Goal: Transaction & Acquisition: Purchase product/service

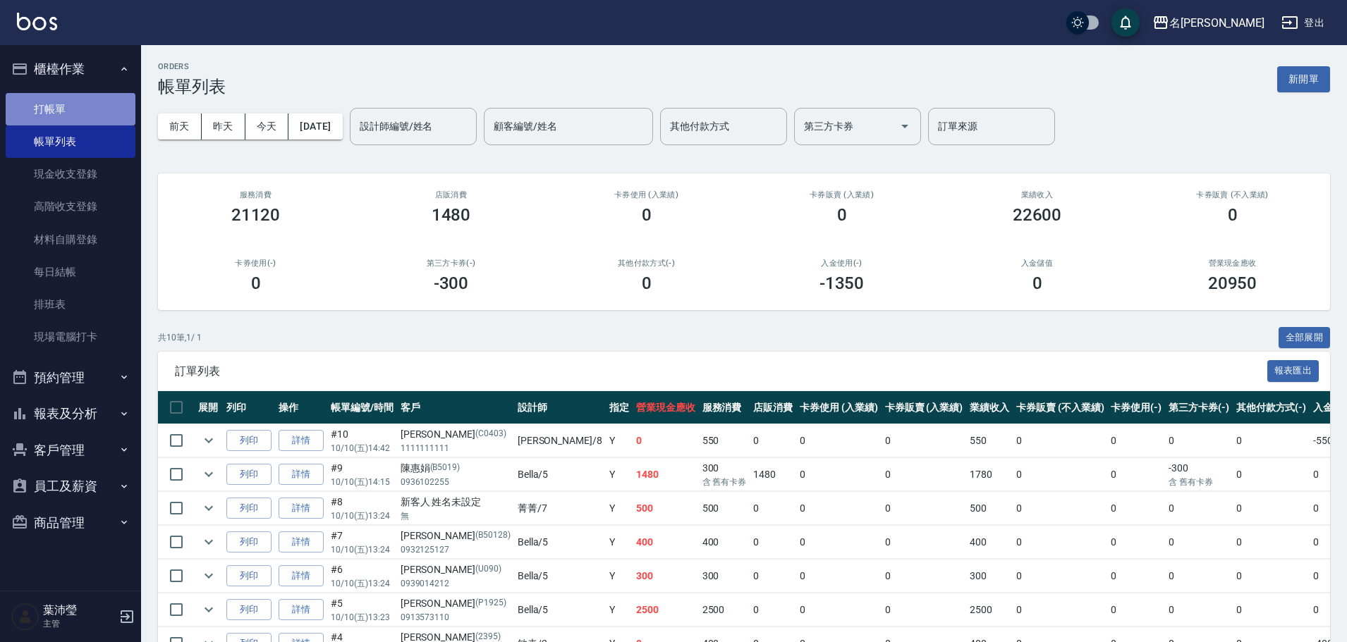
click at [75, 105] on link "打帳單" at bounding box center [71, 109] width 130 height 32
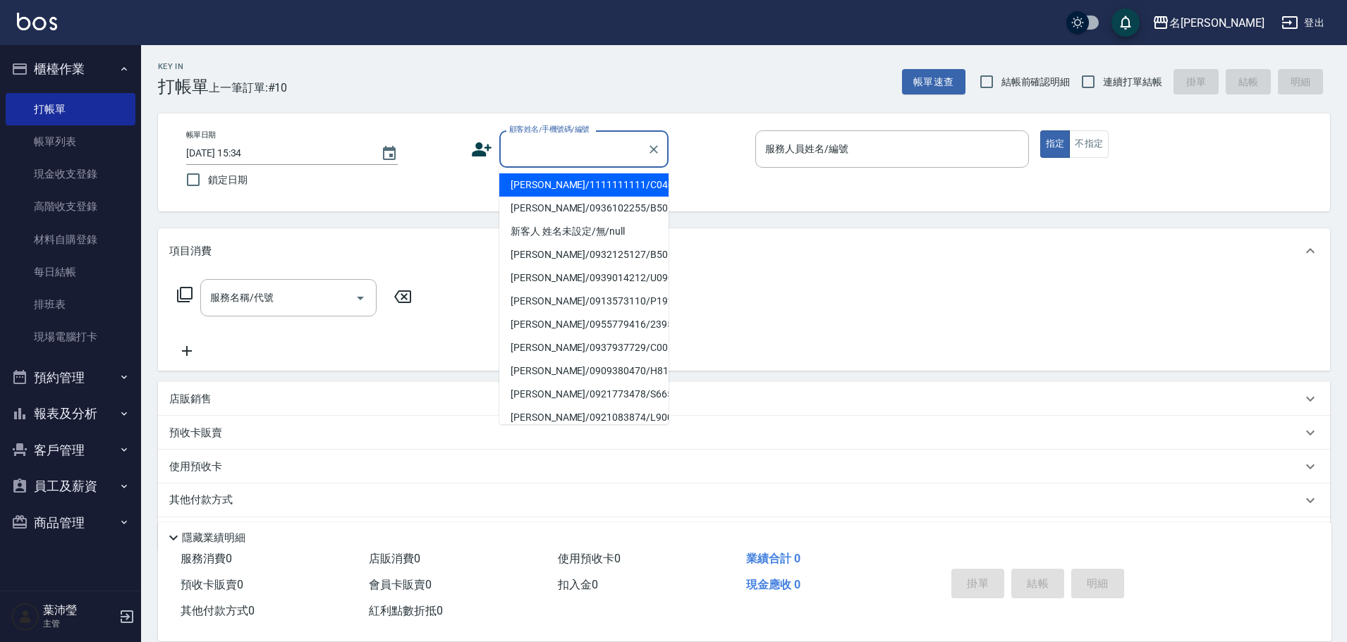
click at [553, 145] on input "顧客姓名/手機號碼/編號" at bounding box center [573, 149] width 135 height 25
click at [583, 183] on li "鄭雅尹/25033490/C0223" at bounding box center [583, 184] width 169 height 23
type input "鄭雅尹/25033490/C0223"
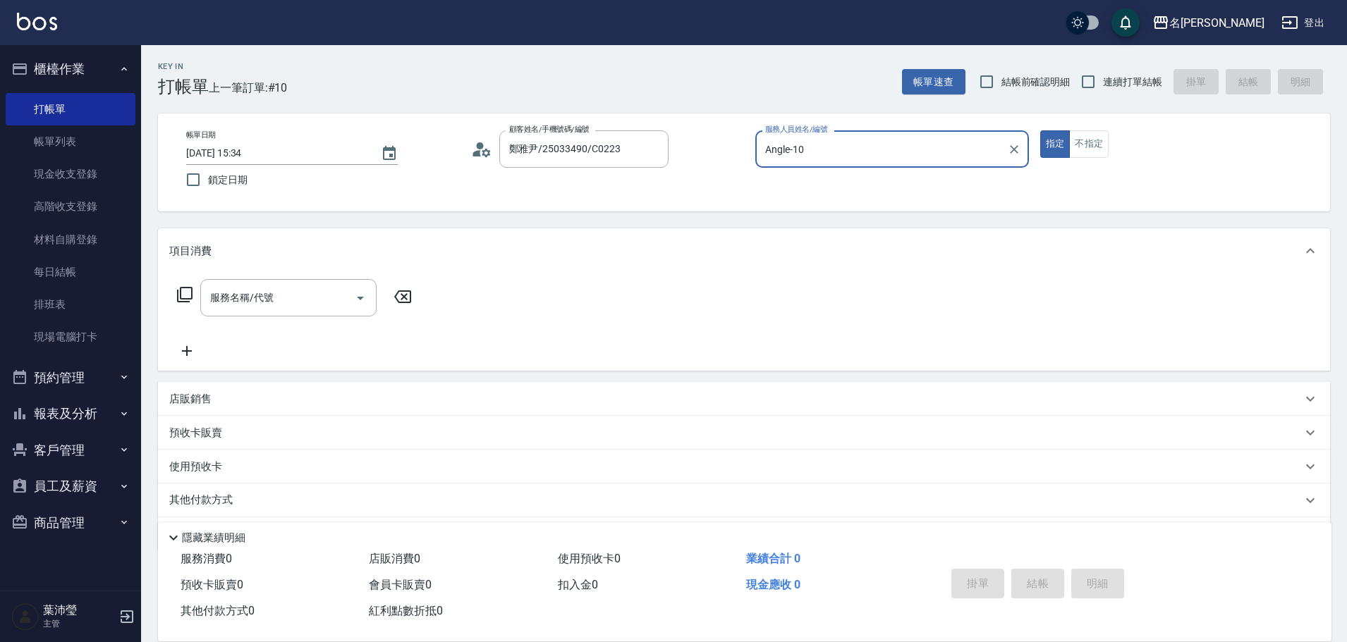
type input "Angle-10"
click at [188, 294] on icon at bounding box center [184, 294] width 17 height 17
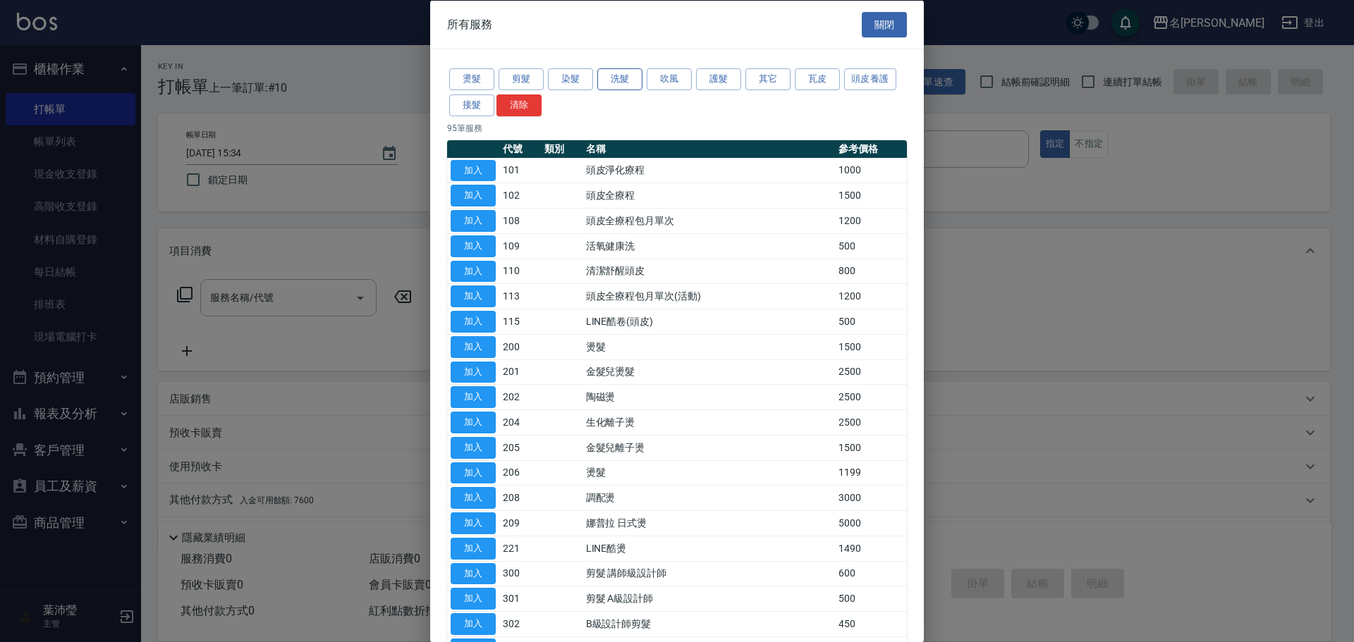
click at [624, 77] on button "洗髮" at bounding box center [619, 79] width 45 height 22
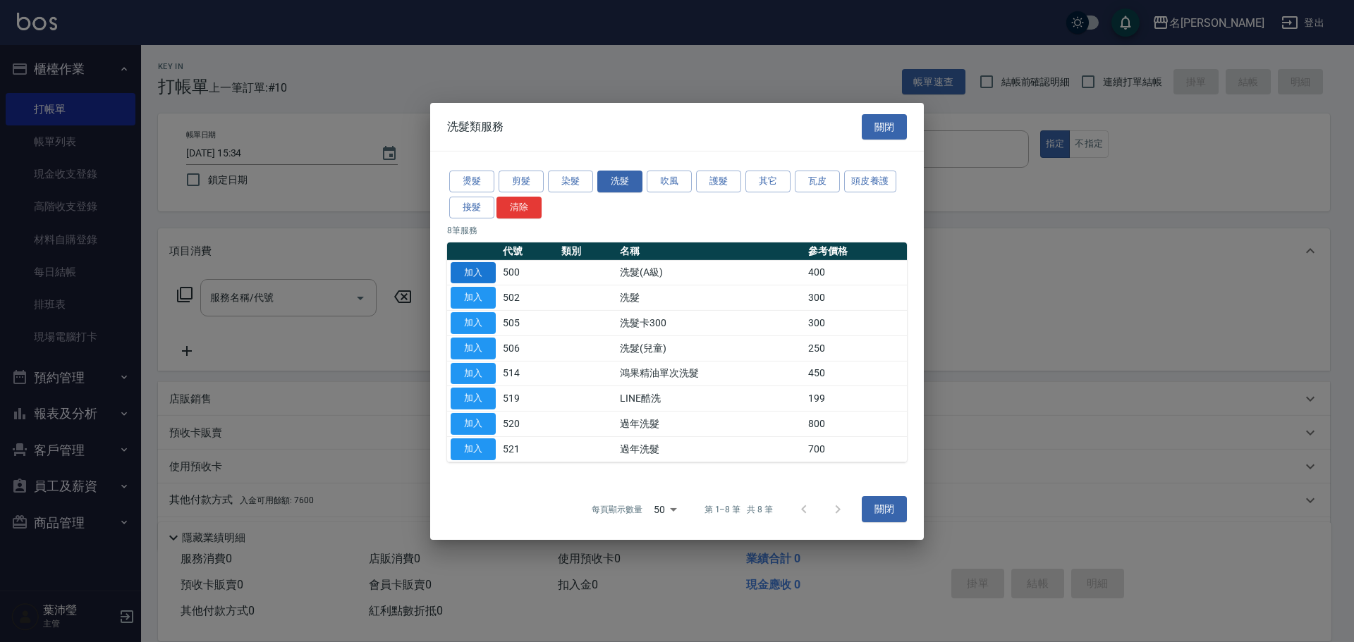
click at [463, 269] on button "加入" at bounding box center [473, 273] width 45 height 22
type input "洗髮(A級)(500)"
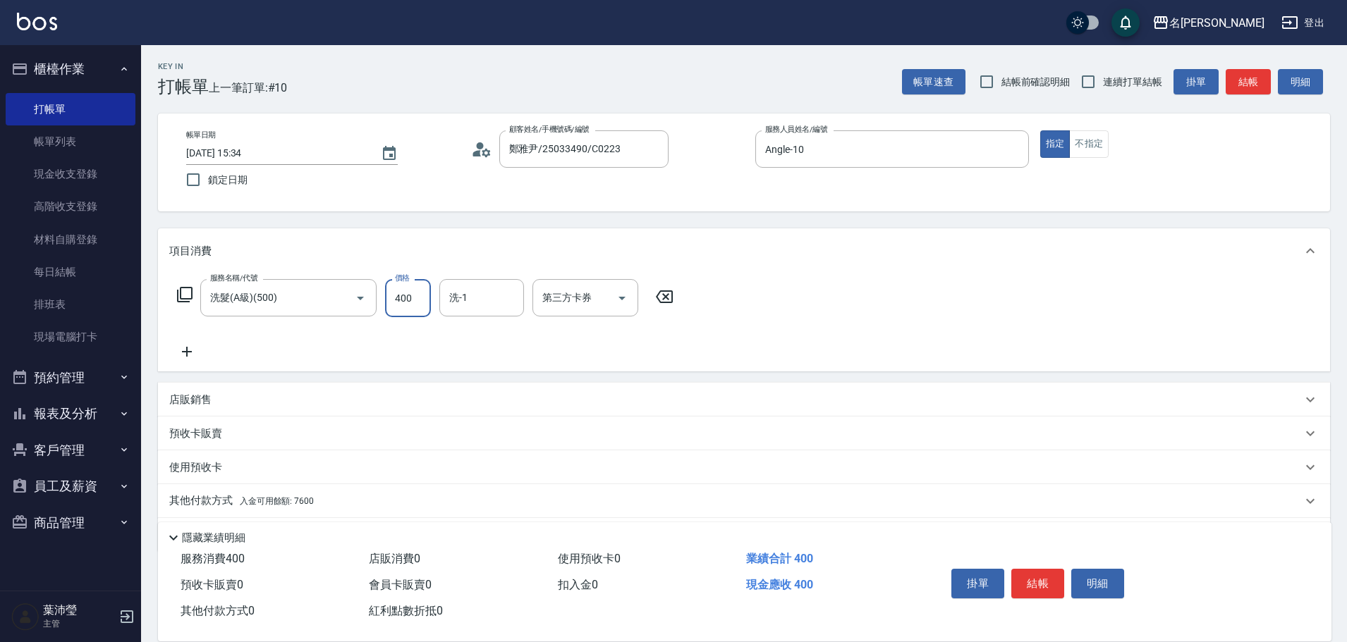
click at [415, 297] on input "400" at bounding box center [408, 298] width 46 height 38
type input "450"
click at [473, 301] on input "洗-1" at bounding box center [482, 298] width 72 height 25
type input "語爭-20"
click at [190, 350] on icon at bounding box center [186, 351] width 35 height 17
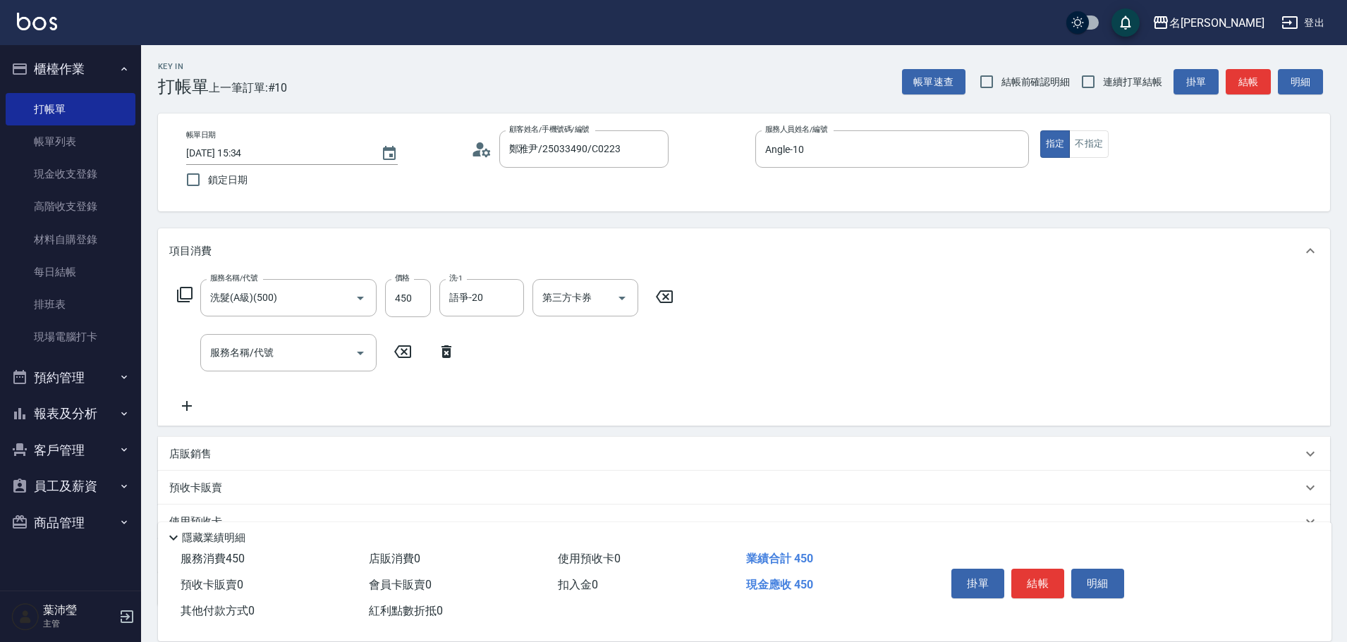
click at [177, 293] on icon at bounding box center [185, 295] width 16 height 16
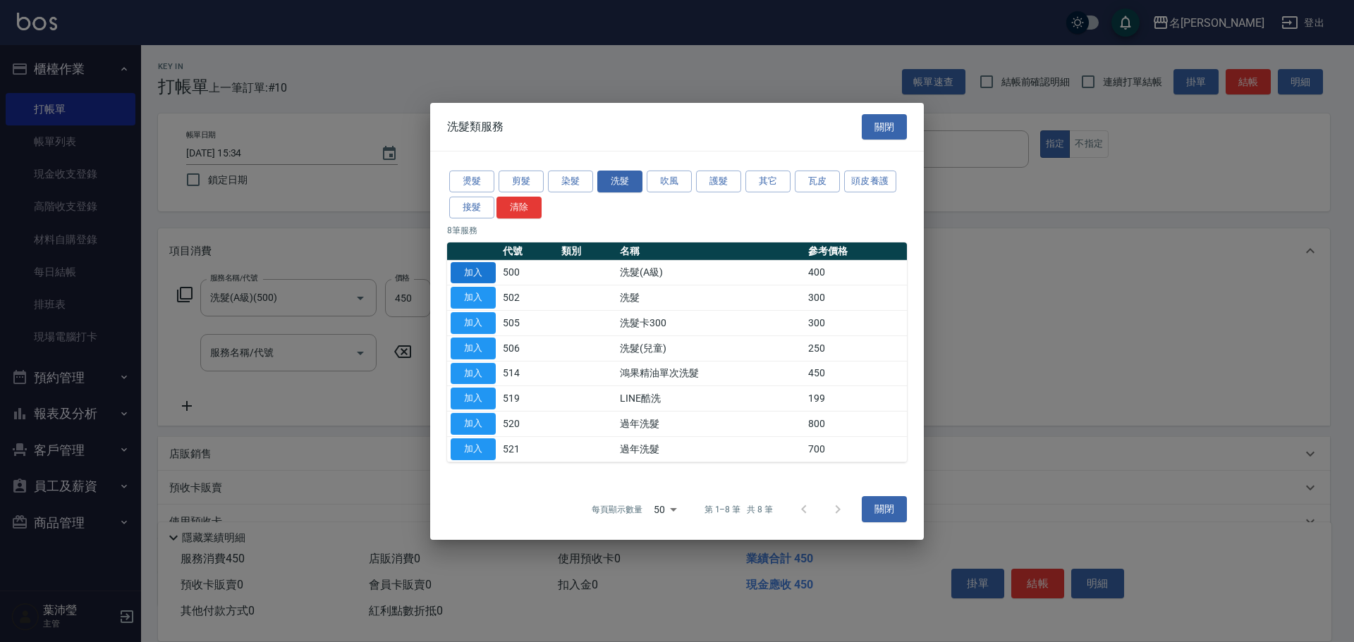
click at [468, 272] on button "加入" at bounding box center [473, 273] width 45 height 22
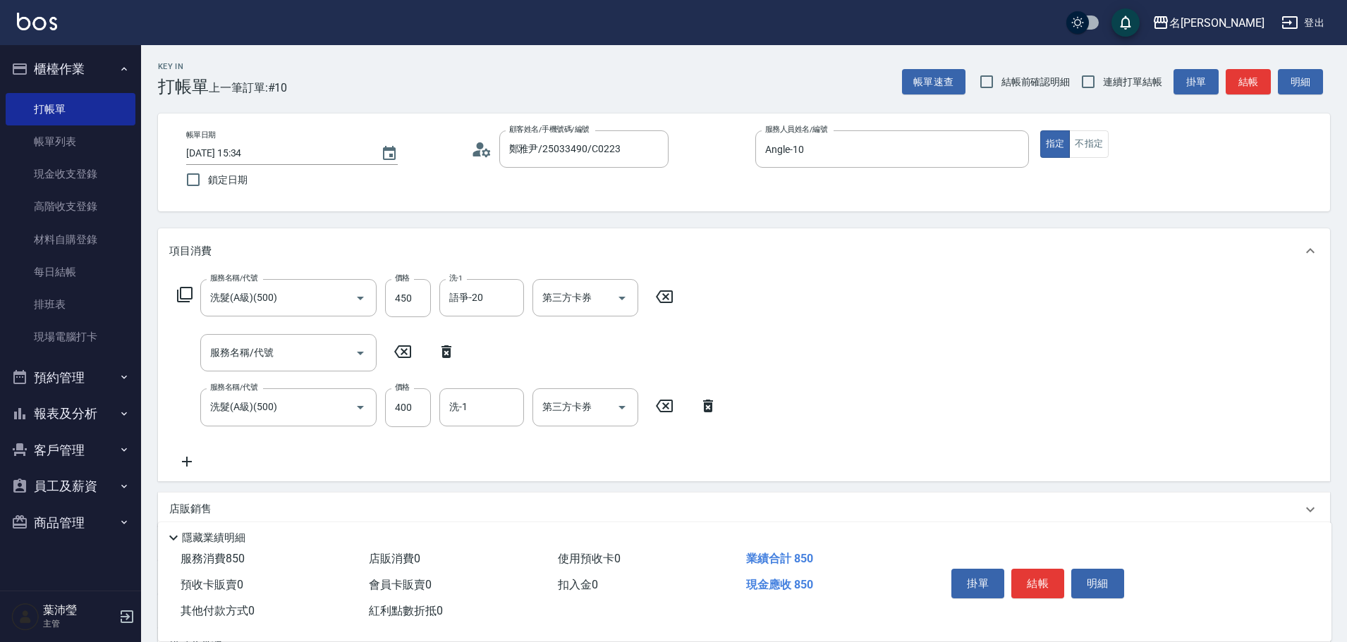
click at [451, 347] on icon at bounding box center [446, 351] width 10 height 13
type input "洗髮(A級)(500)"
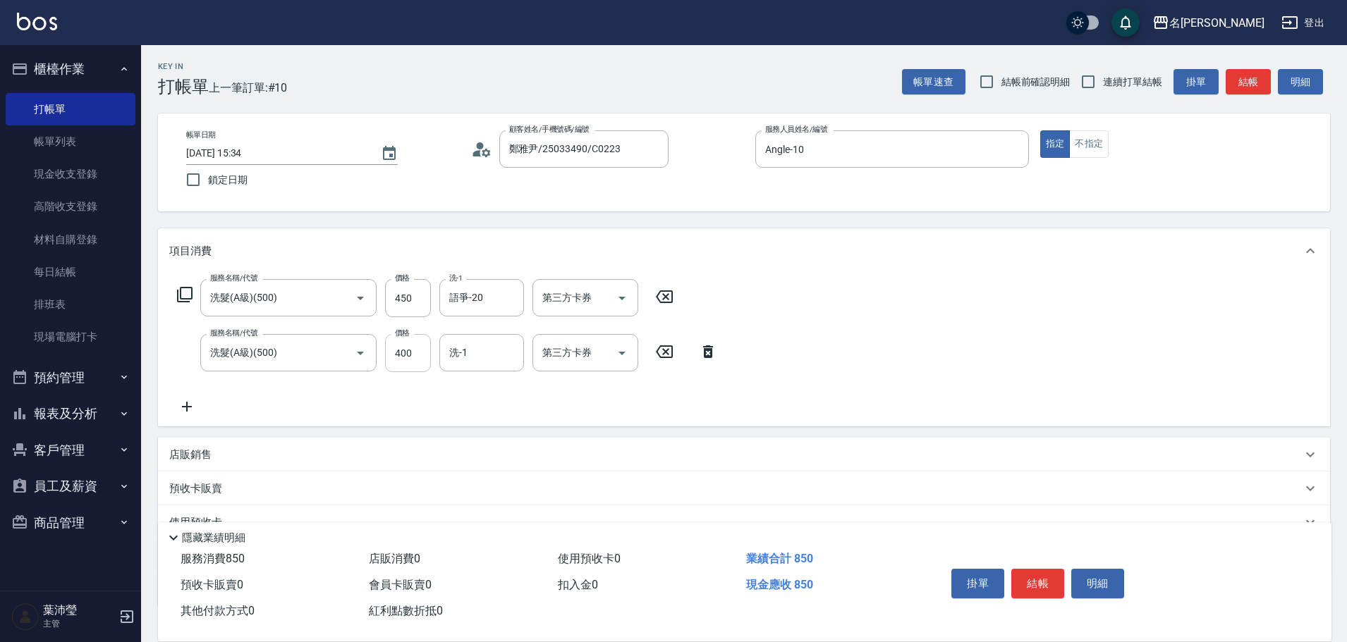
click at [425, 361] on input "400" at bounding box center [408, 353] width 46 height 38
type input "450"
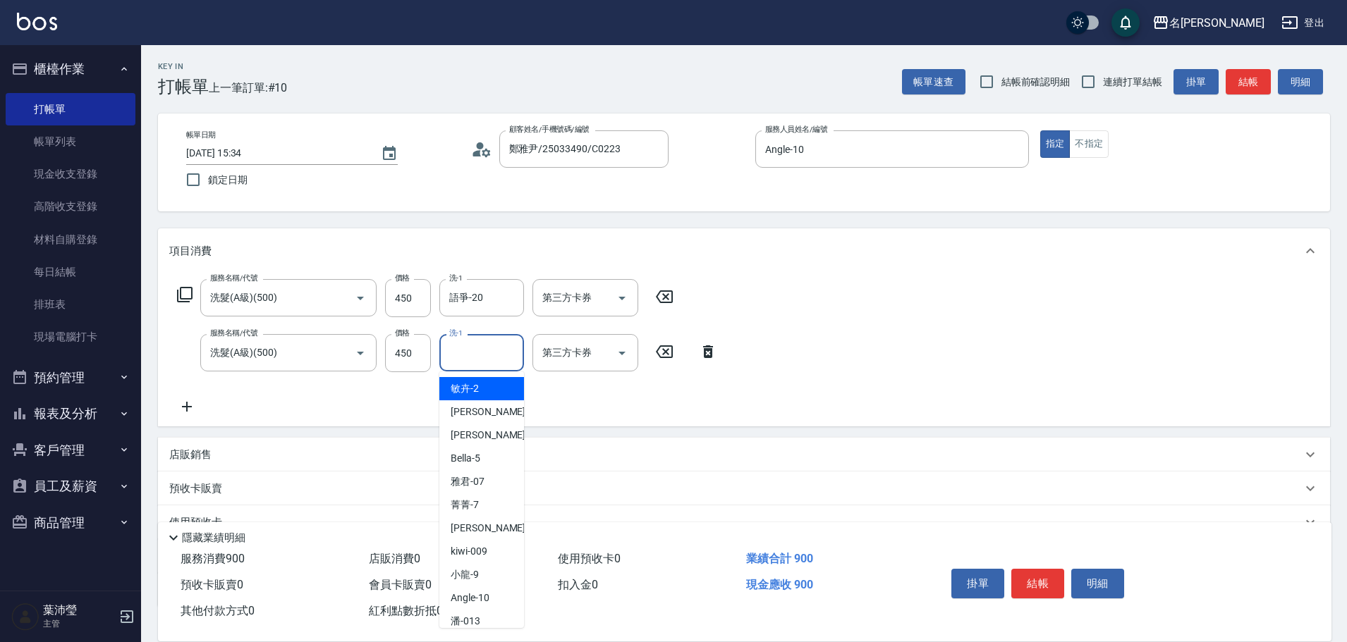
click at [464, 357] on input "洗-1" at bounding box center [482, 353] width 72 height 25
type input "[PERSON_NAME]-18"
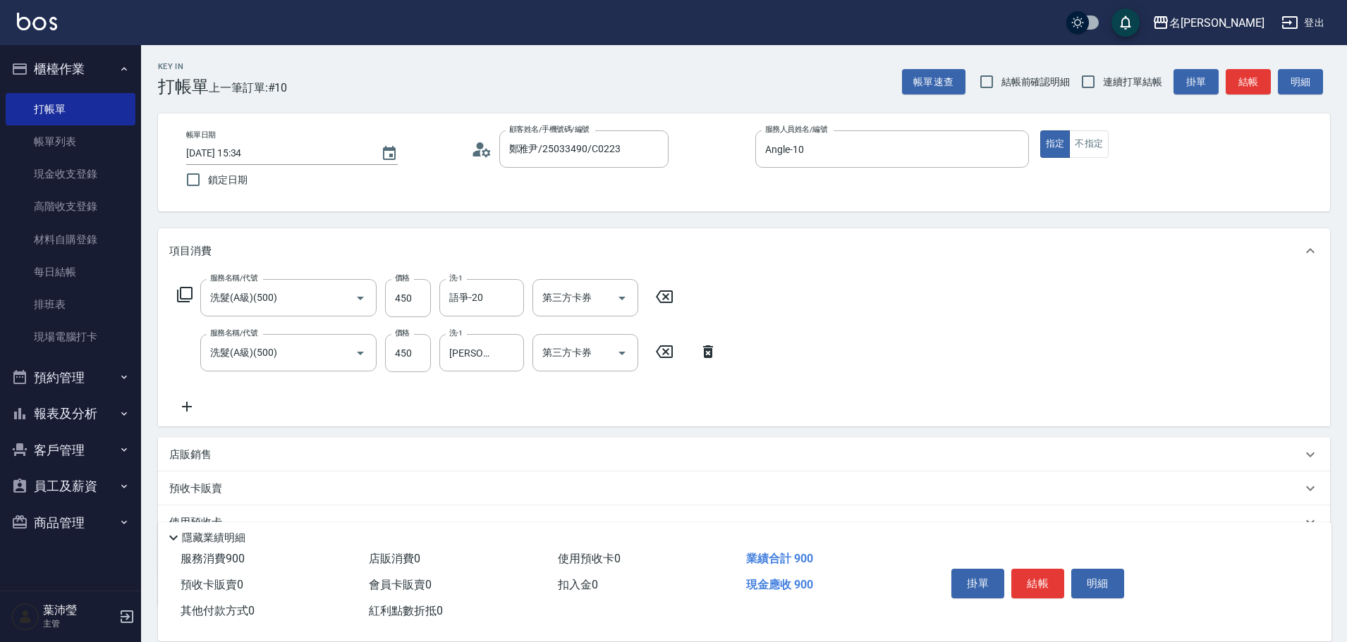
click at [189, 406] on icon at bounding box center [186, 406] width 35 height 17
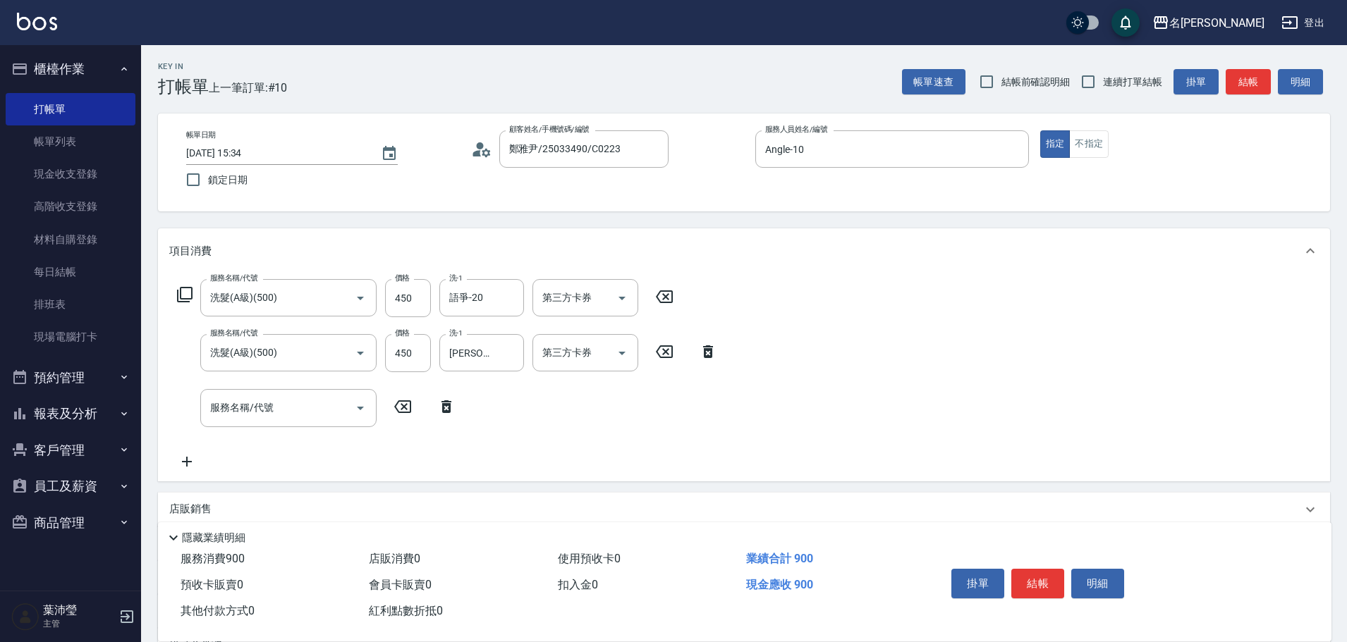
click at [185, 290] on icon at bounding box center [184, 294] width 17 height 17
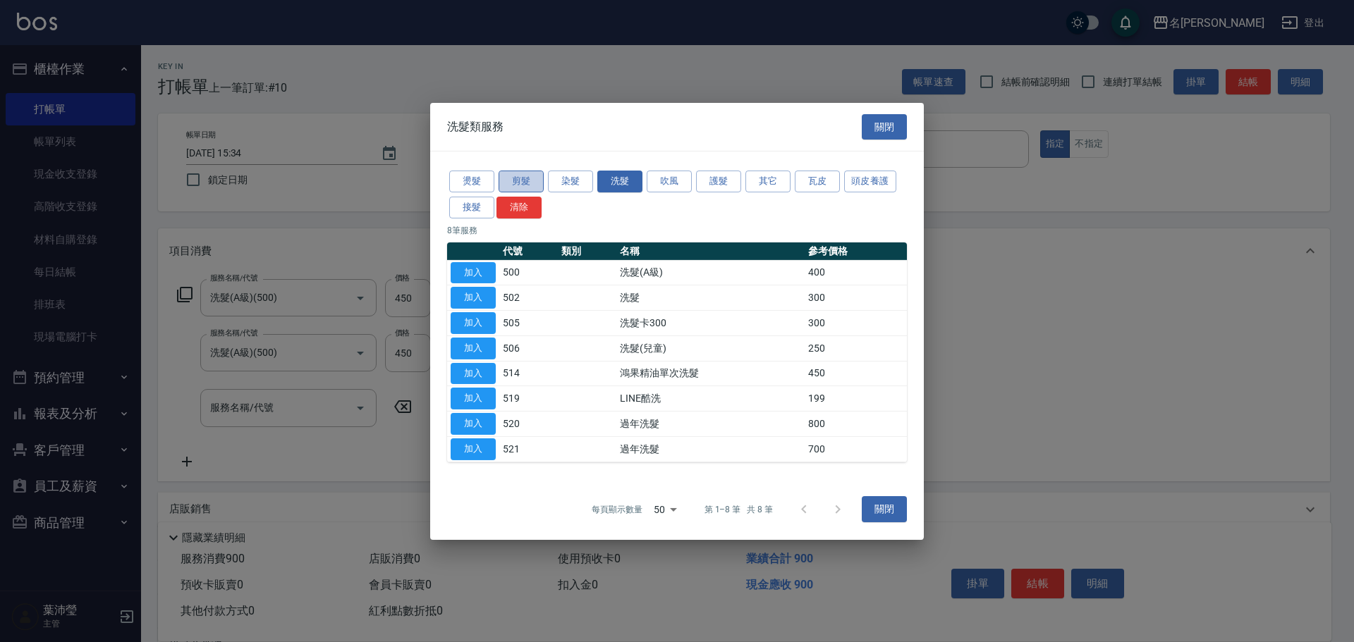
click at [520, 178] on button "剪髮" at bounding box center [520, 182] width 45 height 22
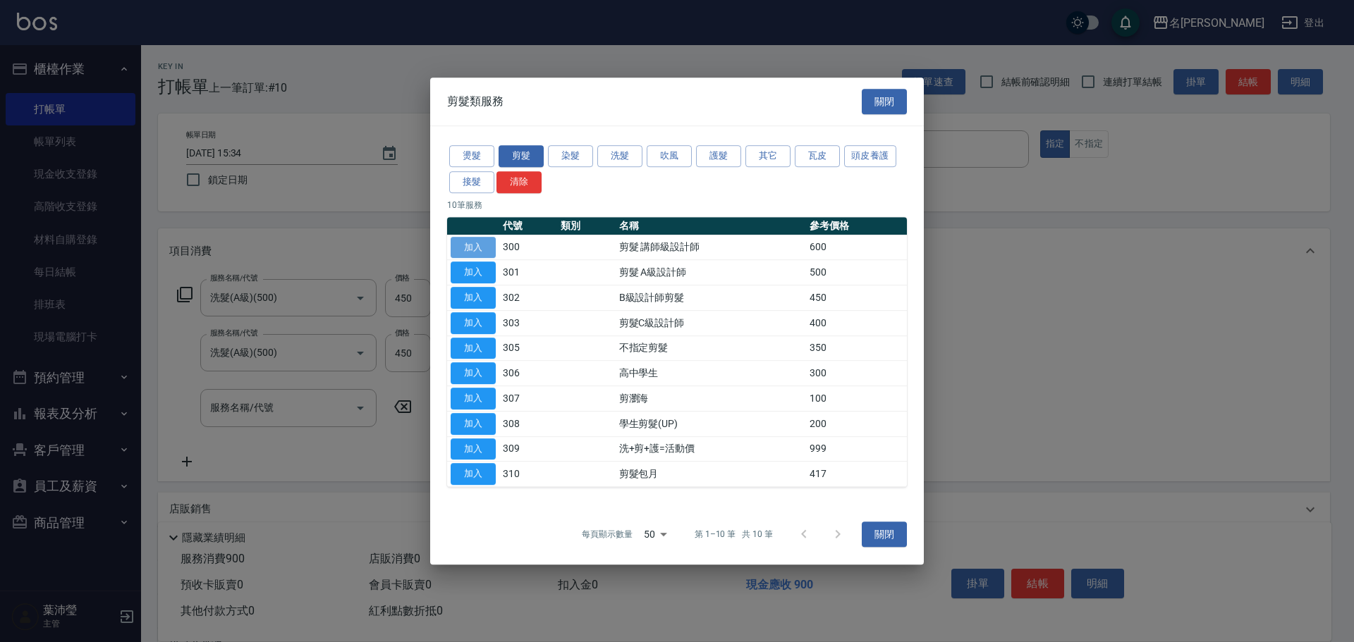
click at [474, 248] on button "加入" at bounding box center [473, 248] width 45 height 22
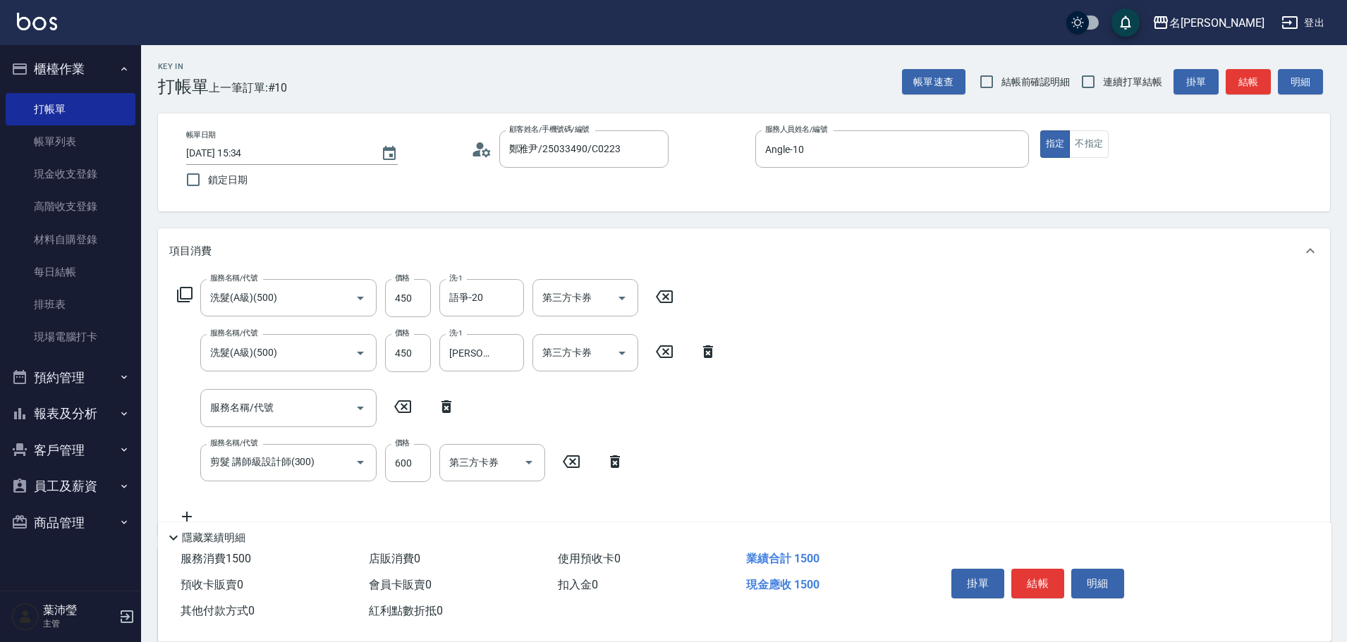
click at [446, 406] on icon at bounding box center [446, 406] width 10 height 13
type input "剪髮 講師級設計師(300)"
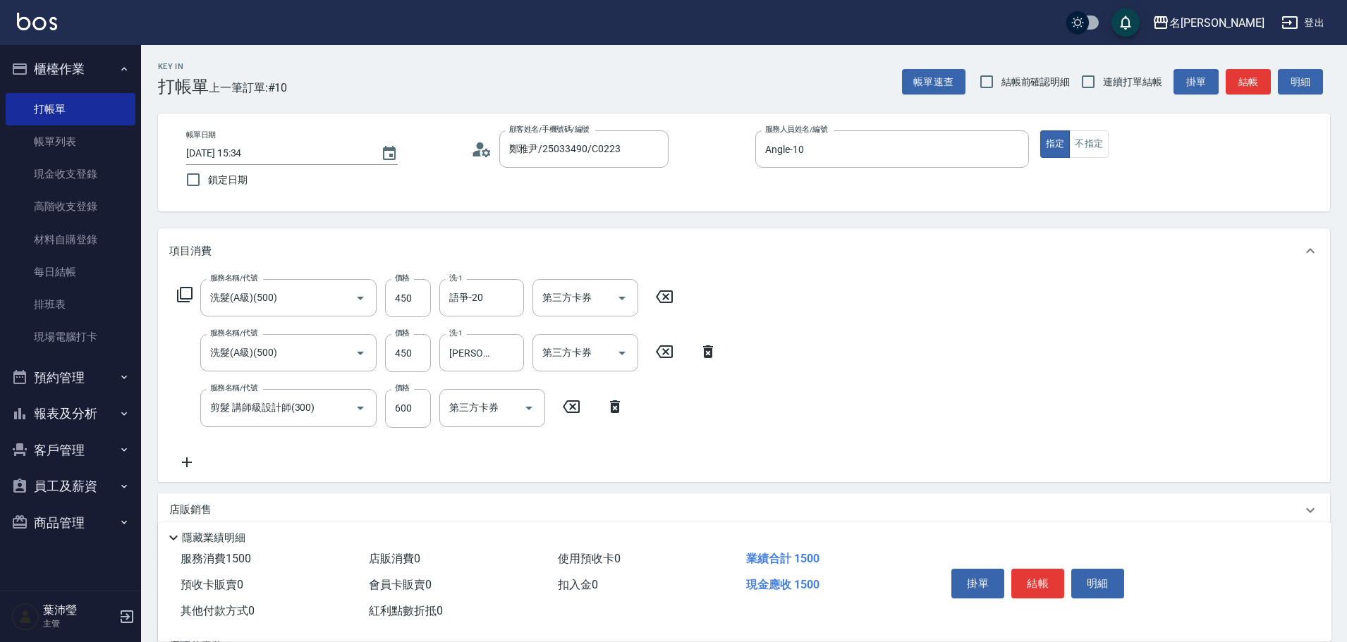
click at [190, 464] on icon at bounding box center [186, 462] width 35 height 17
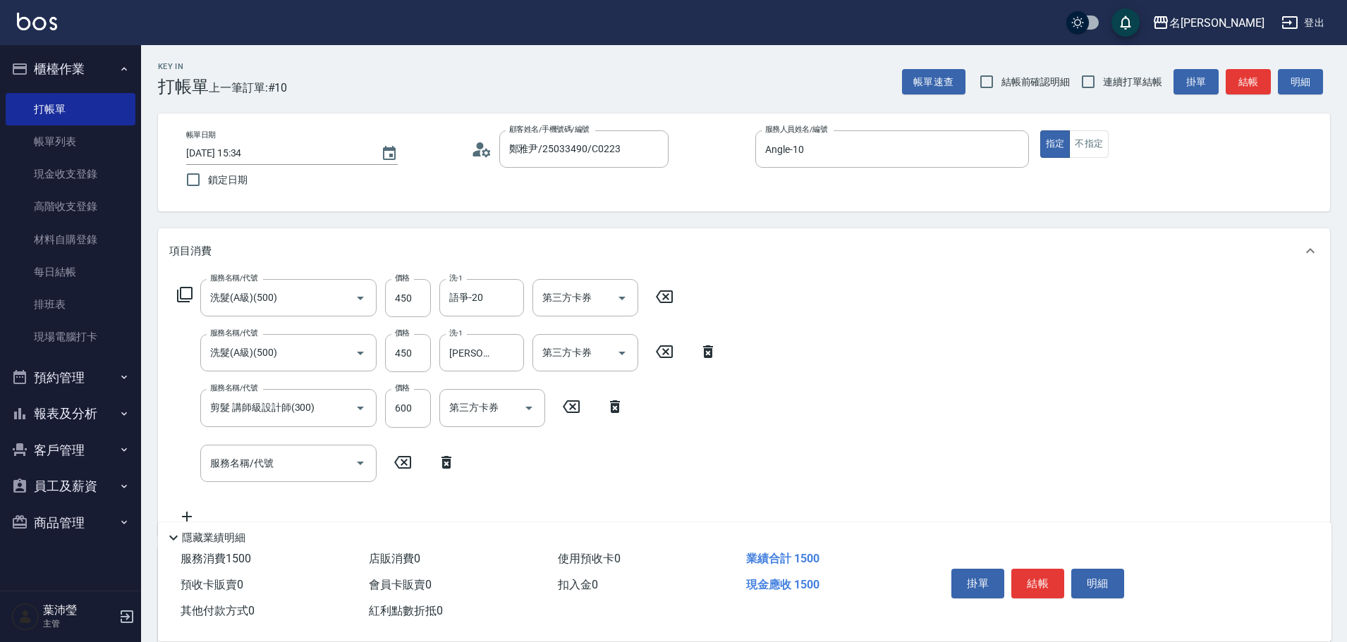
click at [188, 296] on icon at bounding box center [184, 294] width 17 height 17
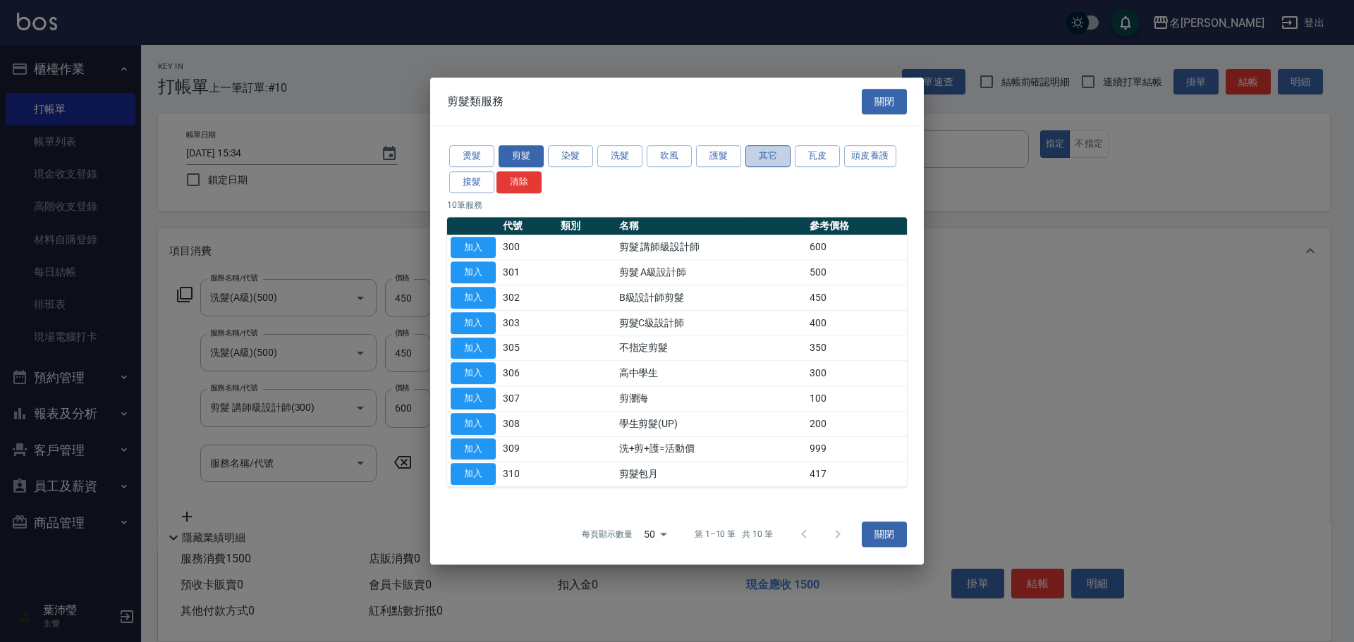
click at [771, 159] on button "其它" at bounding box center [767, 156] width 45 height 22
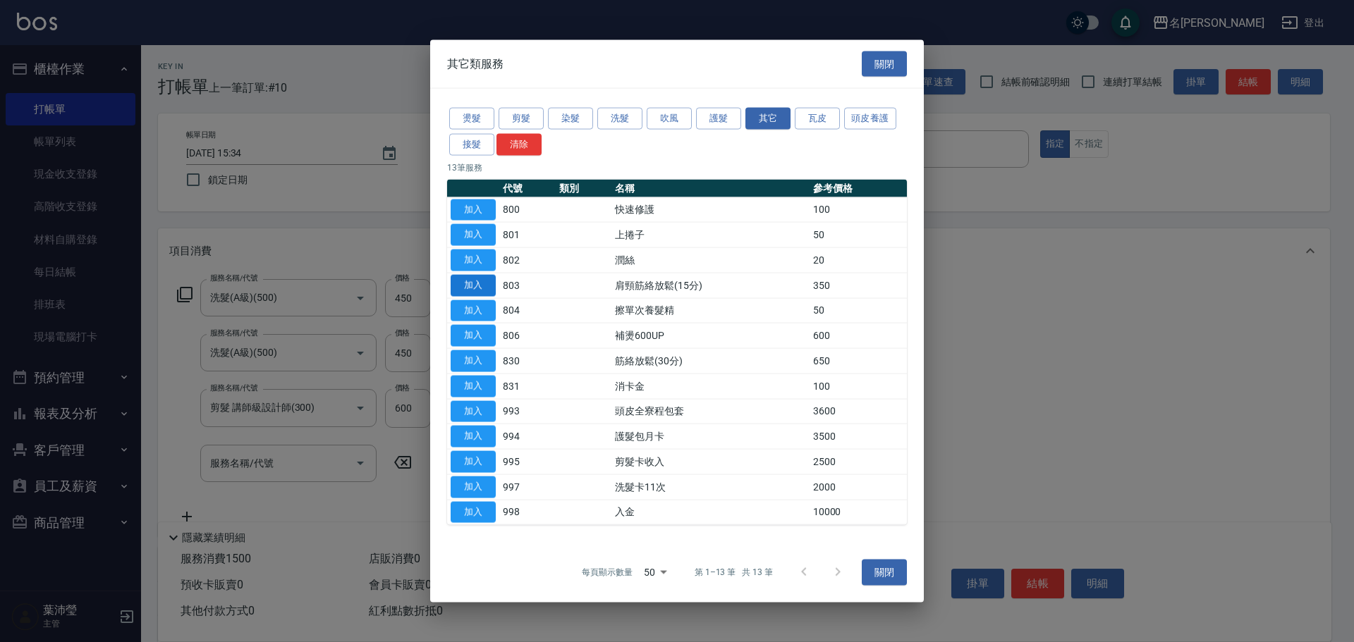
click at [473, 285] on button "加入" at bounding box center [473, 285] width 45 height 22
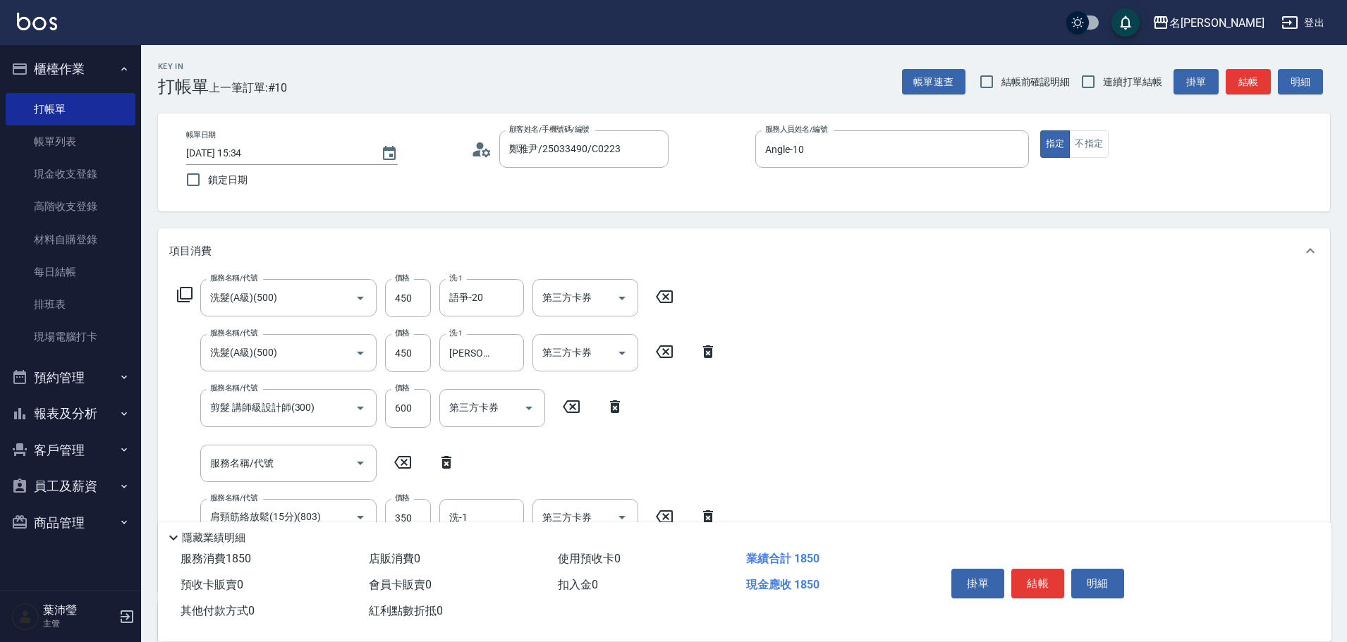
click at [442, 459] on icon at bounding box center [446, 462] width 10 height 13
type input "肩頸筋絡放鬆(15分)(803)"
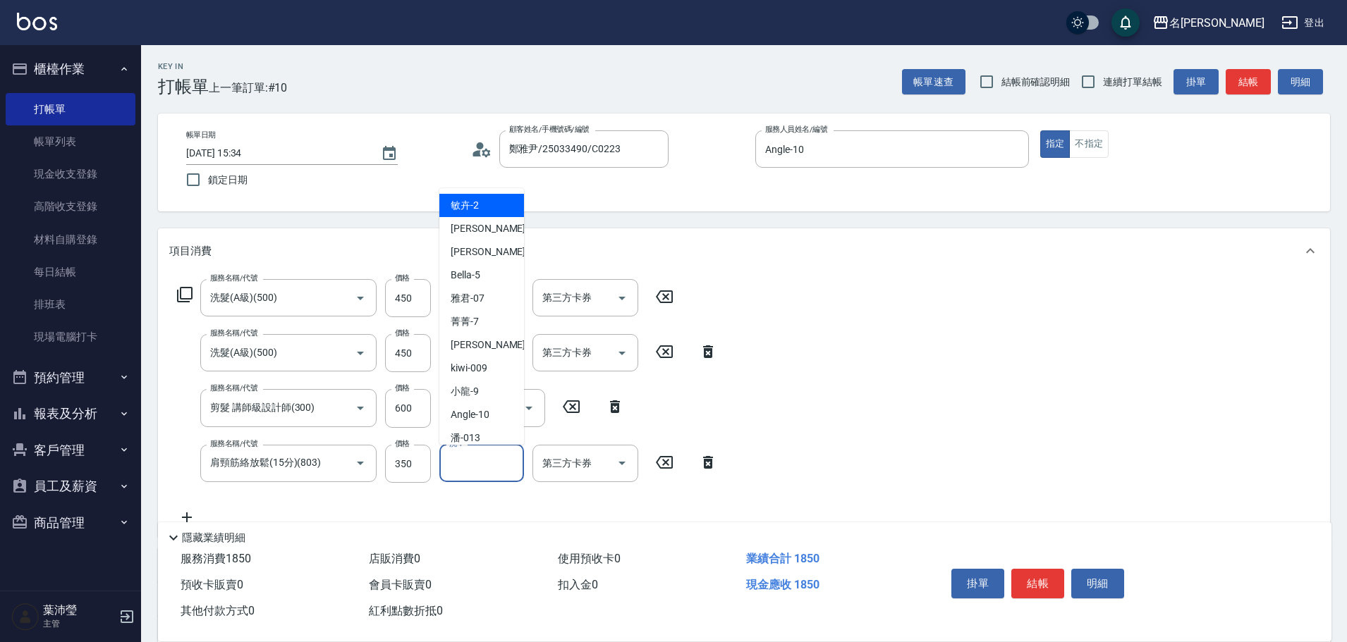
click at [458, 471] on input "洗-1" at bounding box center [482, 463] width 72 height 25
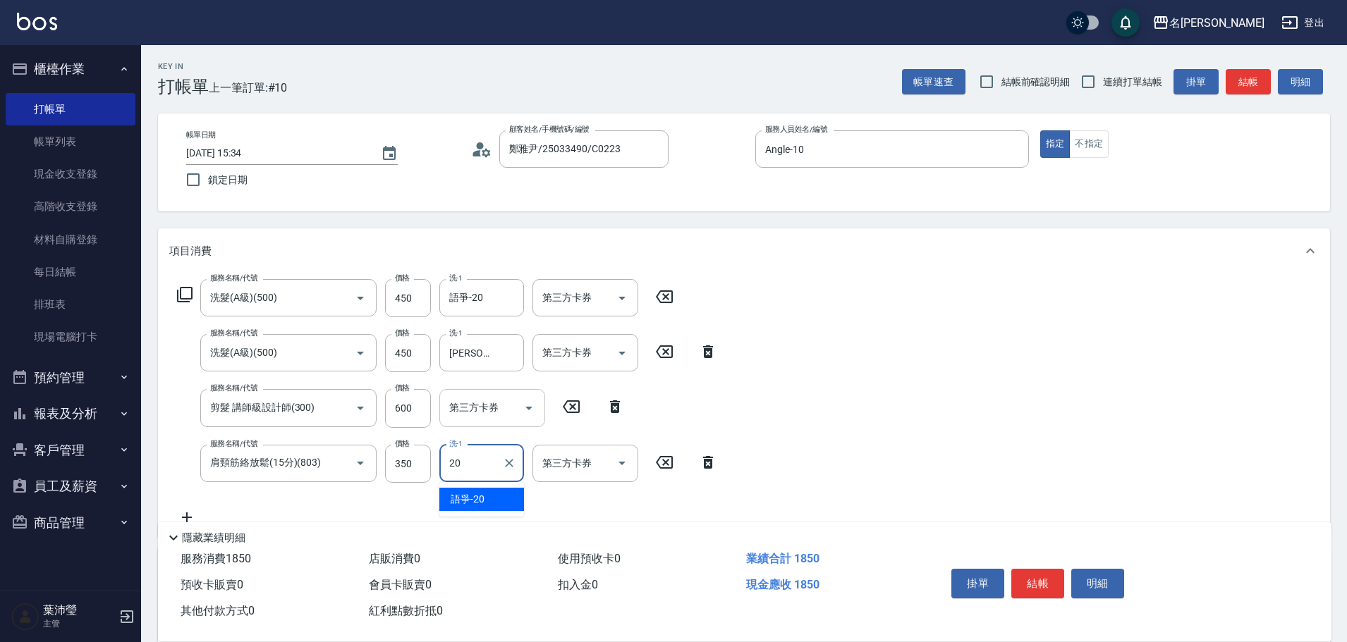
type input "語爭-20"
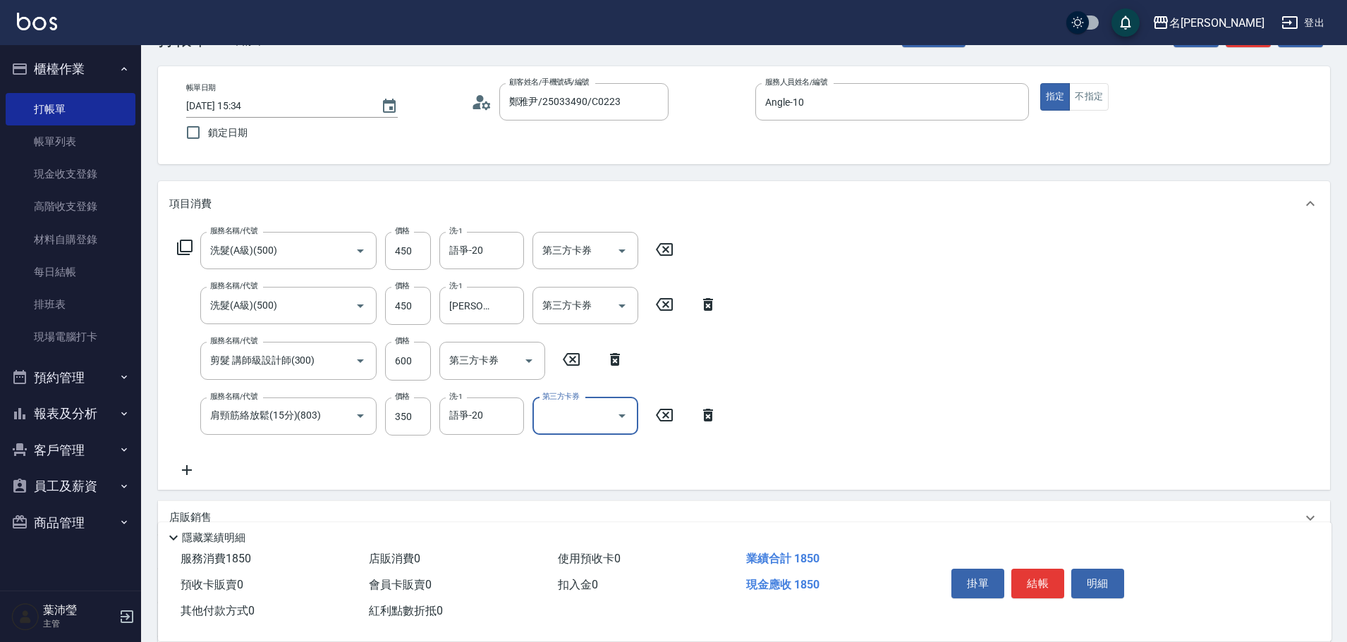
scroll to position [71, 0]
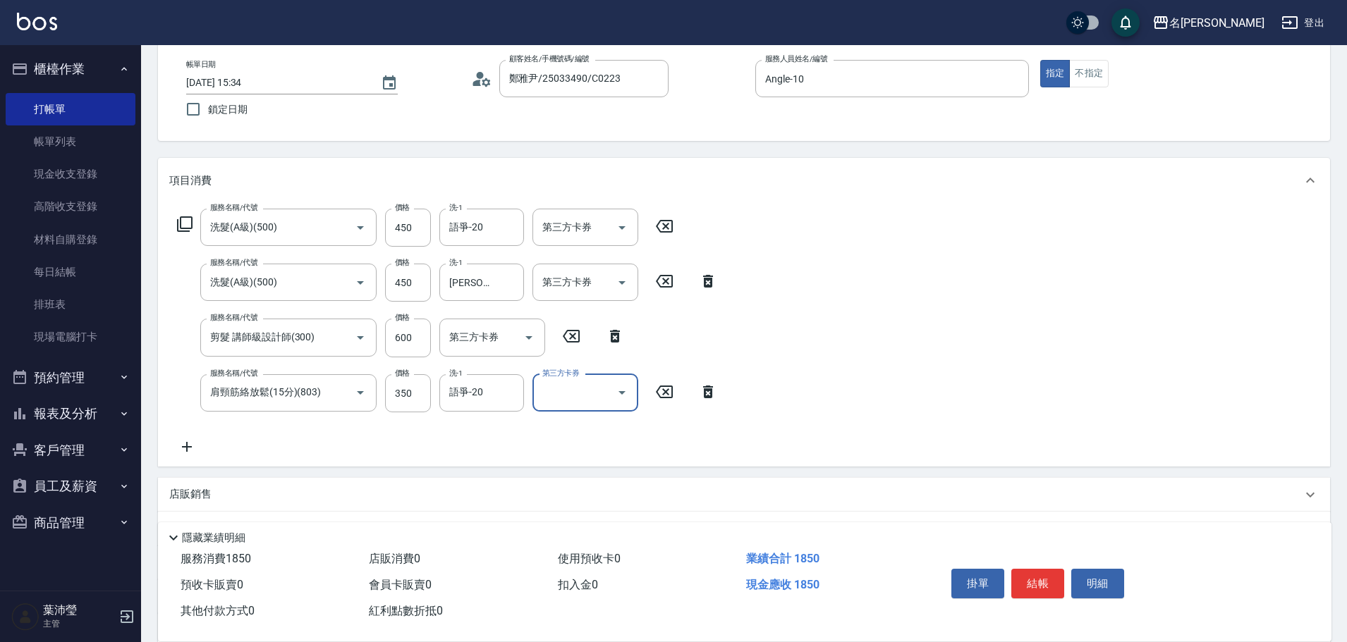
click at [180, 449] on icon at bounding box center [186, 447] width 35 height 17
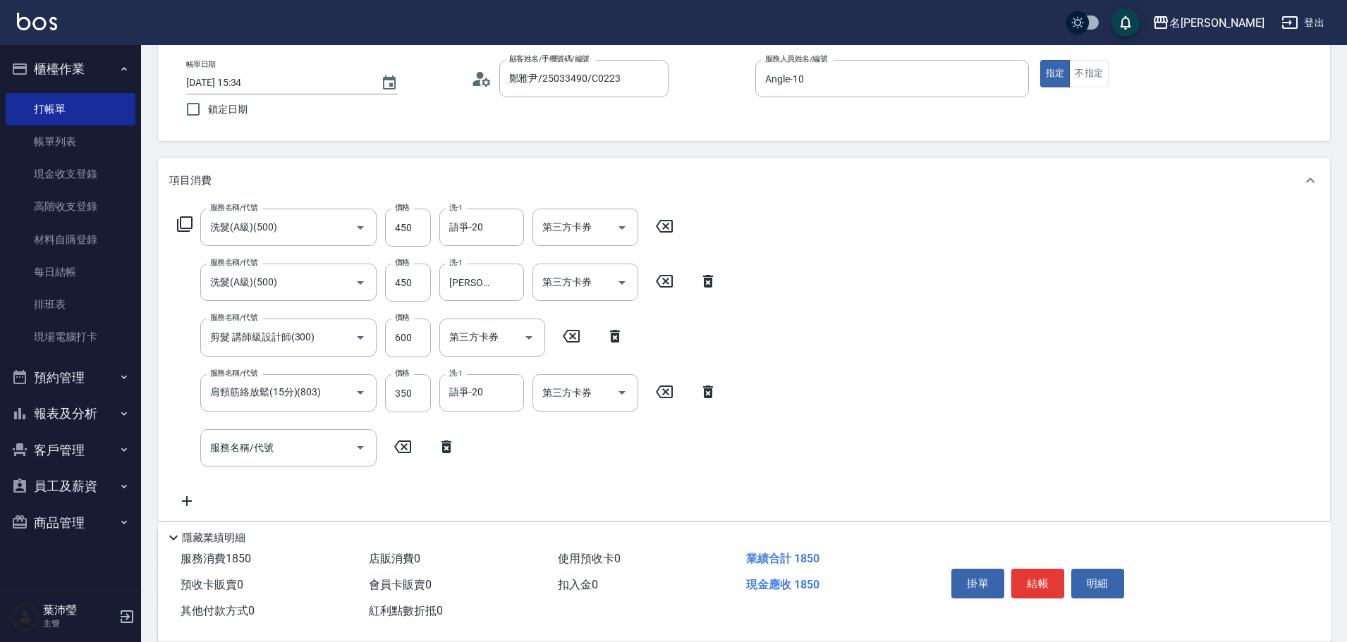
click at [184, 221] on icon at bounding box center [184, 224] width 17 height 17
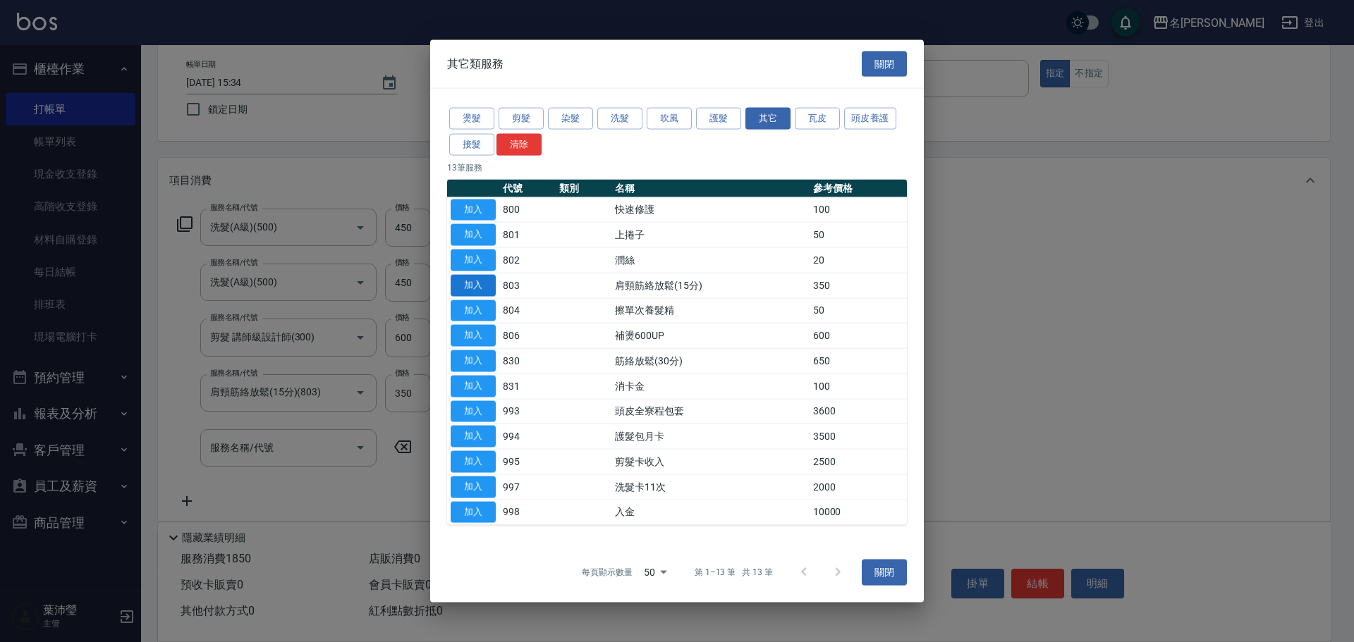
click at [484, 284] on button "加入" at bounding box center [473, 285] width 45 height 22
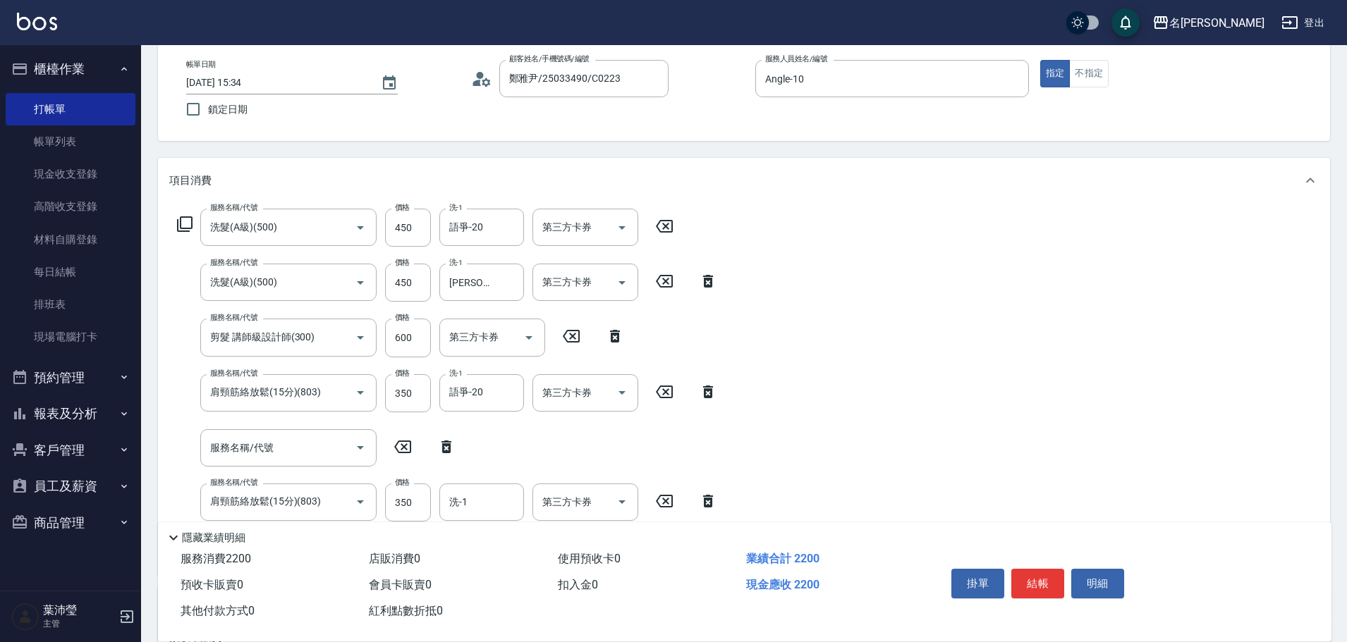
click at [447, 444] on icon at bounding box center [446, 447] width 10 height 13
type input "肩頸筋絡放鬆(15分)(803)"
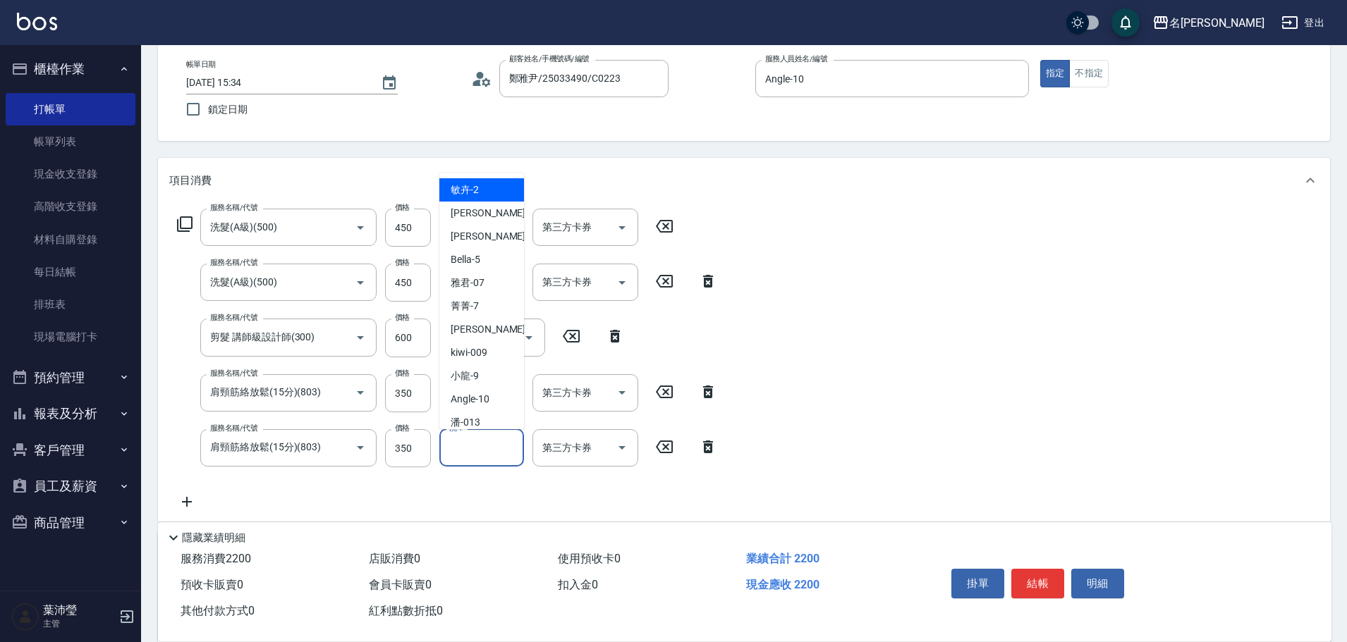
drag, startPoint x: 461, startPoint y: 458, endPoint x: 463, endPoint y: 451, distance: 7.4
click at [462, 458] on input "洗-1" at bounding box center [482, 448] width 72 height 25
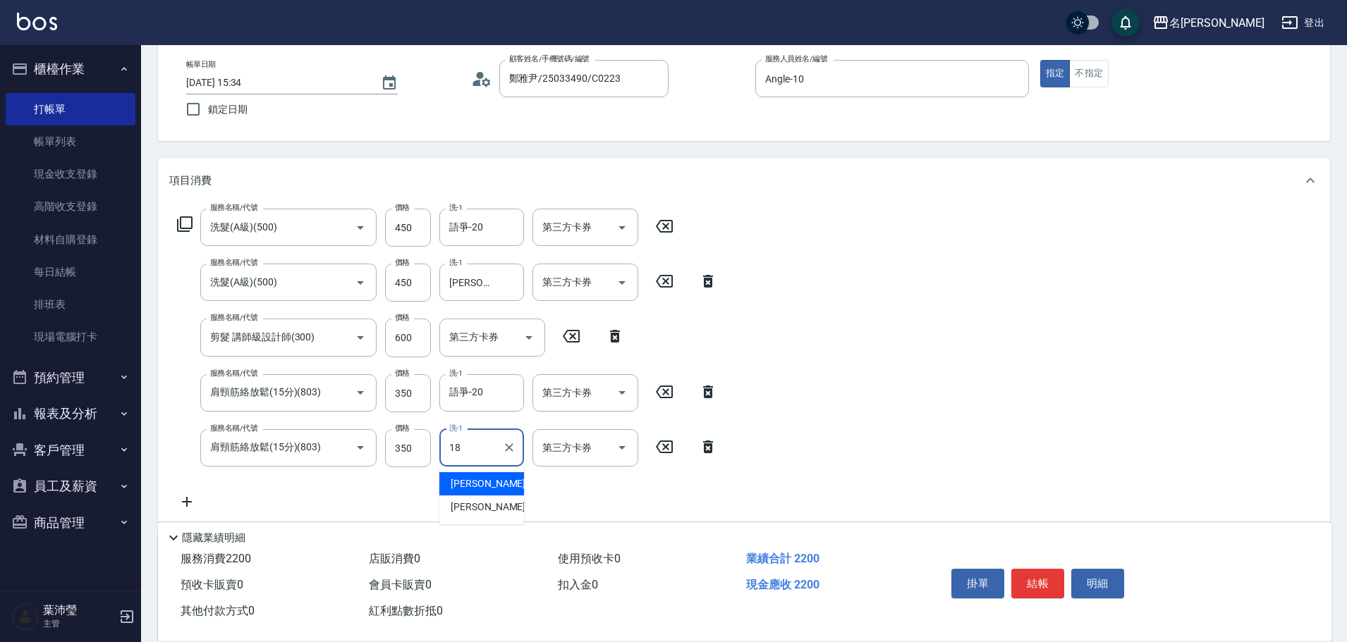
type input "[PERSON_NAME]-18"
click at [412, 225] on input "450" at bounding box center [408, 228] width 46 height 38
click at [412, 224] on input "450" at bounding box center [408, 228] width 46 height 38
click at [186, 498] on icon at bounding box center [187, 502] width 10 height 10
click at [181, 218] on icon at bounding box center [185, 224] width 16 height 16
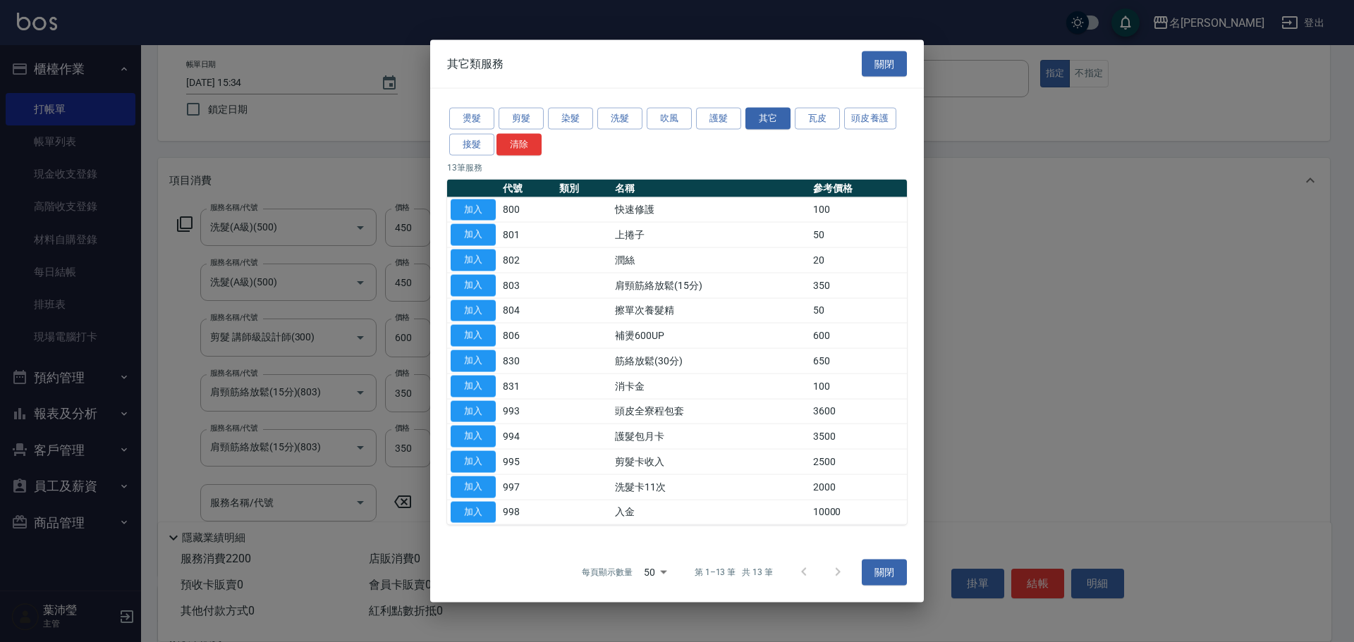
click at [813, 241] on td "50" at bounding box center [857, 234] width 97 height 25
click at [808, 234] on td "上捲子" at bounding box center [709, 234] width 197 height 25
click at [482, 231] on button "加入" at bounding box center [473, 235] width 45 height 22
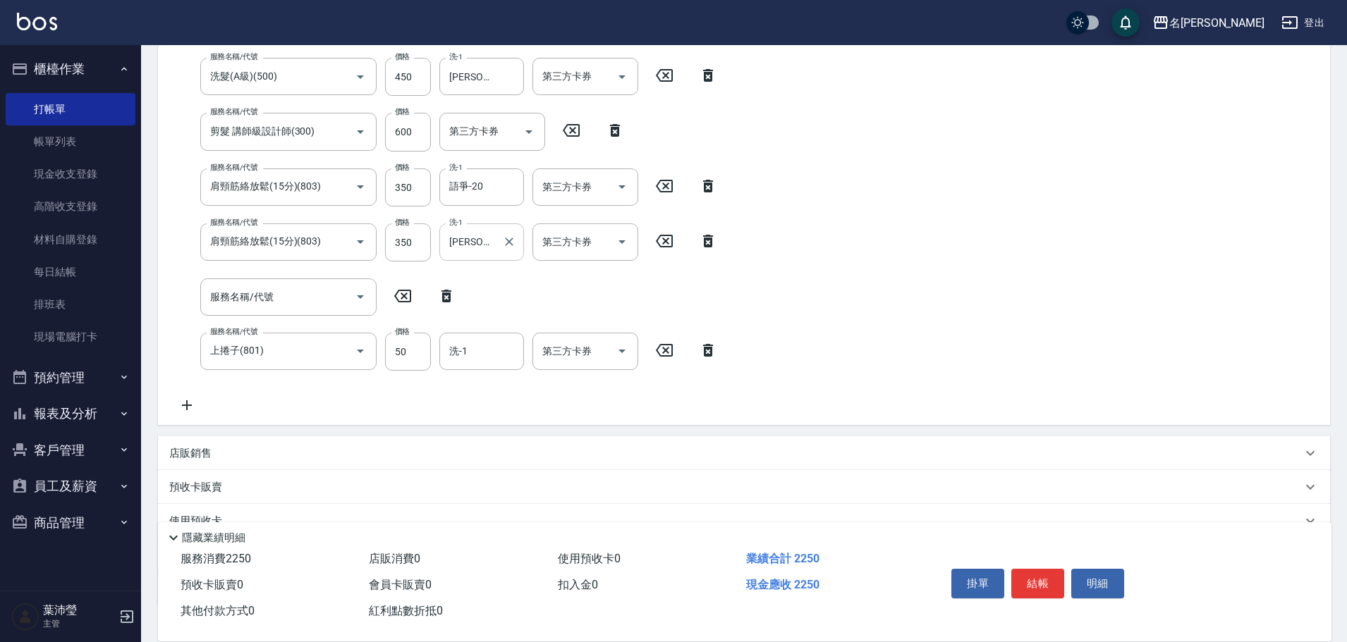
scroll to position [353, 0]
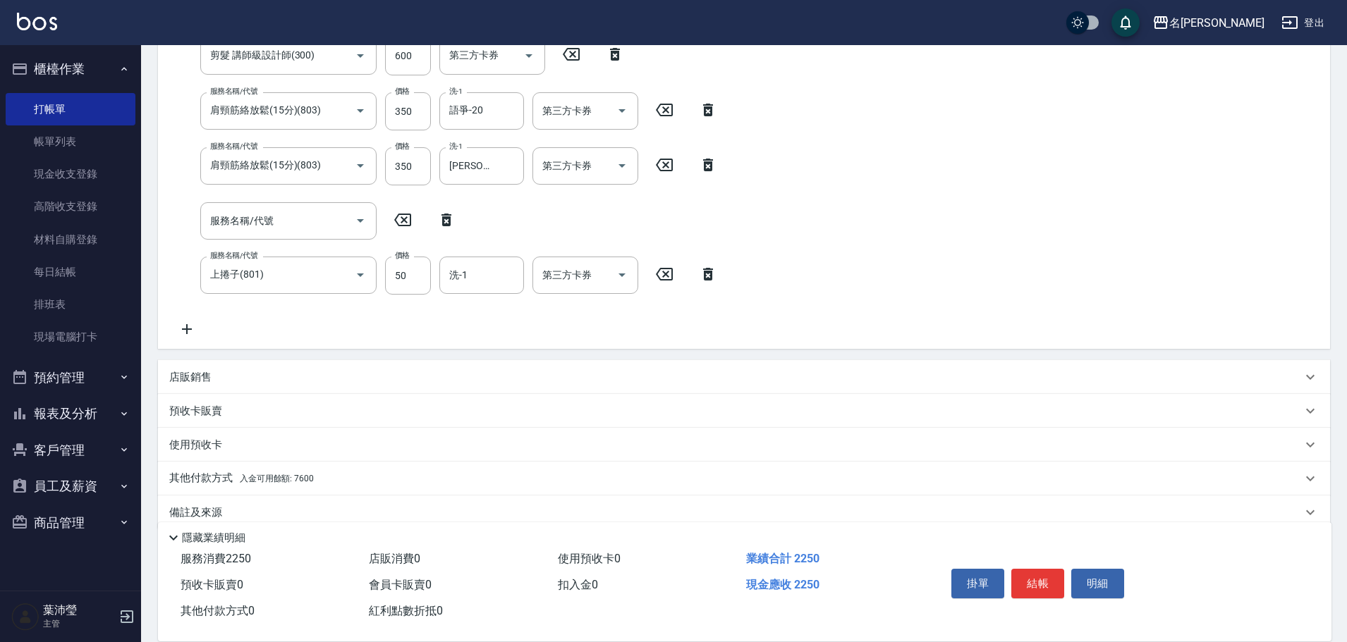
click at [448, 217] on icon at bounding box center [446, 220] width 10 height 13
type input "上捲子(801)"
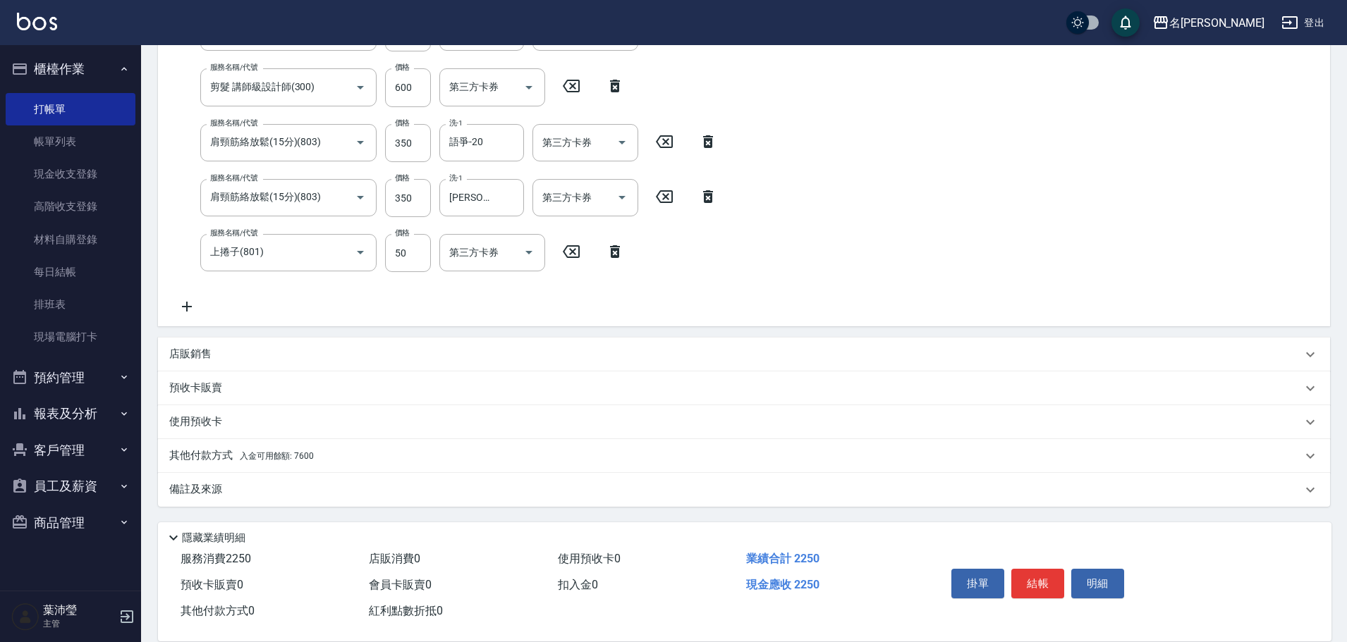
scroll to position [321, 0]
click at [460, 247] on input "洗-1" at bounding box center [482, 252] width 72 height 25
type input "Bella-5"
click at [223, 454] on p "其他付款方式 入金可用餘額: 7600" at bounding box center [241, 456] width 145 height 16
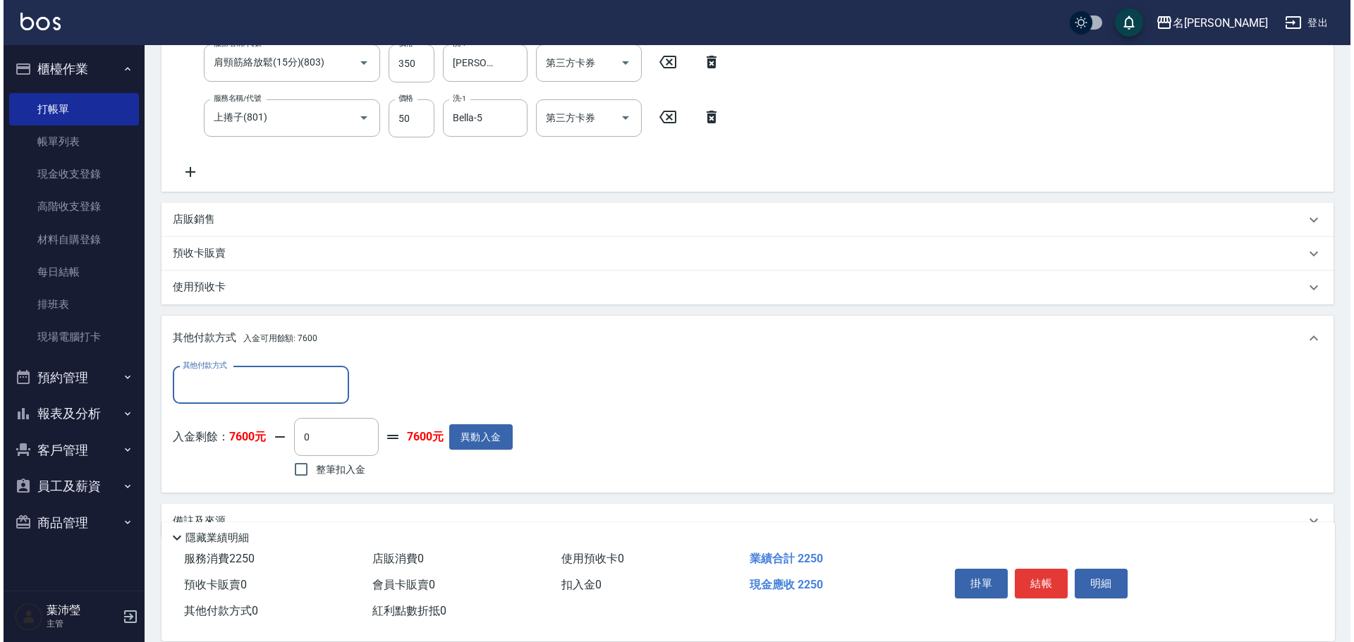
scroll to position [462, 0]
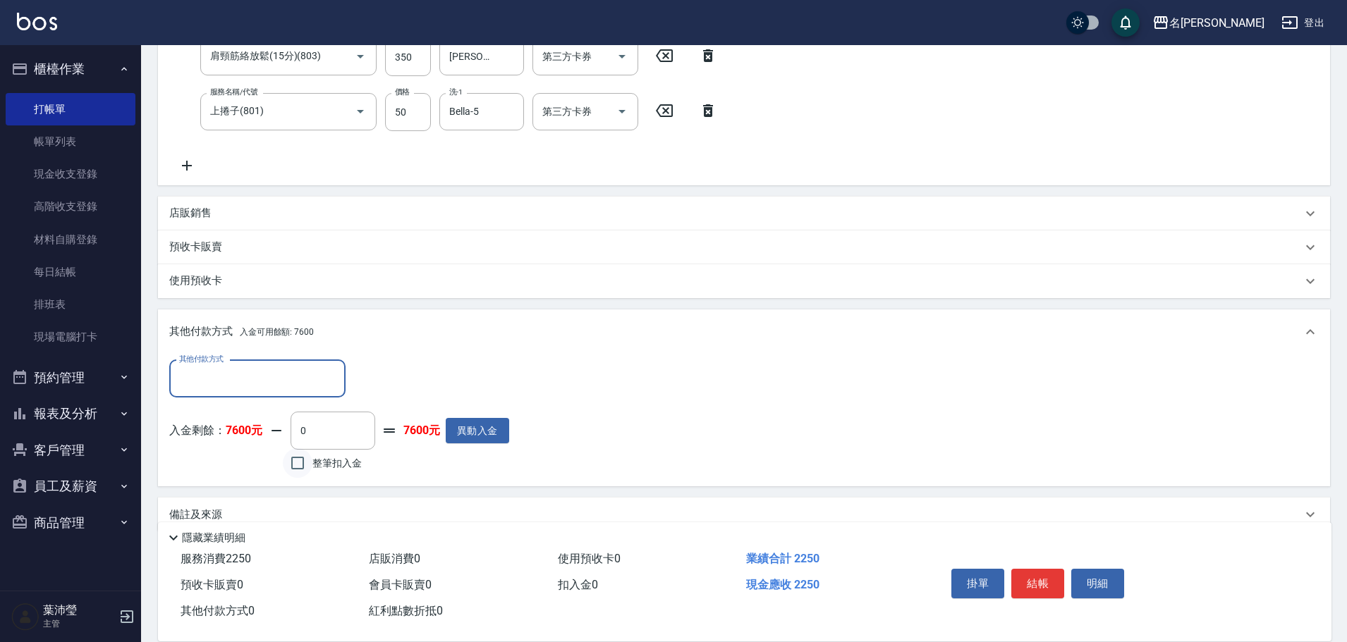
click at [301, 464] on input "整筆扣入金" at bounding box center [298, 463] width 30 height 30
checkbox input "true"
type input "2250"
click at [1115, 572] on button "明細" at bounding box center [1097, 584] width 53 height 30
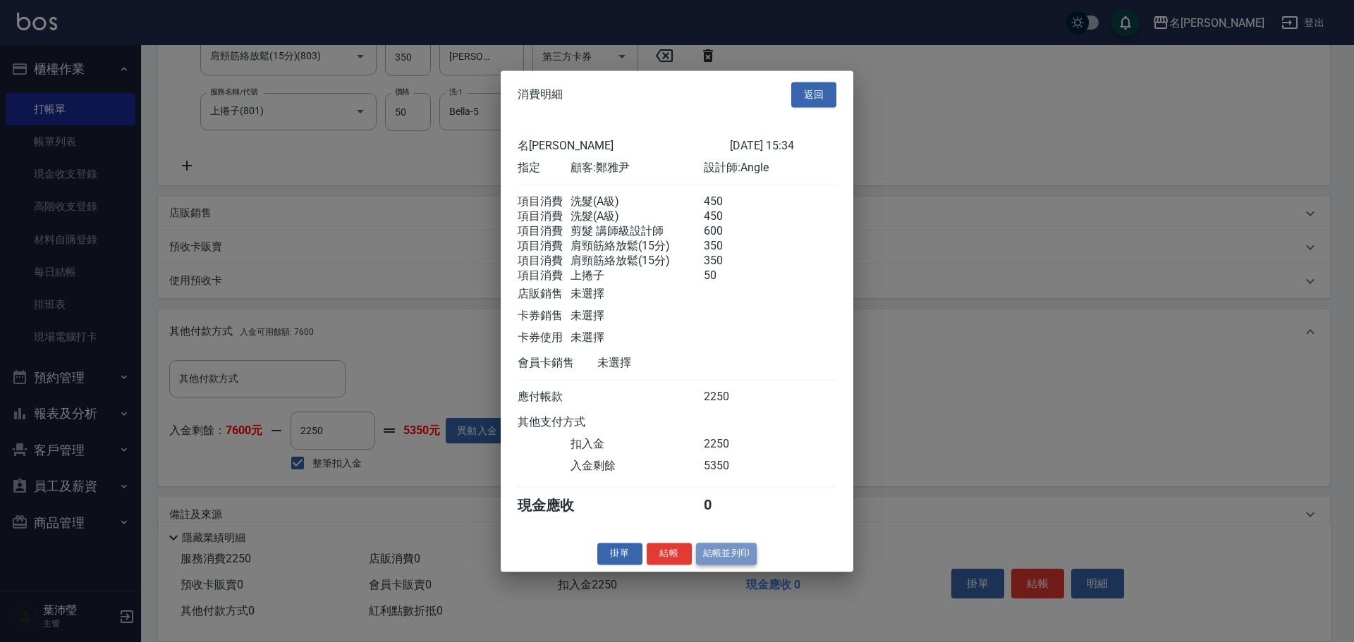
click at [725, 565] on button "結帳並列印" at bounding box center [726, 554] width 61 height 22
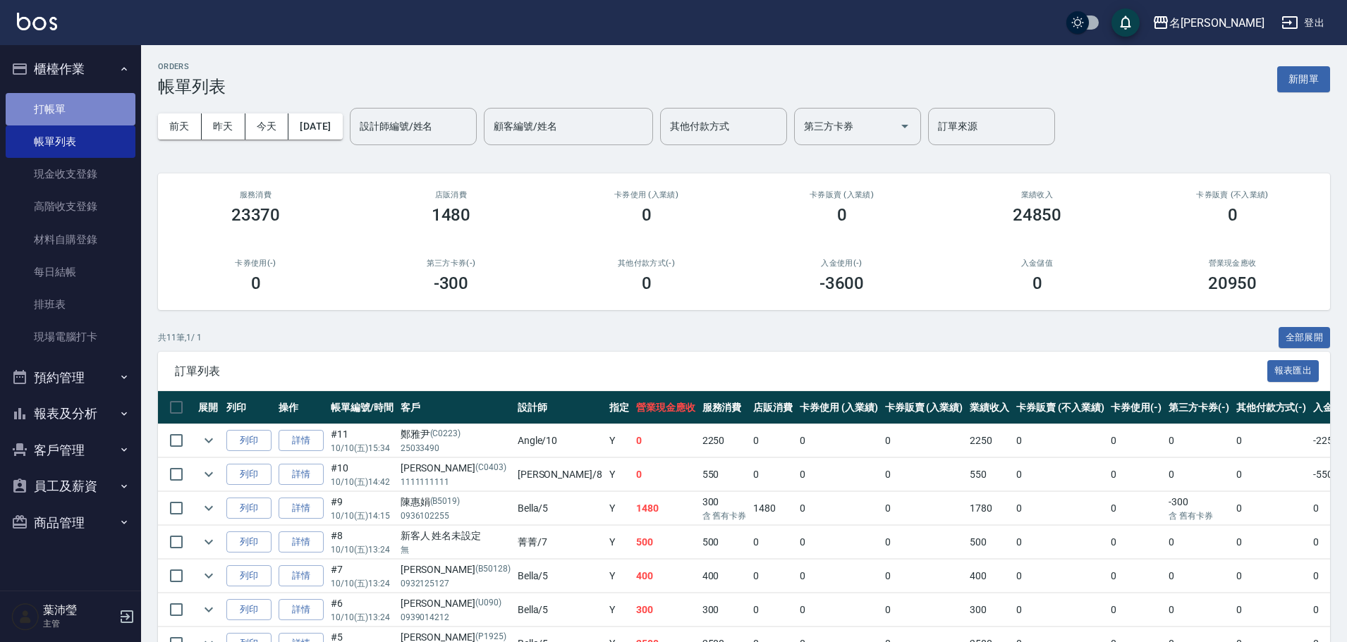
click at [38, 105] on link "打帳單" at bounding box center [71, 109] width 130 height 32
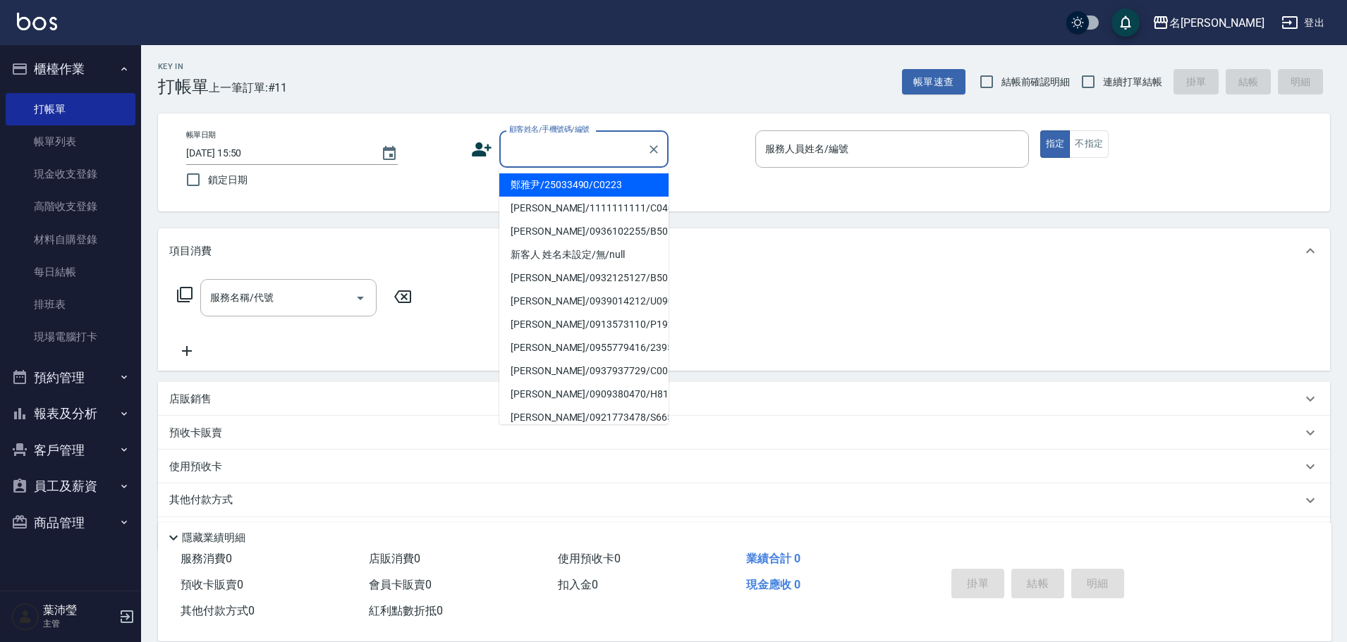
click at [520, 150] on input "顧客姓名/手機號碼/編號" at bounding box center [573, 149] width 135 height 25
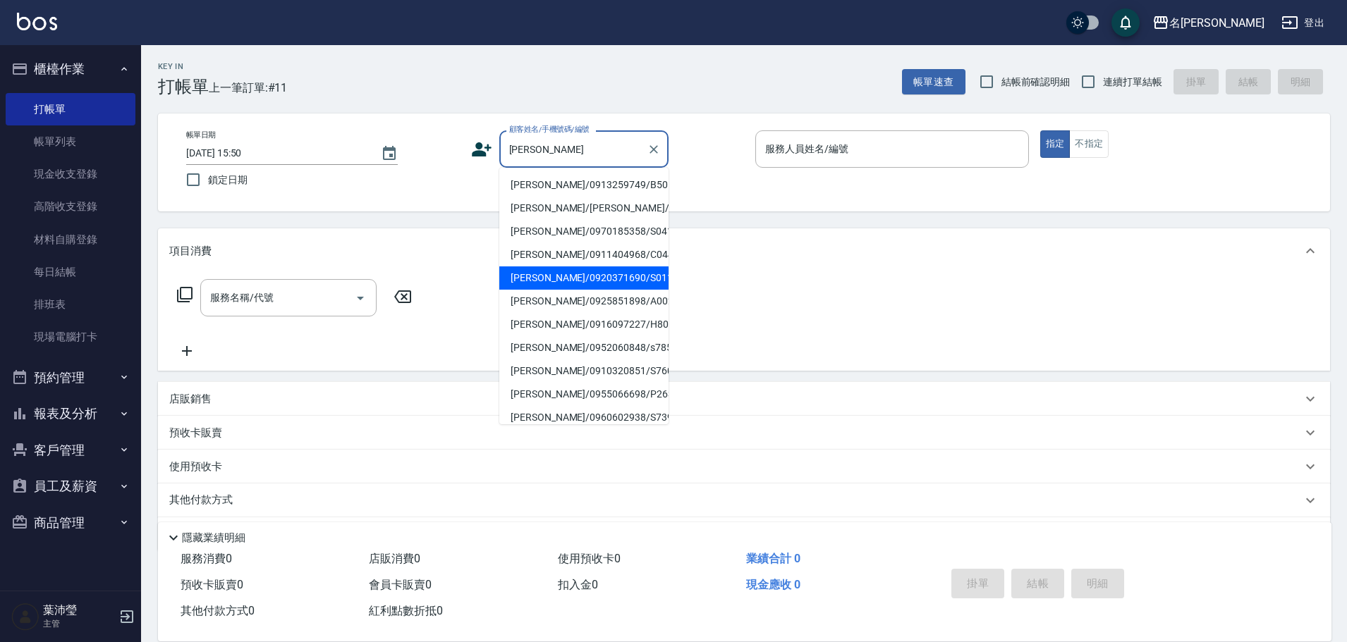
click at [509, 276] on li "[PERSON_NAME]/0920371690/S0115" at bounding box center [583, 278] width 169 height 23
type input "[PERSON_NAME]/0920371690/S0115"
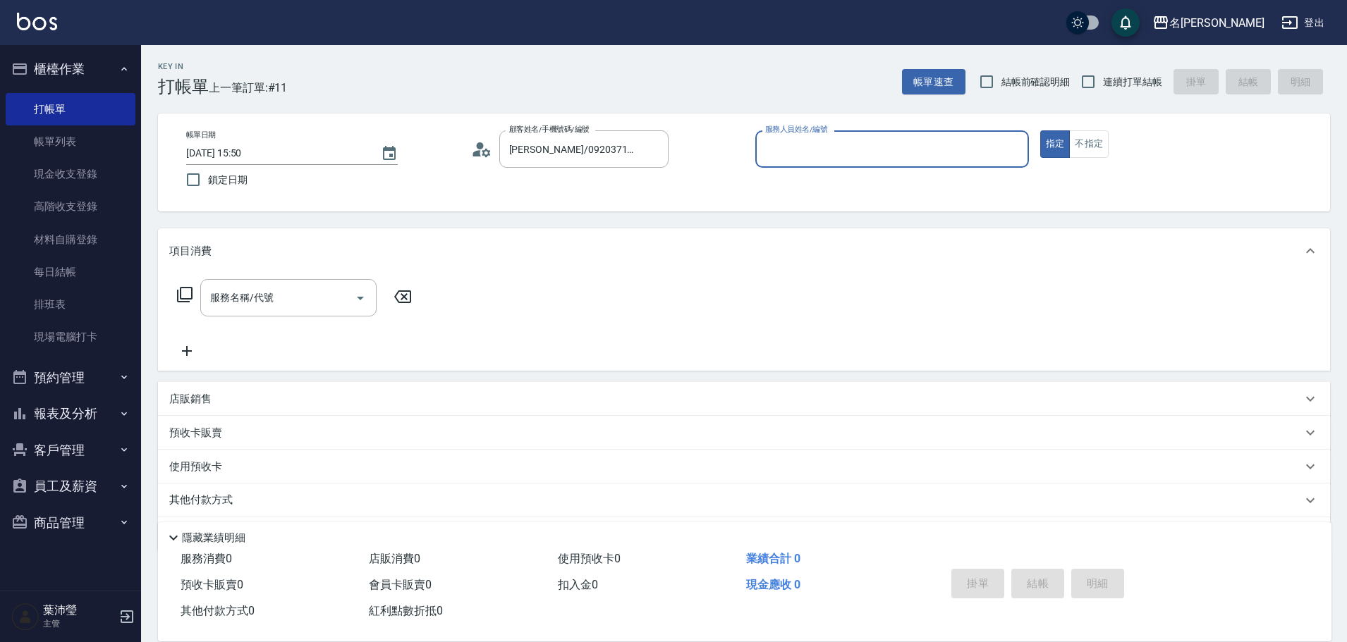
type input "Angle-10"
click at [1009, 147] on icon "Clear" at bounding box center [1014, 149] width 14 height 14
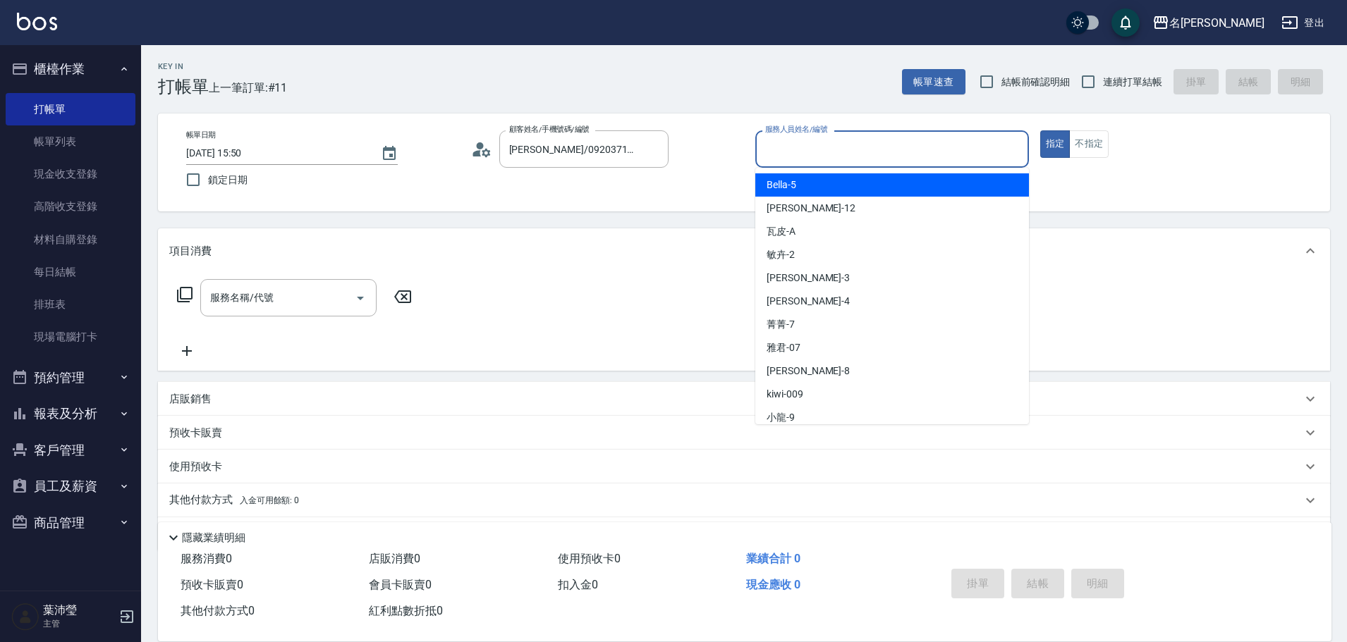
click at [886, 152] on input "服務人員姓名/編號" at bounding box center [891, 149] width 261 height 25
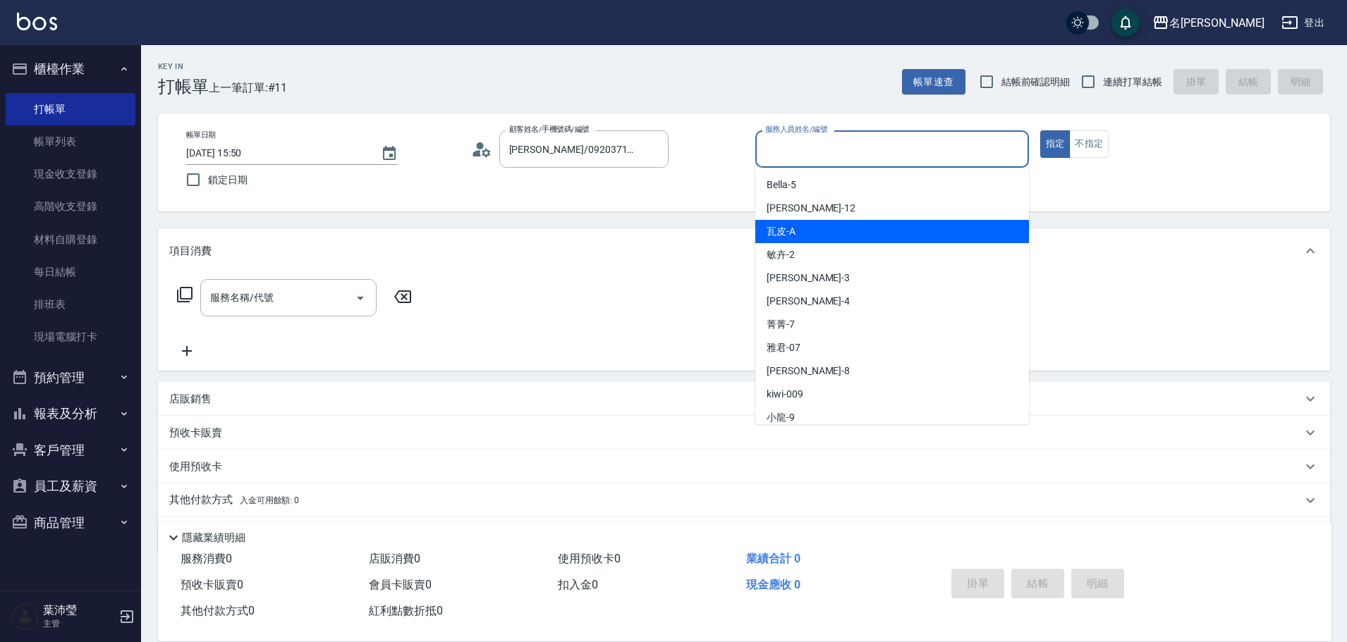
click at [792, 238] on span "瓦皮 -A" at bounding box center [780, 231] width 29 height 15
type input "瓦皮-A"
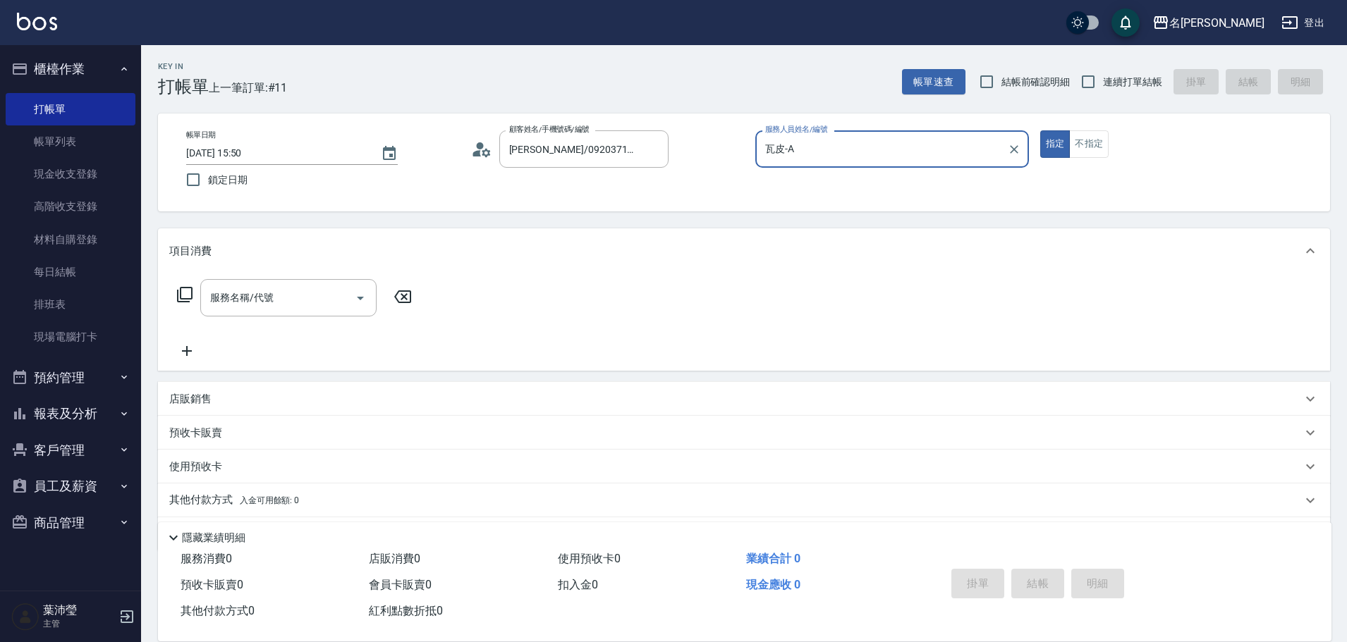
click at [185, 290] on icon at bounding box center [184, 294] width 17 height 17
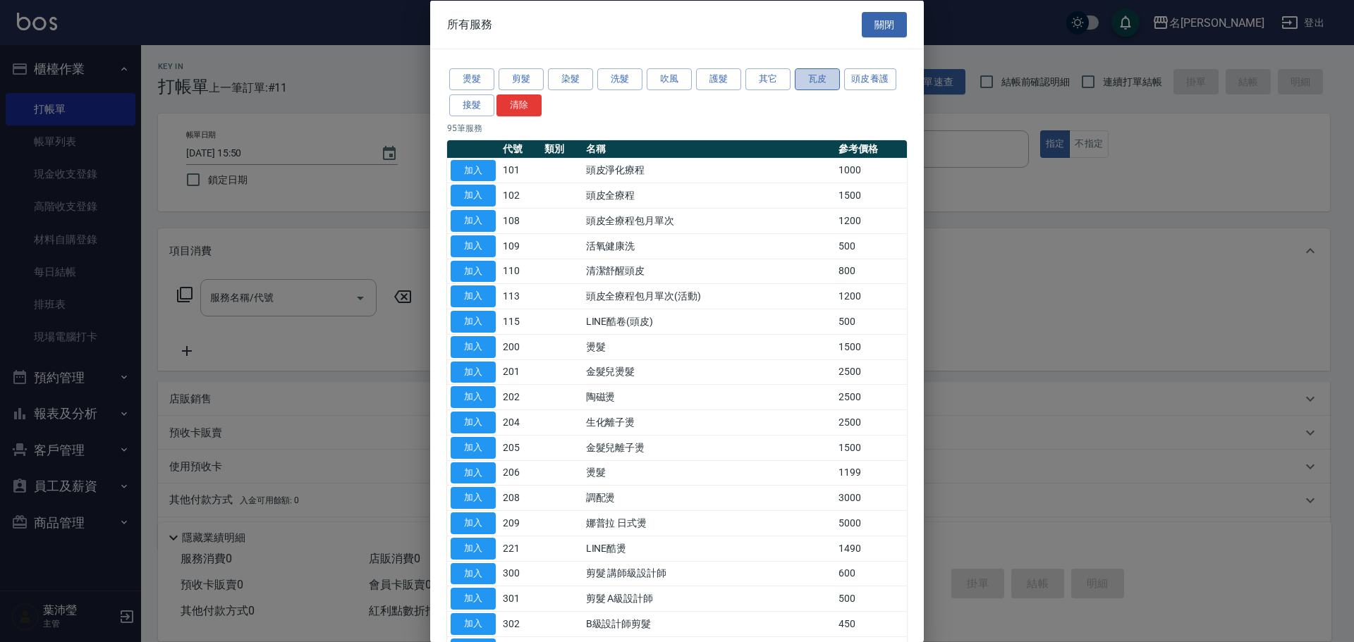
click at [809, 83] on button "瓦皮" at bounding box center [817, 79] width 45 height 22
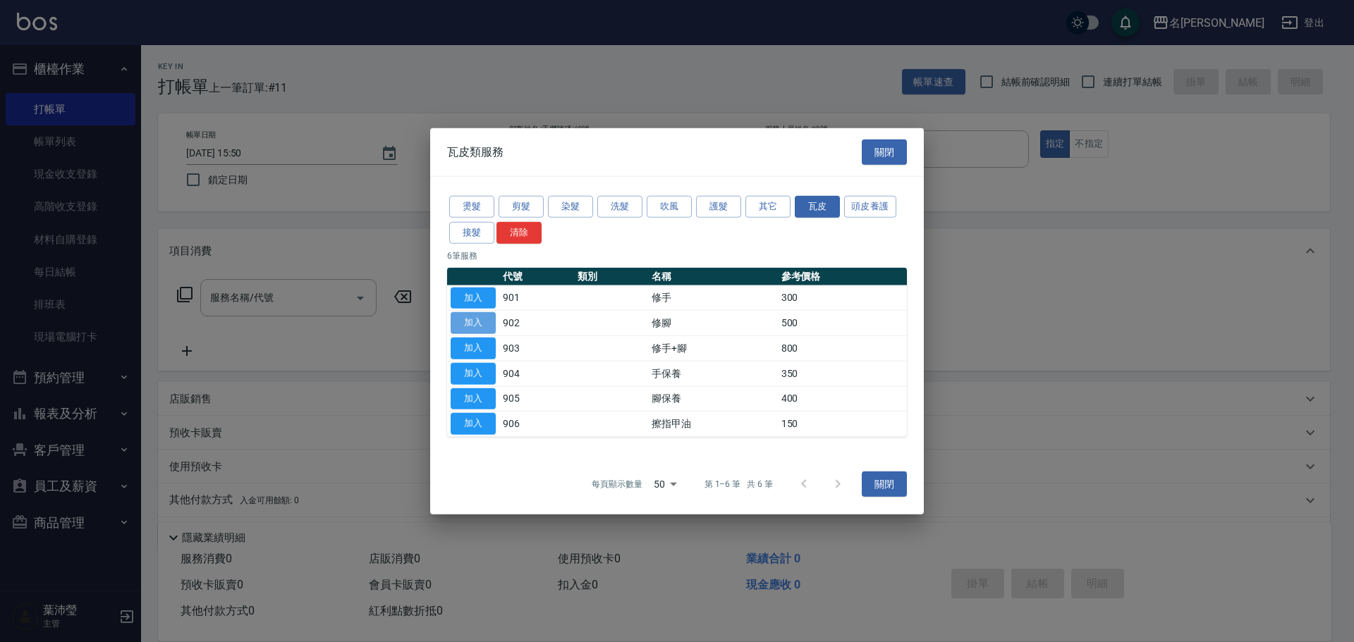
click at [484, 318] on button "加入" at bounding box center [473, 323] width 45 height 22
type input "修腳(902)"
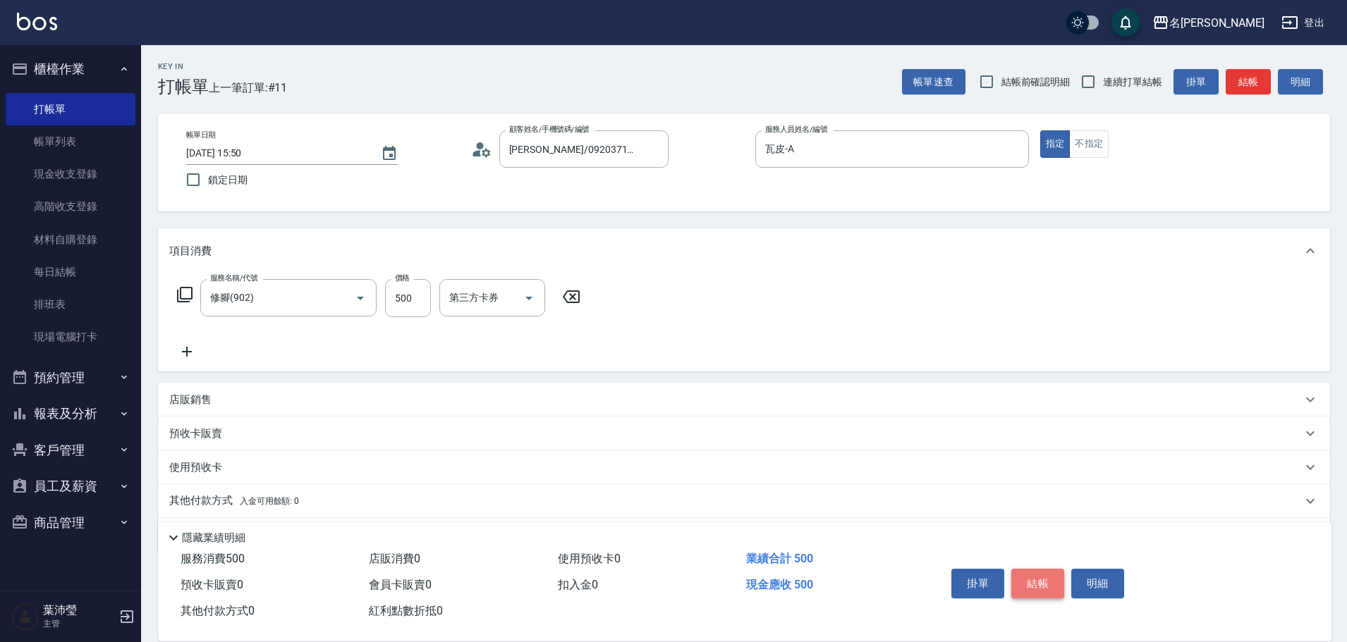
click at [1039, 575] on button "結帳" at bounding box center [1037, 584] width 53 height 30
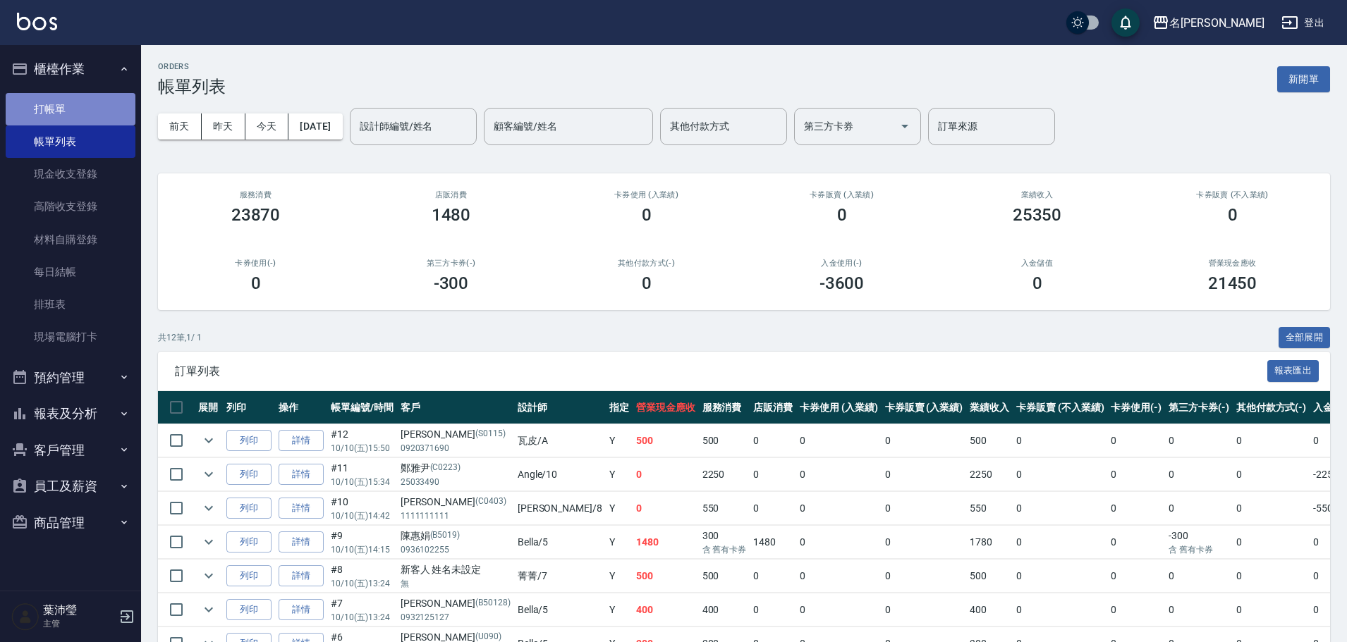
click at [56, 116] on link "打帳單" at bounding box center [71, 109] width 130 height 32
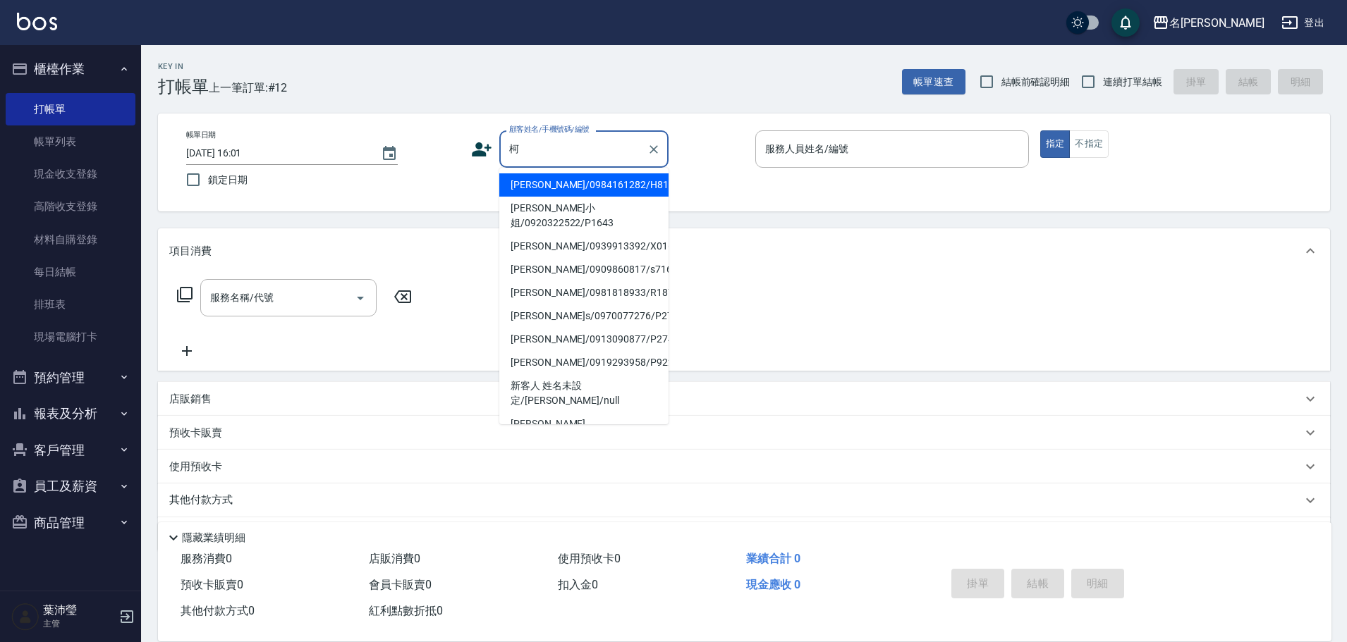
click at [523, 207] on li "[PERSON_NAME]小姐/0920322522/P1643" at bounding box center [583, 216] width 169 height 38
type input "[PERSON_NAME]小姐/0920322522/P1643"
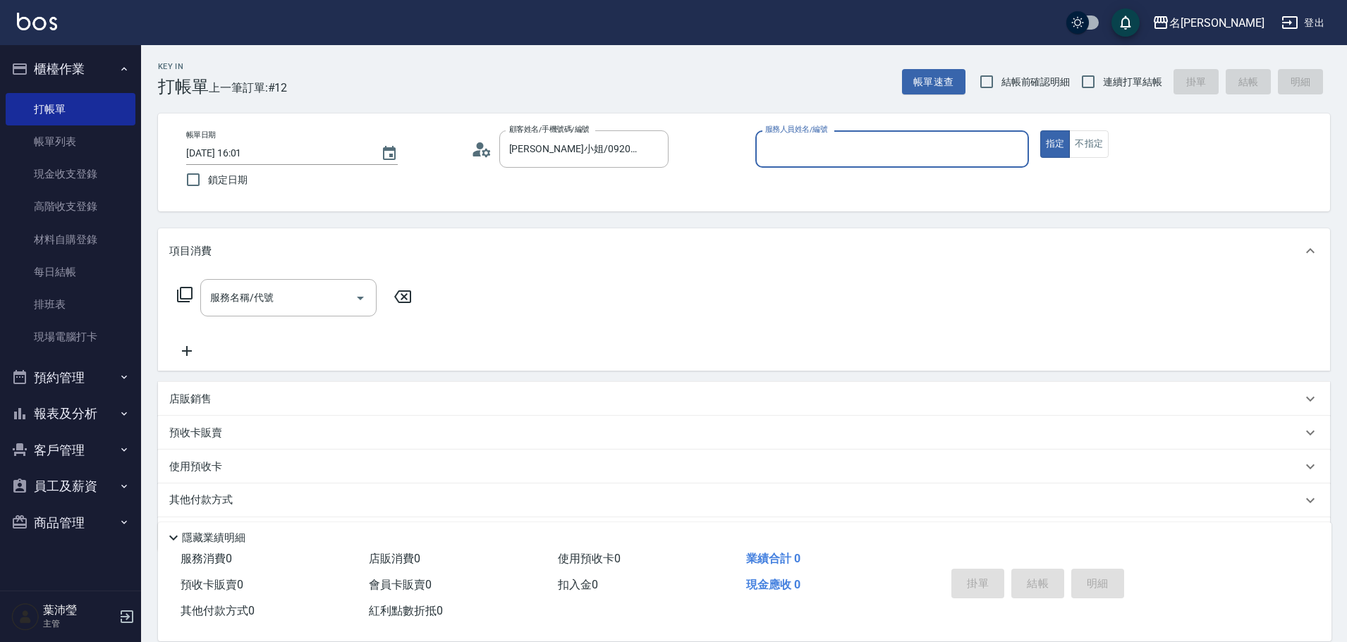
type input "Bella-5"
click at [285, 324] on div "服務名稱/代號 服務名稱/代號" at bounding box center [294, 319] width 251 height 80
click at [281, 310] on input "服務名稱/代號" at bounding box center [278, 298] width 142 height 25
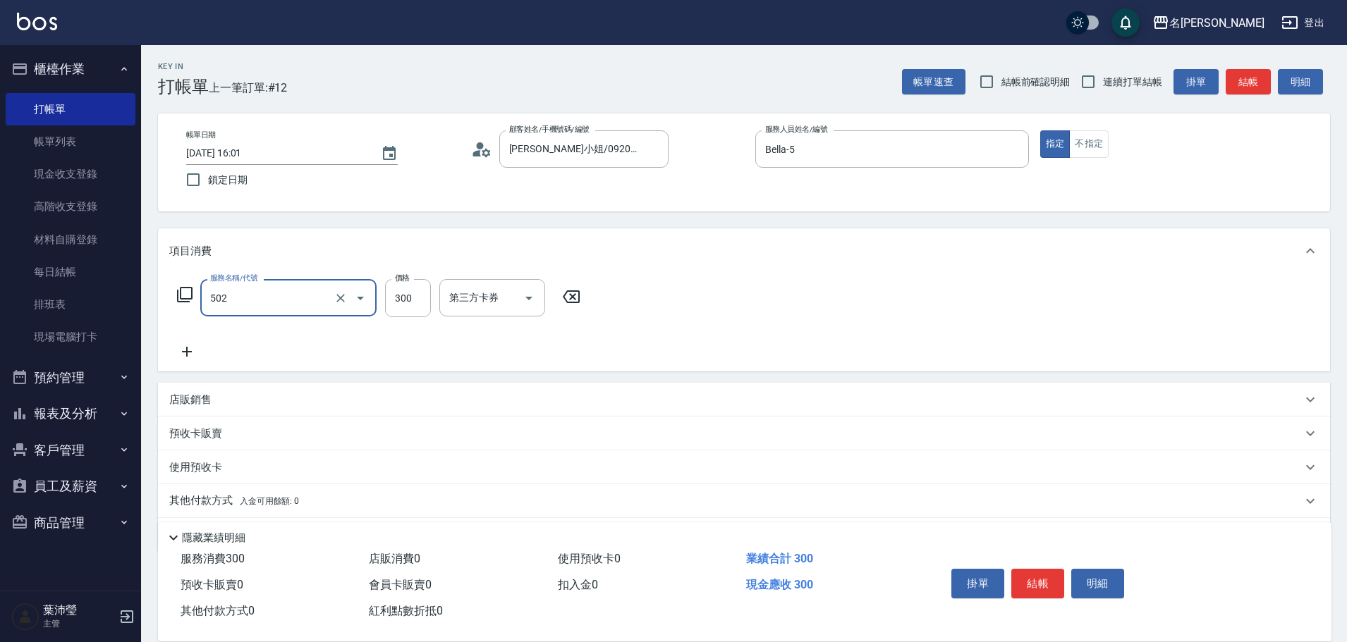
type input "洗髮(502)"
click at [183, 355] on icon at bounding box center [186, 351] width 35 height 17
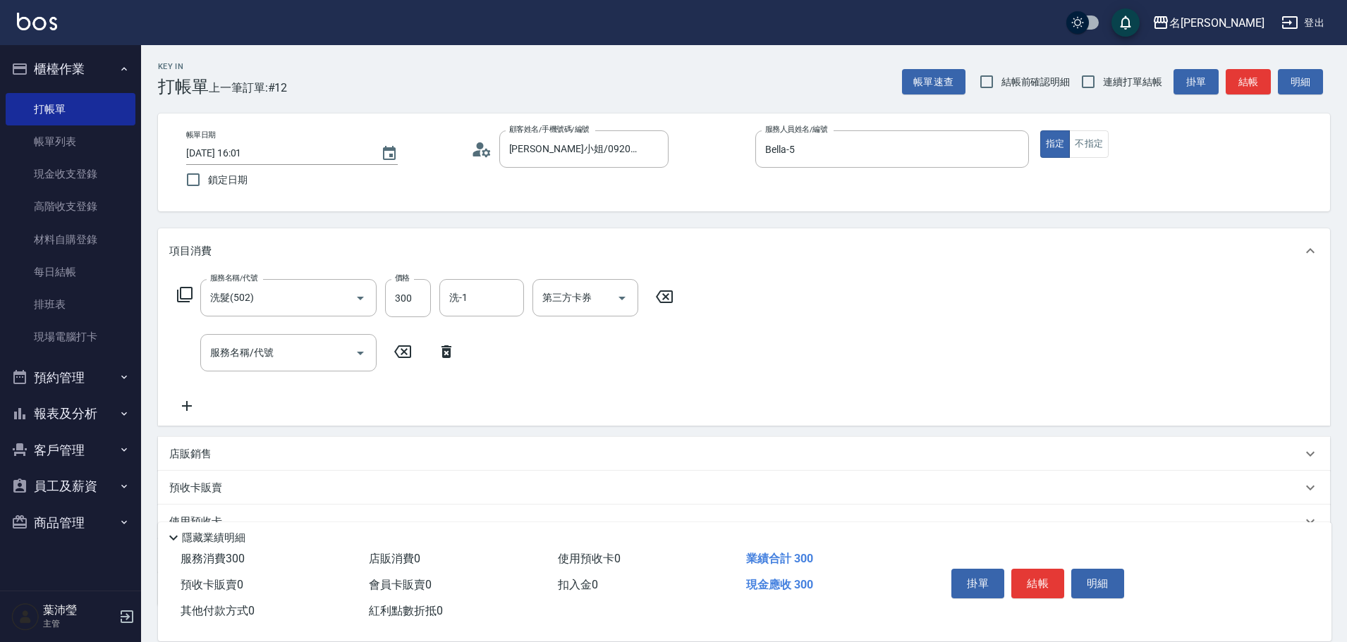
drag, startPoint x: 185, startPoint y: 292, endPoint x: 452, endPoint y: 117, distance: 318.7
click at [192, 283] on div "服務名稱/代號 洗髮(502) 服務名稱/代號 價格 300 價格 洗-1 洗-1 第三方卡券 第三方卡券" at bounding box center [425, 298] width 513 height 38
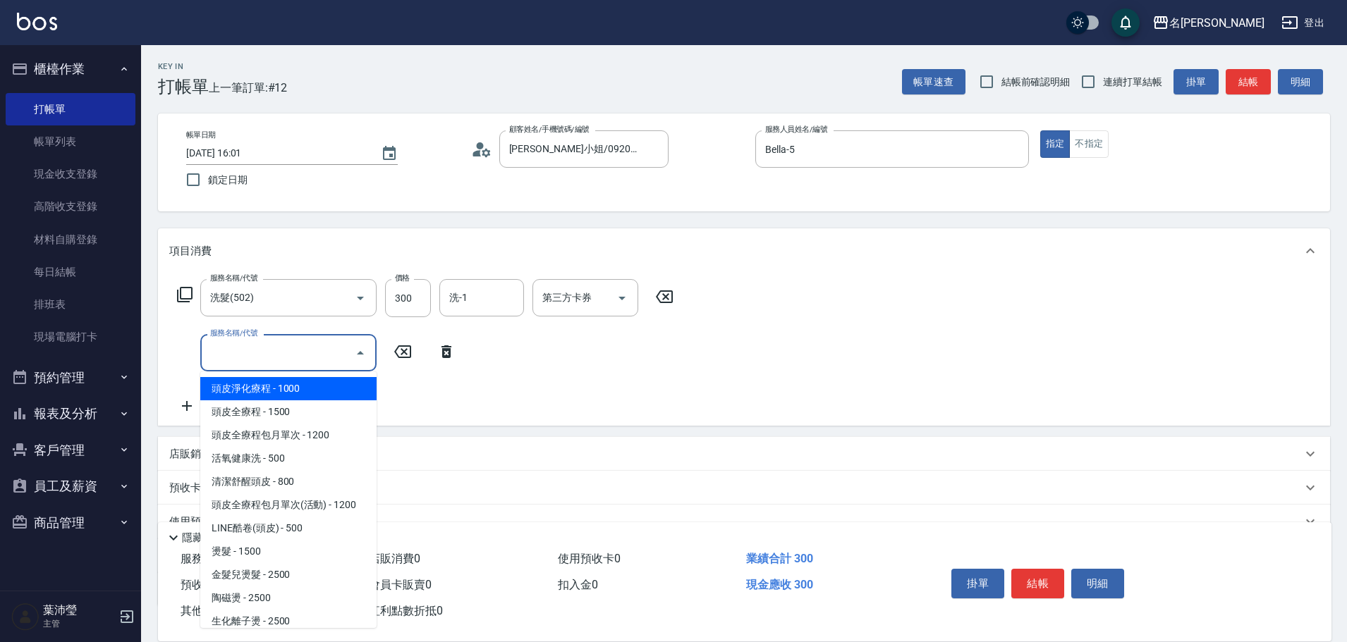
drag, startPoint x: 253, startPoint y: 359, endPoint x: 188, endPoint y: 331, distance: 71.4
click at [245, 357] on input "服務名稱/代號" at bounding box center [278, 353] width 142 height 25
click at [188, 294] on icon at bounding box center [184, 294] width 17 height 17
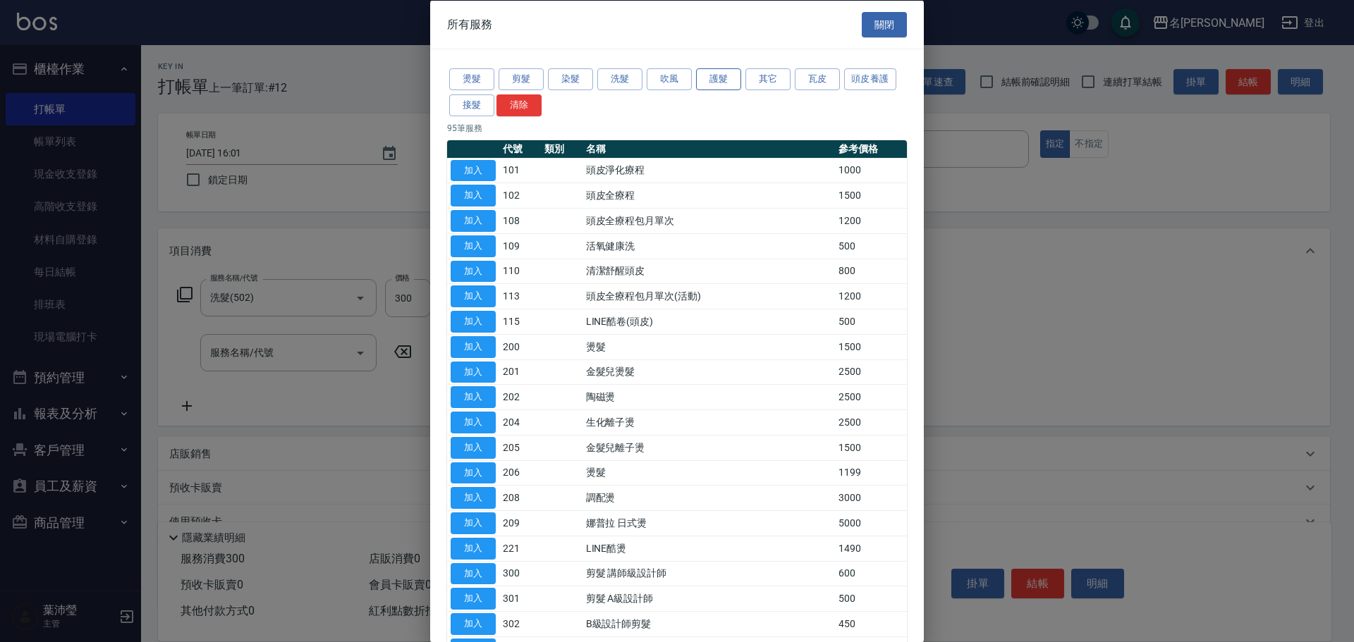
click at [735, 78] on button "護髮" at bounding box center [718, 79] width 45 height 22
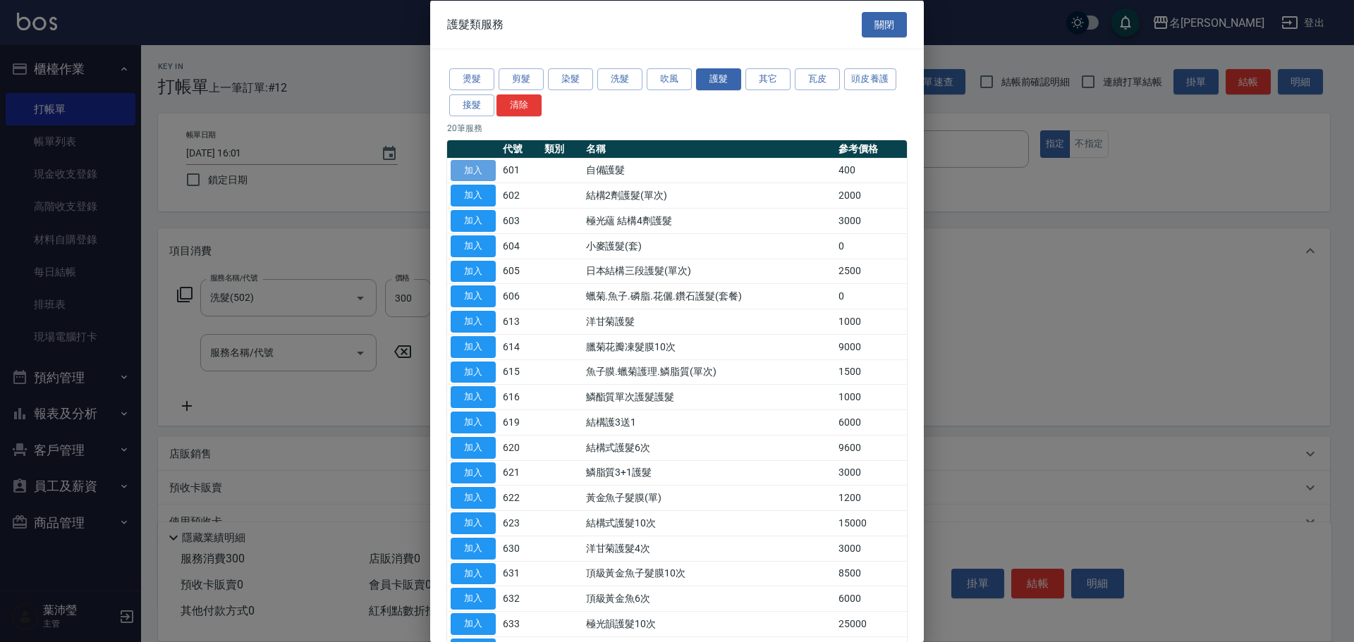
click at [477, 173] on button "加入" at bounding box center [473, 170] width 45 height 22
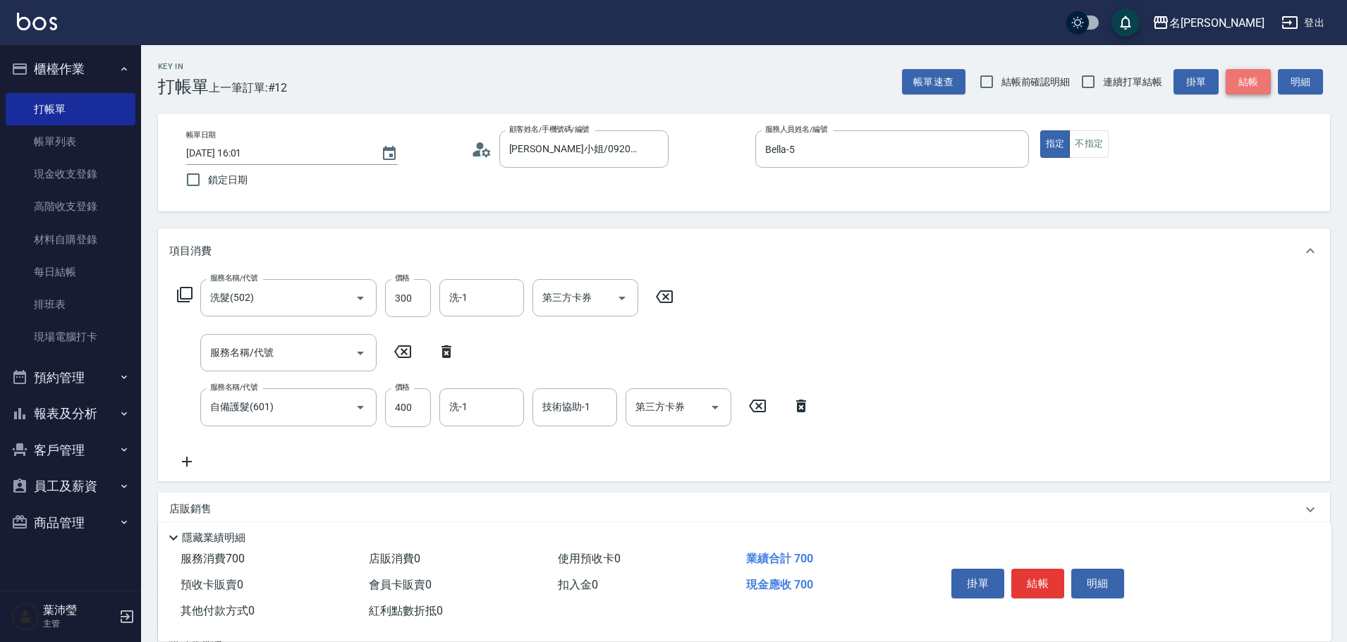
click at [1254, 80] on button "結帳" at bounding box center [1247, 82] width 45 height 26
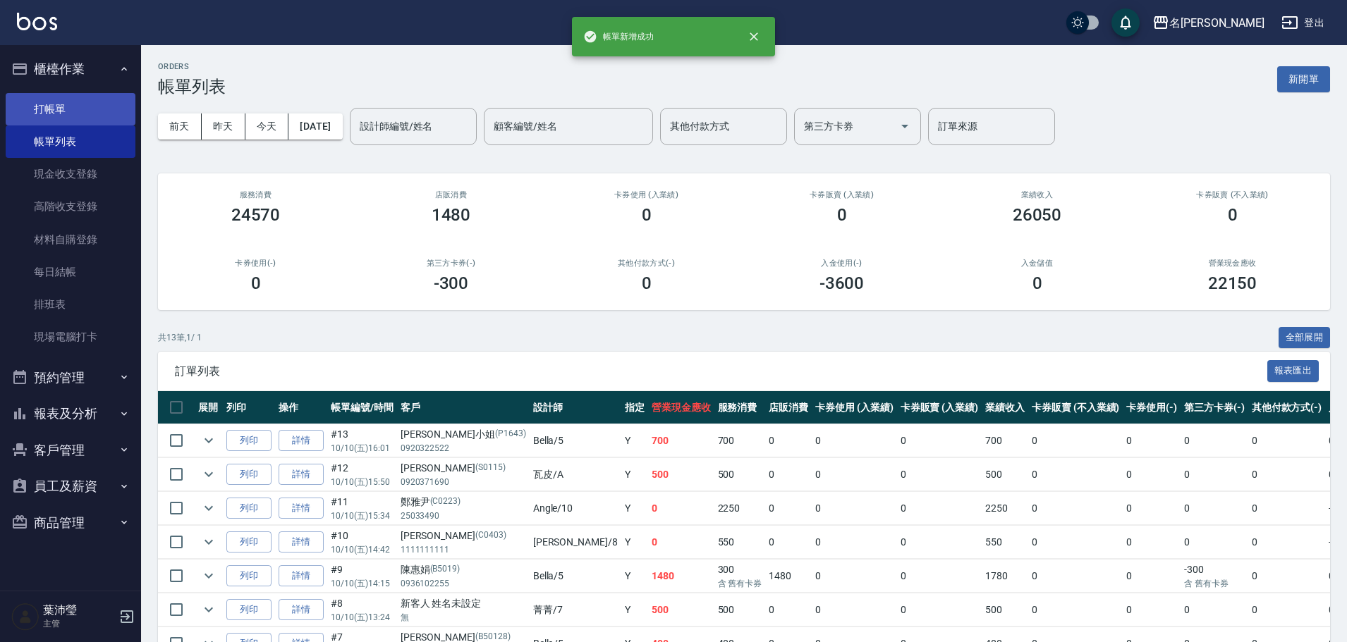
click at [78, 111] on link "打帳單" at bounding box center [71, 109] width 130 height 32
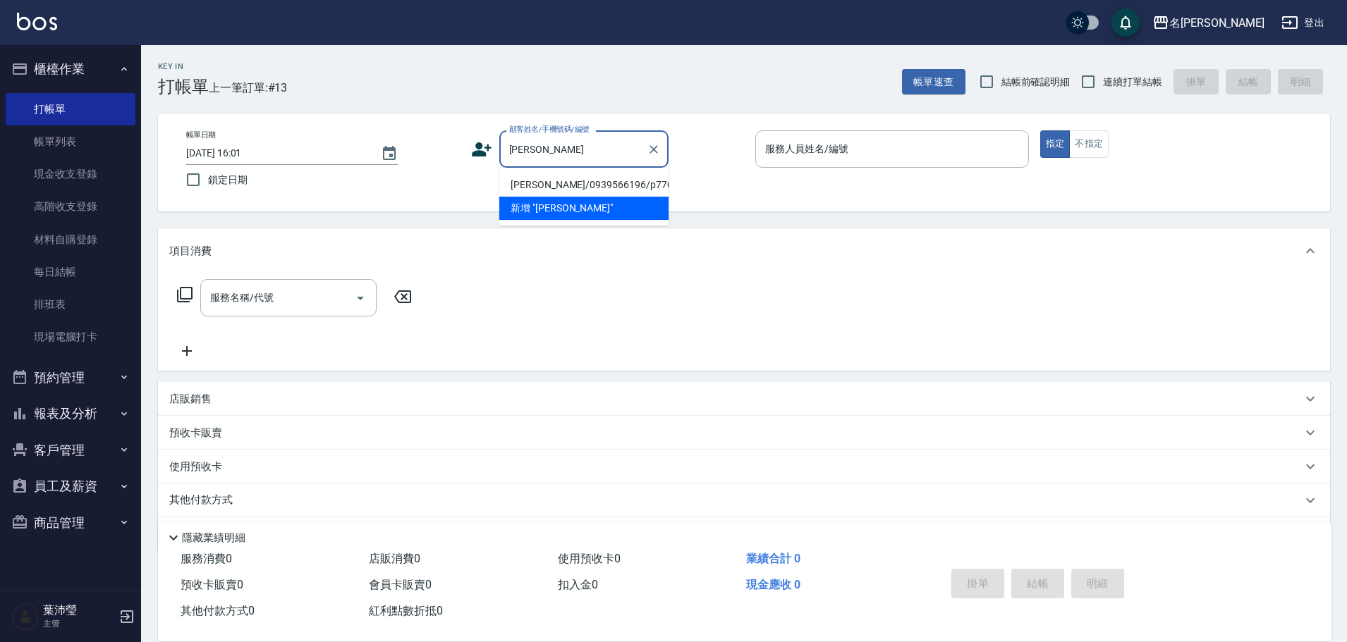
click at [534, 183] on li "[PERSON_NAME]/0939566196/p770" at bounding box center [583, 184] width 169 height 23
type input "[PERSON_NAME]/0939566196/p770"
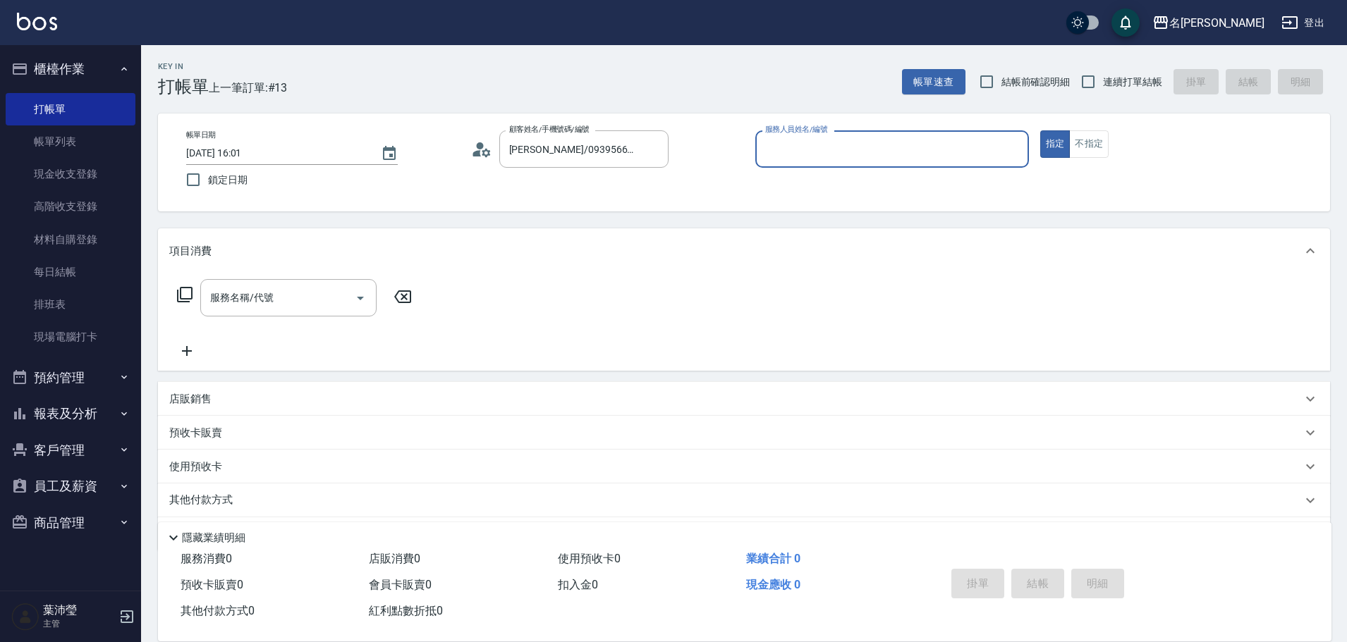
type input "Bella-5"
click at [292, 282] on div "服務名稱/代號" at bounding box center [288, 297] width 176 height 37
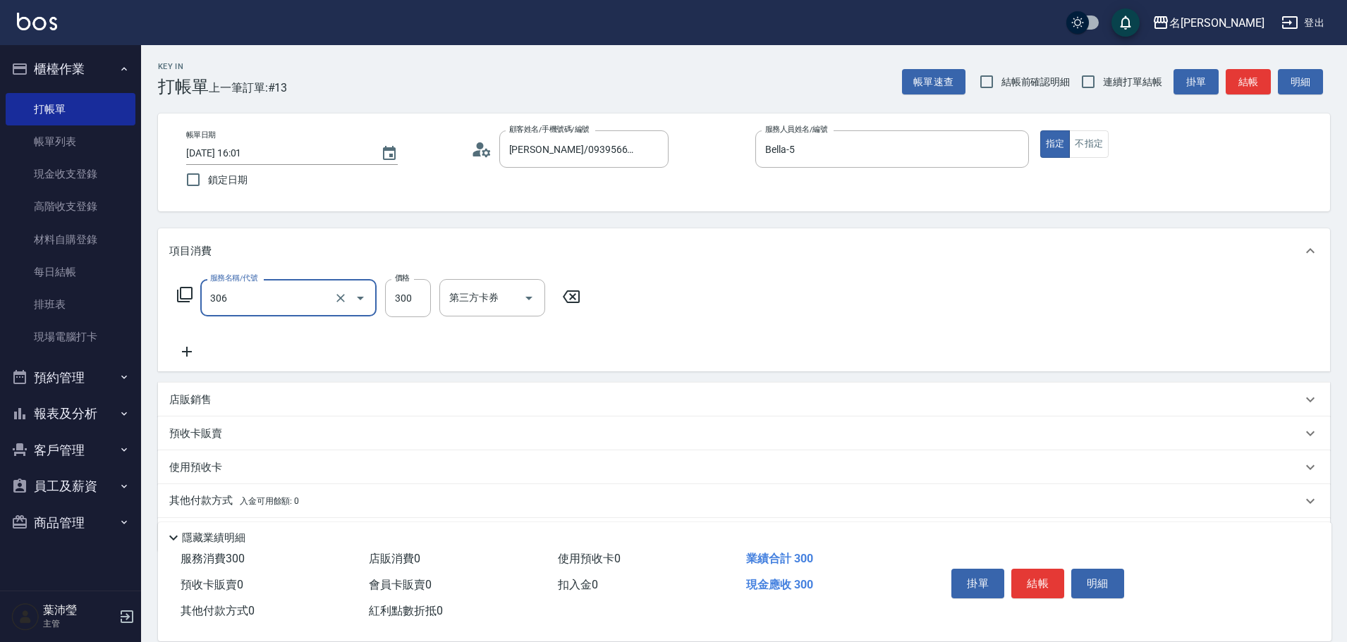
type input "高中學生(306)"
type input "400"
click at [1243, 90] on button "結帳" at bounding box center [1247, 82] width 45 height 26
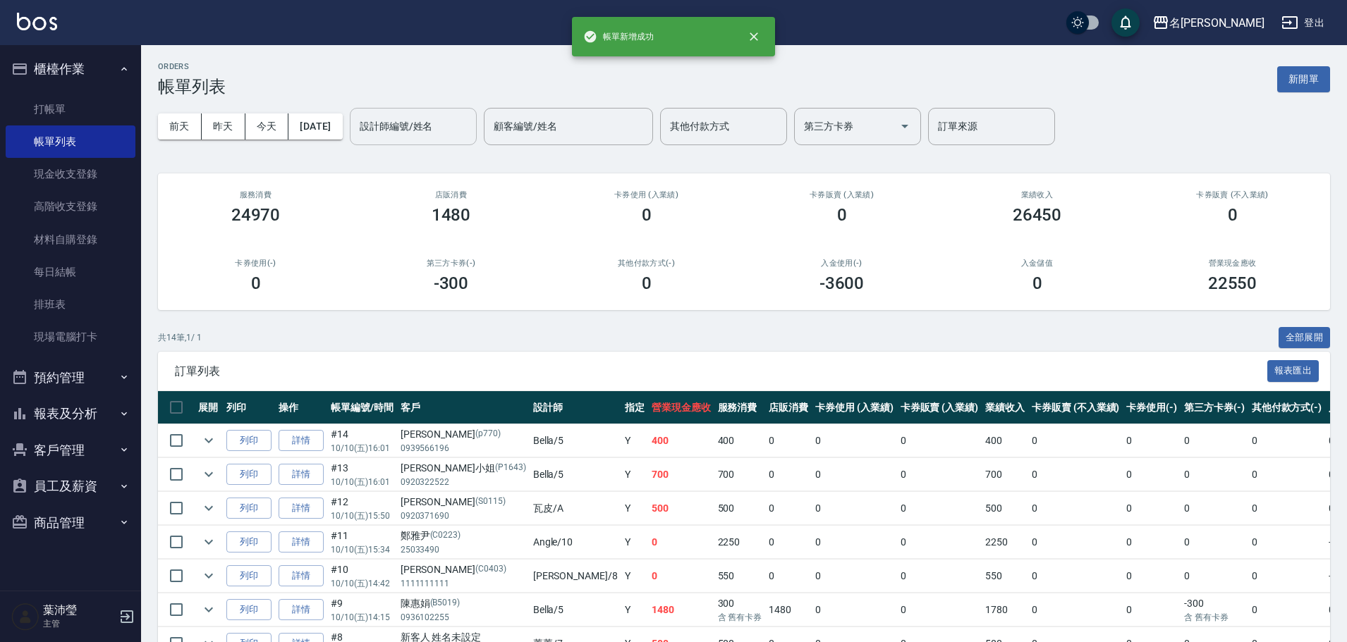
click at [462, 126] on input "設計師編號/姓名" at bounding box center [413, 126] width 114 height 25
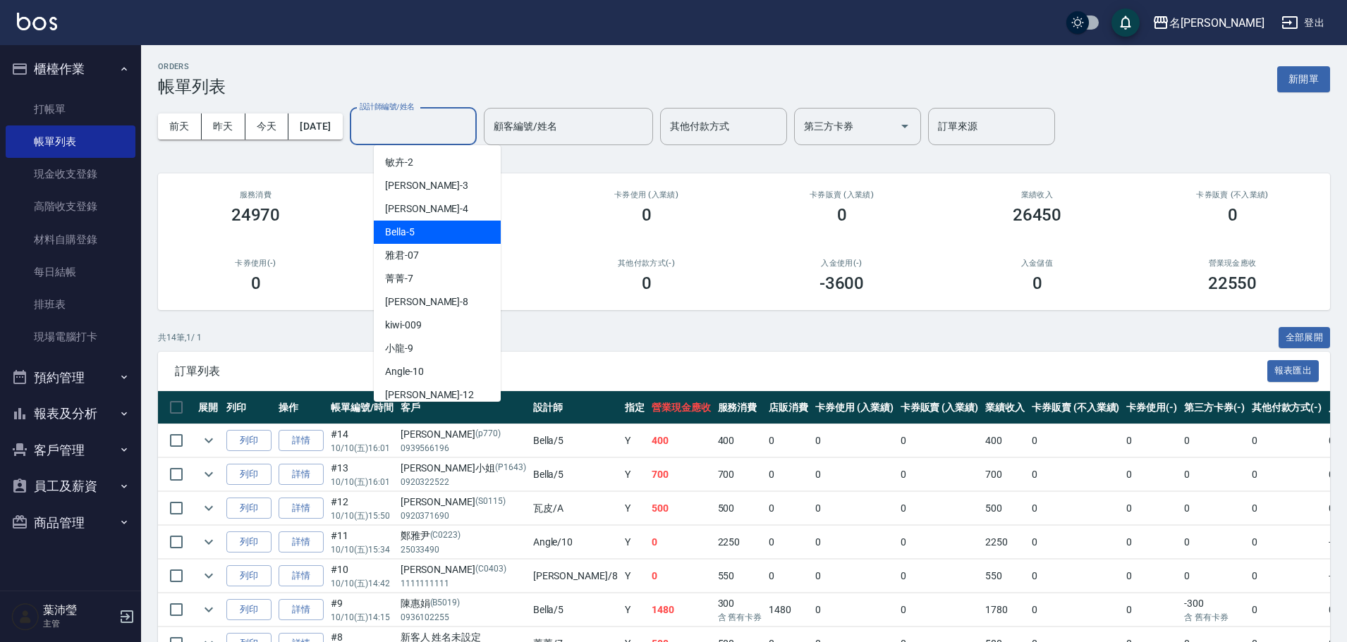
click at [465, 228] on div "Bella -5" at bounding box center [437, 232] width 127 height 23
type input "Bella-5"
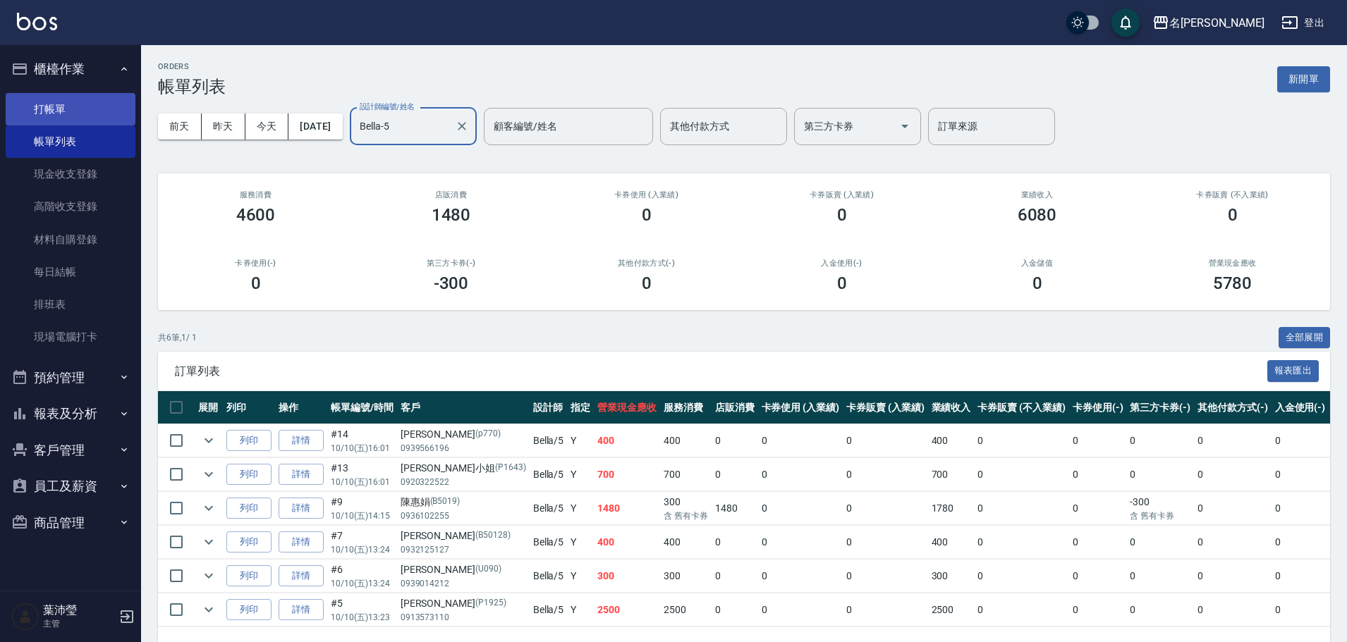
click at [68, 118] on link "打帳單" at bounding box center [71, 109] width 130 height 32
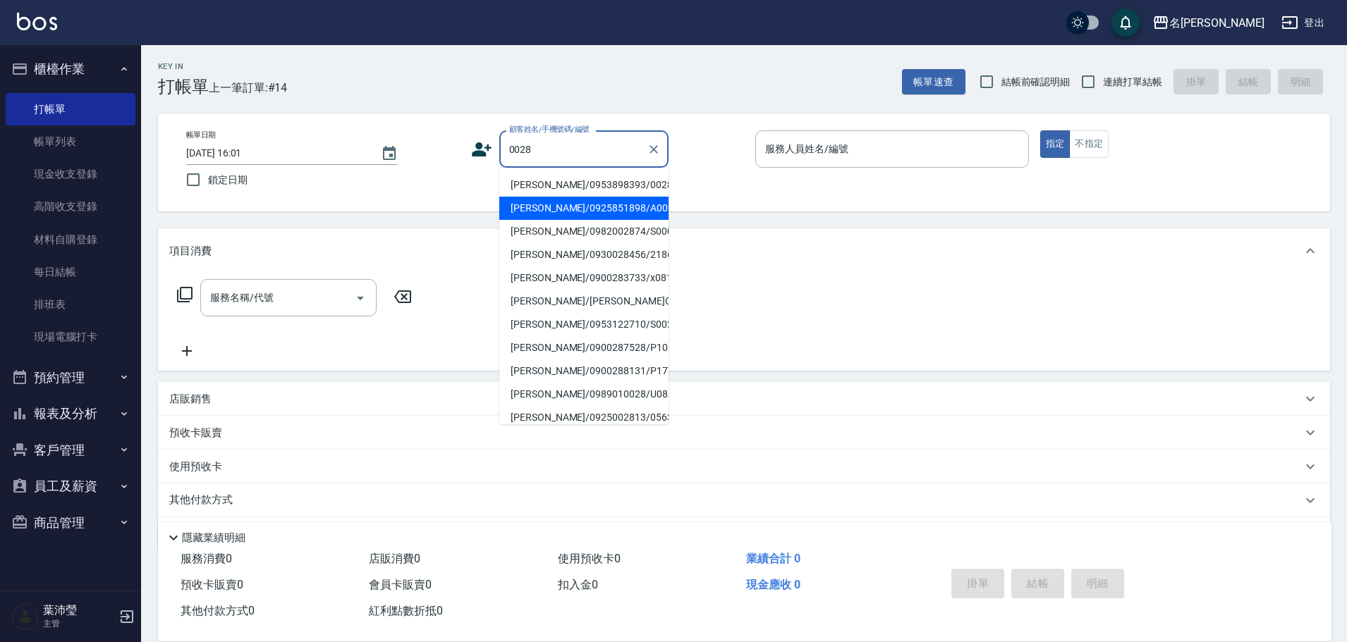
click at [592, 210] on li "[PERSON_NAME]/0925851898/A0028" at bounding box center [583, 208] width 169 height 23
type input "[PERSON_NAME]/0925851898/A0028"
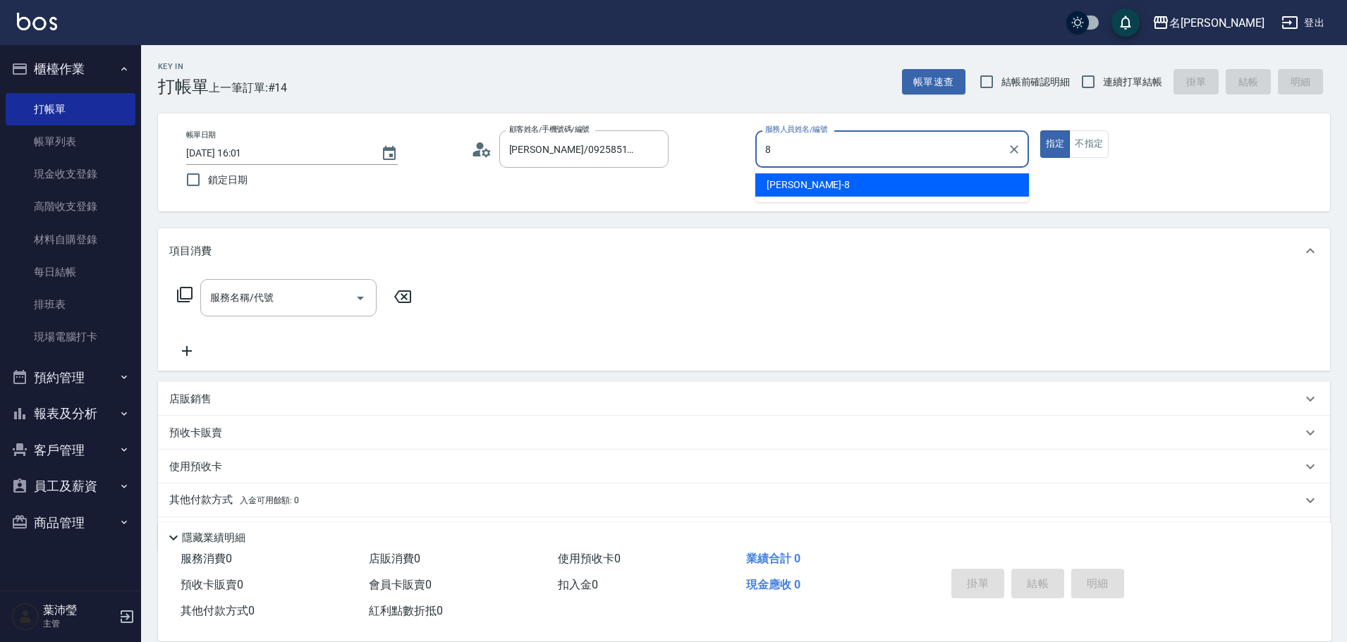
type input "Emma-8"
type button "true"
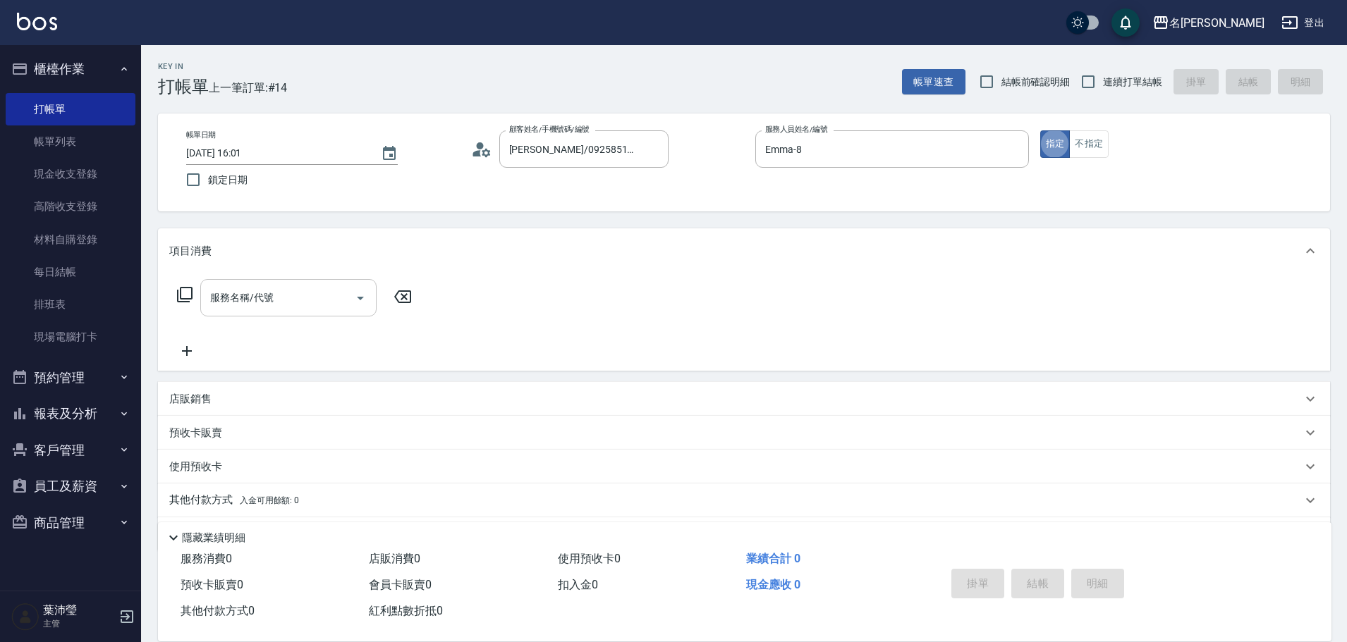
click at [249, 298] on input "服務名稱/代號" at bounding box center [278, 298] width 142 height 25
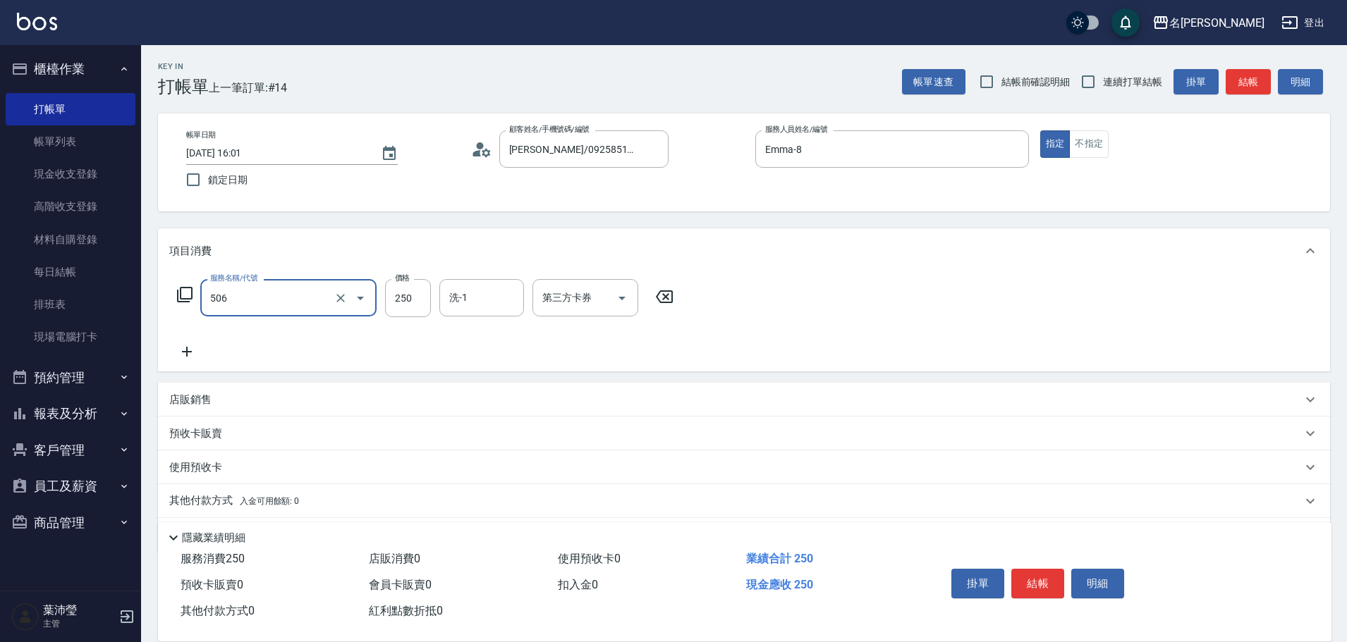
type input "洗髮(兒童)(506)"
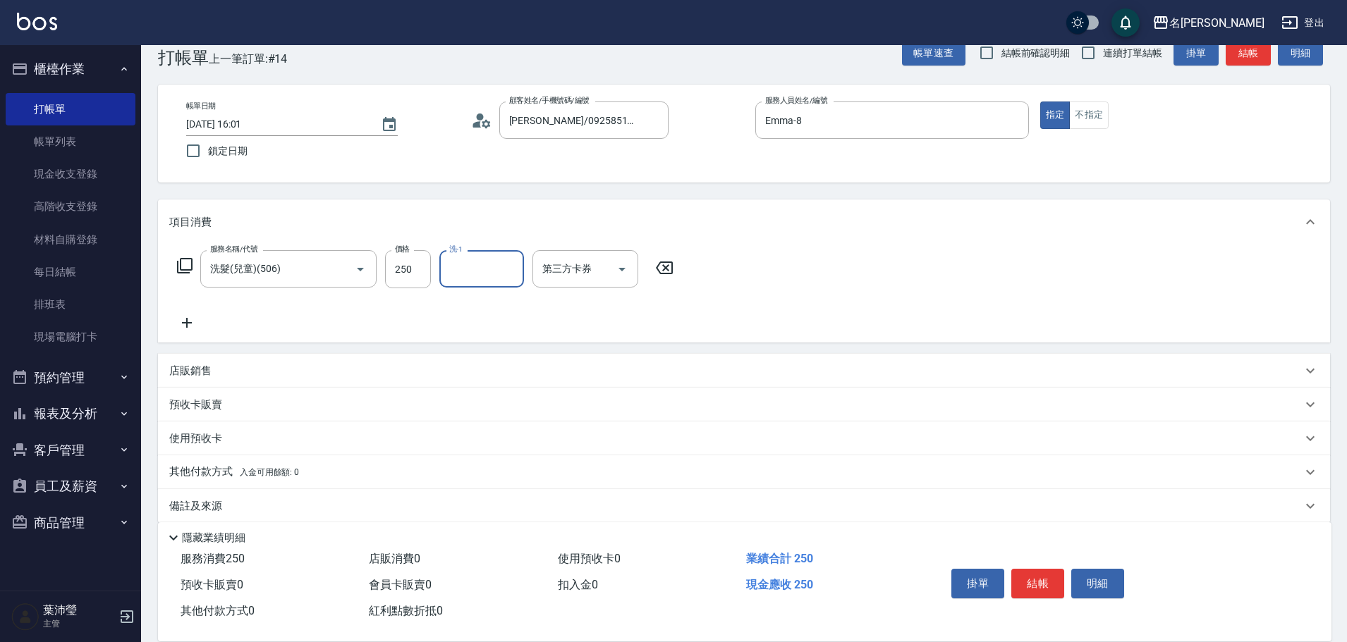
scroll to position [45, 0]
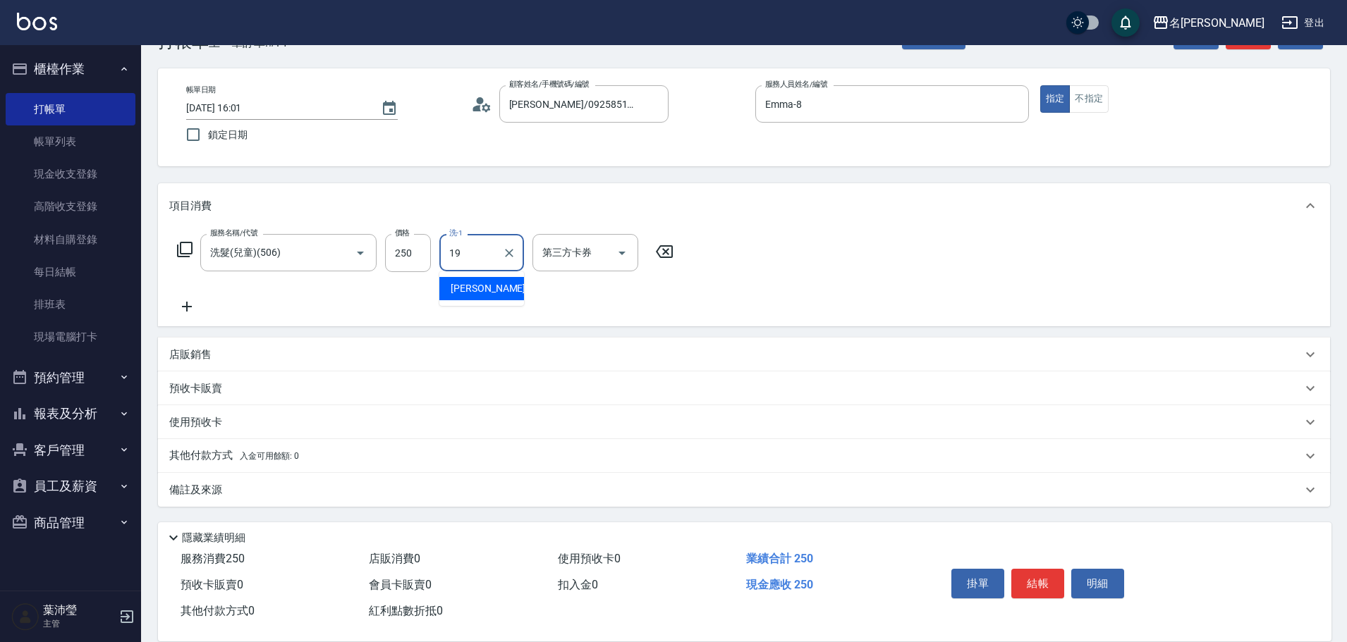
type input "[PERSON_NAME]-19"
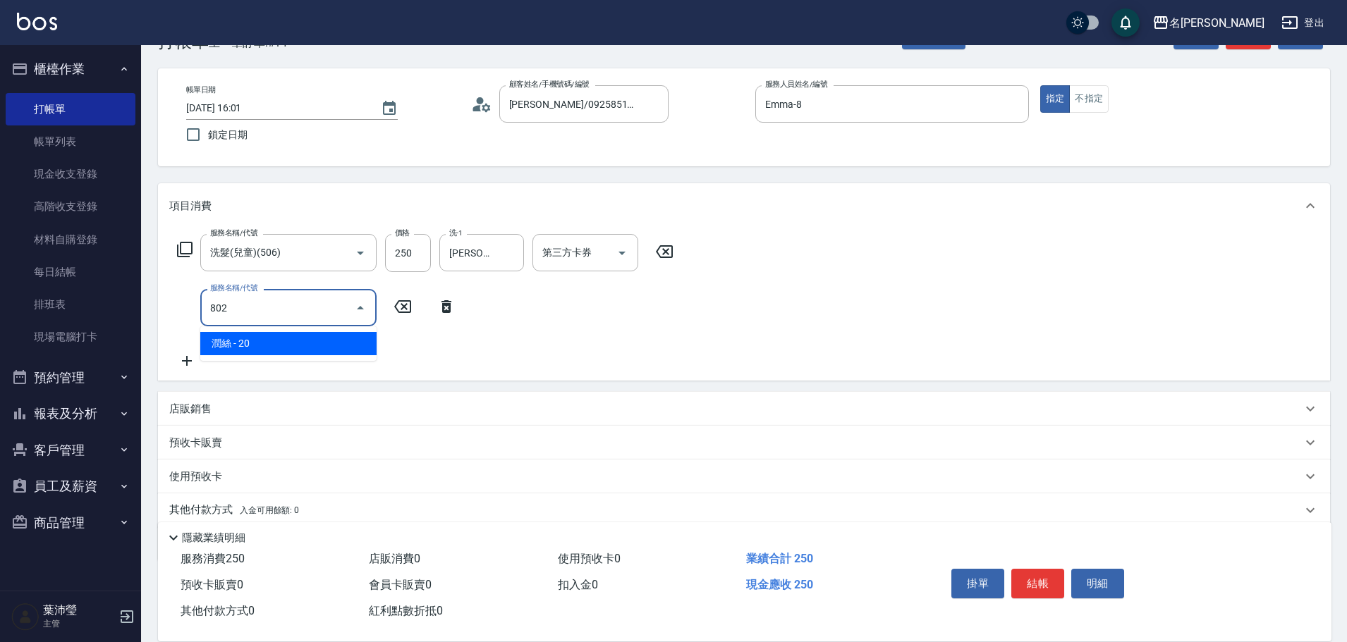
type input "潤絲(802)"
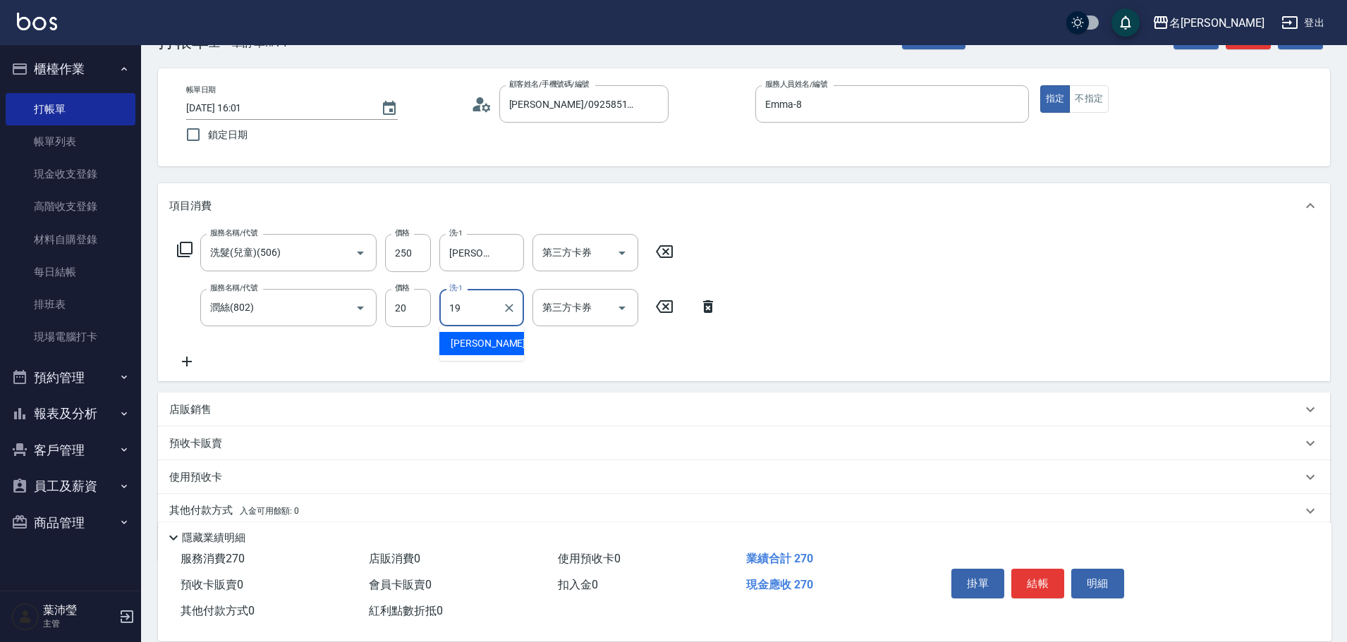
type input "[PERSON_NAME]-19"
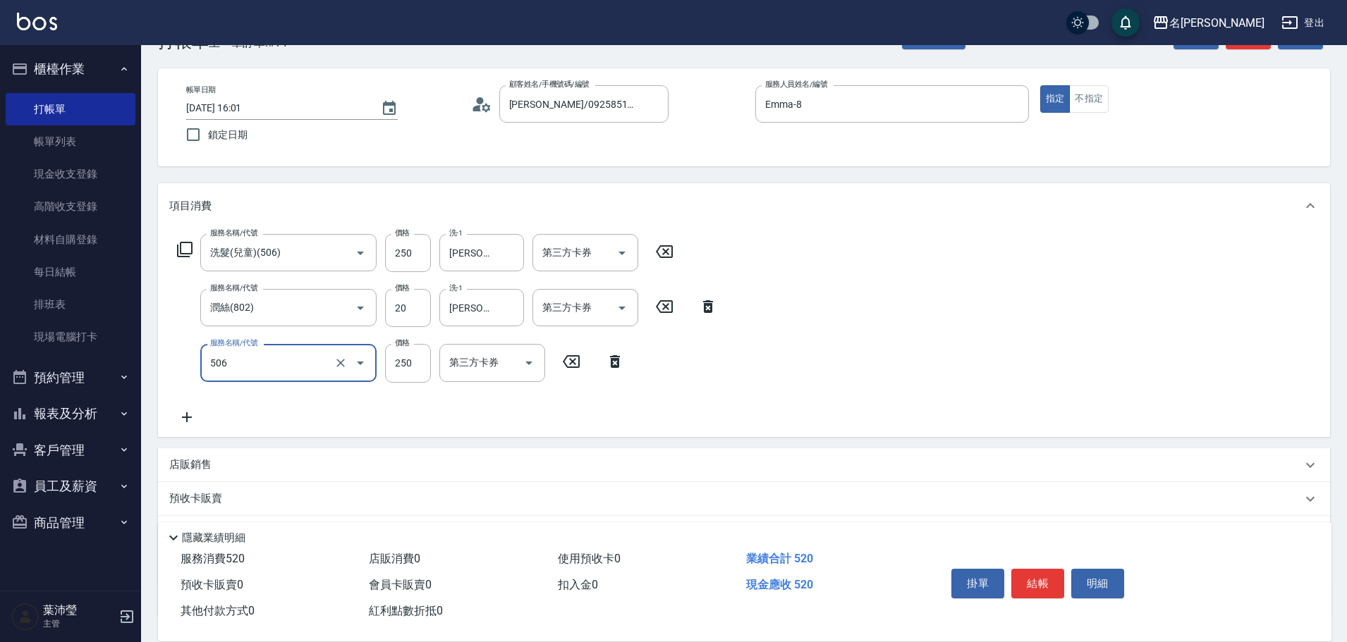
type input "洗髮(兒童)(506)"
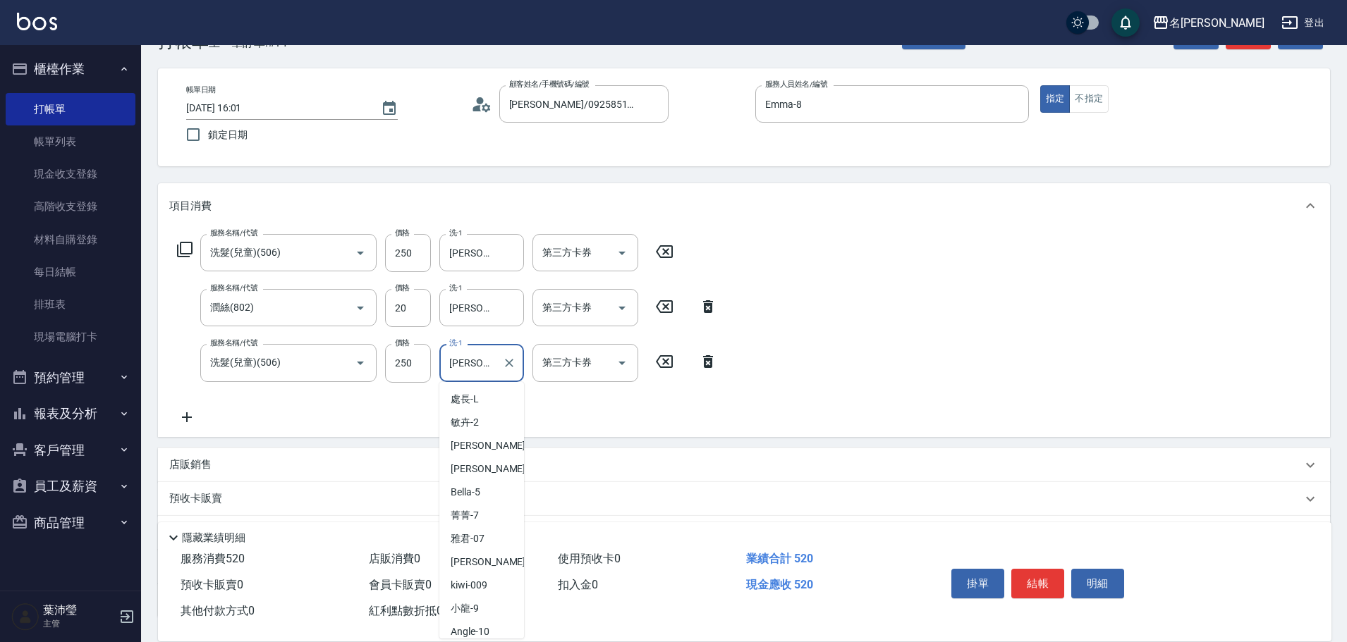
click at [477, 355] on input "[PERSON_NAME]-18" at bounding box center [471, 362] width 51 height 25
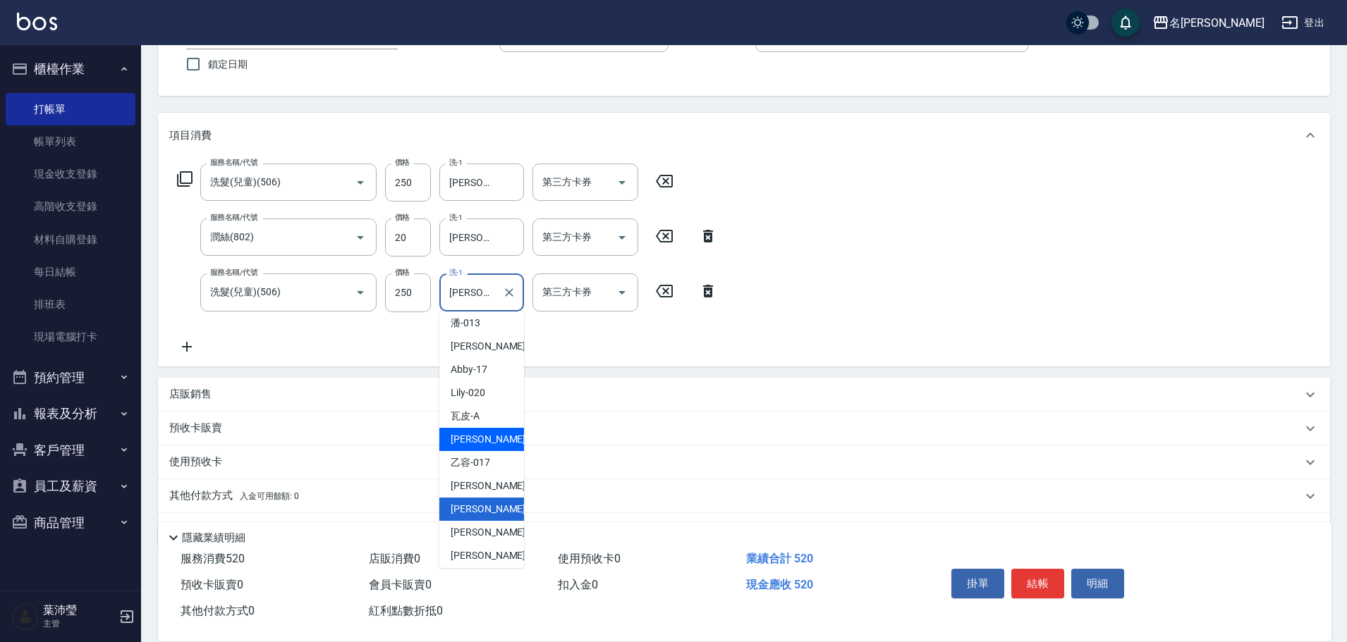
scroll to position [360, 0]
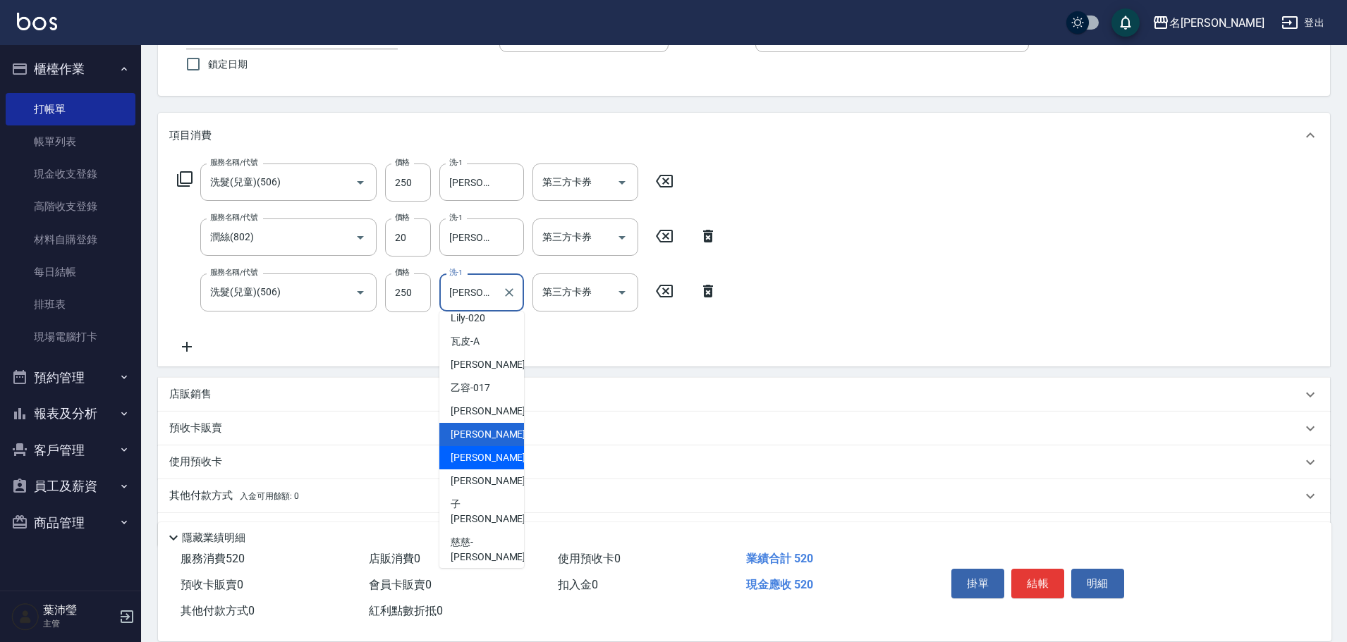
click at [474, 458] on span "[PERSON_NAME] -18" at bounding box center [495, 458] width 89 height 15
type input "[PERSON_NAME]-18"
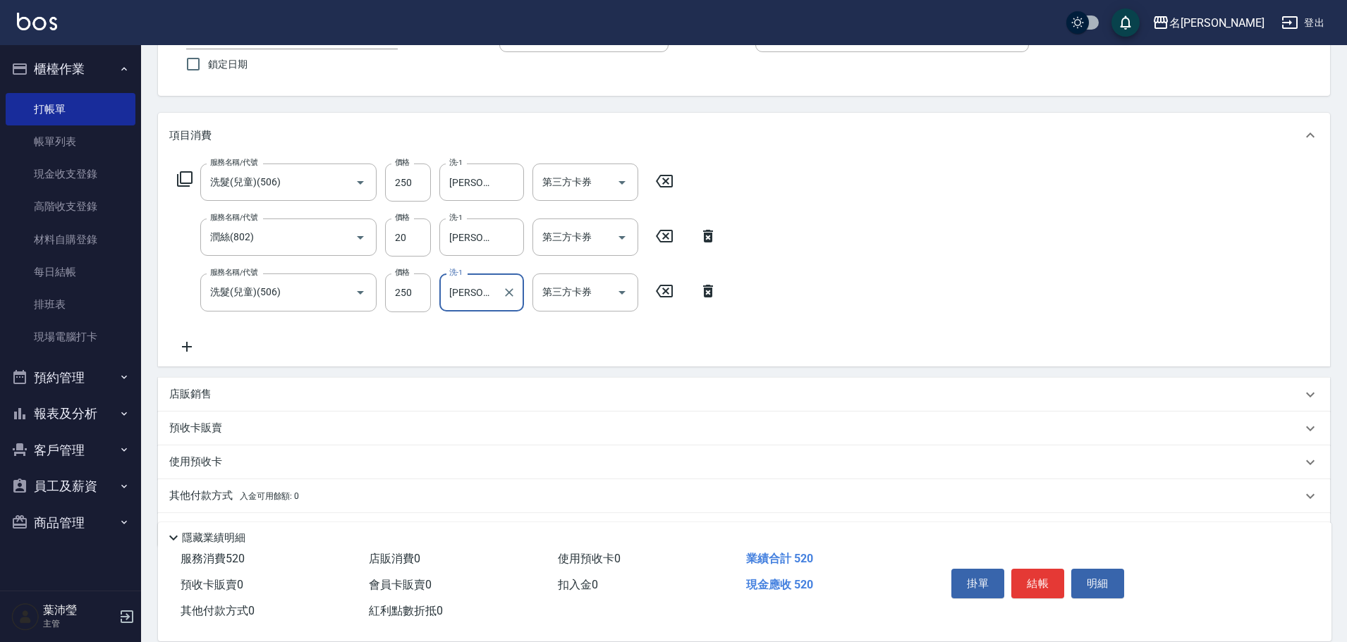
click at [192, 343] on icon at bounding box center [186, 346] width 35 height 17
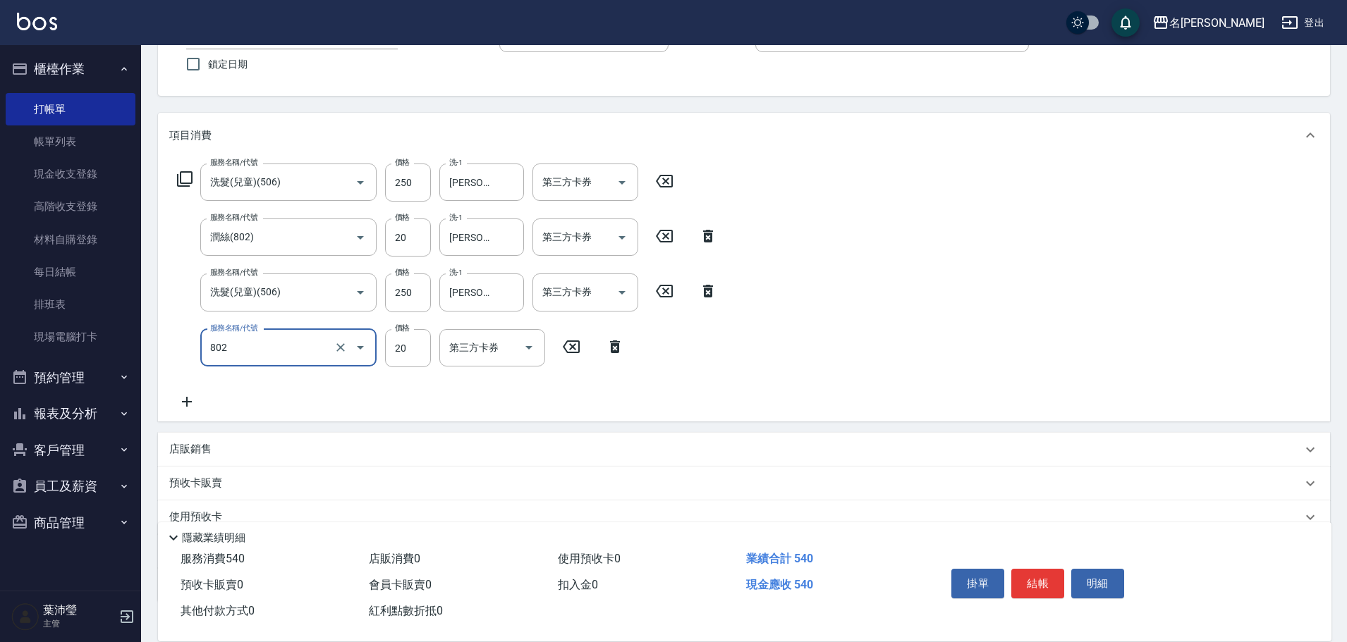
type input "潤絲(802)"
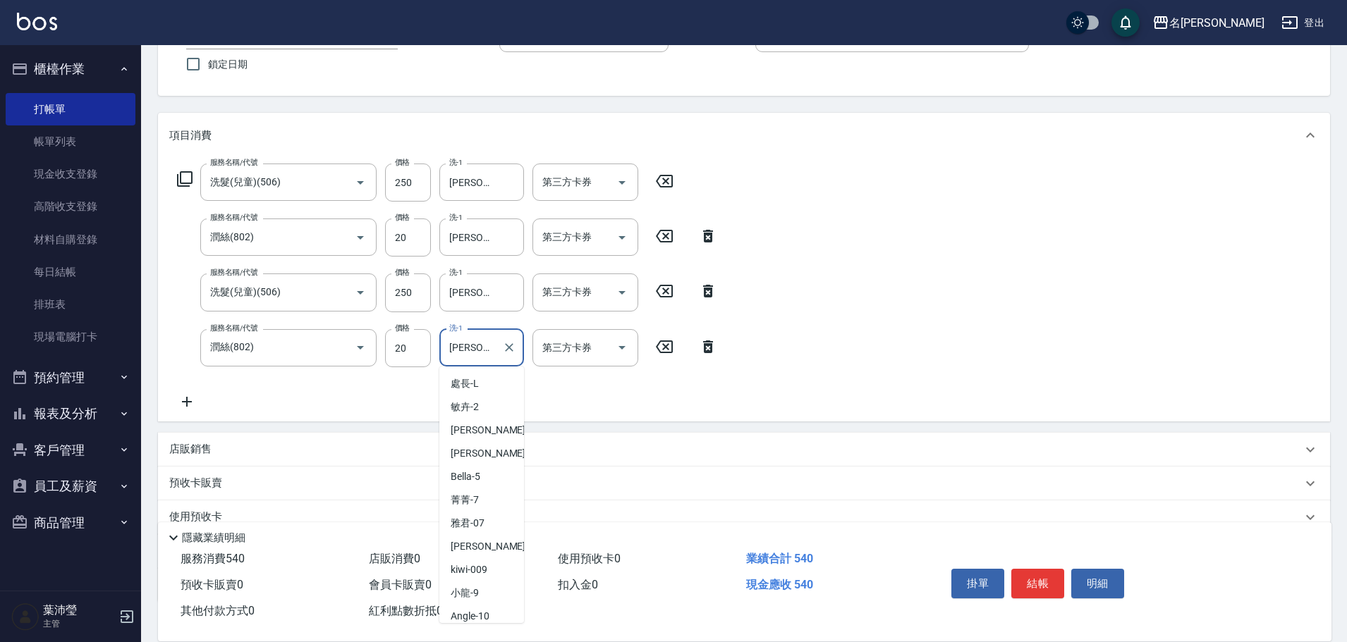
click at [474, 348] on input "[PERSON_NAME]-18" at bounding box center [471, 348] width 51 height 25
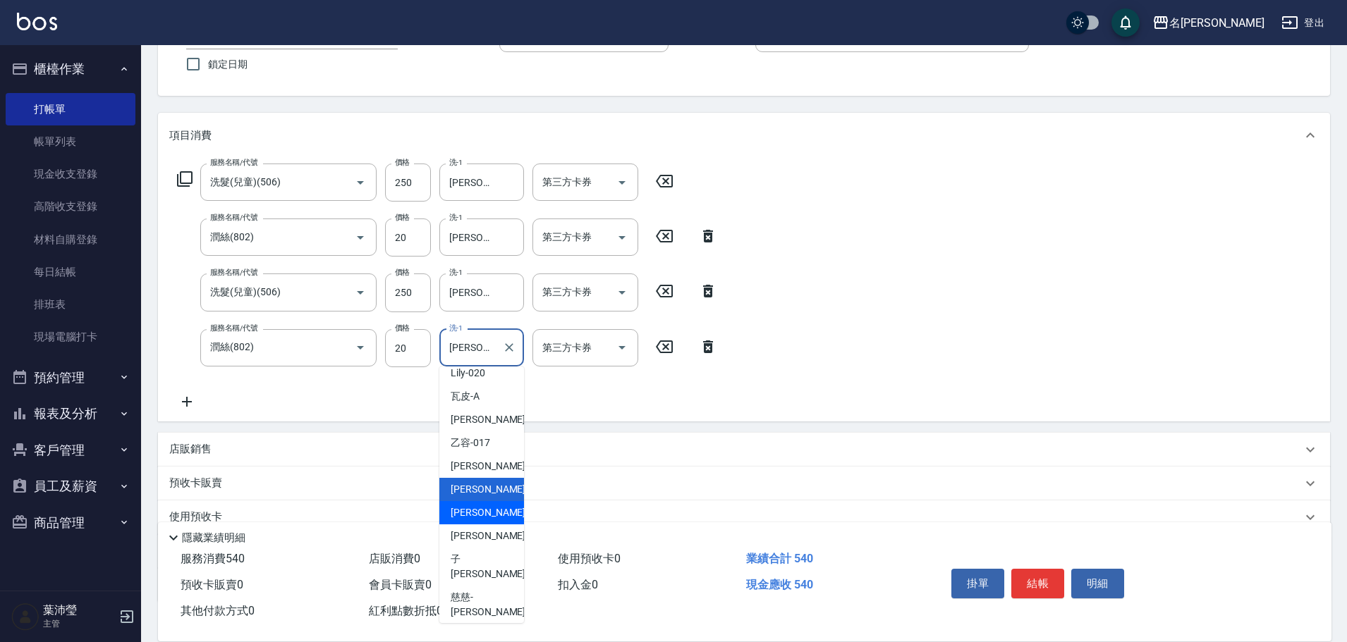
click at [482, 513] on span "[PERSON_NAME] -18" at bounding box center [495, 513] width 89 height 15
type input "[PERSON_NAME]-18"
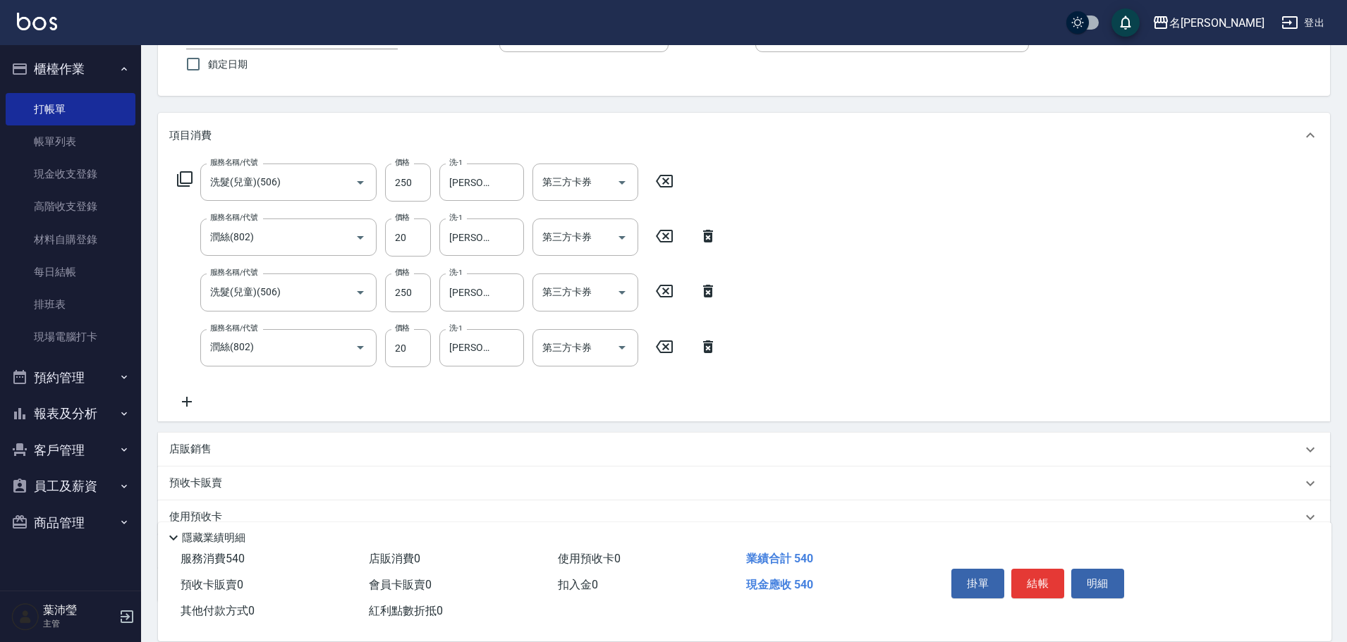
click at [190, 395] on icon at bounding box center [186, 401] width 35 height 17
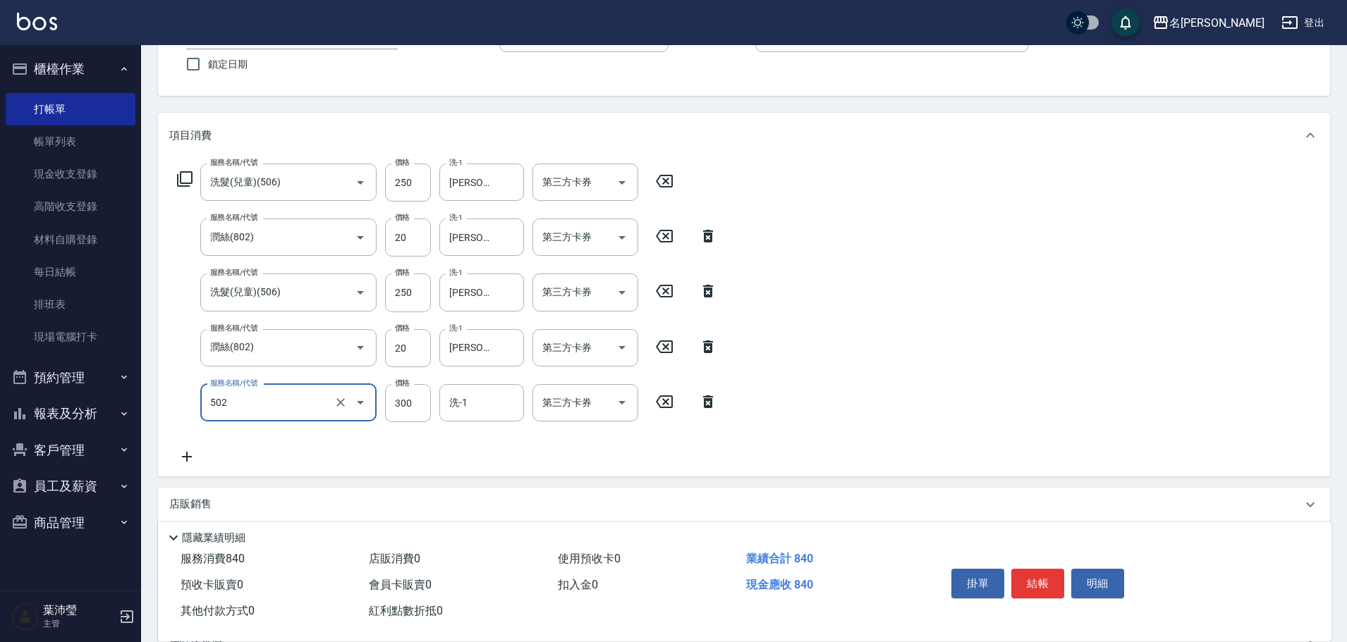
type input "洗髮(502)"
type input "[PERSON_NAME]-19"
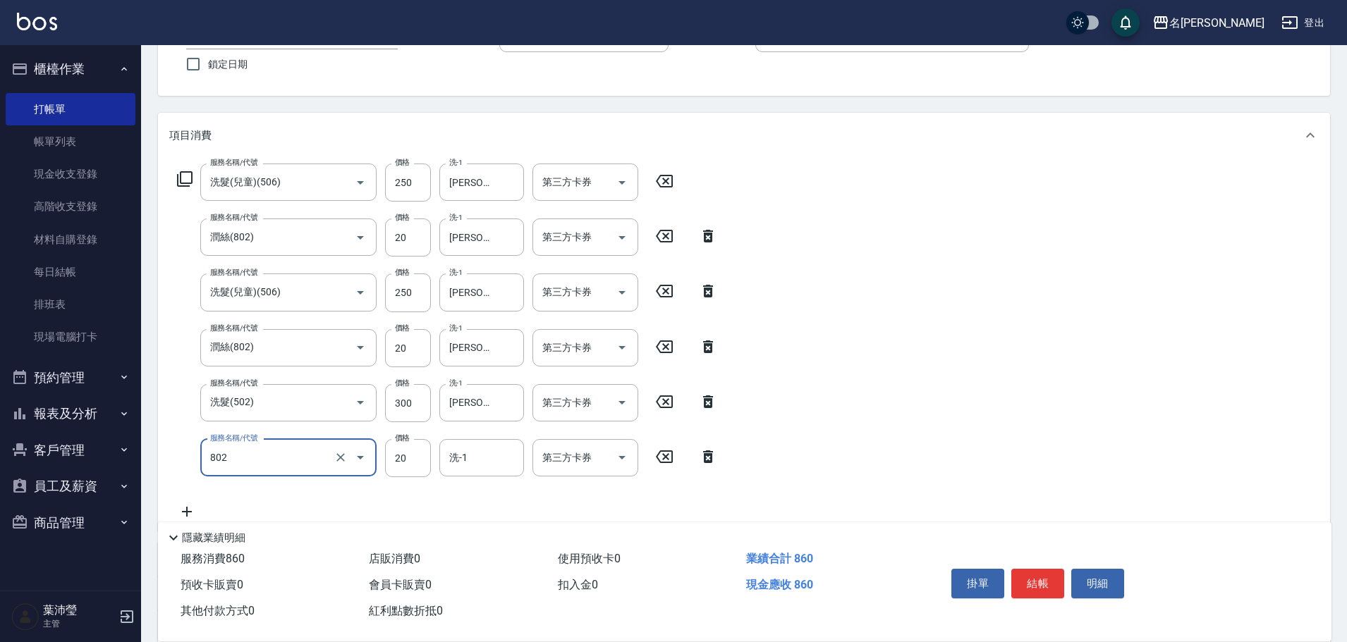
type input "潤絲(802)"
type input "[PERSON_NAME]-19"
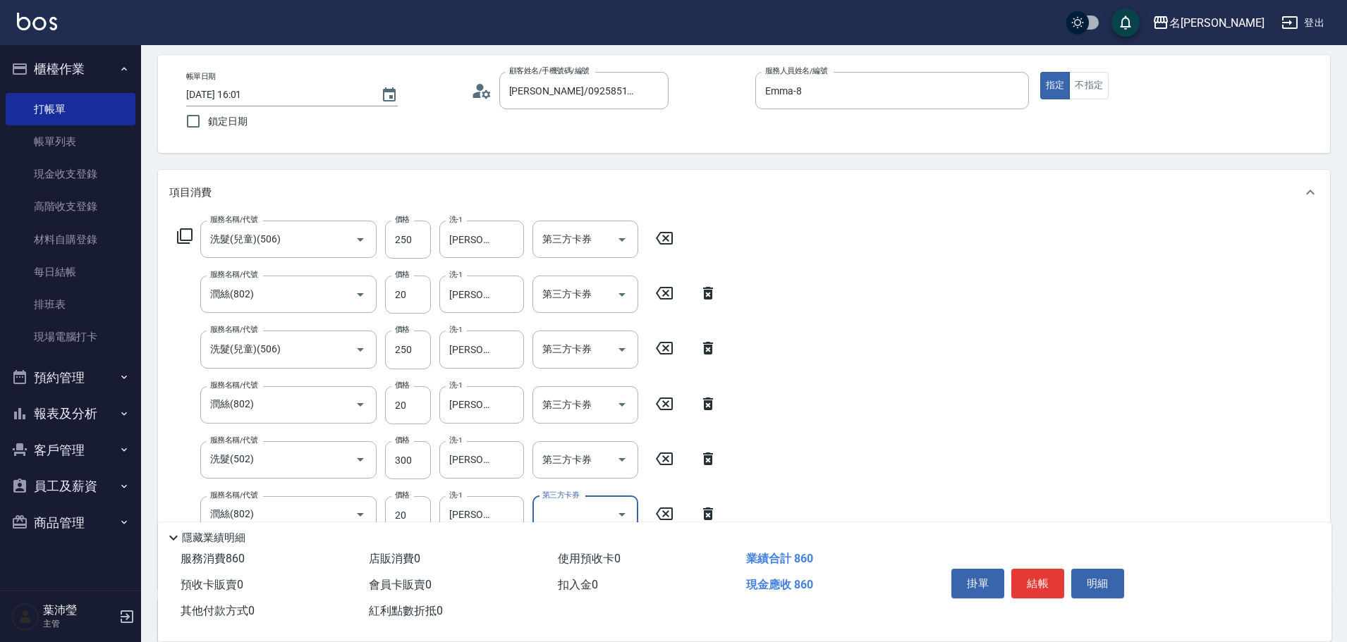
scroll to position [0, 0]
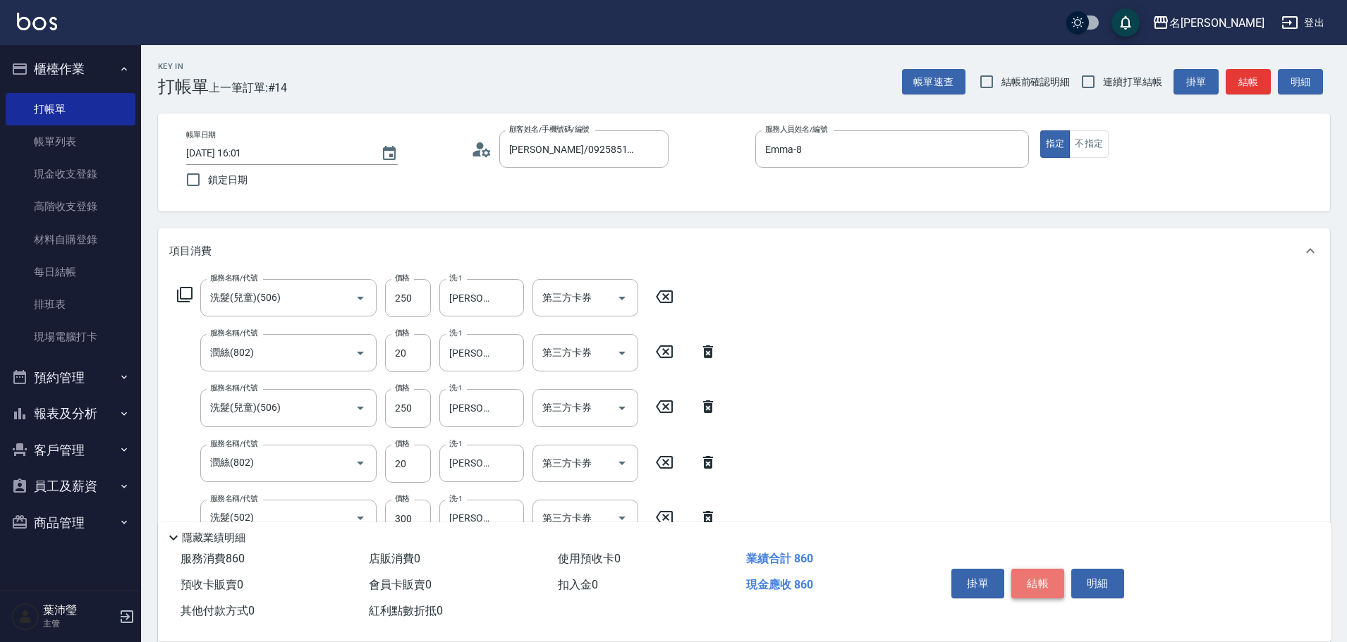
click at [1045, 572] on button "結帳" at bounding box center [1037, 584] width 53 height 30
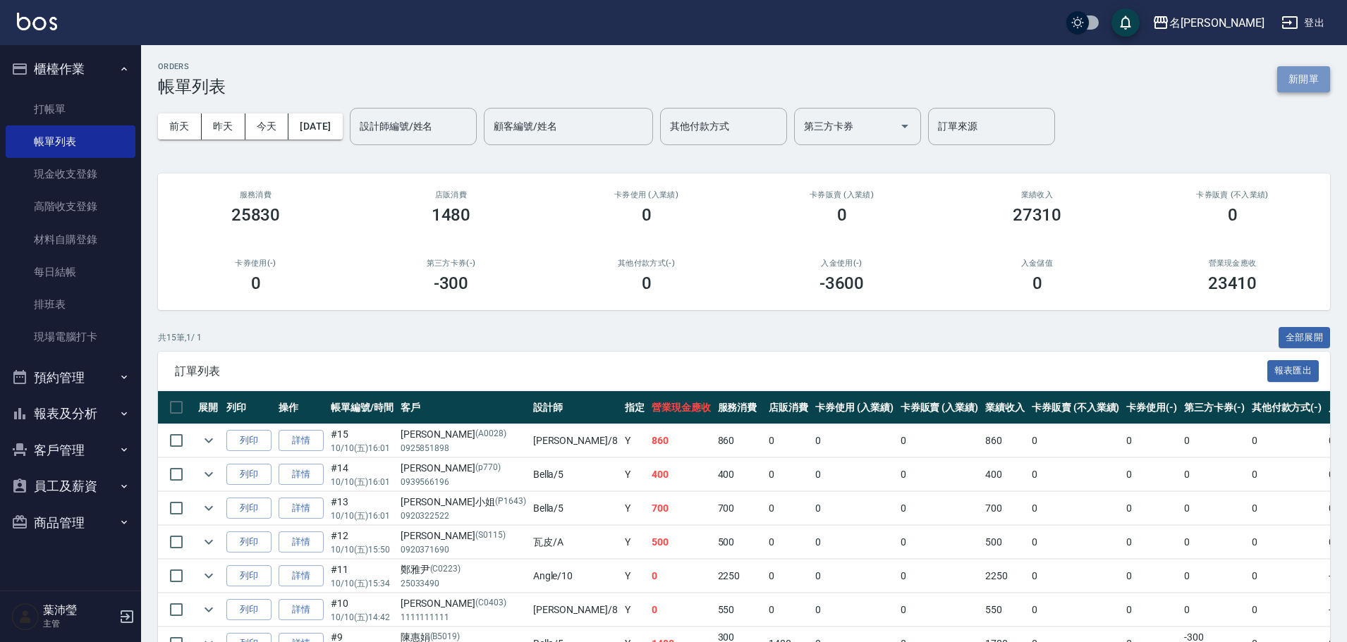
click at [1311, 78] on button "新開單" at bounding box center [1303, 79] width 53 height 26
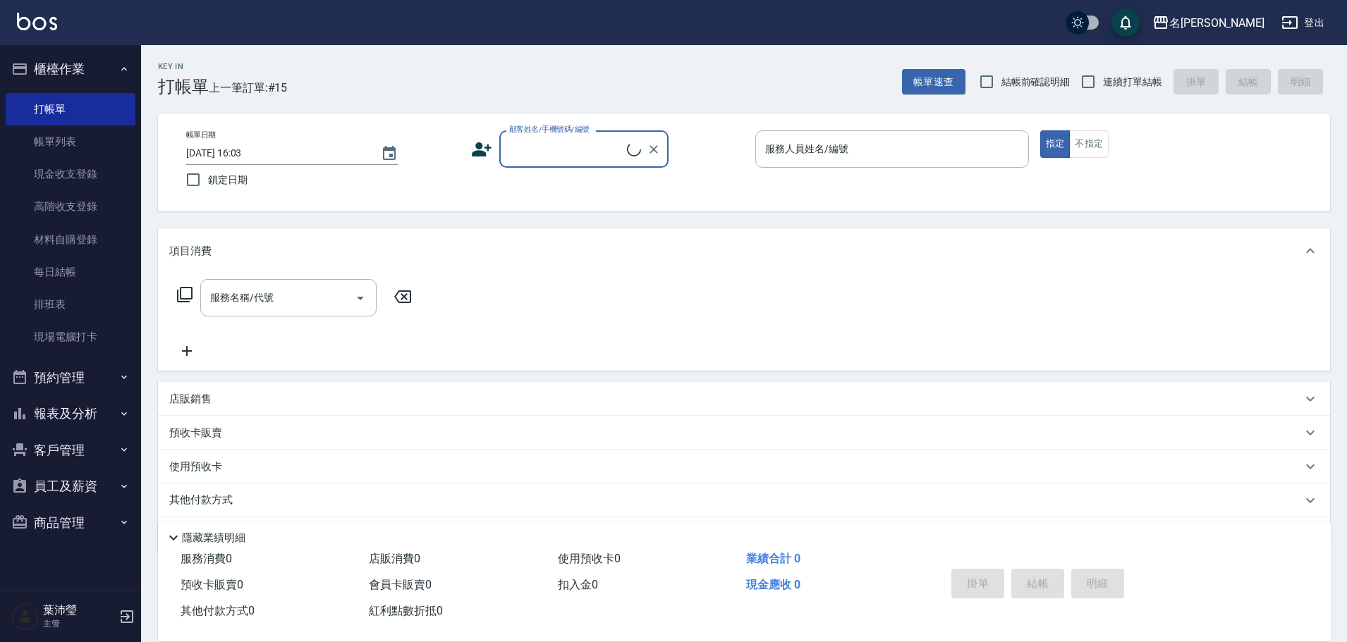
click at [627, 150] on input "顧客姓名/手機號碼/編號" at bounding box center [566, 149] width 121 height 25
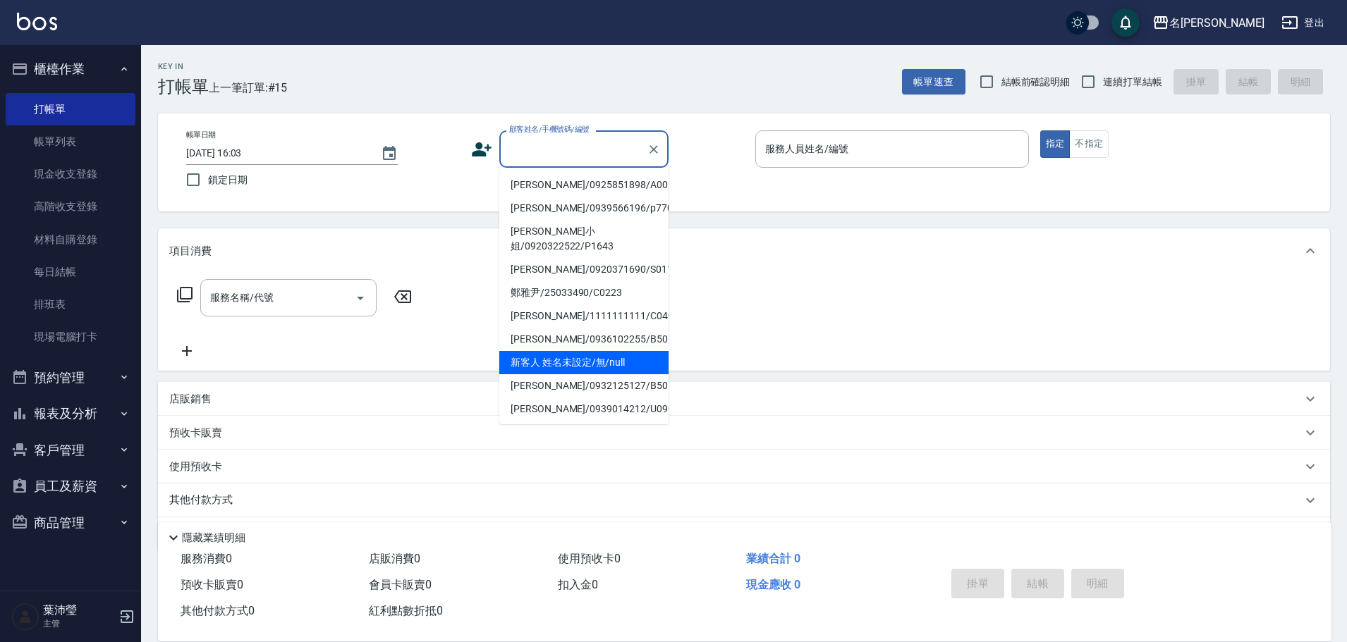
click at [584, 351] on li "新客人 姓名未設定/無/null" at bounding box center [583, 362] width 169 height 23
type input "新客人 姓名未設定/無/null"
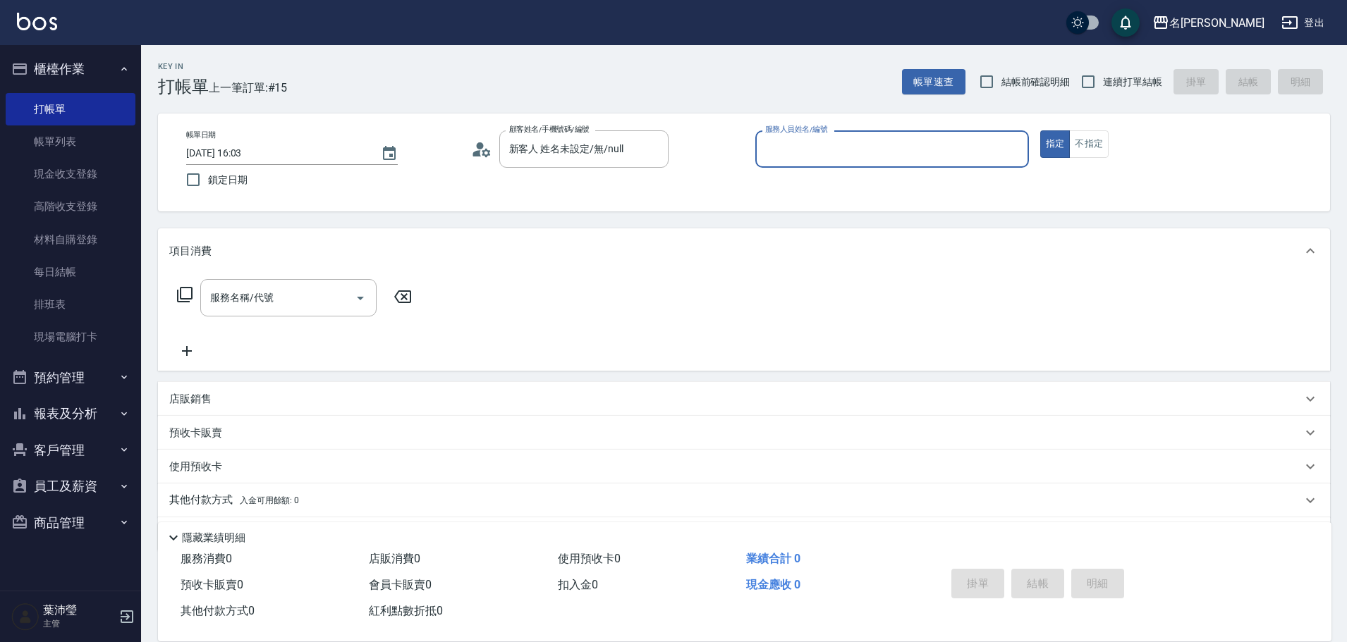
drag, startPoint x: 800, startPoint y: 147, endPoint x: 802, endPoint y: 165, distance: 17.7
click at [802, 154] on input "服務人員姓名/編號" at bounding box center [891, 149] width 261 height 25
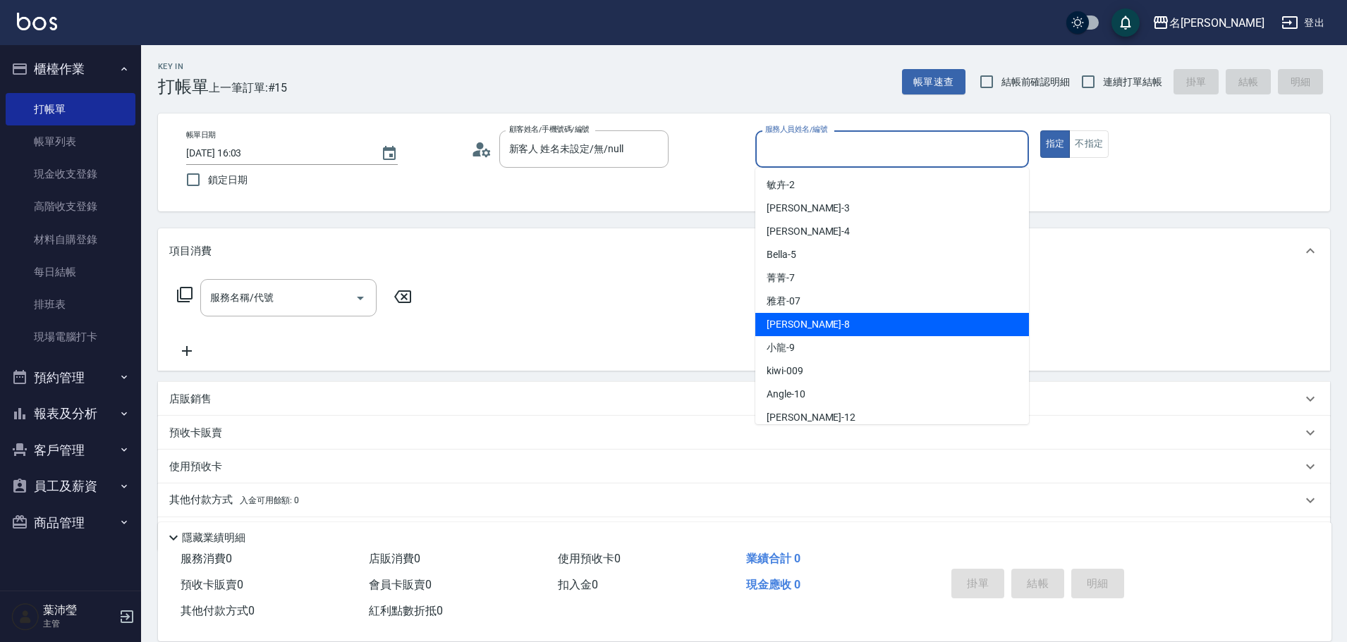
click at [791, 331] on span "Emma -8" at bounding box center [807, 324] width 83 height 15
type input "Emma-8"
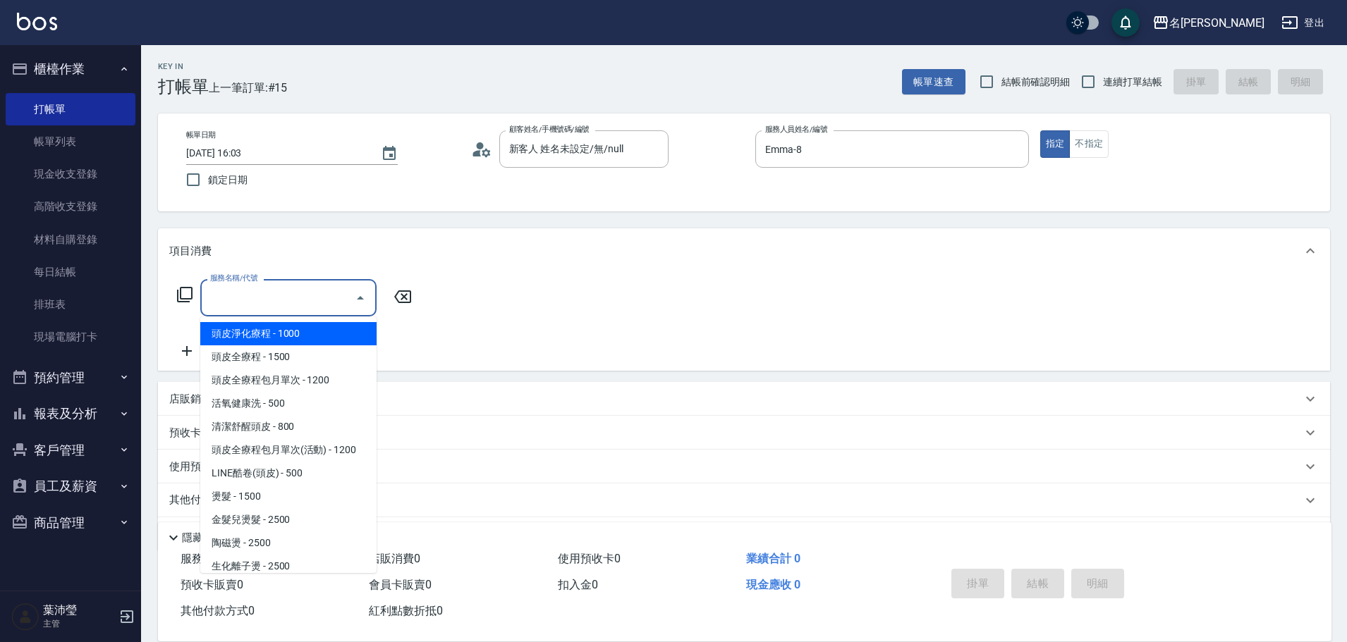
click at [263, 291] on input "服務名稱/代號" at bounding box center [278, 298] width 142 height 25
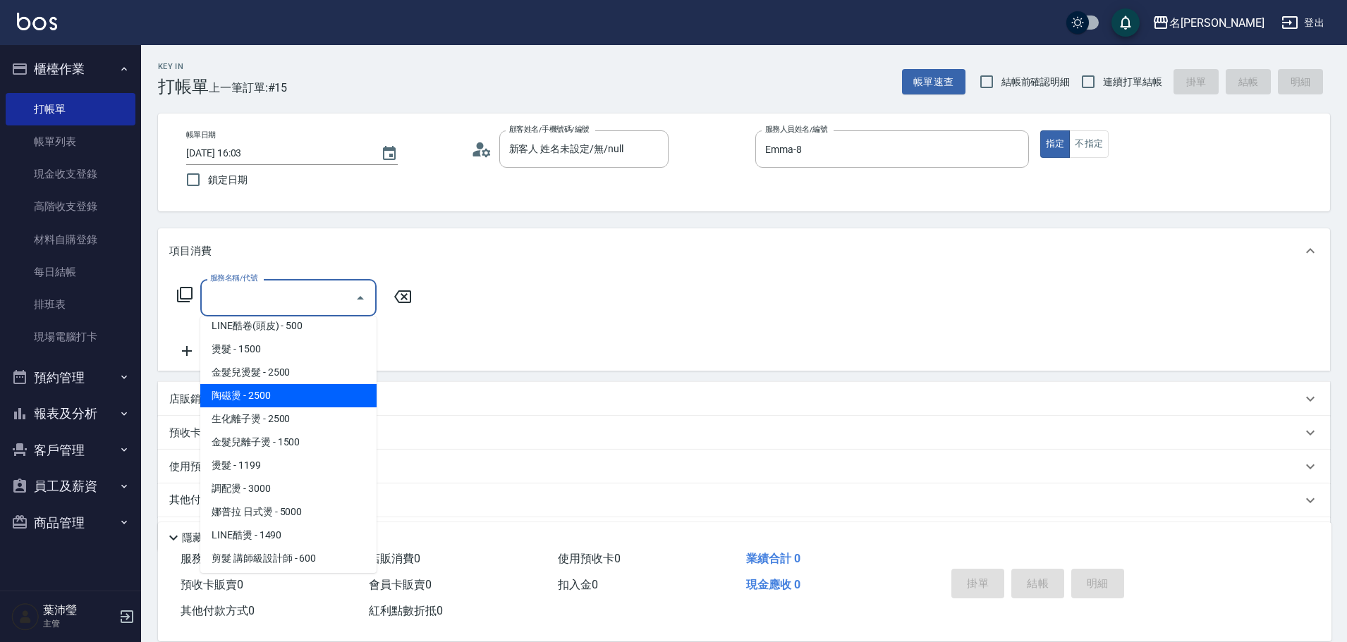
scroll to position [71, 0]
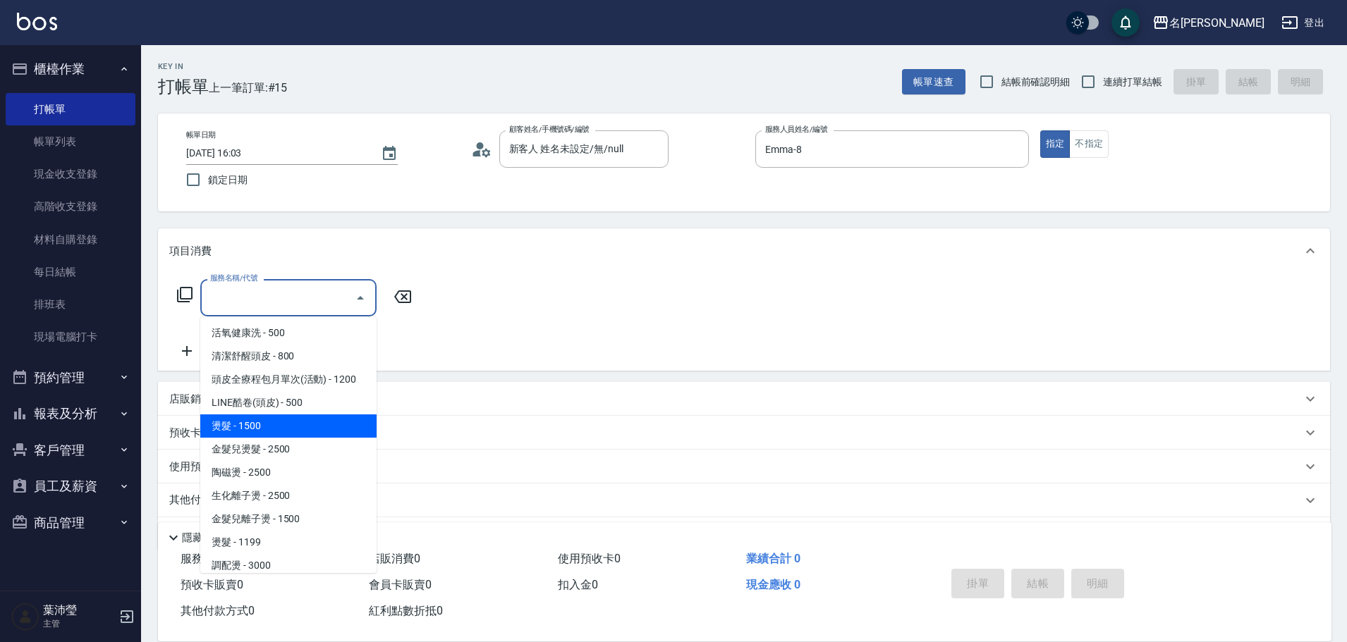
click at [308, 424] on span "燙髮 - 1500" at bounding box center [288, 426] width 176 height 23
type input "燙髮(200)"
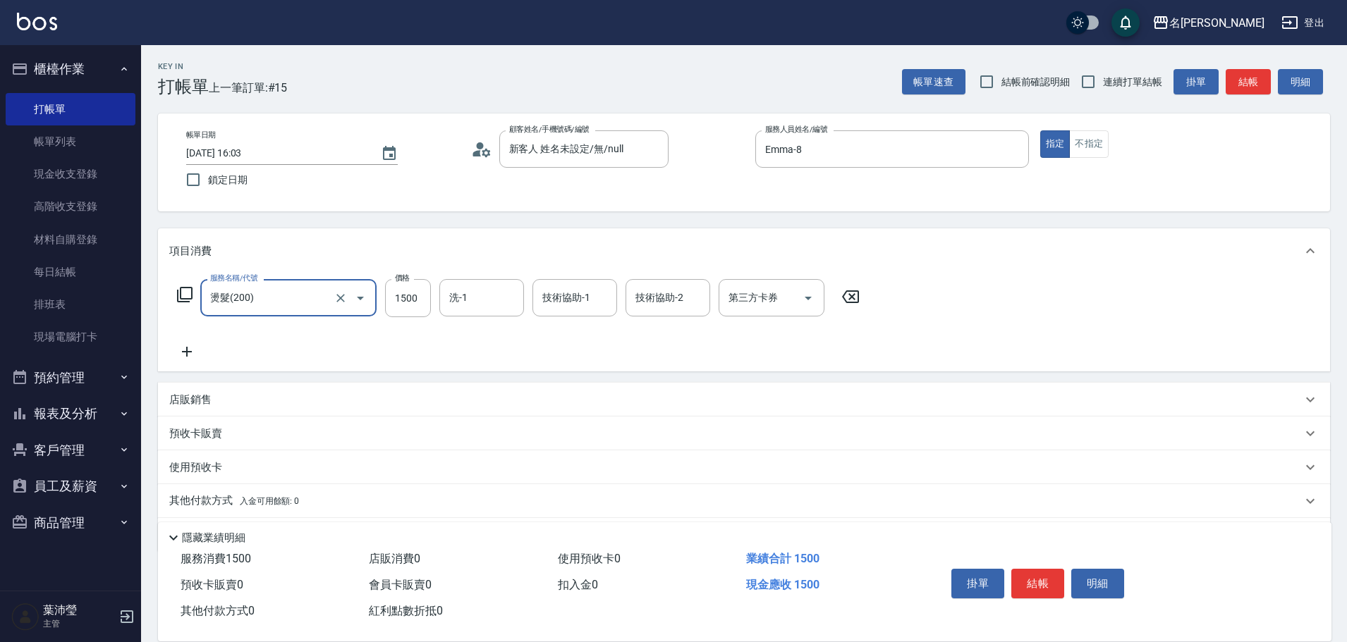
click at [176, 353] on icon at bounding box center [186, 351] width 35 height 17
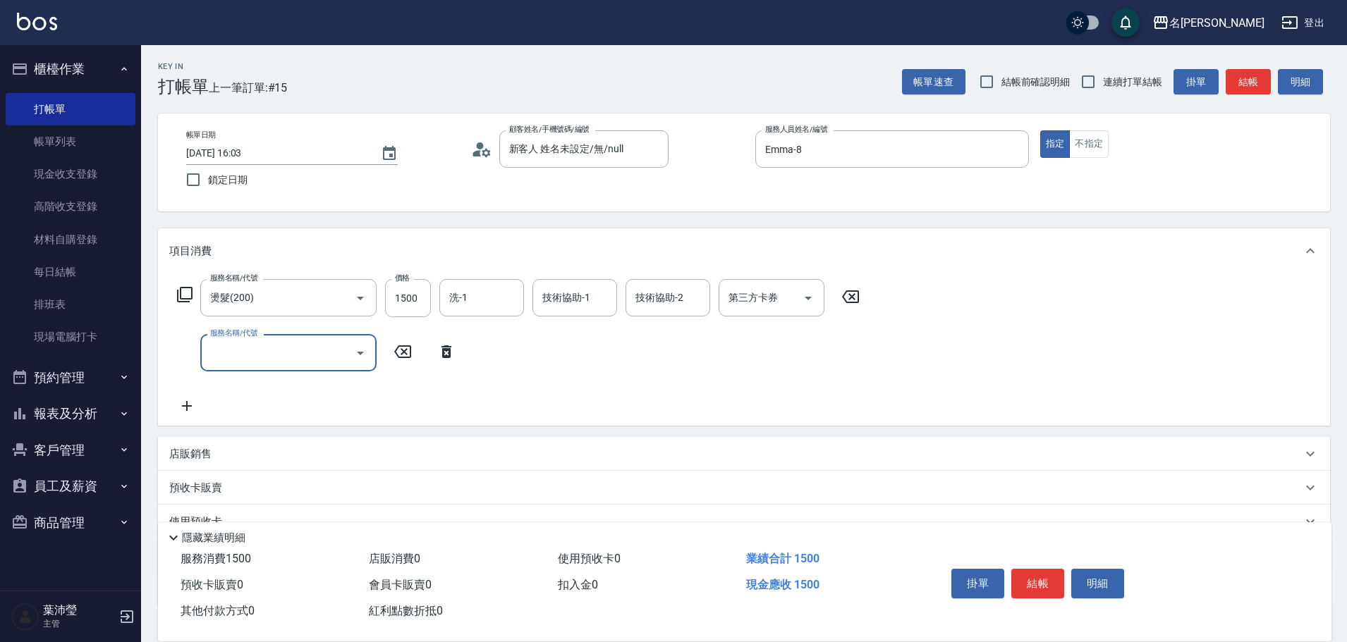
click at [246, 346] on input "服務名稱/代號" at bounding box center [278, 353] width 142 height 25
type input "染髮(401)"
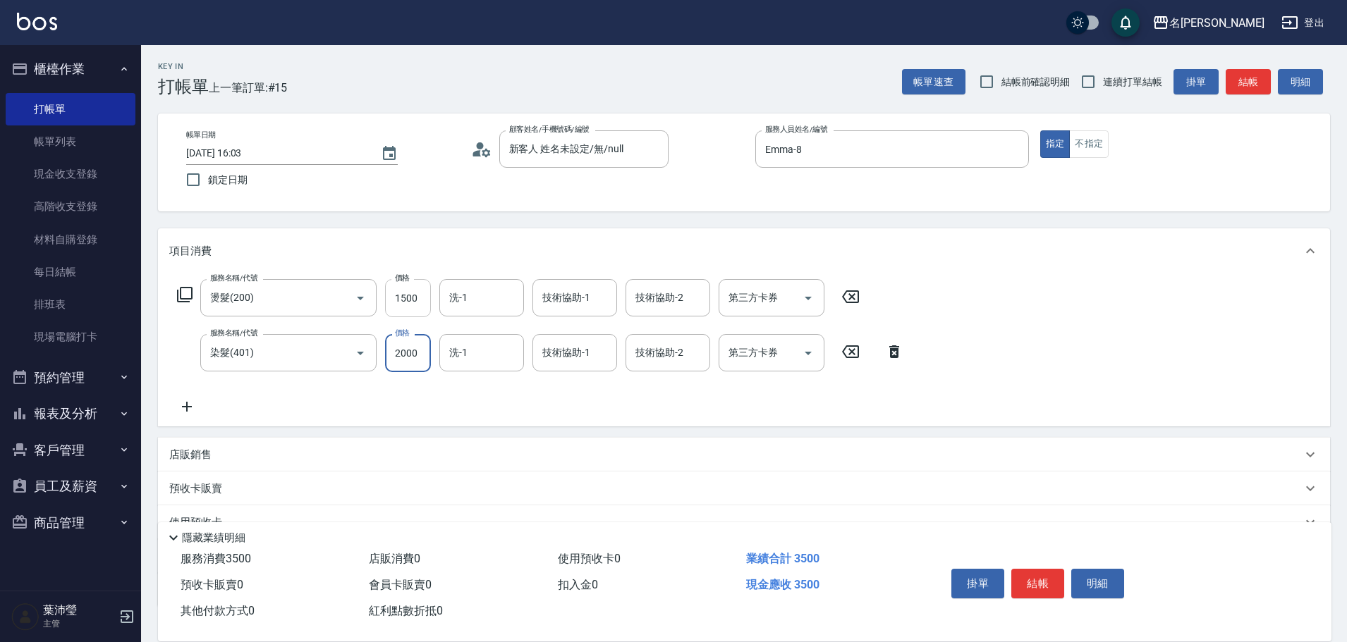
type input "2000"
click at [386, 295] on input "1500" at bounding box center [408, 298] width 46 height 38
type input "1000"
click at [1052, 569] on button "結帳" at bounding box center [1037, 584] width 53 height 30
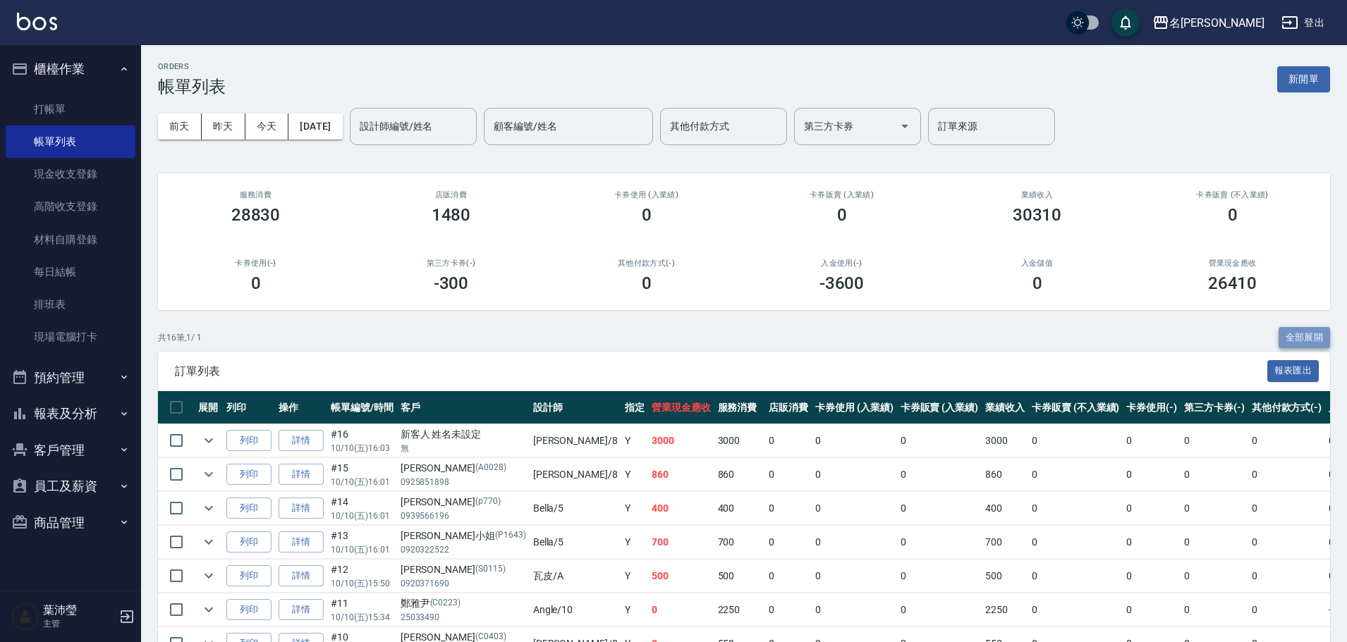
click at [1309, 332] on button "全部展開" at bounding box center [1304, 338] width 52 height 22
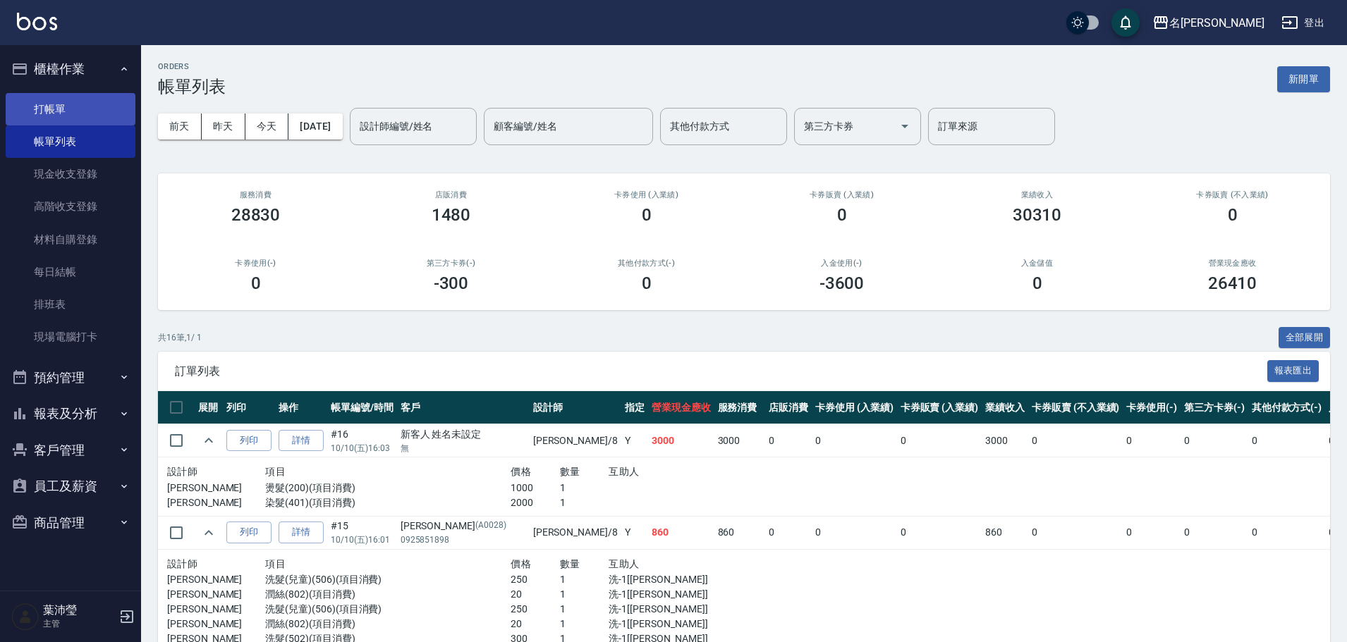
click at [69, 107] on link "打帳單" at bounding box center [71, 109] width 130 height 32
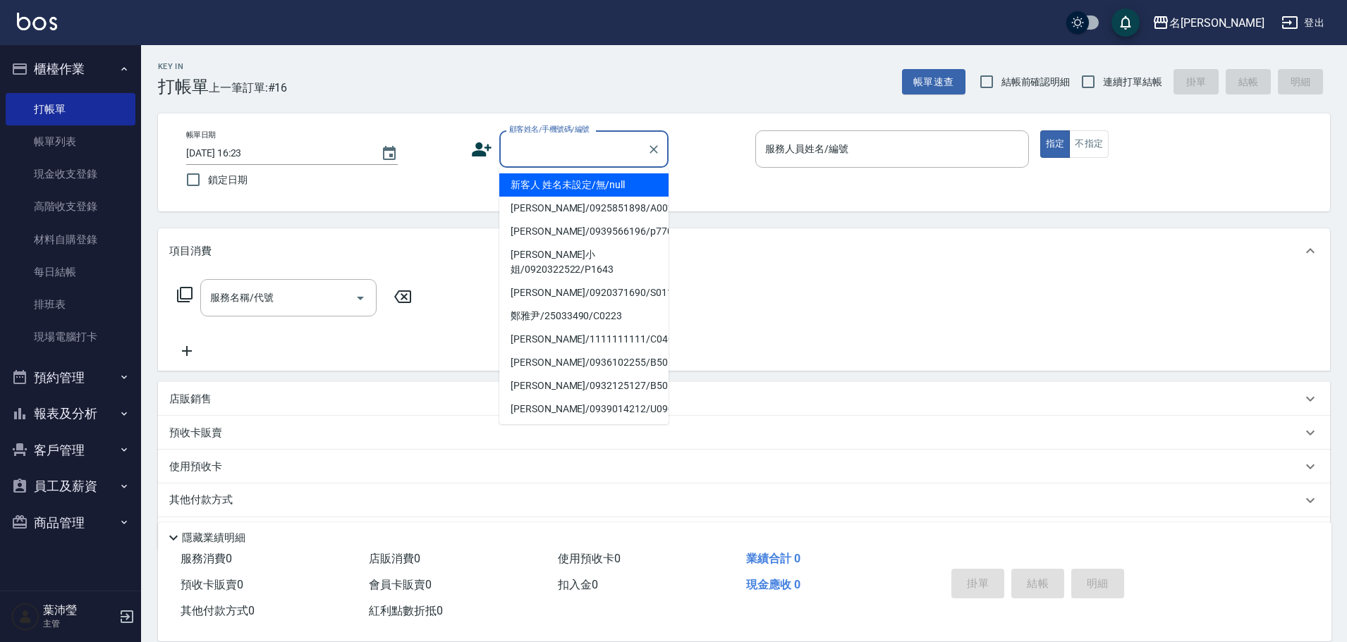
click at [580, 159] on input "顧客姓名/手機號碼/編號" at bounding box center [573, 149] width 135 height 25
click at [565, 182] on li "[PERSON_NAME]/25077613/C0065" at bounding box center [583, 184] width 169 height 23
type input "[PERSON_NAME]/25077613/C0065"
type input "敏卉-2"
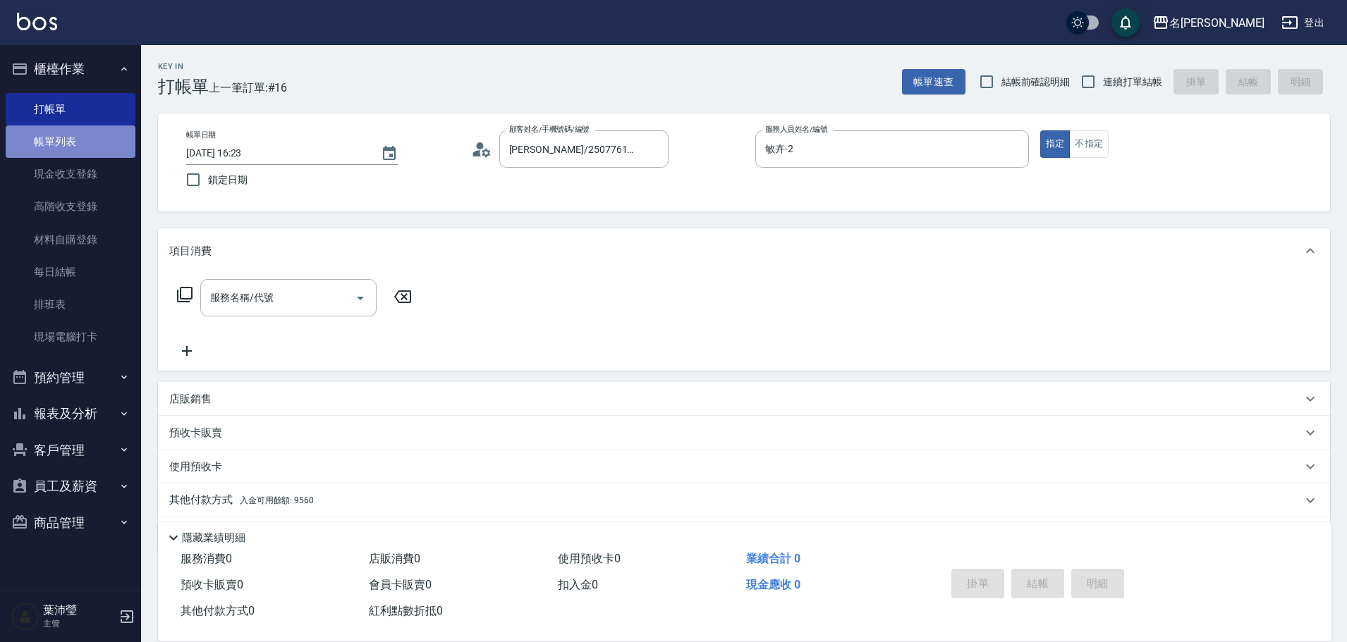
click at [53, 137] on link "帳單列表" at bounding box center [71, 141] width 130 height 32
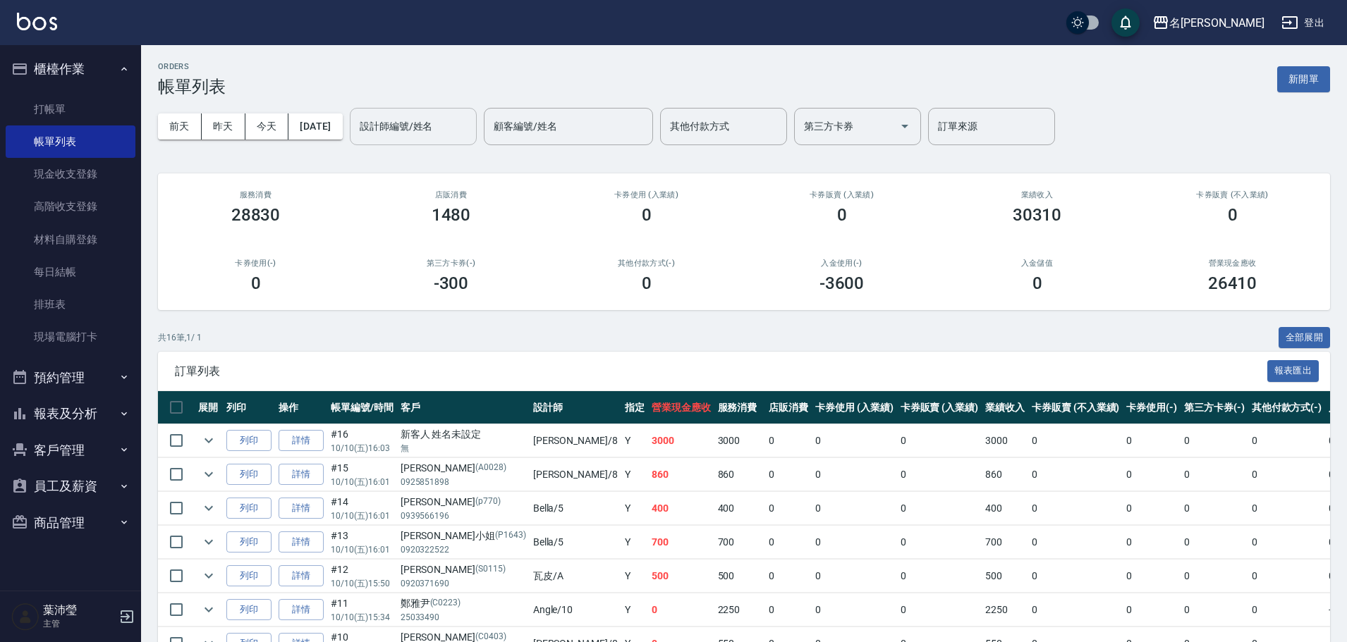
click at [452, 127] on input "設計師編號/姓名" at bounding box center [413, 126] width 114 height 25
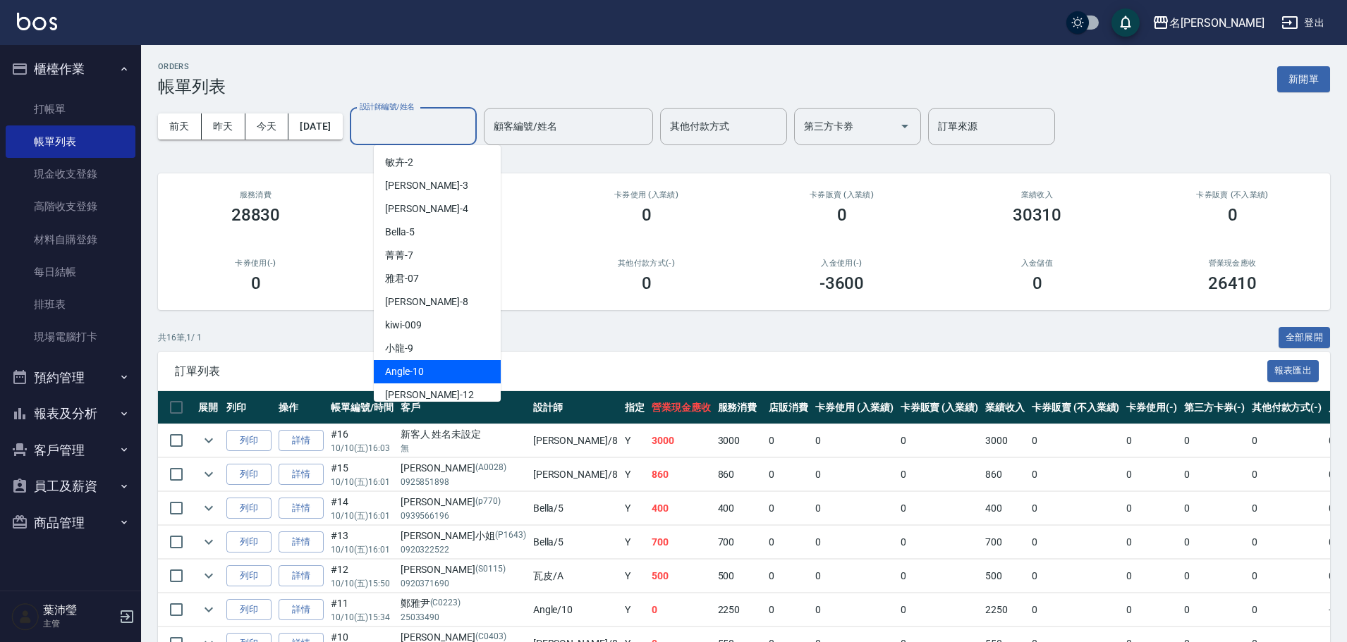
click at [431, 367] on div "Angle -10" at bounding box center [437, 371] width 127 height 23
type input "Angle-10"
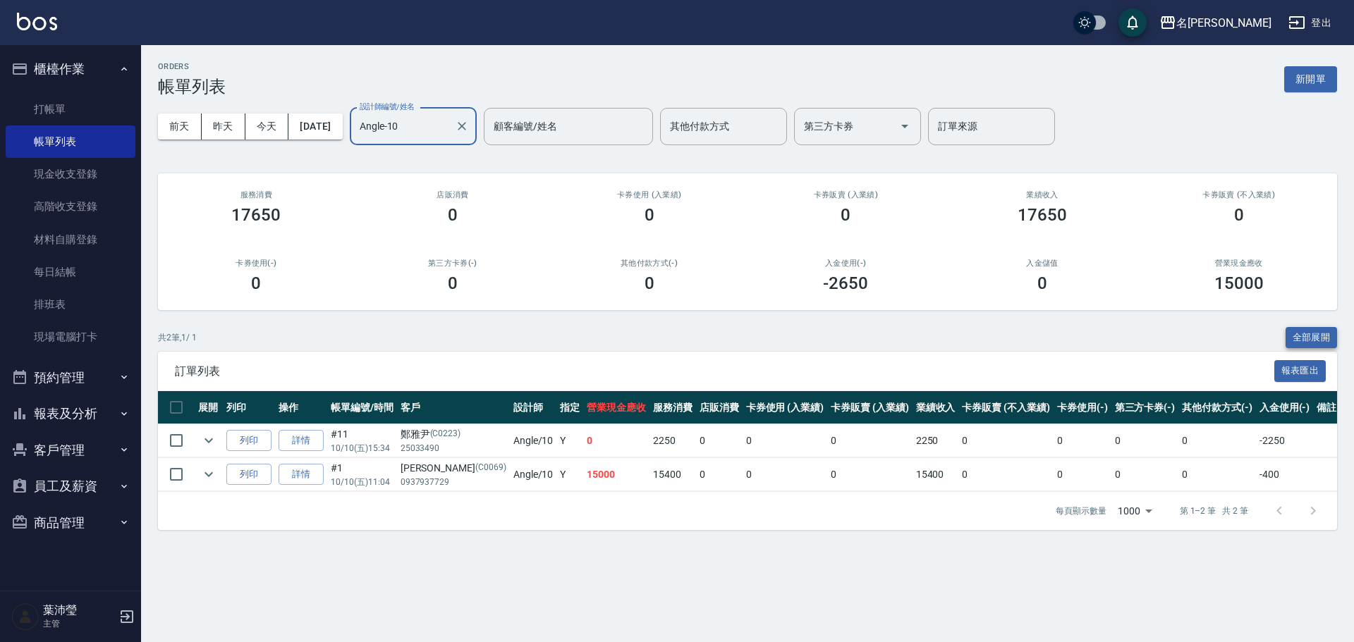
click at [1307, 338] on button "全部展開" at bounding box center [1311, 338] width 52 height 22
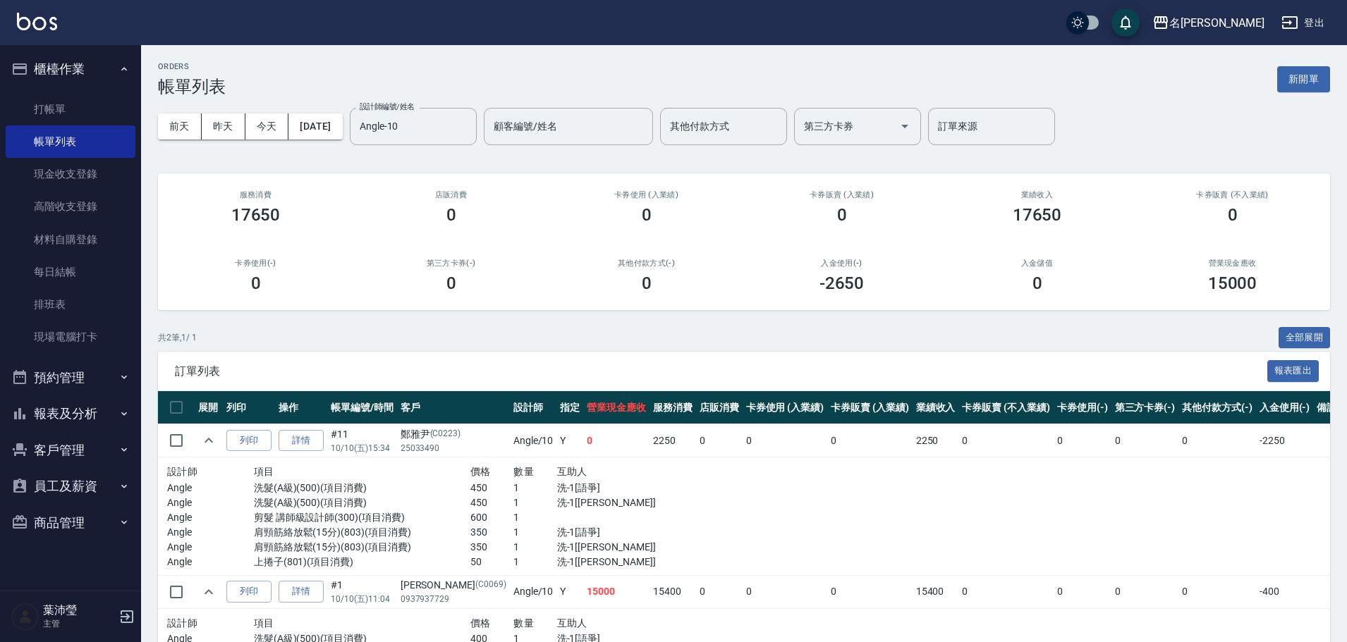
scroll to position [106, 0]
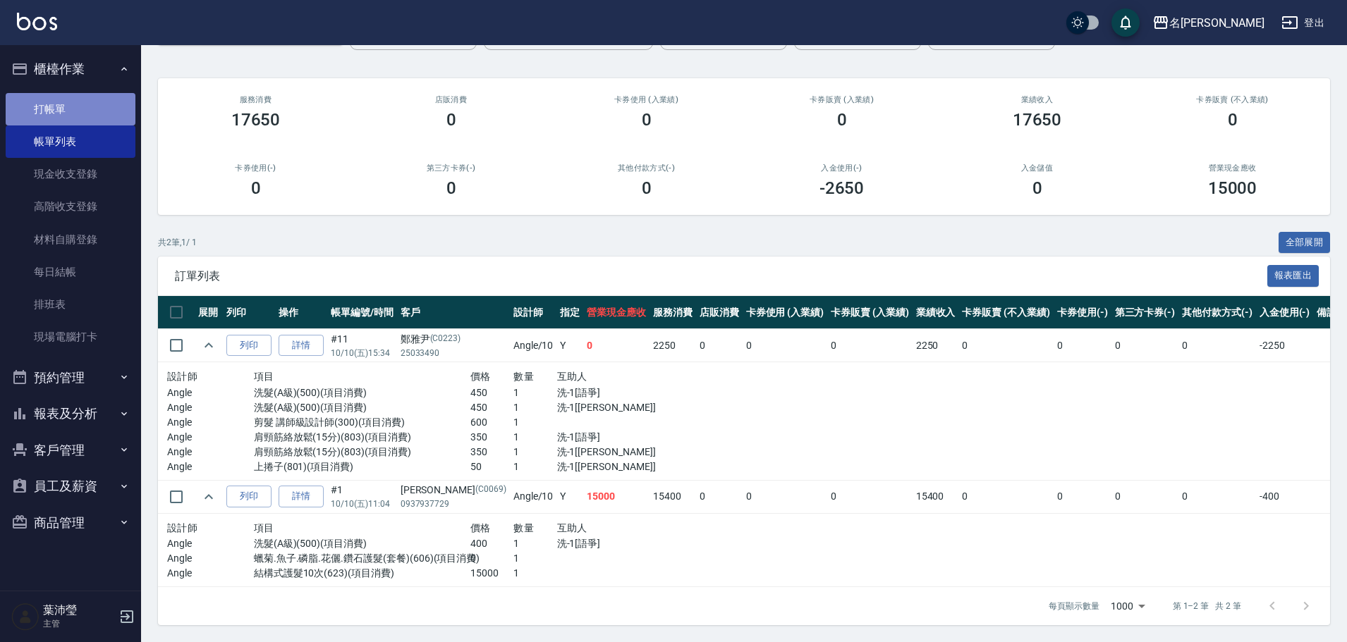
click at [66, 106] on link "打帳單" at bounding box center [71, 109] width 130 height 32
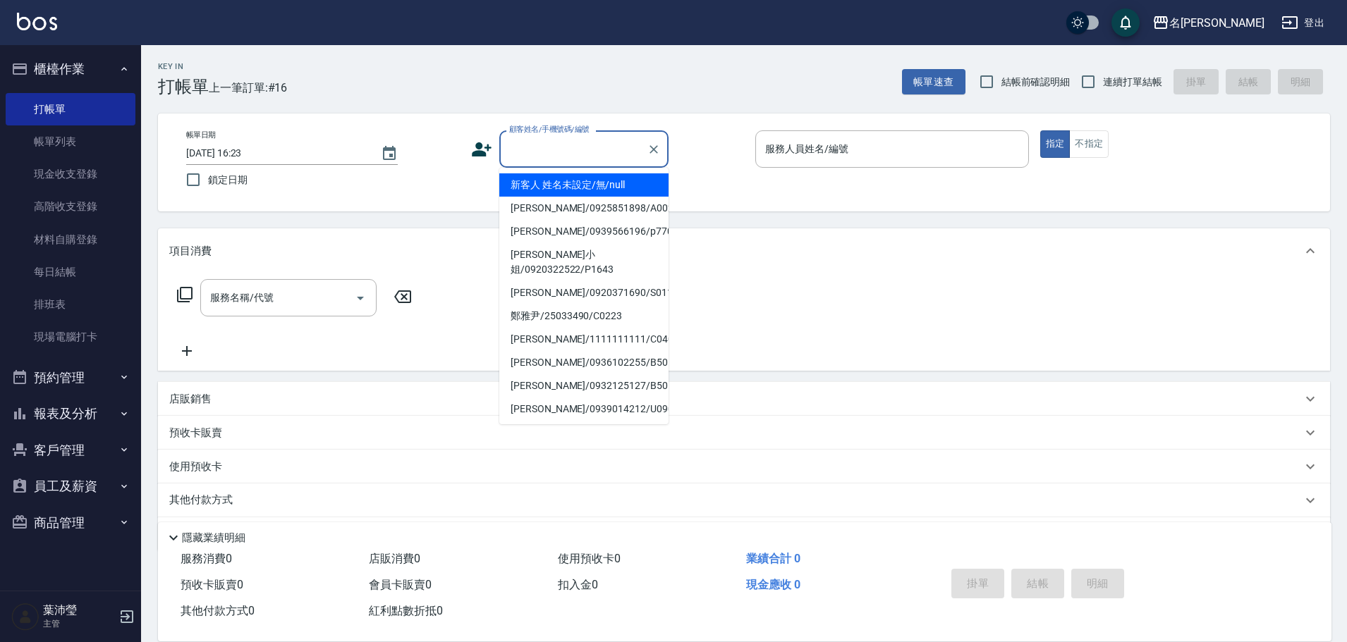
click at [561, 154] on input "顧客姓名/手機號碼/編號" at bounding box center [573, 149] width 135 height 25
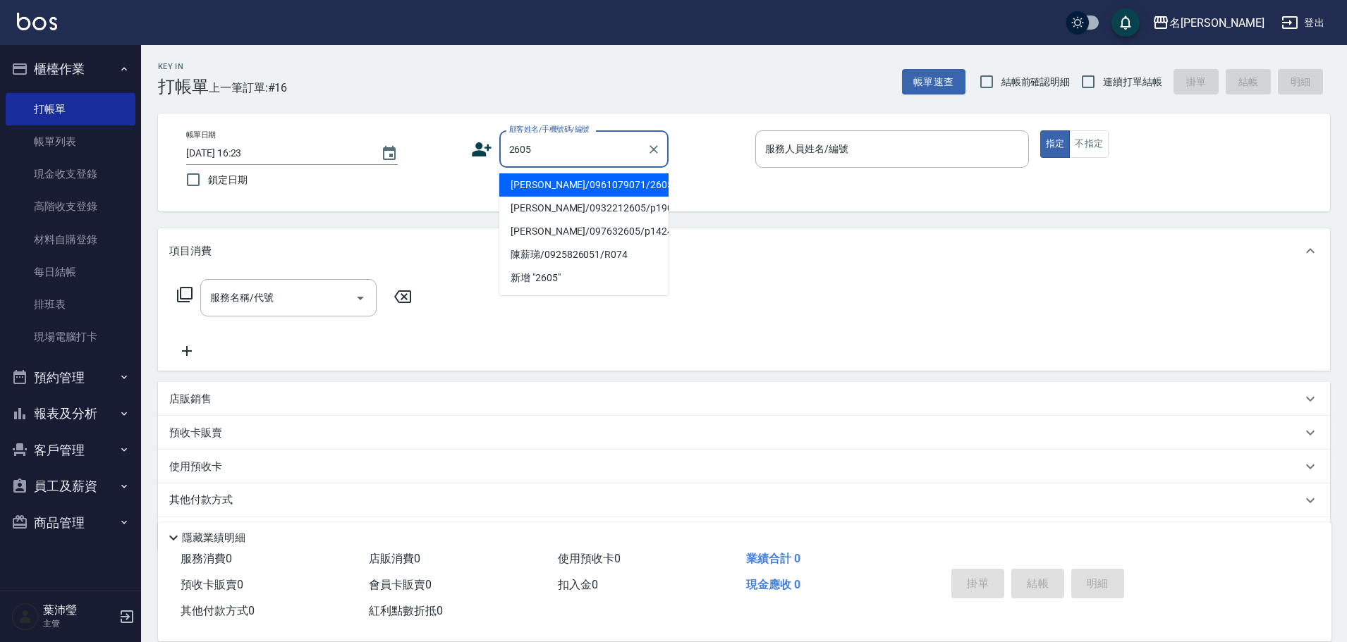
click at [553, 179] on li "[PERSON_NAME]/0961079071/2605" at bounding box center [583, 184] width 169 height 23
type input "[PERSON_NAME]/0961079071/2605"
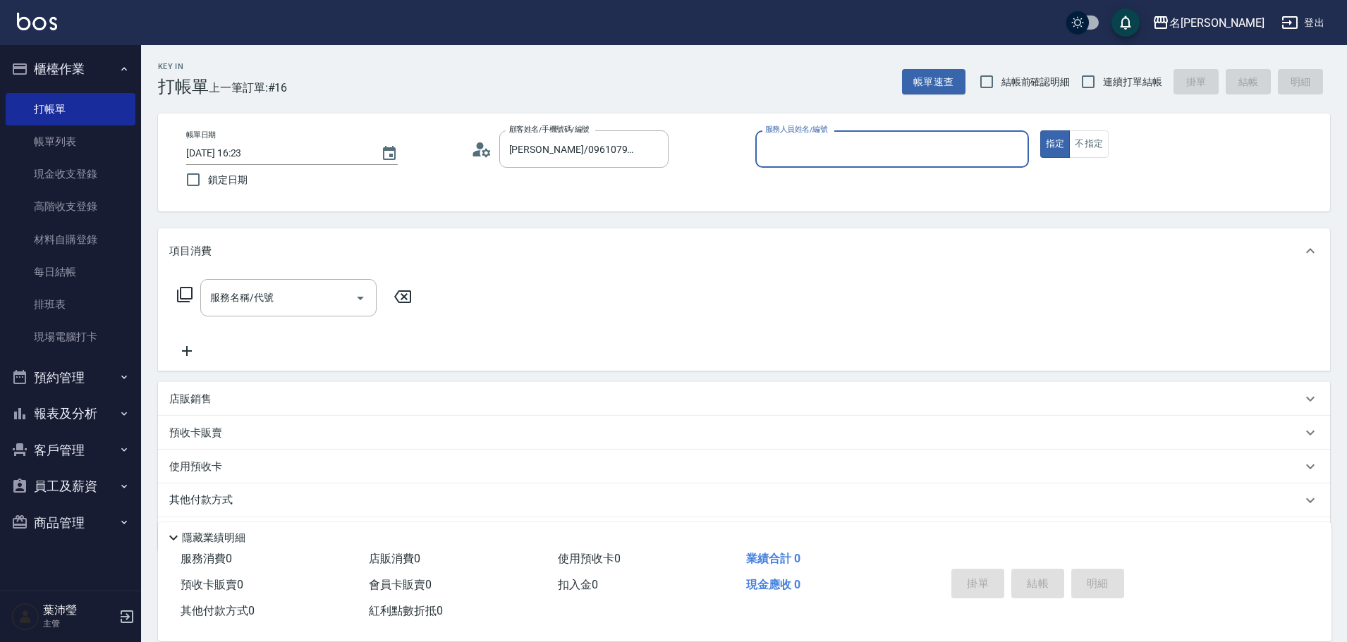
type input "敏卉-2"
click at [187, 289] on icon at bounding box center [184, 294] width 17 height 17
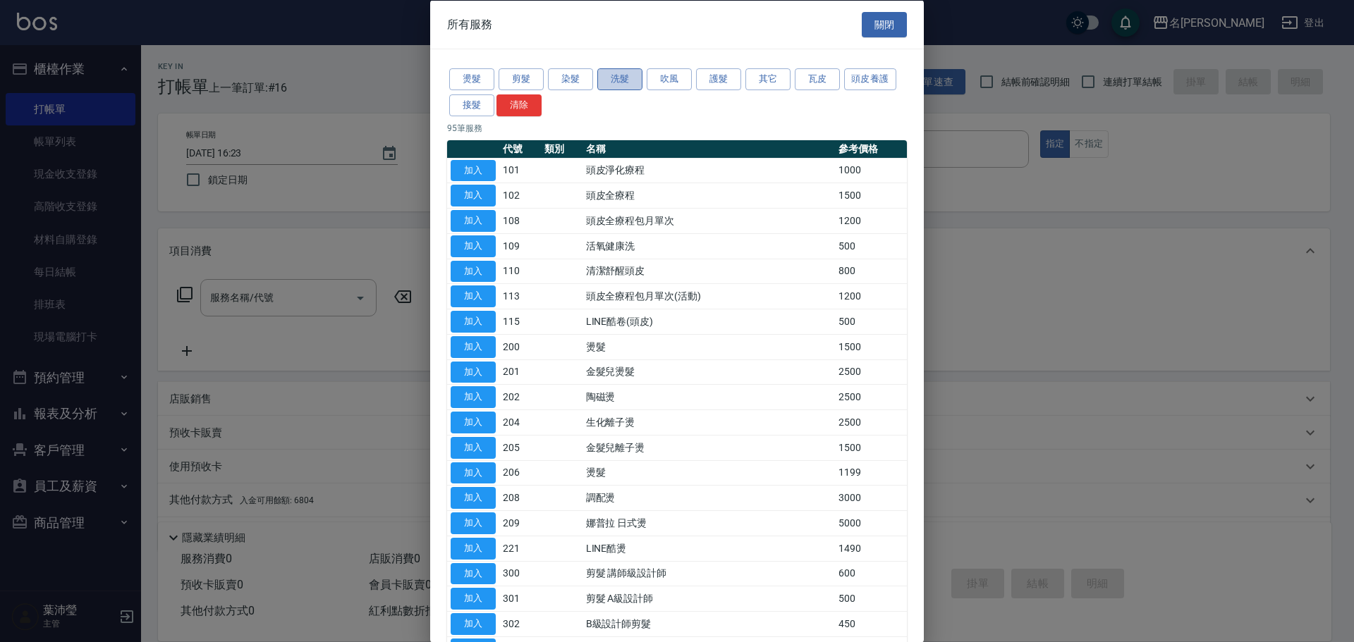
click at [615, 84] on button "洗髮" at bounding box center [619, 79] width 45 height 22
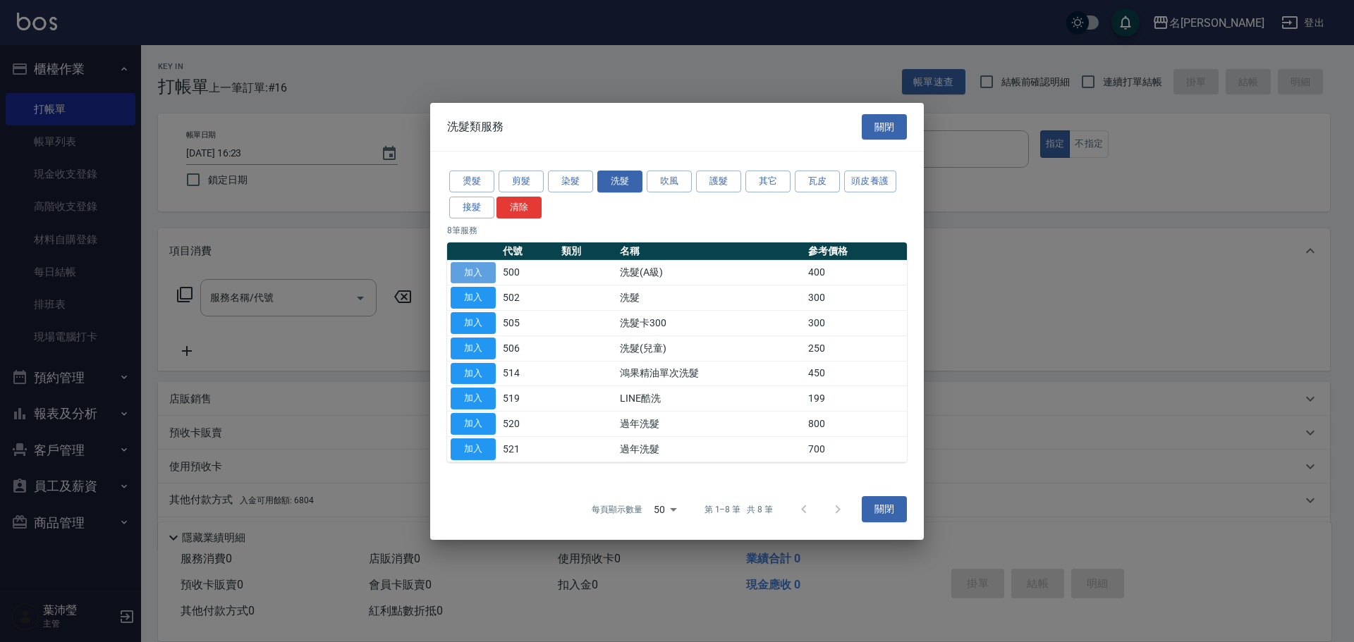
click at [468, 273] on button "加入" at bounding box center [473, 273] width 45 height 22
type input "洗髮(A級)(500)"
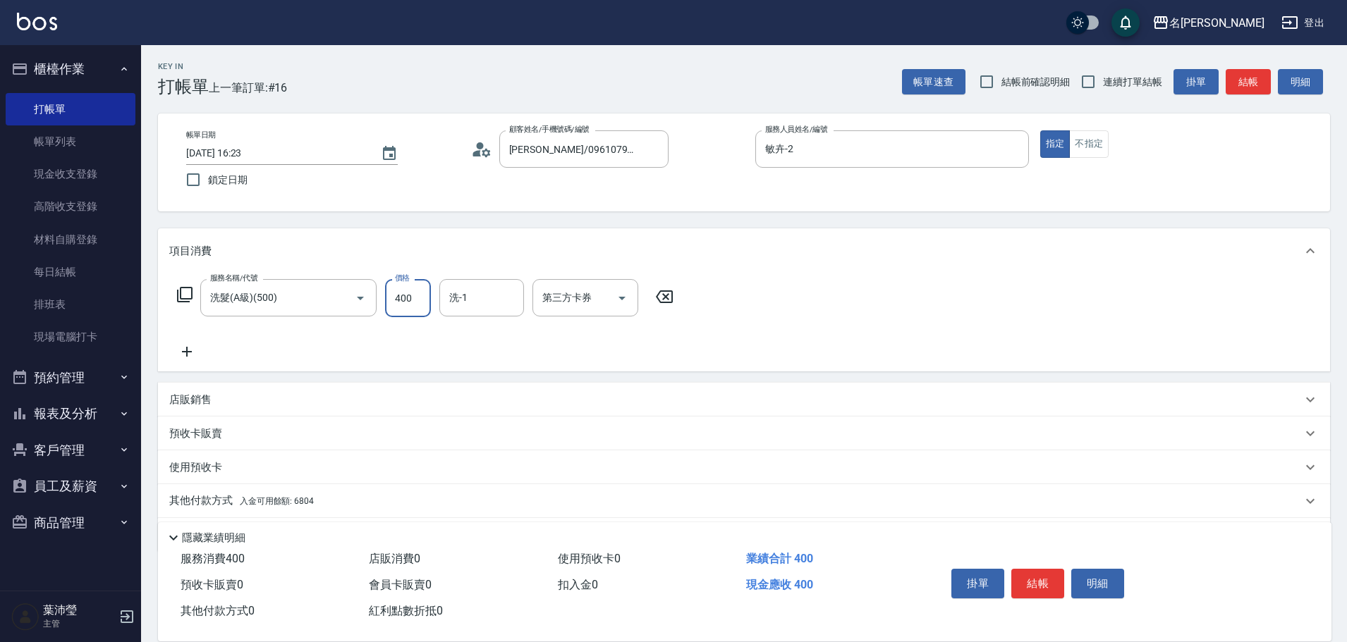
click at [423, 296] on input "400" at bounding box center [408, 298] width 46 height 38
type input "450"
click at [190, 400] on p "店販銷售" at bounding box center [190, 400] width 42 height 15
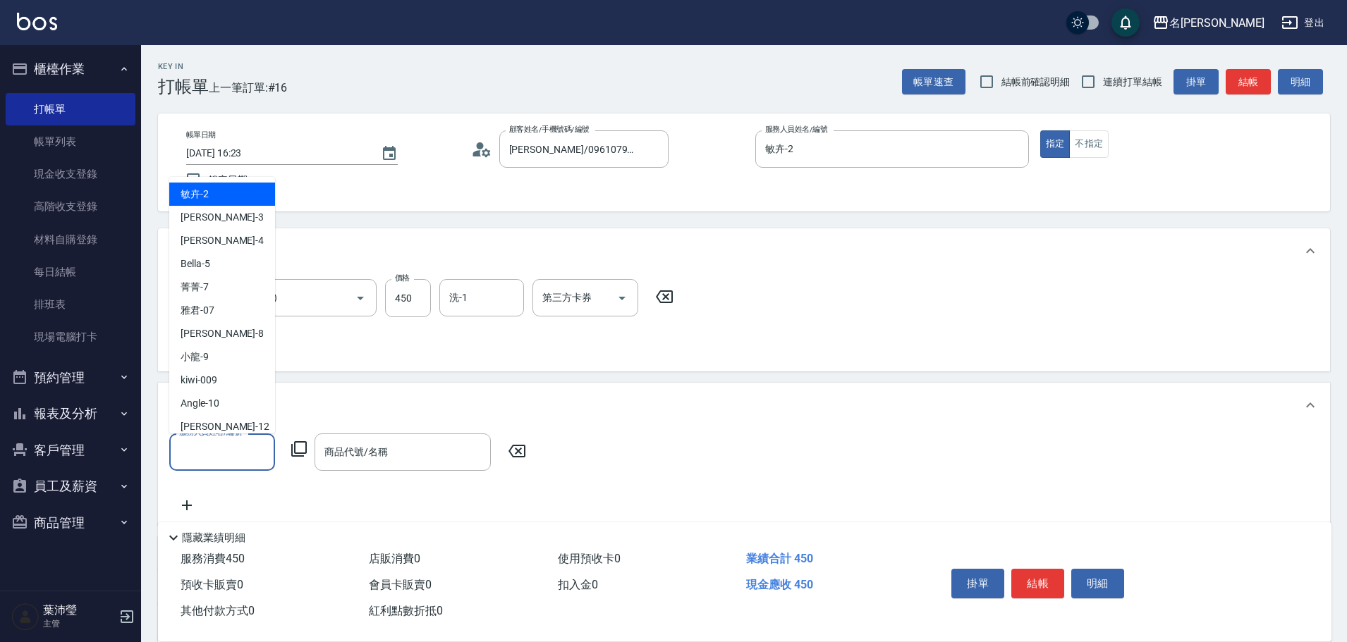
click at [205, 449] on input "服務人員姓名/編號" at bounding box center [222, 452] width 93 height 25
click at [212, 195] on div "敏卉 -2" at bounding box center [222, 194] width 106 height 23
type input "敏卉-2"
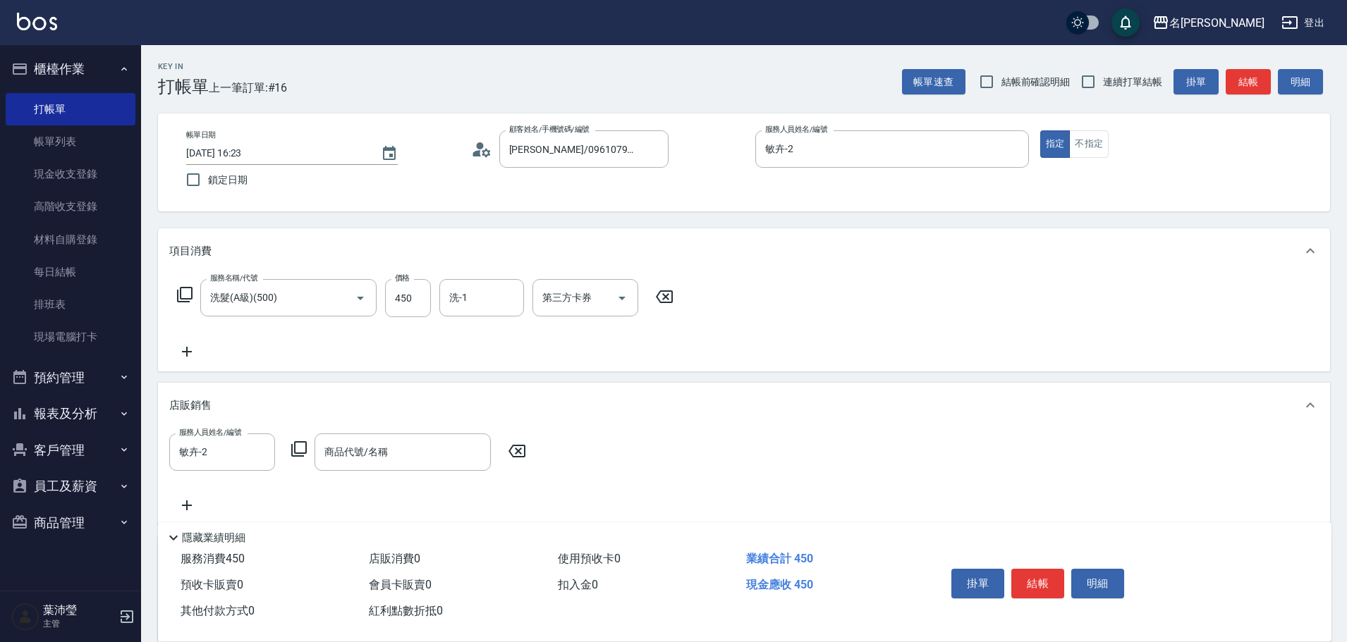
click at [300, 449] on icon at bounding box center [298, 449] width 17 height 17
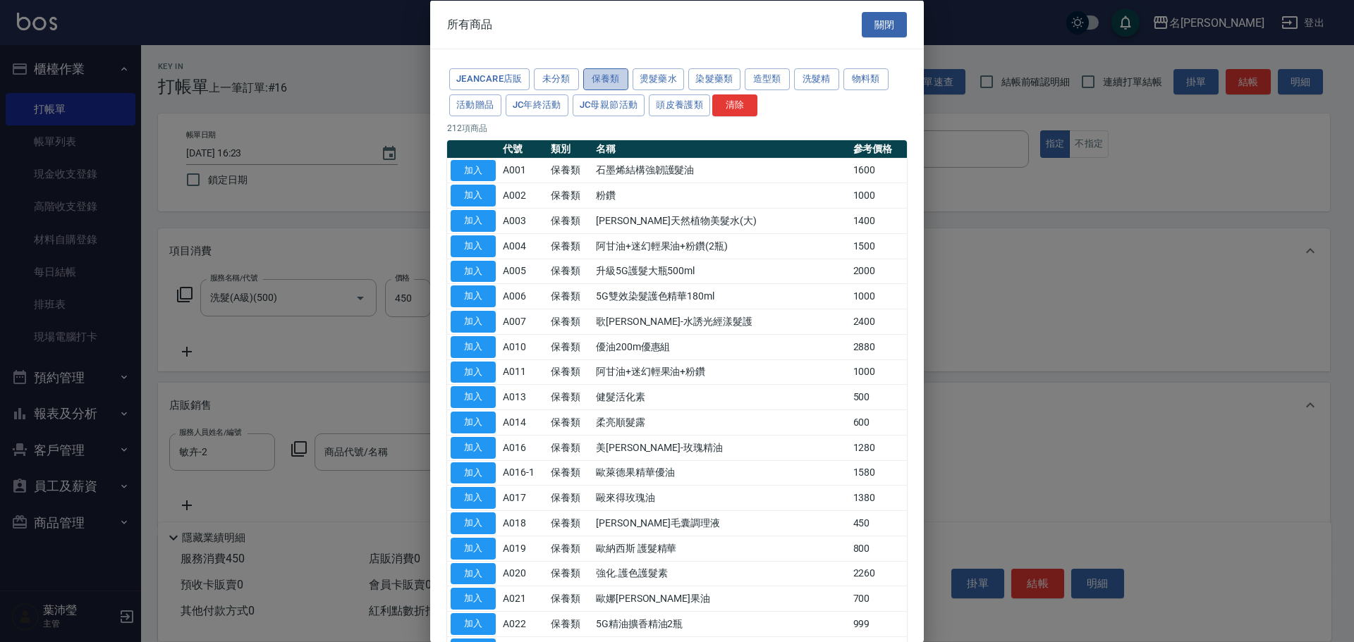
click at [611, 80] on button "保養類" at bounding box center [605, 79] width 45 height 22
click at [482, 544] on button "加入" at bounding box center [473, 548] width 45 height 22
type input "歐納西斯 護髮精華"
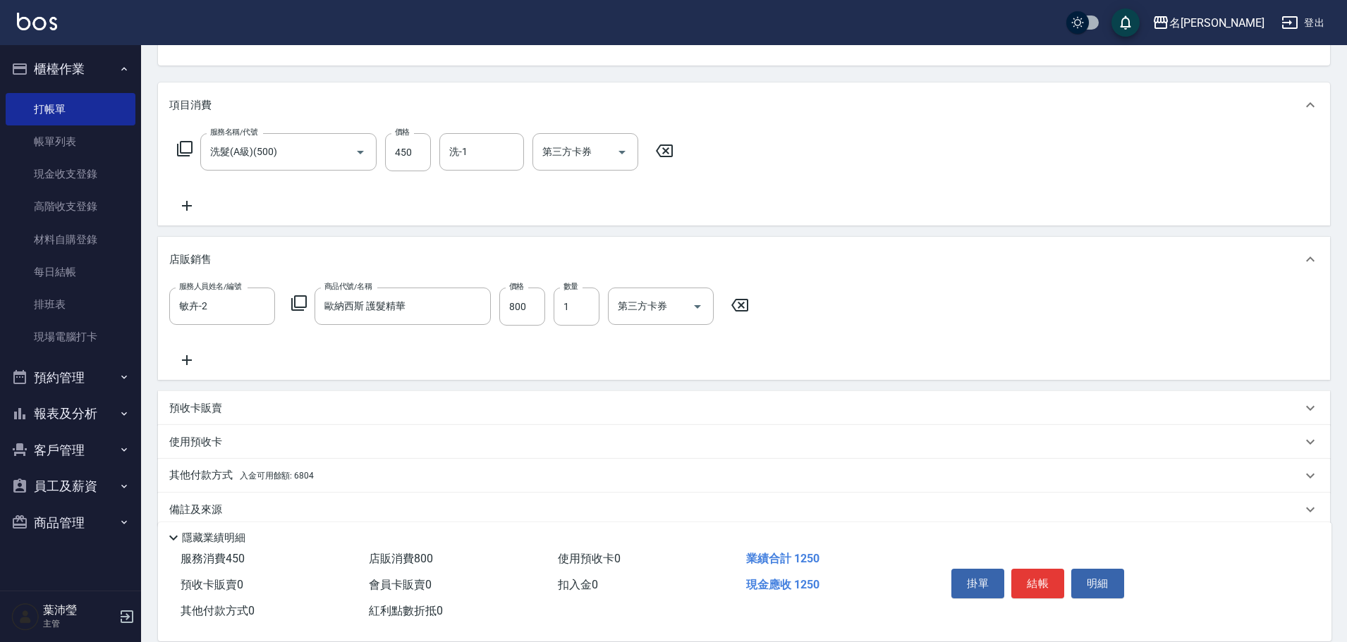
scroll to position [166, 0]
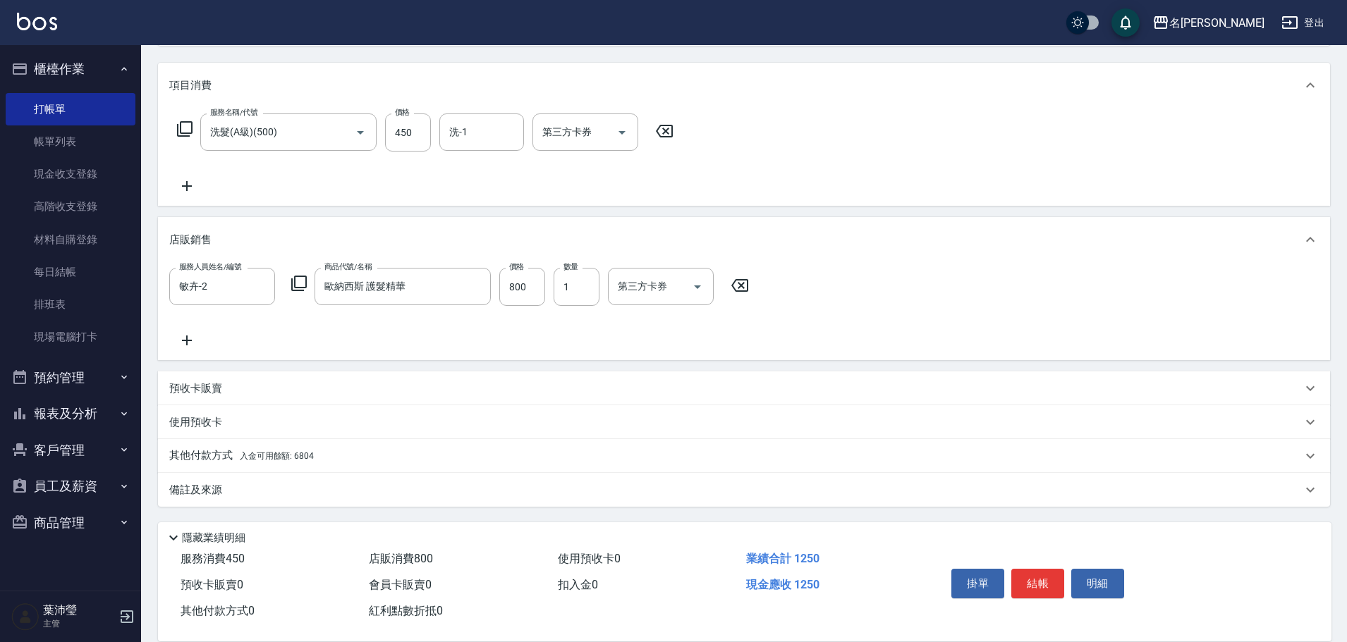
drag, startPoint x: 195, startPoint y: 451, endPoint x: 216, endPoint y: 451, distance: 20.4
click at [196, 451] on p "其他付款方式 入金可用餘額: 6804" at bounding box center [241, 456] width 145 height 16
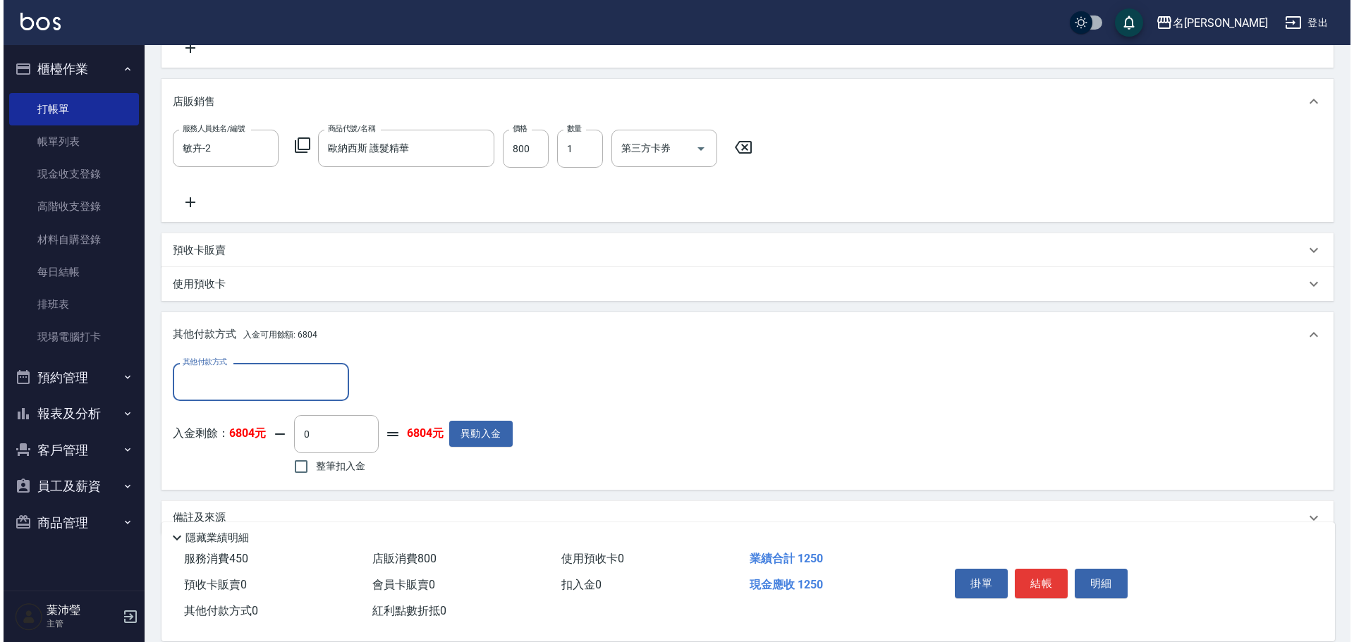
scroll to position [332, 0]
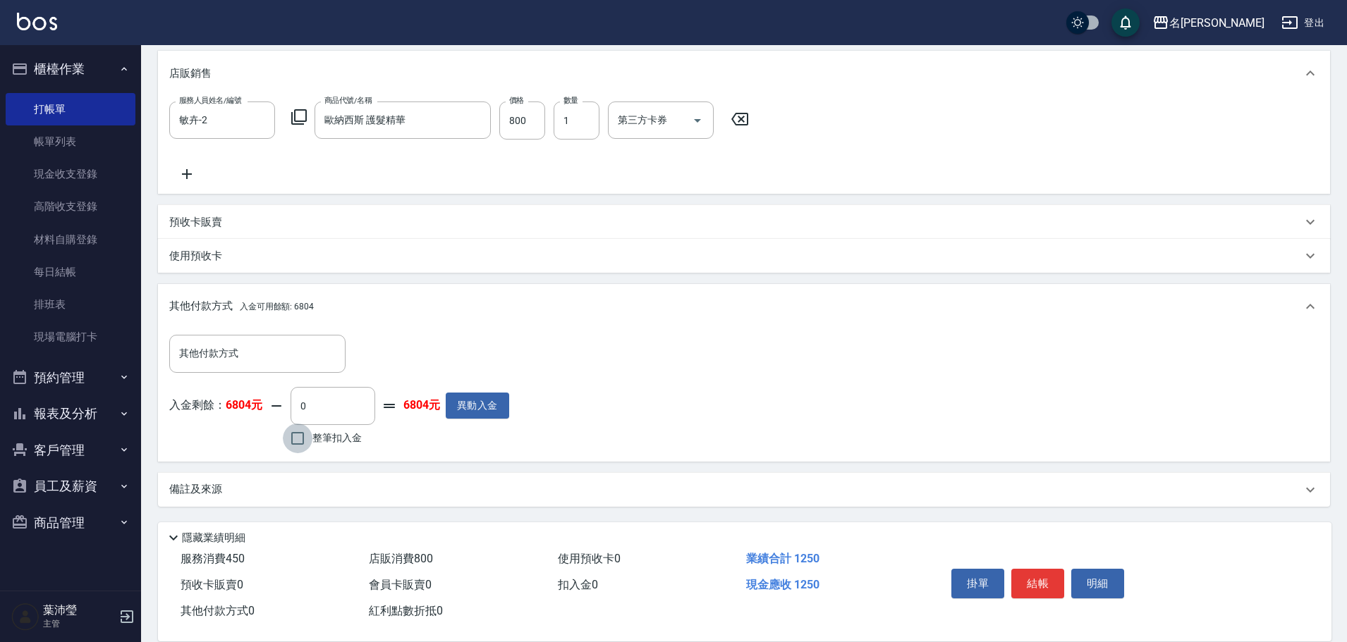
click at [296, 439] on input "整筆扣入金" at bounding box center [298, 439] width 30 height 30
checkbox input "true"
type input "1250"
click at [1085, 577] on button "明細" at bounding box center [1097, 584] width 53 height 30
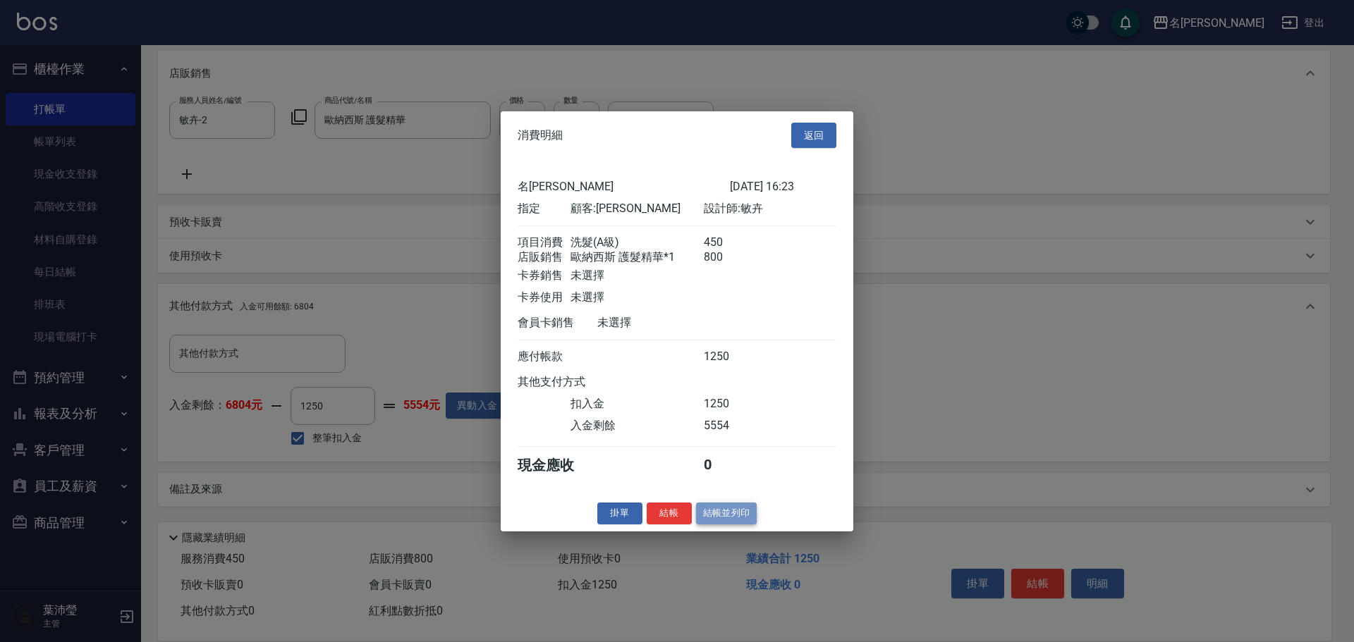
click at [722, 516] on button "結帳並列印" at bounding box center [726, 514] width 61 height 22
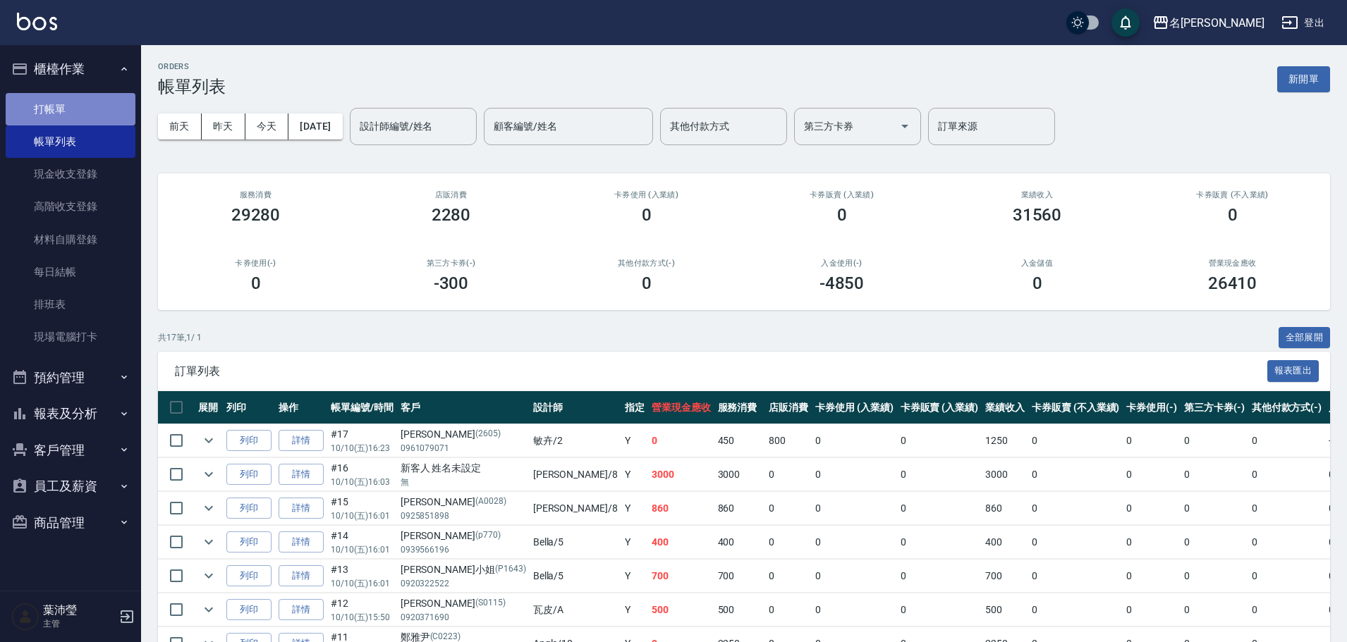
click at [82, 102] on link "打帳單" at bounding box center [71, 109] width 130 height 32
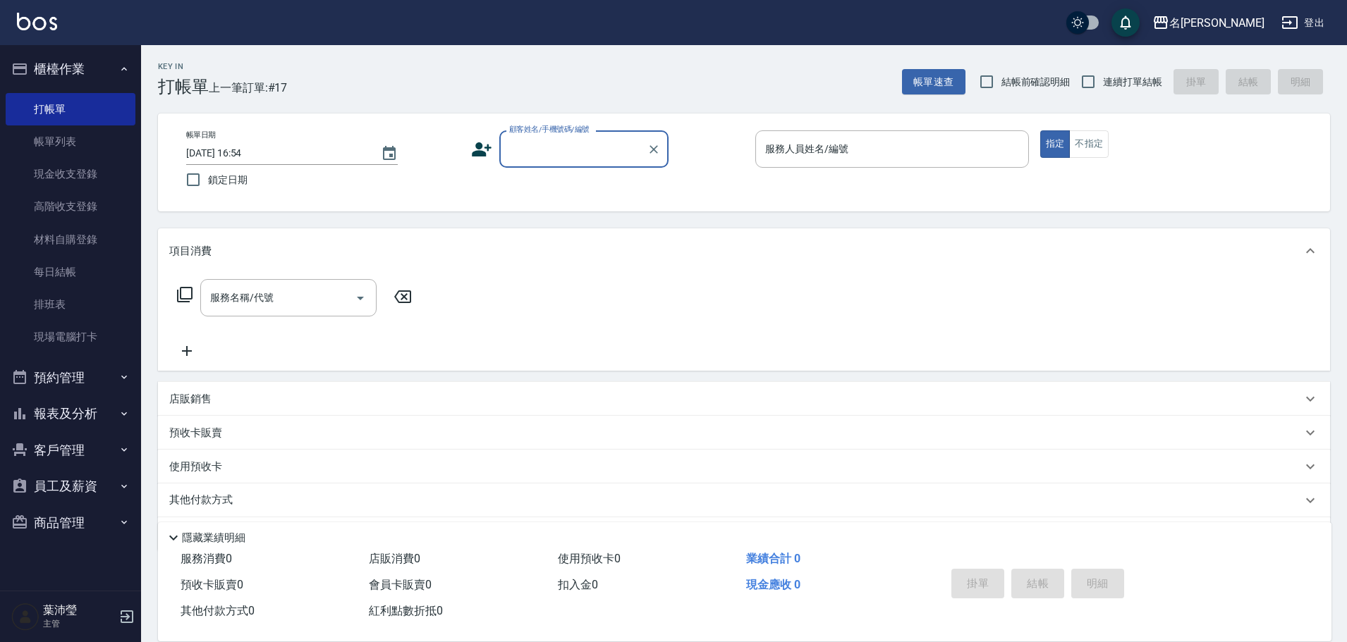
click at [615, 151] on input "顧客姓名/手機號碼/編號" at bounding box center [573, 149] width 135 height 25
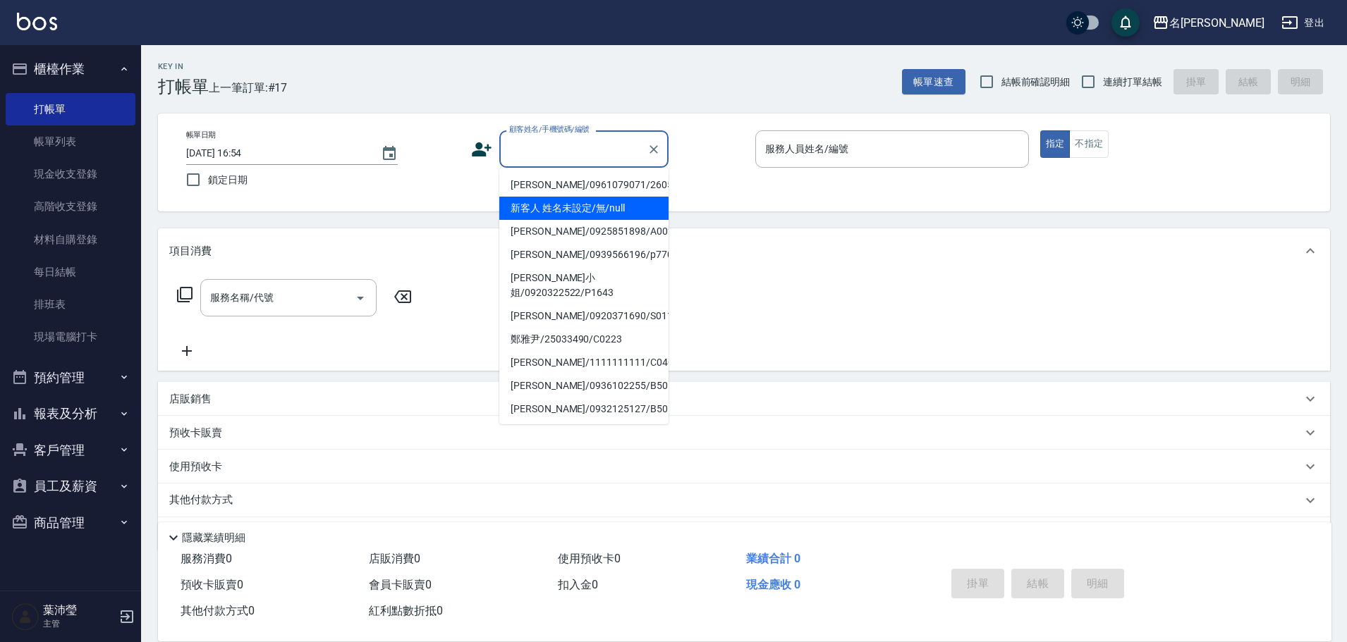
click at [602, 211] on li "新客人 姓名未設定/無/null" at bounding box center [583, 208] width 169 height 23
type input "新客人 姓名未設定/無/null"
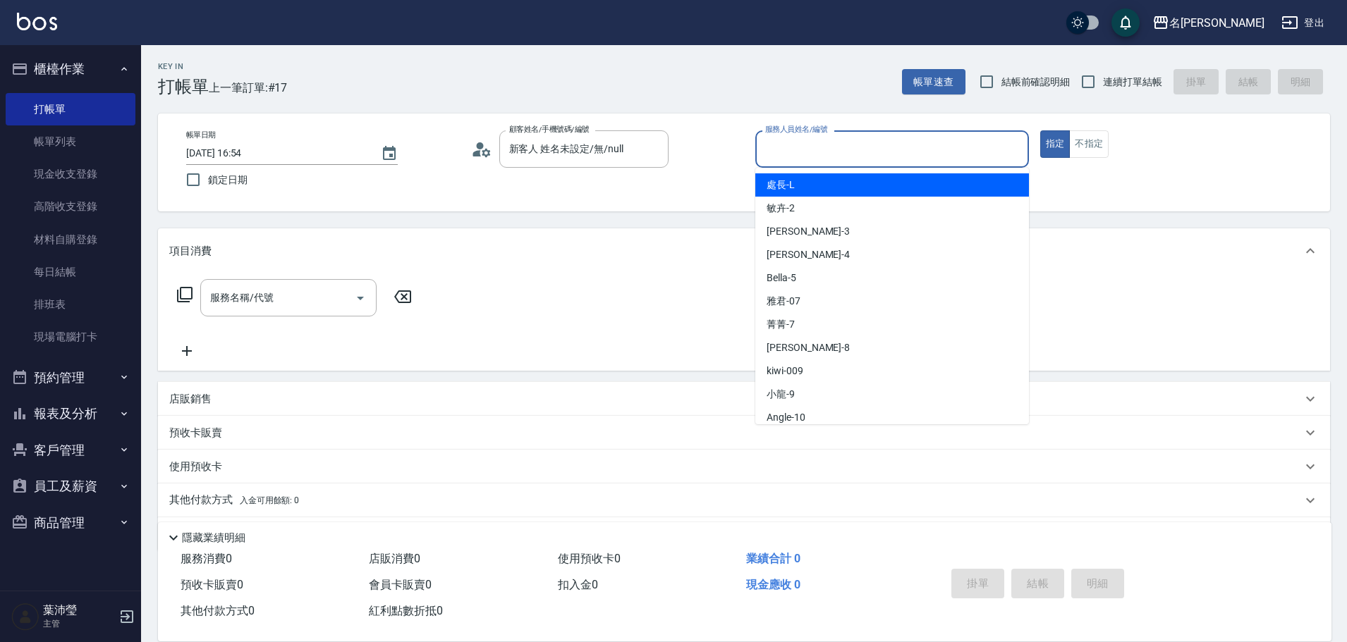
click at [831, 153] on input "服務人員姓名/編號" at bounding box center [891, 149] width 261 height 25
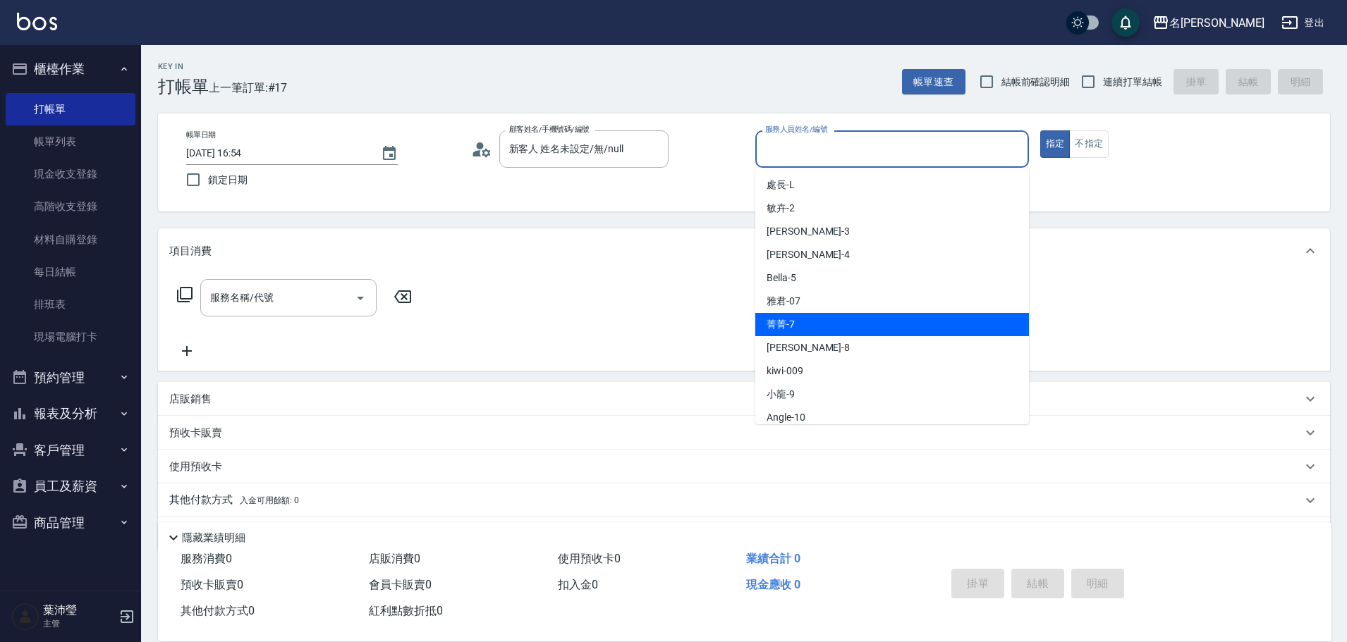
click at [818, 318] on div "菁菁 -7" at bounding box center [892, 324] width 274 height 23
type input "菁菁-7"
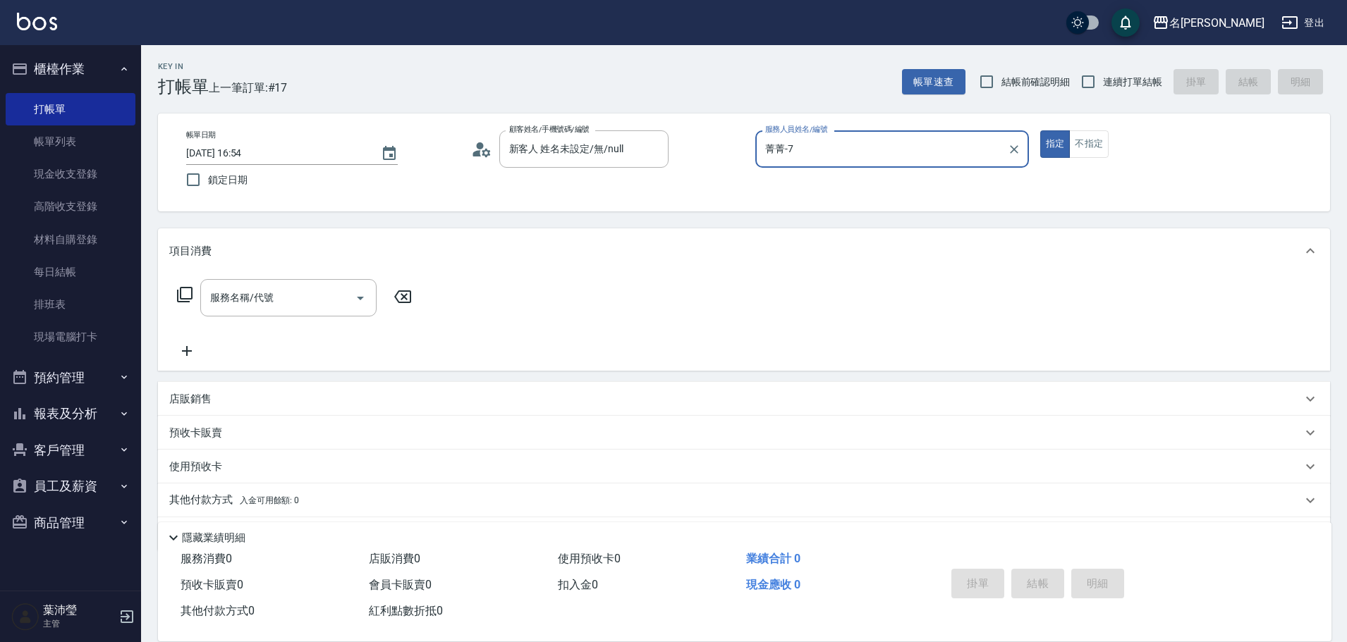
click at [182, 293] on icon at bounding box center [184, 294] width 17 height 17
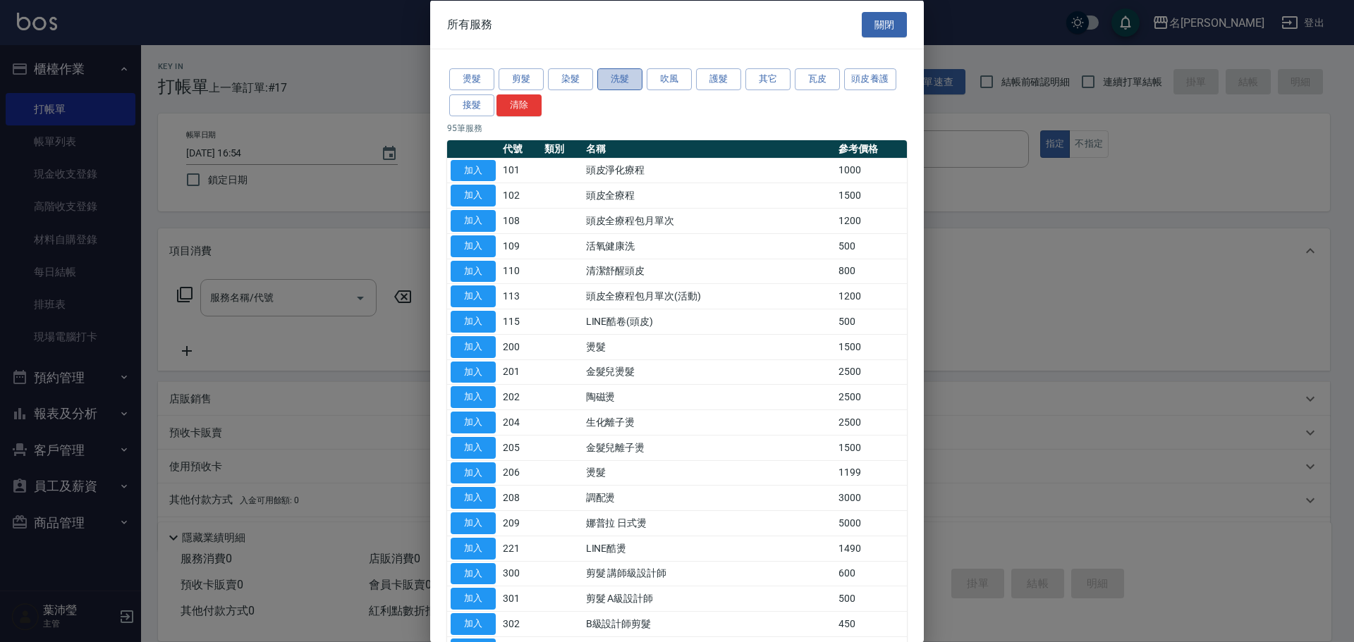
click at [631, 79] on button "洗髮" at bounding box center [619, 79] width 45 height 22
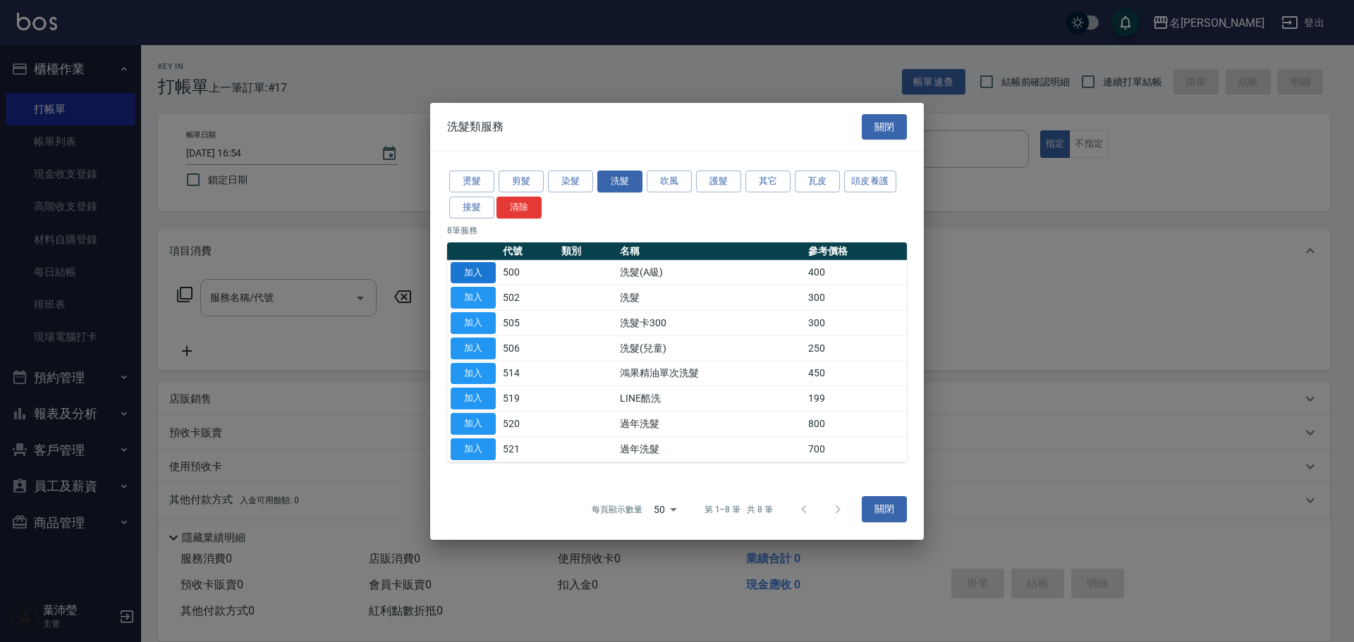
click at [466, 269] on button "加入" at bounding box center [473, 273] width 45 height 22
type input "洗髮(A級)(500)"
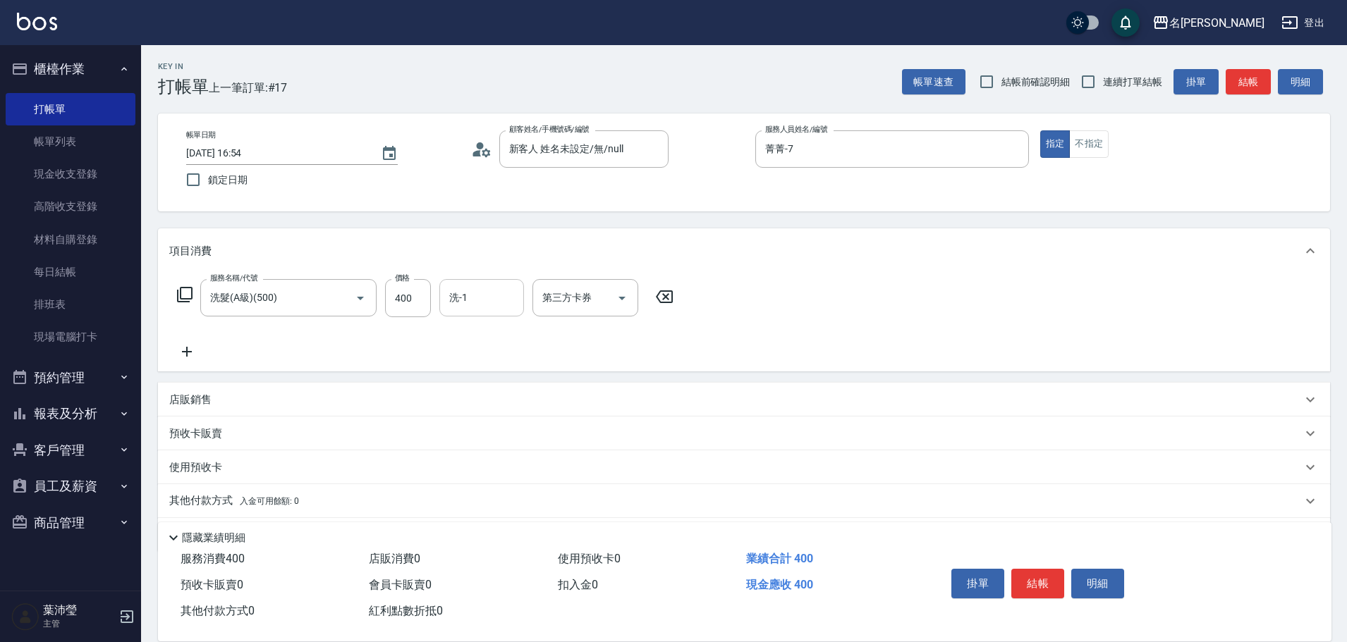
click at [474, 300] on input "洗-1" at bounding box center [482, 298] width 72 height 25
click at [486, 332] on span "[PERSON_NAME] -18" at bounding box center [495, 333] width 89 height 15
type input "[PERSON_NAME]-18"
click at [187, 291] on icon at bounding box center [184, 294] width 17 height 17
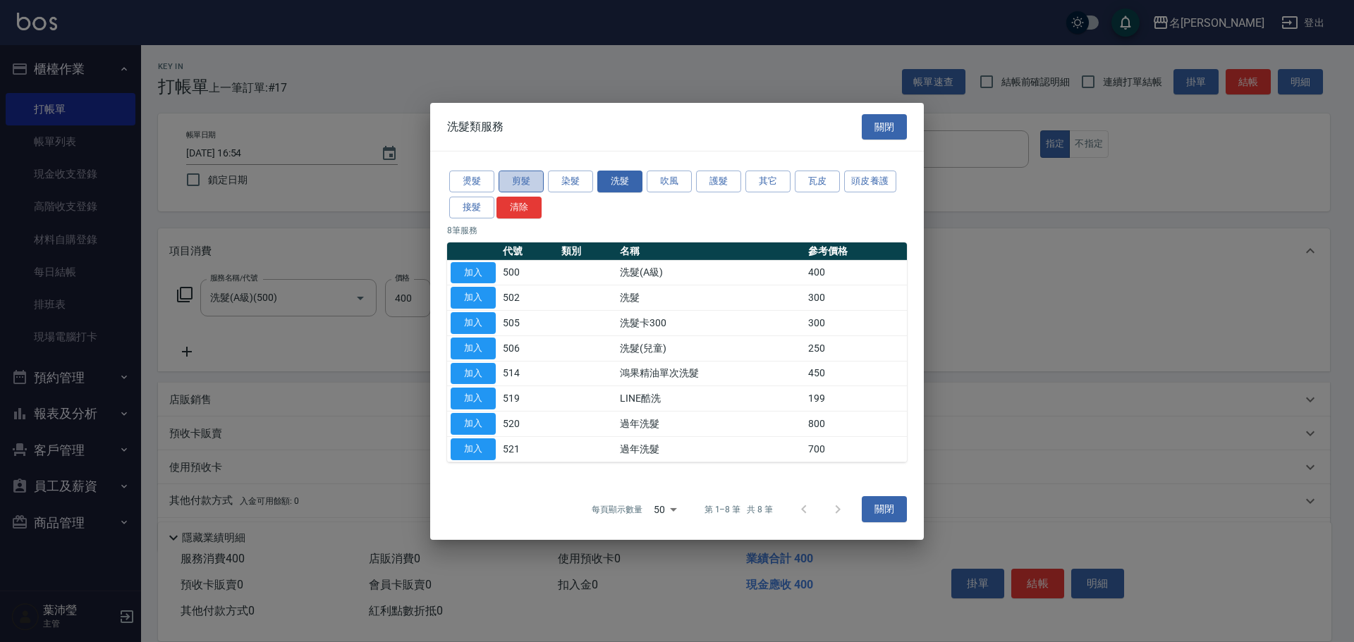
click at [532, 181] on button "剪髮" at bounding box center [520, 182] width 45 height 22
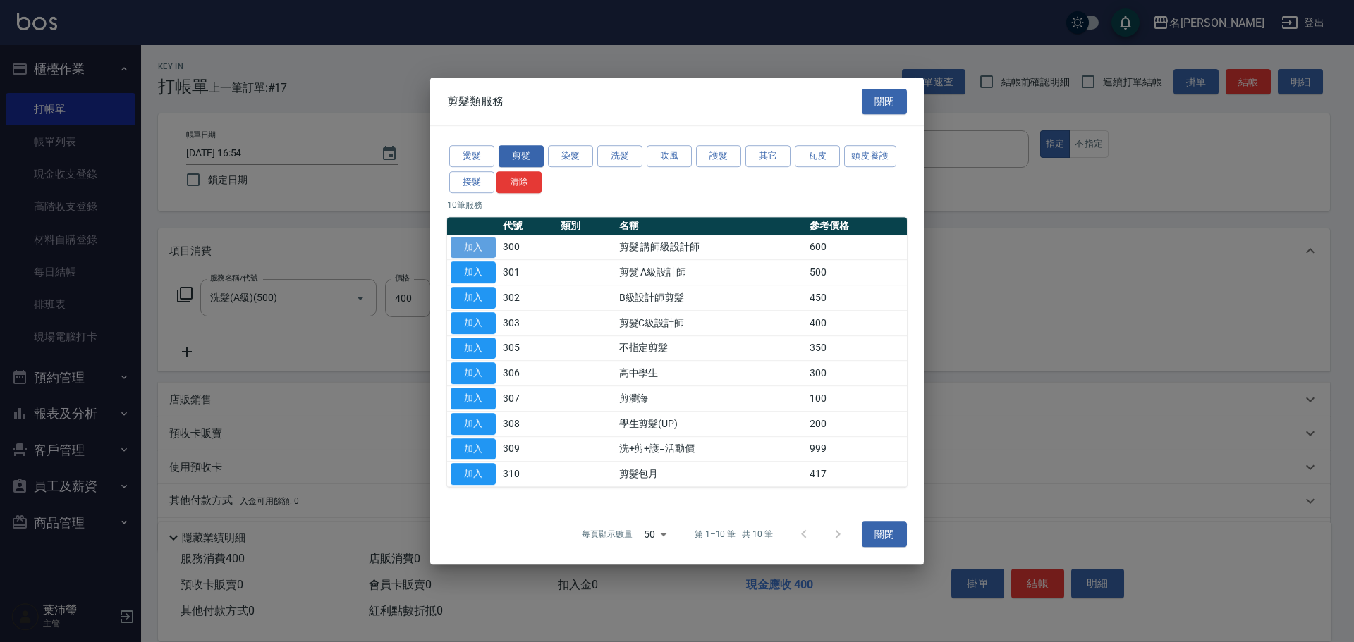
click at [478, 249] on button "加入" at bounding box center [473, 248] width 45 height 22
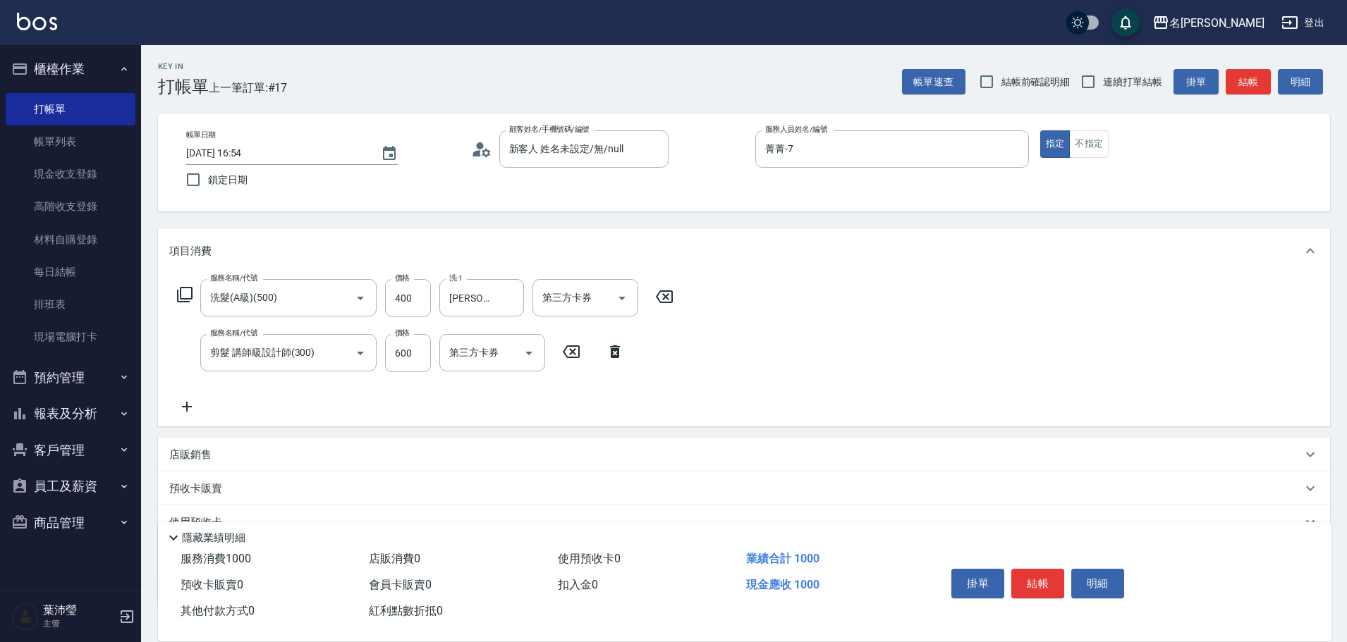
click at [187, 298] on icon at bounding box center [184, 294] width 17 height 17
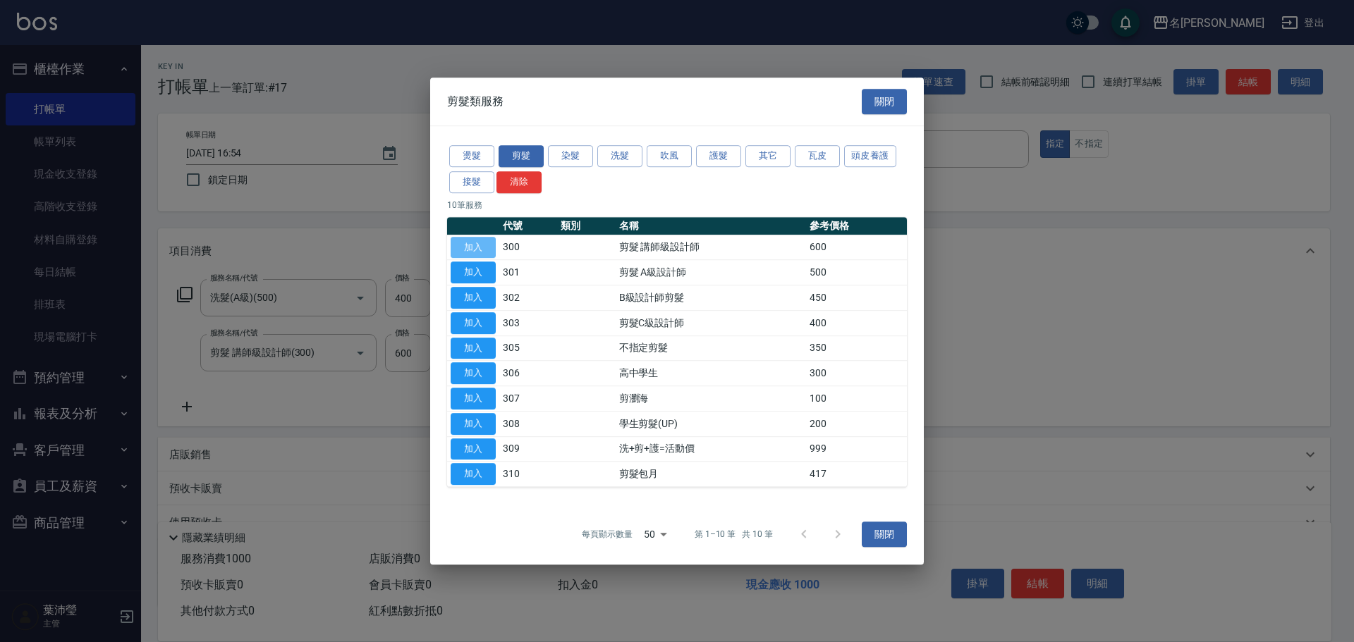
click at [474, 247] on button "加入" at bounding box center [473, 248] width 45 height 22
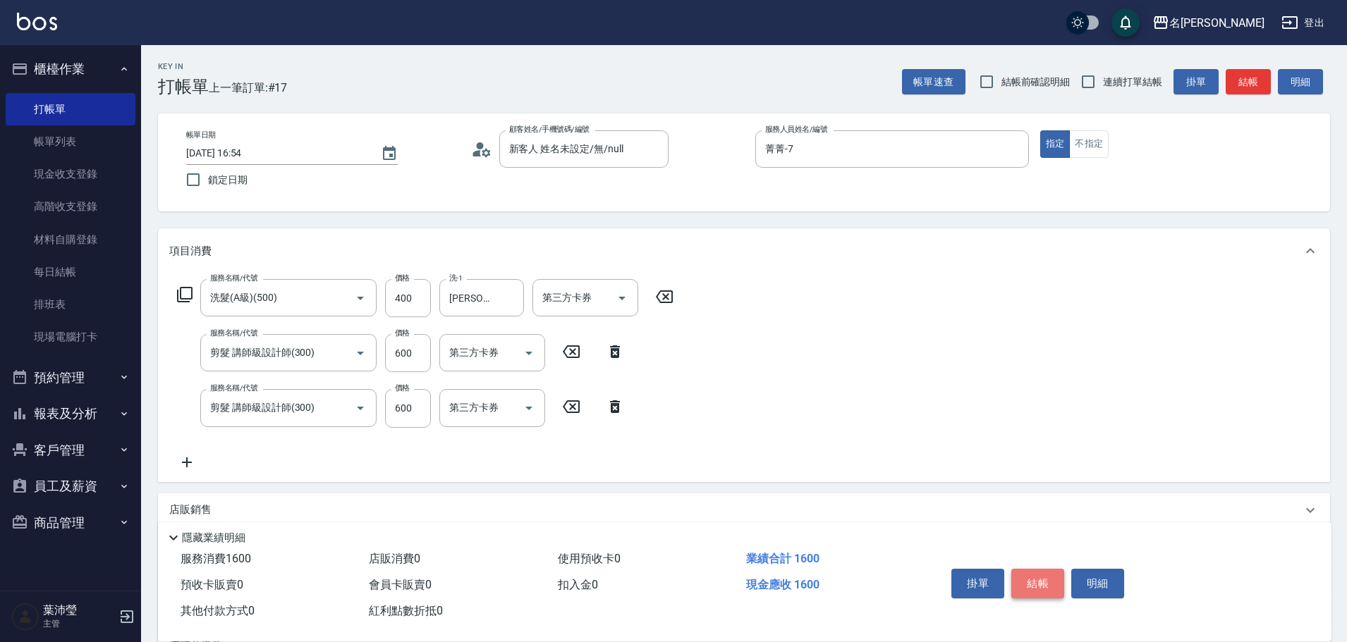
click at [1046, 573] on button "結帳" at bounding box center [1037, 584] width 53 height 30
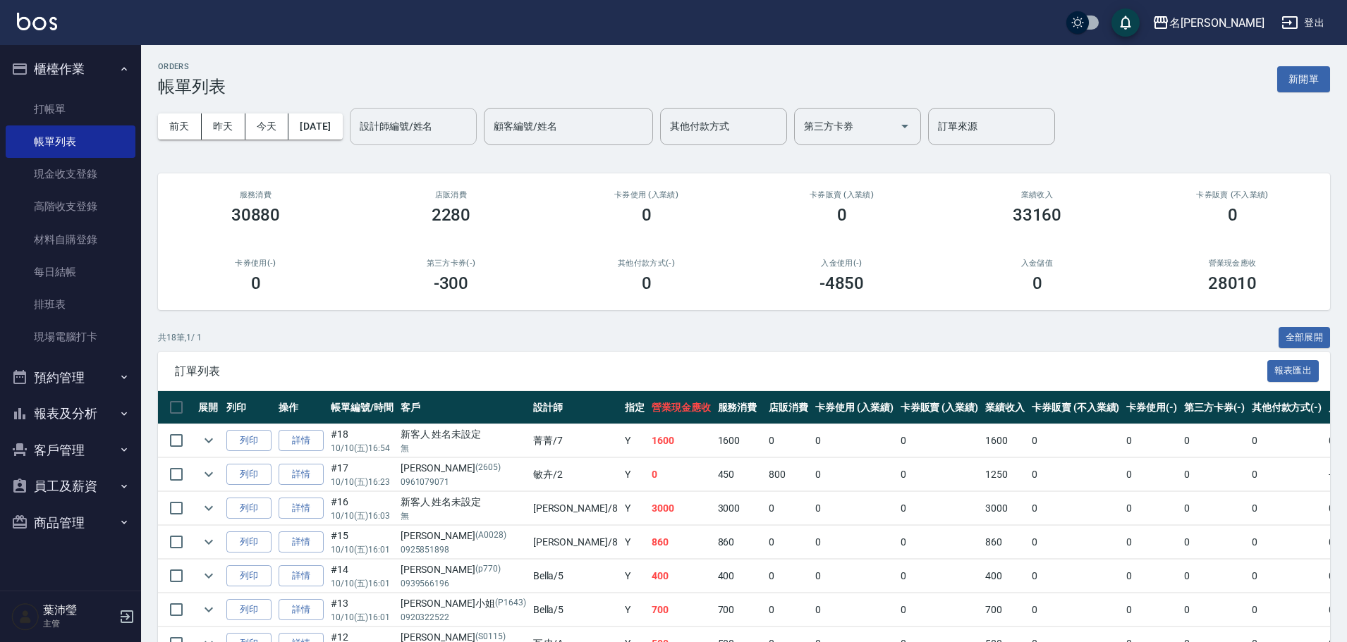
click at [397, 136] on input "設計師編號/姓名" at bounding box center [413, 126] width 114 height 25
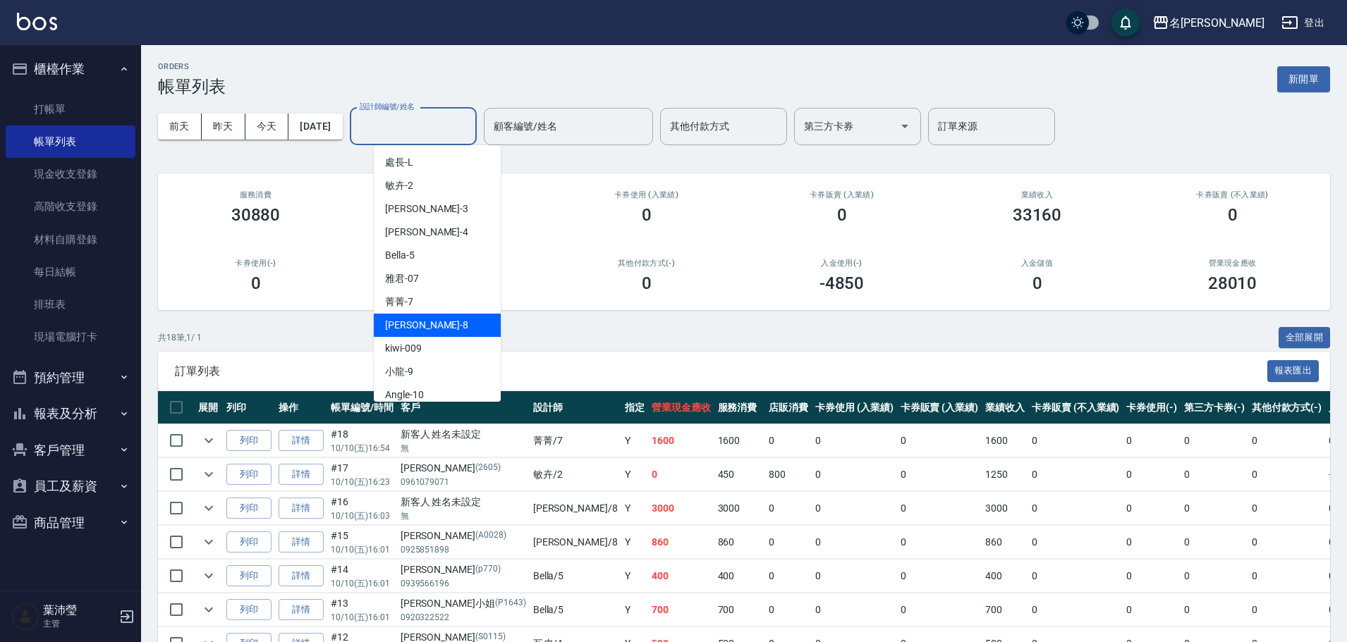
click at [405, 336] on div "Emma -8" at bounding box center [437, 325] width 127 height 23
type input "Emma-8"
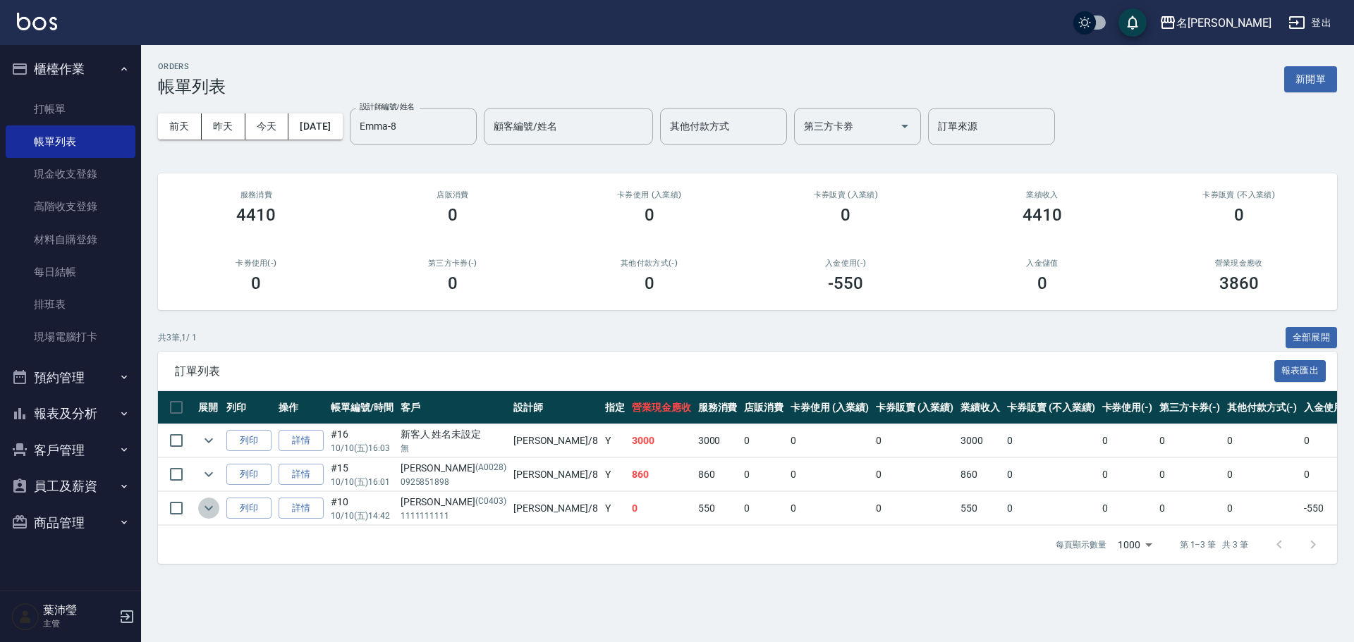
click at [208, 513] on icon "expand row" at bounding box center [208, 508] width 17 height 17
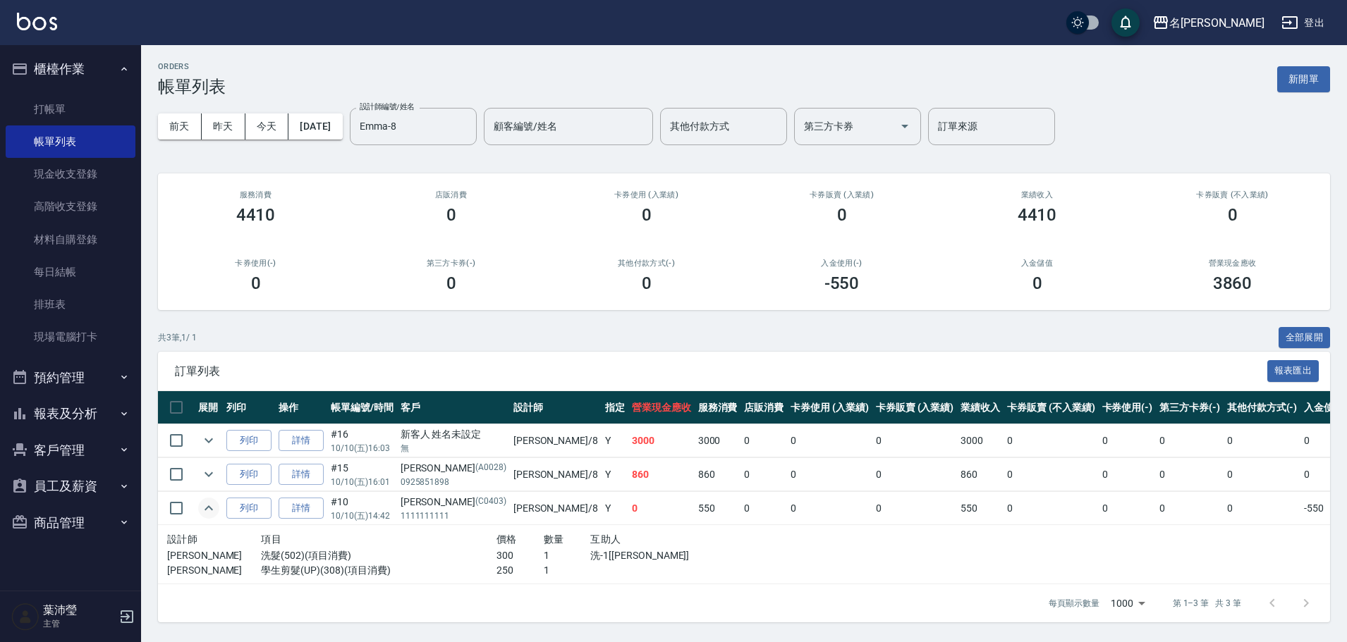
click at [209, 513] on icon "expand row" at bounding box center [208, 508] width 17 height 17
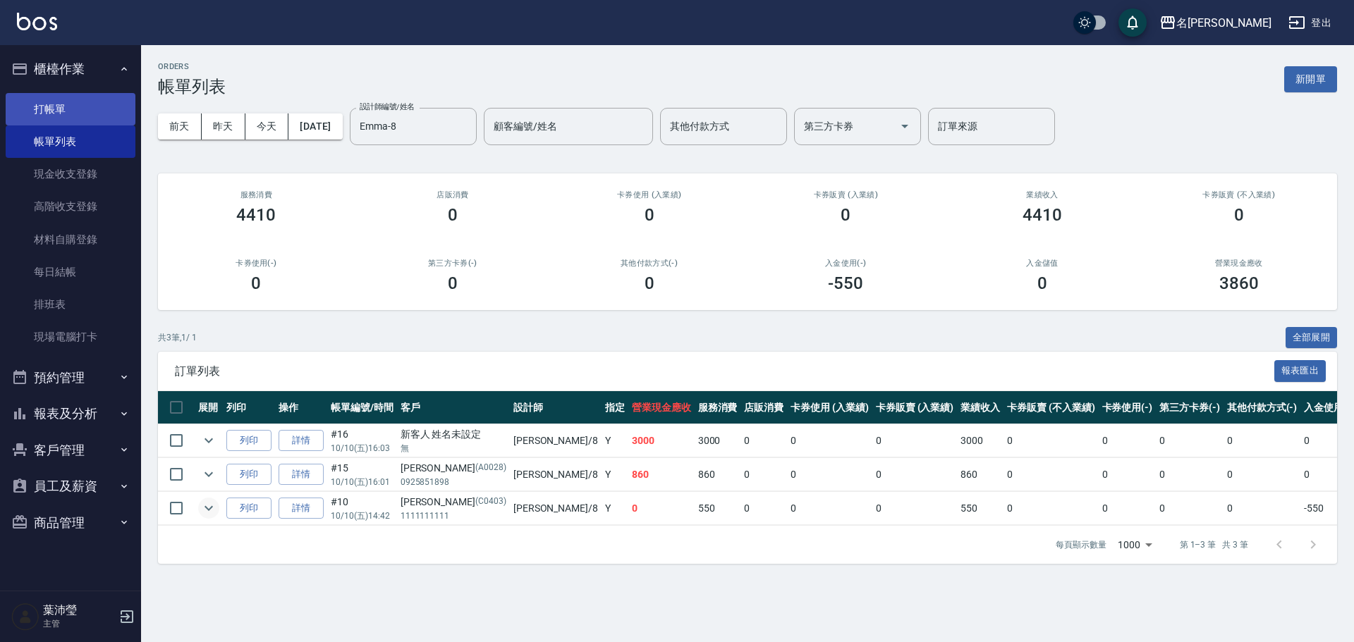
click at [51, 99] on link "打帳單" at bounding box center [71, 109] width 130 height 32
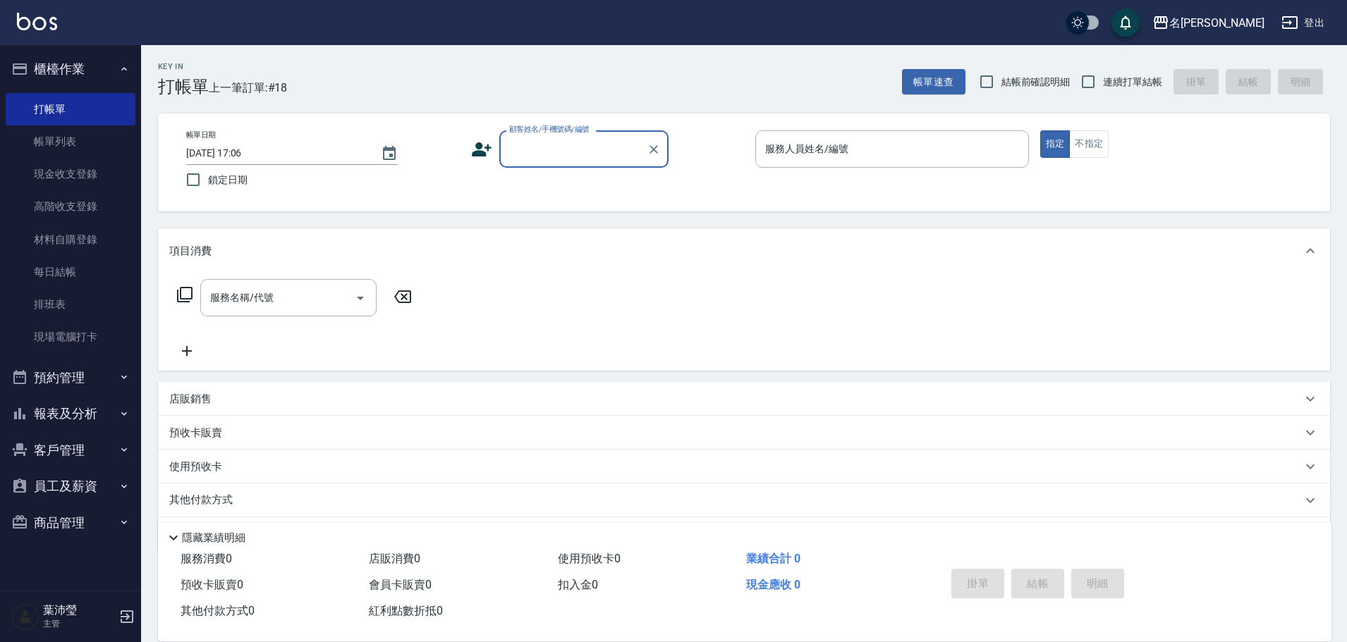
click at [553, 133] on label "顧客姓名/手機號碼/編號" at bounding box center [549, 129] width 80 height 11
click at [553, 137] on input "顧客姓名/手機號碼/編號" at bounding box center [573, 149] width 135 height 25
click at [539, 155] on input "顧客姓名/手機號碼/編號" at bounding box center [573, 149] width 135 height 25
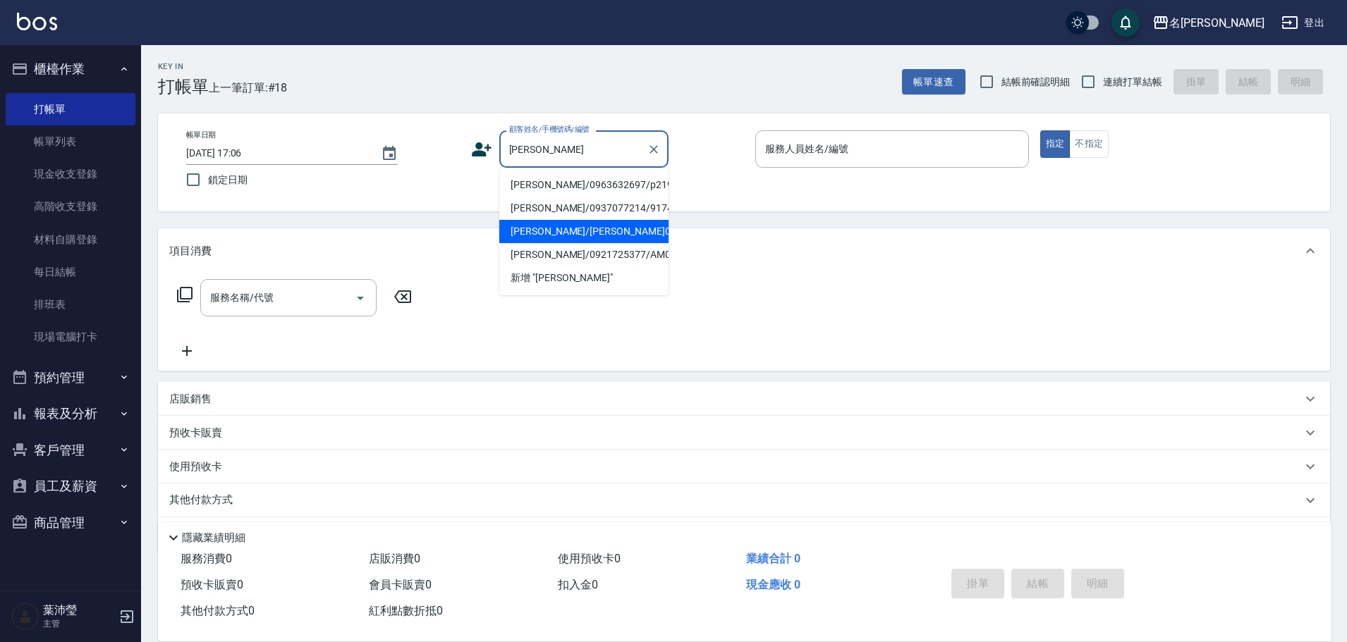
click at [629, 232] on li "[PERSON_NAME]/[PERSON_NAME]0065/0065" at bounding box center [583, 231] width 169 height 23
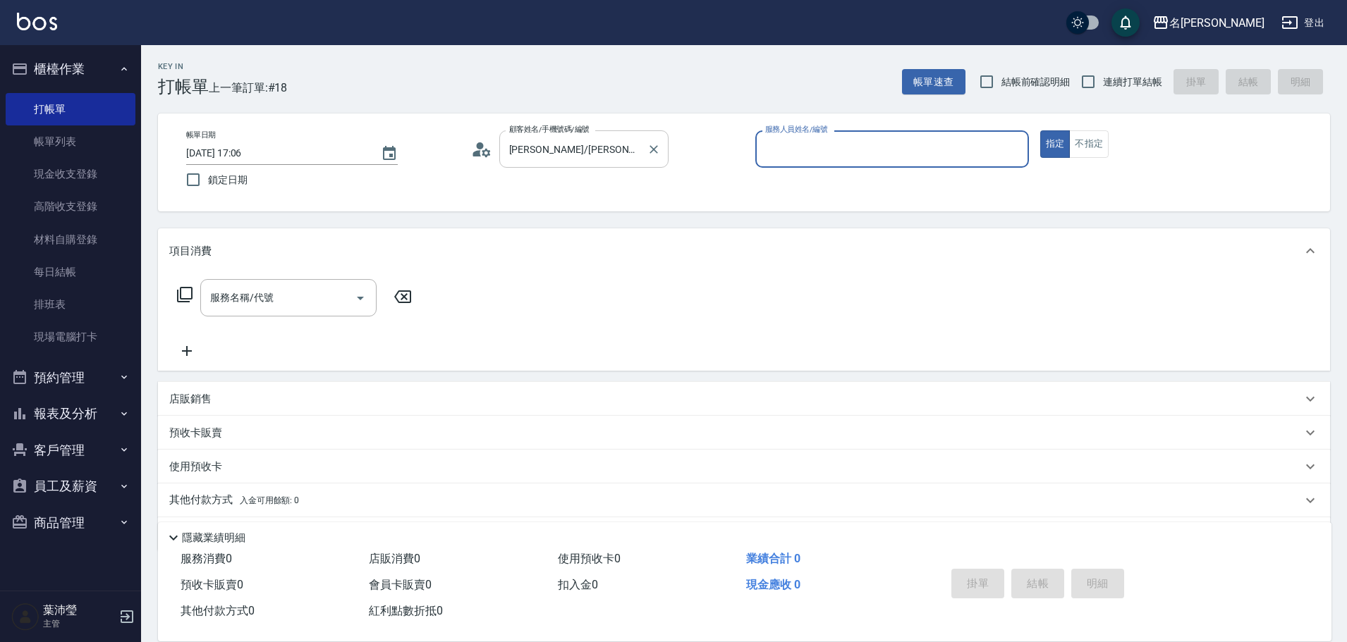
click at [644, 157] on div at bounding box center [653, 148] width 18 height 37
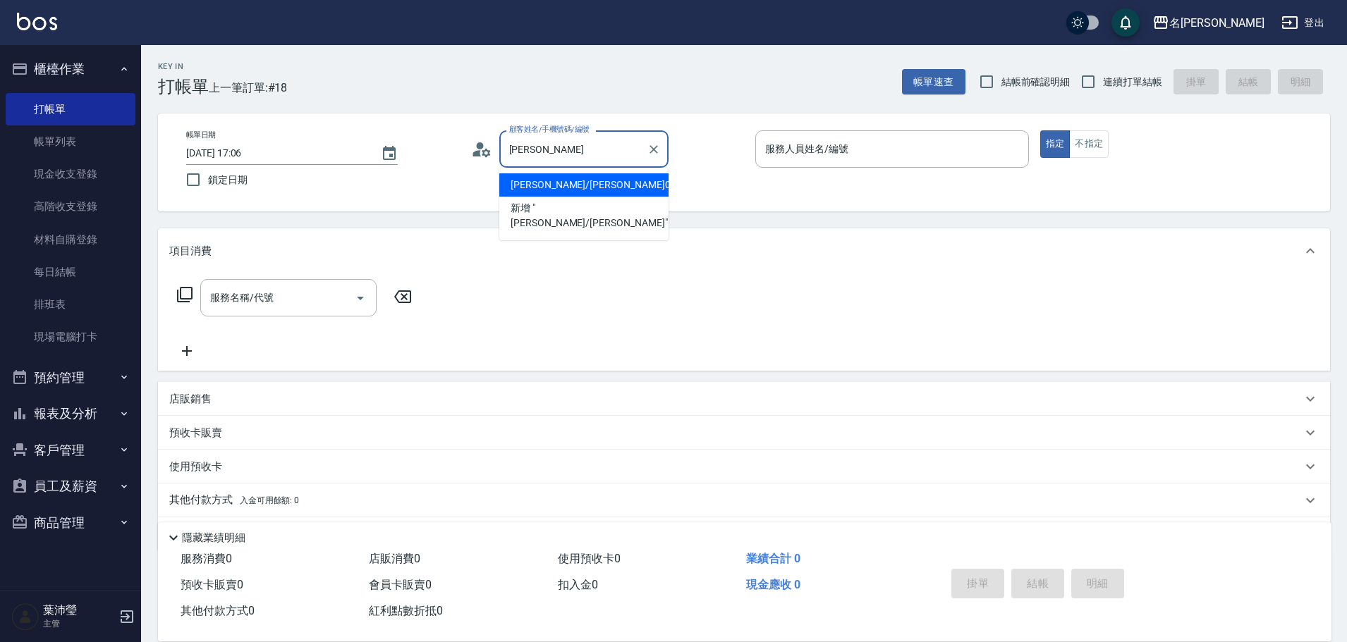
type input "陳"
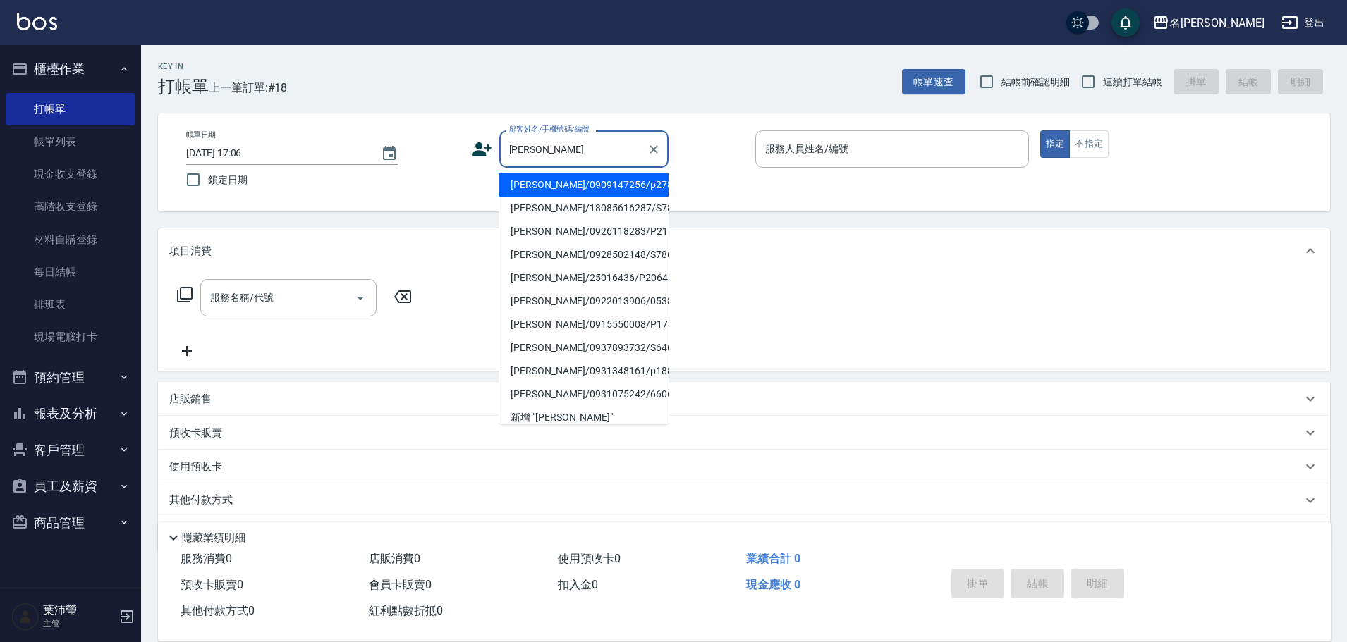
click at [625, 252] on li "[PERSON_NAME]/0928502148/S786" at bounding box center [583, 254] width 169 height 23
type input "[PERSON_NAME]/0928502148/S786"
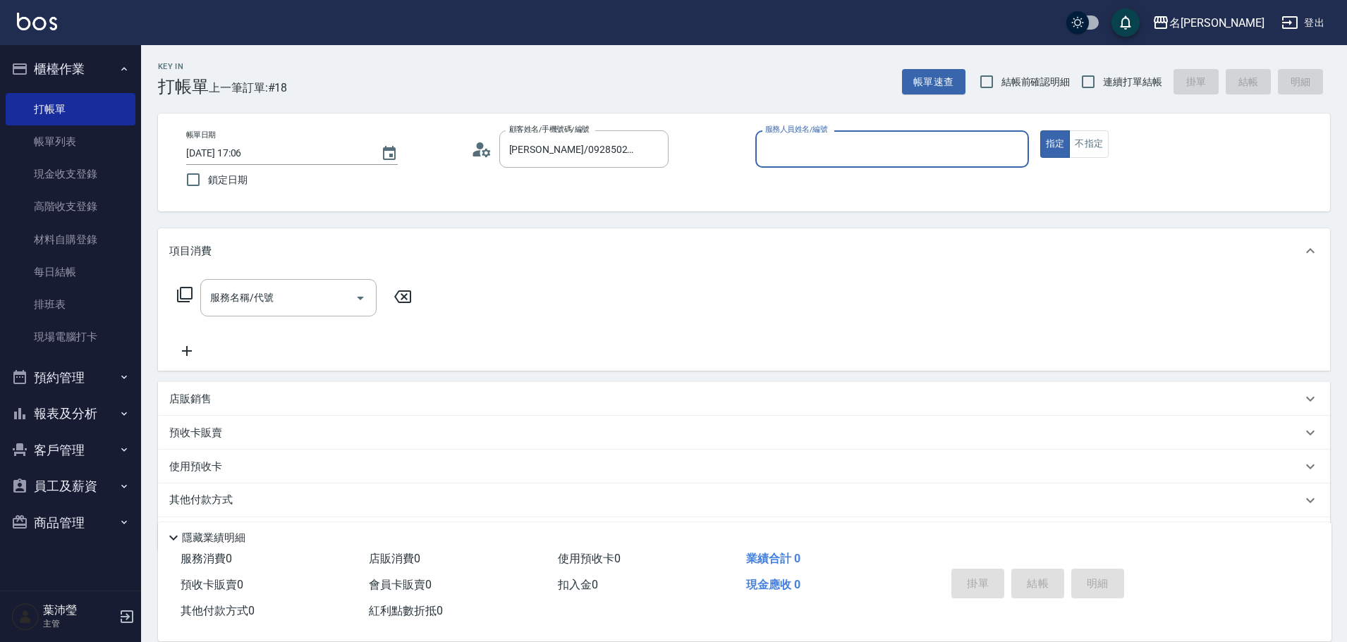
type input "Angle-10"
click at [193, 292] on div "服務名稱/代號 服務名稱/代號" at bounding box center [294, 297] width 251 height 37
click at [183, 298] on icon at bounding box center [184, 294] width 17 height 17
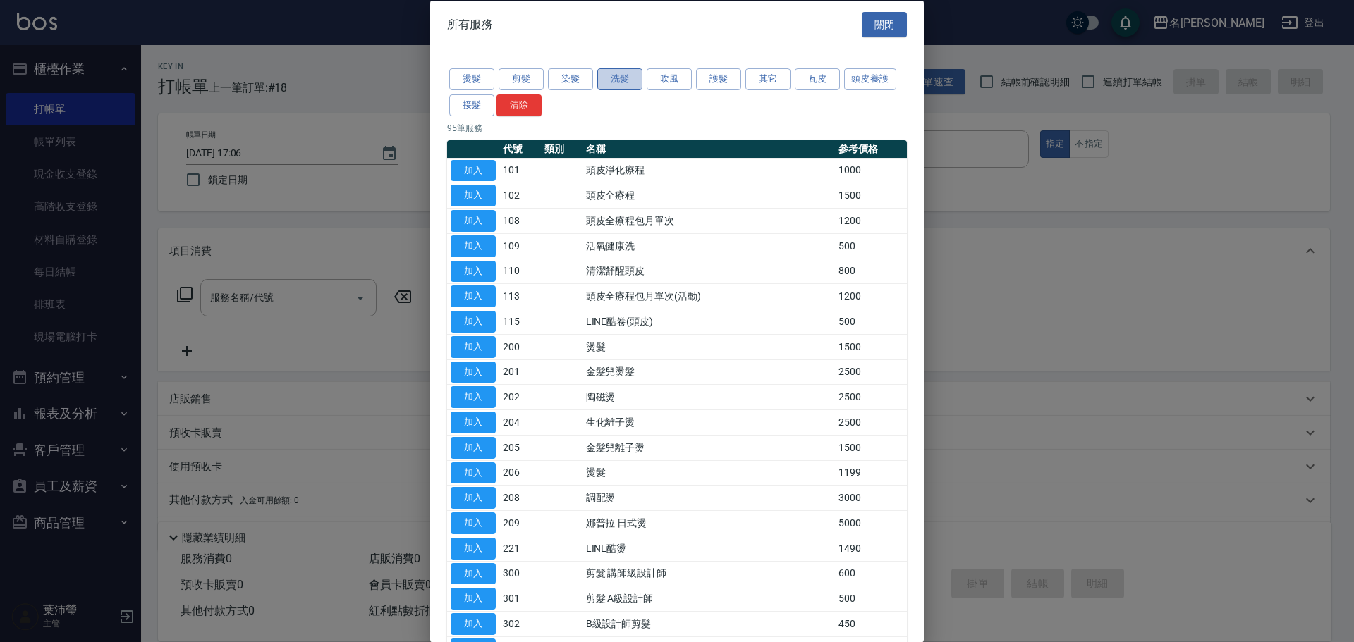
click at [621, 79] on button "洗髮" at bounding box center [619, 79] width 45 height 22
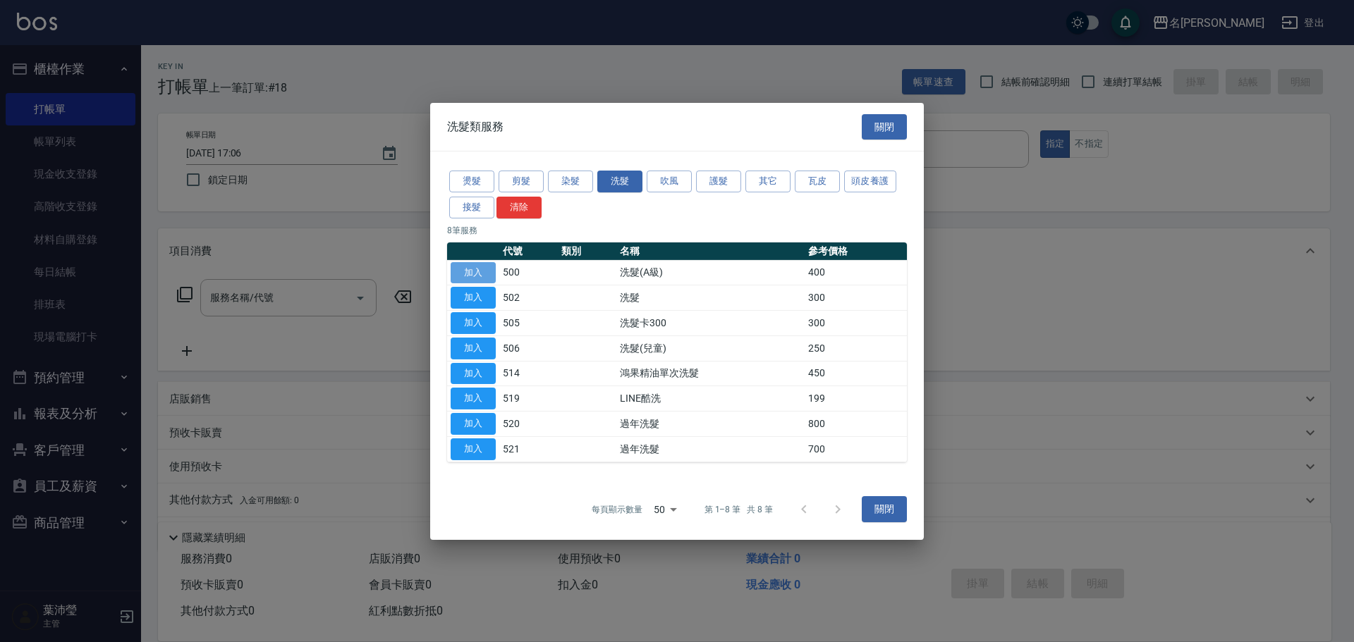
click at [462, 281] on button "加入" at bounding box center [473, 273] width 45 height 22
type input "洗髮(A級)(500)"
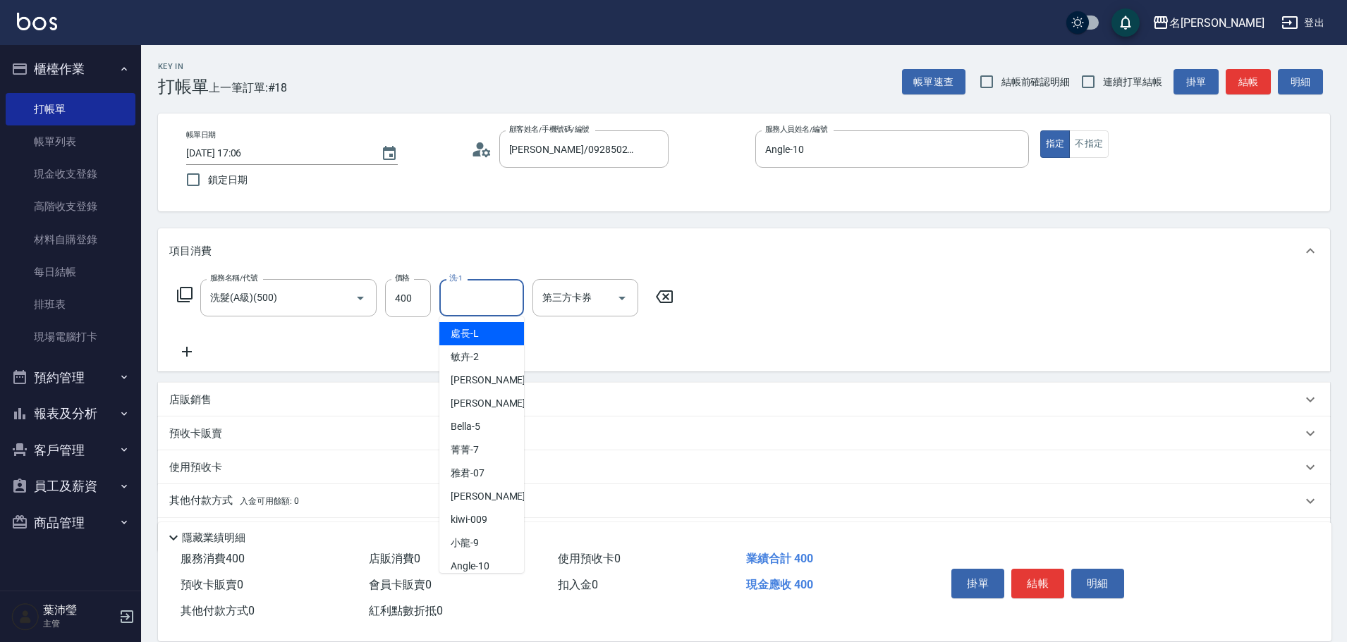
click at [471, 309] on input "洗-1" at bounding box center [482, 298] width 72 height 25
type input "語爭-20"
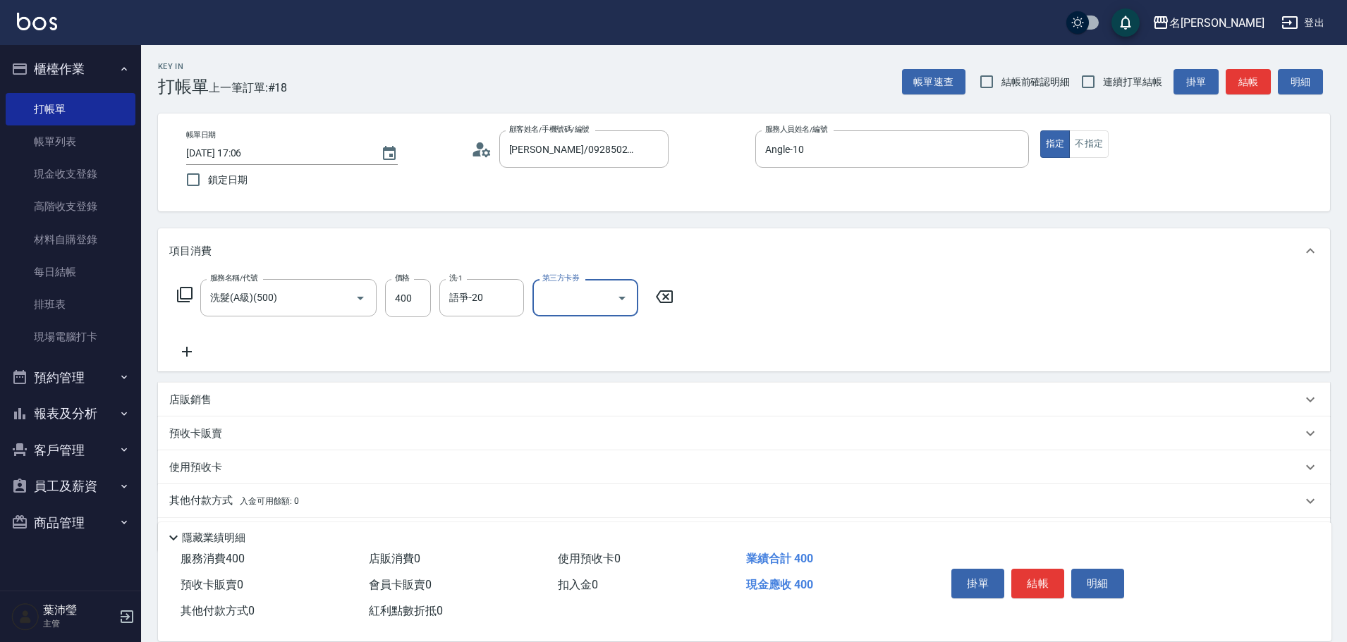
click at [795, 316] on div "服務名稱/代號 洗髮(A級)(500) 服務名稱/代號 價格 400 價格 洗-1 語爭-20 洗-1 第三方卡券 第三方卡券" at bounding box center [744, 323] width 1172 height 98
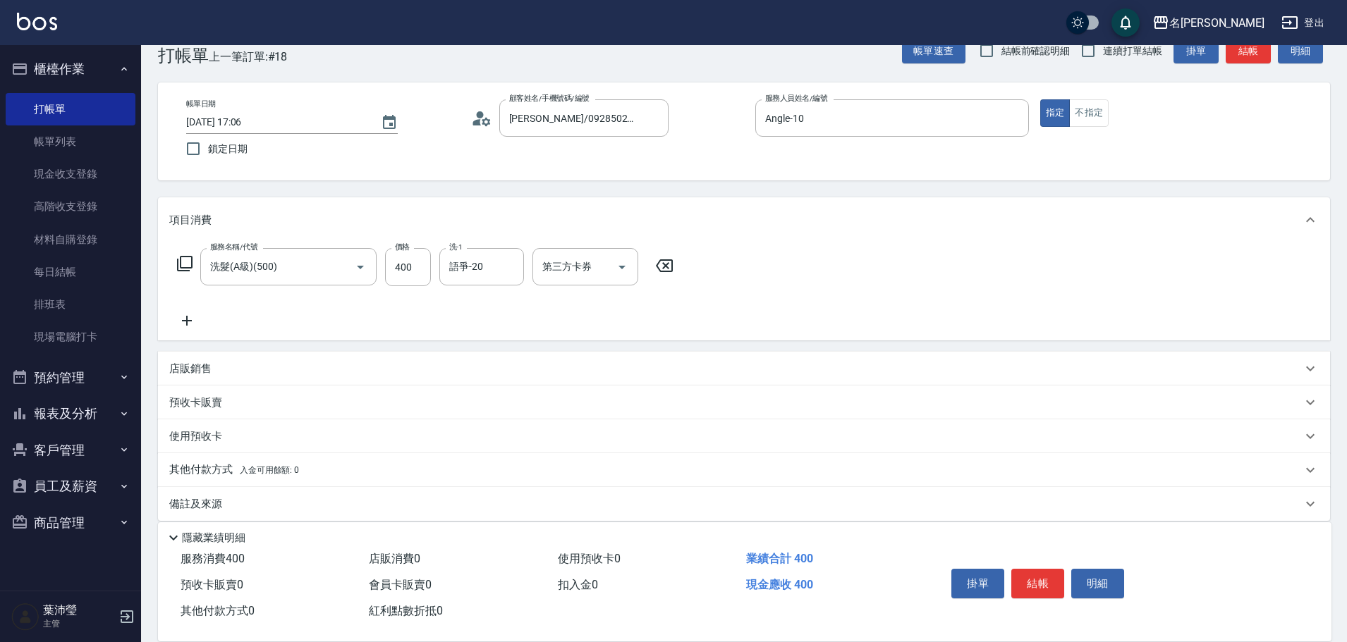
scroll to position [45, 0]
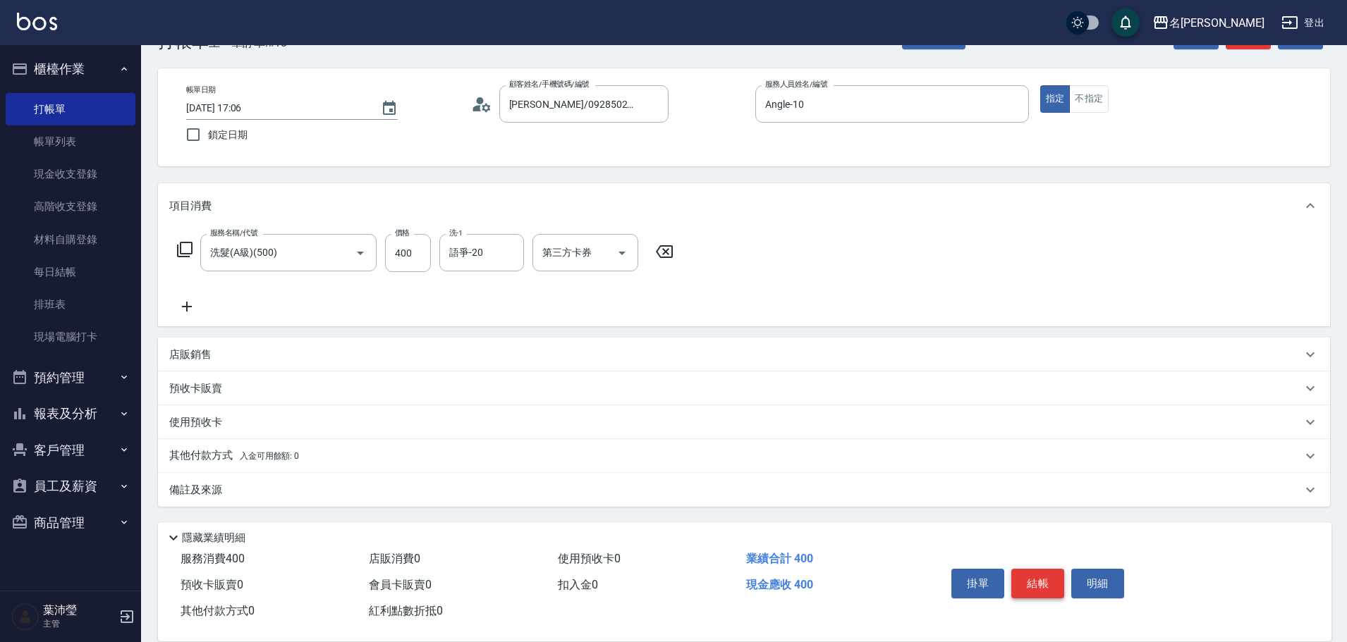
click at [1041, 570] on button "結帳" at bounding box center [1037, 584] width 53 height 30
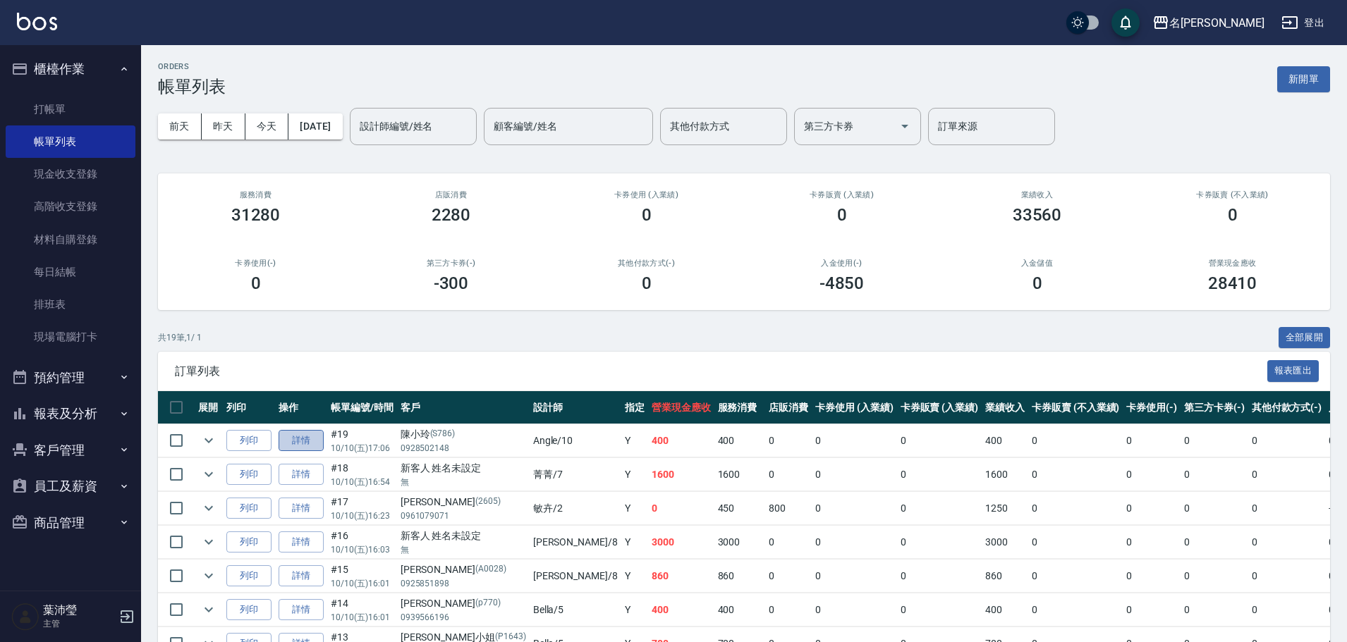
click at [305, 439] on link "詳情" at bounding box center [300, 441] width 45 height 22
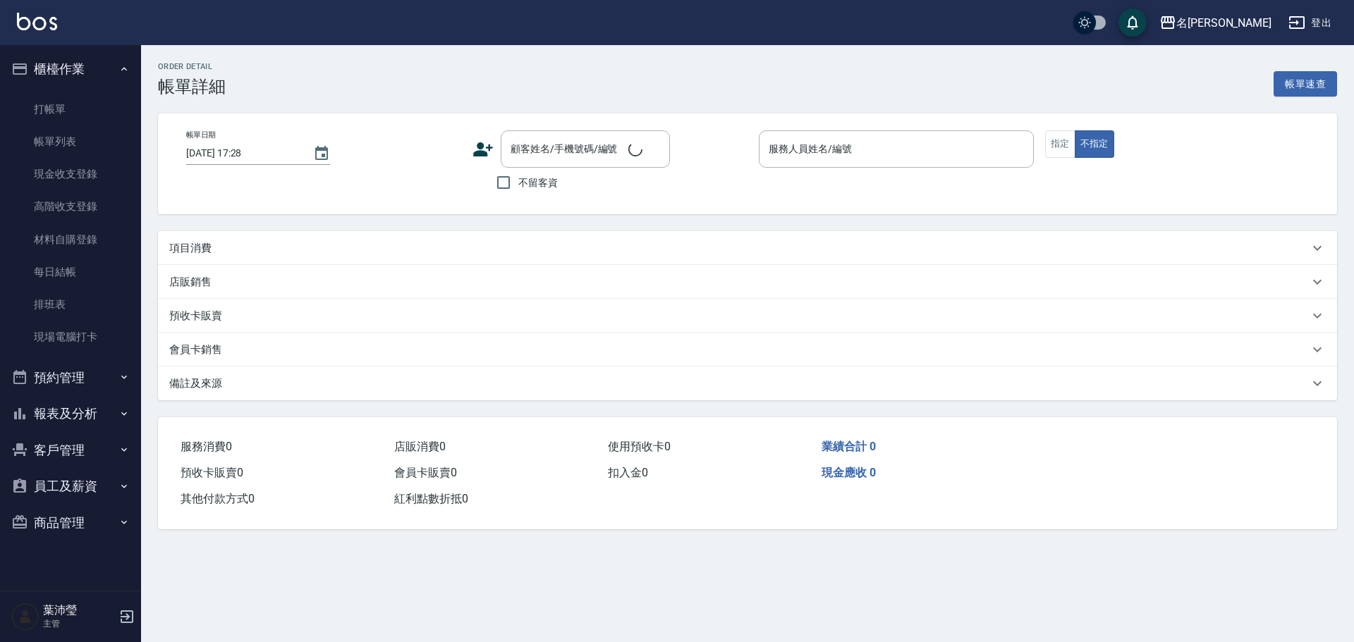
type input "[DATE] 17:06"
type input "Angle-10"
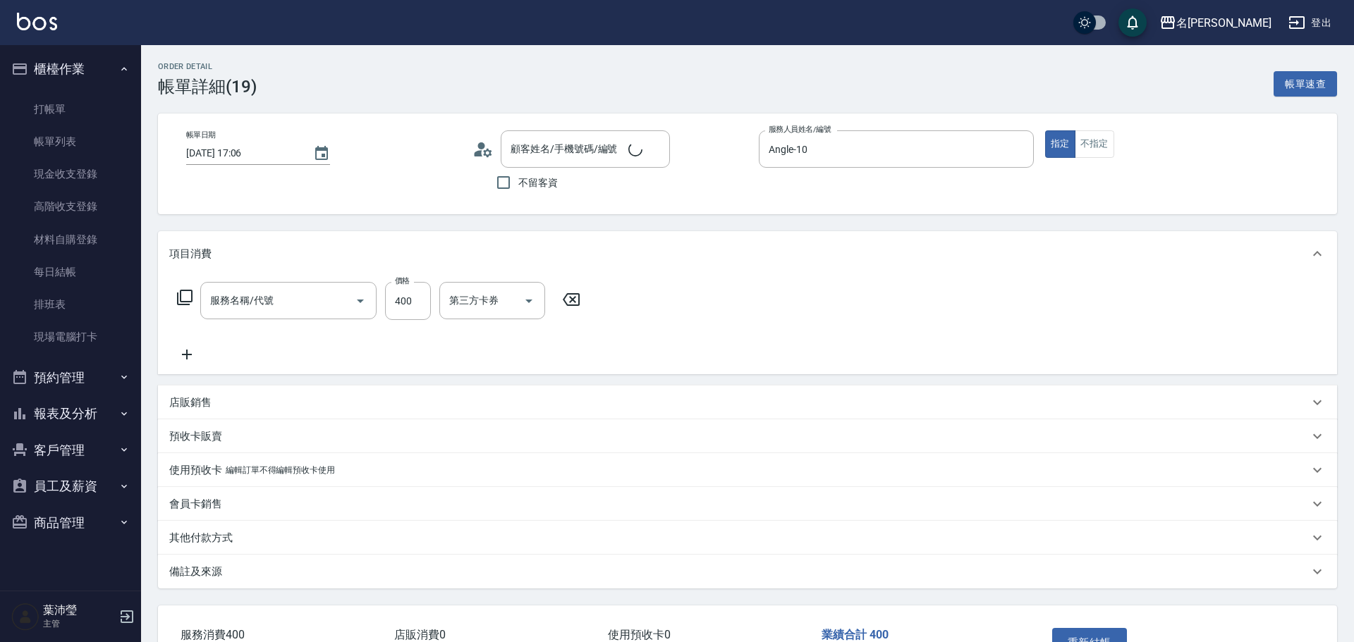
type input "[PERSON_NAME]/0928502148/S786"
type input "洗髮(A級)(500)"
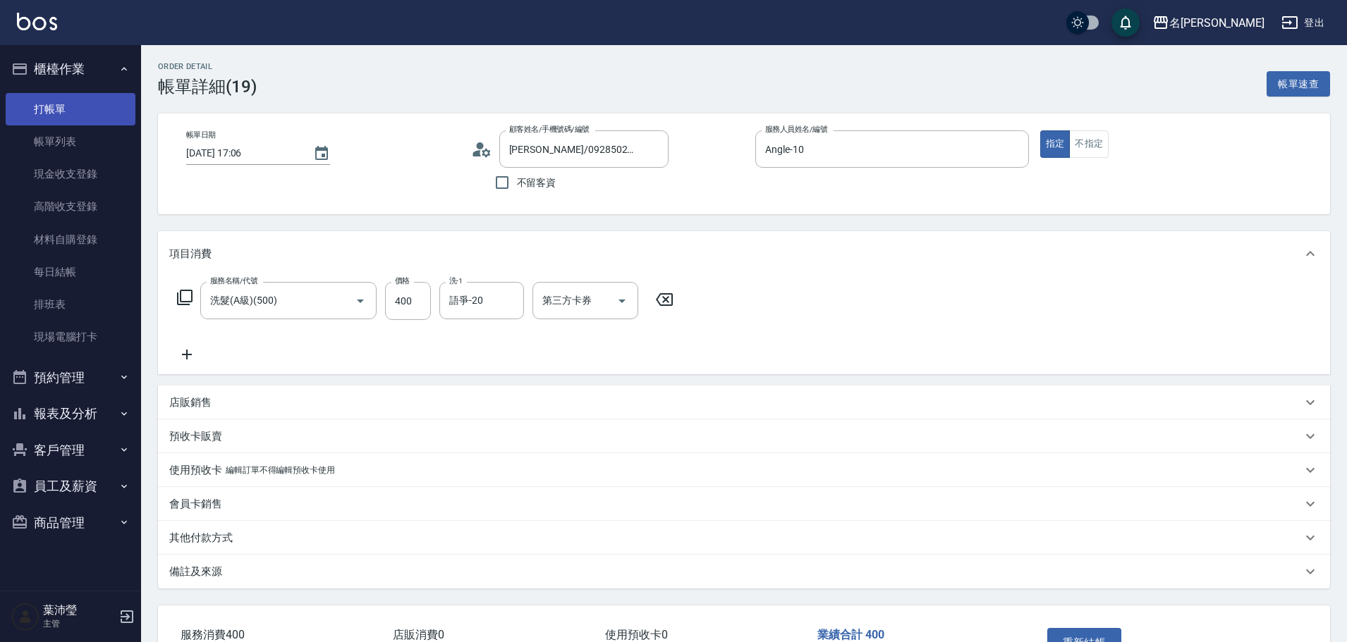
click at [104, 104] on link "打帳單" at bounding box center [71, 109] width 130 height 32
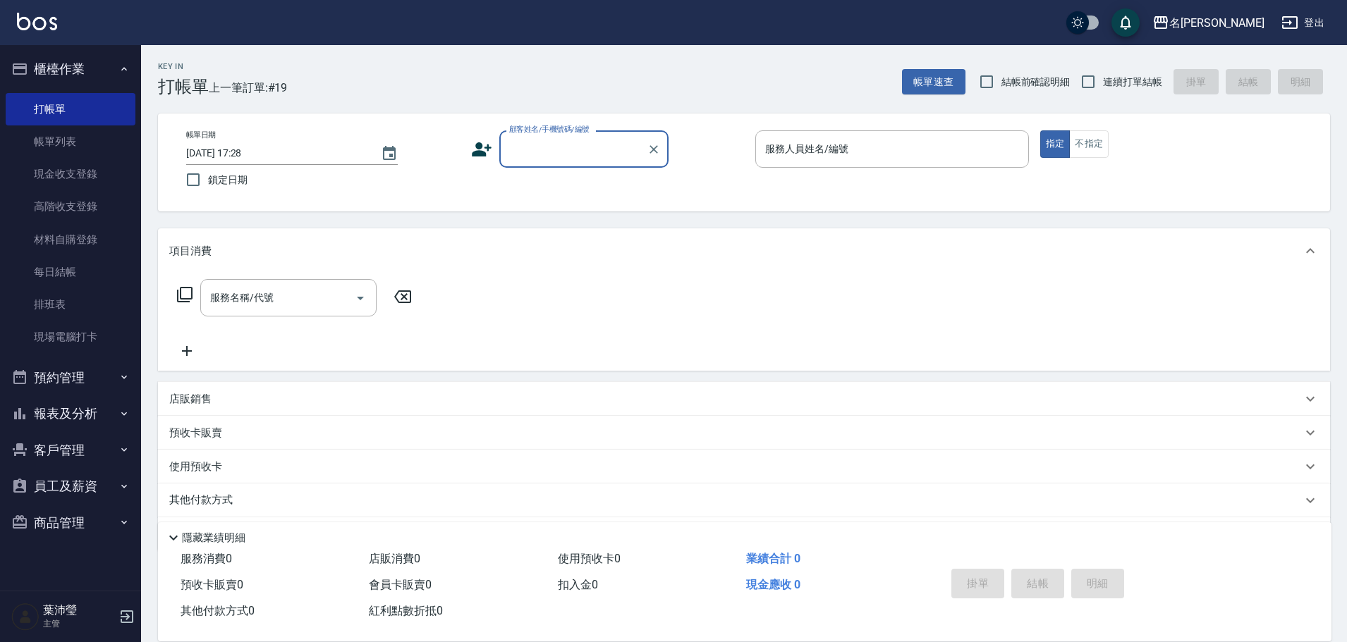
click at [546, 155] on input "顧客姓名/手機號碼/編號" at bounding box center [573, 149] width 135 height 25
click at [570, 176] on li "[PERSON_NAME]/0928566566/C0020" at bounding box center [583, 184] width 169 height 23
type input "[PERSON_NAME]/0928566566/C0020"
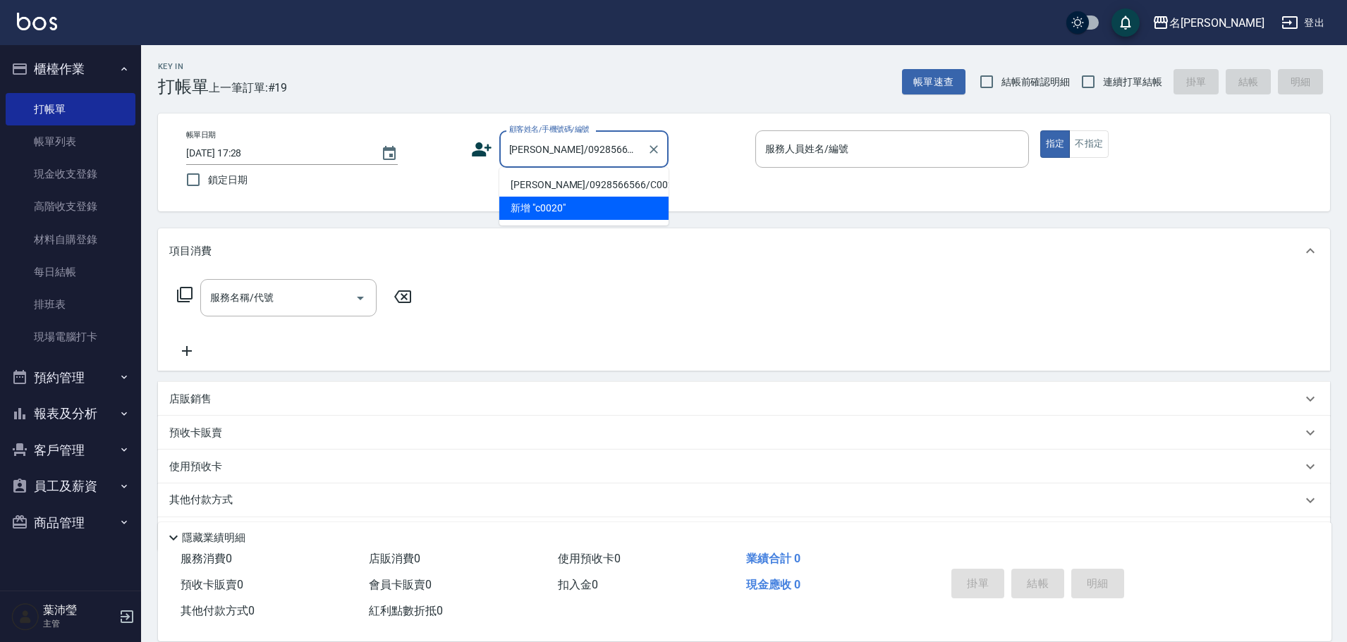
type input "Angle-10"
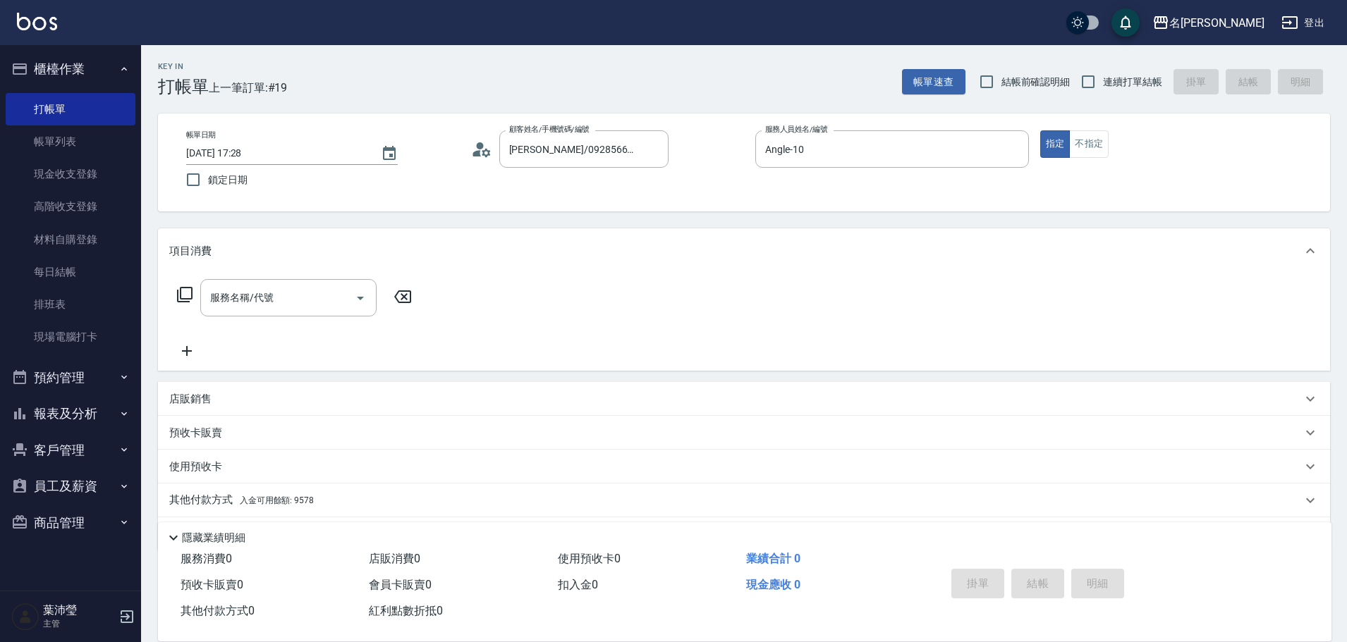
click at [179, 286] on div "服務名稱/代號 服務名稱/代號" at bounding box center [294, 297] width 251 height 37
click at [192, 290] on icon at bounding box center [185, 295] width 16 height 16
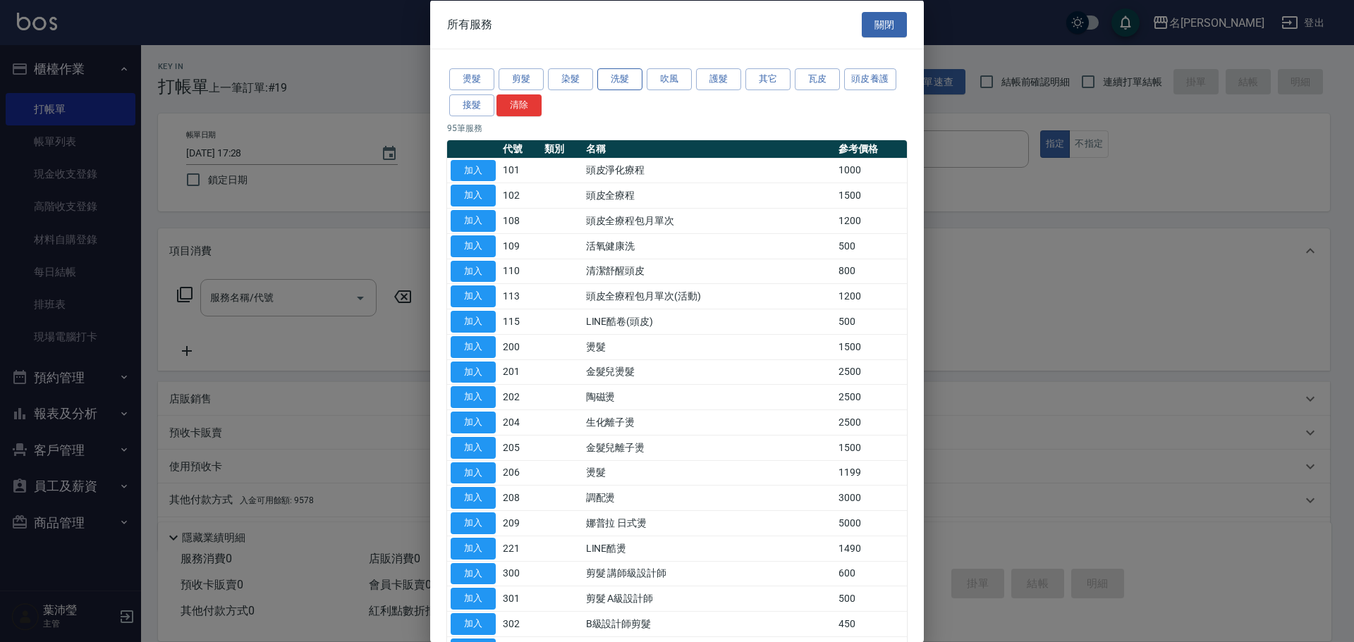
click at [629, 80] on button "洗髮" at bounding box center [619, 79] width 45 height 22
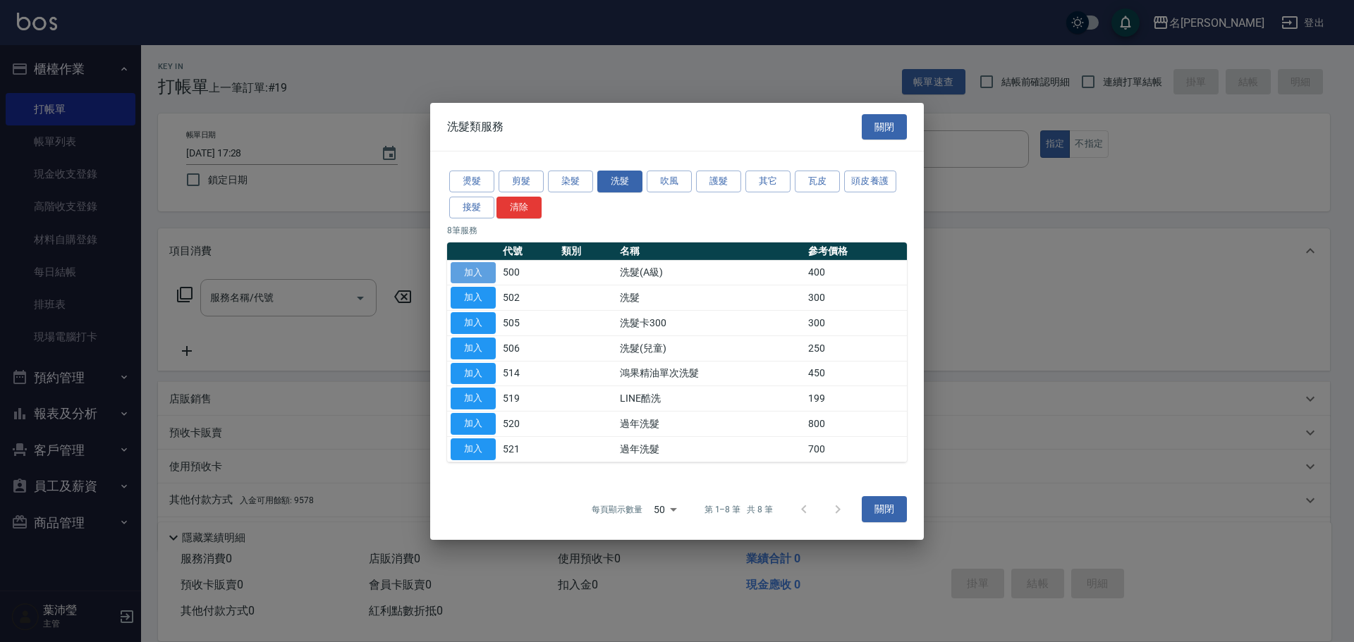
click at [486, 264] on button "加入" at bounding box center [473, 273] width 45 height 22
type input "洗髮(A級)(500)"
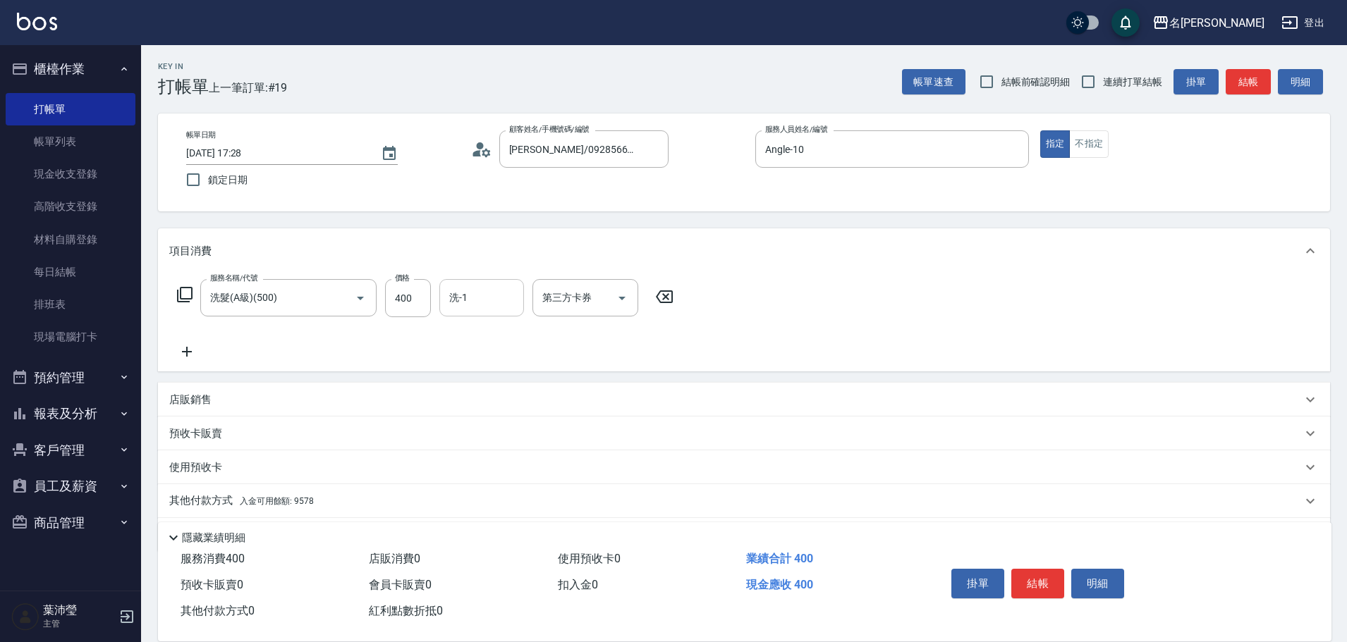
click at [456, 312] on div "洗-1" at bounding box center [481, 297] width 85 height 37
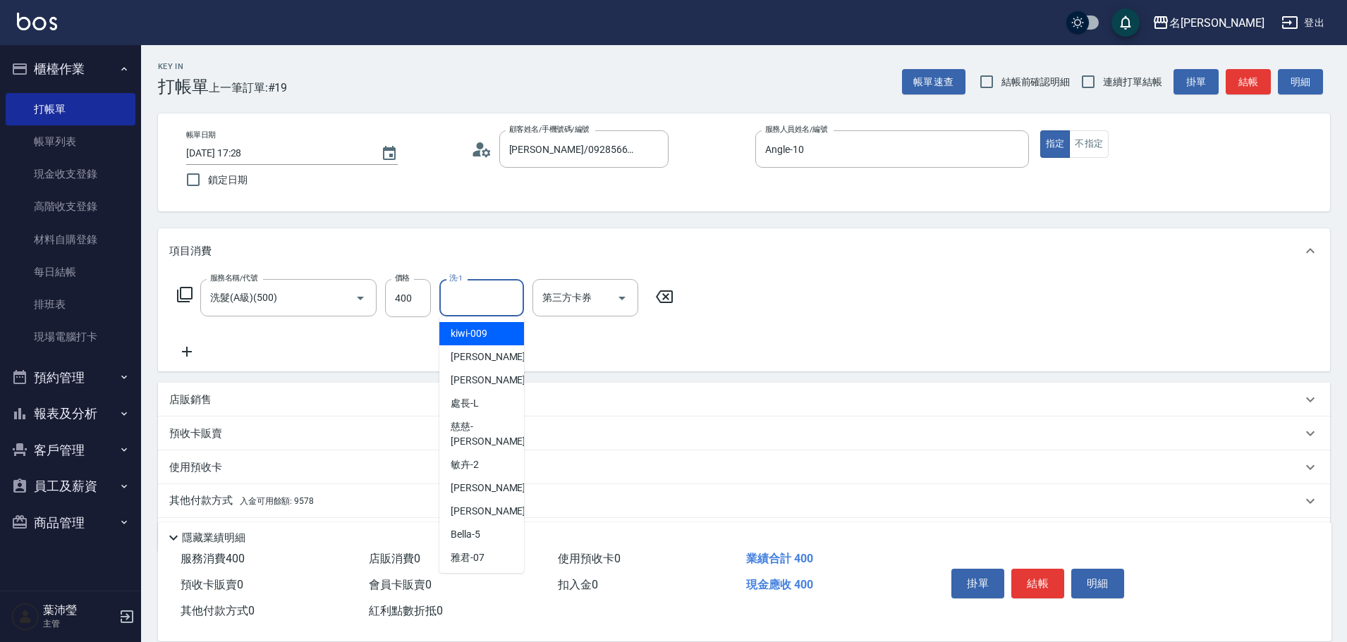
type input "1"
type input "語爭-20"
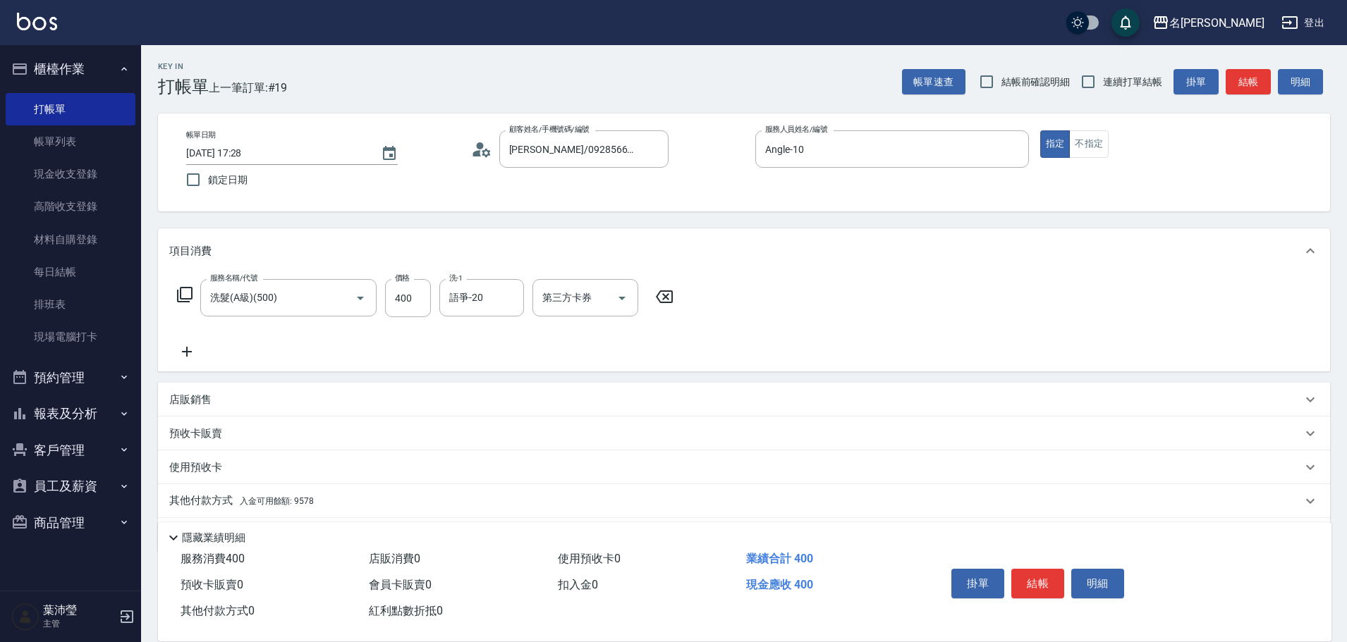
click at [539, 333] on div "服務名稱/代號 洗髮(A級)(500) 服務名稱/代號 價格 400 價格 洗-1 語爭-20 洗-1 第三方卡券 第三方卡券" at bounding box center [425, 319] width 513 height 81
click at [283, 506] on span "入金可用餘額: 9578" at bounding box center [277, 501] width 74 height 10
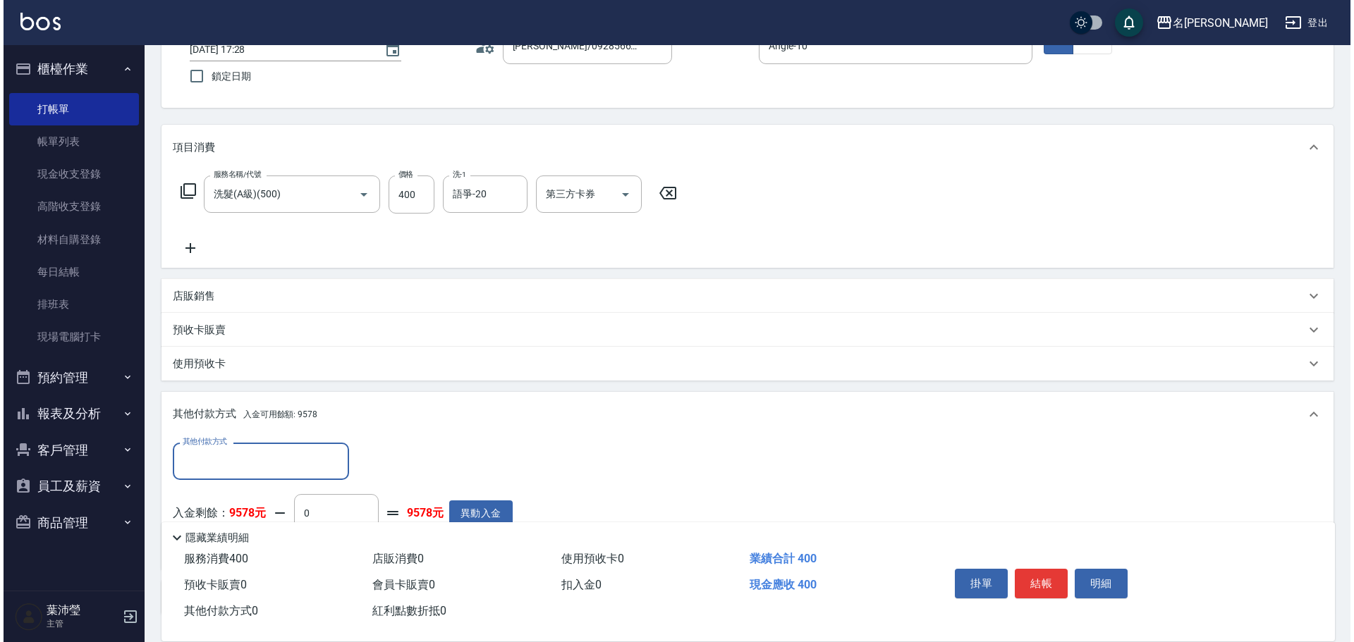
scroll to position [207, 0]
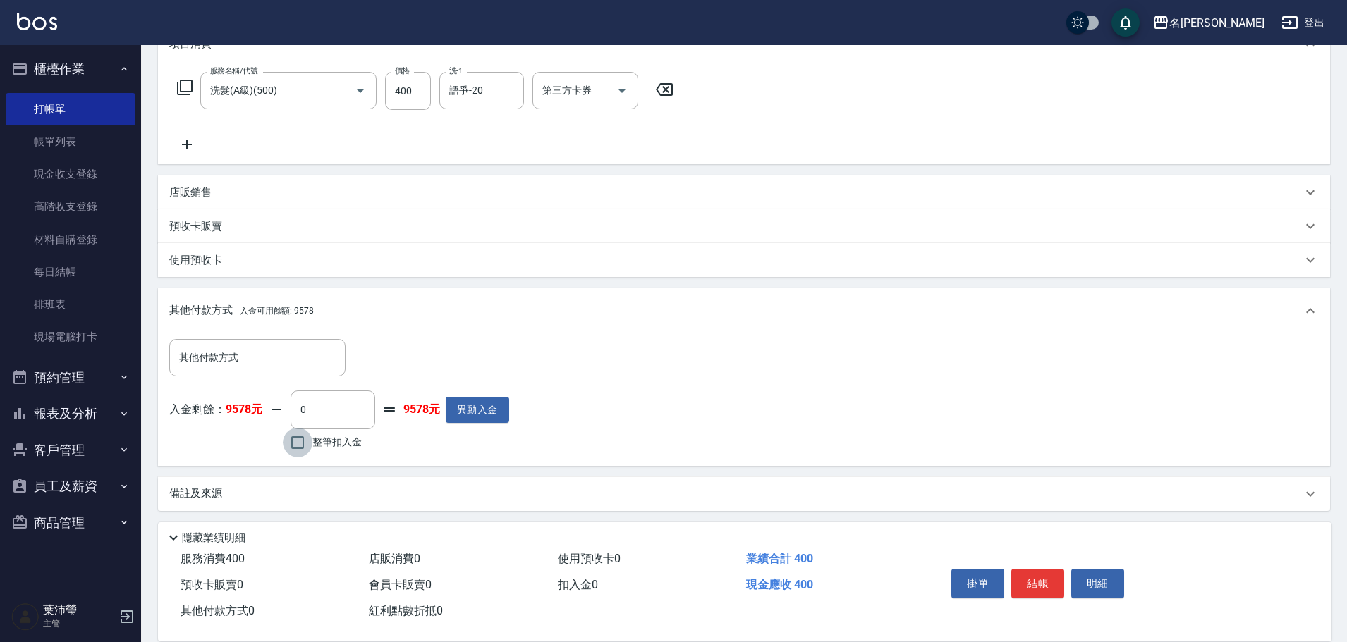
drag, startPoint x: 310, startPoint y: 446, endPoint x: 371, endPoint y: 446, distance: 61.3
click at [310, 445] on input "整筆扣入金" at bounding box center [298, 443] width 30 height 30
checkbox input "true"
type input "400"
click at [1101, 589] on button "明細" at bounding box center [1097, 584] width 53 height 30
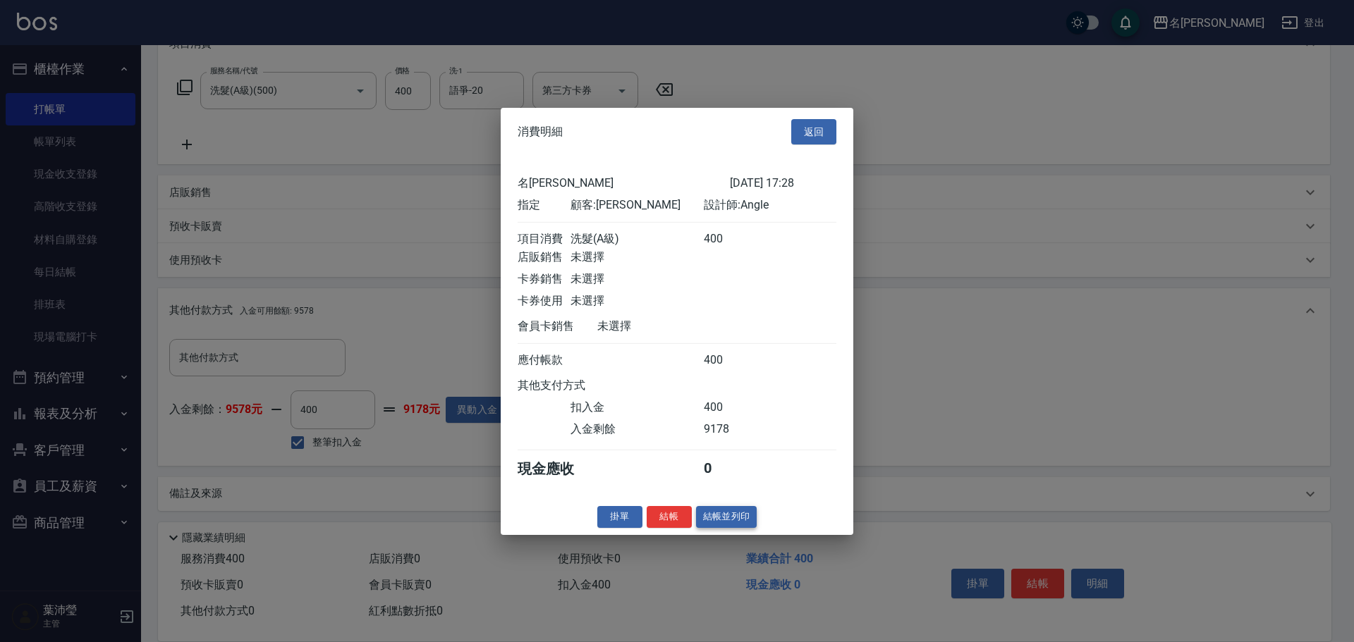
click at [740, 527] on button "結帳並列印" at bounding box center [726, 517] width 61 height 22
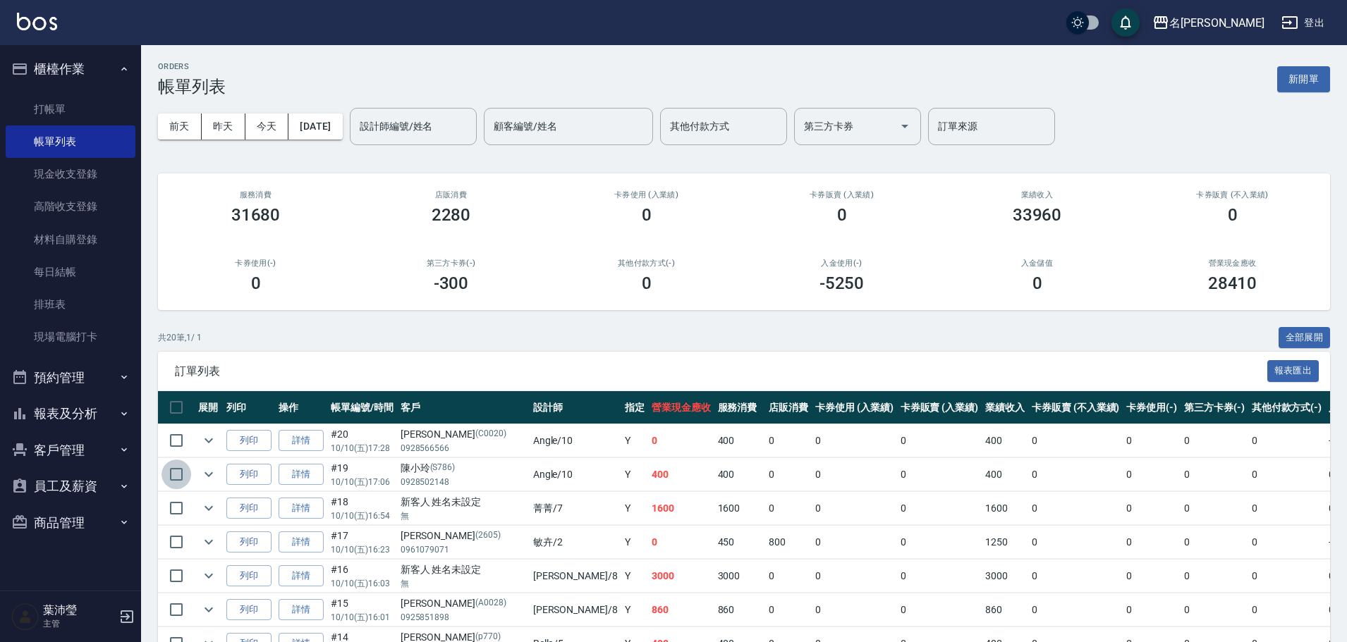
click at [188, 473] on input "checkbox" at bounding box center [176, 475] width 30 height 30
checkbox input "true"
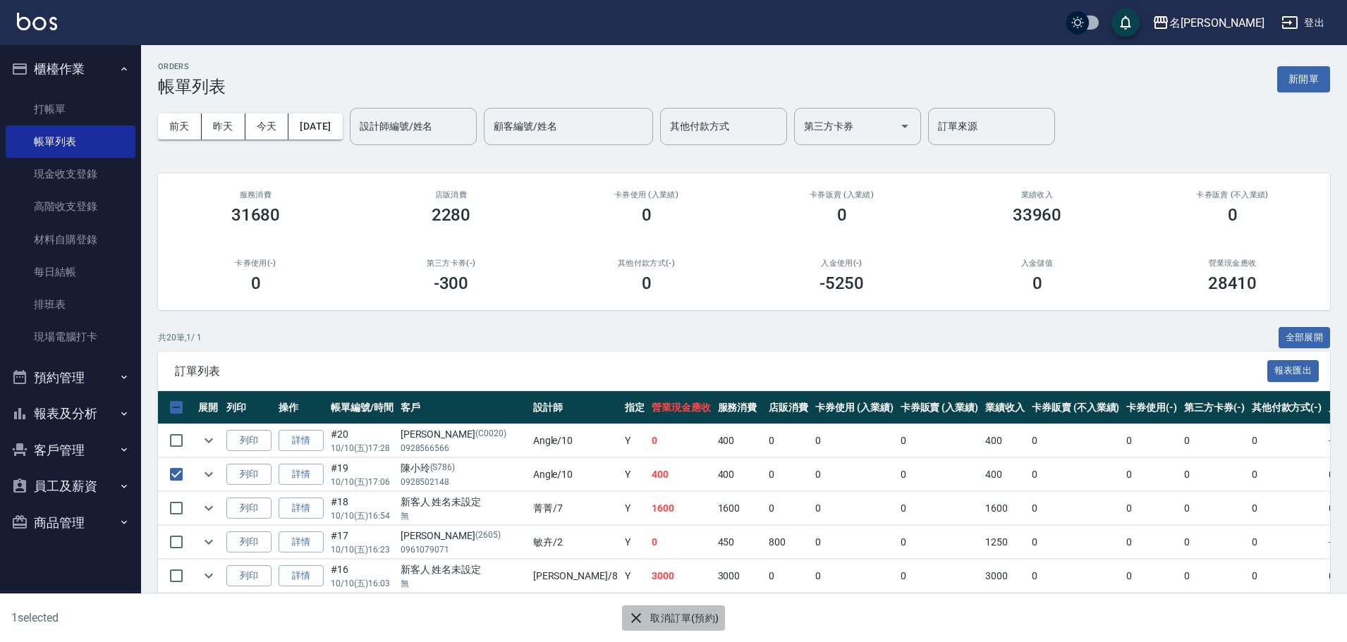
click at [636, 622] on icon "button" at bounding box center [635, 618] width 17 height 17
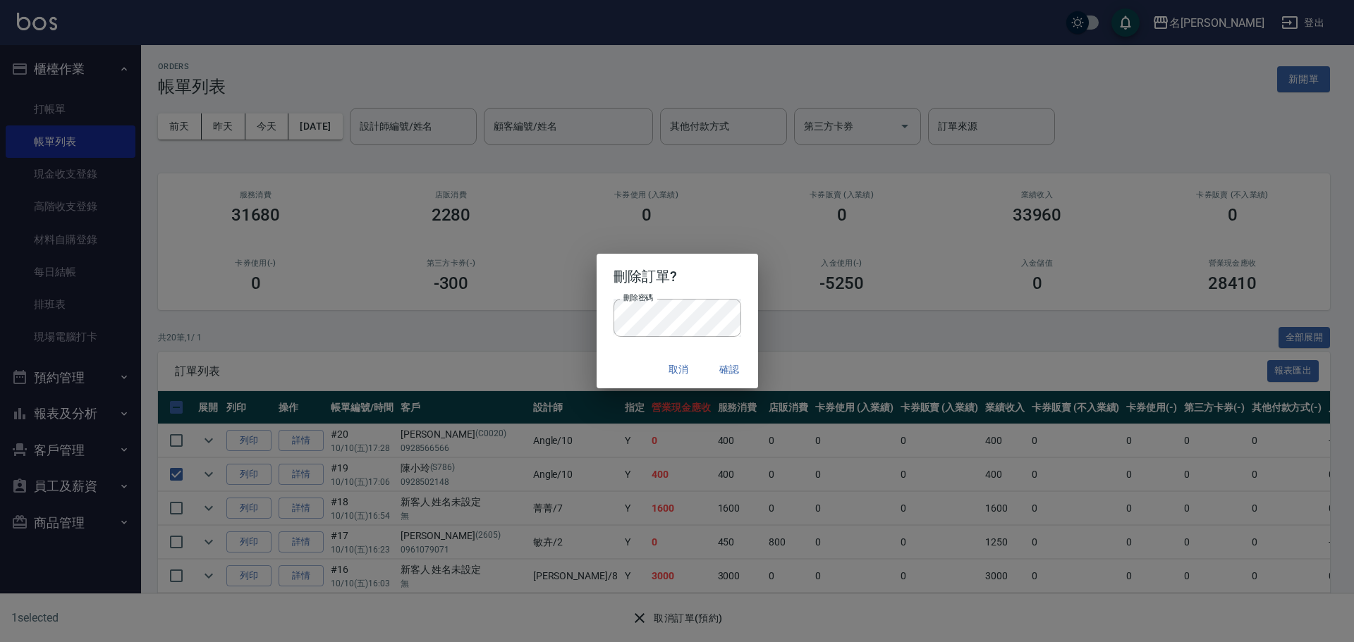
click at [742, 367] on button "確認" at bounding box center [729, 370] width 45 height 26
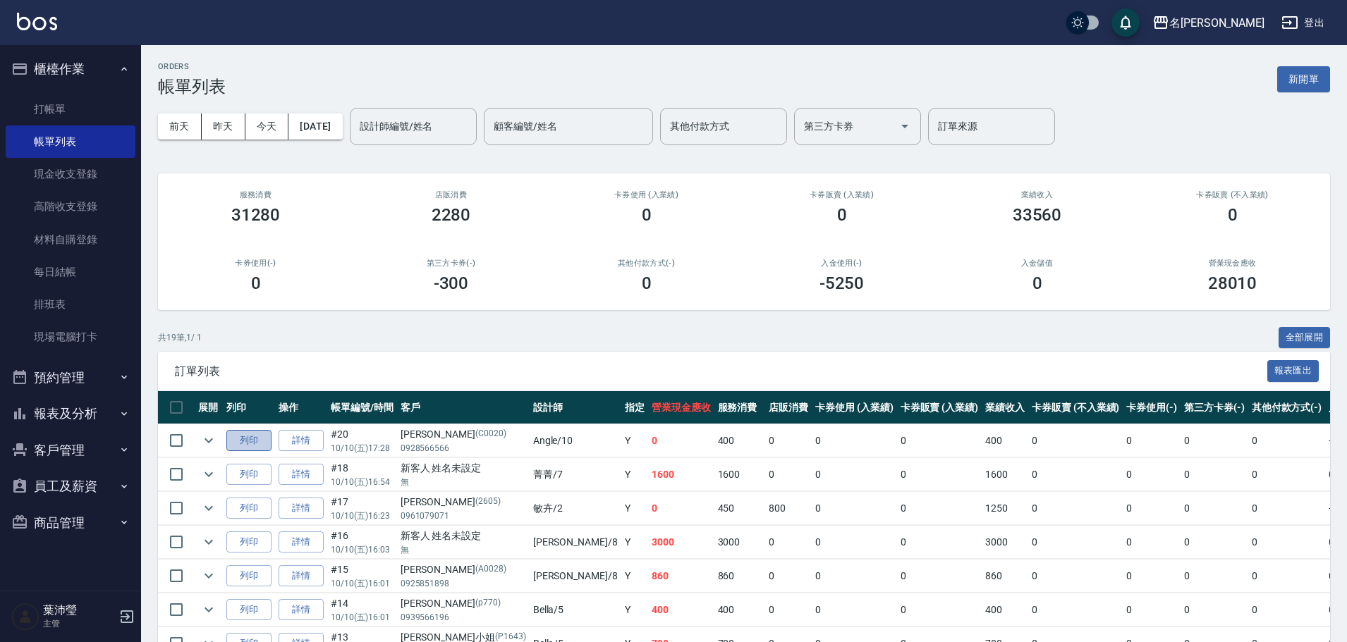
click at [260, 440] on button "列印" at bounding box center [248, 441] width 45 height 22
click at [188, 432] on input "checkbox" at bounding box center [176, 441] width 30 height 30
checkbox input "true"
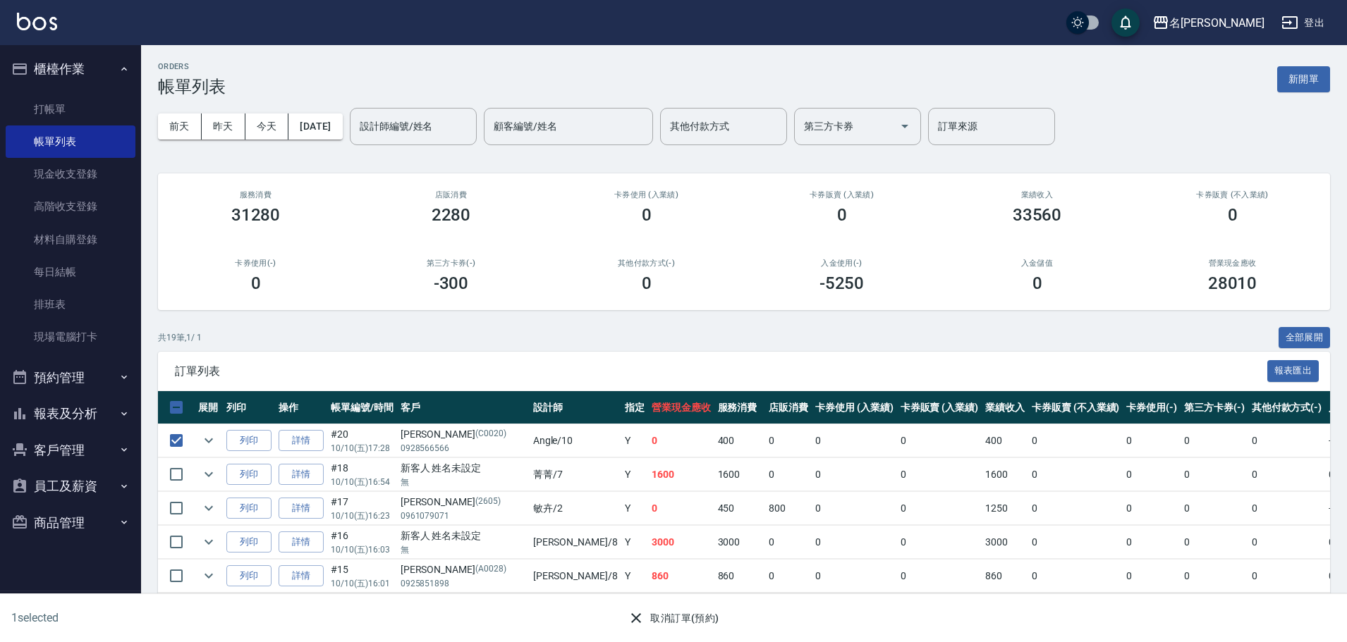
click at [650, 621] on button "取消訂單(預約)" at bounding box center [673, 619] width 102 height 26
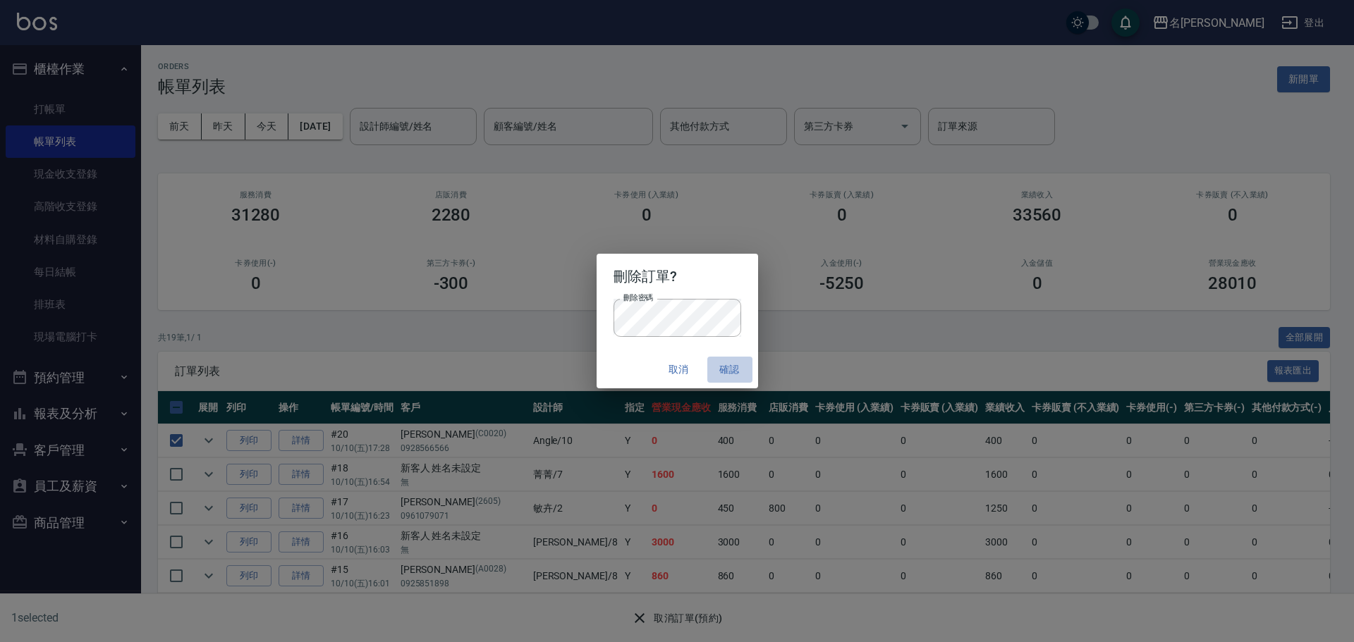
click at [718, 369] on button "確認" at bounding box center [729, 370] width 45 height 26
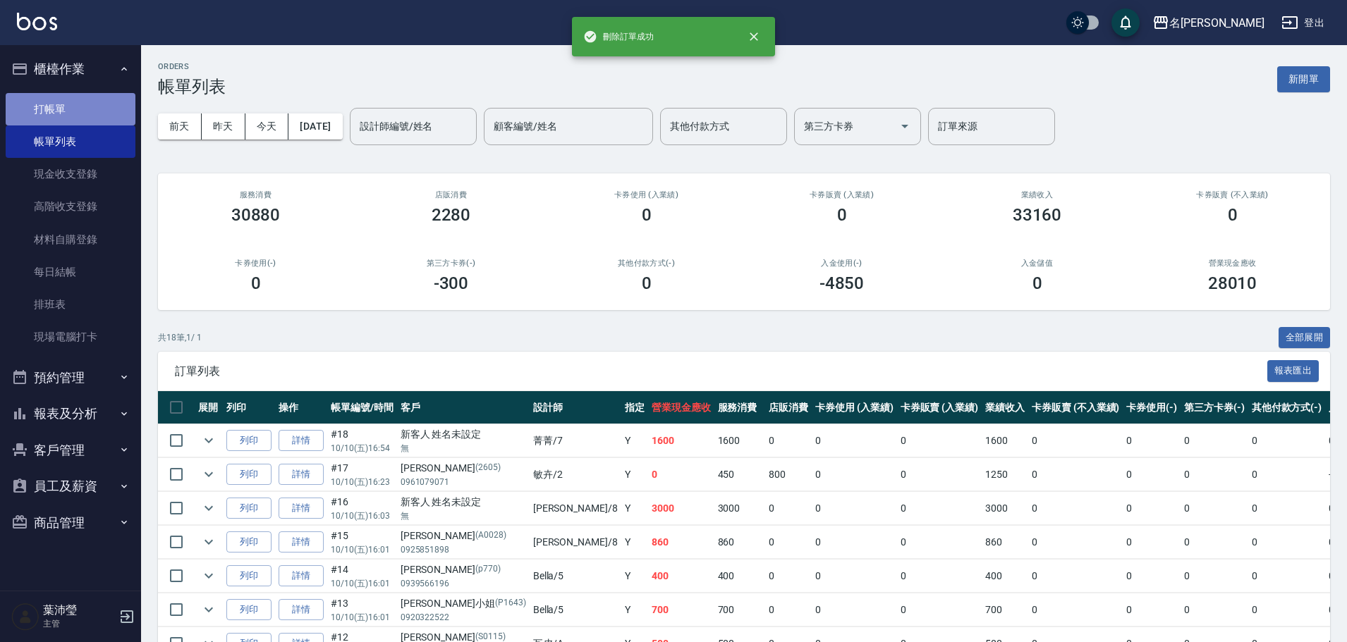
click at [73, 102] on link "打帳單" at bounding box center [71, 109] width 130 height 32
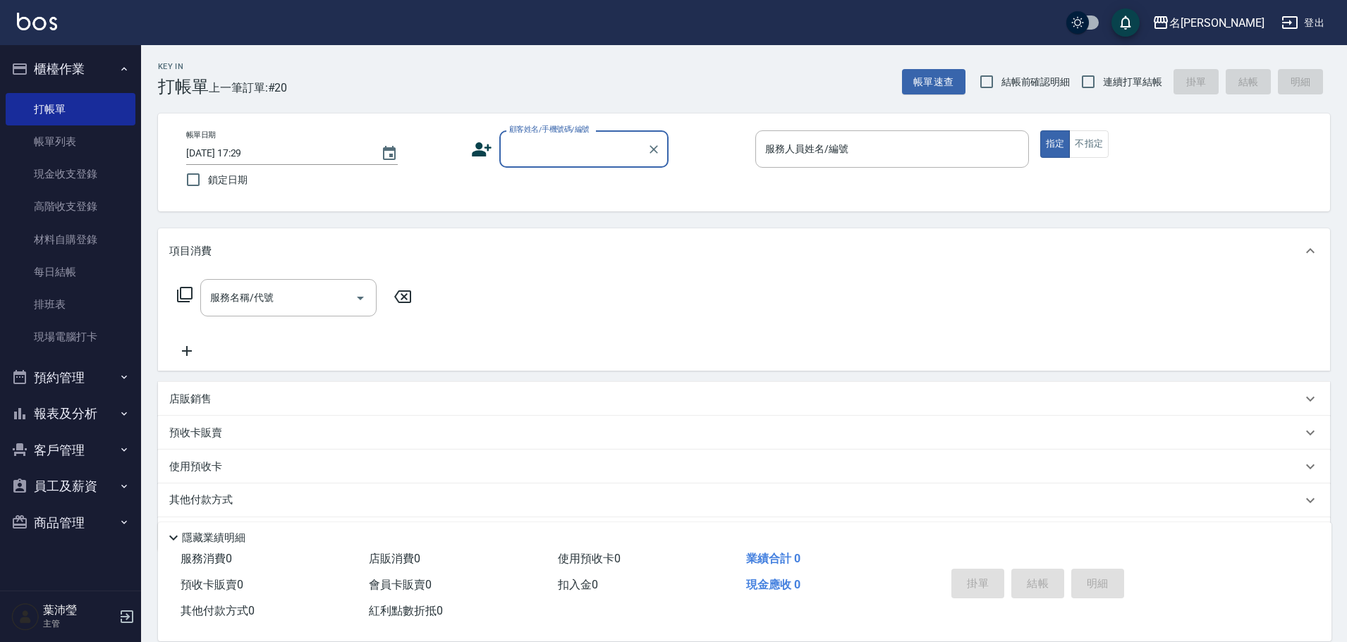
click at [629, 143] on input "顧客姓名/手機號碼/編號" at bounding box center [573, 149] width 135 height 25
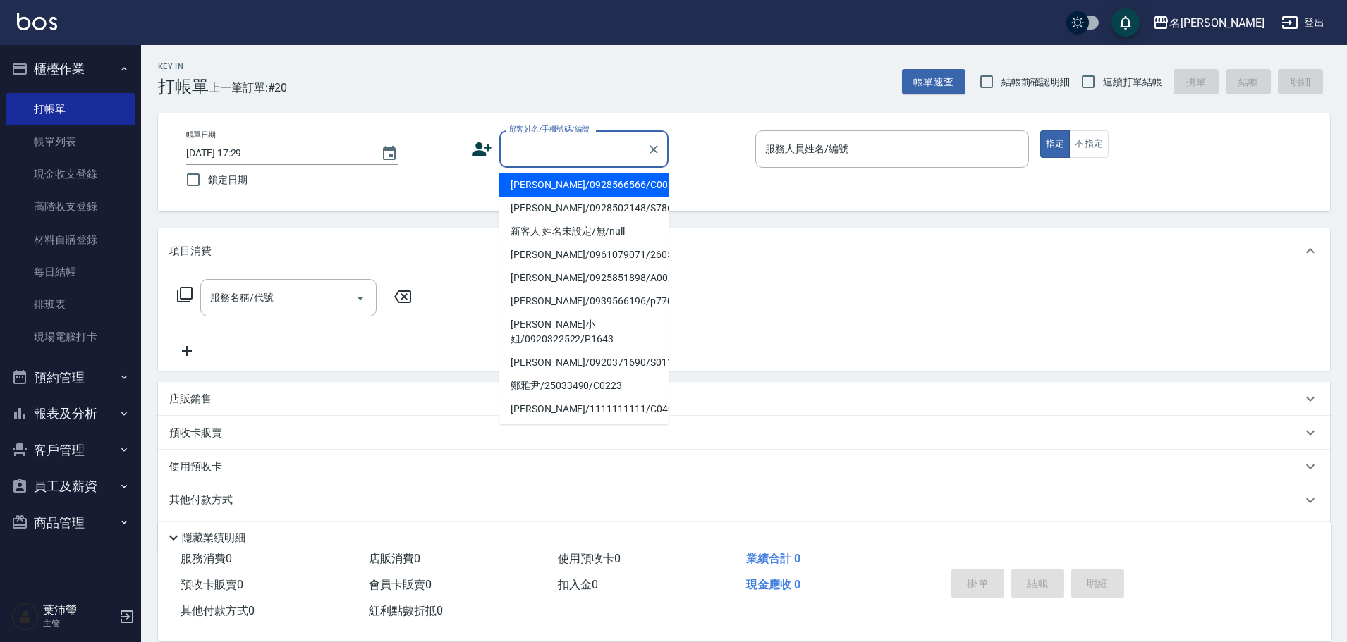
click at [615, 189] on li "[PERSON_NAME]/0928566566/C0020" at bounding box center [583, 184] width 169 height 23
type input "[PERSON_NAME]/0928566566/C0020"
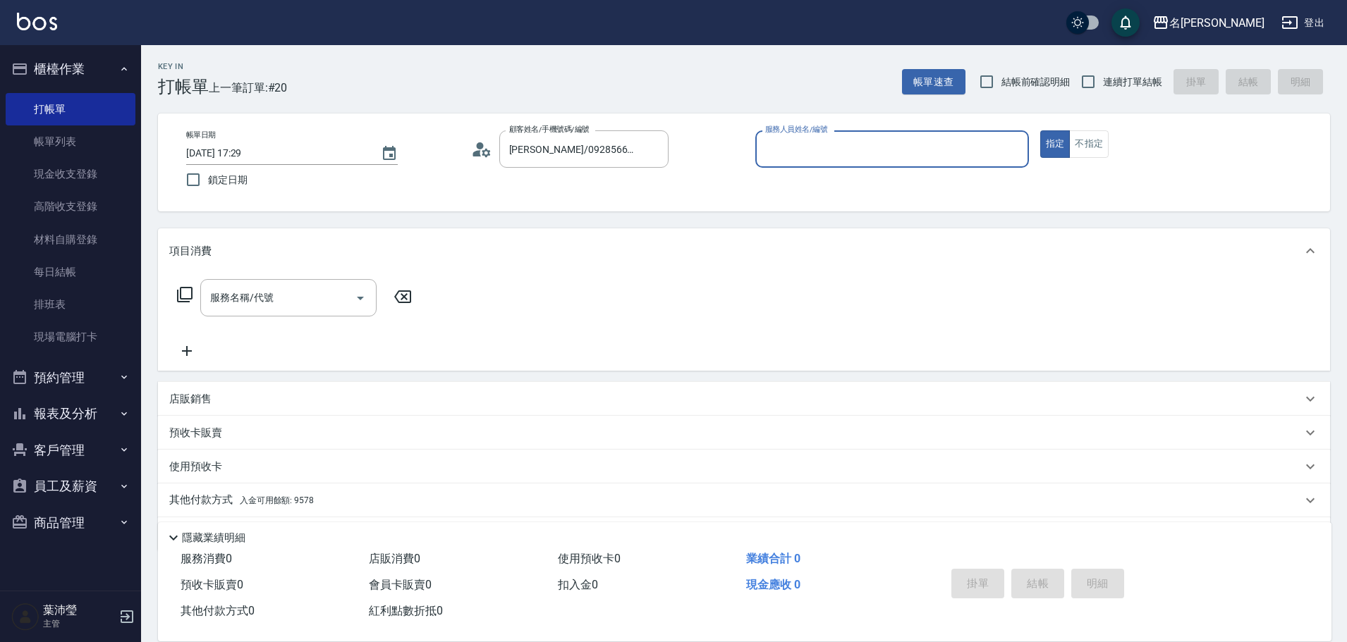
type input "Angle-10"
drag, startPoint x: 180, startPoint y: 283, endPoint x: 180, endPoint y: 300, distance: 16.2
click at [180, 298] on div "服務名稱/代號 服務名稱/代號" at bounding box center [294, 297] width 251 height 37
click at [183, 291] on icon at bounding box center [184, 294] width 17 height 17
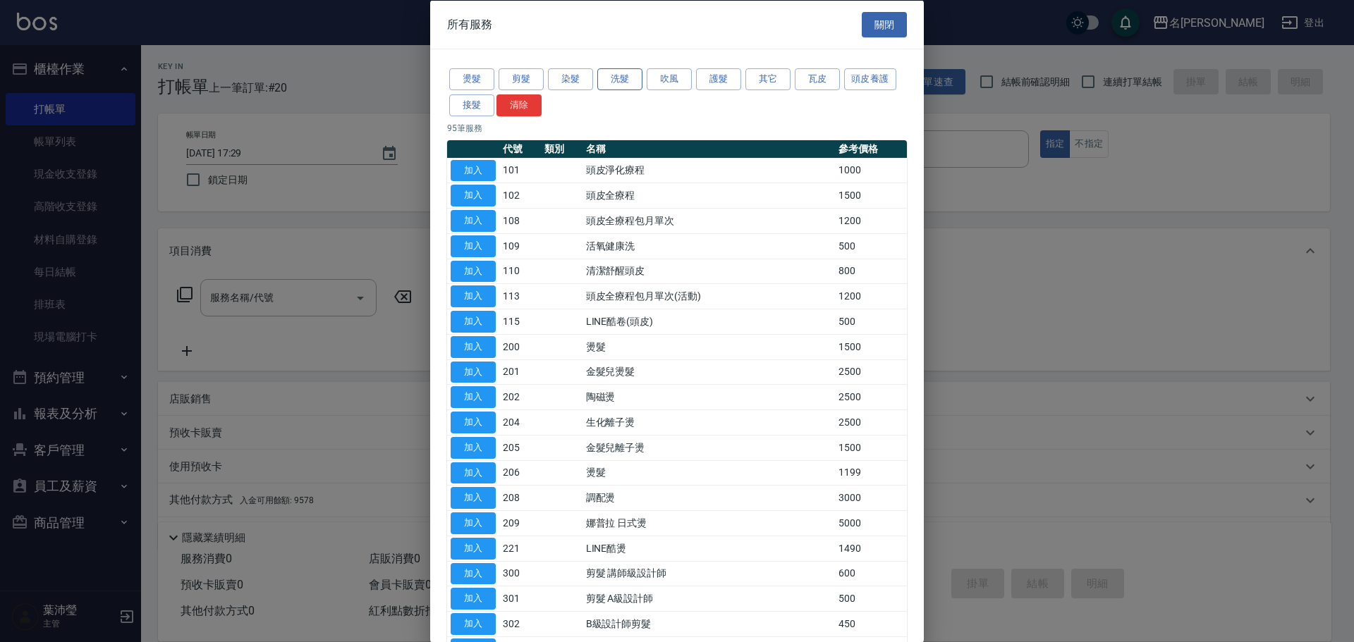
click at [619, 87] on button "洗髮" at bounding box center [619, 79] width 45 height 22
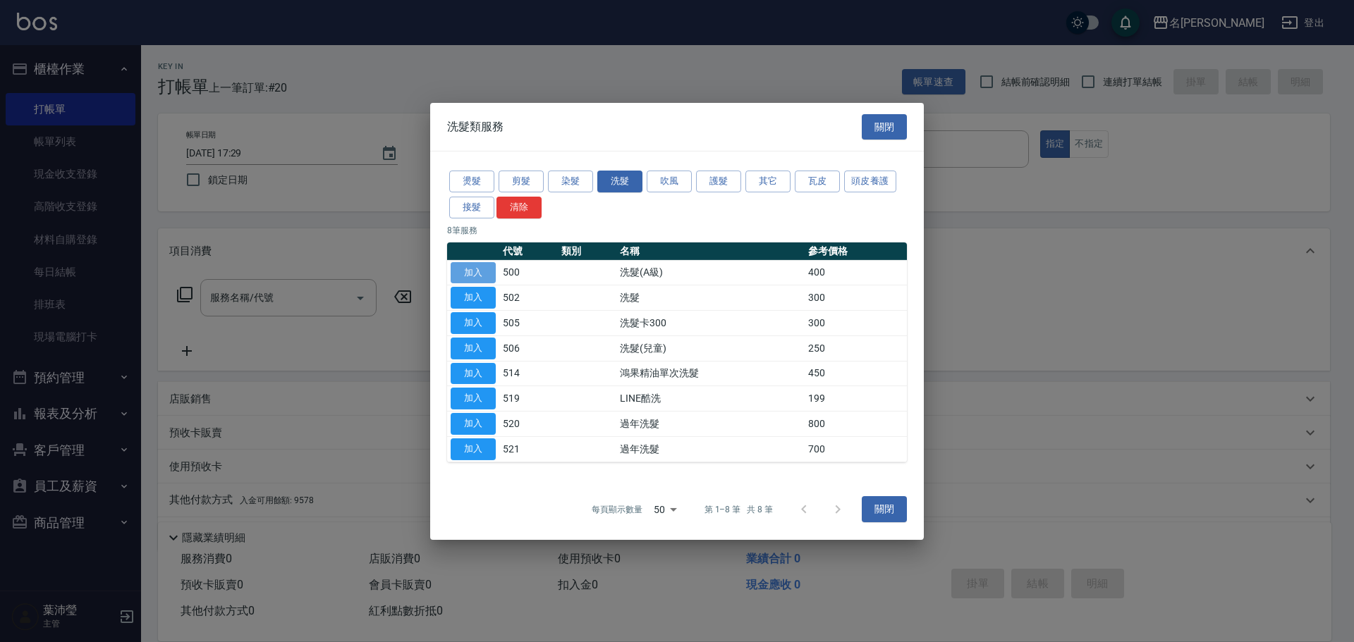
click at [486, 271] on button "加入" at bounding box center [473, 273] width 45 height 22
type input "洗髮(A級)(500)"
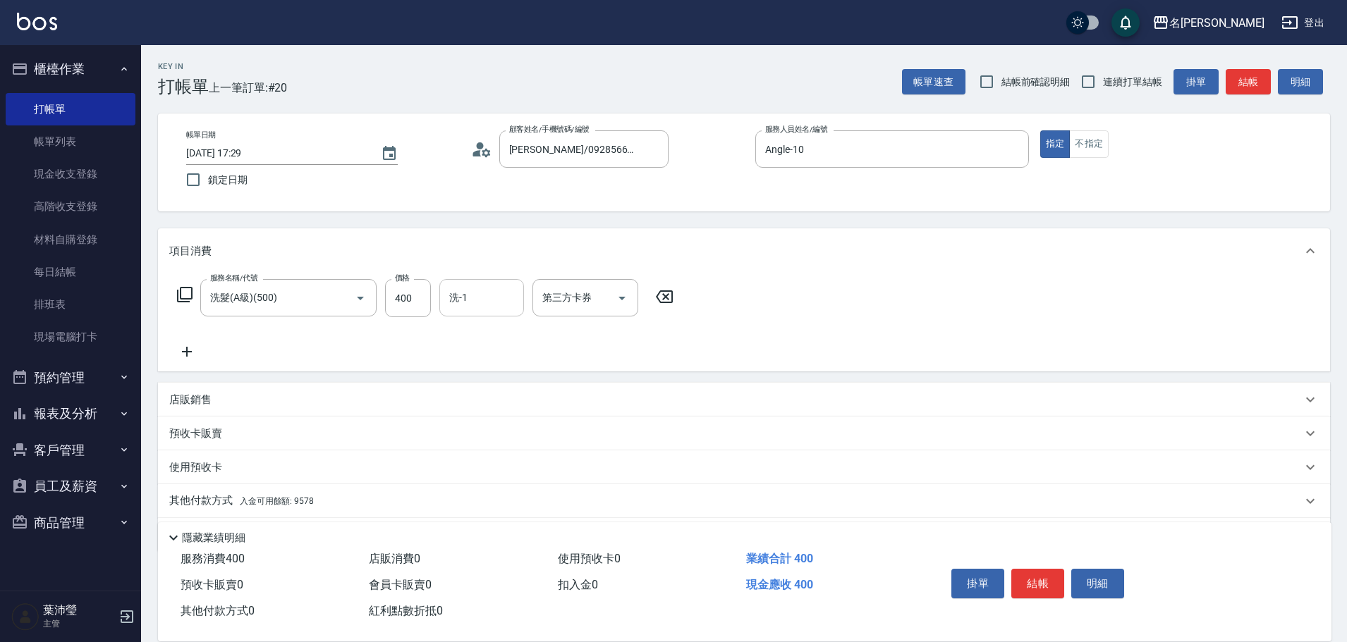
click at [467, 314] on div "洗-1" at bounding box center [481, 297] width 85 height 37
type input "20"
click at [750, 360] on div "服務名稱/代號 洗髮(A級)(500) 服務名稱/代號 價格 400 價格 洗-1 洗-1 第三方卡券 第三方卡券" at bounding box center [744, 323] width 1172 height 98
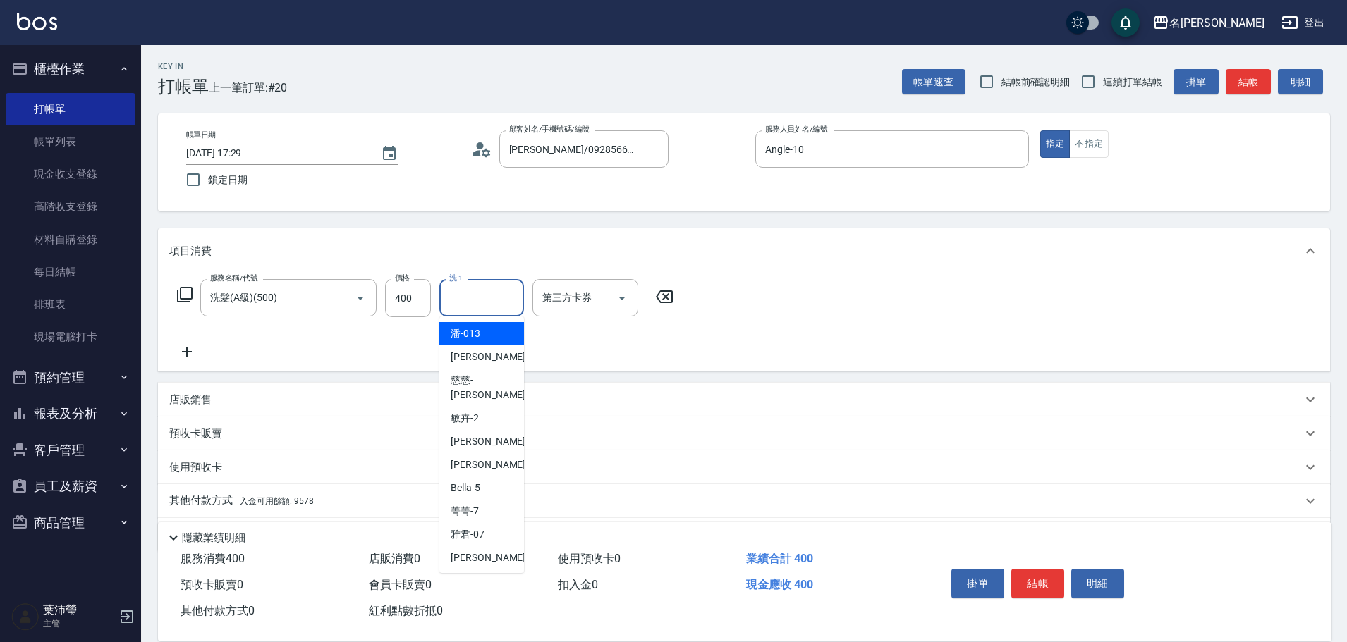
click at [510, 298] on input "洗-1" at bounding box center [482, 298] width 72 height 25
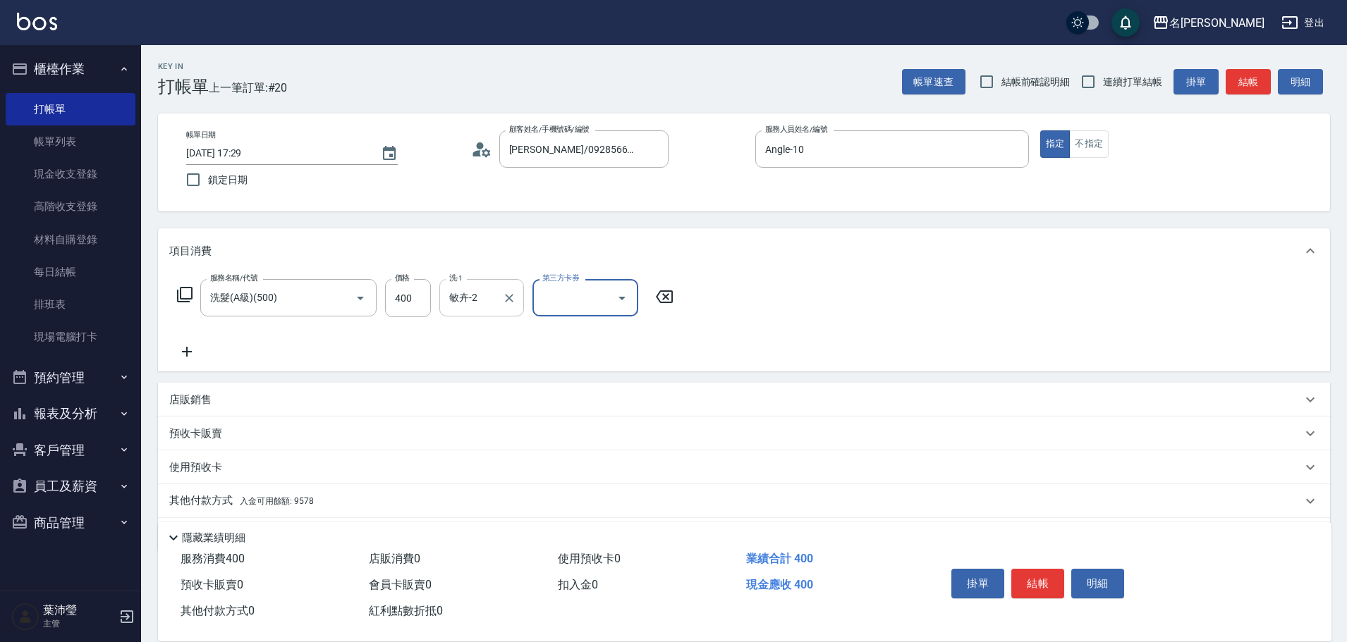
click at [484, 290] on input "敏卉-2" at bounding box center [471, 298] width 51 height 25
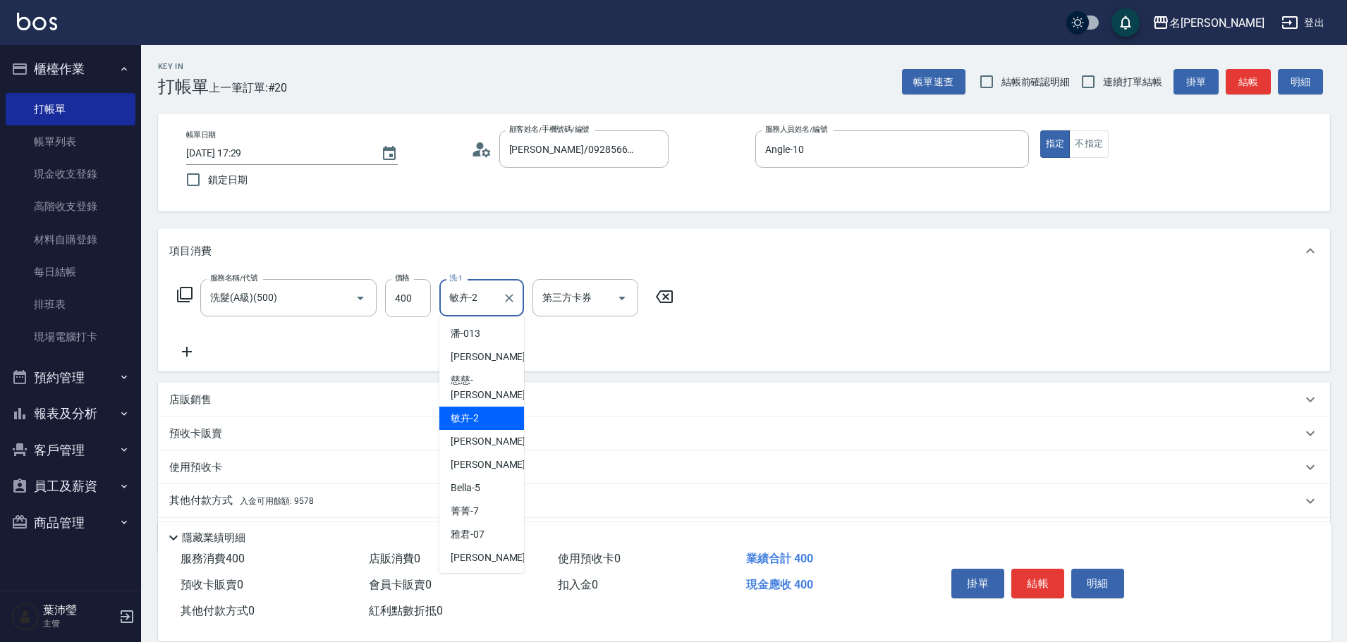
click at [484, 290] on input "敏卉-2" at bounding box center [471, 298] width 51 height 25
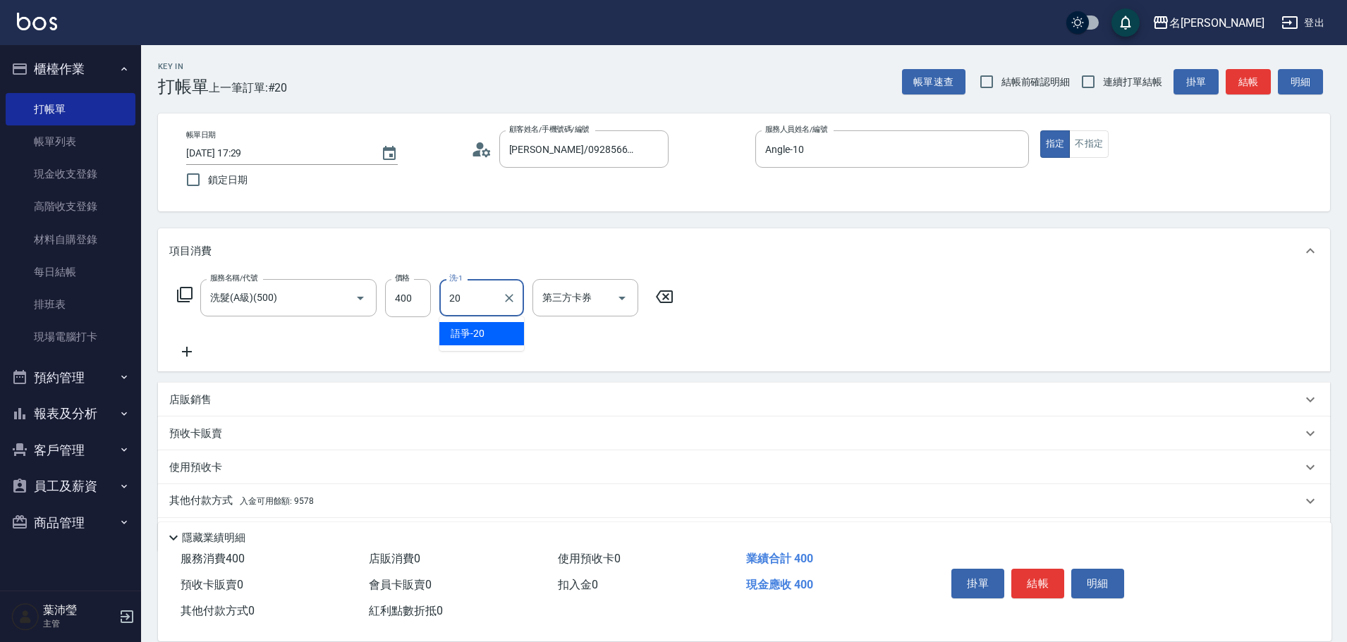
type input "語爭-20"
click at [493, 327] on div "服務名稱/代號 洗髮(A級)(500) 服務名稱/代號 價格 400 價格 洗-1 語爭-20 洗-1 第三方卡券 第三方卡券" at bounding box center [425, 319] width 513 height 81
click at [283, 503] on span "入金可用餘額: 9578" at bounding box center [277, 501] width 74 height 10
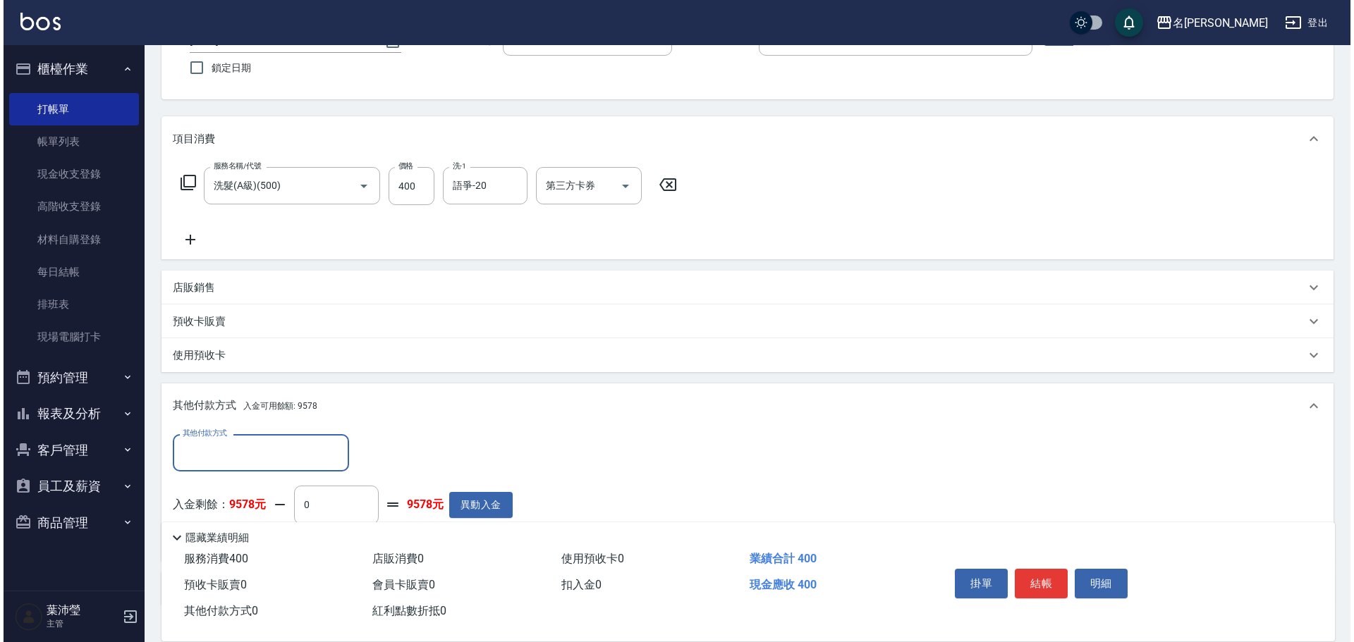
scroll to position [210, 0]
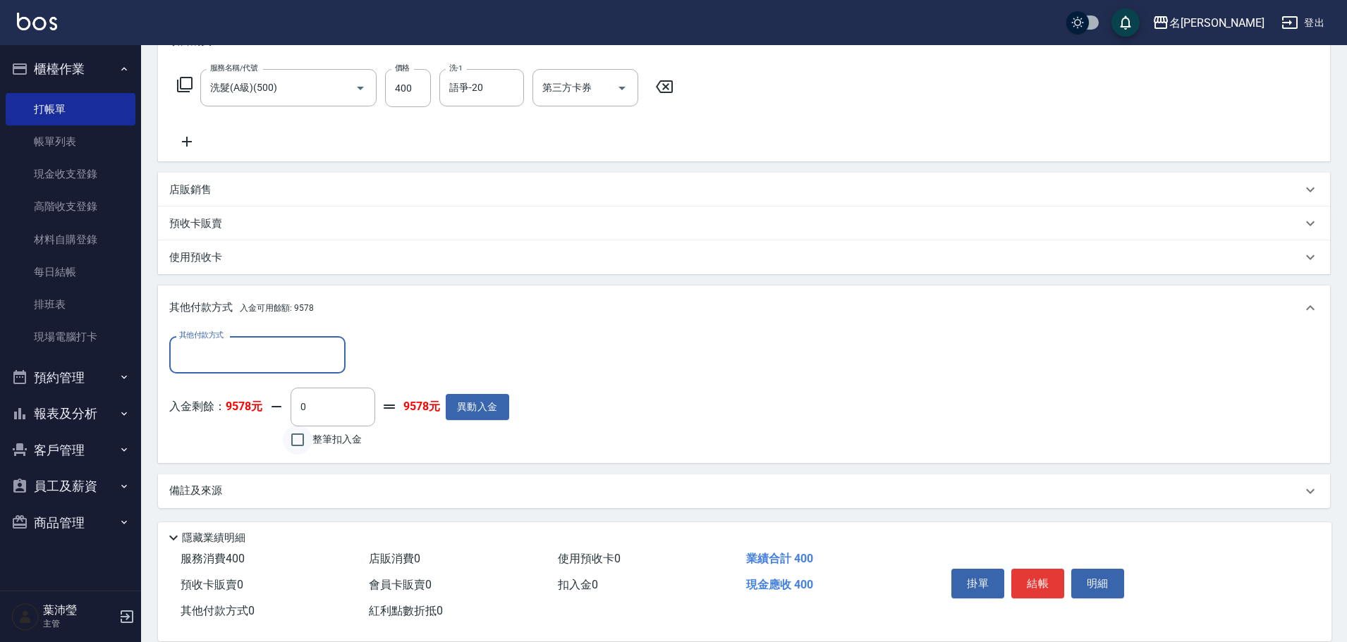
click at [312, 436] on input "整筆扣入金" at bounding box center [298, 440] width 30 height 30
checkbox input "true"
type input "400"
click at [1088, 576] on button "明細" at bounding box center [1097, 584] width 53 height 30
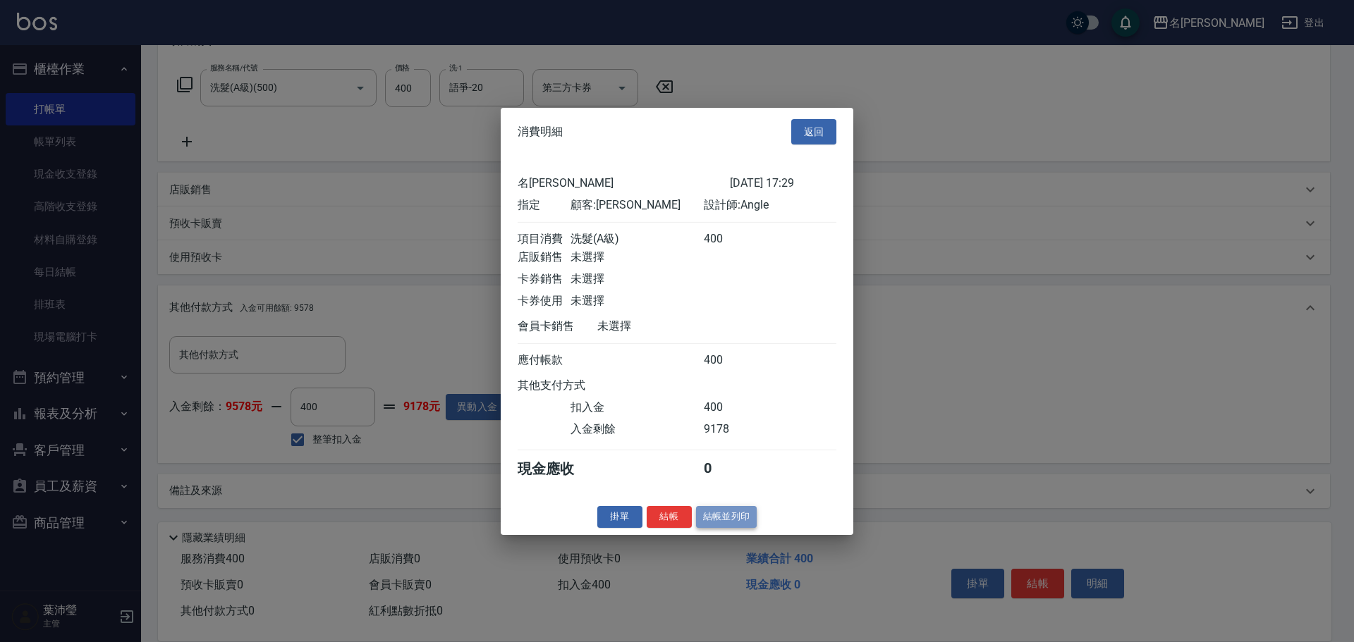
click at [723, 528] on button "結帳並列印" at bounding box center [726, 517] width 61 height 22
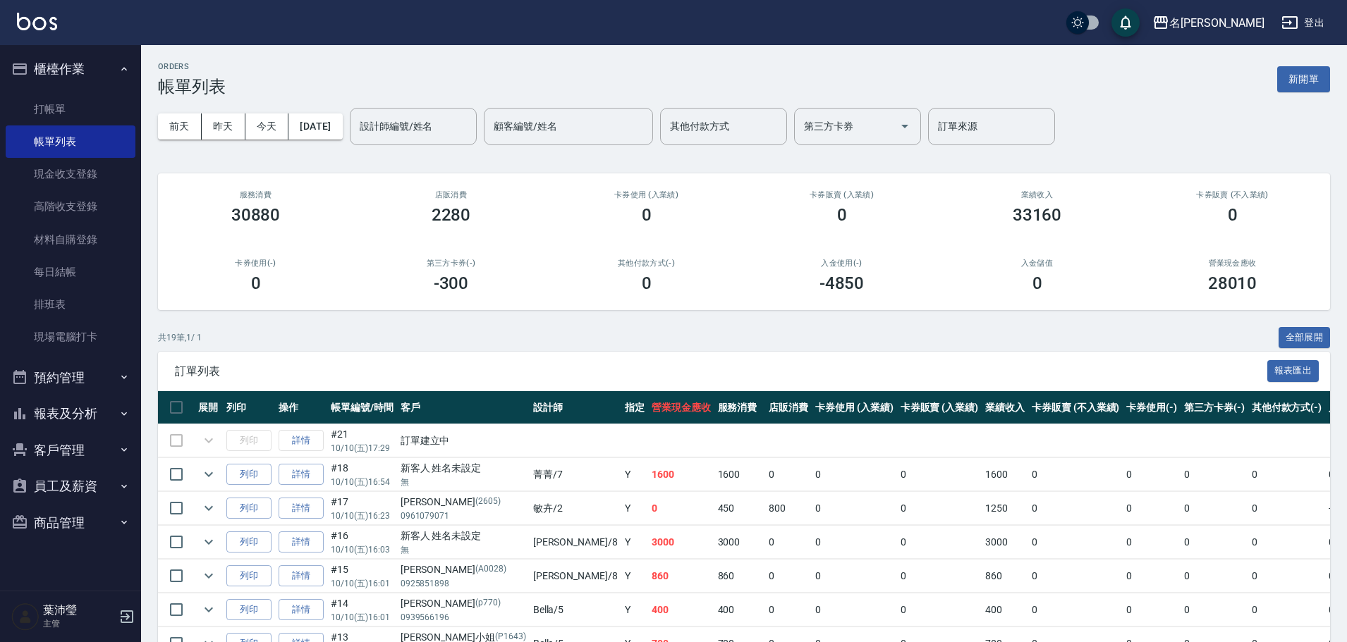
drag, startPoint x: 536, startPoint y: 462, endPoint x: 441, endPoint y: 320, distance: 170.7
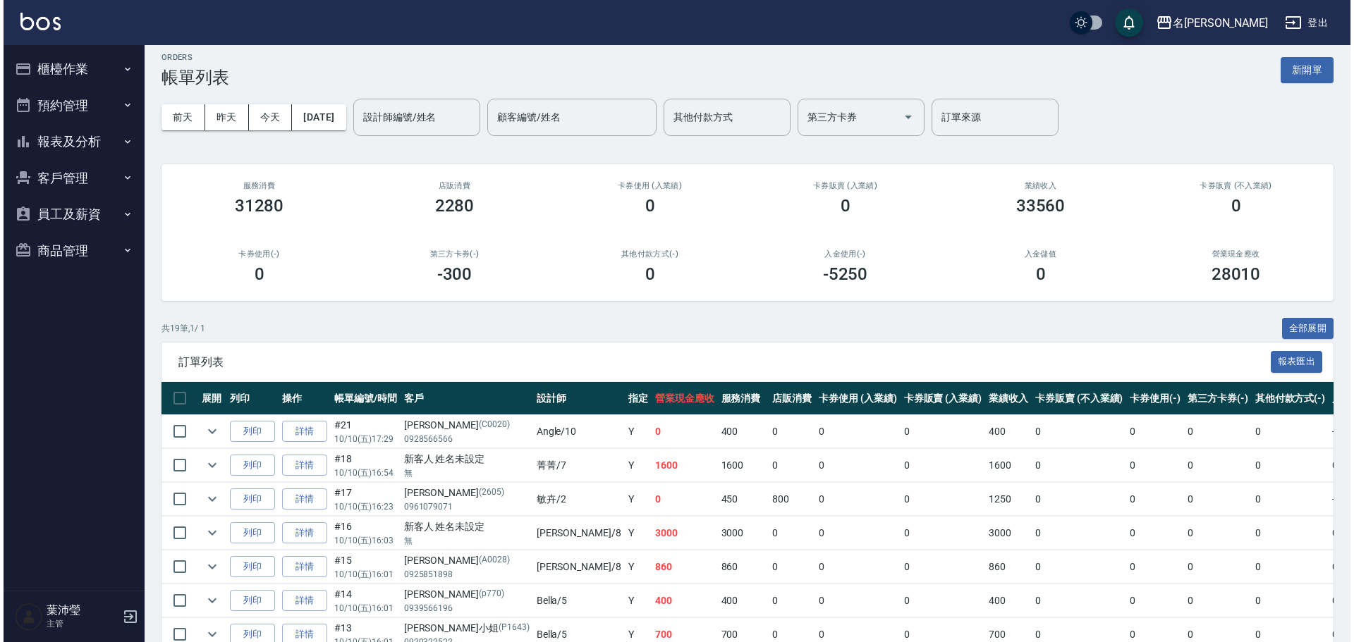
scroll to position [212, 0]
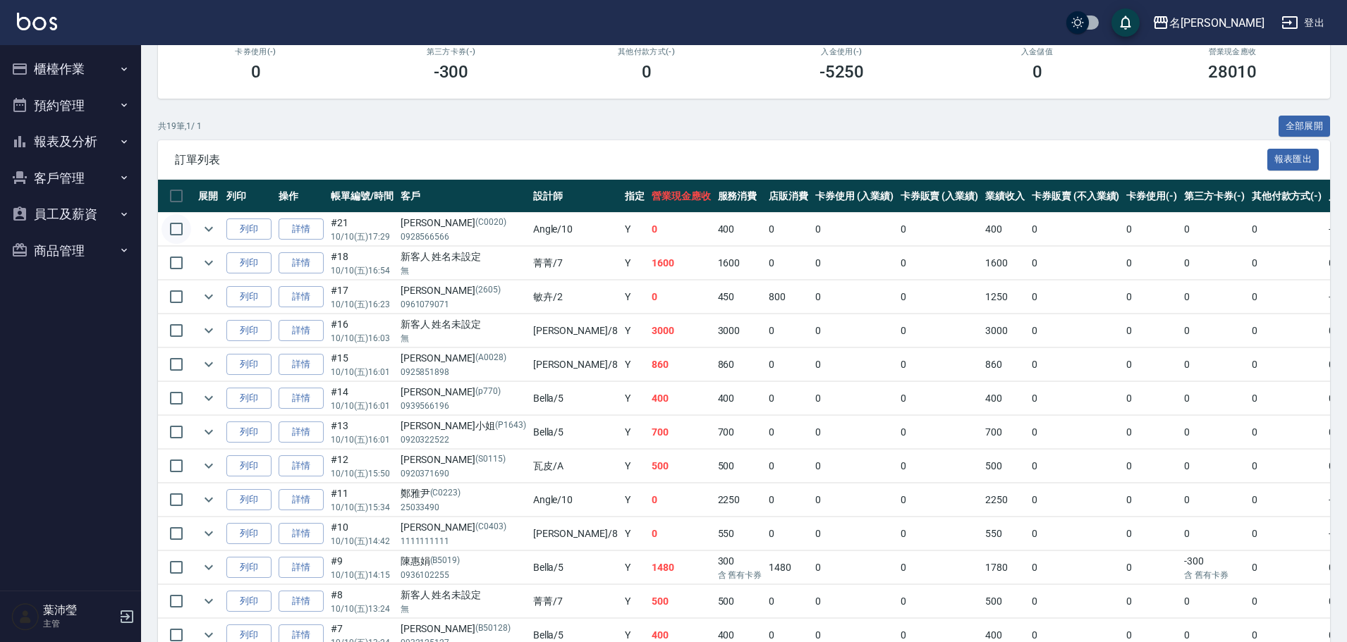
click at [174, 230] on input "checkbox" at bounding box center [176, 229] width 30 height 30
checkbox input "true"
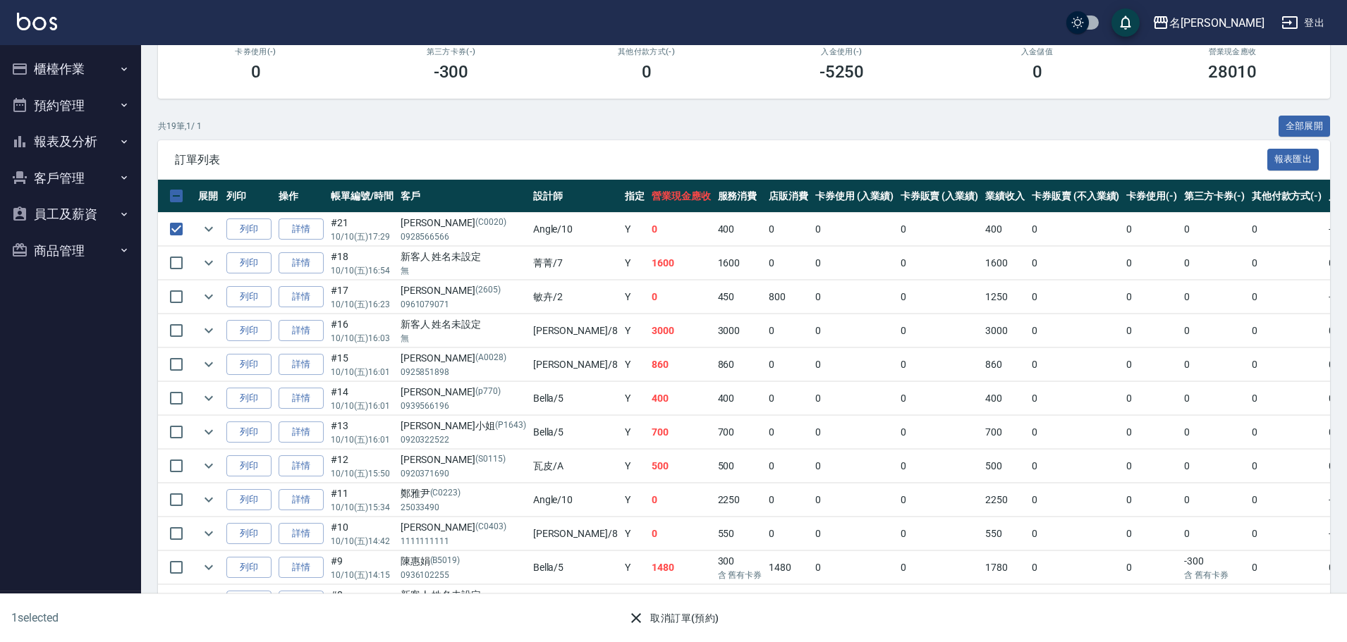
click at [702, 635] on div "1 selected 取消訂單(預約)" at bounding box center [673, 618] width 1347 height 49
click at [662, 615] on button "取消訂單(預約)" at bounding box center [673, 619] width 102 height 26
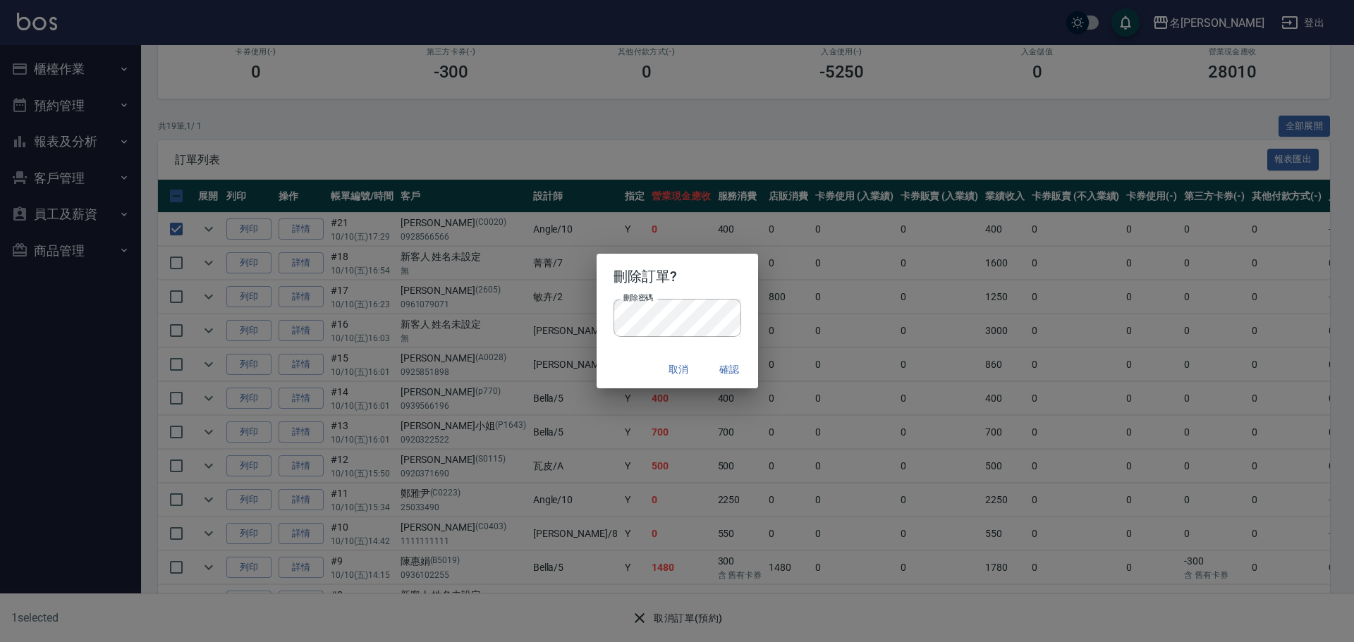
click at [726, 373] on button "確認" at bounding box center [729, 370] width 45 height 26
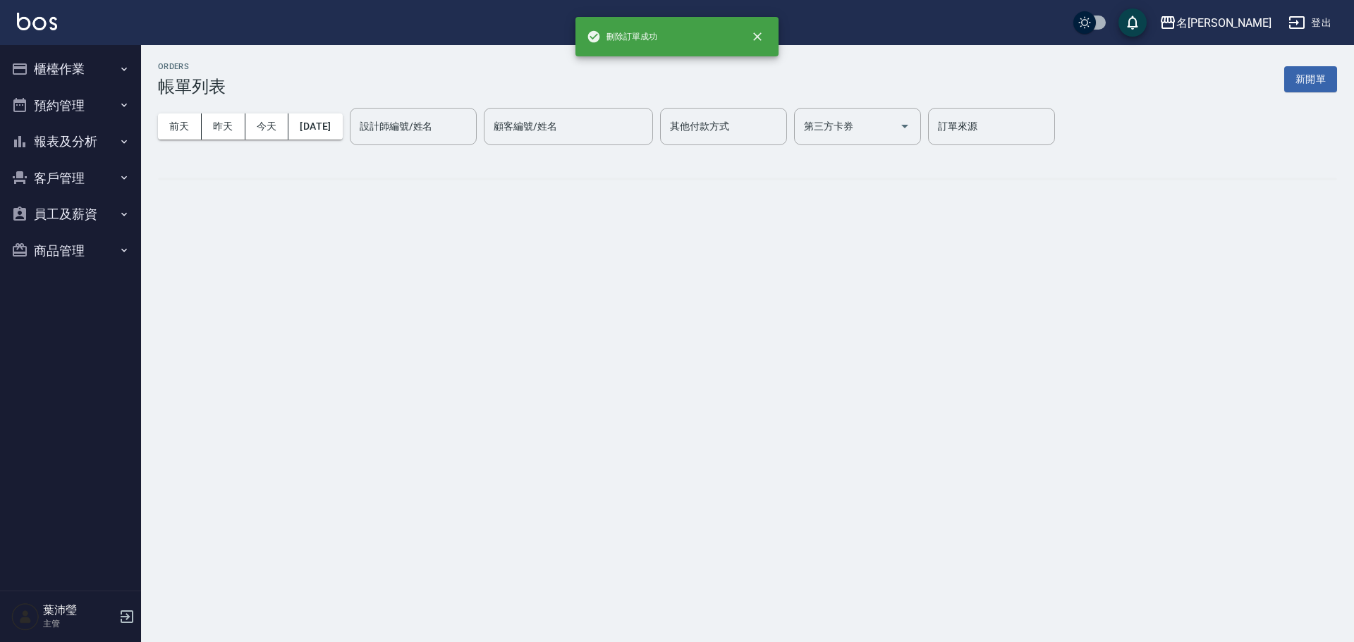
scroll to position [0, 0]
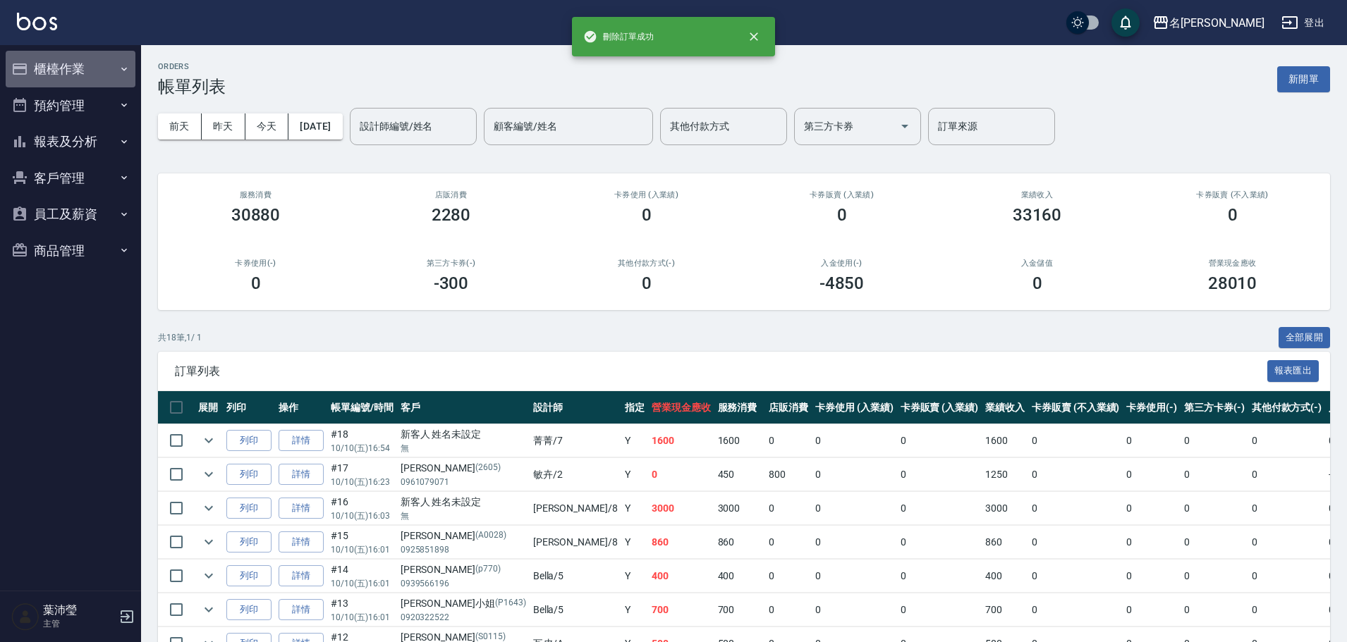
click at [95, 59] on button "櫃檯作業" at bounding box center [71, 69] width 130 height 37
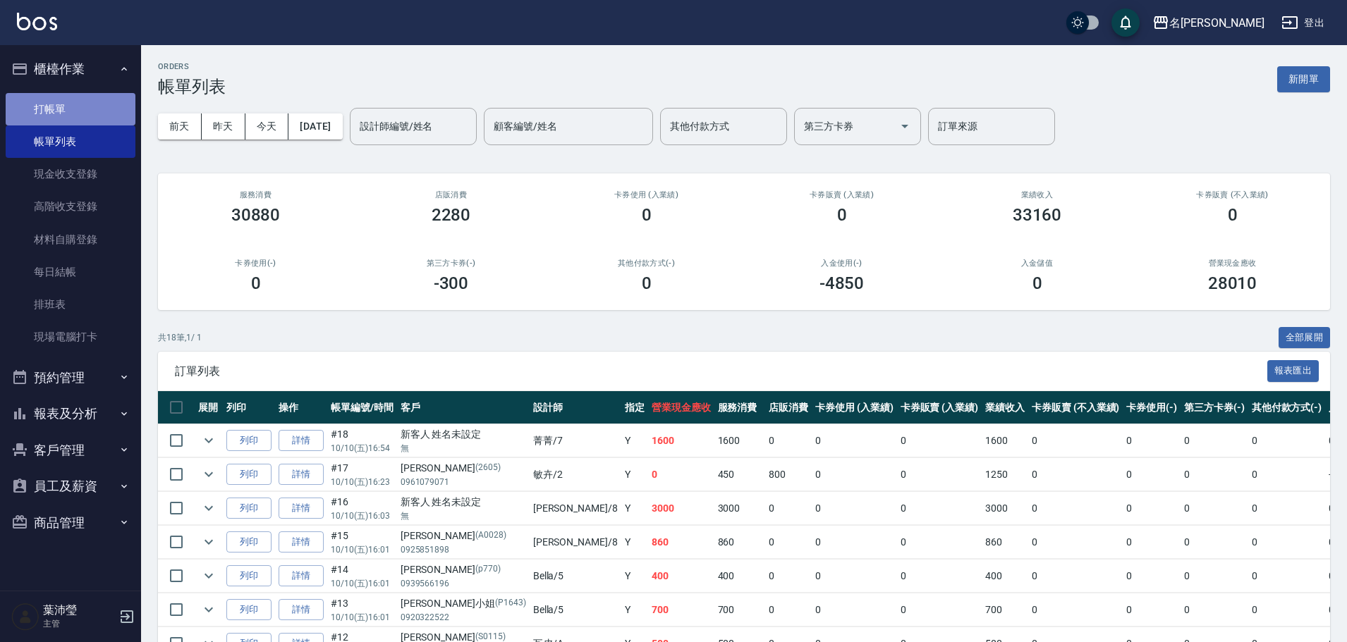
click at [92, 109] on link "打帳單" at bounding box center [71, 109] width 130 height 32
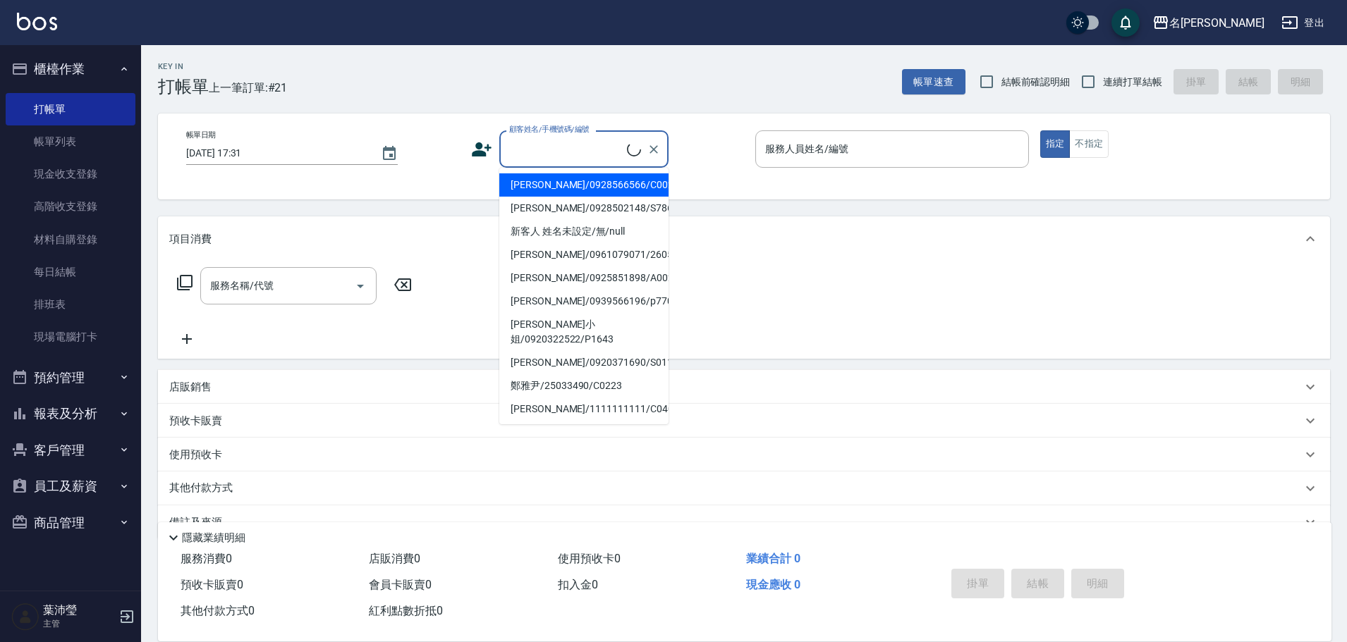
drag, startPoint x: 595, startPoint y: 153, endPoint x: 587, endPoint y: 170, distance: 18.6
click at [595, 153] on input "顧客姓名/手機號碼/編號" at bounding box center [566, 149] width 121 height 25
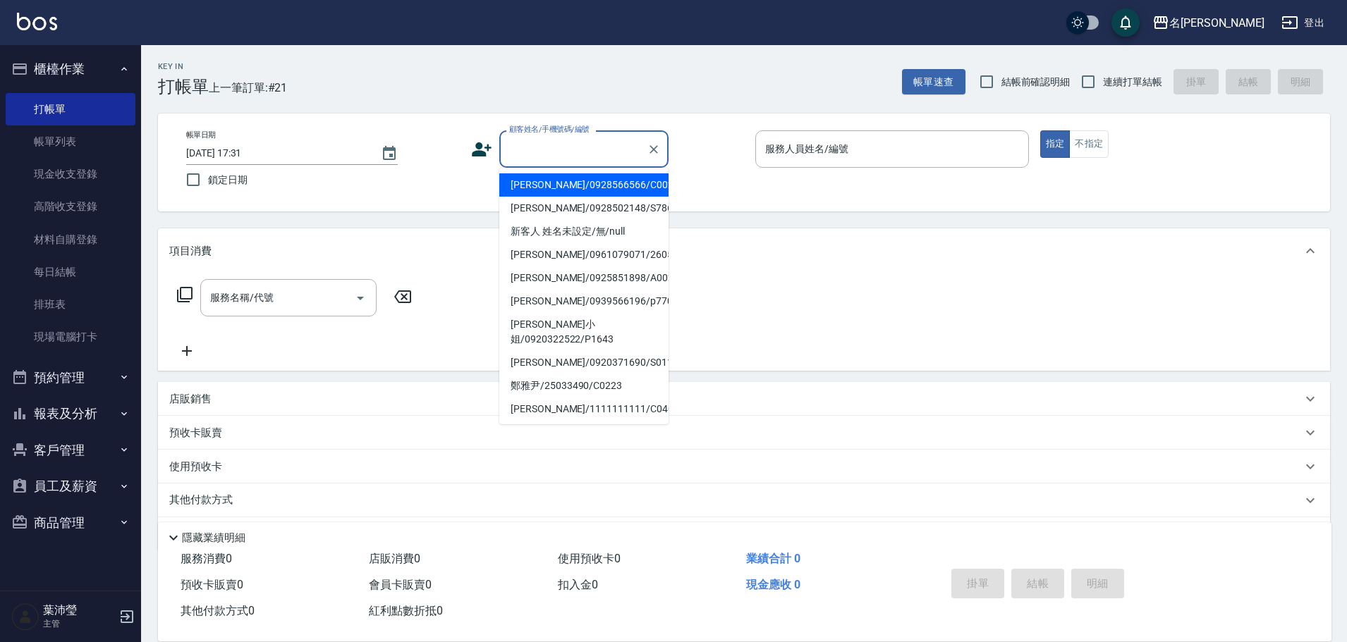
click at [582, 182] on li "[PERSON_NAME]/0928566566/C0020" at bounding box center [583, 184] width 169 height 23
type input "[PERSON_NAME]/0928566566/C0020"
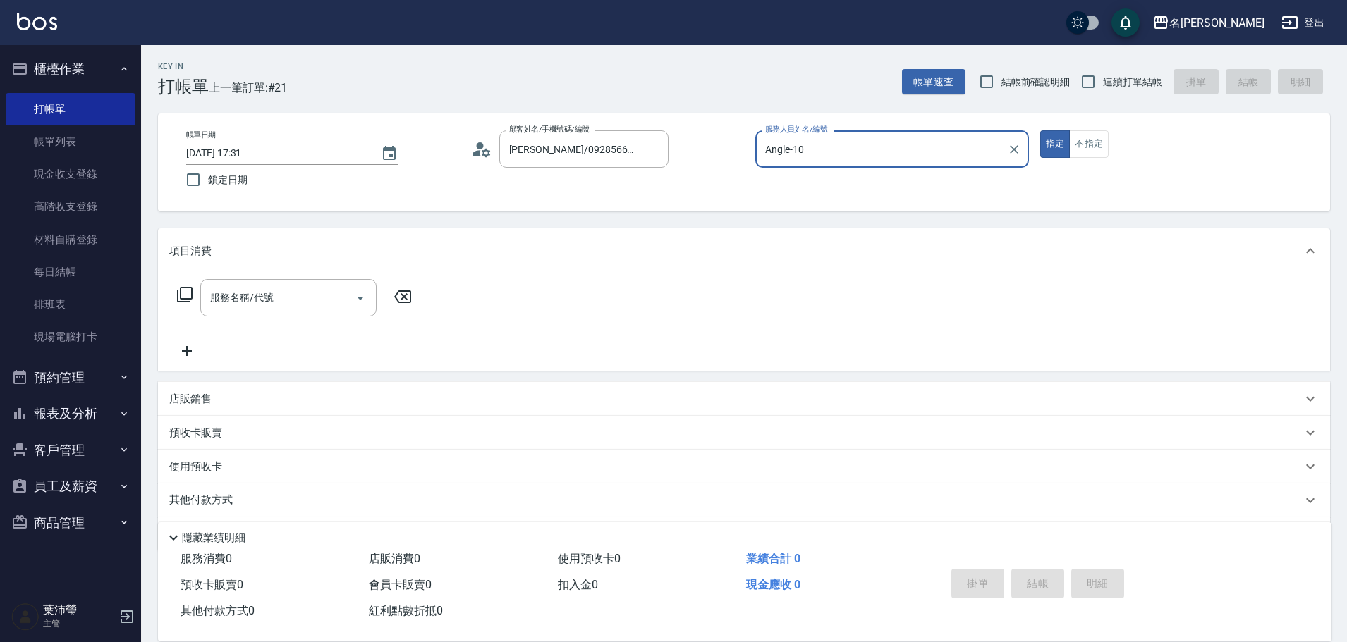
type input "Angle-10"
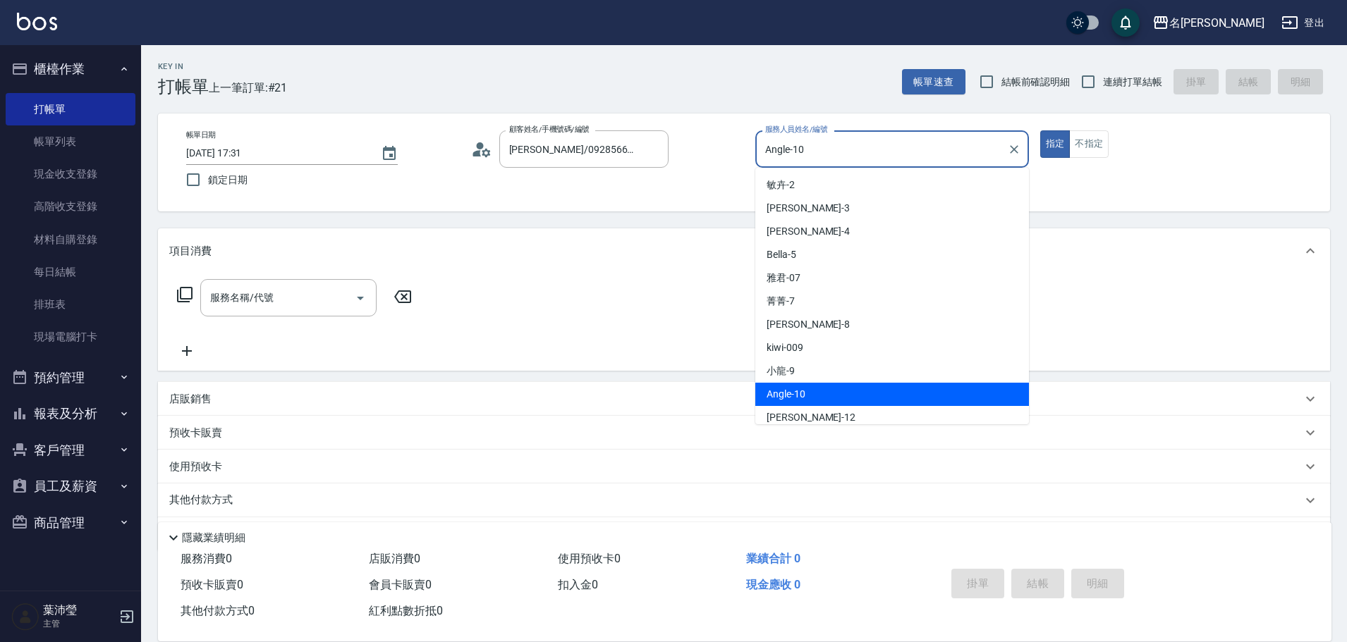
click at [818, 140] on input "Angle-10" at bounding box center [881, 149] width 240 height 25
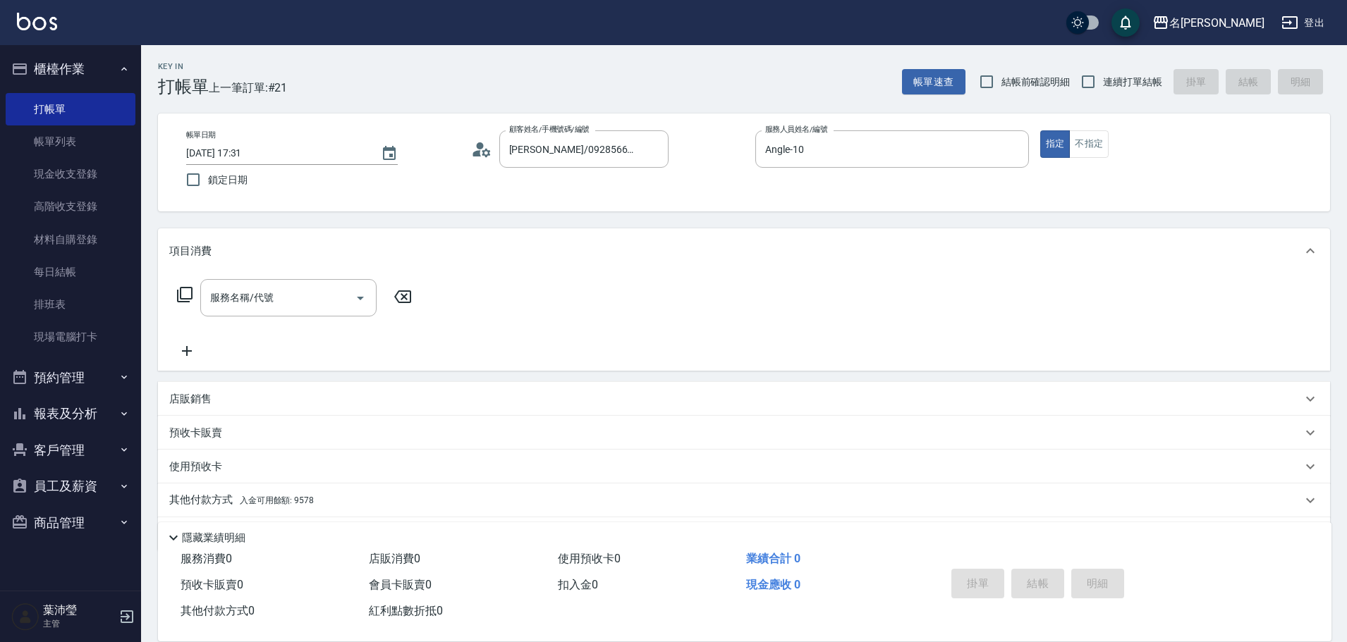
click at [582, 259] on div "項目消費" at bounding box center [744, 250] width 1172 height 45
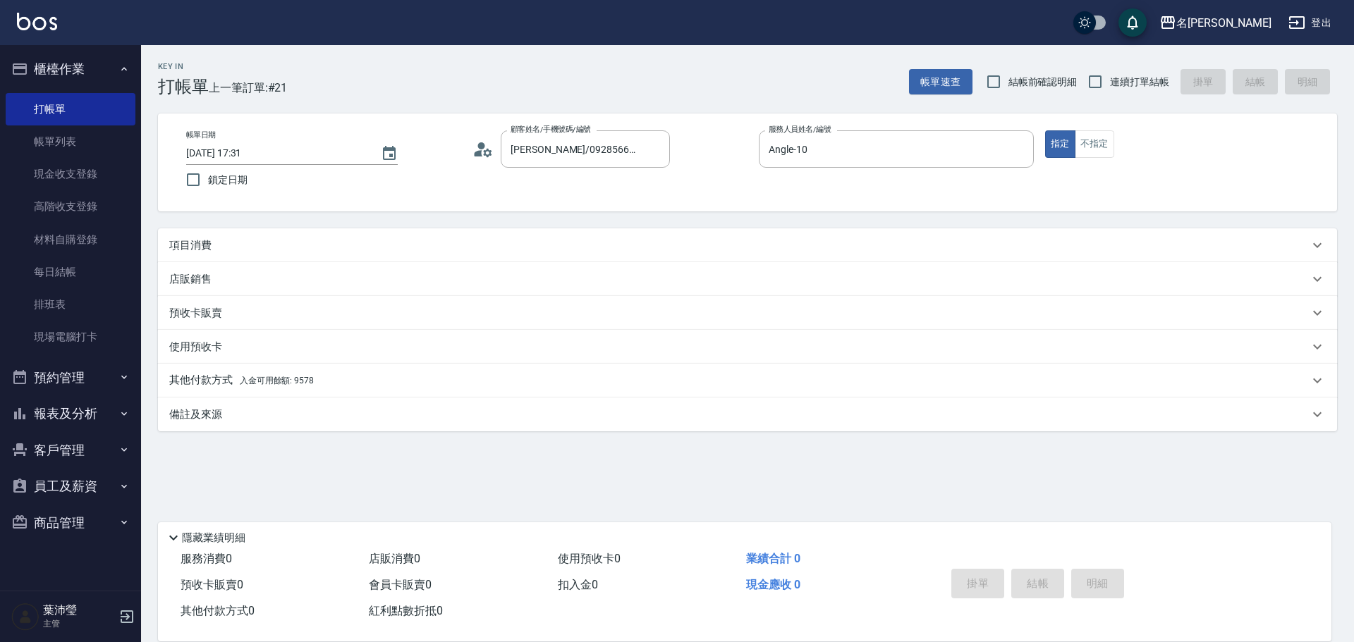
click at [189, 244] on p "項目消費" at bounding box center [190, 245] width 42 height 15
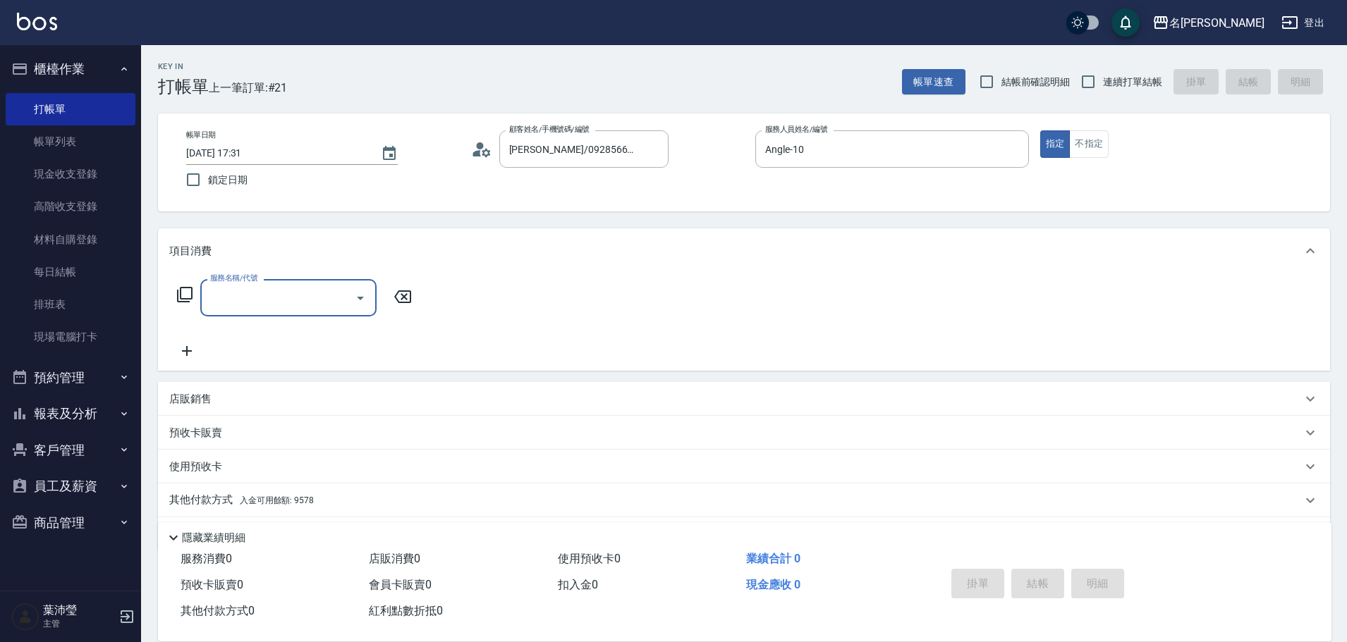
click at [188, 299] on icon at bounding box center [185, 295] width 16 height 16
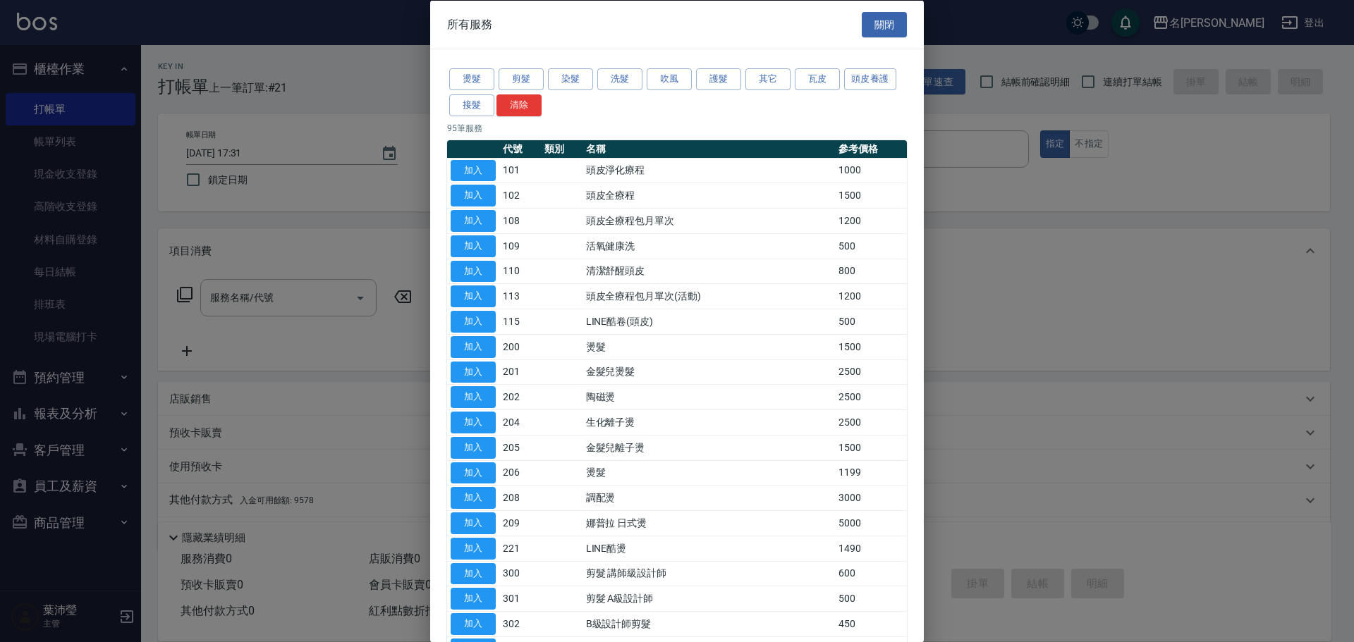
drag, startPoint x: 606, startPoint y: 71, endPoint x: 594, endPoint y: 85, distance: 19.0
click at [606, 69] on button "洗髮" at bounding box center [619, 79] width 45 height 22
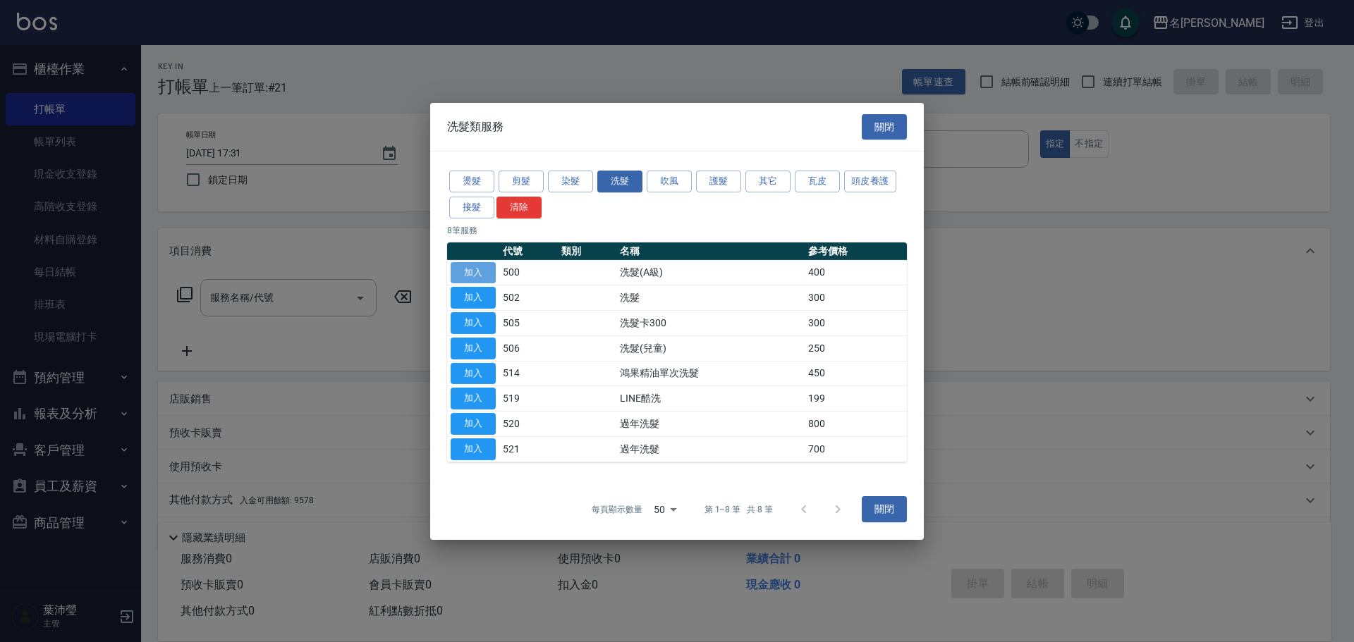
click at [468, 279] on button "加入" at bounding box center [473, 273] width 45 height 22
type input "洗髮(A級)(500)"
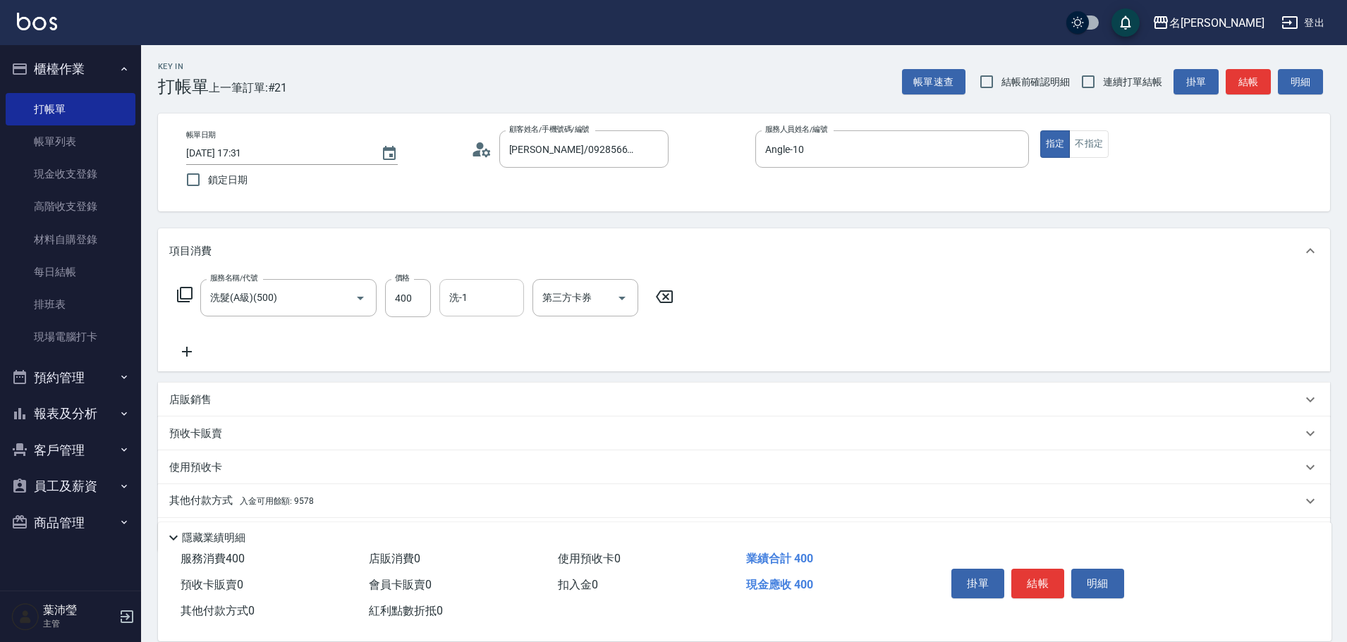
click at [479, 315] on div "洗-1" at bounding box center [481, 297] width 85 height 37
type input "語爭-20"
click at [778, 310] on div "服務名稱/代號 洗髮(A級)(500) 服務名稱/代號 價格 400 價格 洗-1 語爭-20 洗-1 第三方卡券 第三方卡券" at bounding box center [744, 323] width 1172 height 98
click at [263, 522] on div "隱藏業績明細" at bounding box center [744, 534] width 1173 height 24
click at [276, 500] on span "入金可用餘額: 9578" at bounding box center [277, 501] width 74 height 10
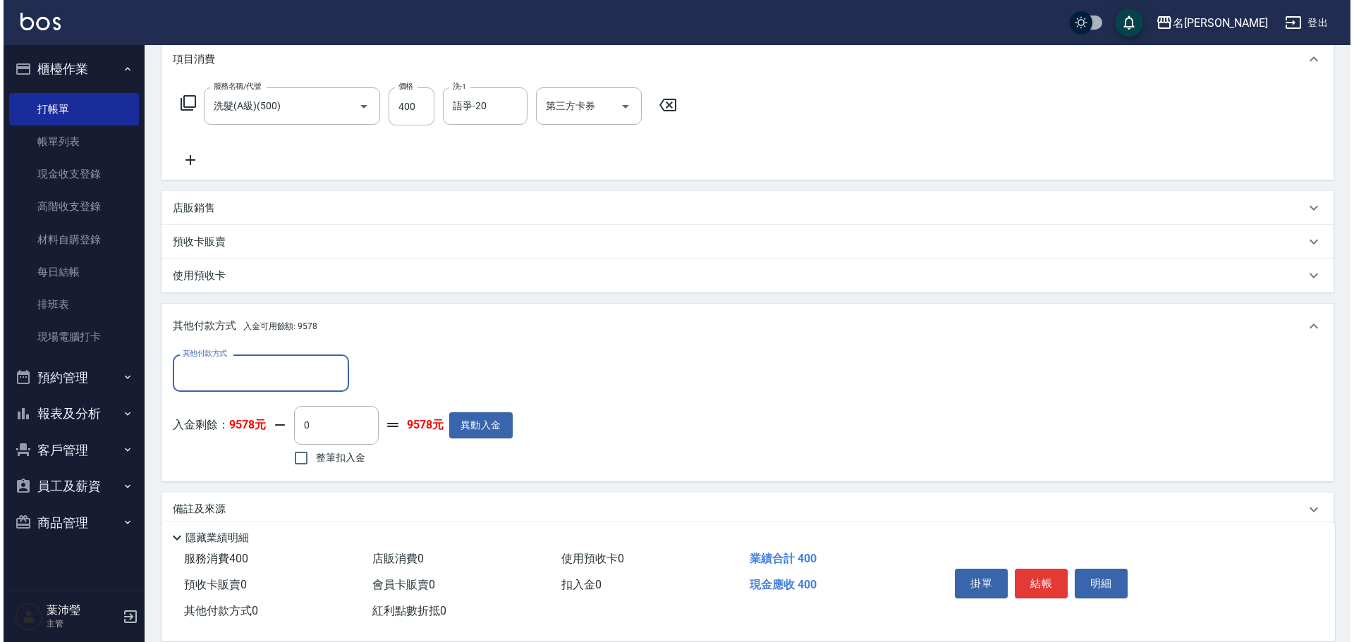
scroll to position [209, 0]
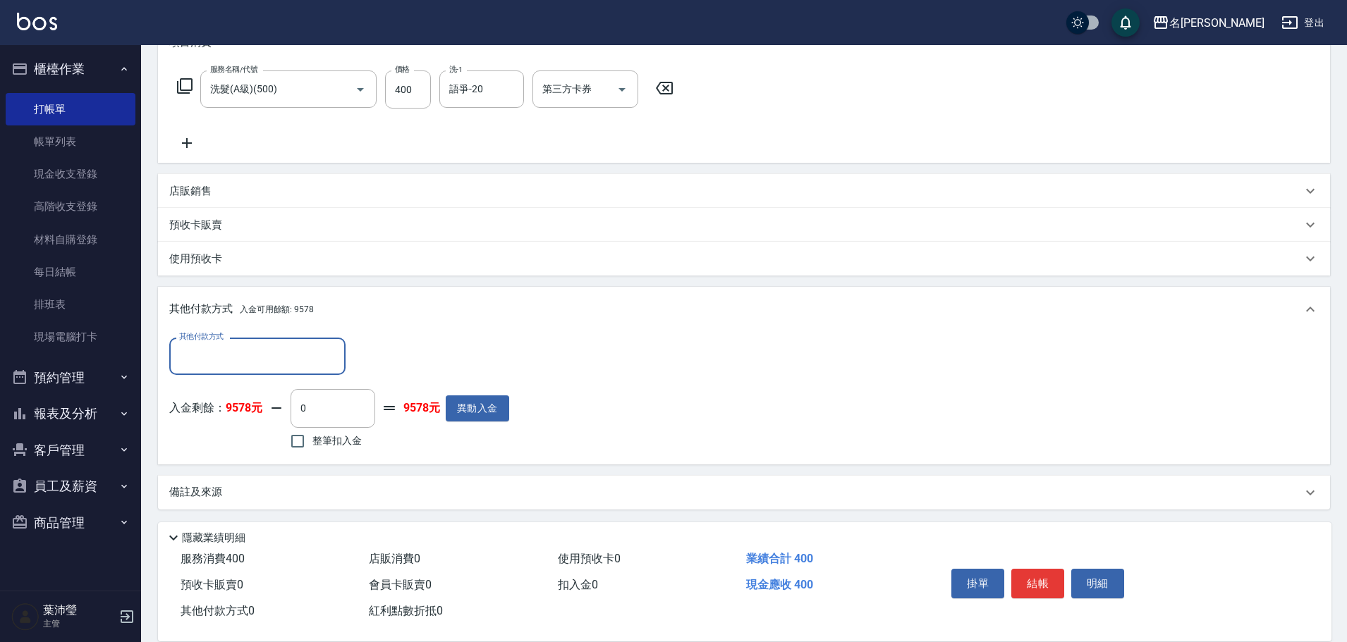
click at [319, 439] on span "整筆扣入金" at bounding box center [336, 441] width 49 height 15
click at [312, 439] on input "整筆扣入金" at bounding box center [298, 442] width 30 height 30
checkbox input "true"
type input "400"
click at [1090, 584] on button "明細" at bounding box center [1097, 584] width 53 height 30
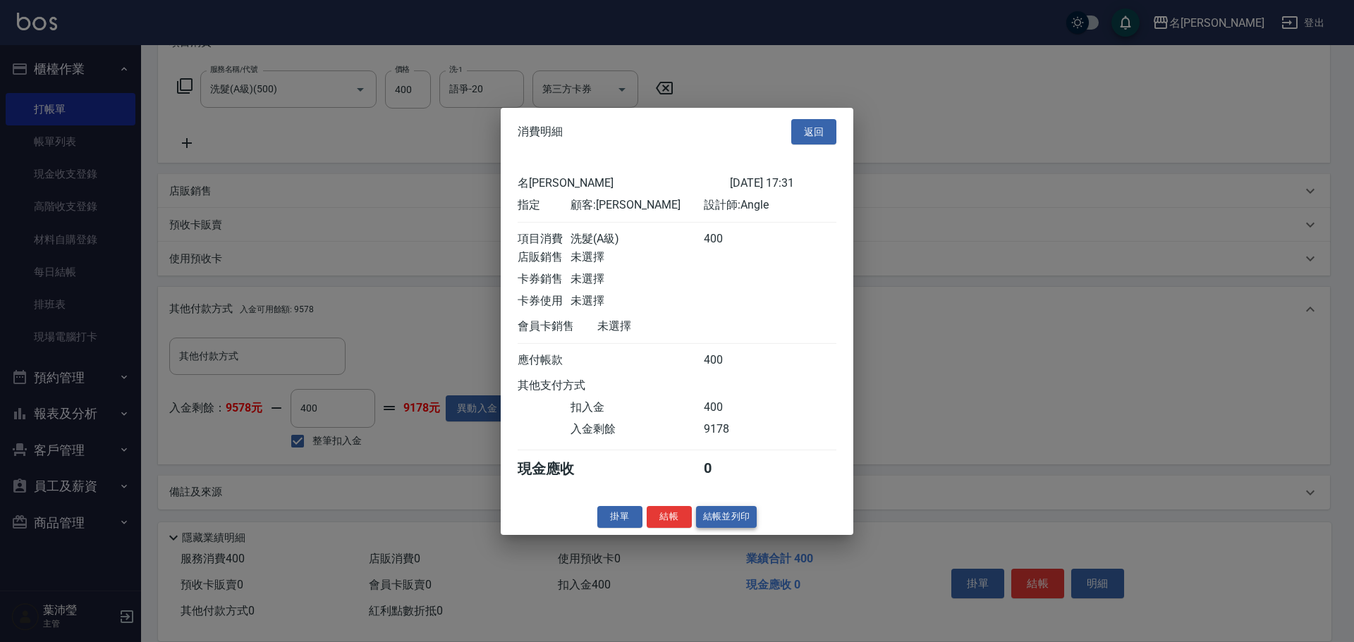
click at [719, 528] on button "結帳並列印" at bounding box center [726, 517] width 61 height 22
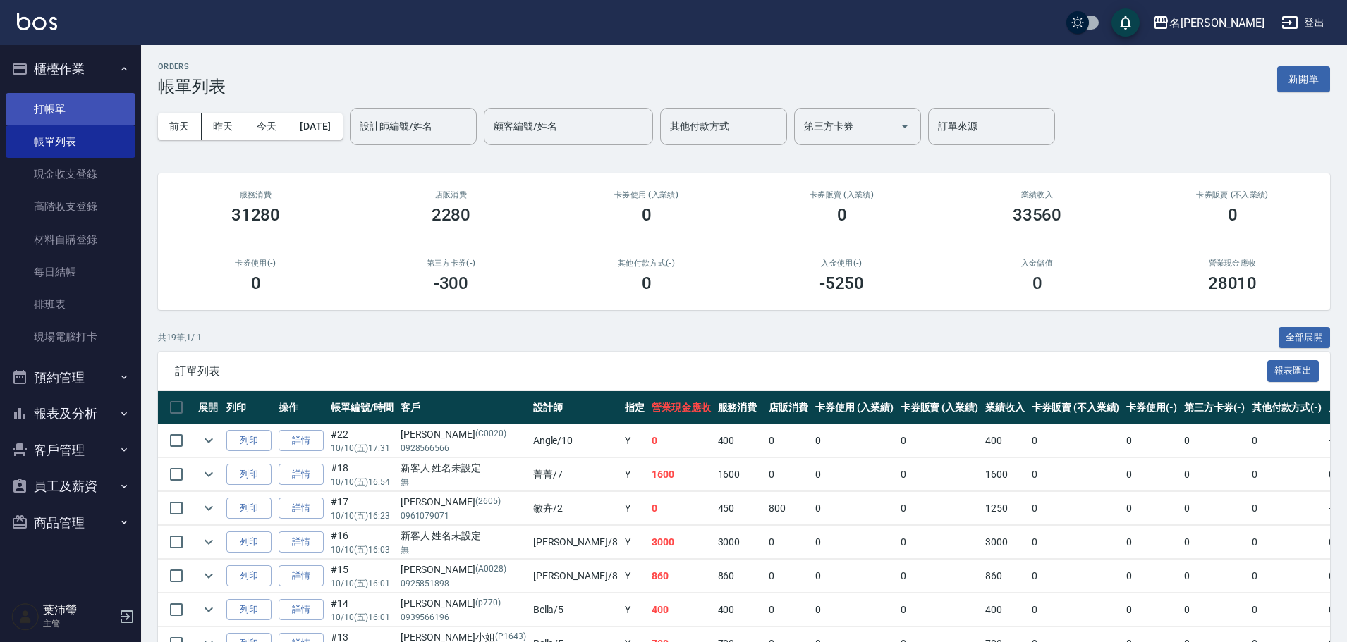
click at [96, 102] on link "打帳單" at bounding box center [71, 109] width 130 height 32
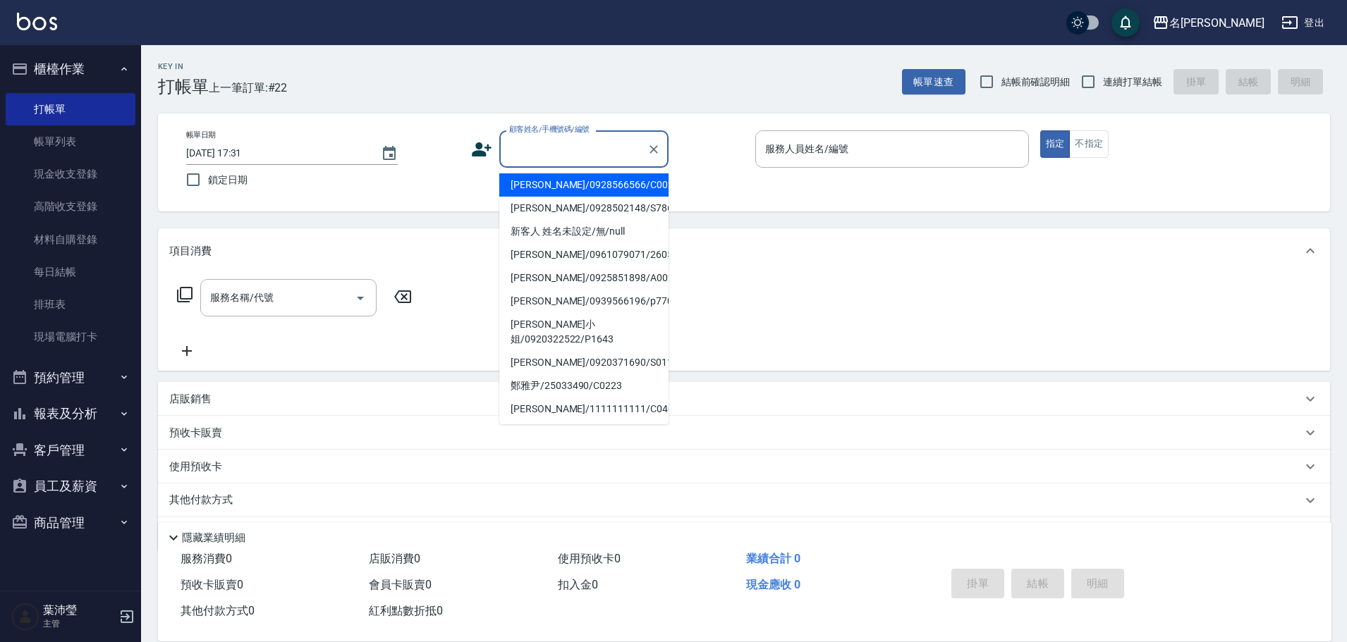
click at [573, 147] on input "顧客姓名/手機號碼/編號" at bounding box center [573, 149] width 135 height 25
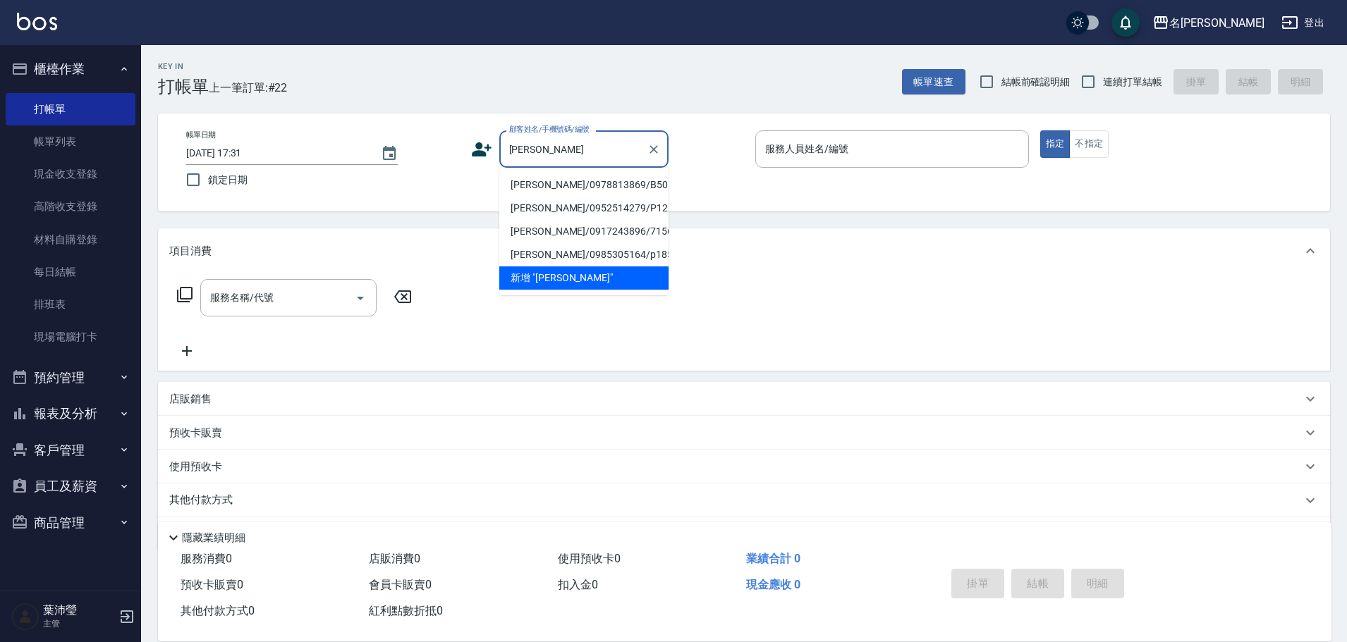
click at [530, 184] on li "陳政陽/0978813869/B50162" at bounding box center [583, 184] width 169 height 23
type input "陳政陽/0978813869/B50162"
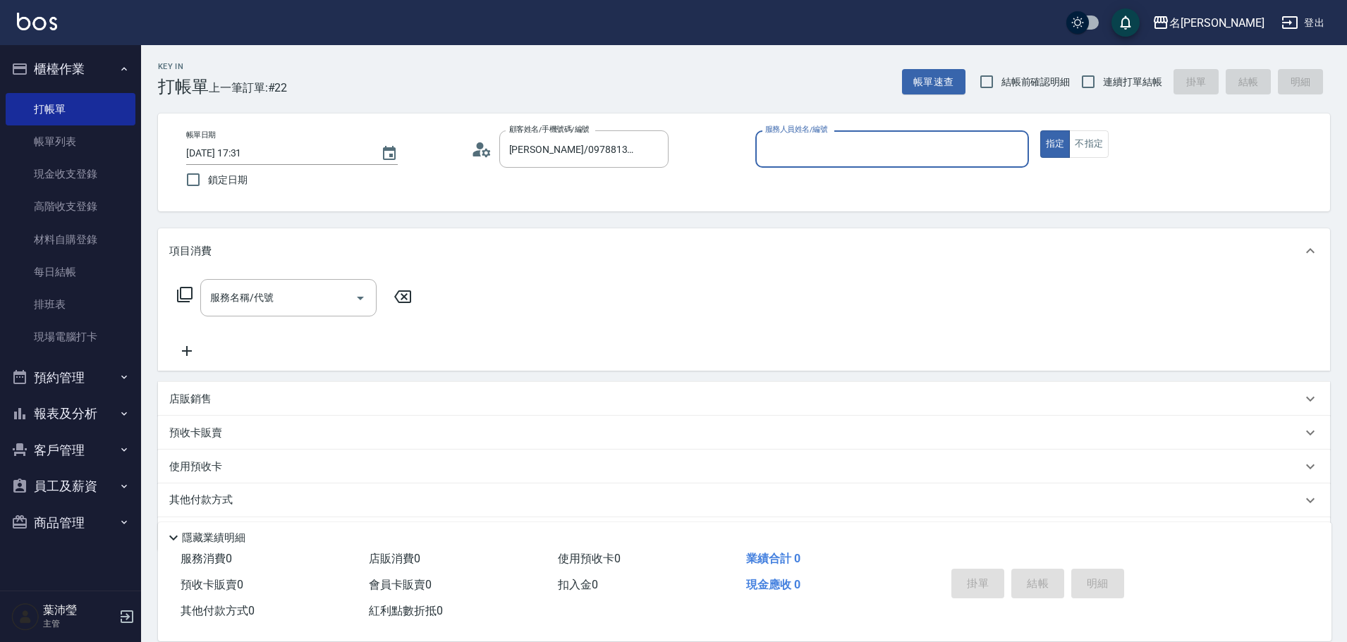
type input "Bella-5"
click at [289, 285] on div "服務名稱/代號" at bounding box center [288, 297] width 176 height 37
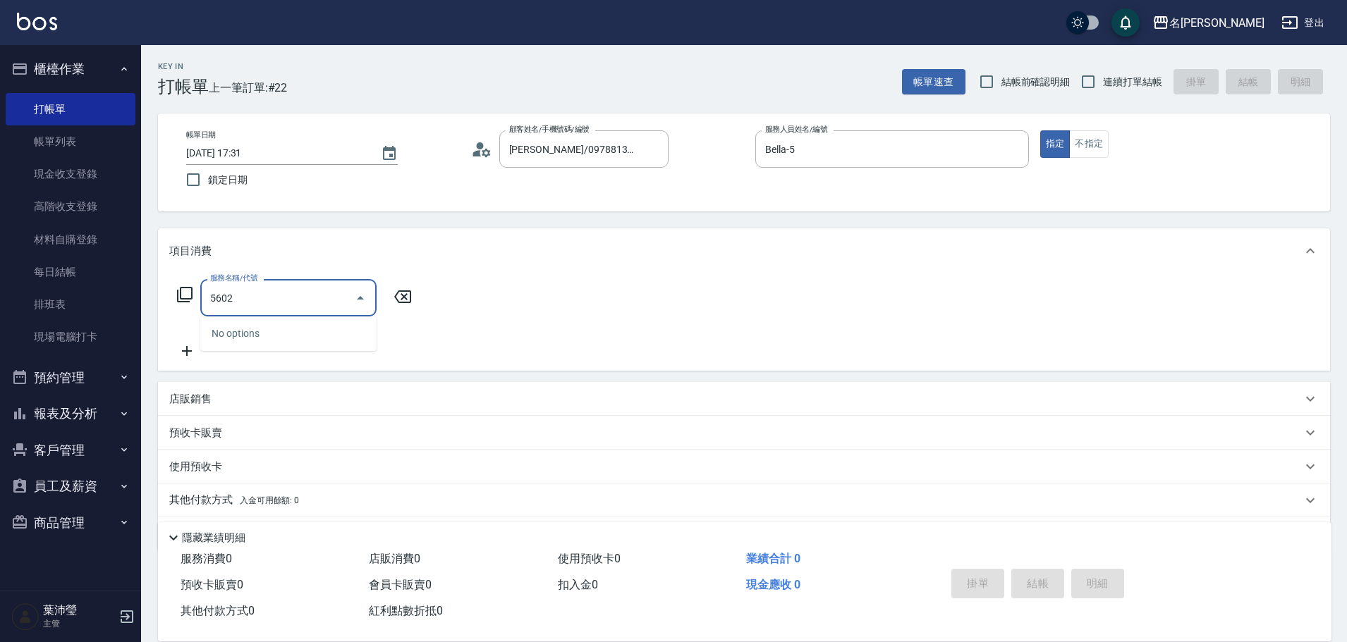
drag, startPoint x: 294, startPoint y: 292, endPoint x: 161, endPoint y: 298, distance: 132.7
click at [161, 298] on div "服務名稱/代號 5602 服務名稱/代號" at bounding box center [744, 322] width 1172 height 97
type input "洗髮(502)"
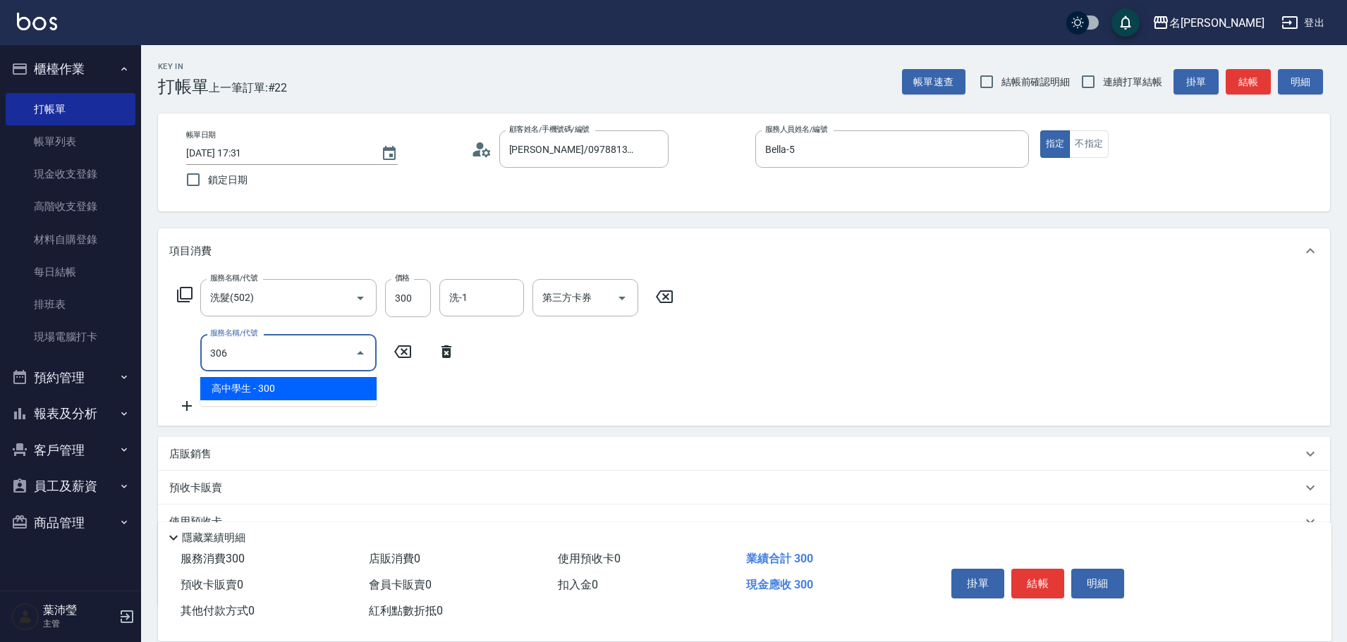
type input "高中學生(306)"
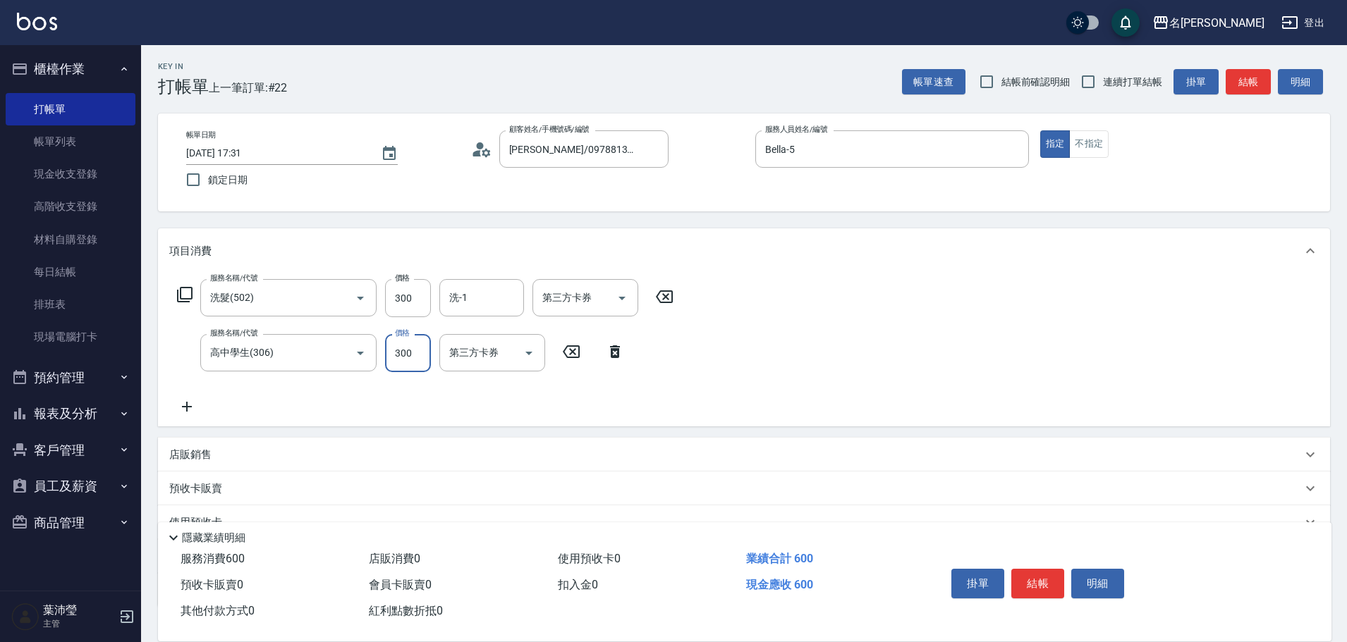
click at [405, 361] on input "300" at bounding box center [408, 353] width 46 height 38
type input "400"
click at [1256, 82] on button "結帳" at bounding box center [1247, 82] width 45 height 26
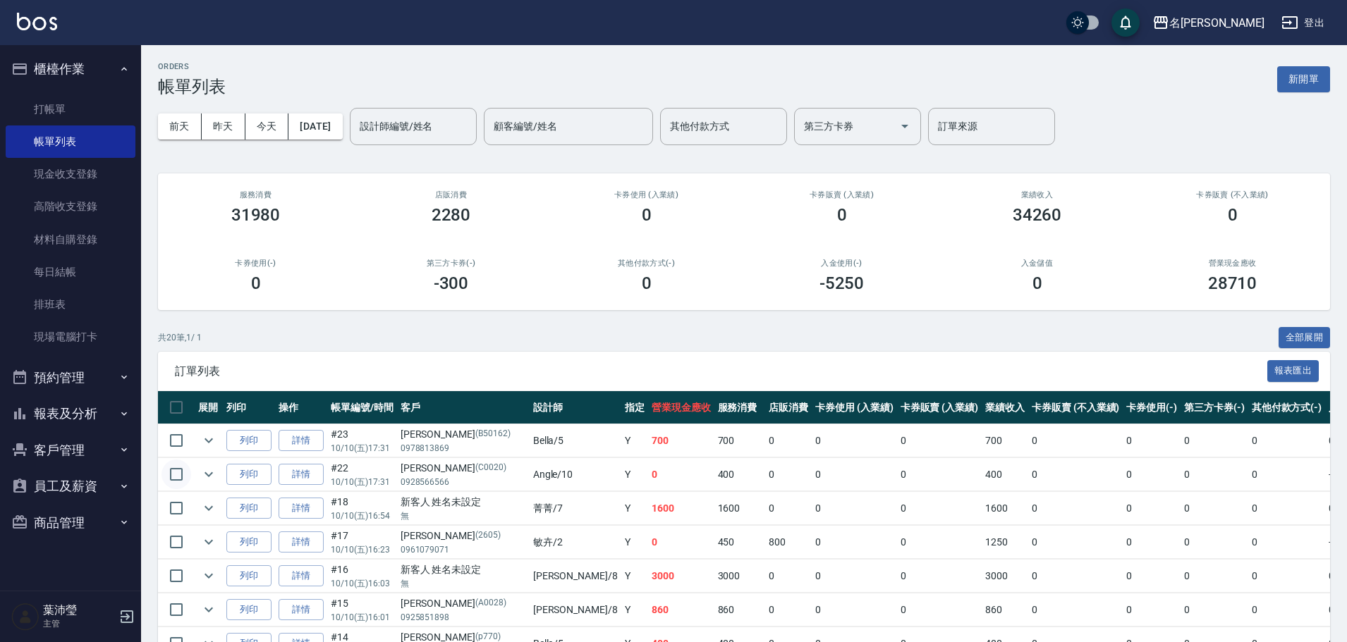
click at [178, 470] on input "checkbox" at bounding box center [176, 475] width 30 height 30
checkbox input "true"
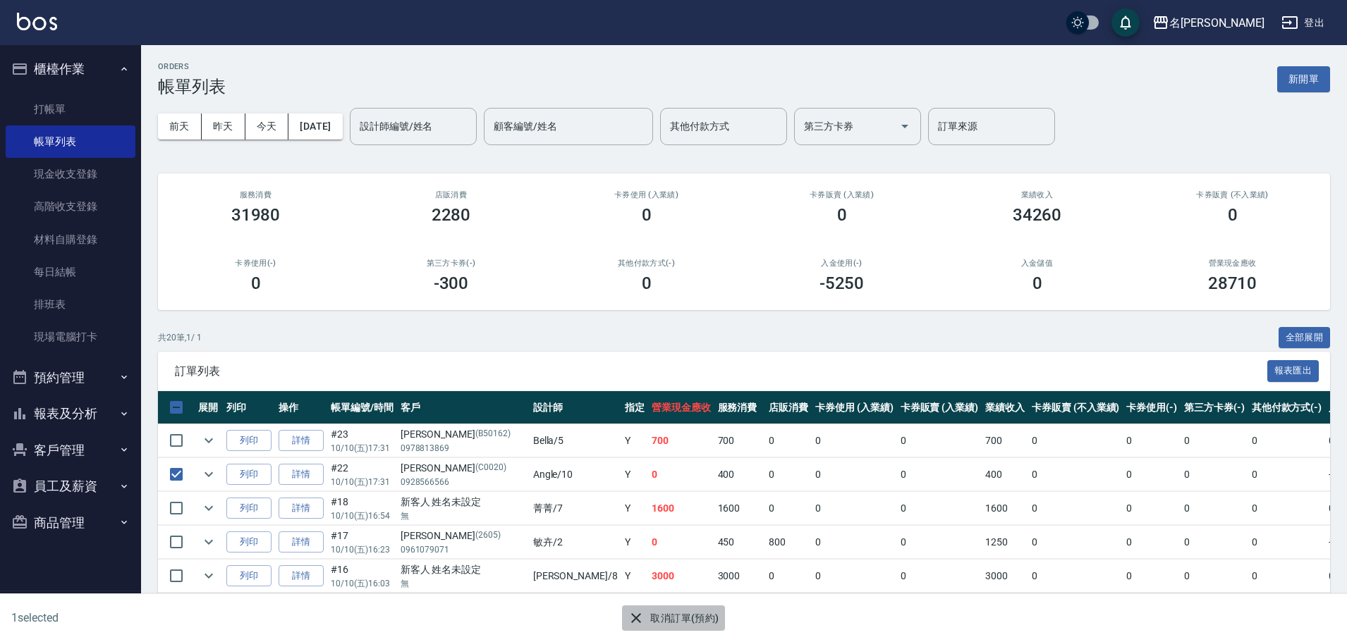
click at [684, 623] on button "取消訂單(預約)" at bounding box center [673, 619] width 102 height 26
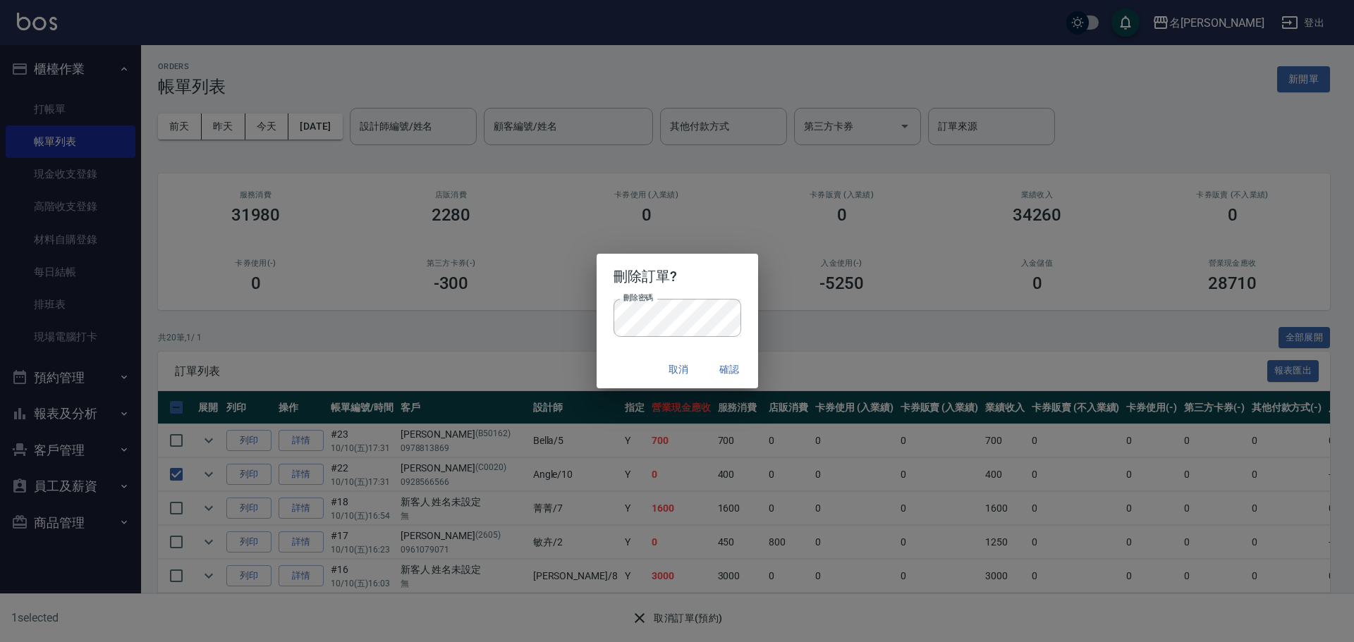
click at [736, 368] on button "確認" at bounding box center [729, 370] width 45 height 26
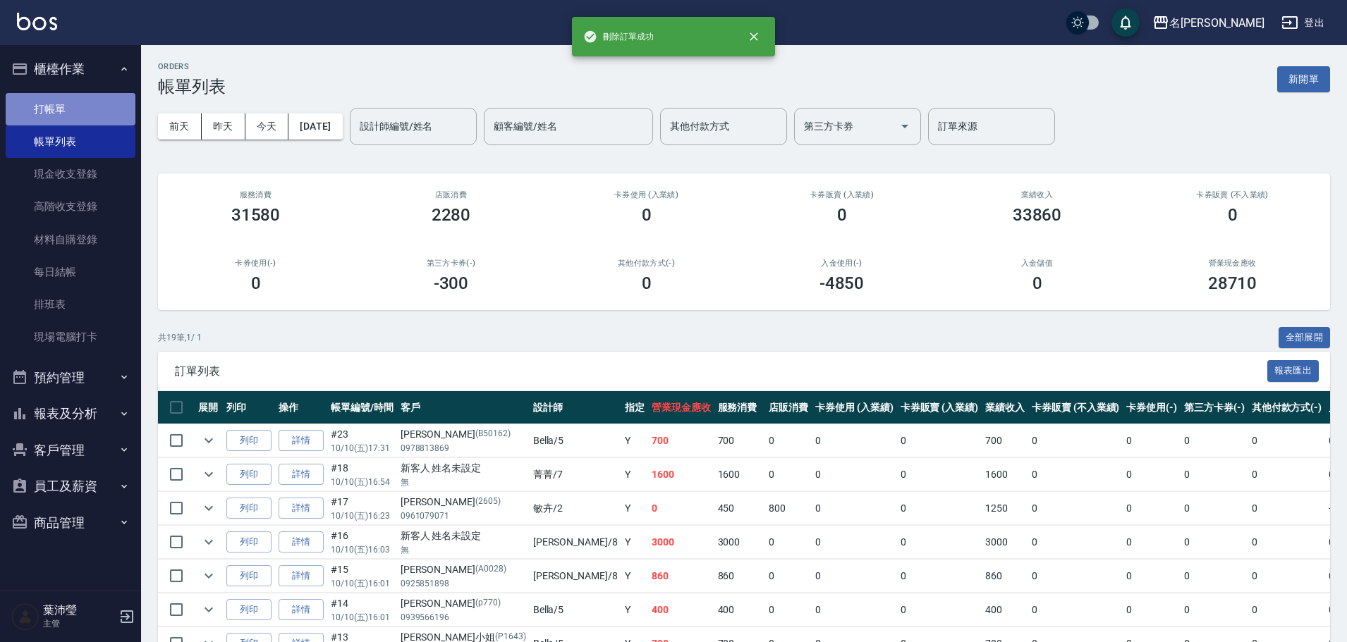
click at [33, 114] on link "打帳單" at bounding box center [71, 109] width 130 height 32
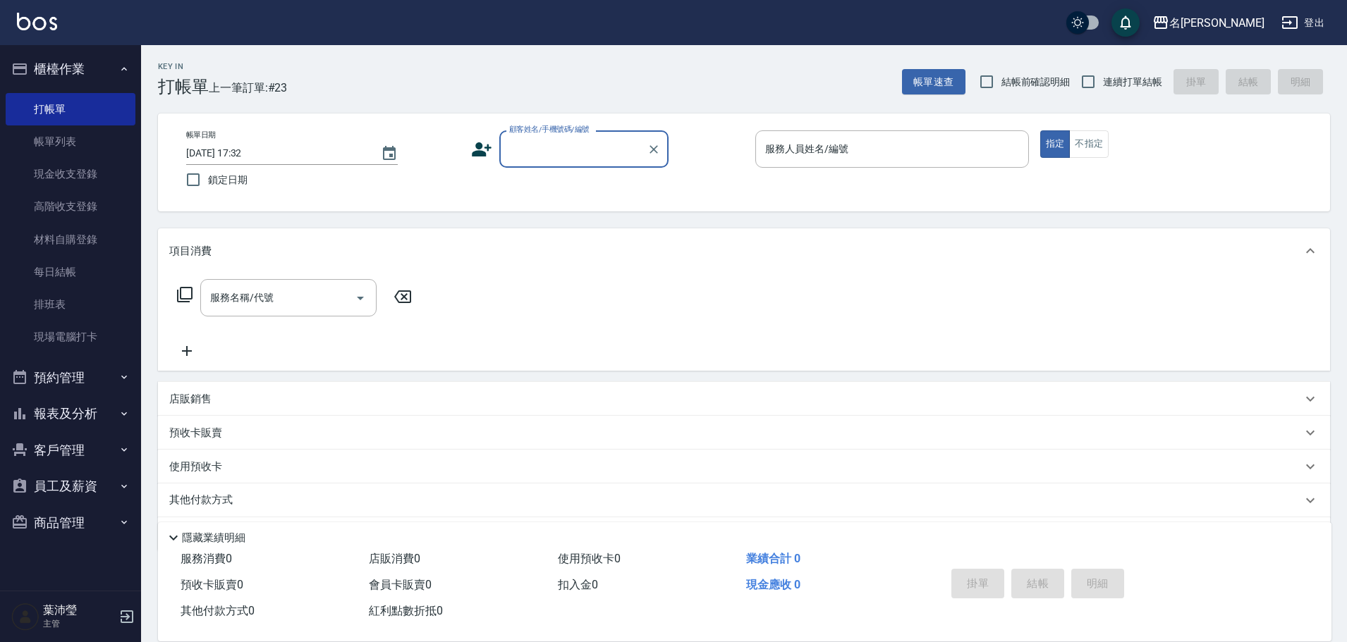
click at [533, 137] on input "顧客姓名/手機號碼/編號" at bounding box center [573, 149] width 135 height 25
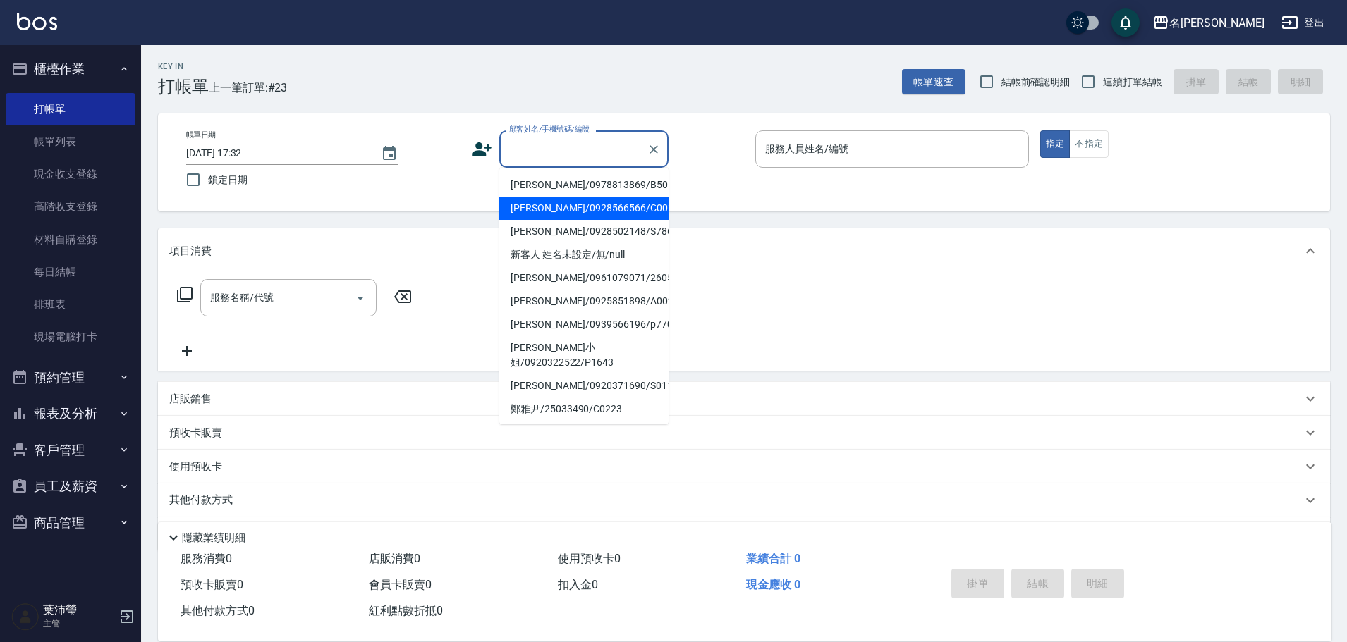
drag, startPoint x: 563, startPoint y: 212, endPoint x: 816, endPoint y: 142, distance: 261.7
click at [564, 212] on li "[PERSON_NAME]/0928566566/C0020" at bounding box center [583, 208] width 169 height 23
type input "[PERSON_NAME]/0928566566/C0020"
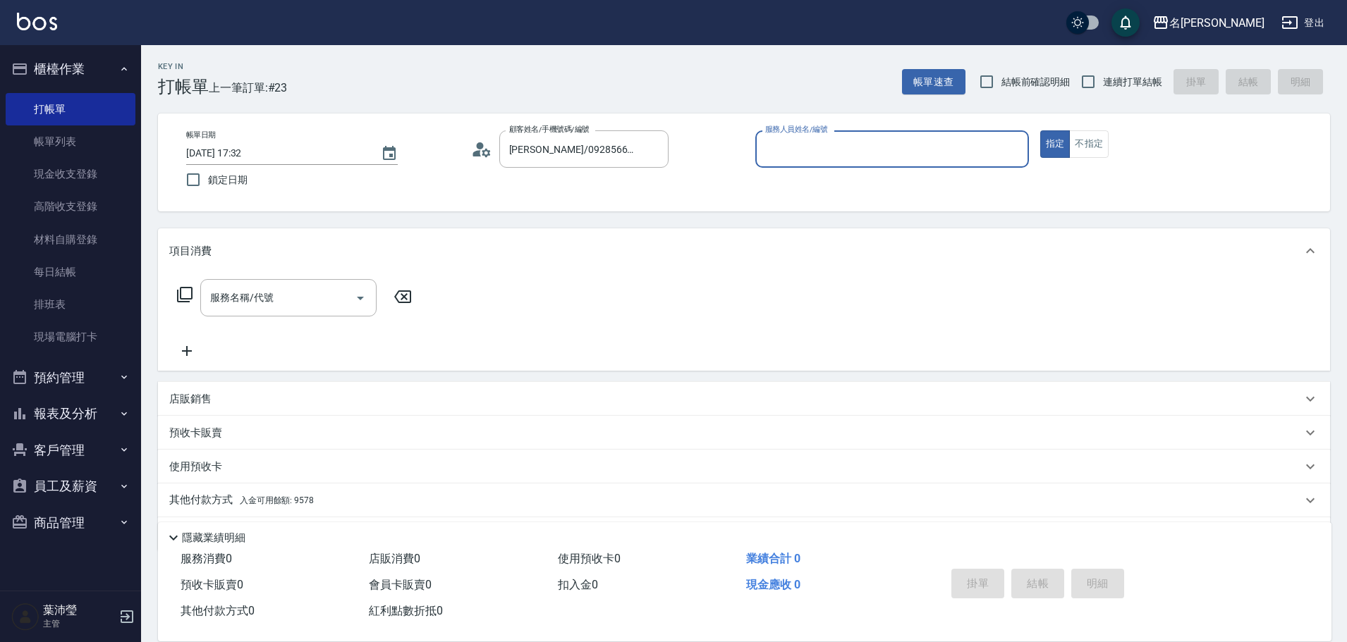
type input "Angle-10"
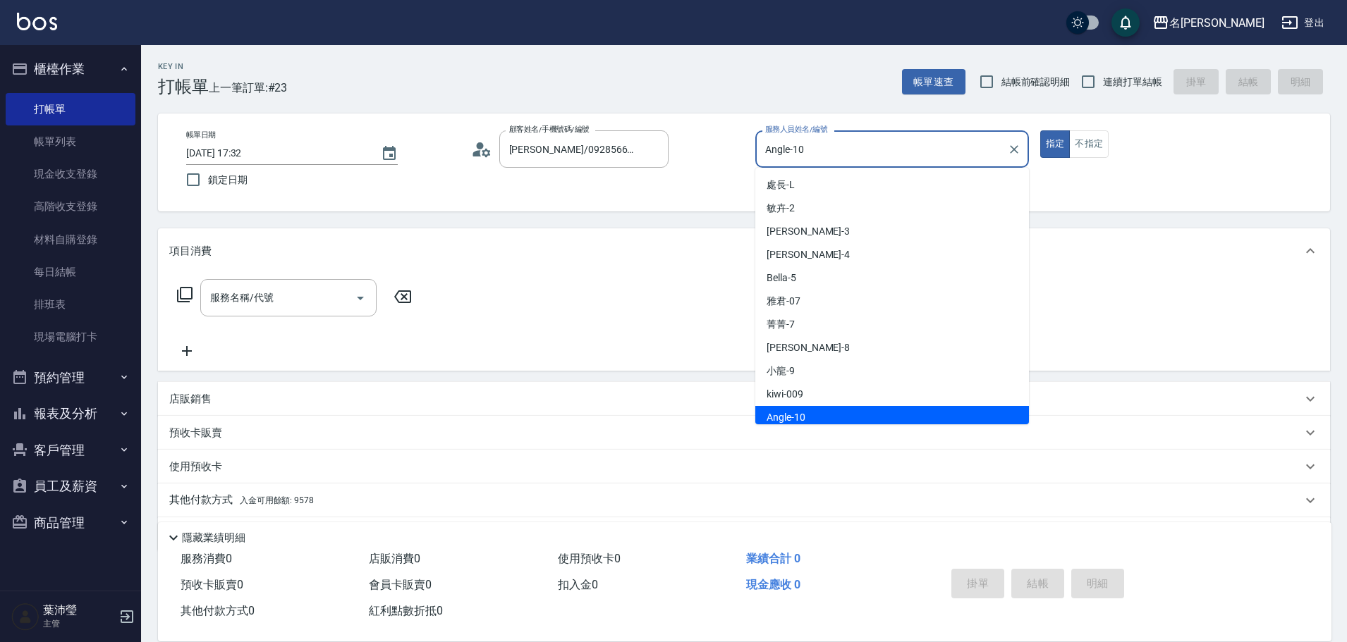
click at [837, 147] on input "Angle-10" at bounding box center [881, 149] width 240 height 25
click at [864, 413] on div "Angle -10" at bounding box center [892, 412] width 274 height 23
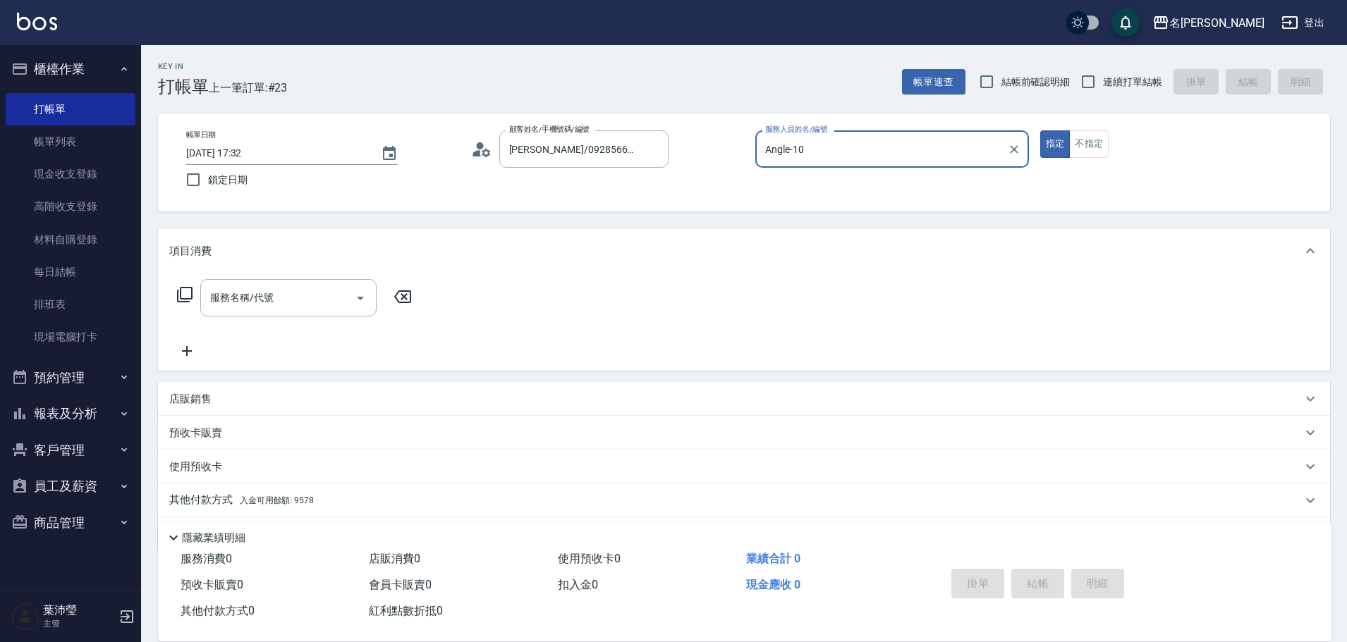
click at [185, 292] on icon at bounding box center [184, 294] width 17 height 17
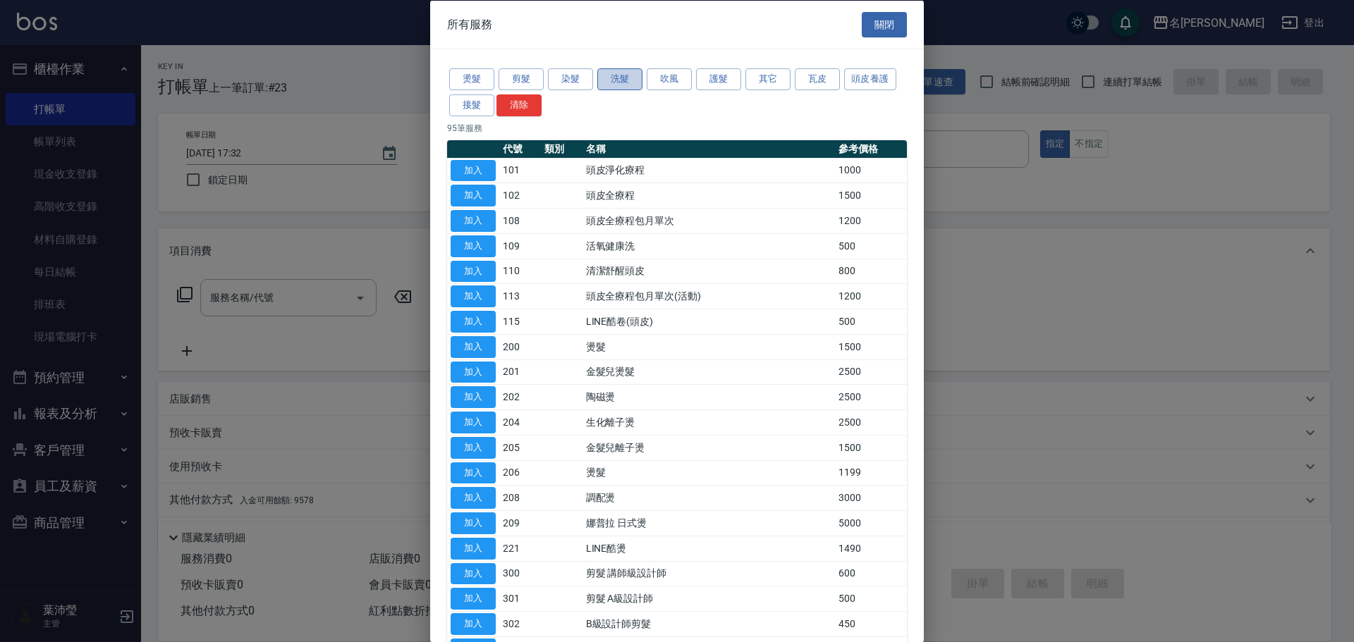
click at [628, 81] on button "洗髮" at bounding box center [619, 79] width 45 height 22
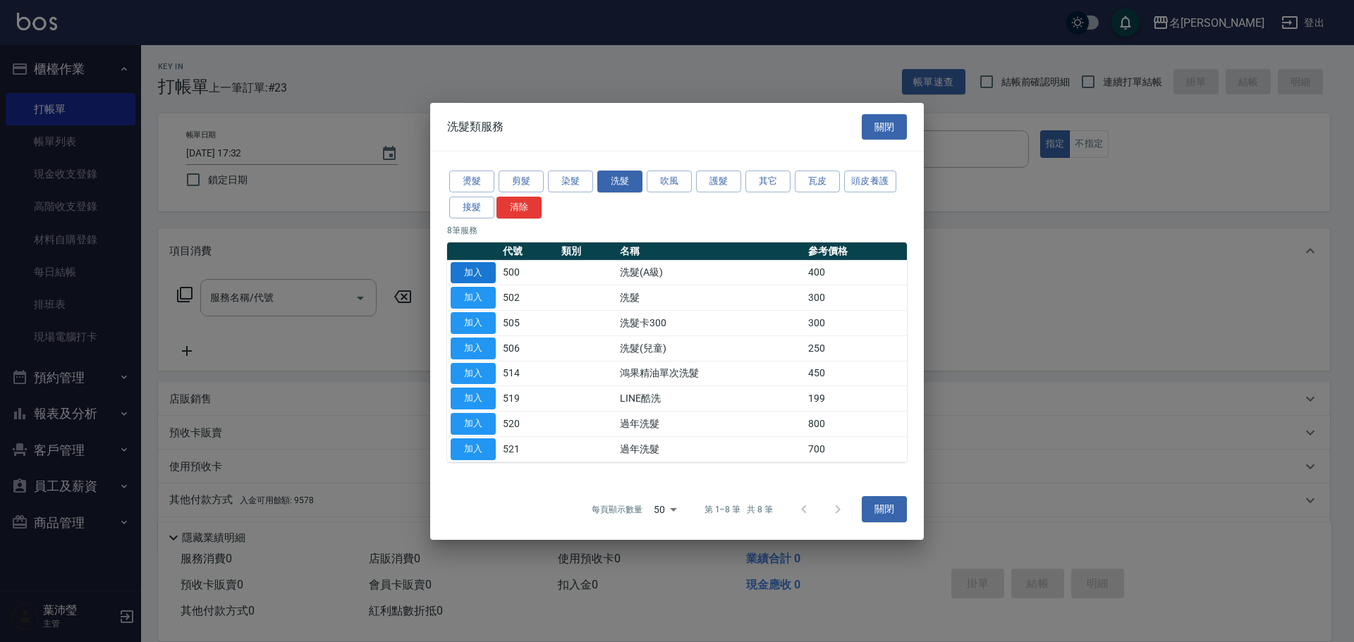
click at [483, 274] on button "加入" at bounding box center [473, 273] width 45 height 22
type input "洗髮(A級)(500)"
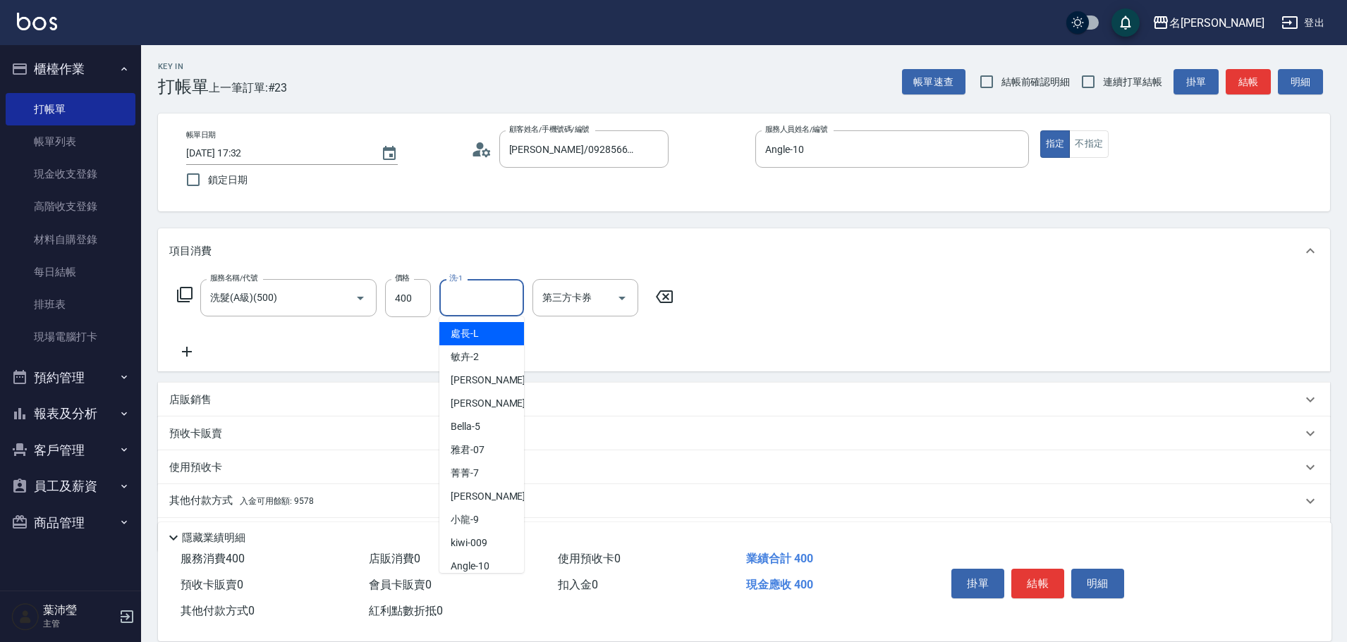
click at [497, 298] on input "洗-1" at bounding box center [482, 298] width 72 height 25
type input "20"
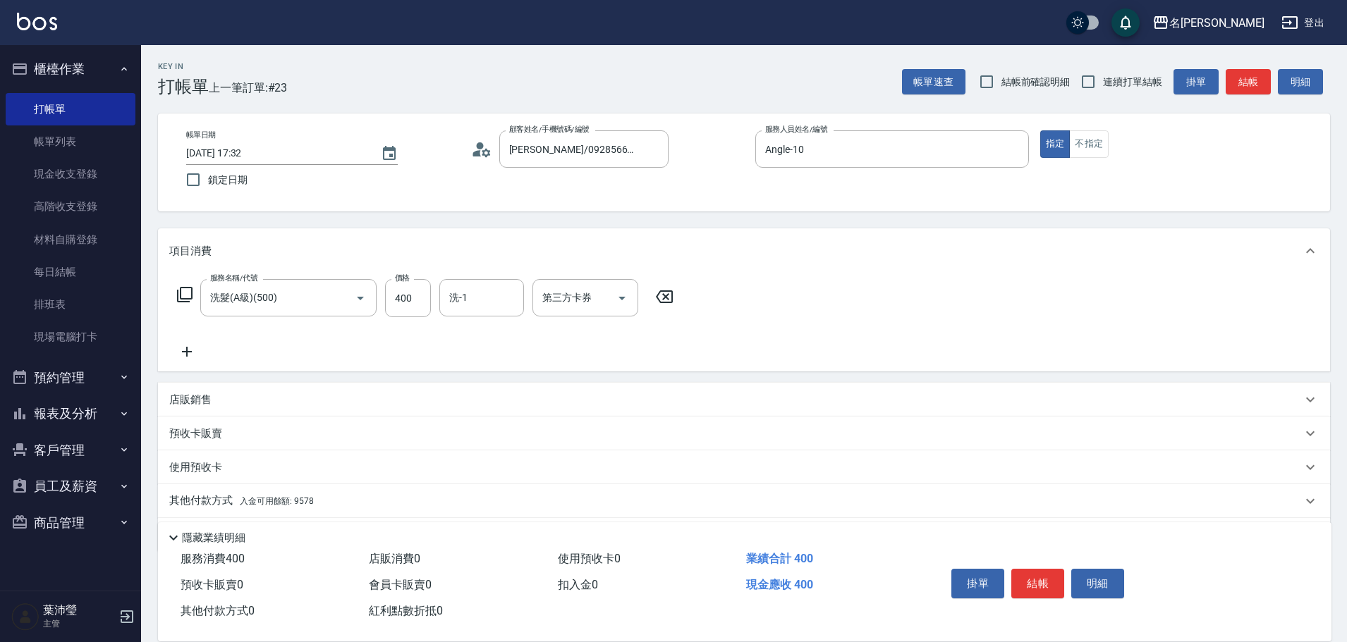
click at [692, 243] on div "項目消費" at bounding box center [744, 250] width 1172 height 45
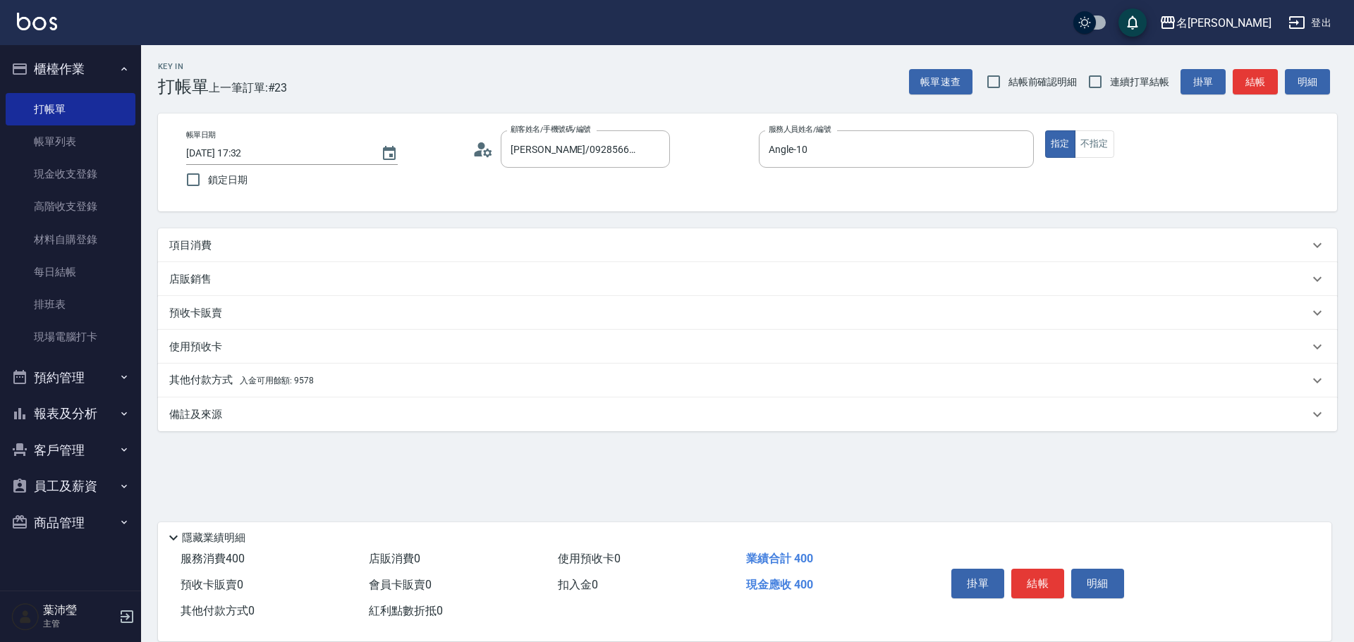
click at [470, 232] on div "項目消費" at bounding box center [747, 245] width 1179 height 34
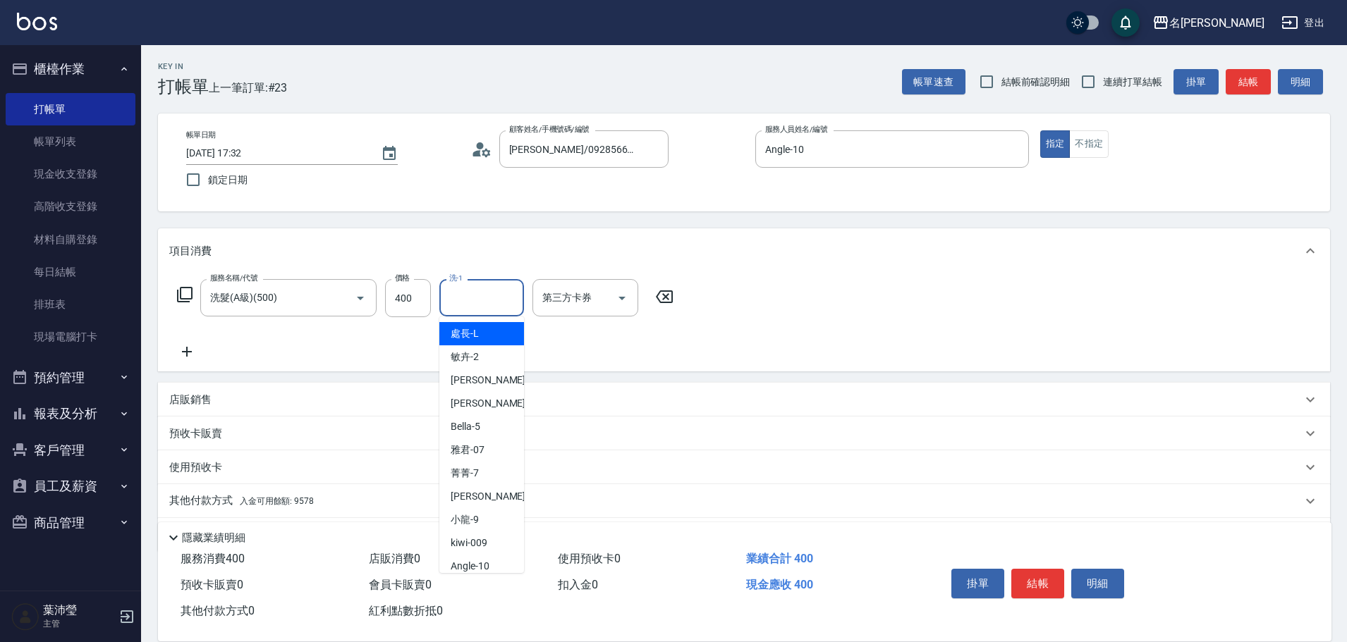
click at [473, 290] on input "洗-1" at bounding box center [482, 298] width 72 height 25
click at [496, 324] on div "語爭 -20" at bounding box center [481, 333] width 85 height 23
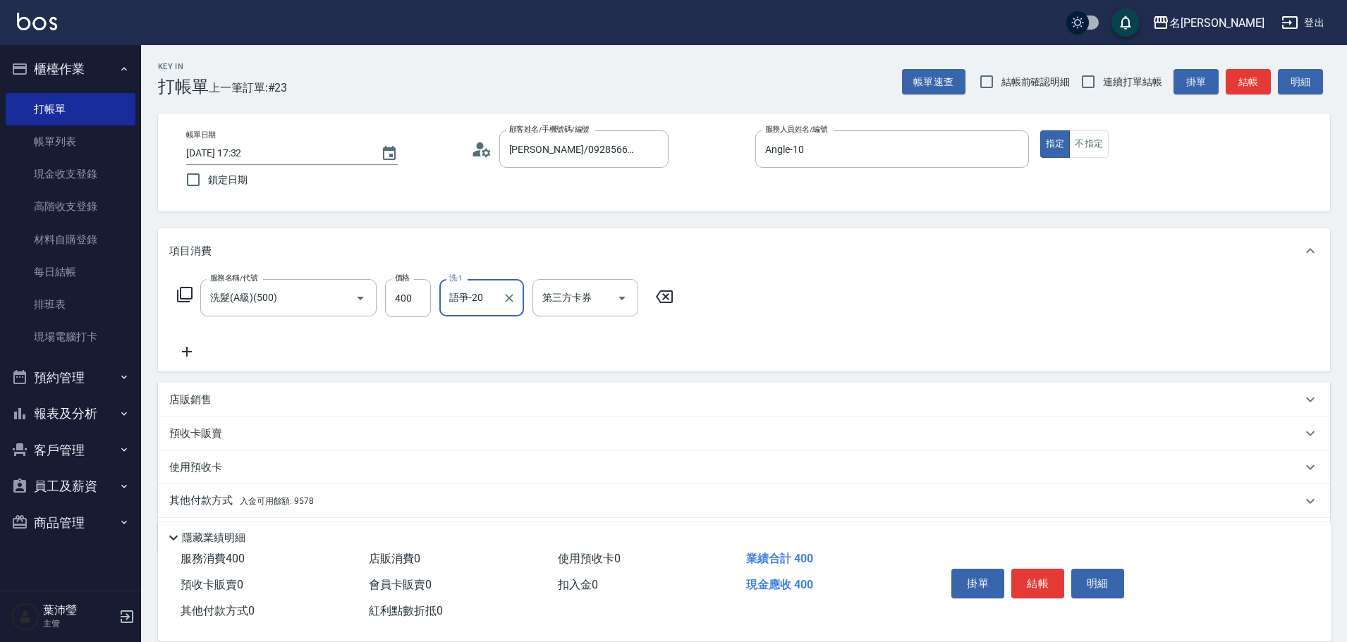
type input "語爭-20"
drag, startPoint x: 497, startPoint y: 347, endPoint x: 444, endPoint y: 386, distance: 66.0
click at [497, 348] on div "服務名稱/代號 洗髮(A級)(500) 服務名稱/代號 價格 400 價格 洗-1 語爭-20 洗-1 第三方卡券 第三方卡券" at bounding box center [425, 319] width 513 height 81
click at [323, 489] on div "其他付款方式 入金可用餘額: 9578" at bounding box center [744, 501] width 1172 height 34
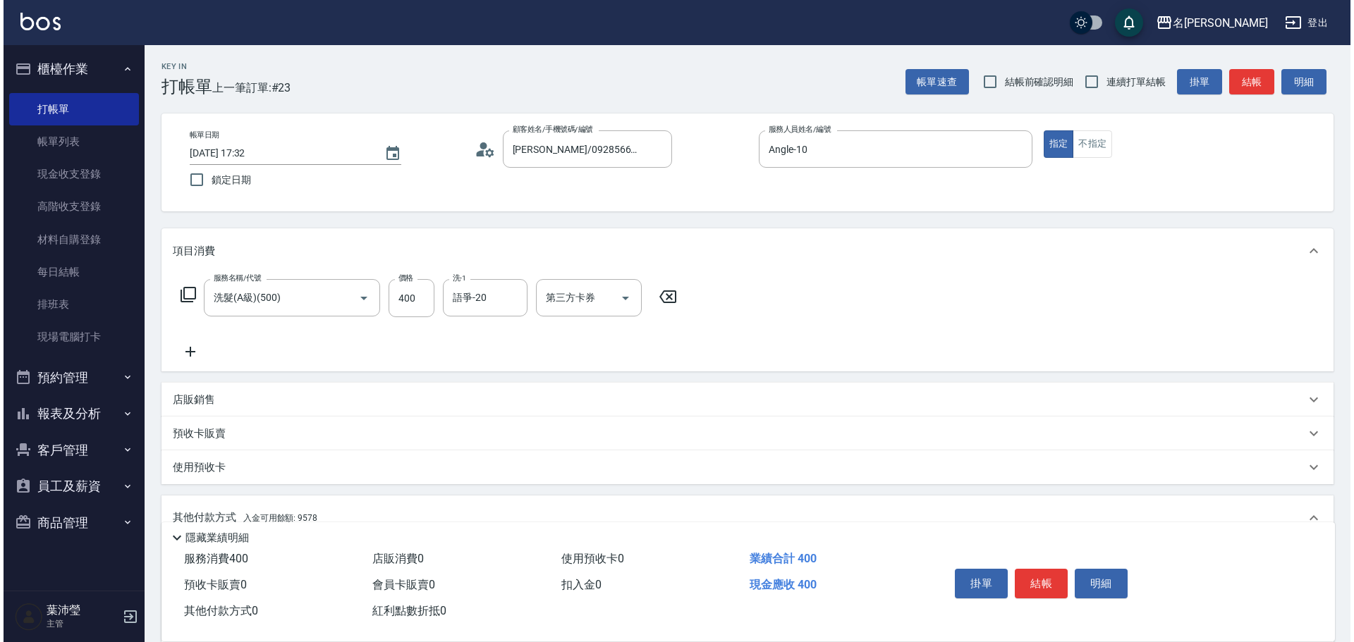
scroll to position [195, 0]
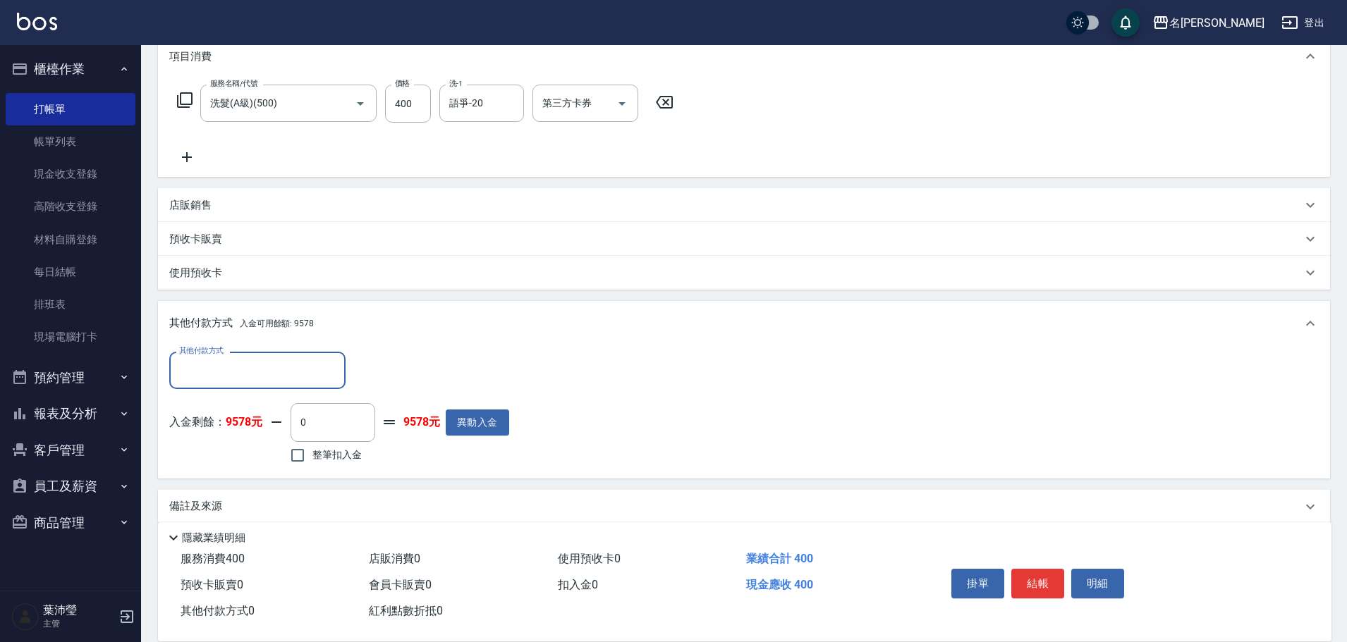
click at [329, 448] on span "整筆扣入金" at bounding box center [336, 455] width 49 height 15
click at [312, 448] on input "整筆扣入金" at bounding box center [298, 456] width 30 height 30
checkbox input "true"
type input "400"
click at [1091, 582] on button "明細" at bounding box center [1097, 584] width 53 height 30
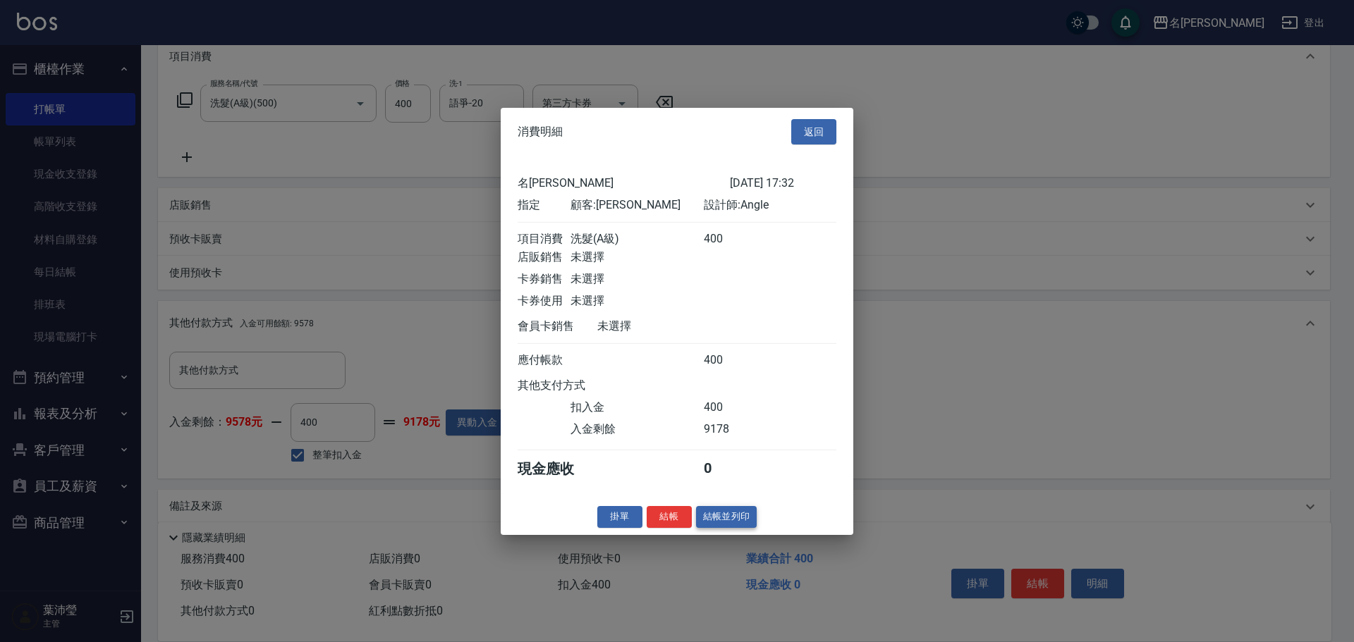
click at [724, 528] on button "結帳並列印" at bounding box center [726, 517] width 61 height 22
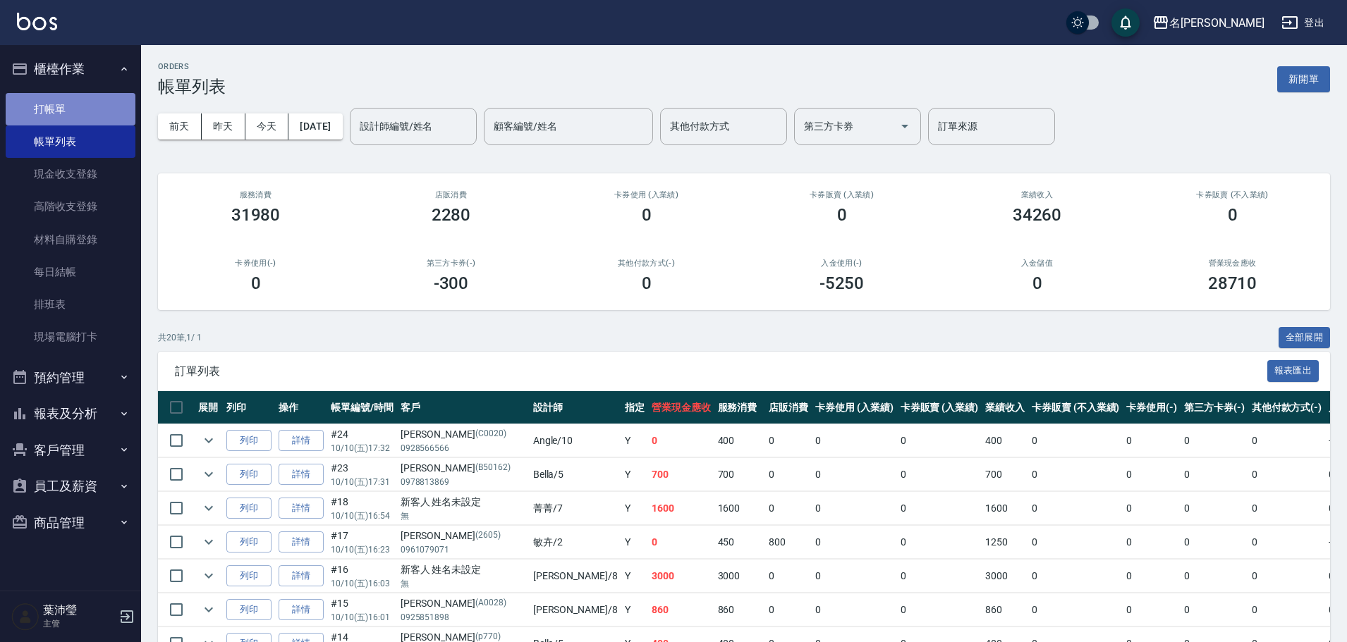
click at [50, 109] on link "打帳單" at bounding box center [71, 109] width 130 height 32
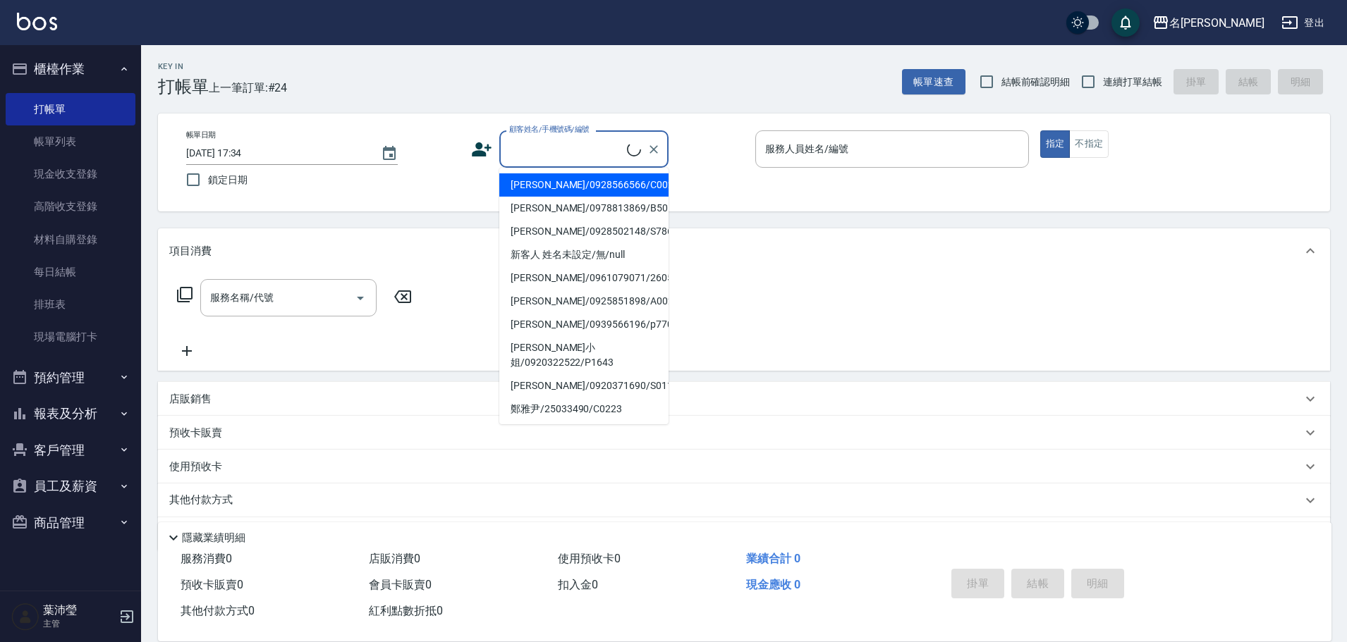
click at [607, 152] on input "顧客姓名/手機號碼/編號" at bounding box center [566, 149] width 121 height 25
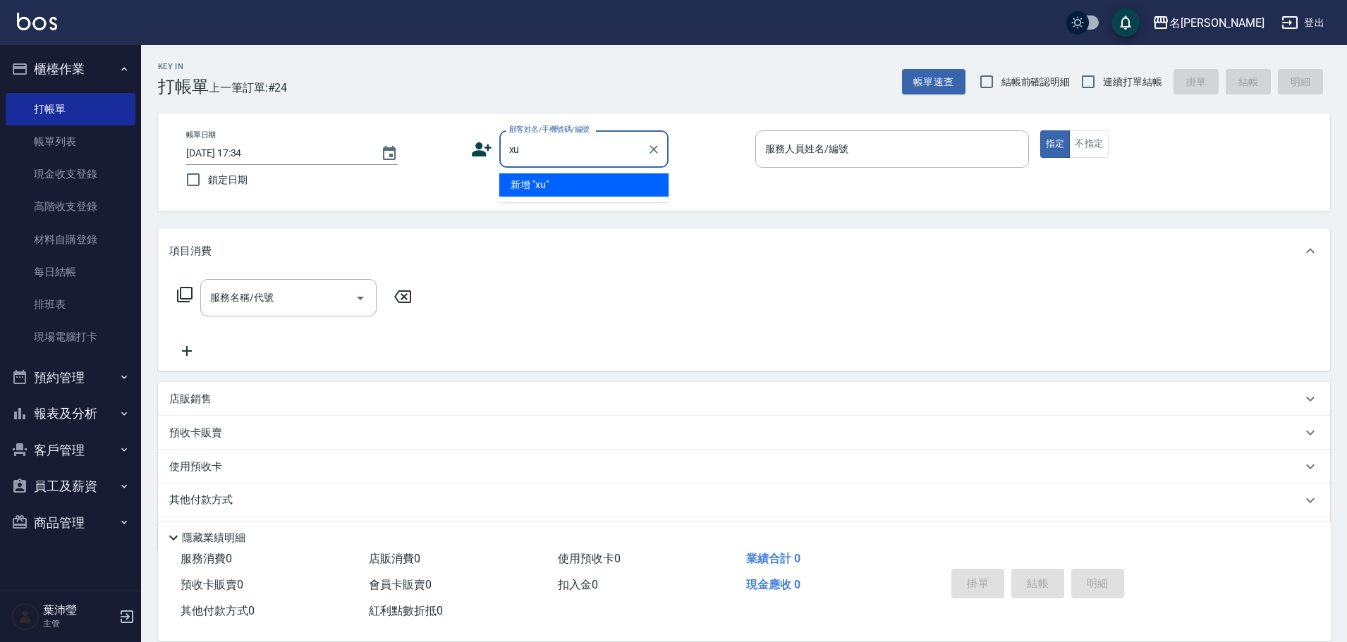
type input "xu3"
click at [656, 149] on icon "Clear" at bounding box center [654, 149] width 14 height 14
click at [546, 151] on input "顧客姓名/手機號碼/編號" at bounding box center [573, 149] width 135 height 25
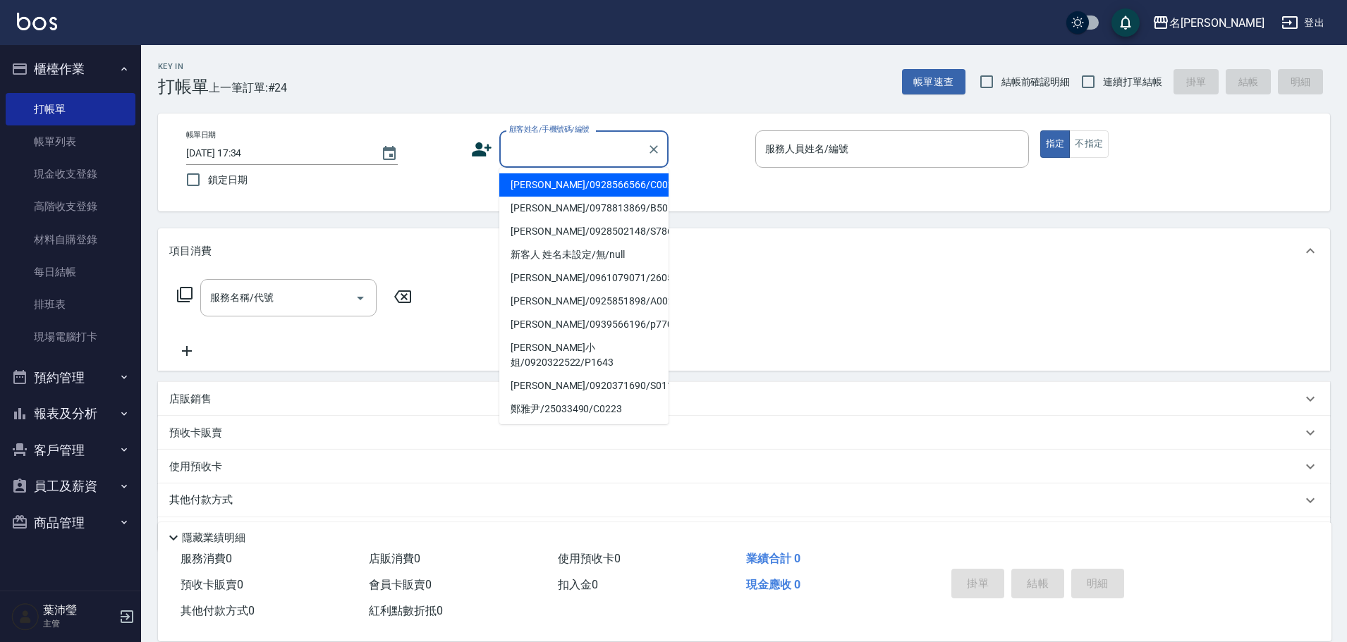
click at [546, 151] on input "顧客姓名/手機號碼/編號" at bounding box center [573, 149] width 135 height 25
click at [502, 149] on div "方 顧客姓名/手機號碼/編號" at bounding box center [583, 148] width 169 height 37
click at [508, 152] on input "方" at bounding box center [573, 149] width 135 height 25
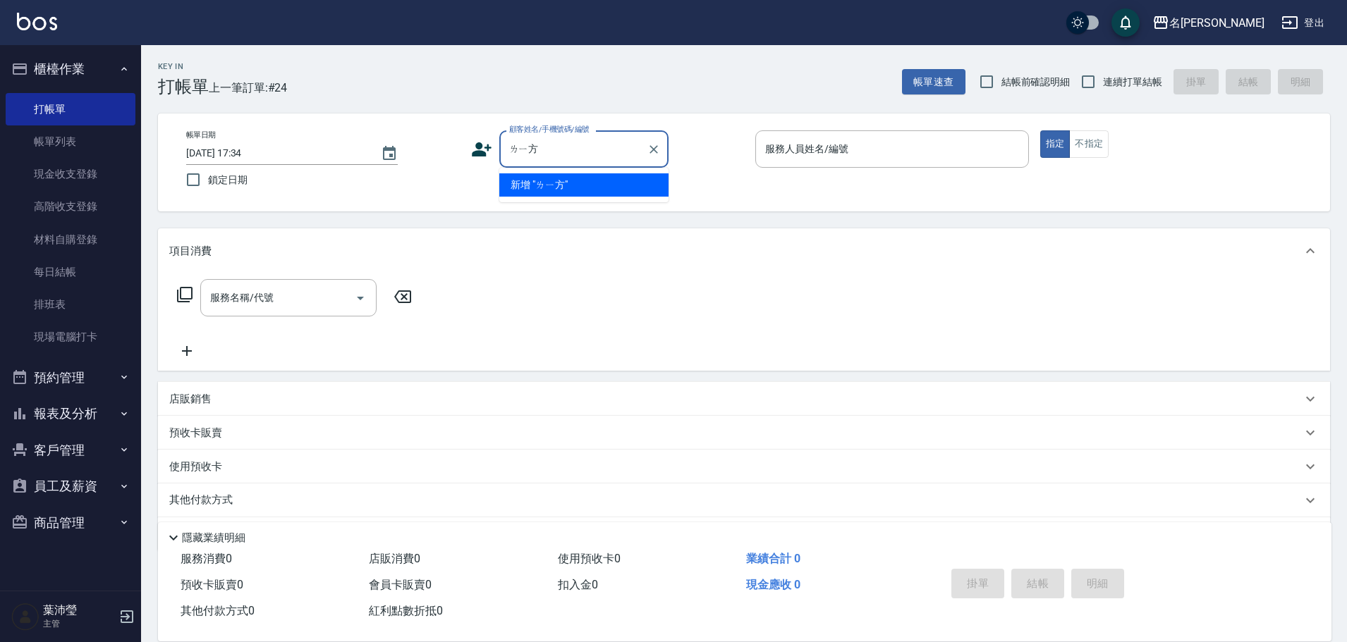
type input "李方"
click at [574, 147] on input "李方" at bounding box center [573, 149] width 135 height 25
click at [655, 156] on icon "Clear" at bounding box center [654, 149] width 14 height 14
click at [572, 161] on input "顧客姓名/手機號碼/編號" at bounding box center [573, 149] width 135 height 25
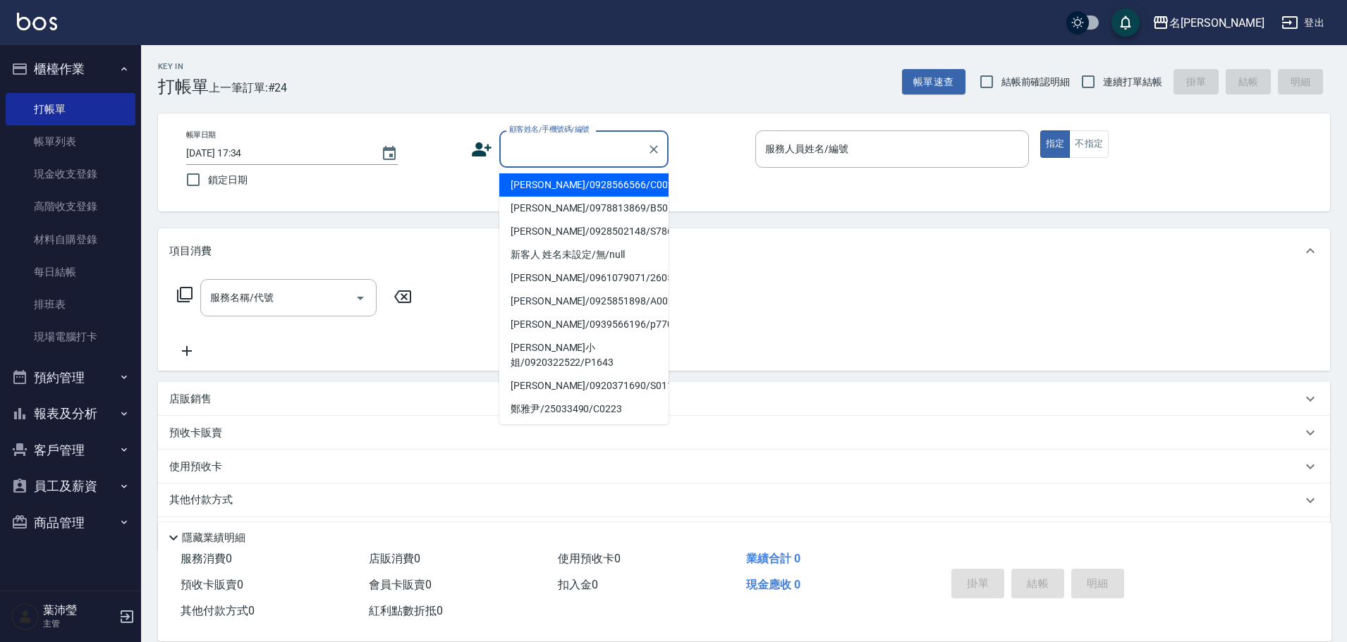
click at [566, 157] on input "顧客姓名/手機號碼/編號" at bounding box center [573, 149] width 135 height 25
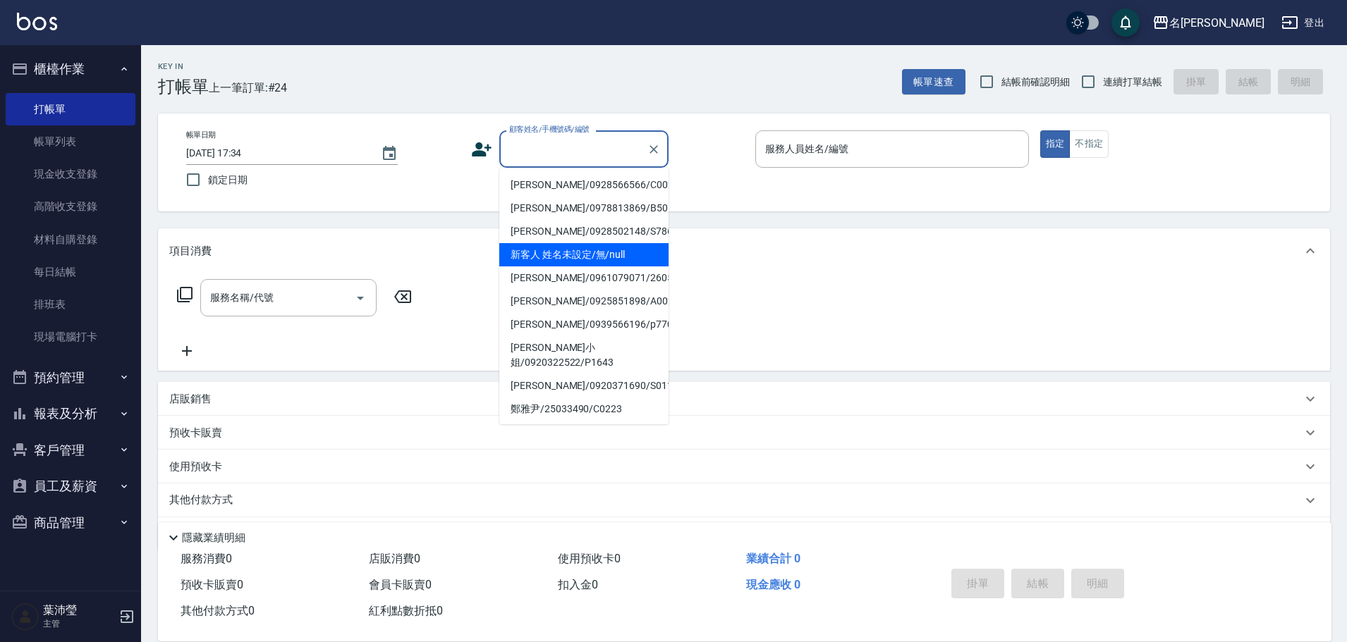
click at [554, 256] on li "新客人 姓名未設定/無/null" at bounding box center [583, 254] width 169 height 23
type input "新客人 姓名未設定/無/null"
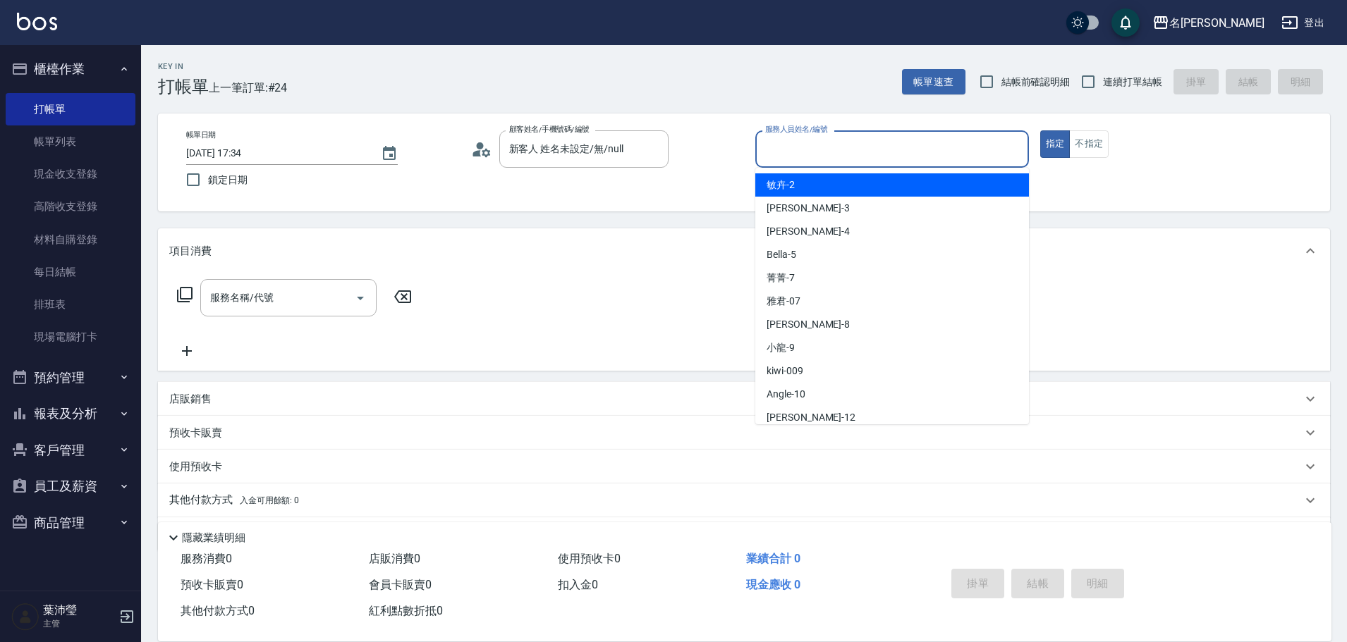
click at [800, 159] on input "服務人員姓名/編號" at bounding box center [891, 149] width 261 height 25
click at [778, 185] on span "敏卉 -2" at bounding box center [780, 185] width 28 height 15
type input "敏卉-2"
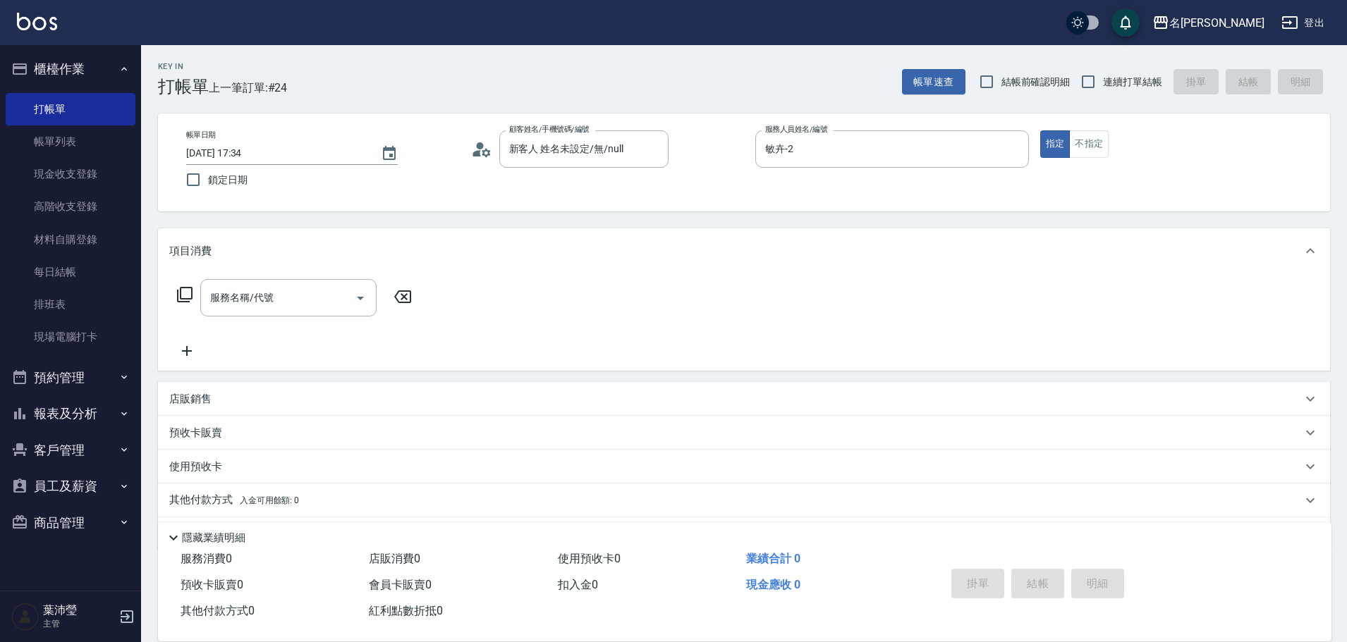
click at [185, 293] on icon at bounding box center [184, 294] width 17 height 17
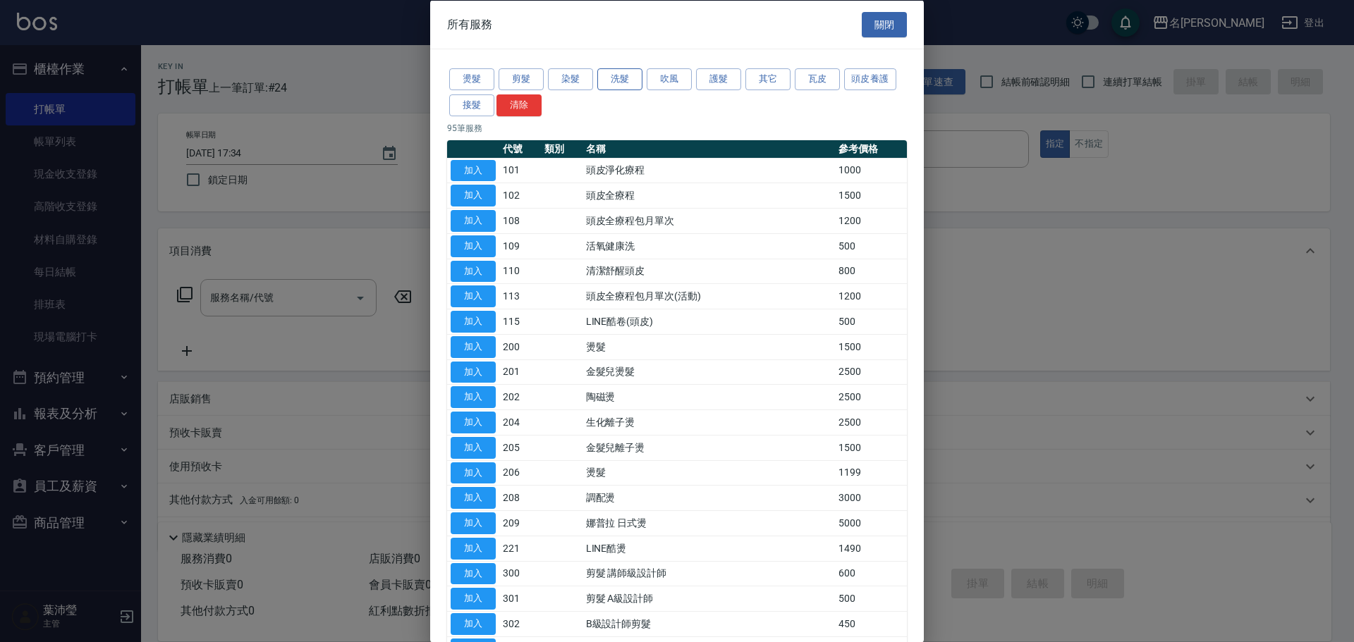
click at [613, 80] on button "洗髮" at bounding box center [619, 79] width 45 height 22
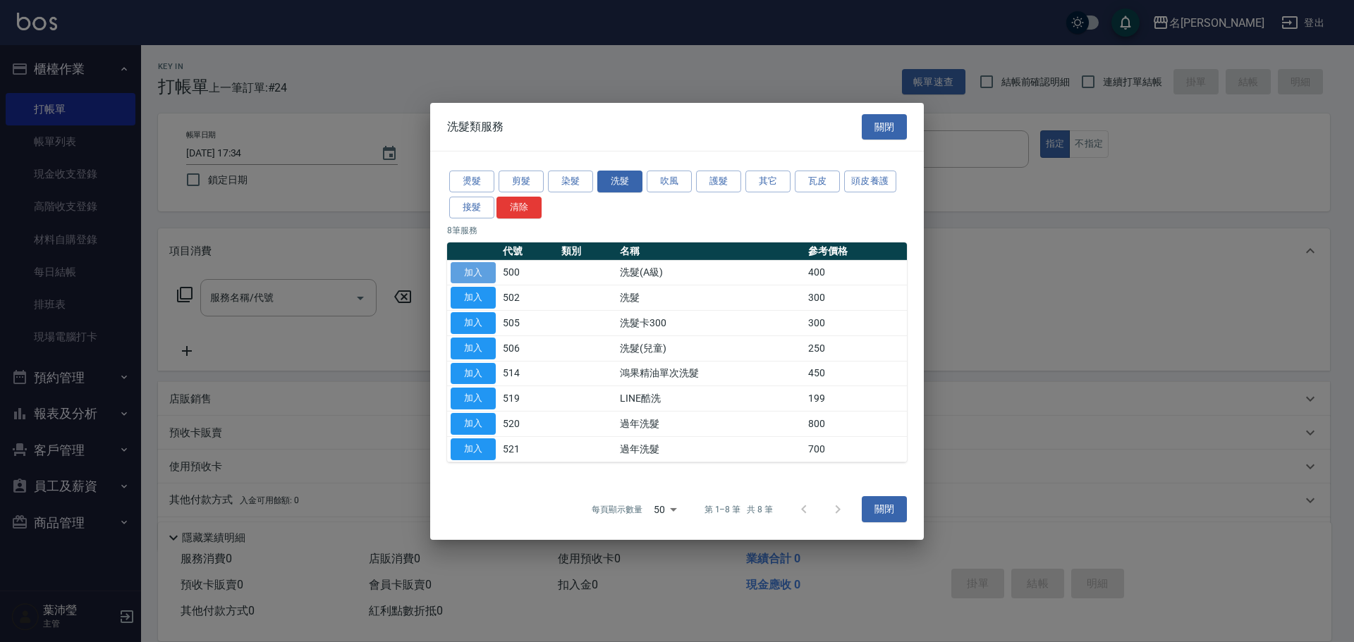
click at [479, 271] on button "加入" at bounding box center [473, 273] width 45 height 22
type input "洗髮(A級)(500)"
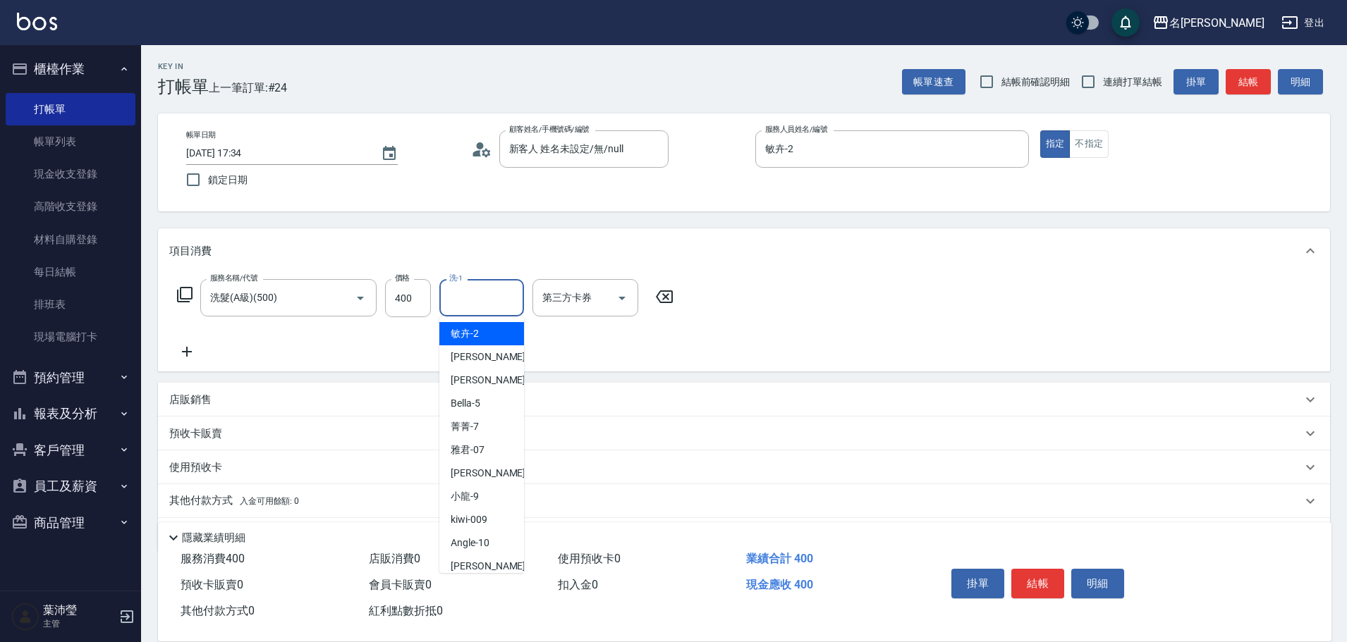
click at [474, 297] on input "洗-1" at bounding box center [482, 298] width 72 height 25
click at [484, 331] on span "[PERSON_NAME] -18" at bounding box center [495, 333] width 89 height 15
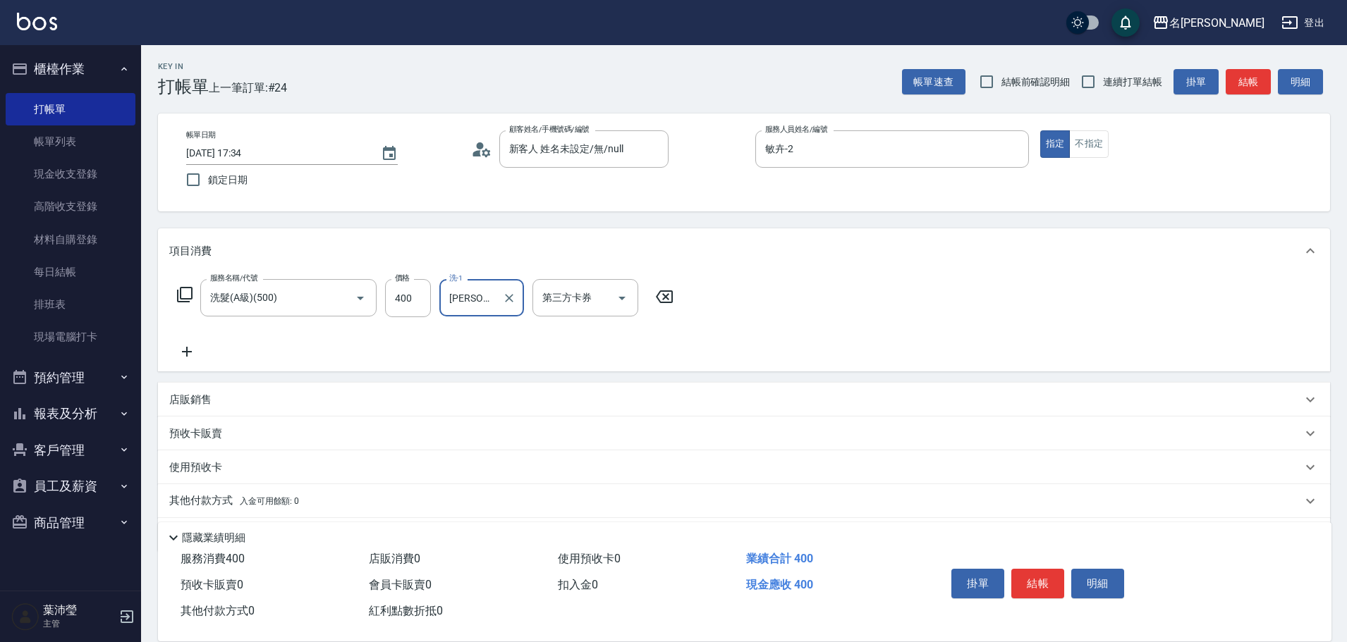
type input "[PERSON_NAME]-18"
click at [184, 292] on icon at bounding box center [184, 294] width 17 height 17
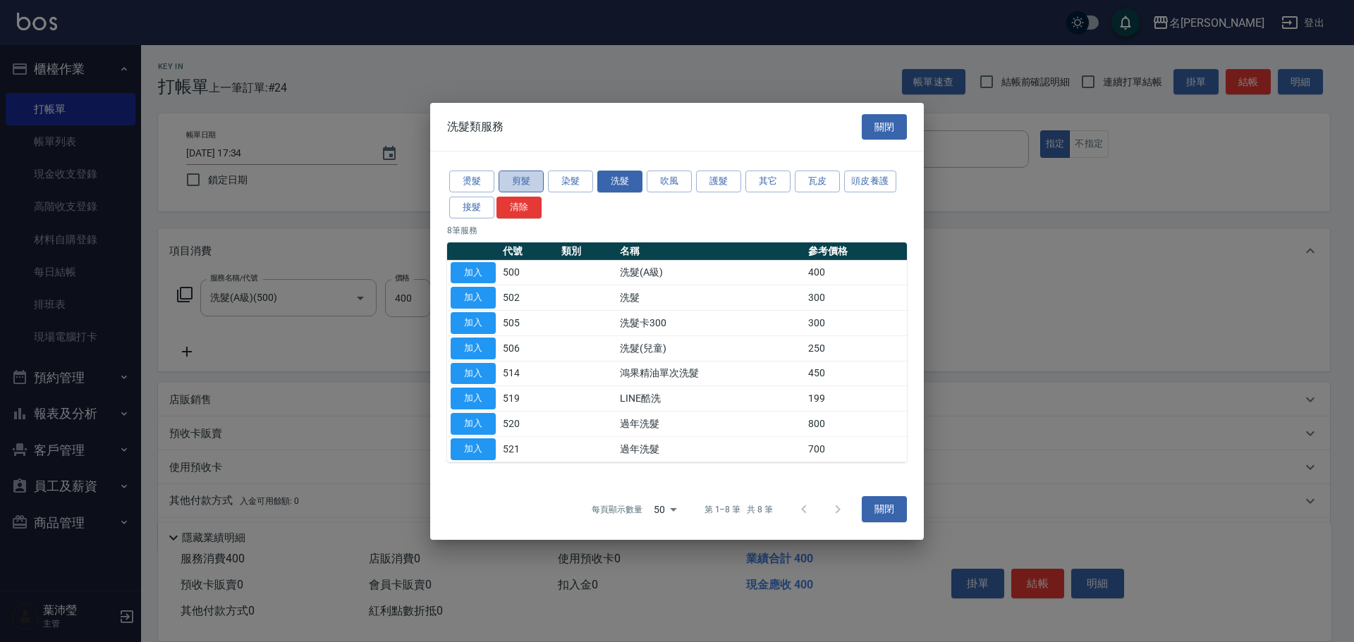
click at [499, 180] on button "剪髮" at bounding box center [520, 182] width 45 height 22
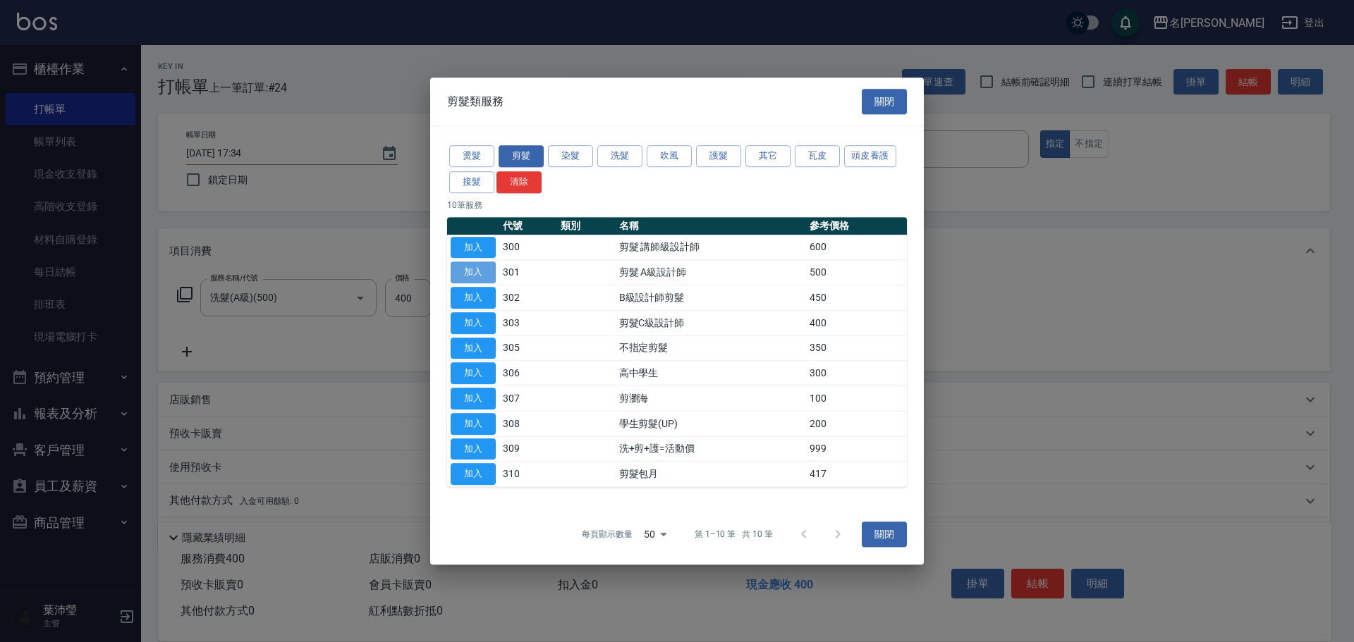
click at [468, 272] on button "加入" at bounding box center [473, 273] width 45 height 22
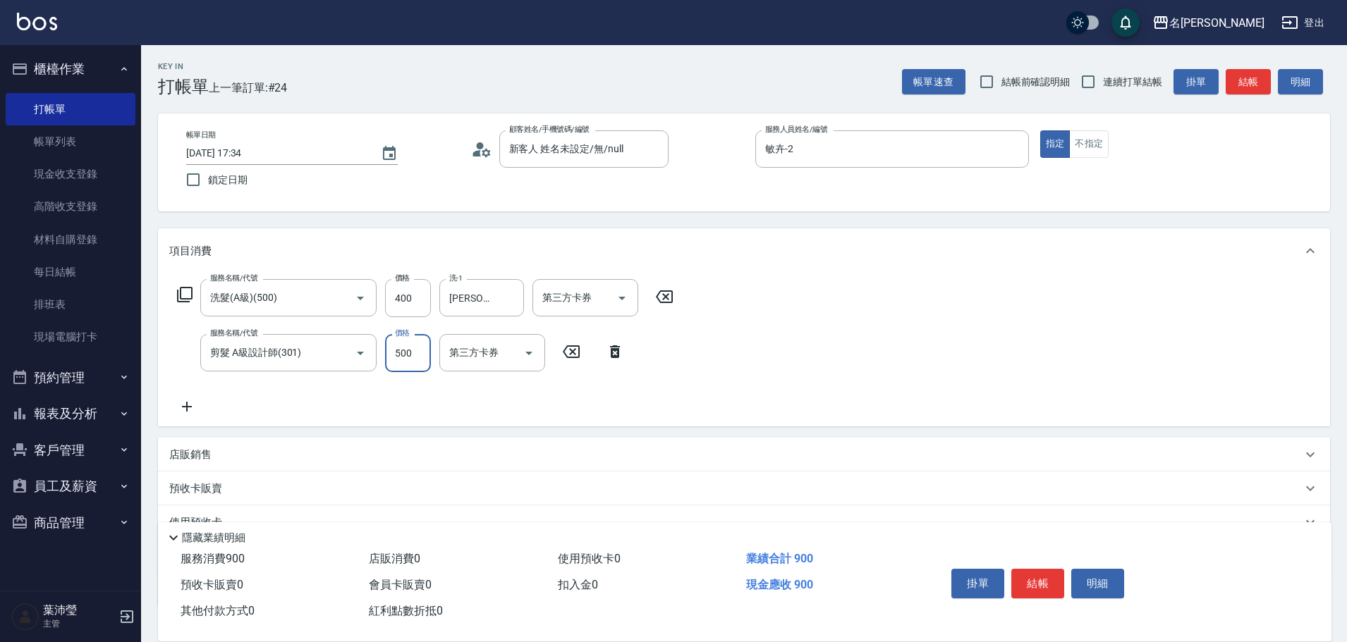
click at [408, 355] on input "500" at bounding box center [408, 353] width 46 height 38
type input "600"
click at [190, 291] on icon at bounding box center [184, 294] width 17 height 17
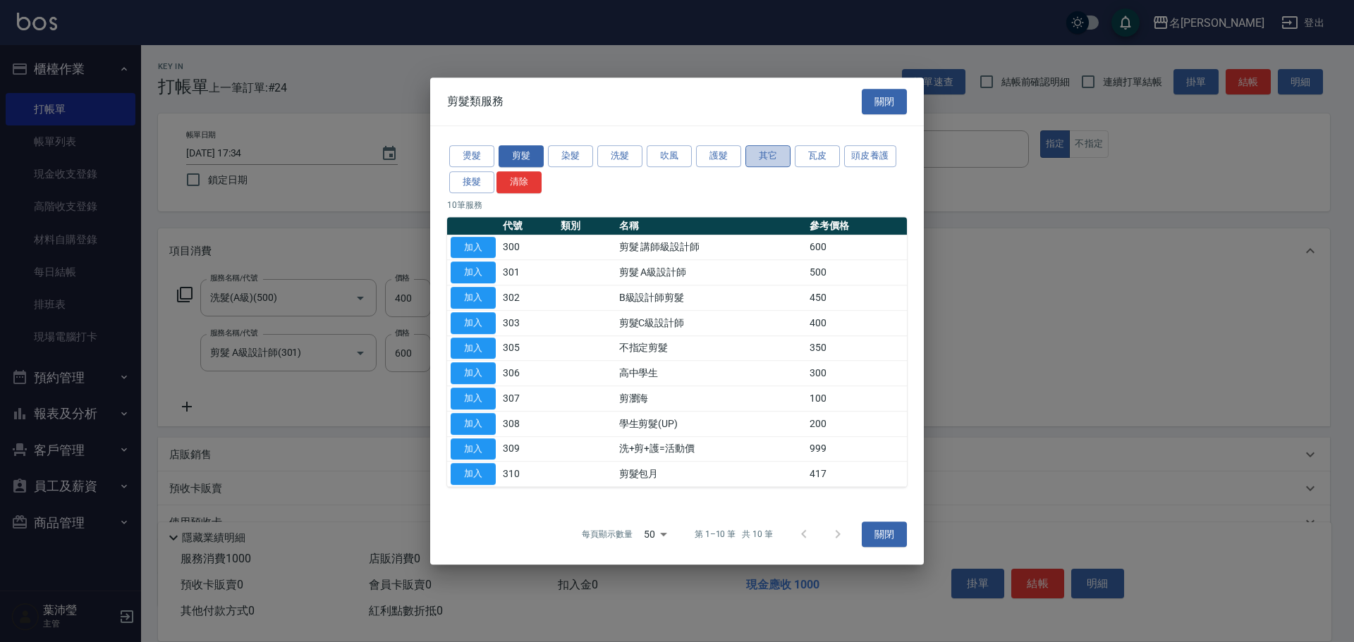
click at [783, 152] on button "其它" at bounding box center [767, 156] width 45 height 22
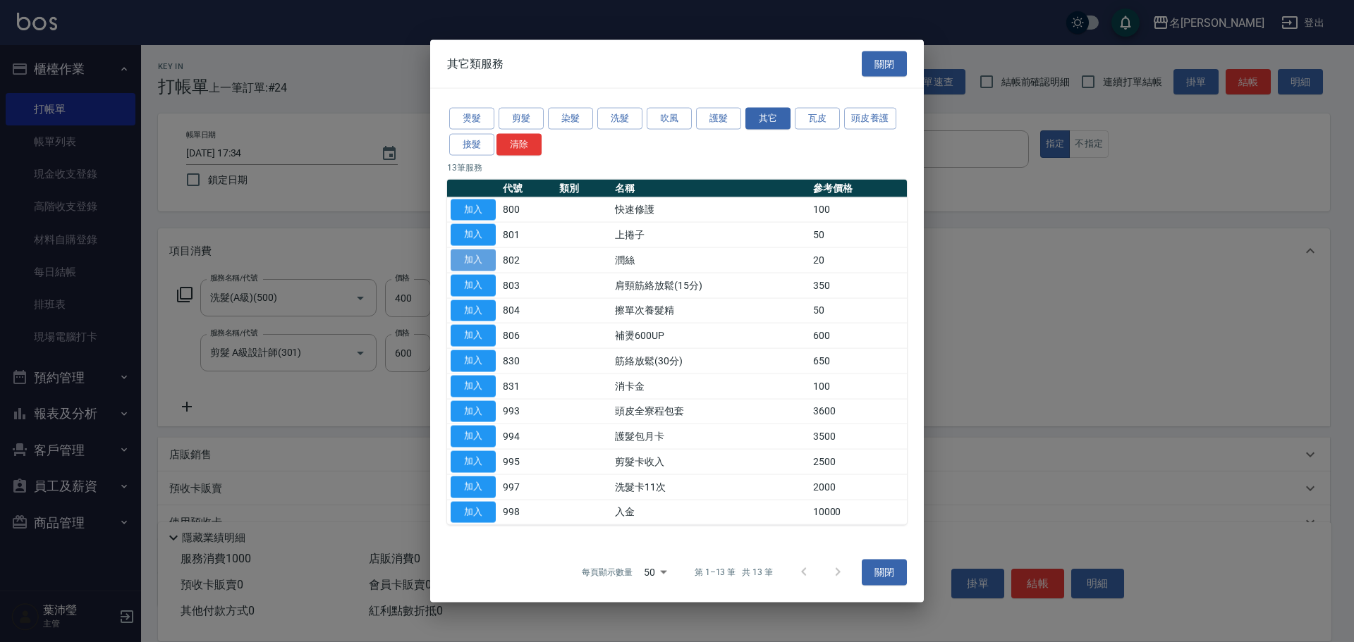
click at [476, 259] on button "加入" at bounding box center [473, 261] width 45 height 22
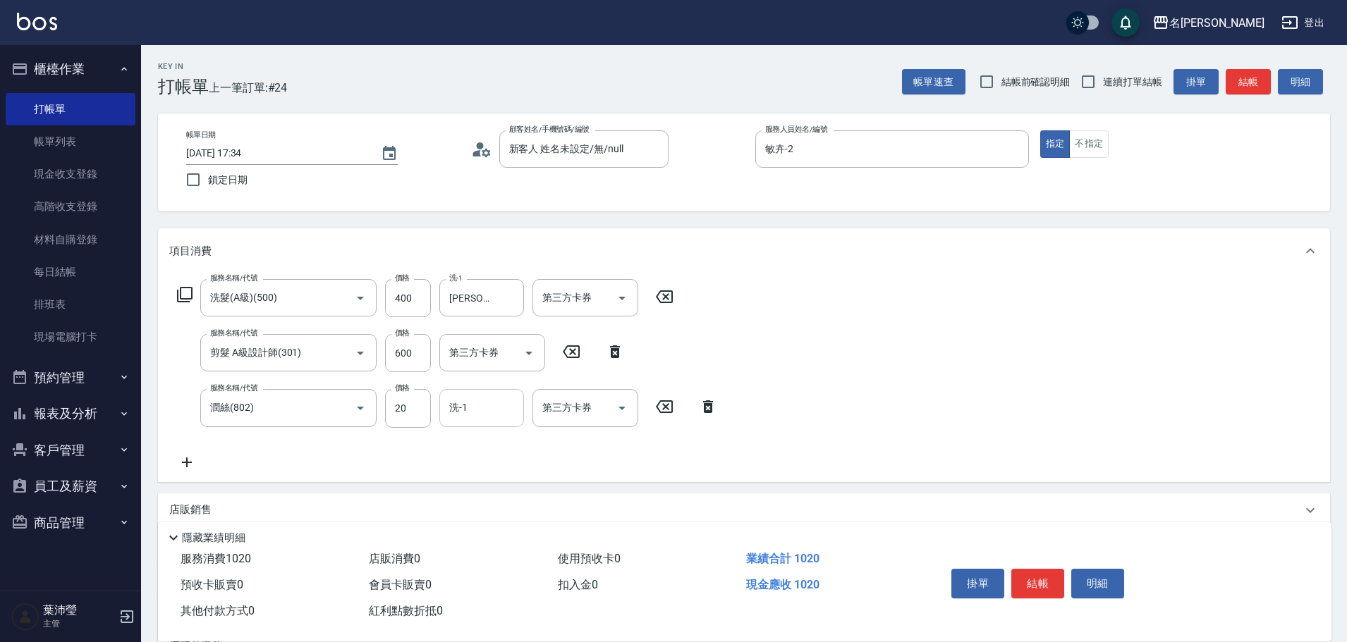
click at [472, 413] on input "洗-1" at bounding box center [482, 408] width 72 height 25
click at [470, 441] on span "[PERSON_NAME] -18" at bounding box center [495, 444] width 89 height 15
type input "[PERSON_NAME]-18"
click at [1029, 577] on button "結帳" at bounding box center [1037, 584] width 53 height 30
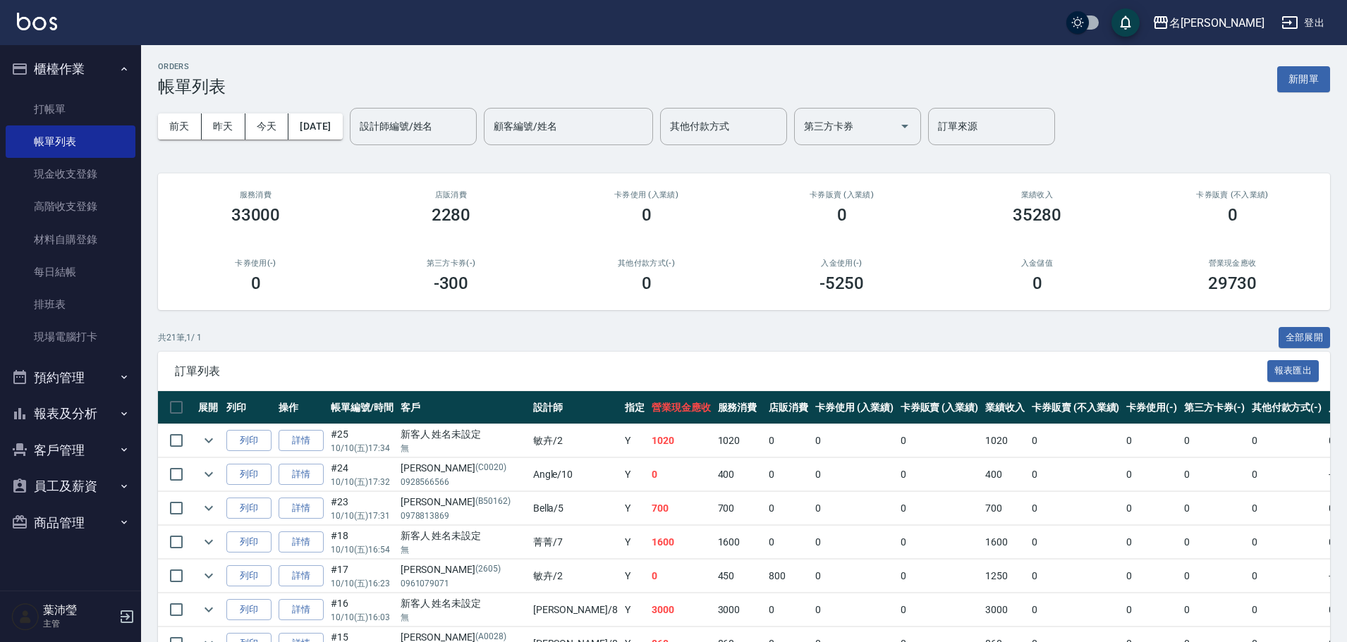
drag, startPoint x: 938, startPoint y: 364, endPoint x: 505, endPoint y: 272, distance: 442.5
click at [53, 98] on link "打帳單" at bounding box center [71, 109] width 130 height 32
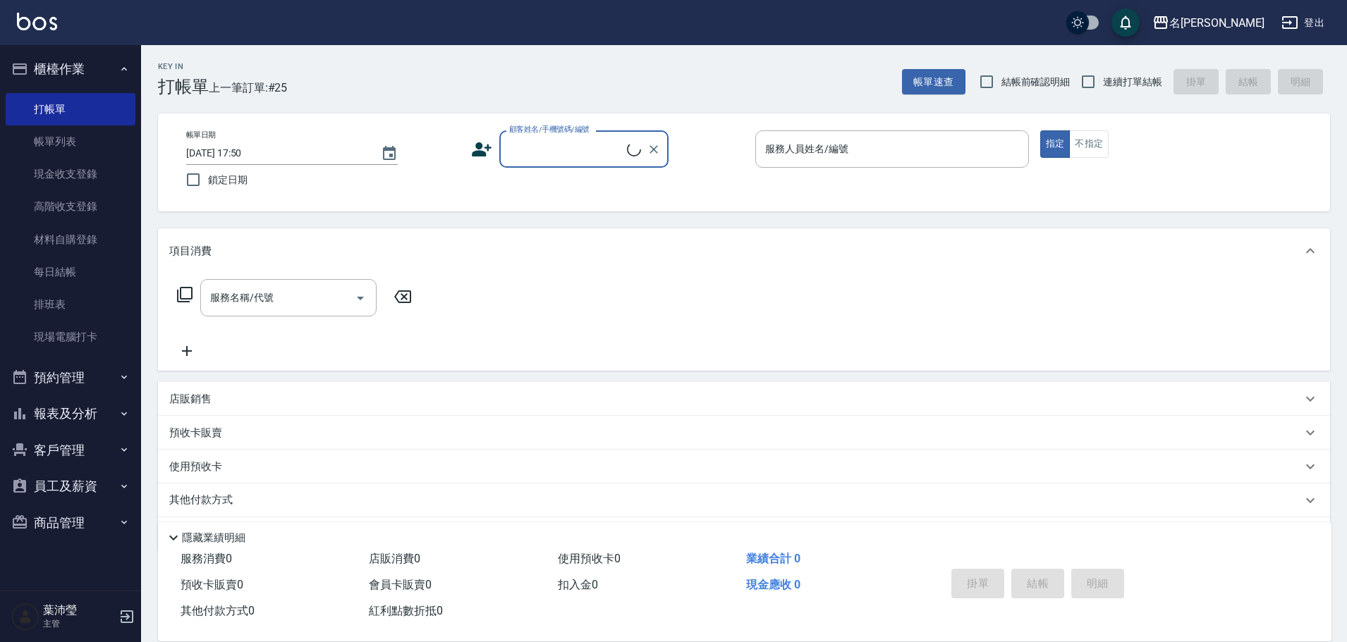
click at [580, 152] on input "顧客姓名/手機號碼/編號" at bounding box center [566, 149] width 121 height 25
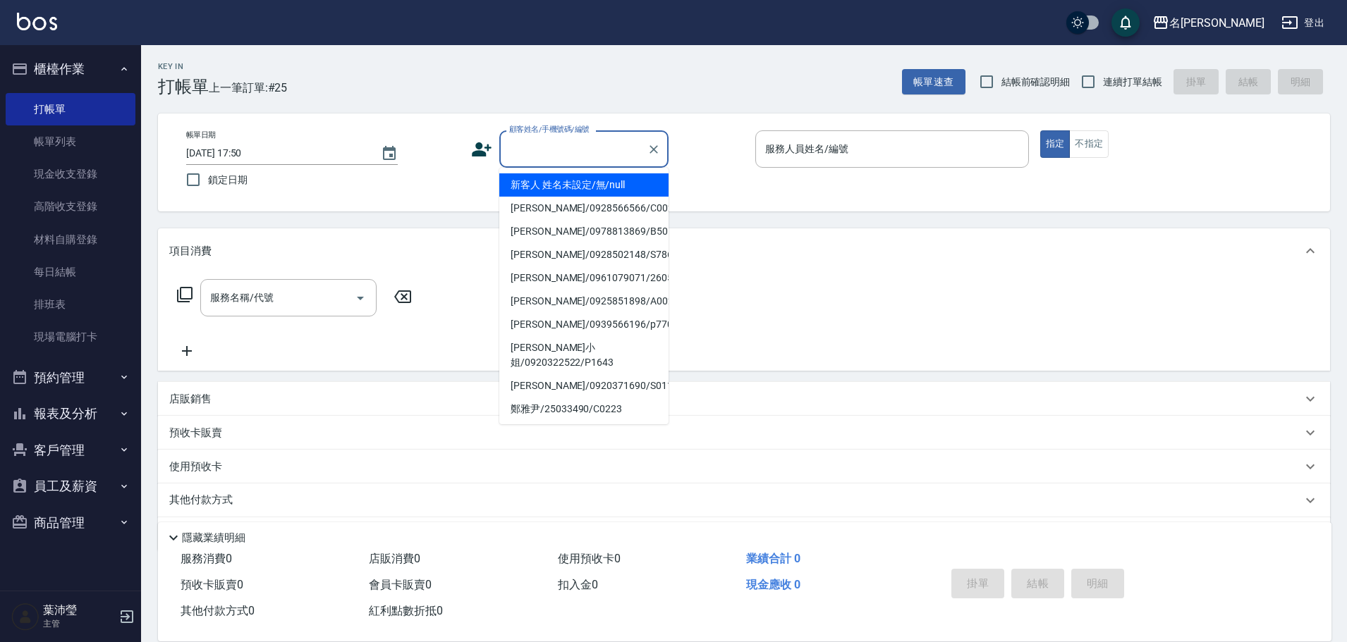
click at [583, 178] on li "新客人 姓名未設定/無/null" at bounding box center [583, 184] width 169 height 23
type input "新客人 姓名未設定/無/null"
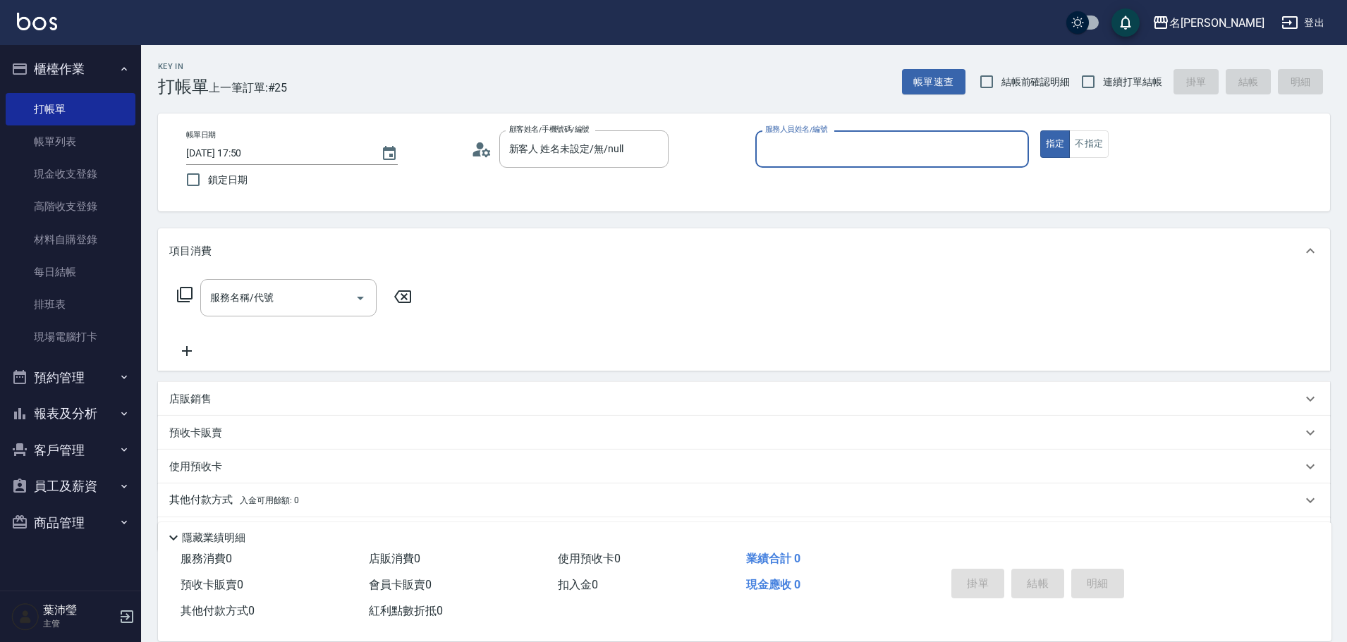
click at [794, 138] on input "服務人員姓名/編號" at bounding box center [891, 149] width 261 height 25
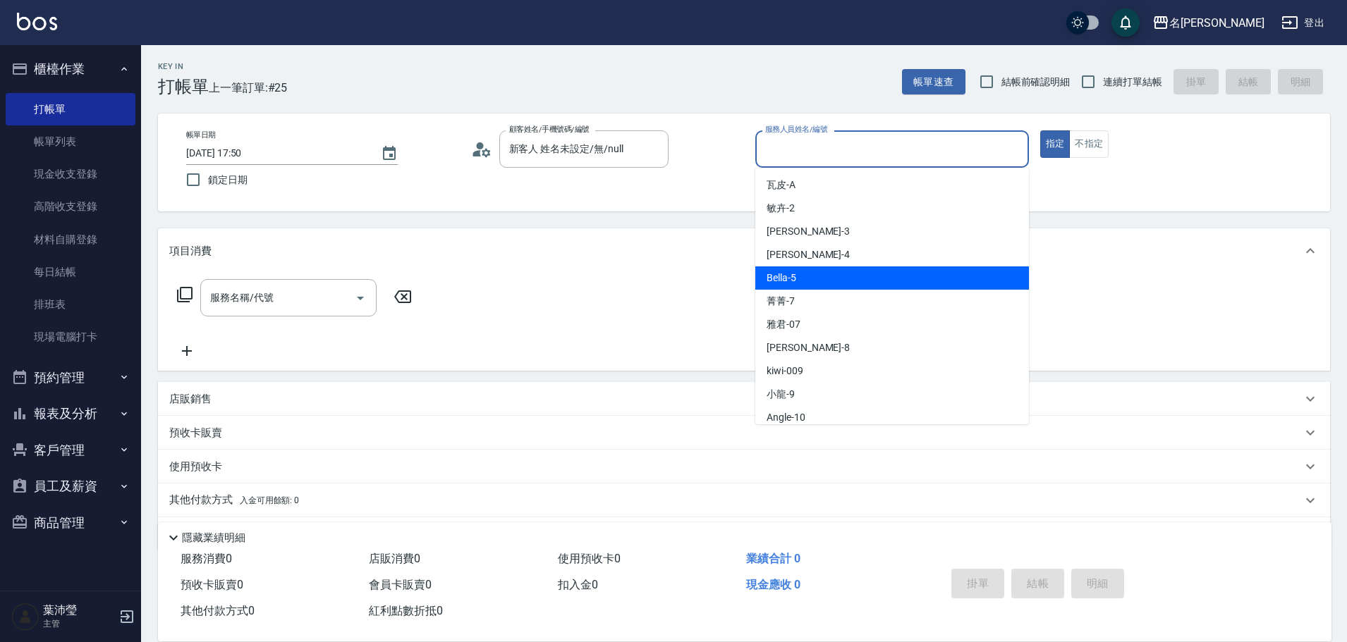
drag, startPoint x: 838, startPoint y: 269, endPoint x: 1042, endPoint y: 185, distance: 220.4
click at [841, 269] on div "Bella -5" at bounding box center [892, 278] width 274 height 23
type input "Bella-5"
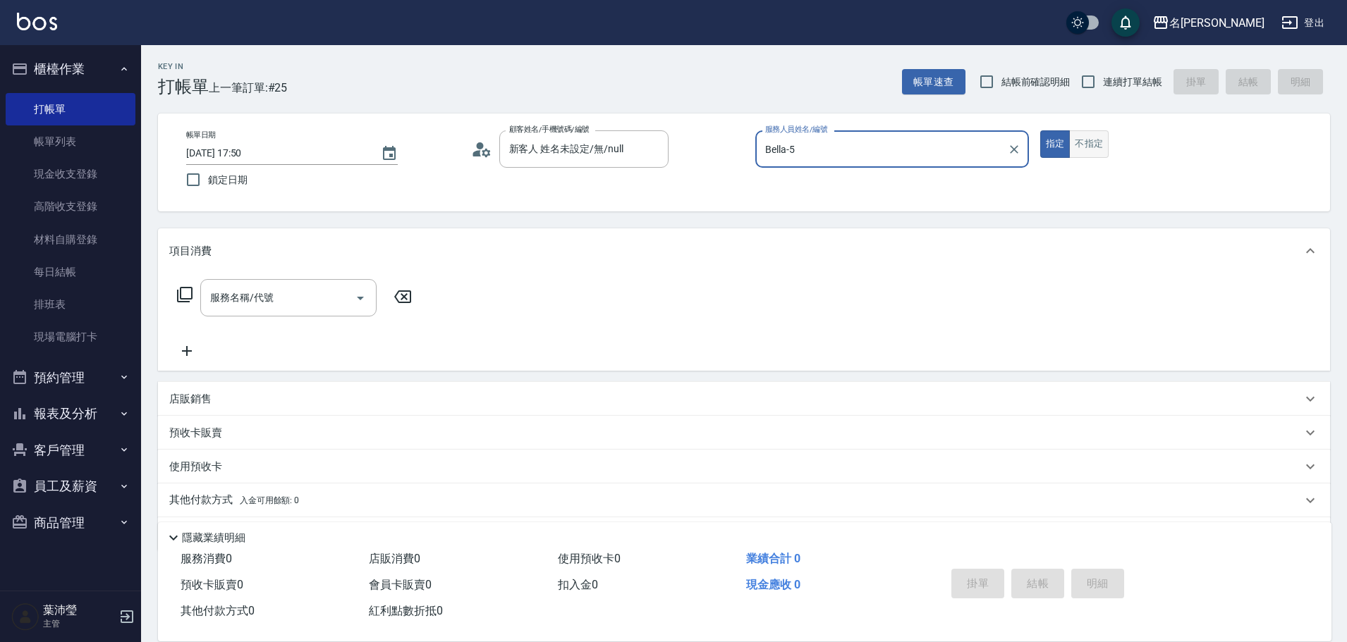
click at [1081, 142] on button "不指定" at bounding box center [1088, 143] width 39 height 27
click at [245, 288] on input "服務名稱/代號" at bounding box center [278, 298] width 142 height 25
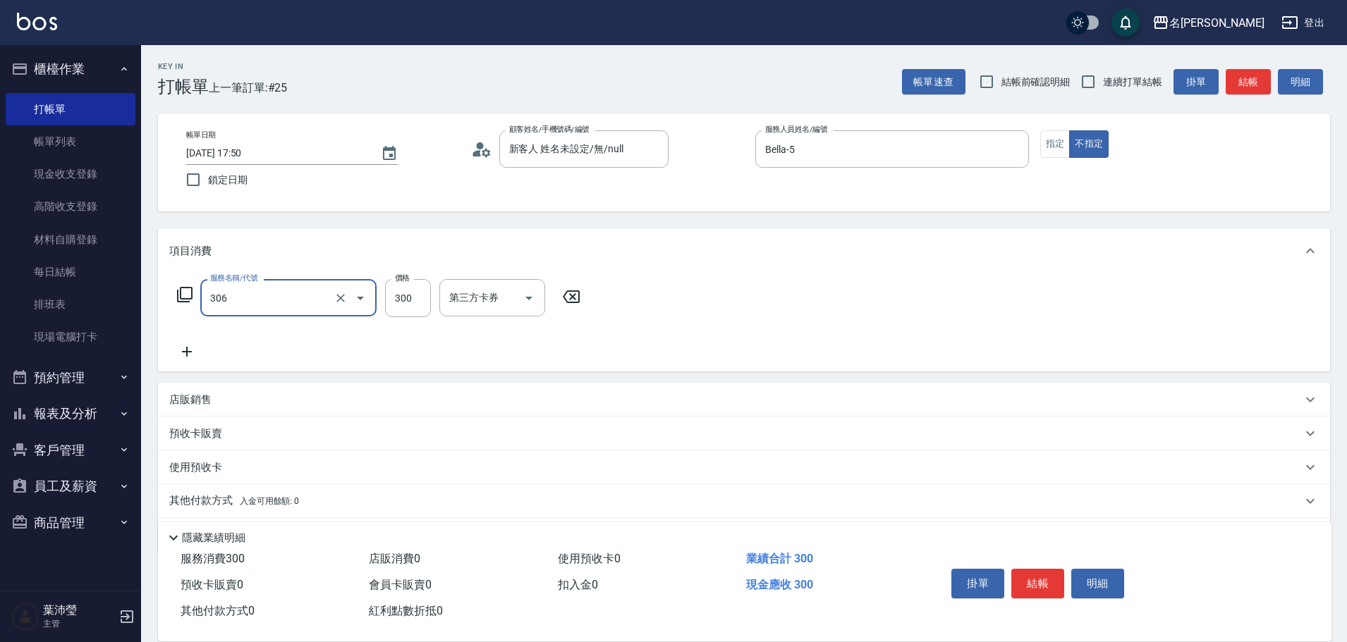
type input "高中學生(306)"
click at [1244, 84] on button "結帳" at bounding box center [1247, 82] width 45 height 26
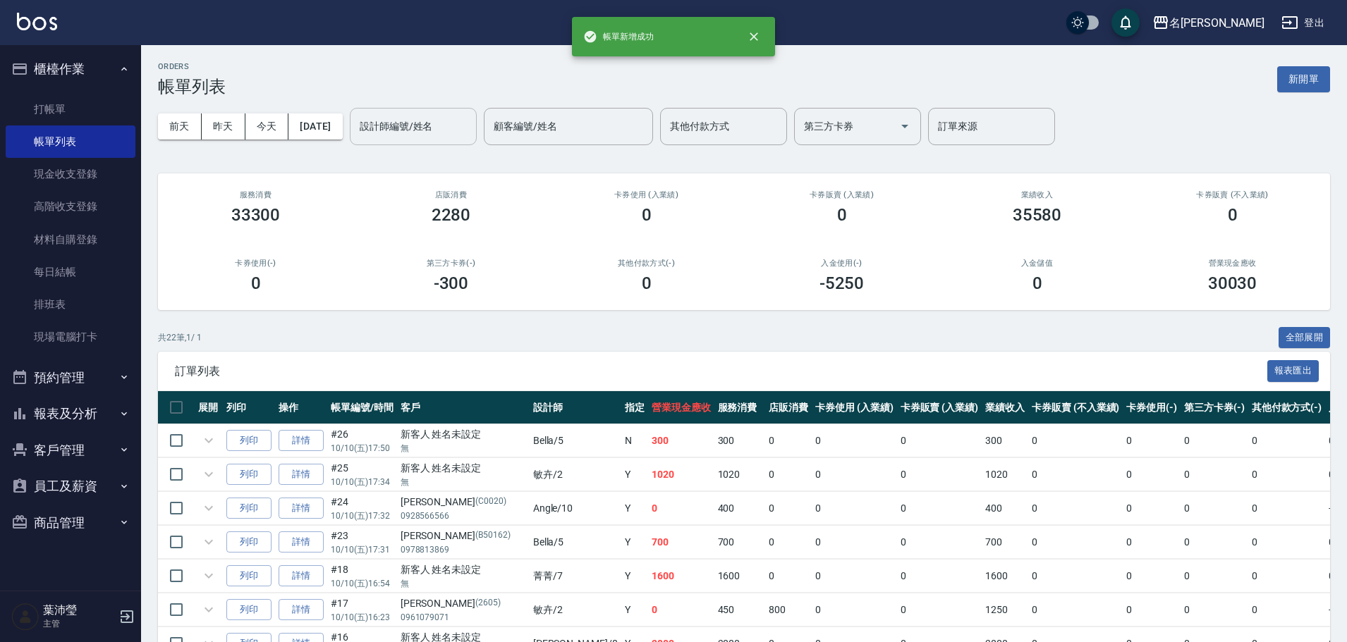
click at [439, 125] on div "設計師編號/姓名 設計師編號/姓名" at bounding box center [413, 126] width 127 height 37
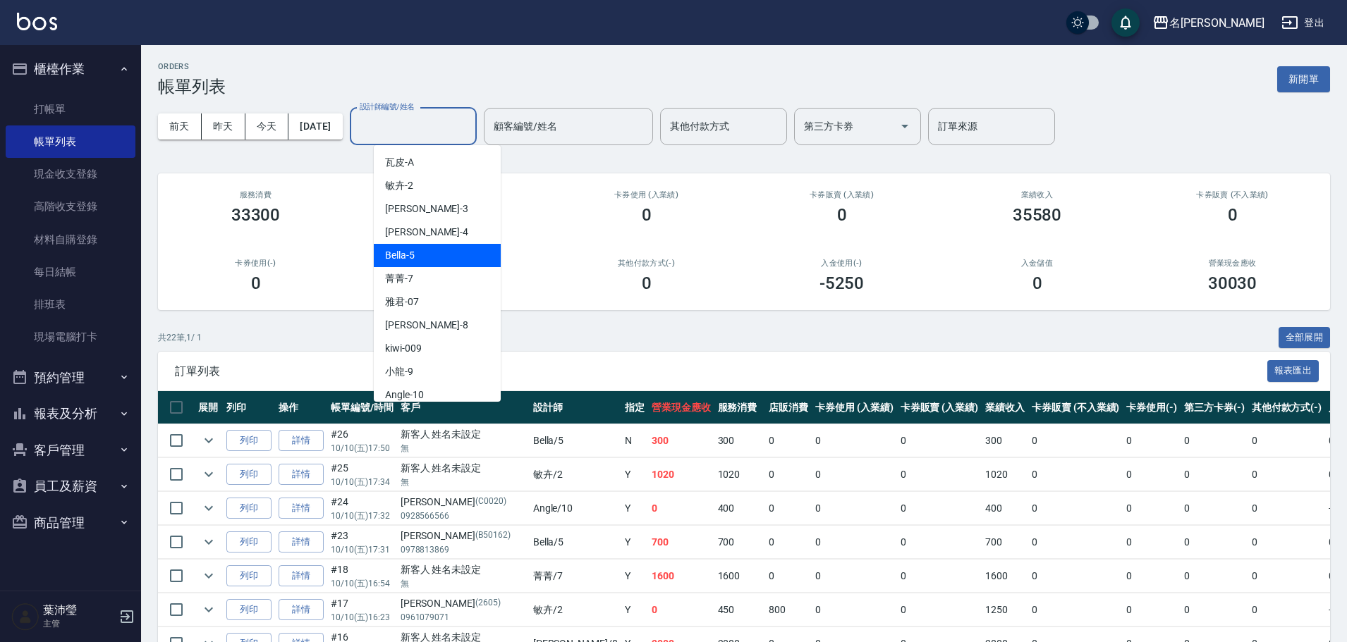
click at [415, 259] on div "Bella -5" at bounding box center [437, 255] width 127 height 23
type input "Bella-5"
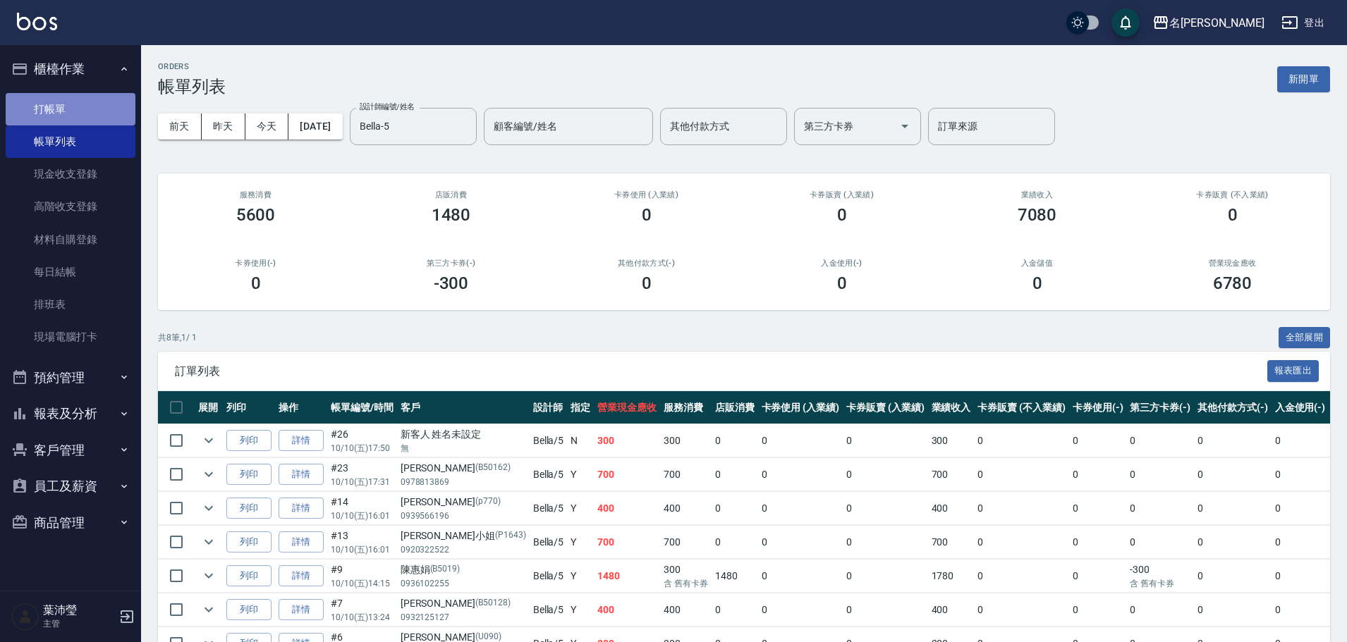
click at [52, 110] on link "打帳單" at bounding box center [71, 109] width 130 height 32
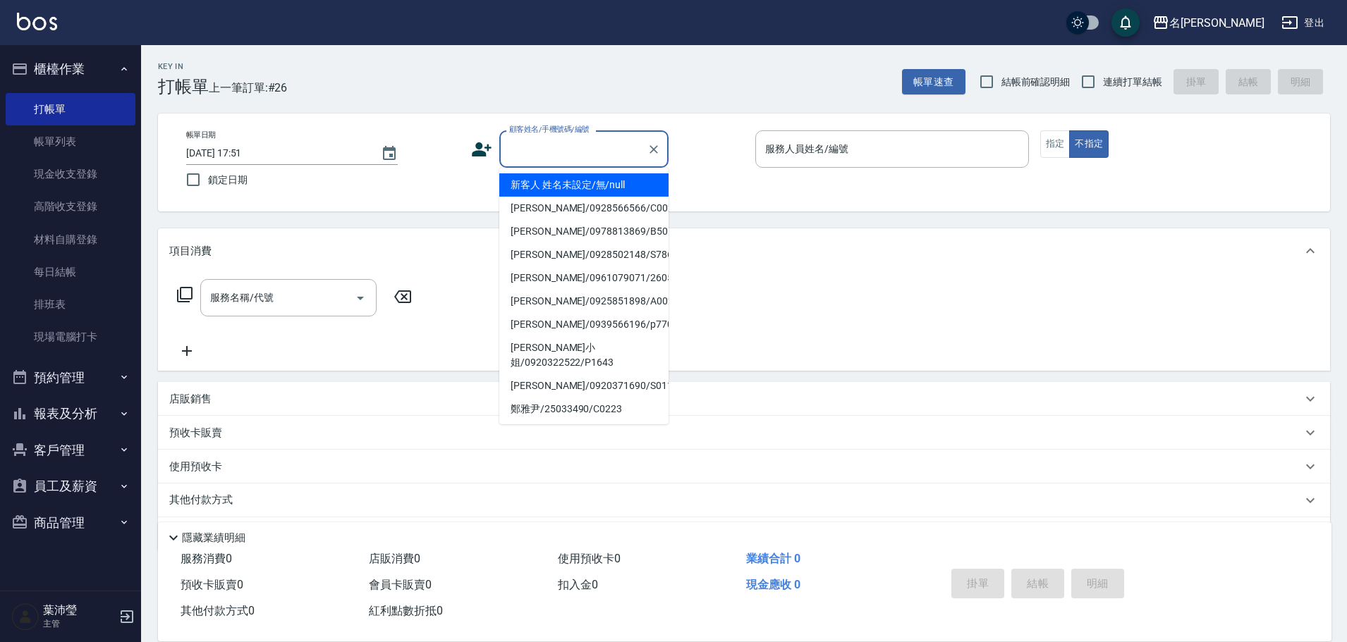
click at [578, 154] on input "顧客姓名/手機號碼/編號" at bounding box center [573, 149] width 135 height 25
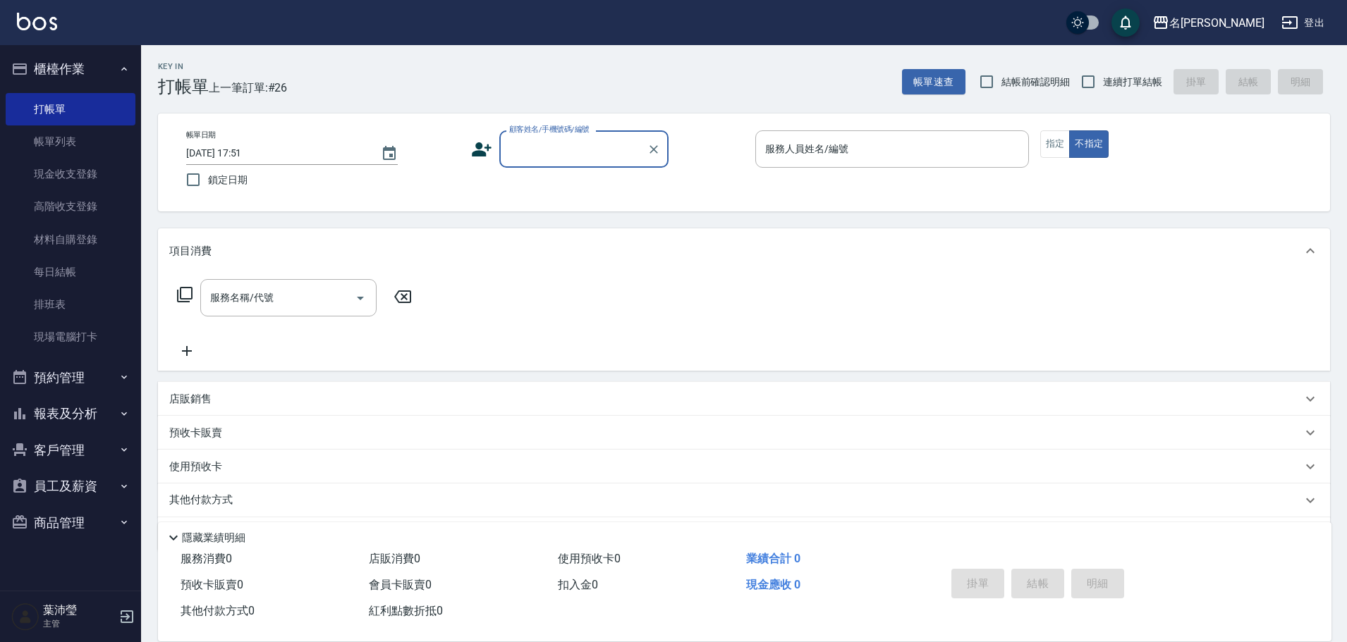
click at [567, 161] on input "顧客姓名/手機號碼/編號" at bounding box center [573, 149] width 135 height 25
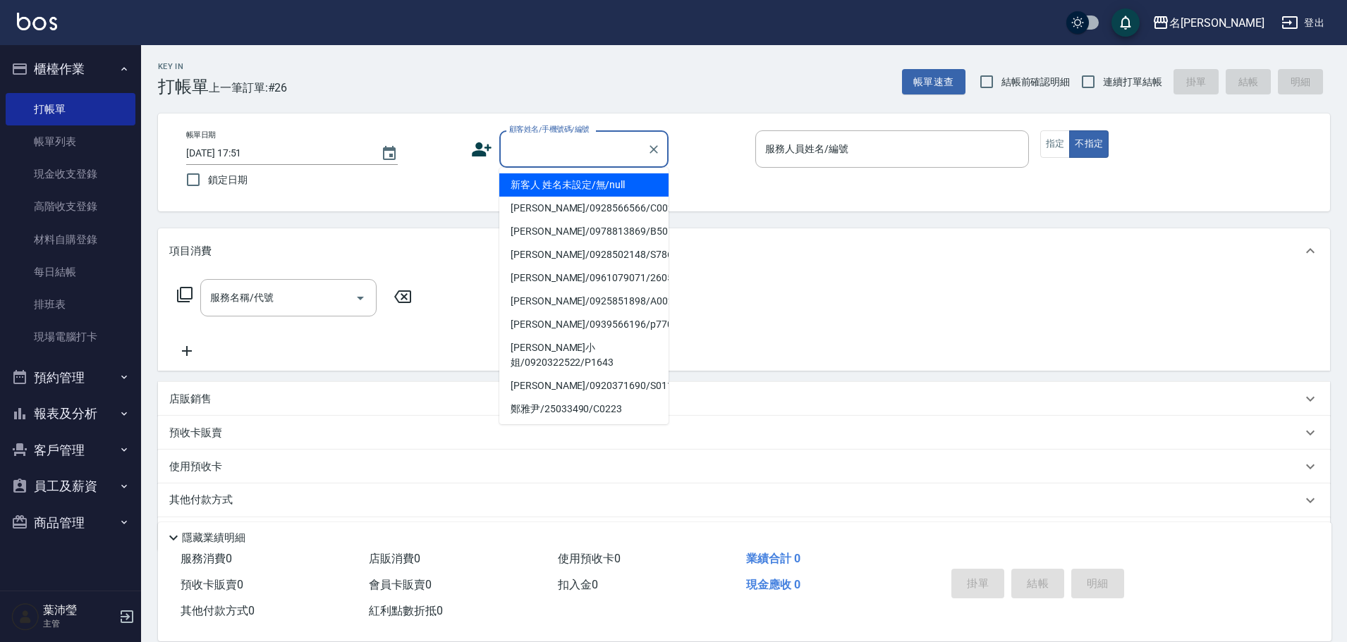
click at [567, 159] on input "顧客姓名/手機號碼/編號" at bounding box center [573, 149] width 135 height 25
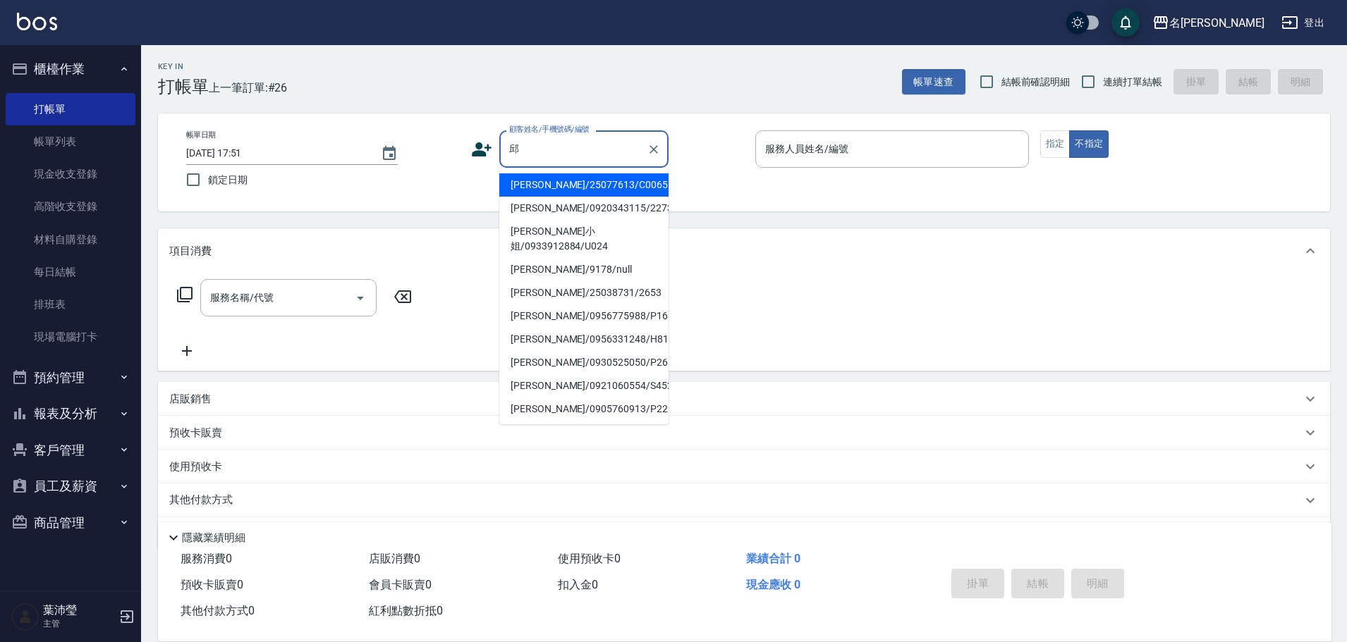
click at [574, 185] on li "[PERSON_NAME]/25077613/C0065" at bounding box center [583, 184] width 169 height 23
type input "[PERSON_NAME]/25077613/C0065"
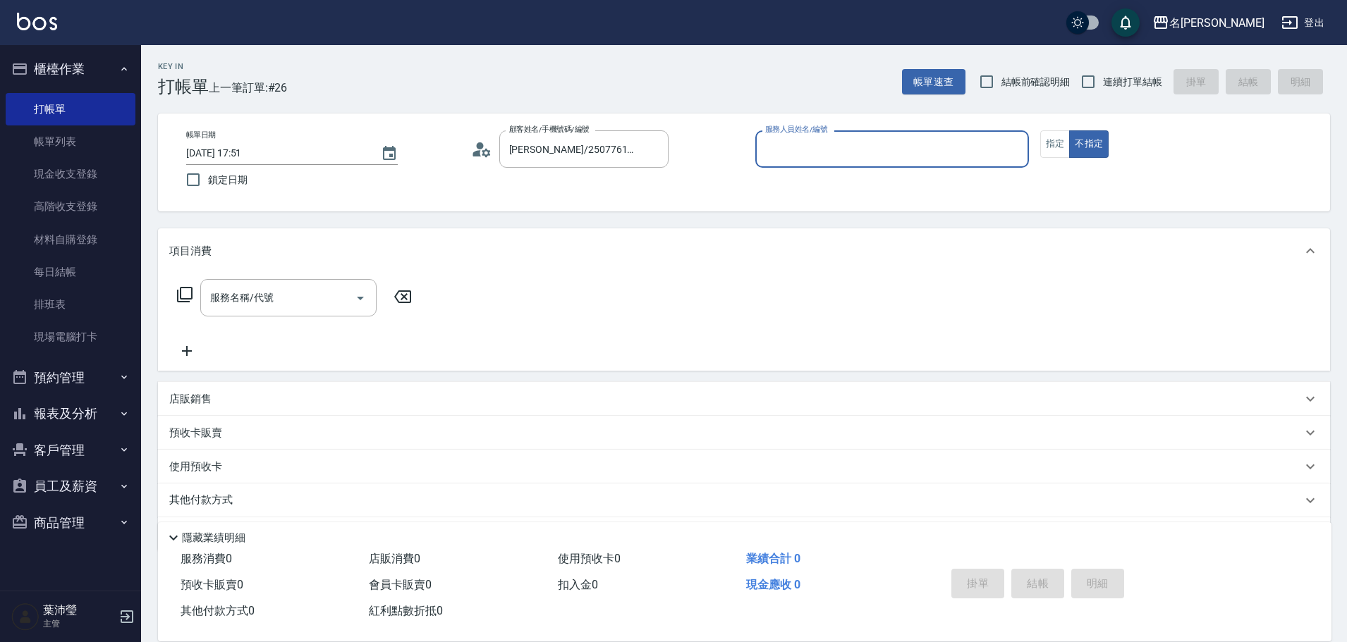
type input "敏卉-2"
click at [1058, 145] on button "指定" at bounding box center [1055, 143] width 30 height 27
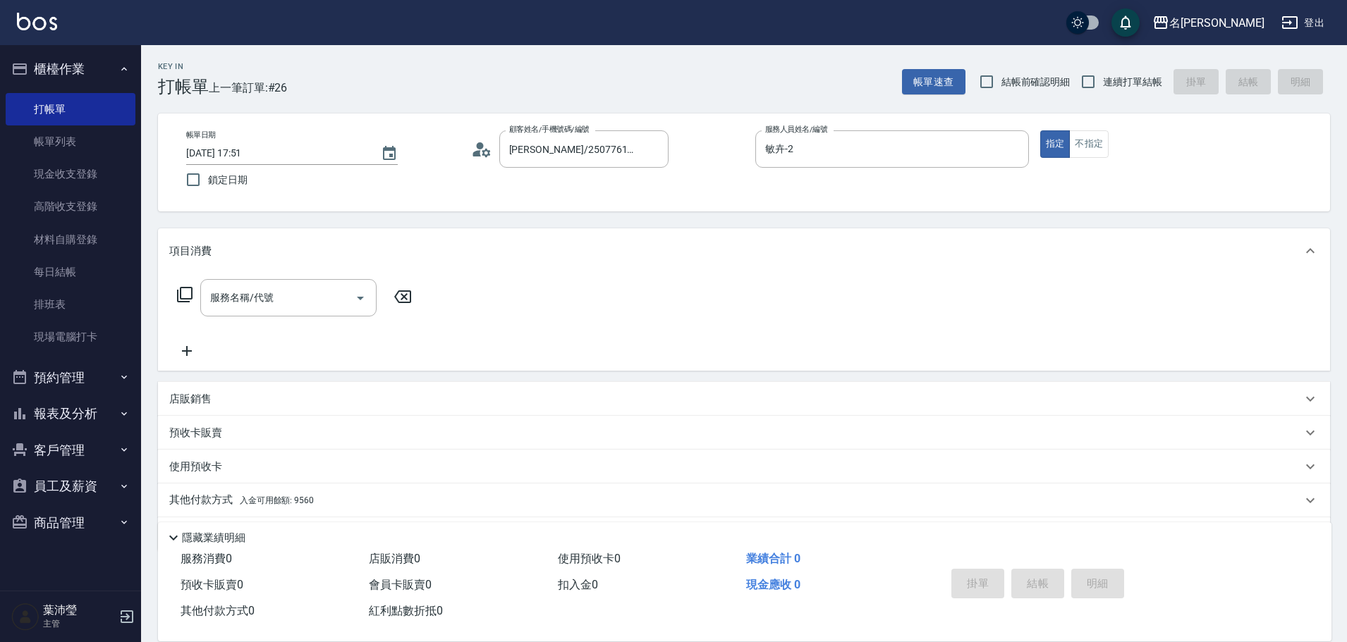
click at [191, 290] on icon at bounding box center [185, 295] width 16 height 16
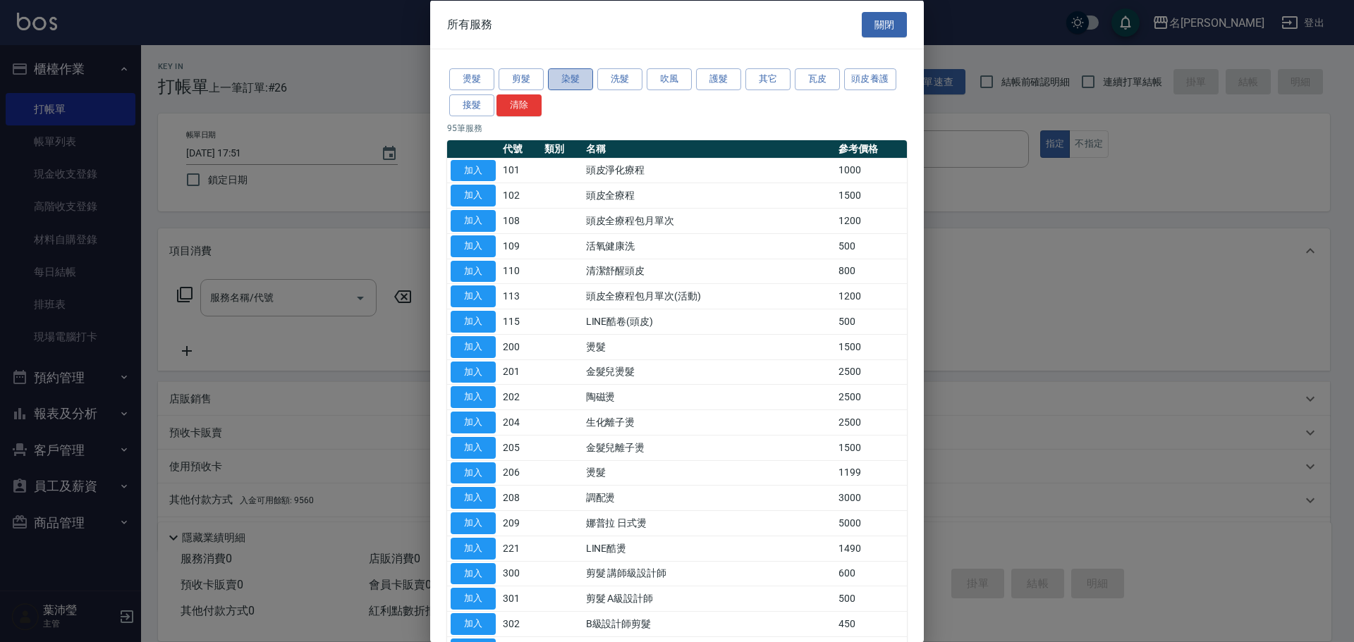
click at [570, 80] on button "染髮" at bounding box center [570, 79] width 45 height 22
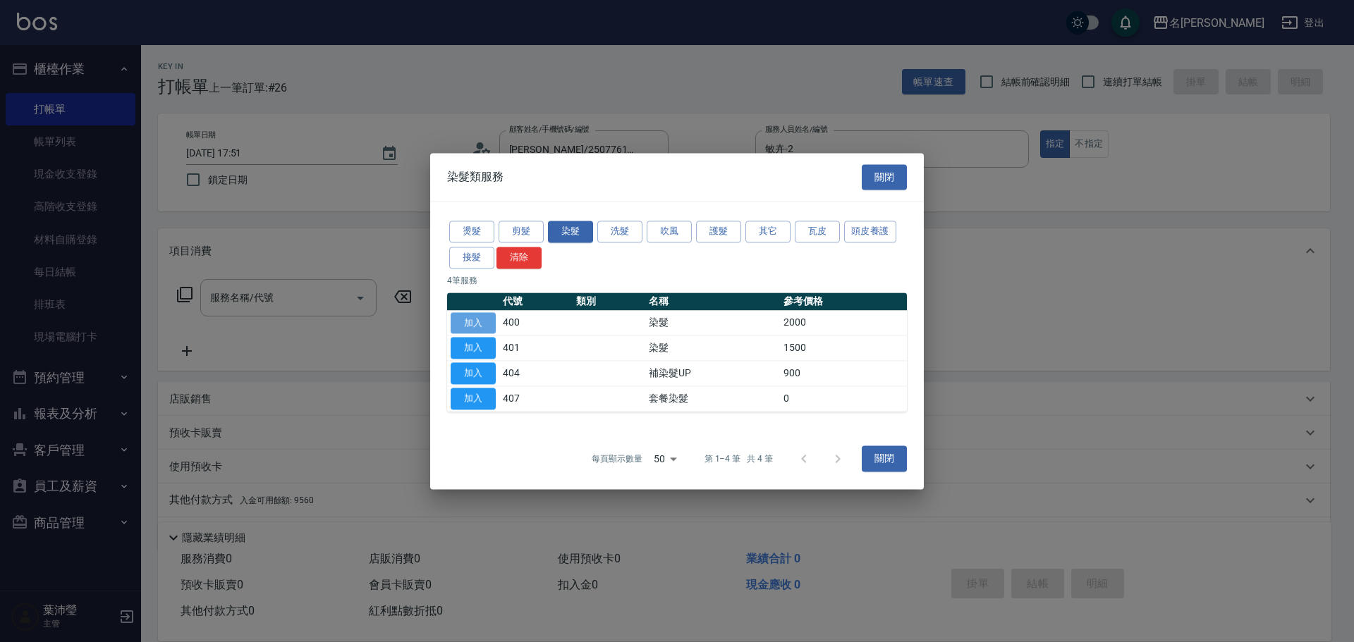
click at [484, 321] on button "加入" at bounding box center [473, 323] width 45 height 22
type input "染髮(400)"
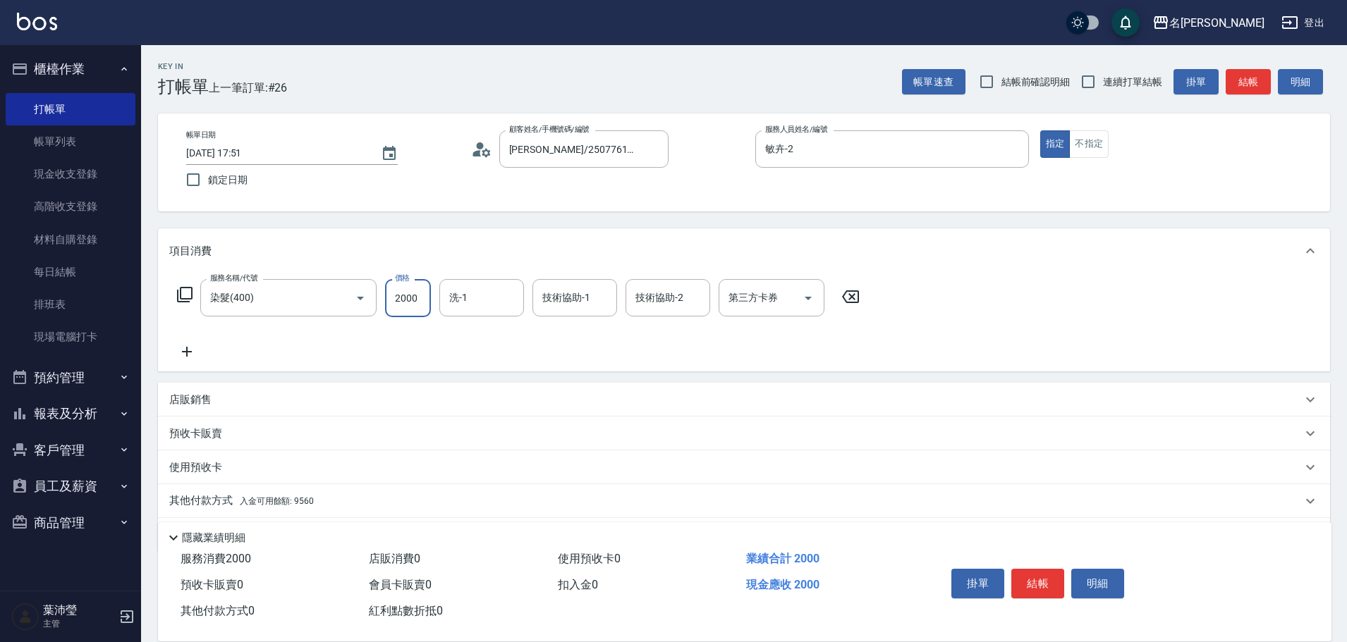
click at [423, 298] on input "2000" at bounding box center [408, 298] width 46 height 38
type input "3000"
click at [479, 300] on input "洗-1" at bounding box center [482, 298] width 72 height 25
click at [491, 328] on div "Bella -5" at bounding box center [481, 333] width 85 height 23
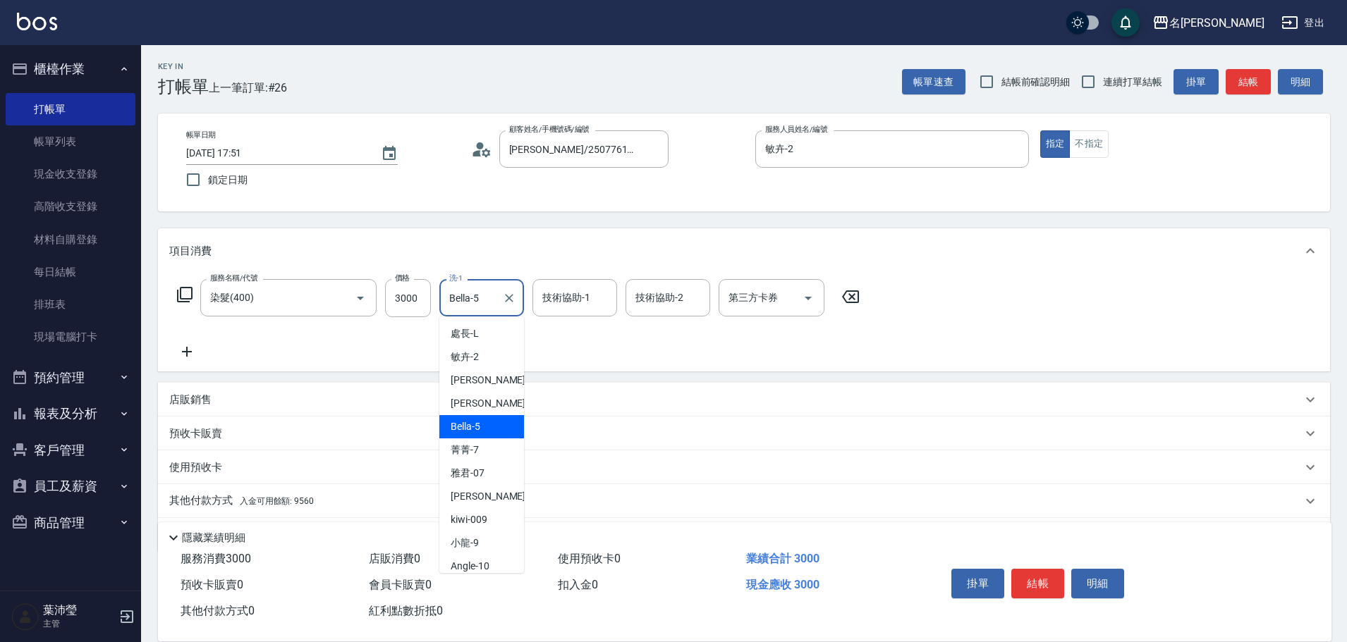
drag, startPoint x: 488, startPoint y: 298, endPoint x: 451, endPoint y: 307, distance: 38.5
click at [451, 307] on input "Bella-5" at bounding box center [471, 298] width 51 height 25
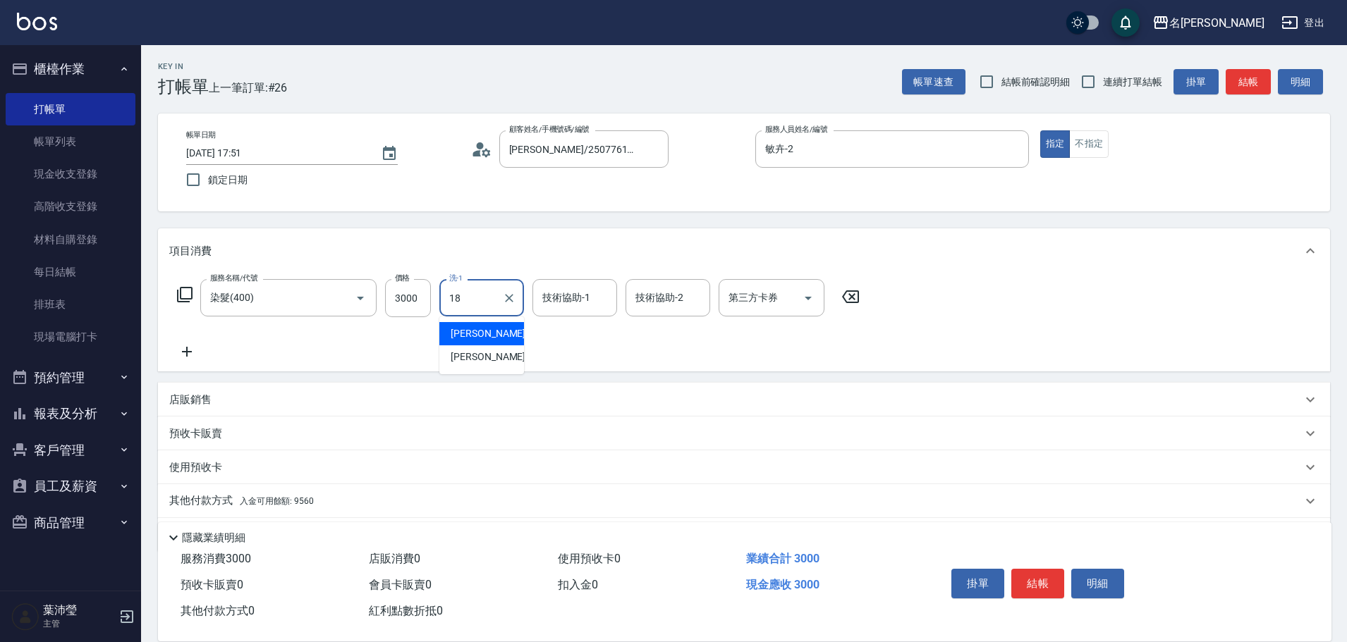
click at [491, 328] on div "Cindy -18" at bounding box center [481, 333] width 85 height 23
type input "[PERSON_NAME]-18"
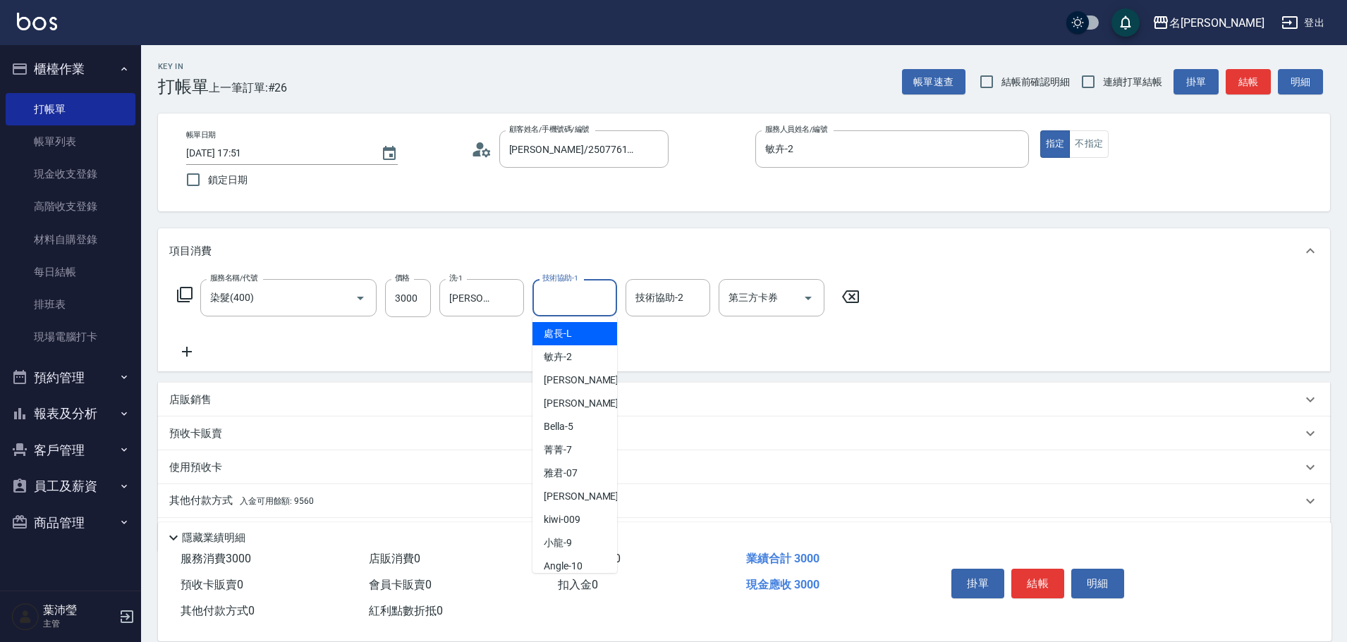
click at [556, 300] on input "技術協助-1" at bounding box center [575, 298] width 72 height 25
click at [560, 358] on span "敏卉 -2" at bounding box center [558, 357] width 28 height 15
type input "敏卉-2"
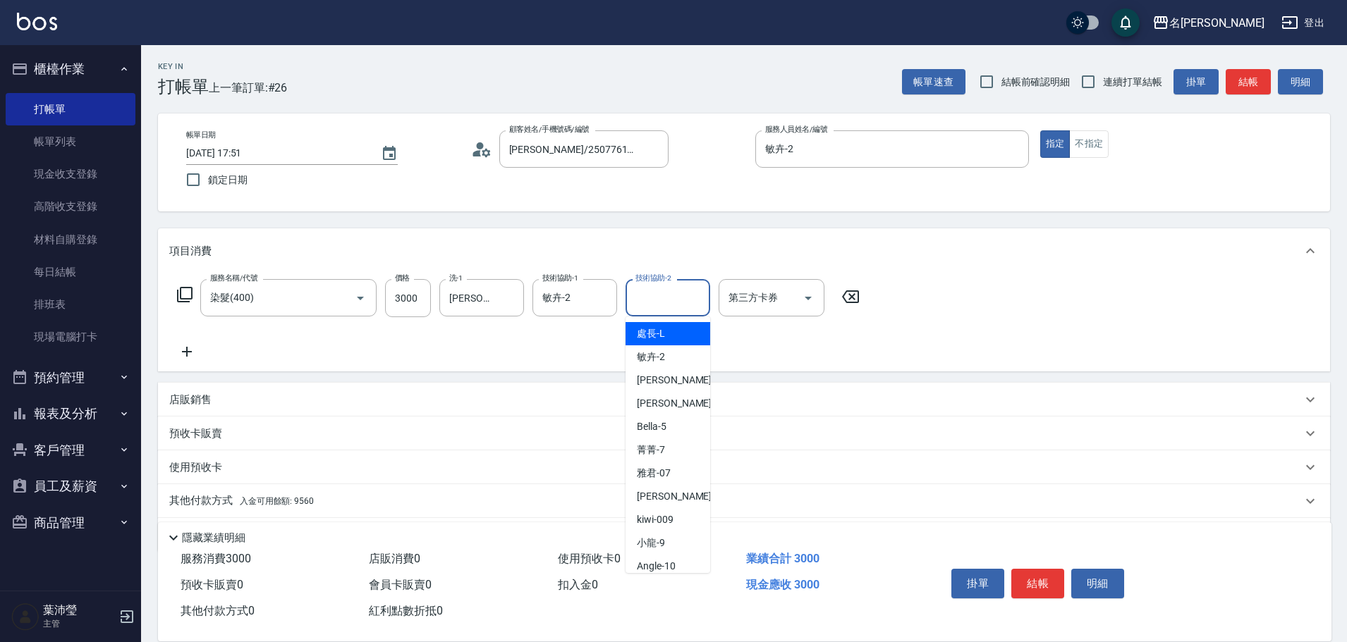
click at [652, 296] on input "技術協助-2" at bounding box center [668, 298] width 72 height 25
click at [670, 426] on div "Bella -5" at bounding box center [667, 426] width 85 height 23
type input "Bella-5"
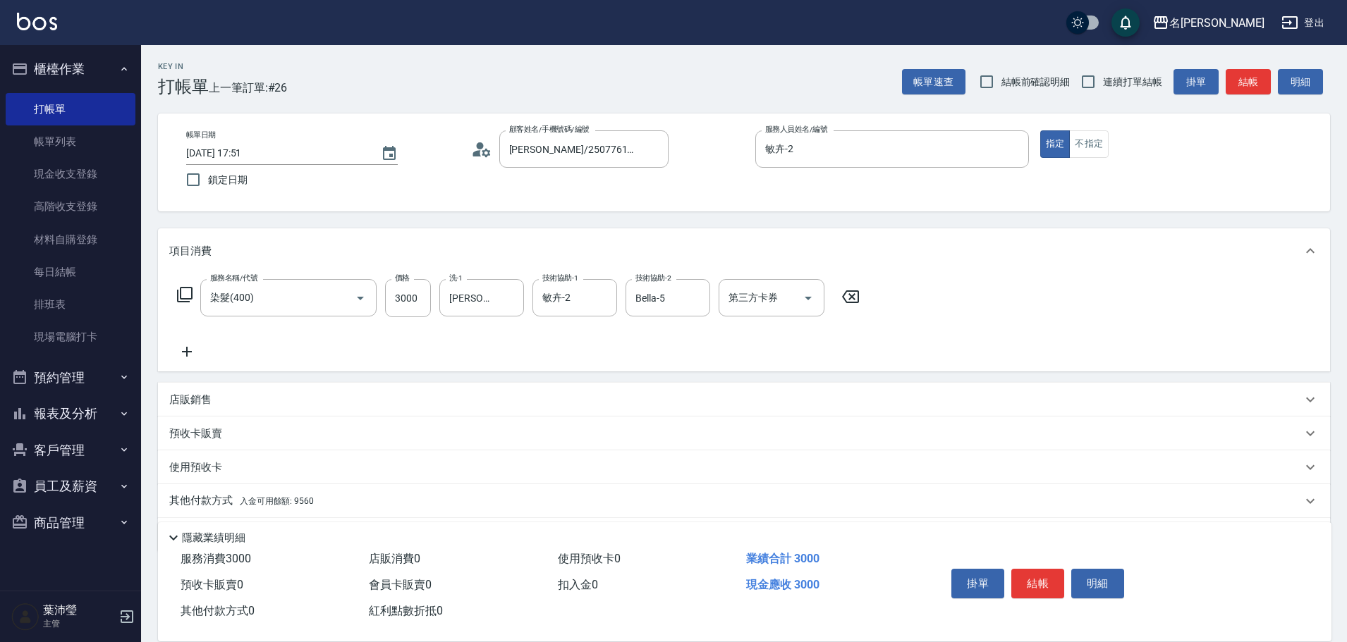
click at [179, 295] on icon at bounding box center [184, 294] width 17 height 17
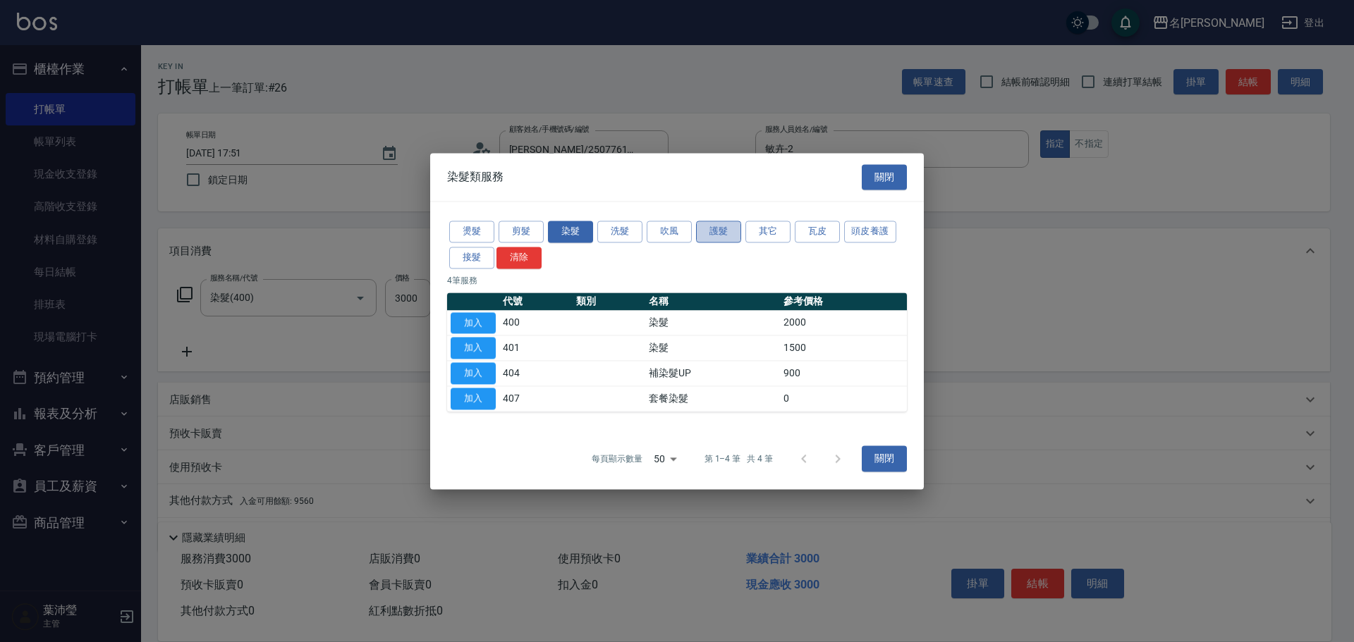
click at [701, 233] on button "護髮" at bounding box center [718, 232] width 45 height 22
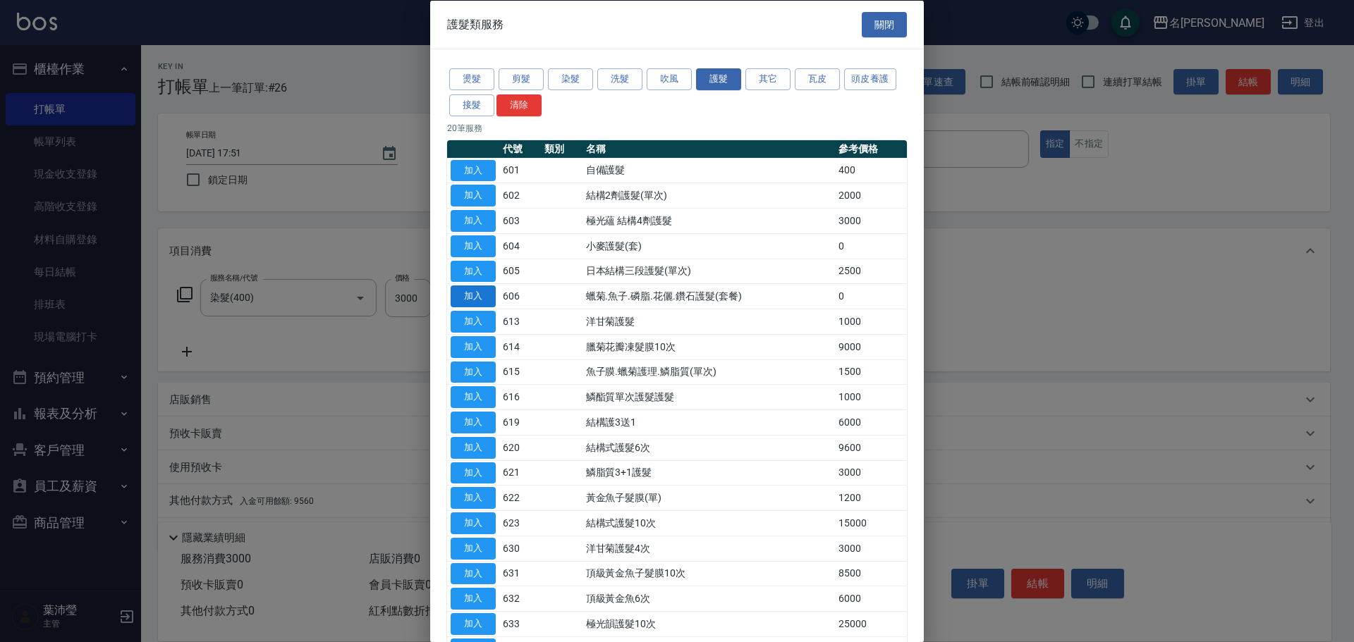
click at [479, 296] on button "加入" at bounding box center [473, 297] width 45 height 22
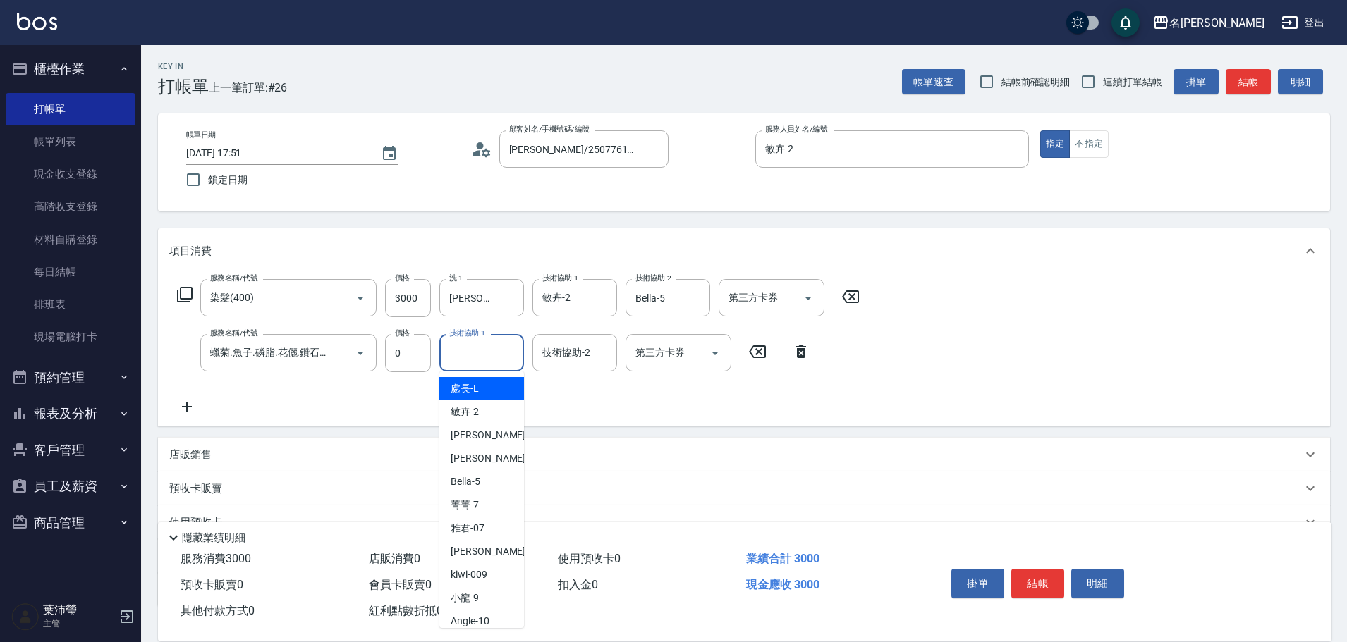
click at [478, 356] on input "技術協助-1" at bounding box center [482, 353] width 72 height 25
click at [512, 394] on div "語爭 -20" at bounding box center [481, 388] width 85 height 23
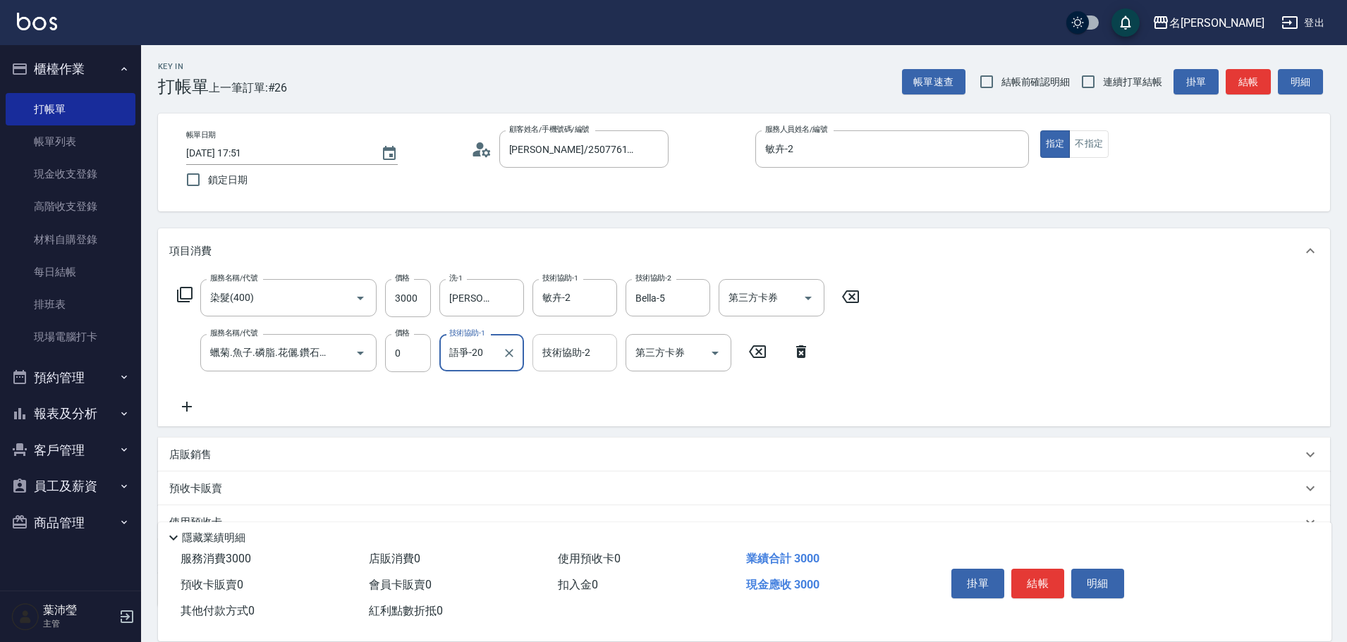
type input "語爭-20"
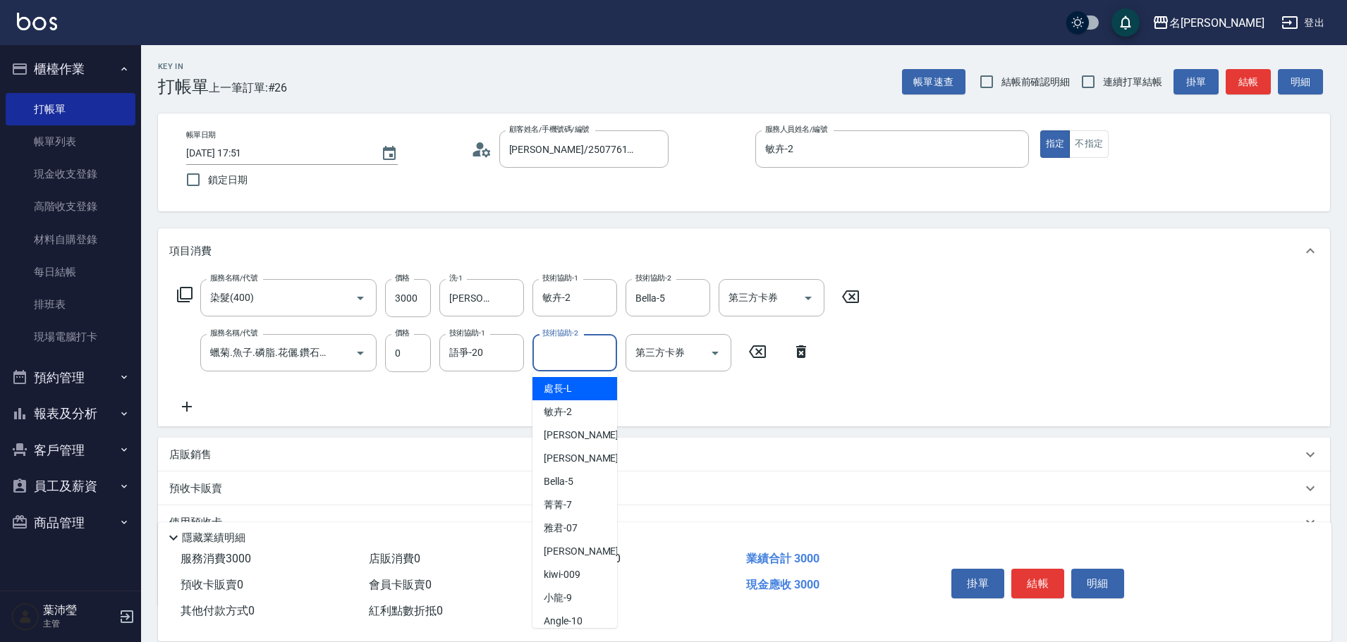
click at [586, 349] on input "技術協助-2" at bounding box center [575, 353] width 72 height 25
click at [580, 411] on div "敏卉 -2" at bounding box center [574, 411] width 85 height 23
type input "敏卉-2"
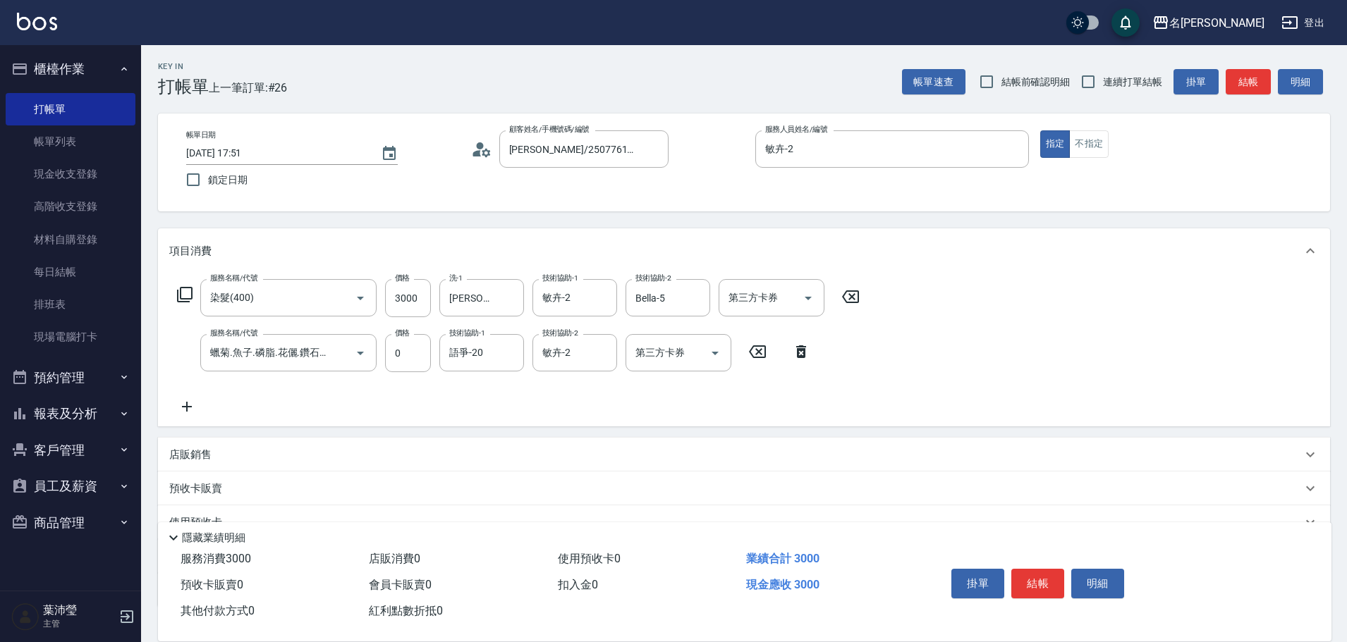
click at [798, 351] on icon at bounding box center [801, 351] width 10 height 13
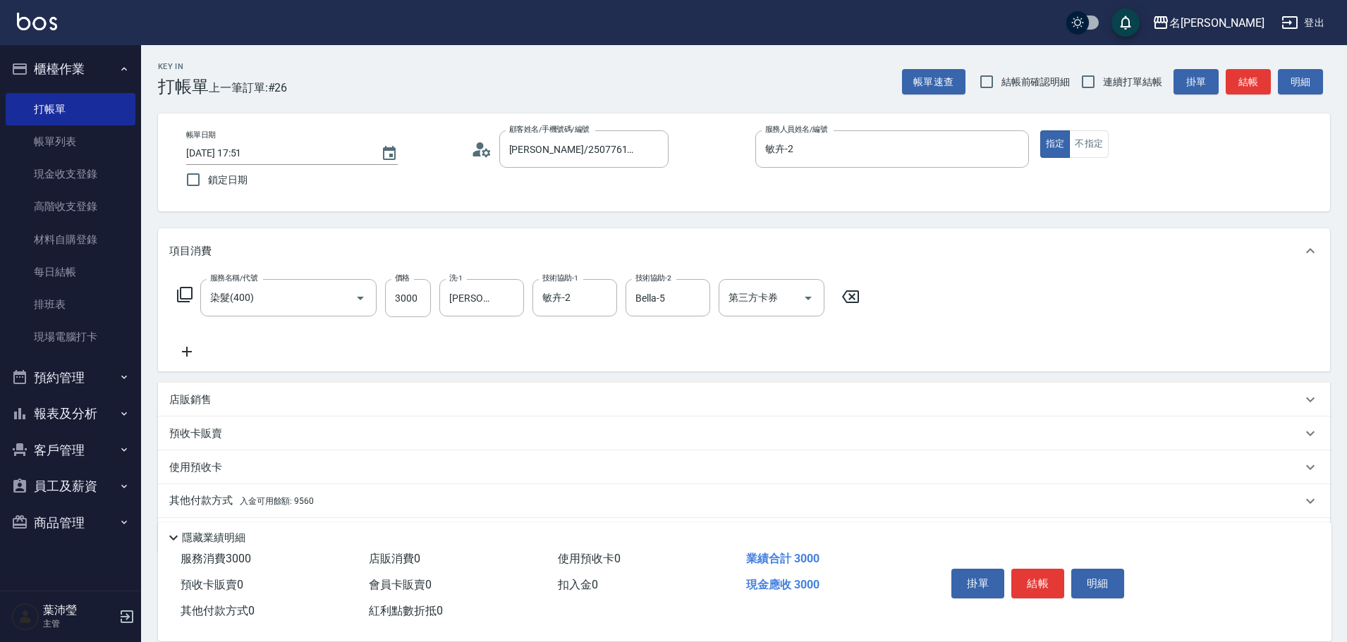
click at [190, 293] on icon at bounding box center [184, 294] width 17 height 17
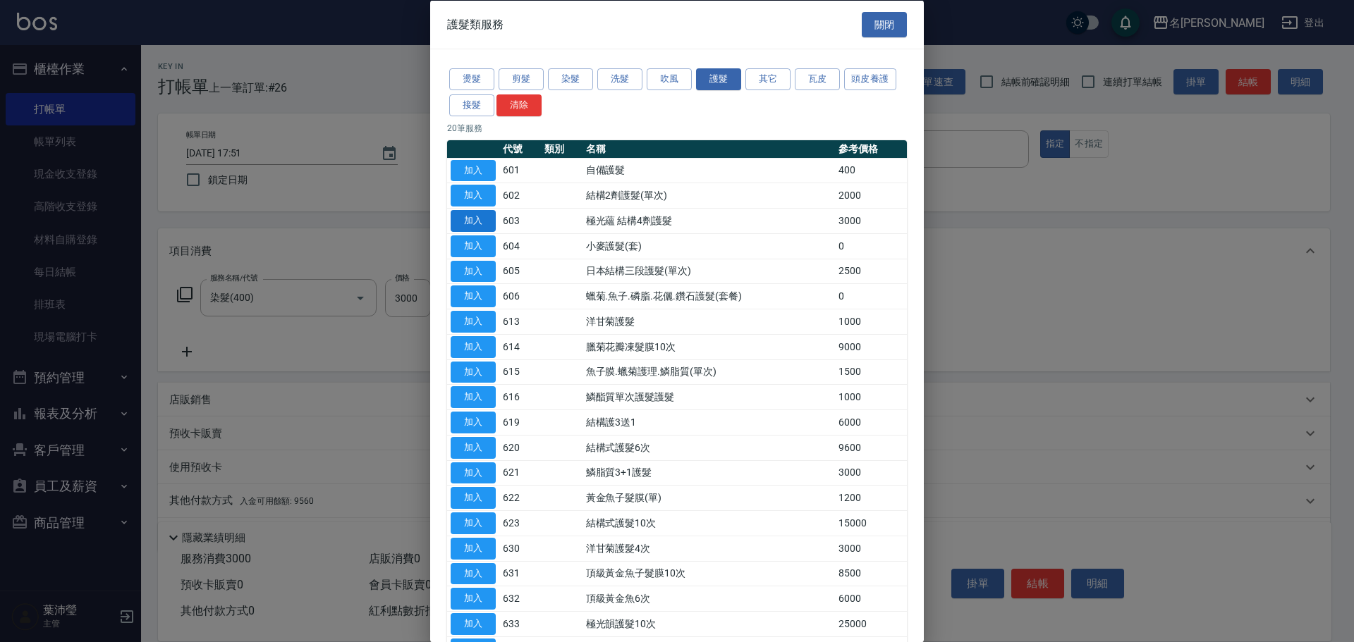
click at [471, 221] on button "加入" at bounding box center [473, 221] width 45 height 22
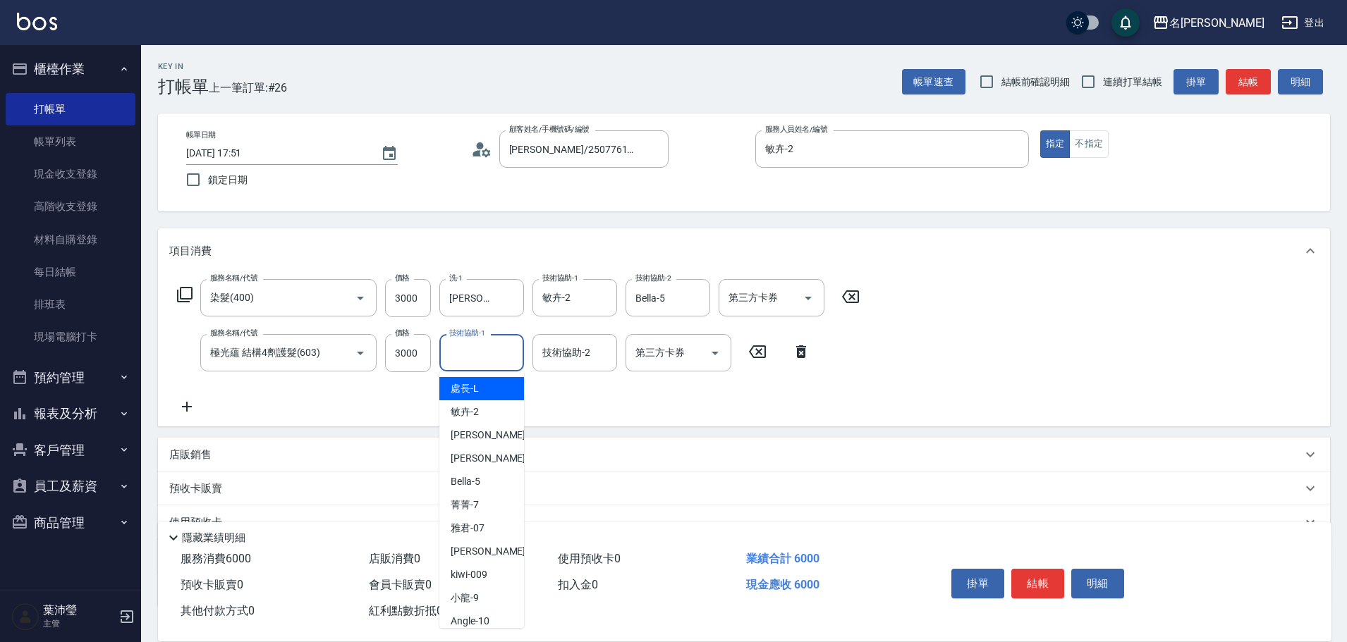
click at [473, 351] on input "技術協助-1" at bounding box center [482, 353] width 72 height 25
click at [500, 407] on div "敏卉 -2" at bounding box center [481, 411] width 85 height 23
type input "敏卉-2"
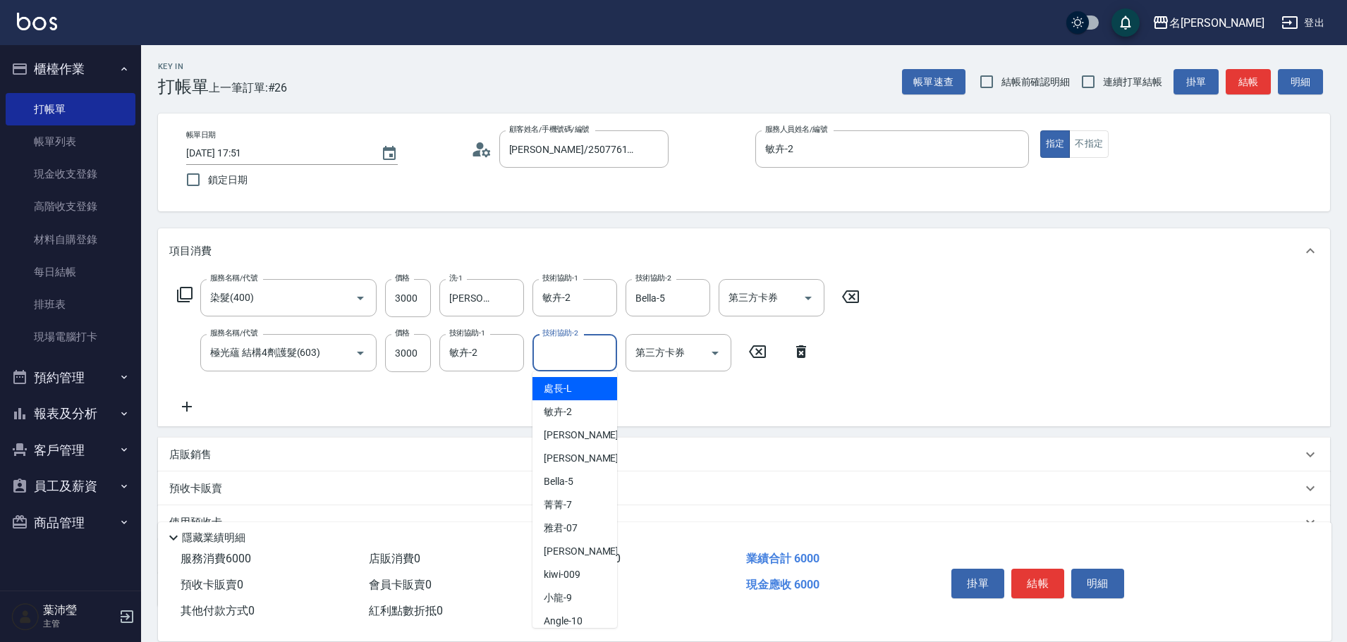
click at [558, 358] on input "技術協助-2" at bounding box center [575, 353] width 72 height 25
click at [598, 388] on div "語爭 -20" at bounding box center [574, 388] width 85 height 23
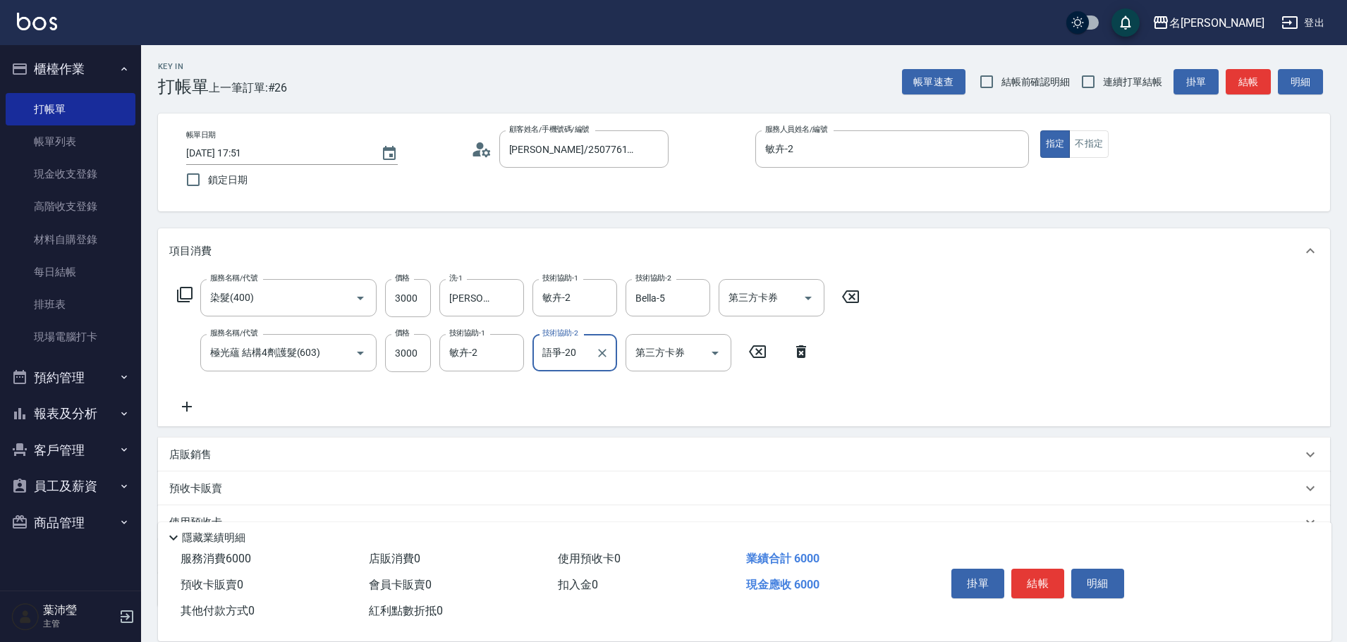
scroll to position [100, 0]
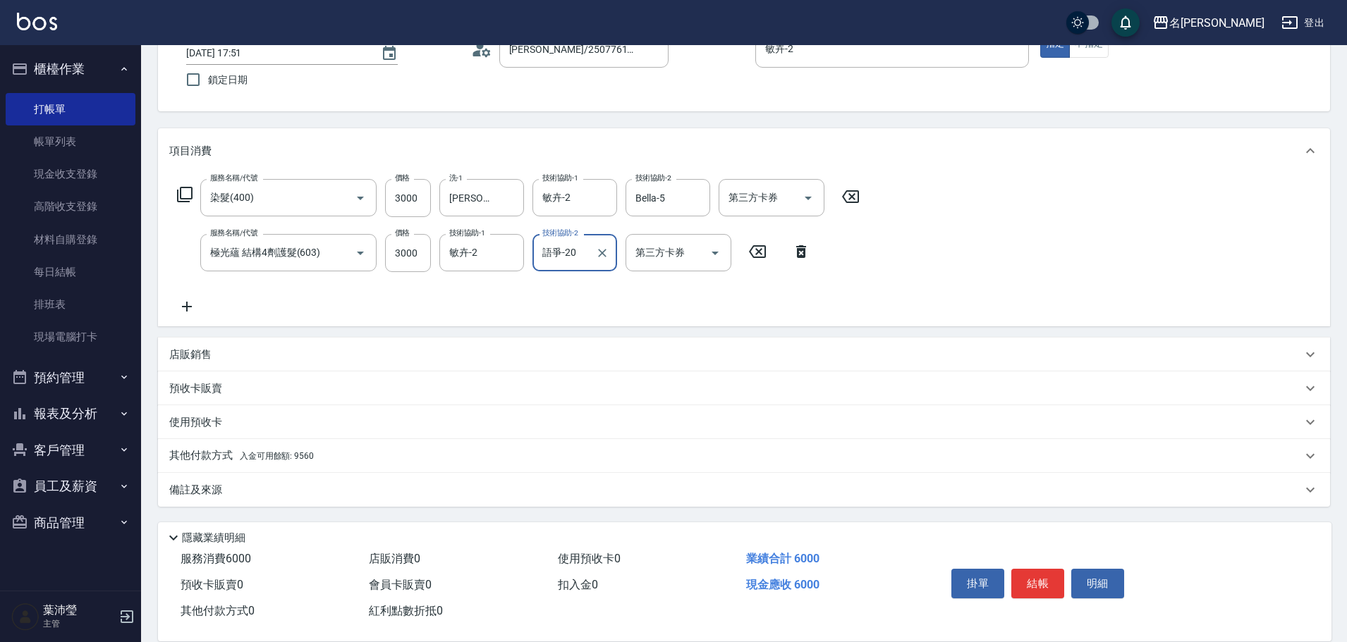
type input "語爭-20"
click at [209, 448] on p "其他付款方式 入金可用餘額: 9560" at bounding box center [241, 456] width 145 height 16
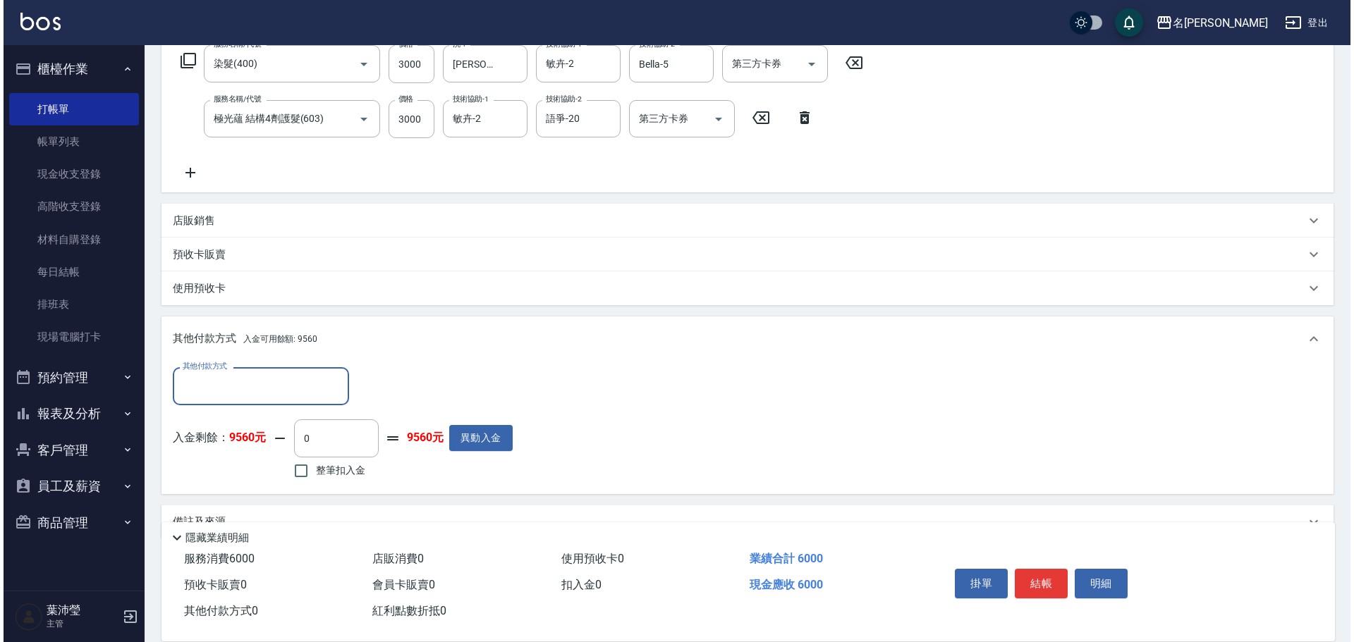
scroll to position [267, 0]
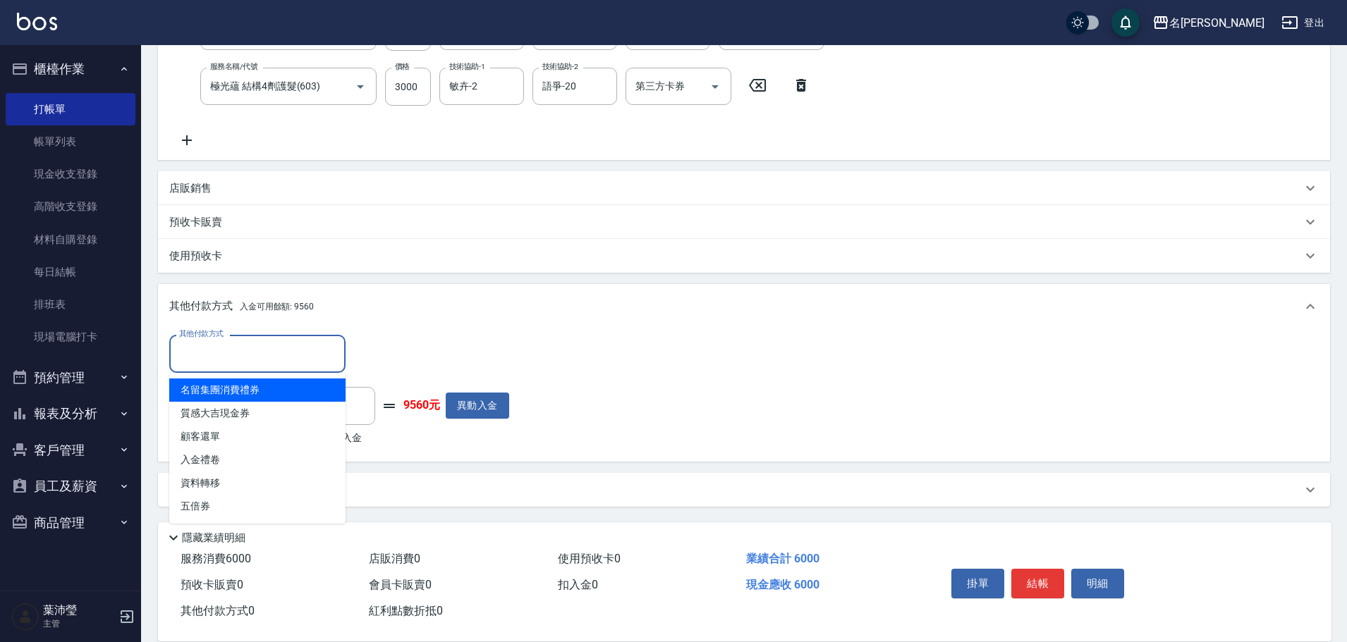
click at [226, 355] on input "其他付款方式" at bounding box center [258, 353] width 164 height 25
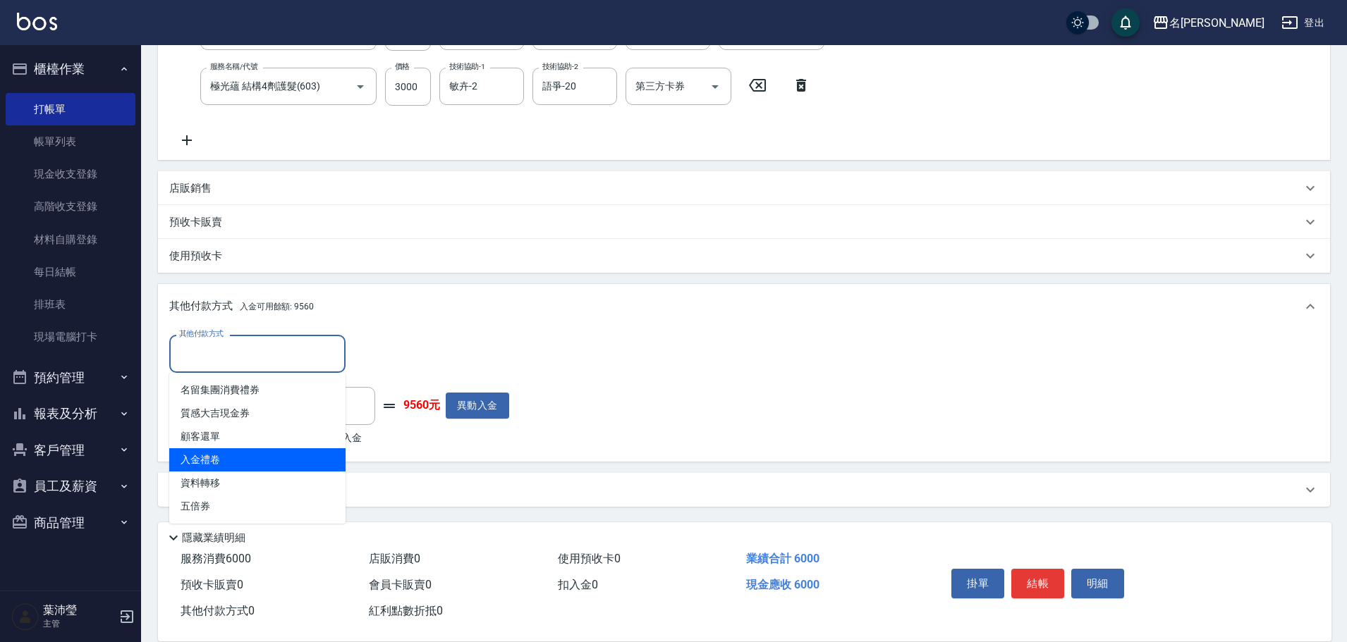
click at [219, 459] on span "入金禮卷" at bounding box center [257, 459] width 176 height 23
type input "入金禮卷"
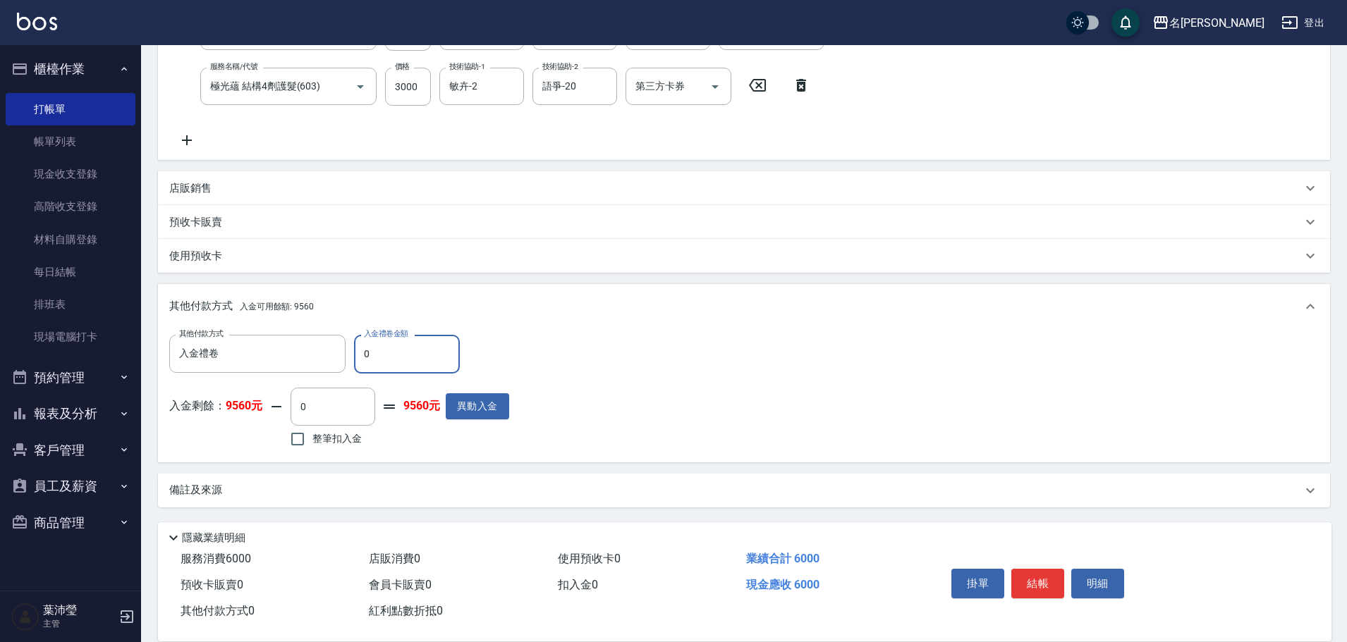
click at [359, 354] on input "0" at bounding box center [407, 354] width 106 height 38
type input "1000"
click at [296, 411] on input "0" at bounding box center [332, 407] width 85 height 38
type input "5000"
click at [1093, 578] on button "明細" at bounding box center [1097, 584] width 53 height 30
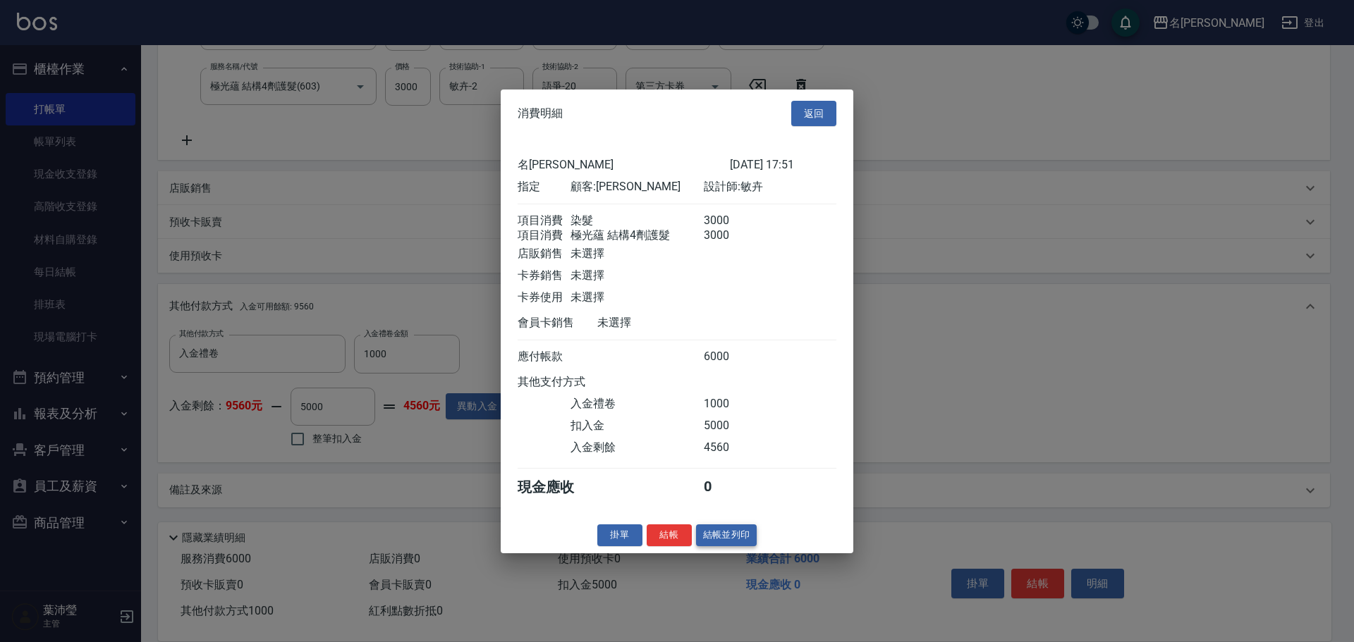
click at [718, 546] on button "結帳並列印" at bounding box center [726, 536] width 61 height 22
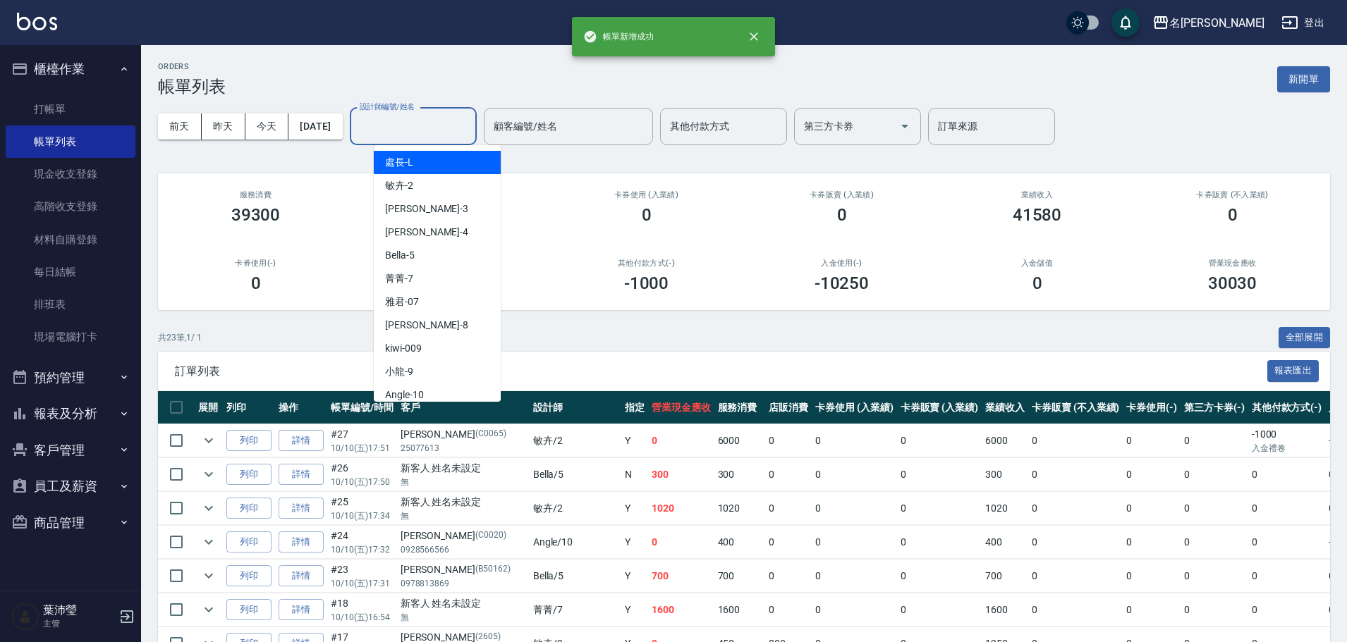
click at [441, 127] on input "設計師編號/姓名" at bounding box center [413, 126] width 114 height 25
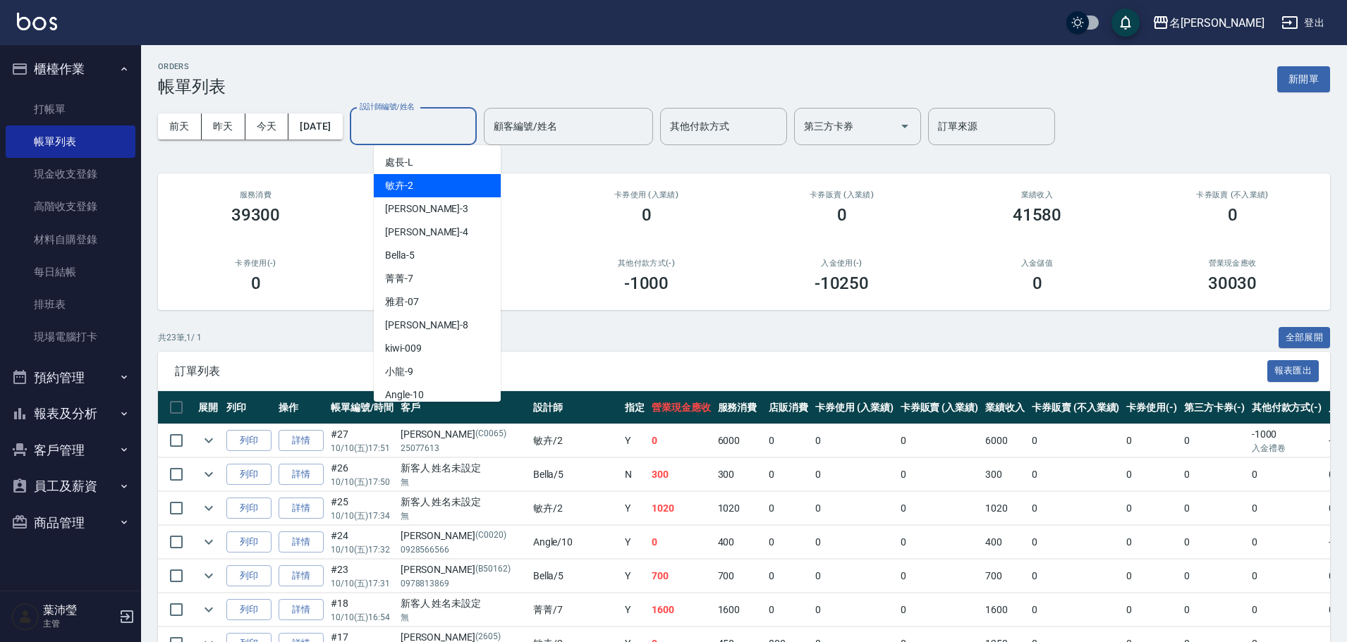
click at [441, 183] on div "敏卉 -2" at bounding box center [437, 185] width 127 height 23
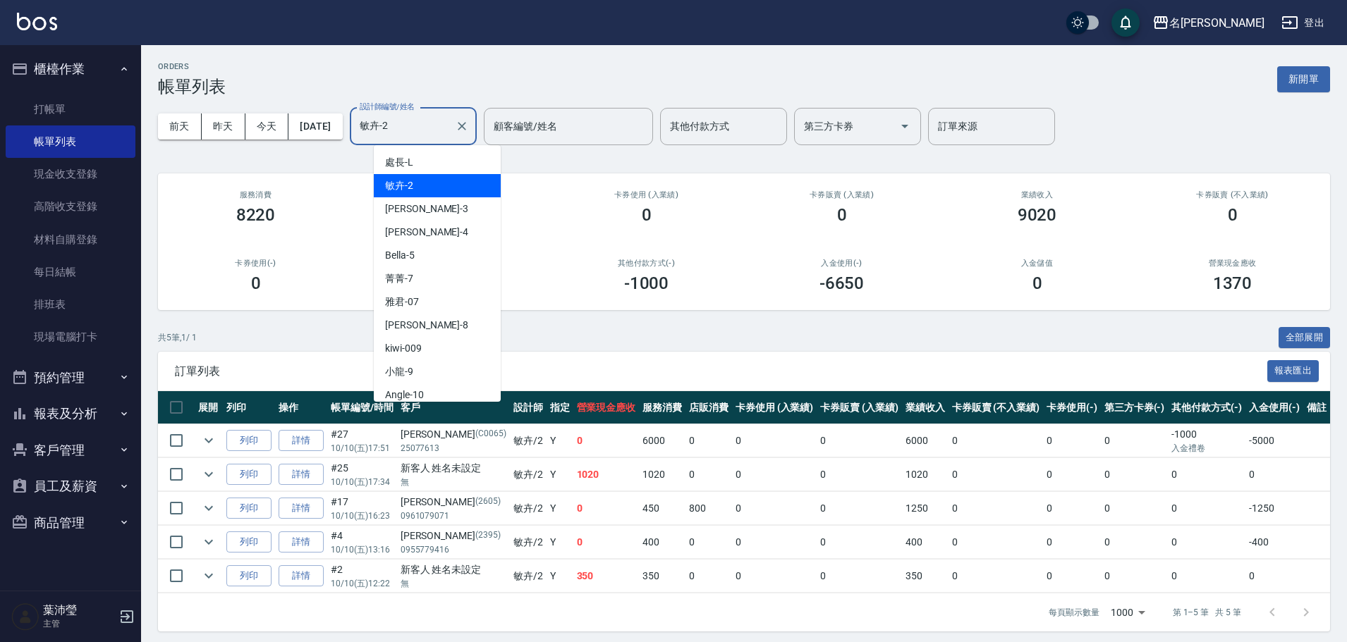
click at [436, 133] on input "敏卉-2" at bounding box center [402, 126] width 93 height 25
click at [434, 389] on div "Angle -10" at bounding box center [437, 395] width 127 height 23
type input "Angle-10"
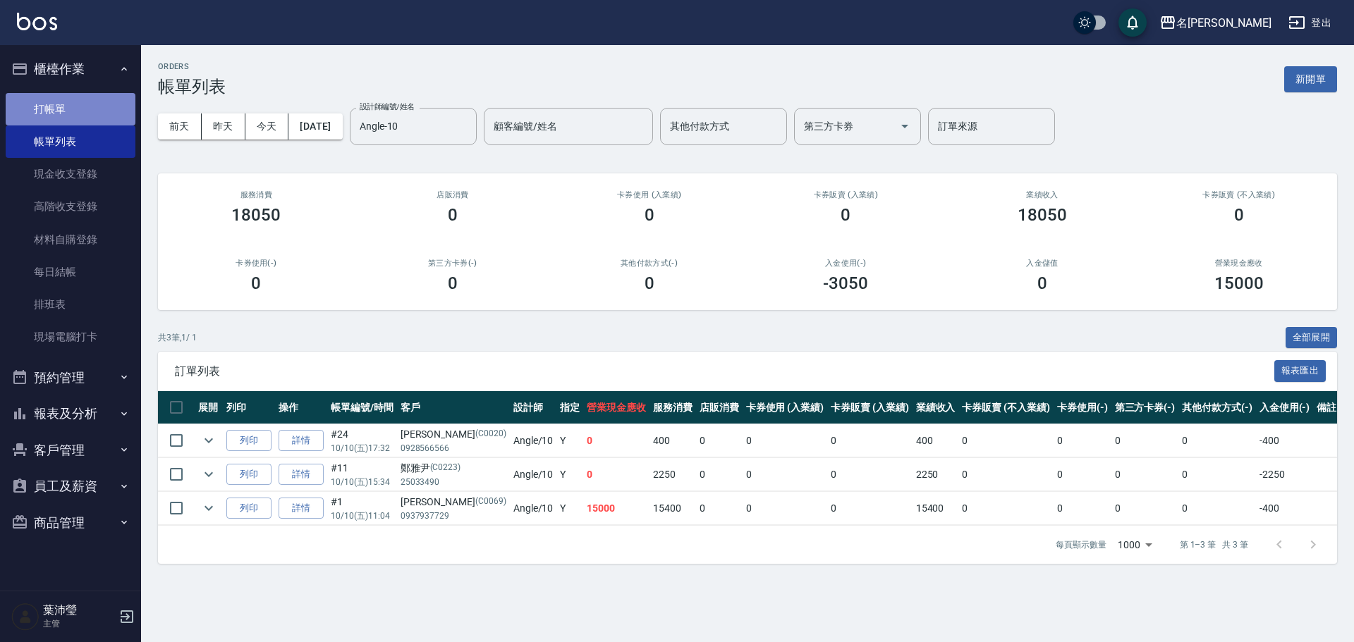
click at [102, 99] on link "打帳單" at bounding box center [71, 109] width 130 height 32
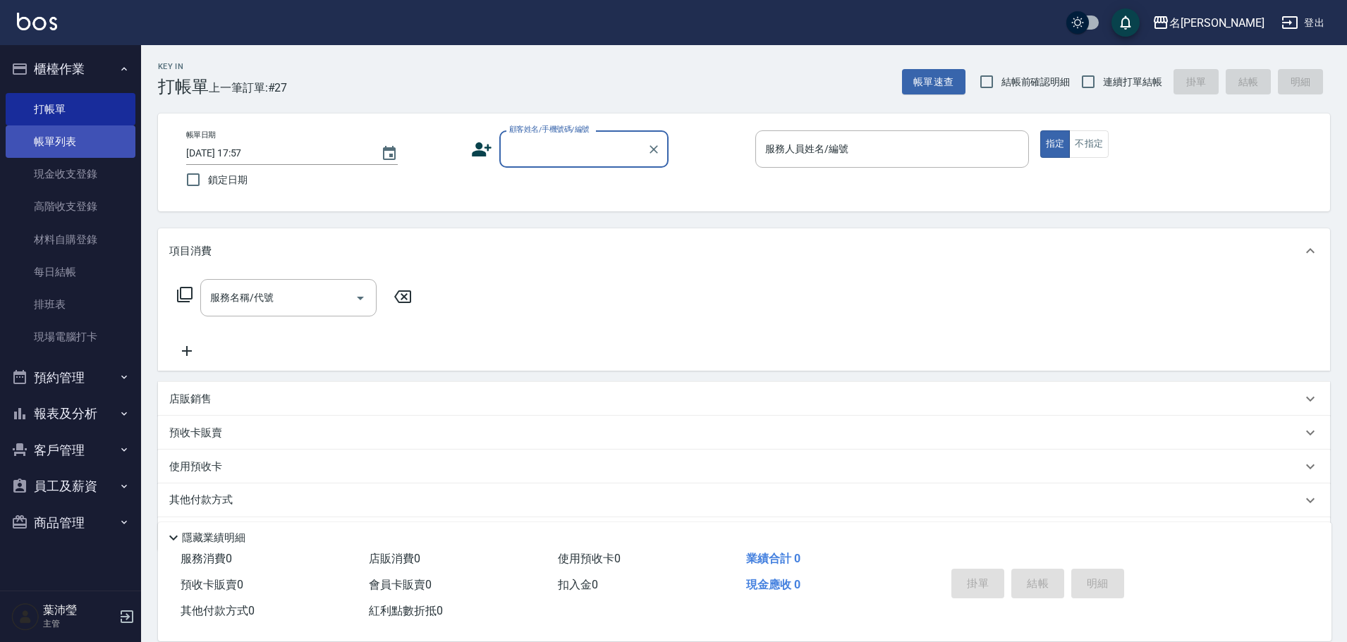
click at [35, 147] on link "帳單列表" at bounding box center [71, 141] width 130 height 32
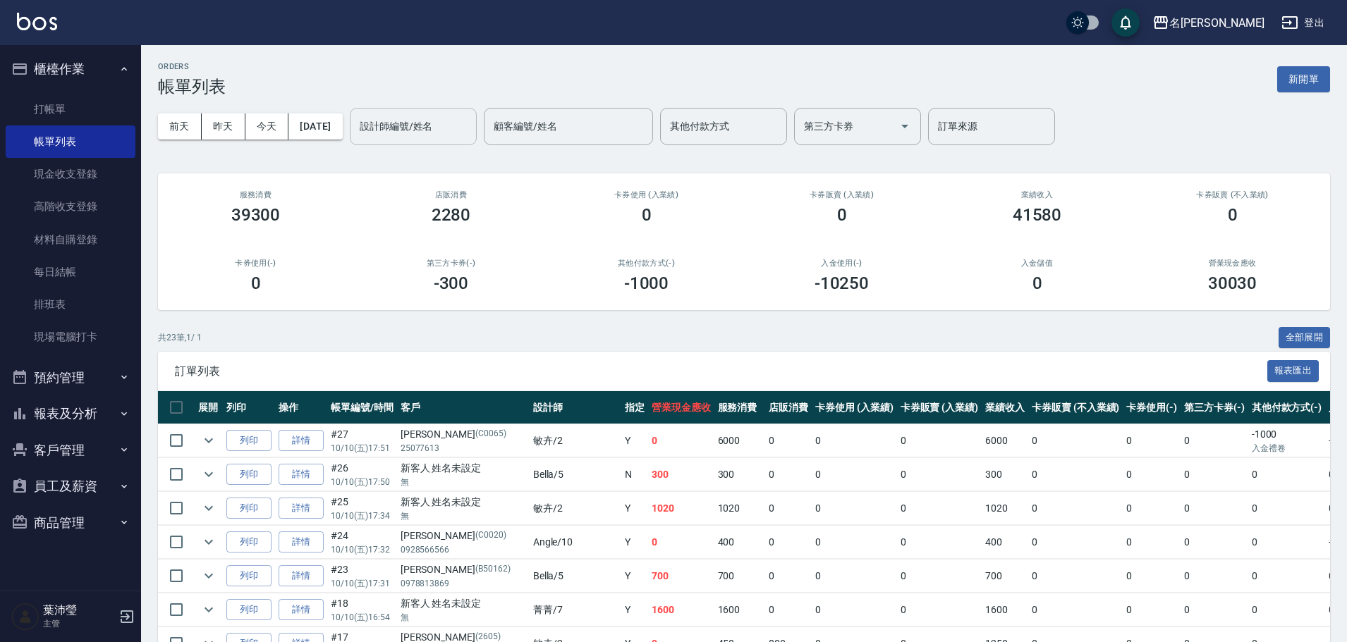
click at [442, 128] on input "設計師編號/姓名" at bounding box center [413, 126] width 114 height 25
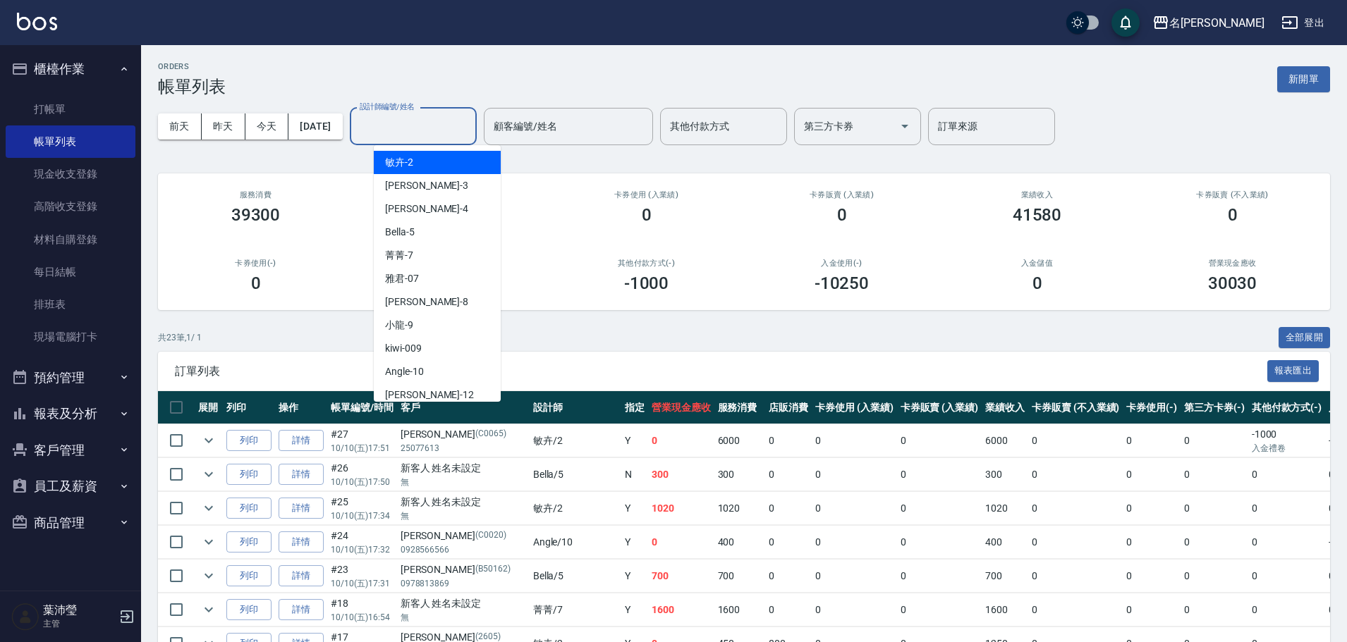
click at [437, 160] on div "敏卉 -2" at bounding box center [437, 162] width 127 height 23
type input "敏卉-2"
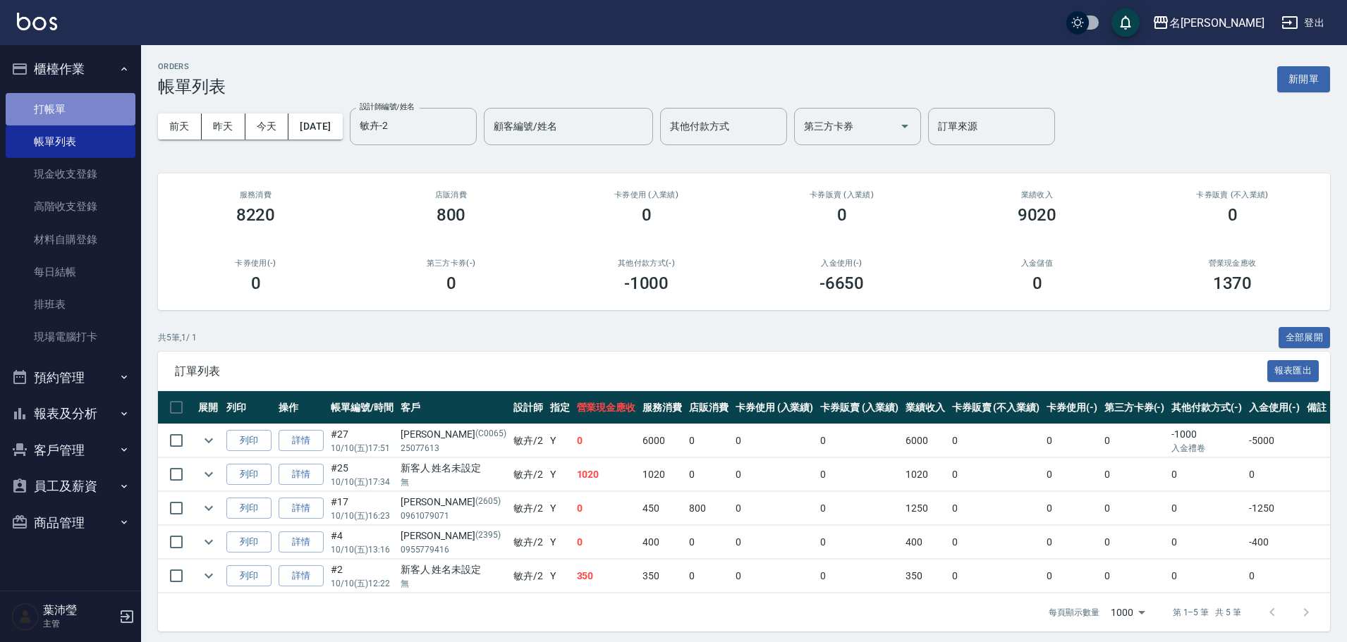
click at [109, 106] on link "打帳單" at bounding box center [71, 109] width 130 height 32
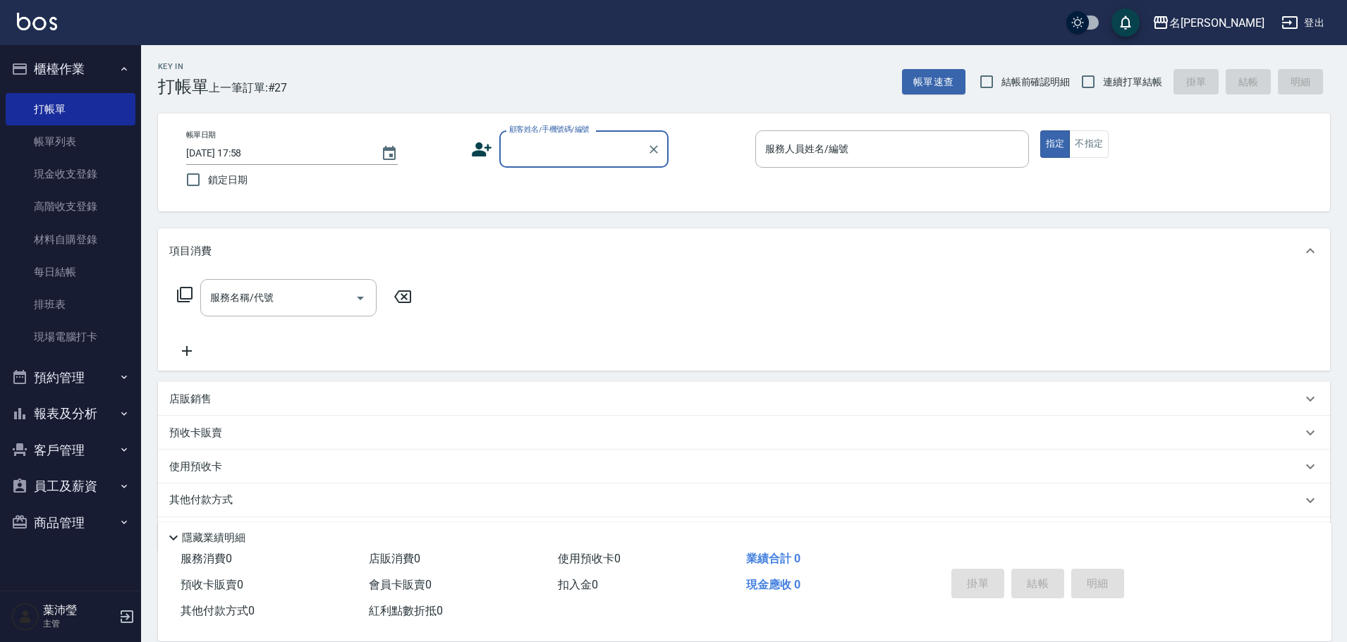
click at [520, 164] on div "顧客姓名/手機號碼/編號" at bounding box center [583, 148] width 169 height 37
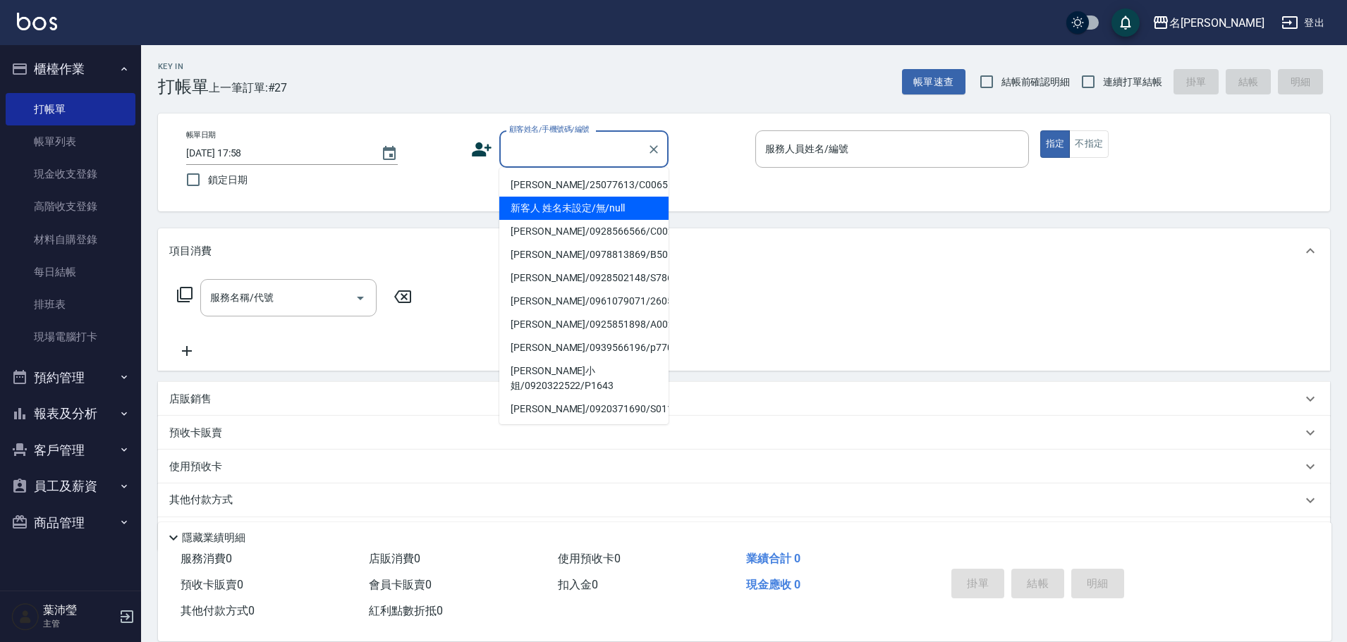
click at [558, 210] on li "新客人 姓名未設定/無/null" at bounding box center [583, 208] width 169 height 23
type input "新客人 姓名未設定/無/null"
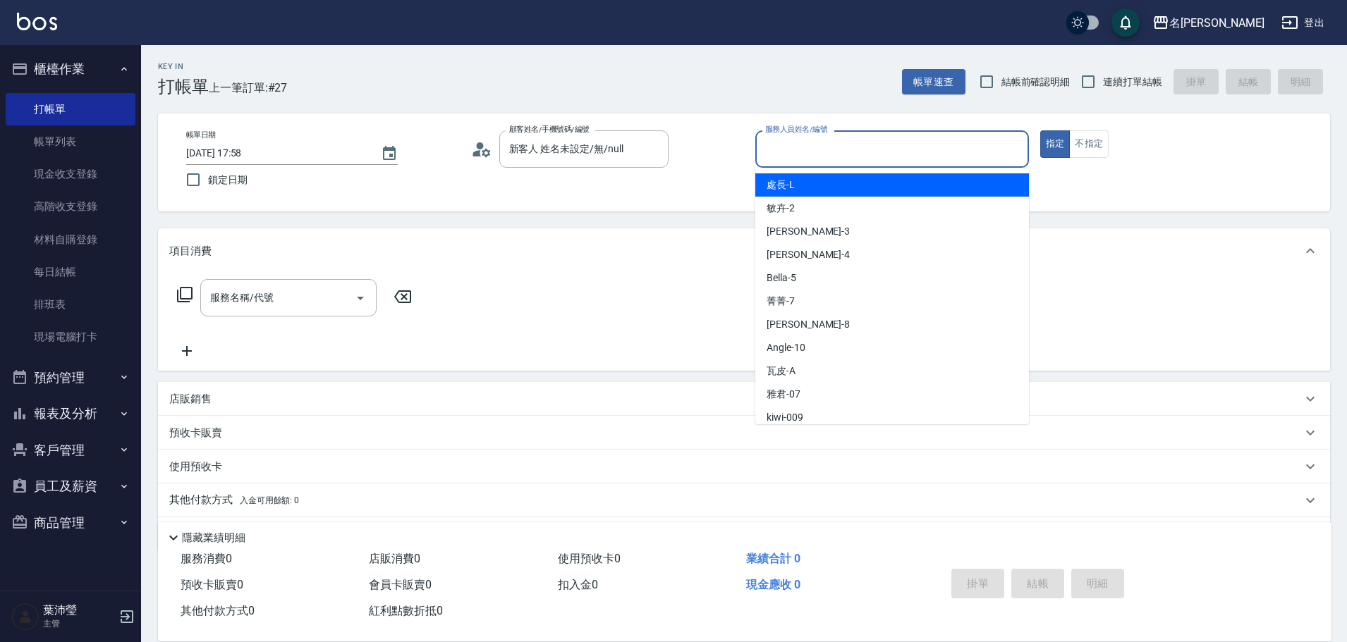
click at [873, 159] on input "服務人員姓名/編號" at bounding box center [891, 149] width 261 height 25
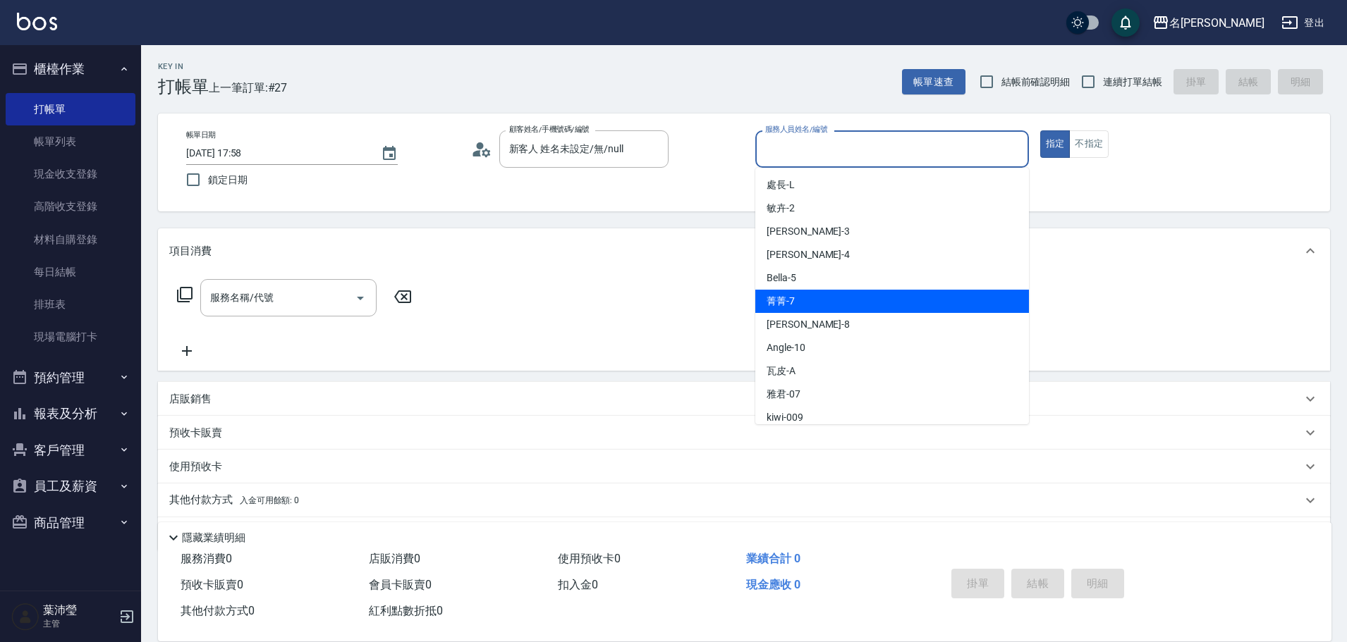
click at [865, 300] on div "菁菁 -7" at bounding box center [892, 301] width 274 height 23
type input "菁菁-7"
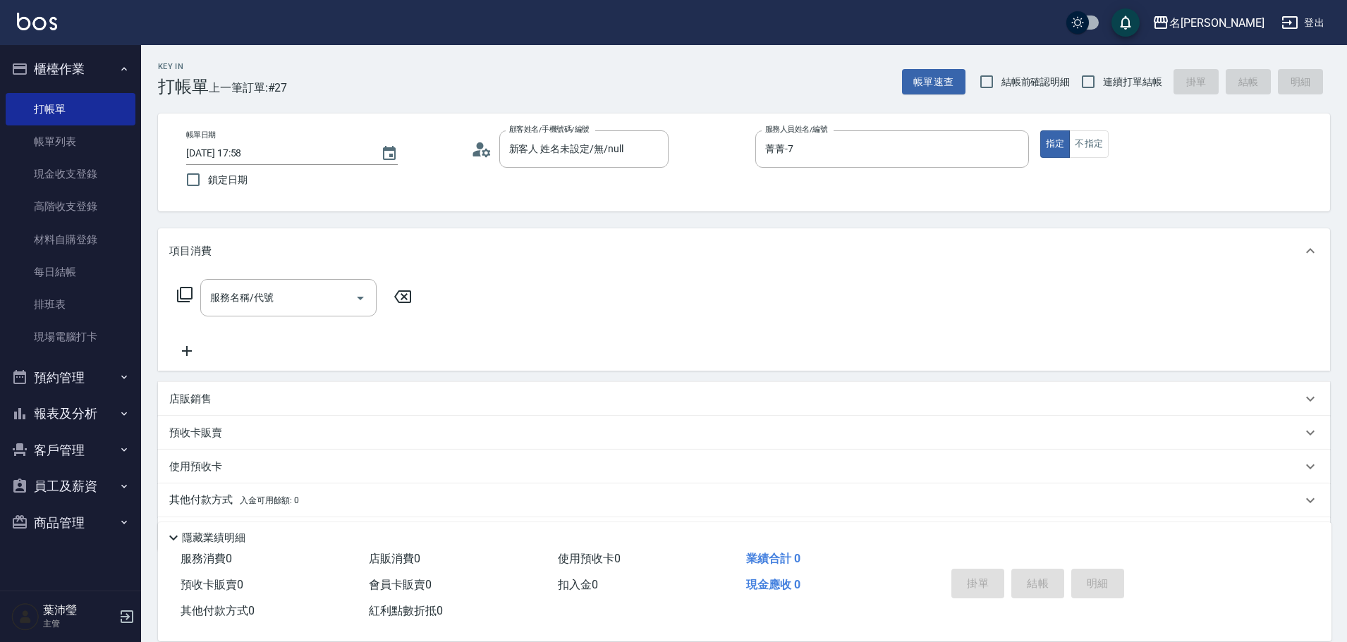
click at [192, 293] on icon at bounding box center [185, 295] width 16 height 16
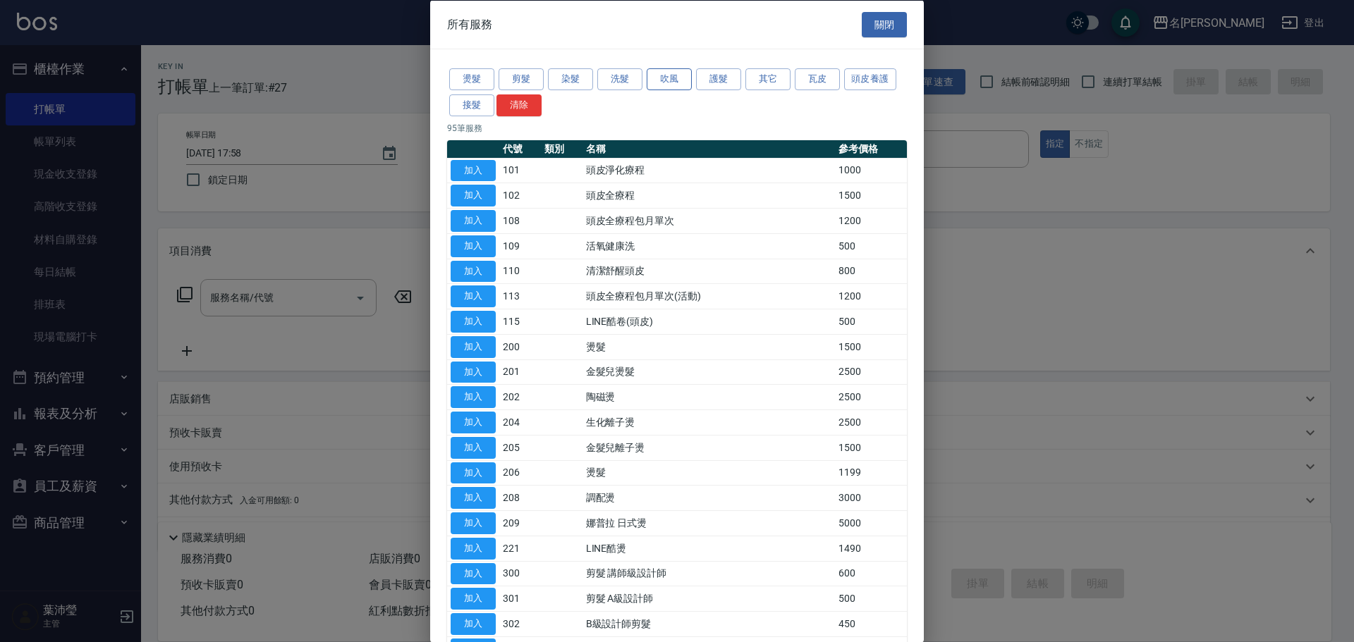
click at [675, 82] on button "吹風" at bounding box center [669, 79] width 45 height 22
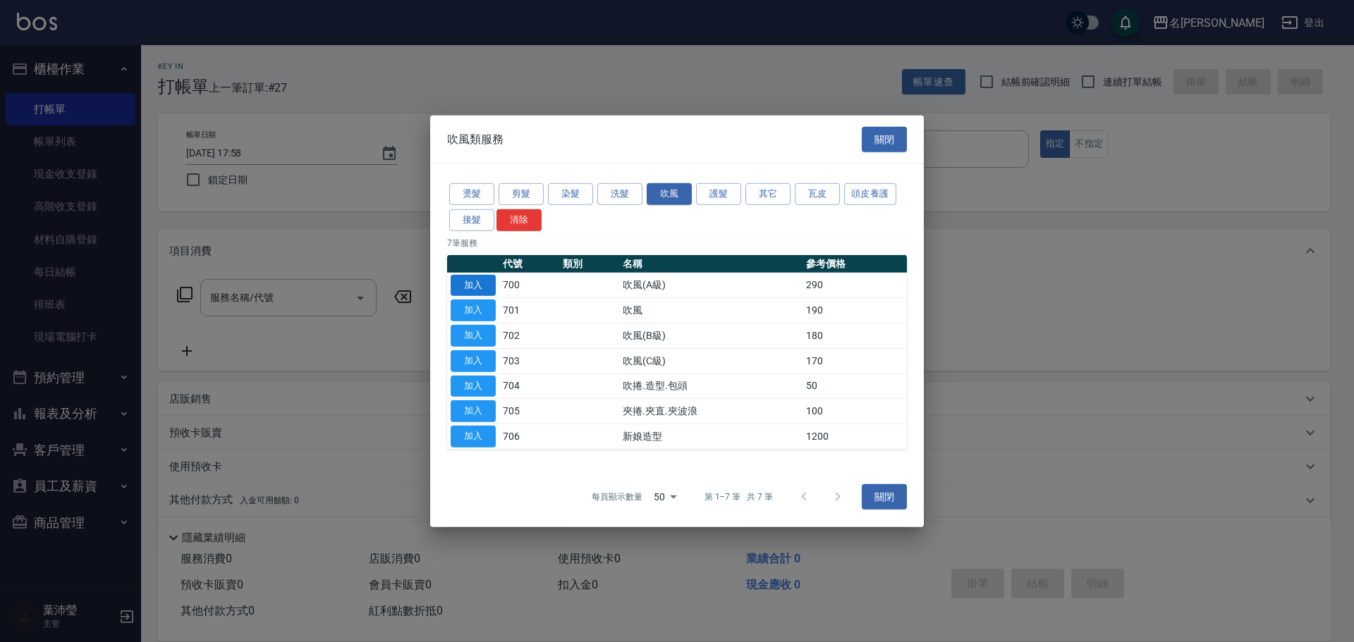
click at [479, 274] on button "加入" at bounding box center [473, 285] width 45 height 22
type input "吹風(A級)(700)"
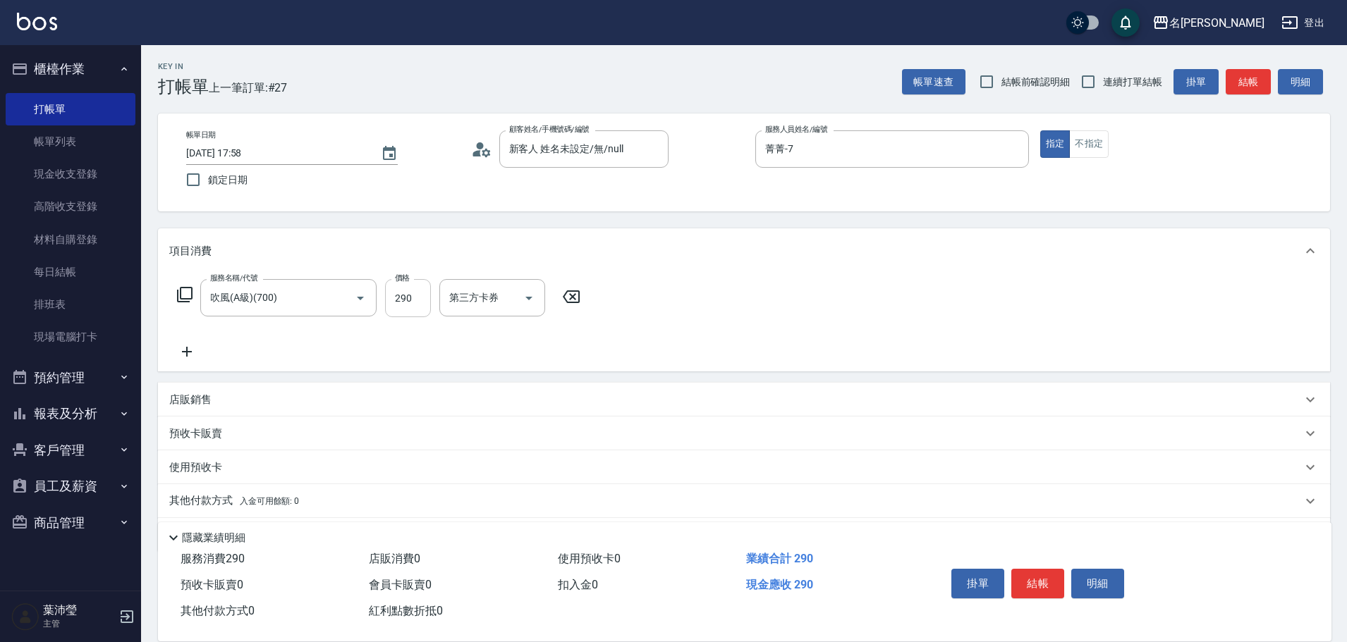
click at [415, 305] on input "290" at bounding box center [408, 298] width 46 height 38
type input "400"
click at [1050, 580] on button "結帳" at bounding box center [1037, 584] width 53 height 30
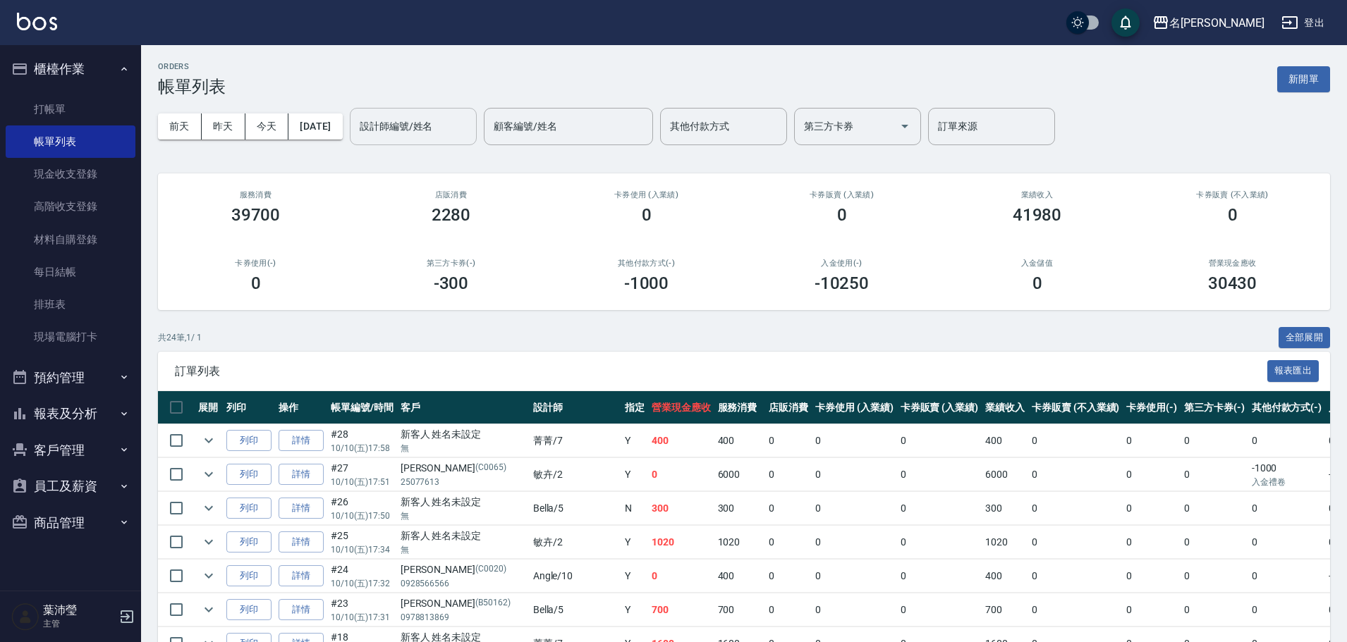
click at [417, 128] on input "設計師編號/姓名" at bounding box center [413, 126] width 114 height 25
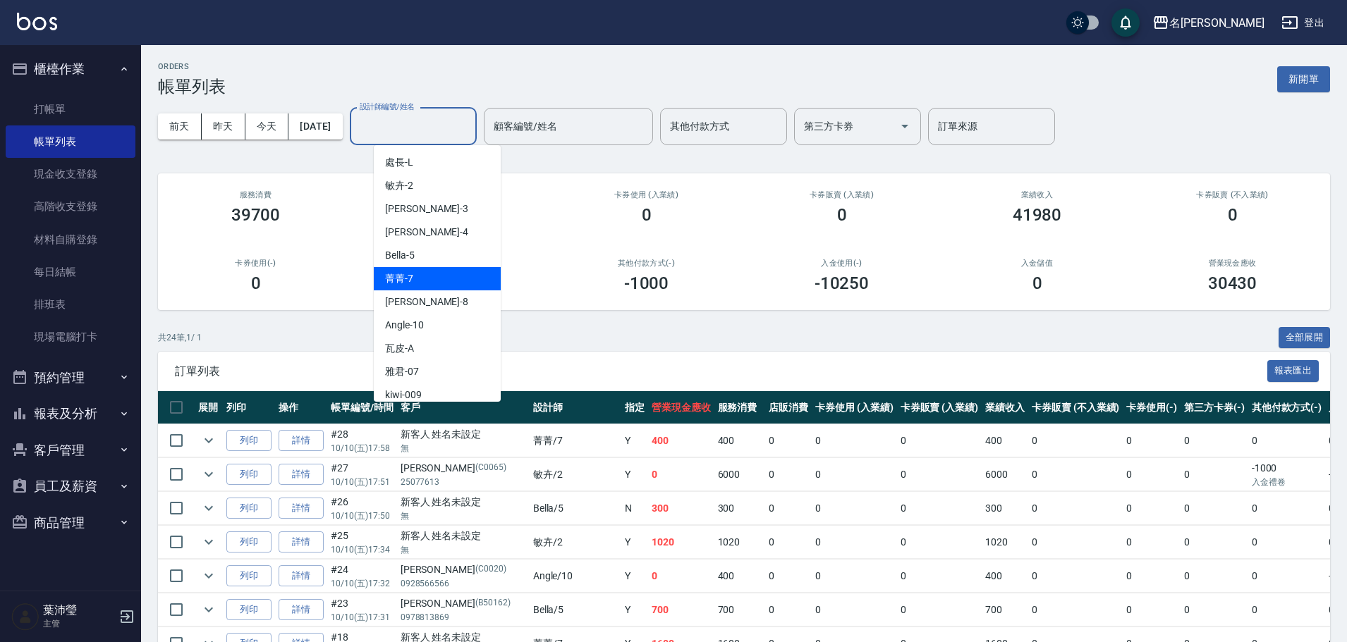
click at [463, 283] on div "菁菁 -7" at bounding box center [437, 278] width 127 height 23
type input "菁菁-7"
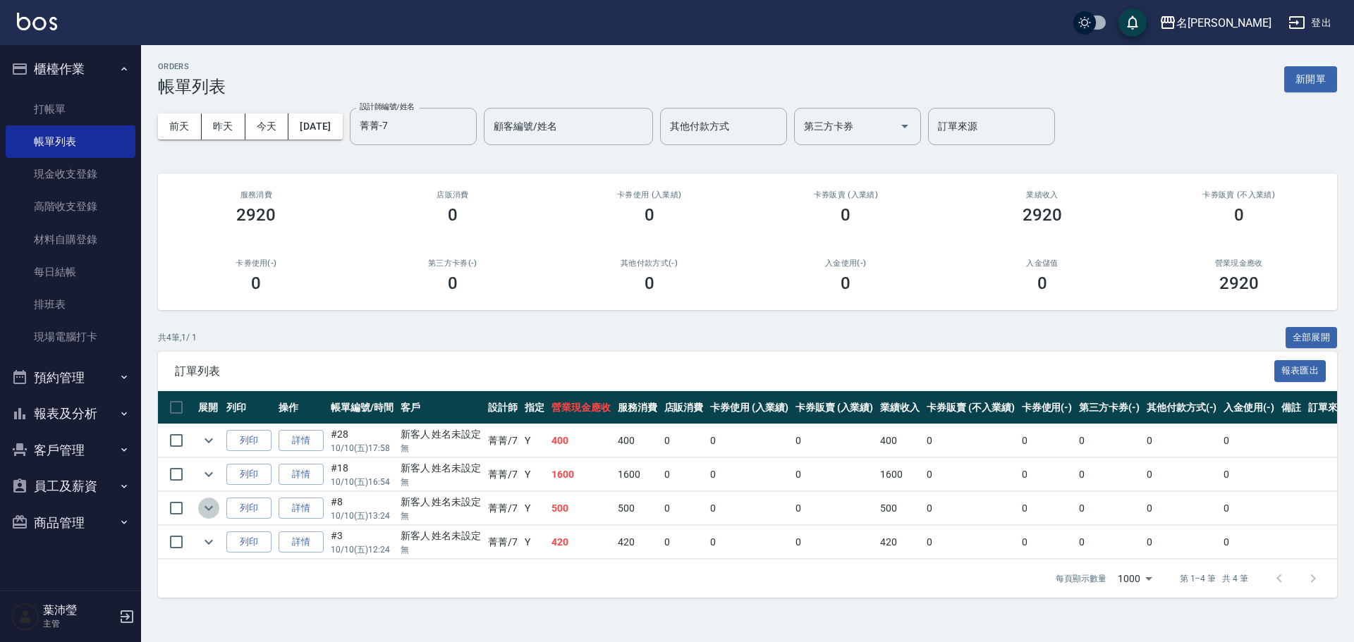
click at [201, 509] on icon "expand row" at bounding box center [208, 508] width 17 height 17
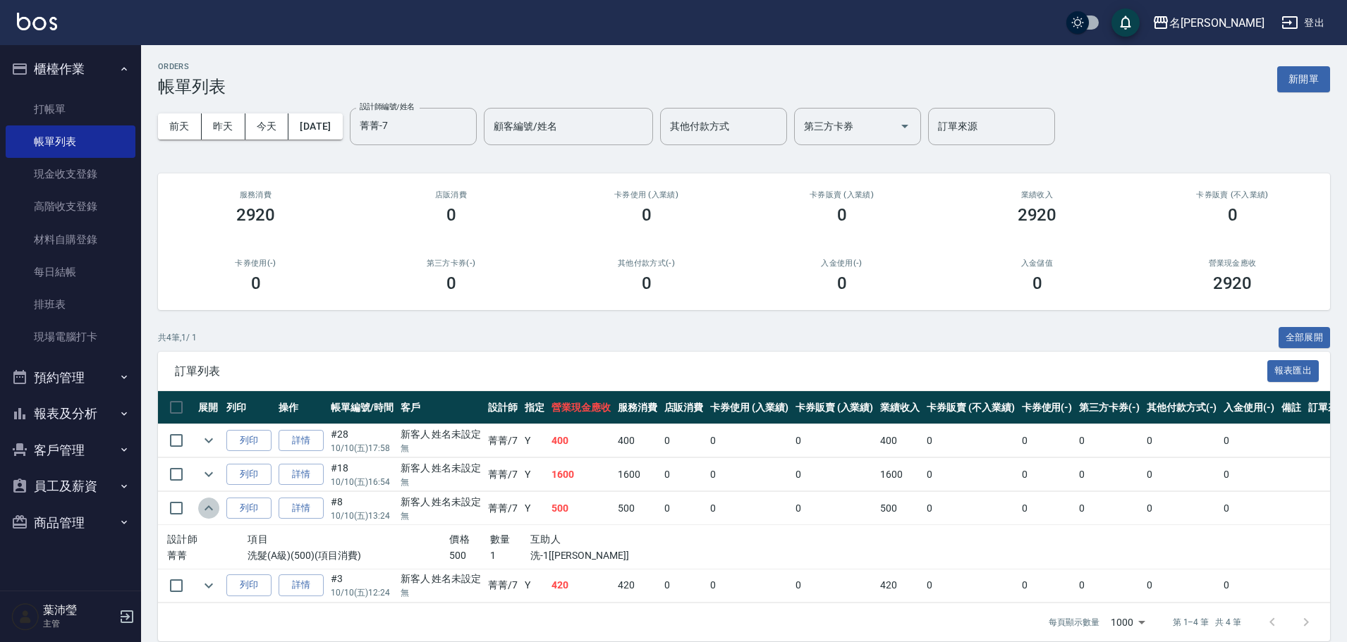
click at [201, 509] on icon "expand row" at bounding box center [208, 508] width 17 height 17
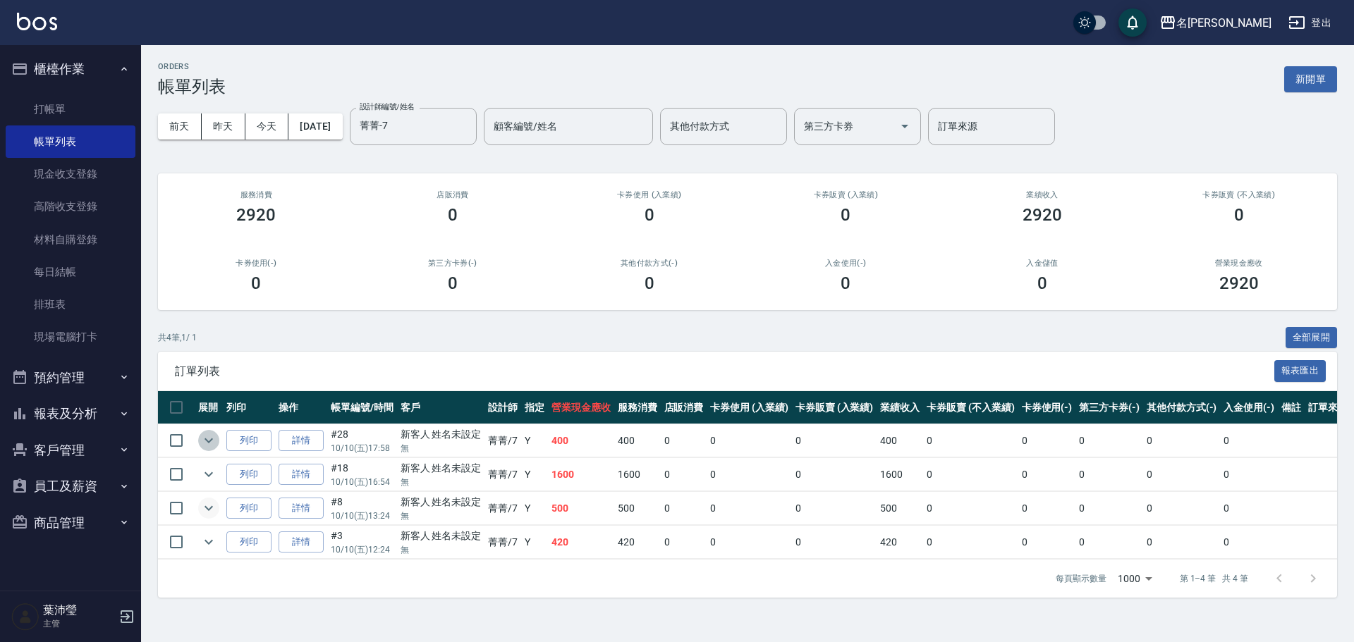
click at [202, 436] on icon "expand row" at bounding box center [208, 440] width 17 height 17
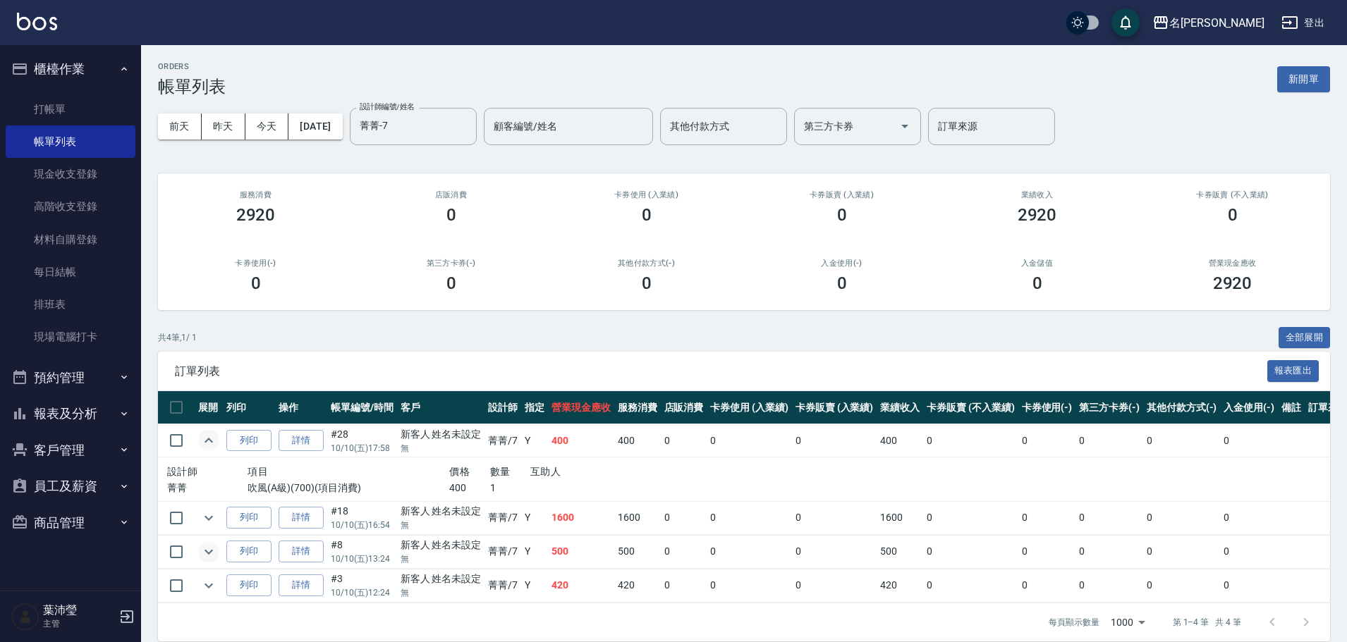
click at [202, 436] on icon "expand row" at bounding box center [208, 440] width 17 height 17
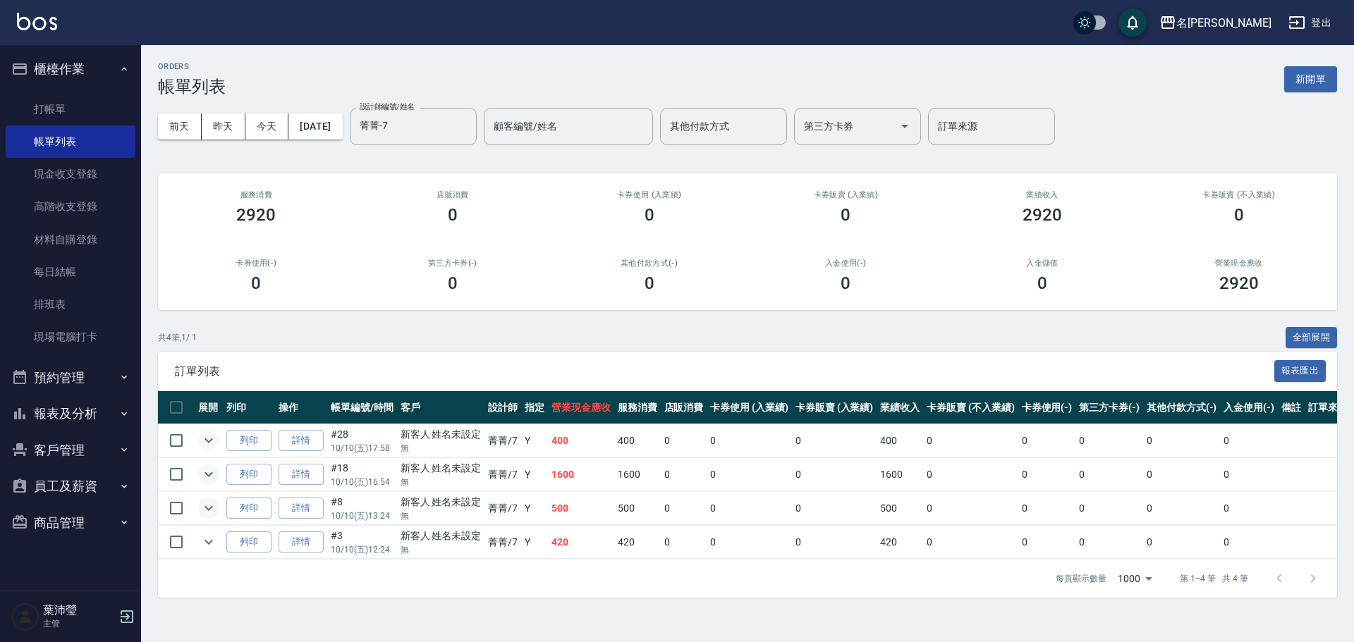
click at [210, 473] on icon "expand row" at bounding box center [208, 474] width 17 height 17
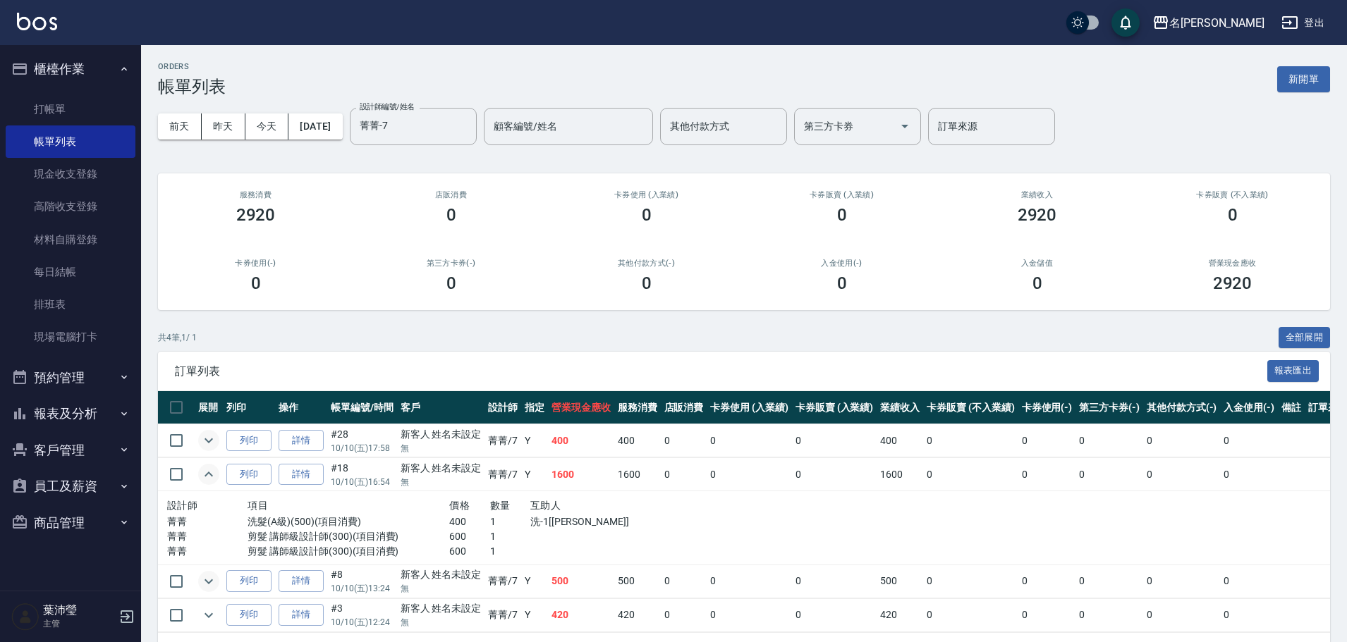
click at [210, 473] on icon "expand row" at bounding box center [208, 474] width 8 height 5
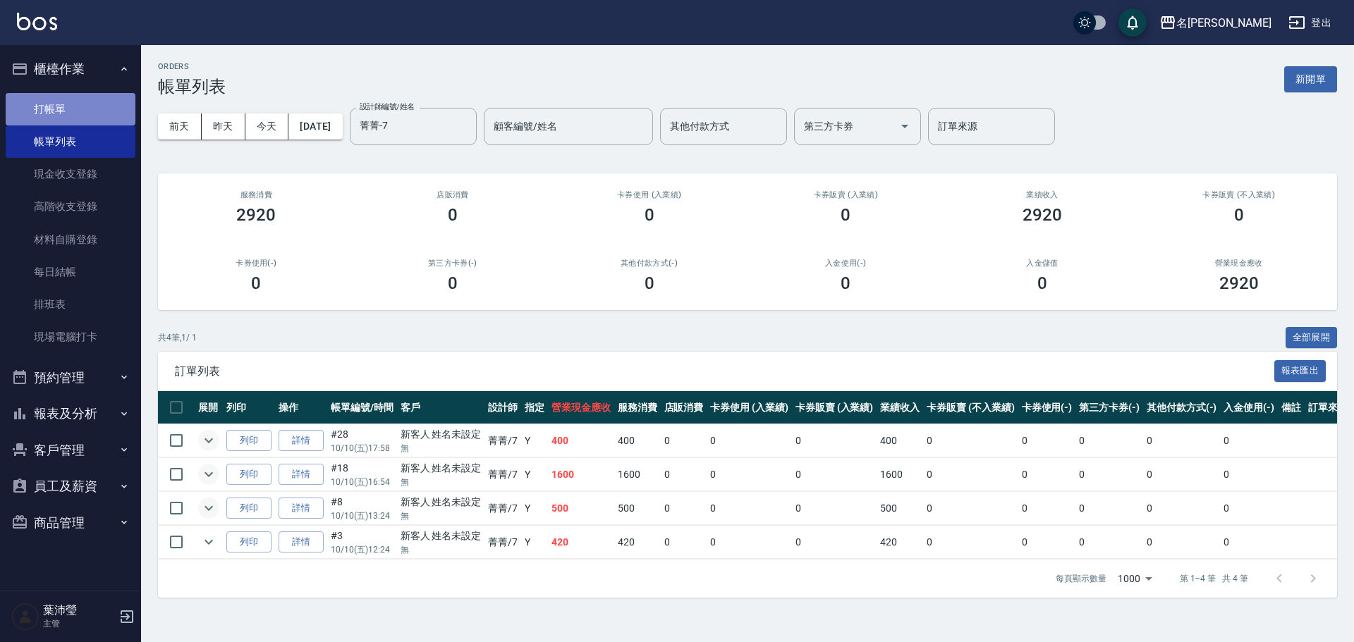
click at [75, 115] on link "打帳單" at bounding box center [71, 109] width 130 height 32
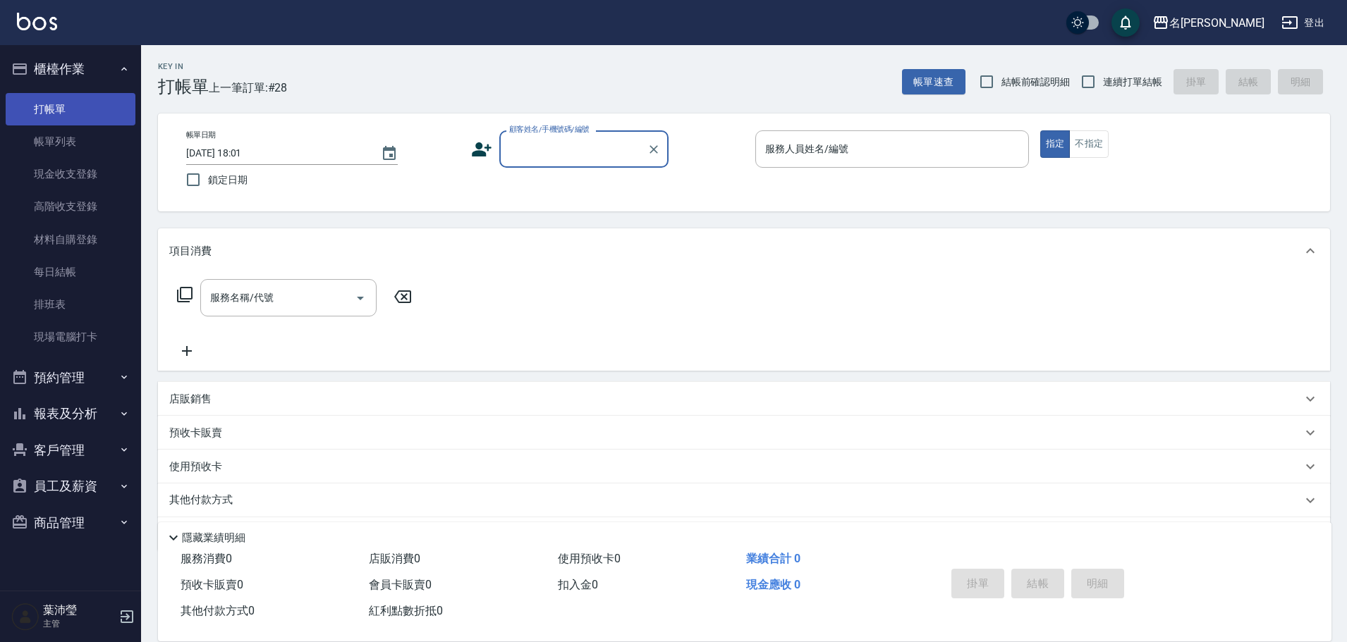
click at [75, 115] on link "打帳單" at bounding box center [71, 109] width 130 height 32
